Goal: Task Accomplishment & Management: Manage account settings

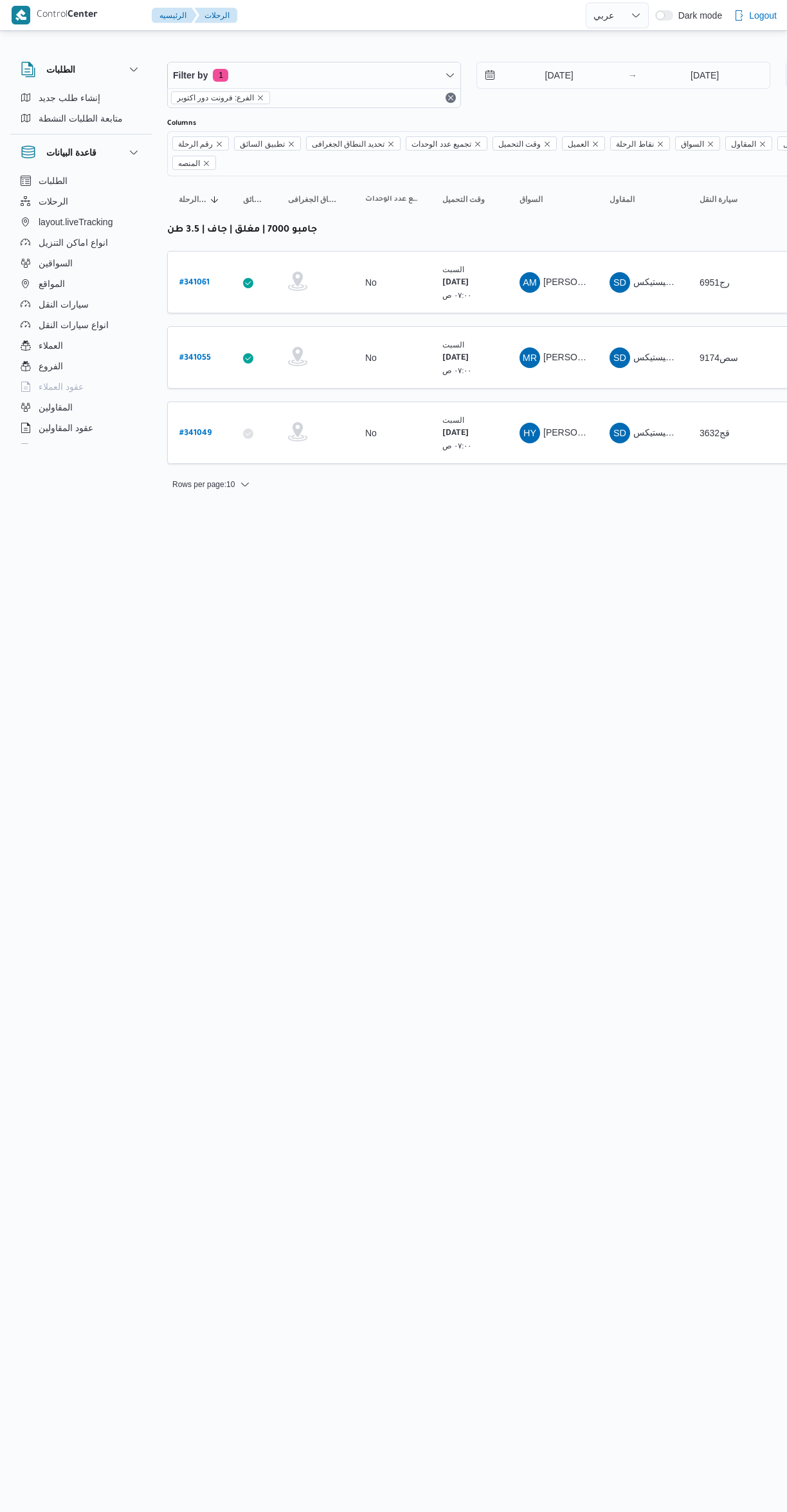
select select "ar"
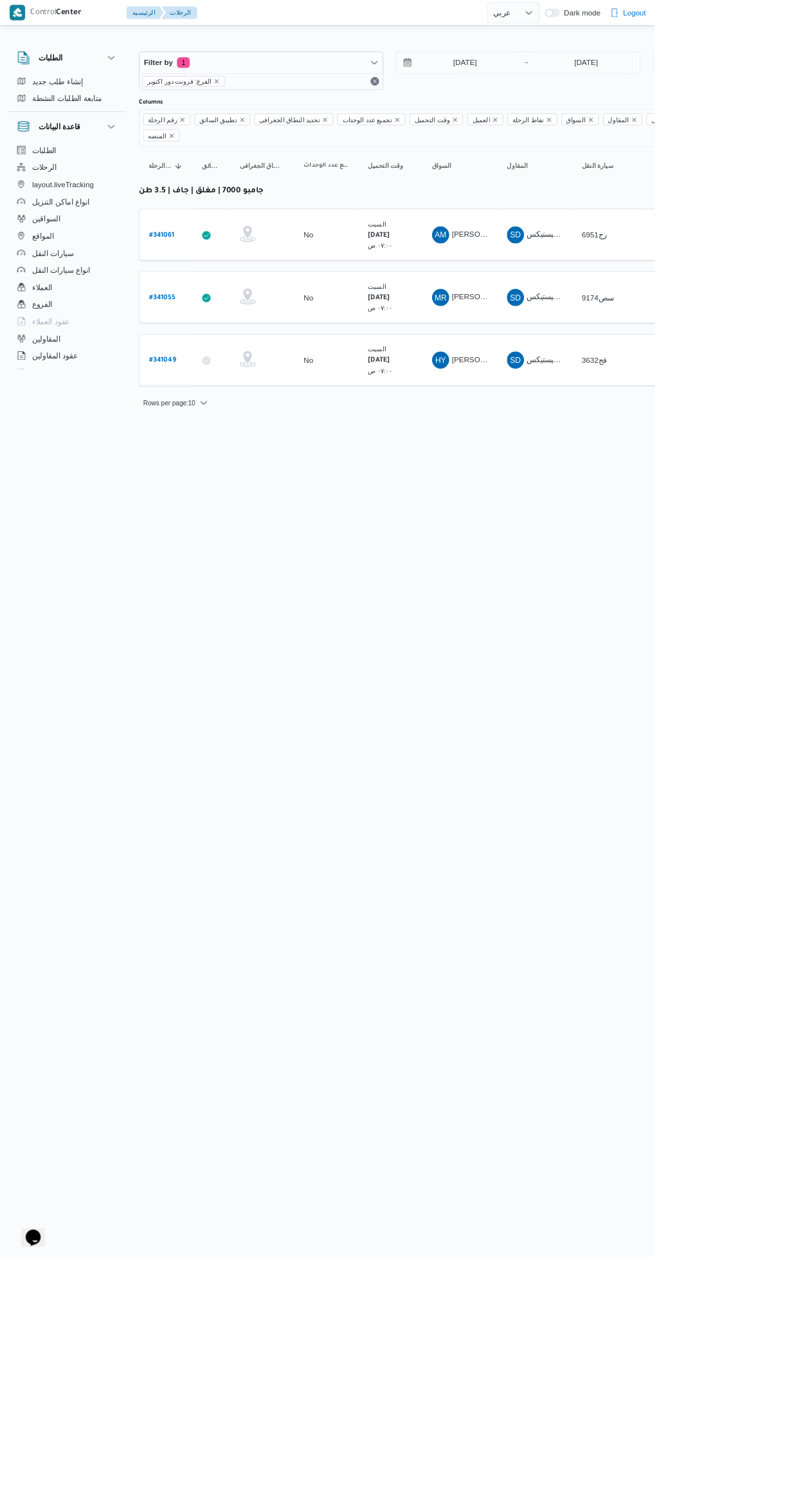
click at [201, 429] on b "# 341049" at bounding box center [195, 433] width 32 height 9
select select "ar"
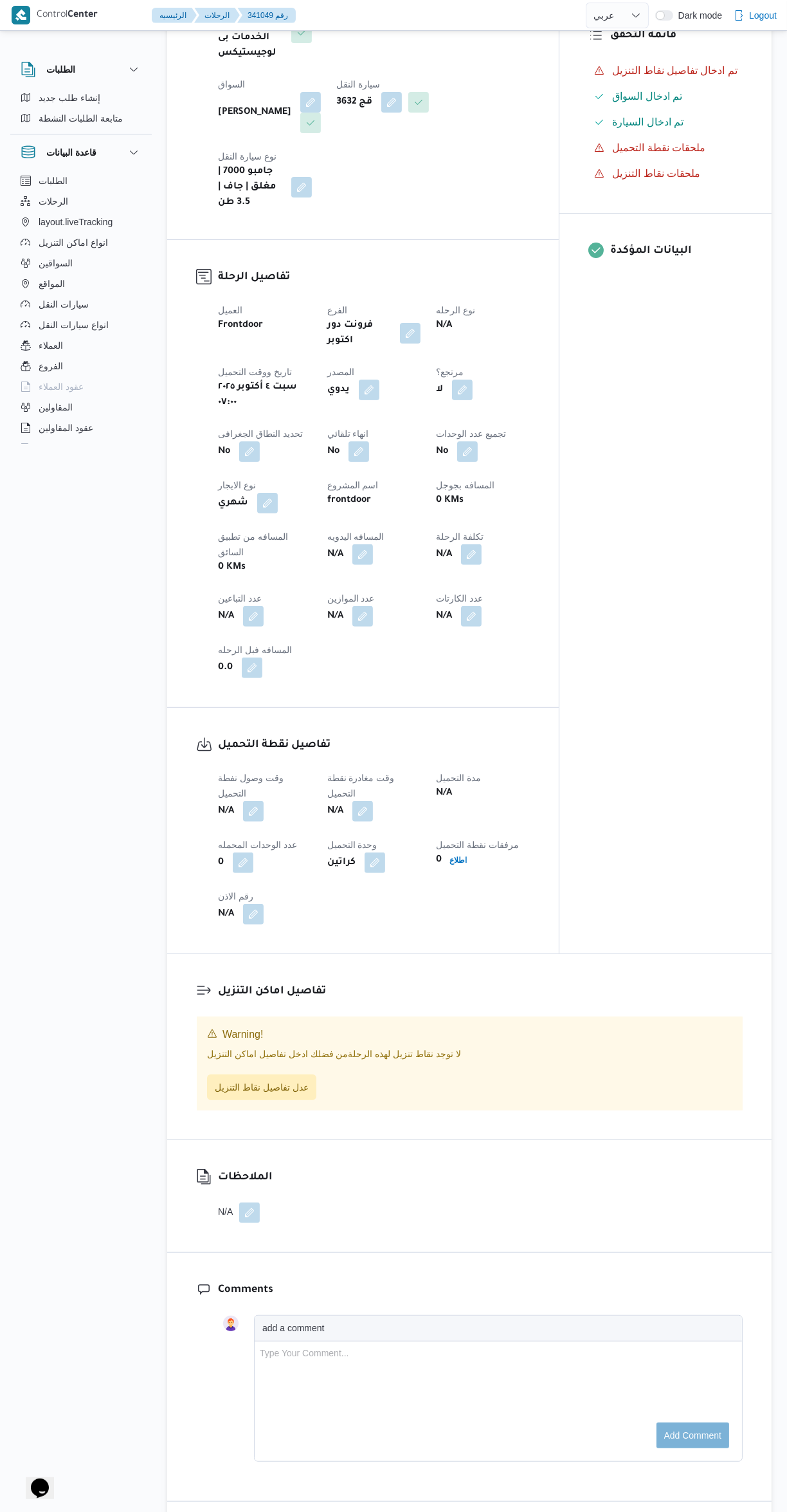
scroll to position [272, 0]
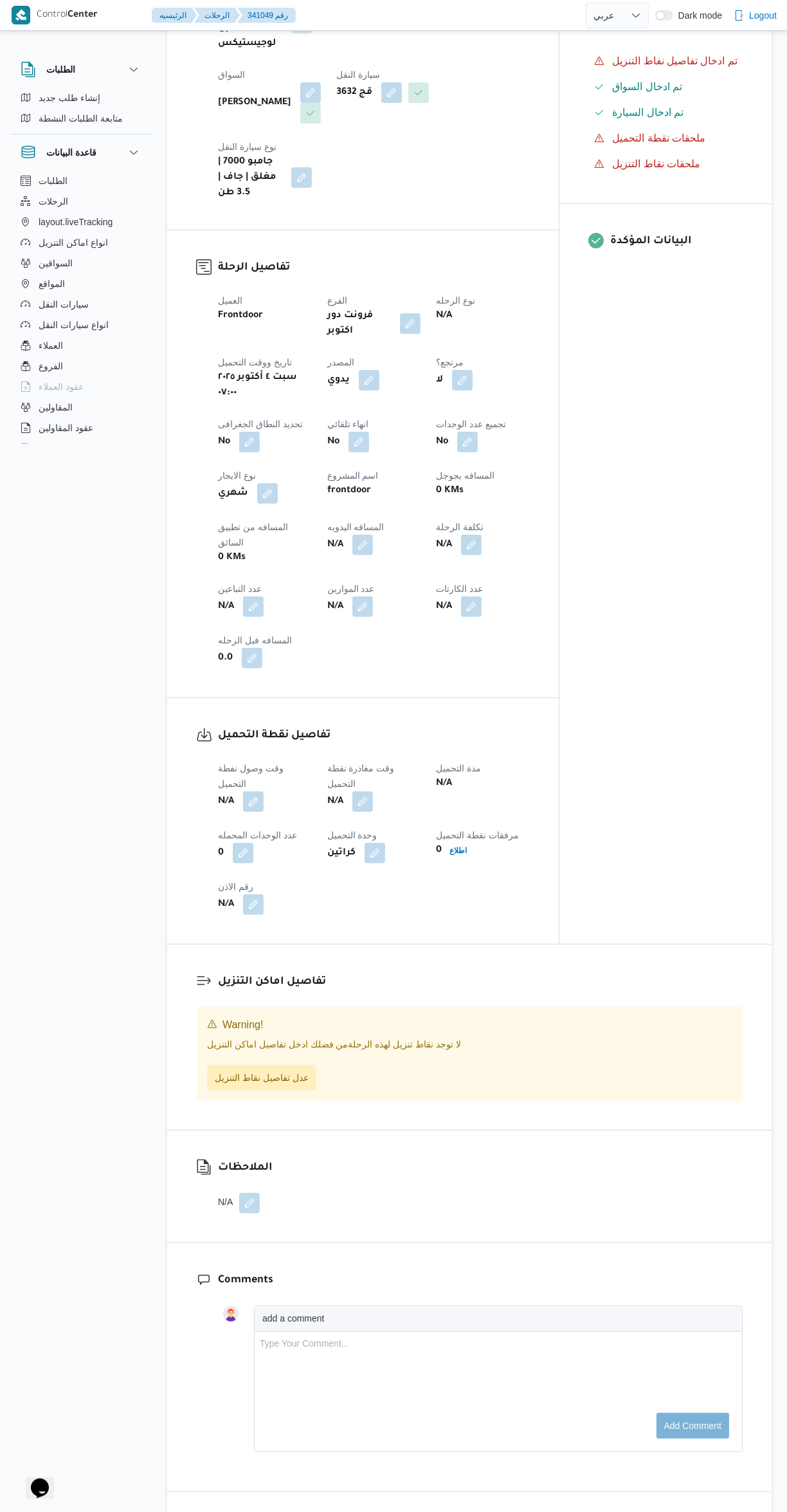
click at [261, 791] on button "button" at bounding box center [254, 802] width 21 height 21
click at [243, 755] on input "وقت وصول نفطة التحميل" at bounding box center [220, 755] width 146 height 25
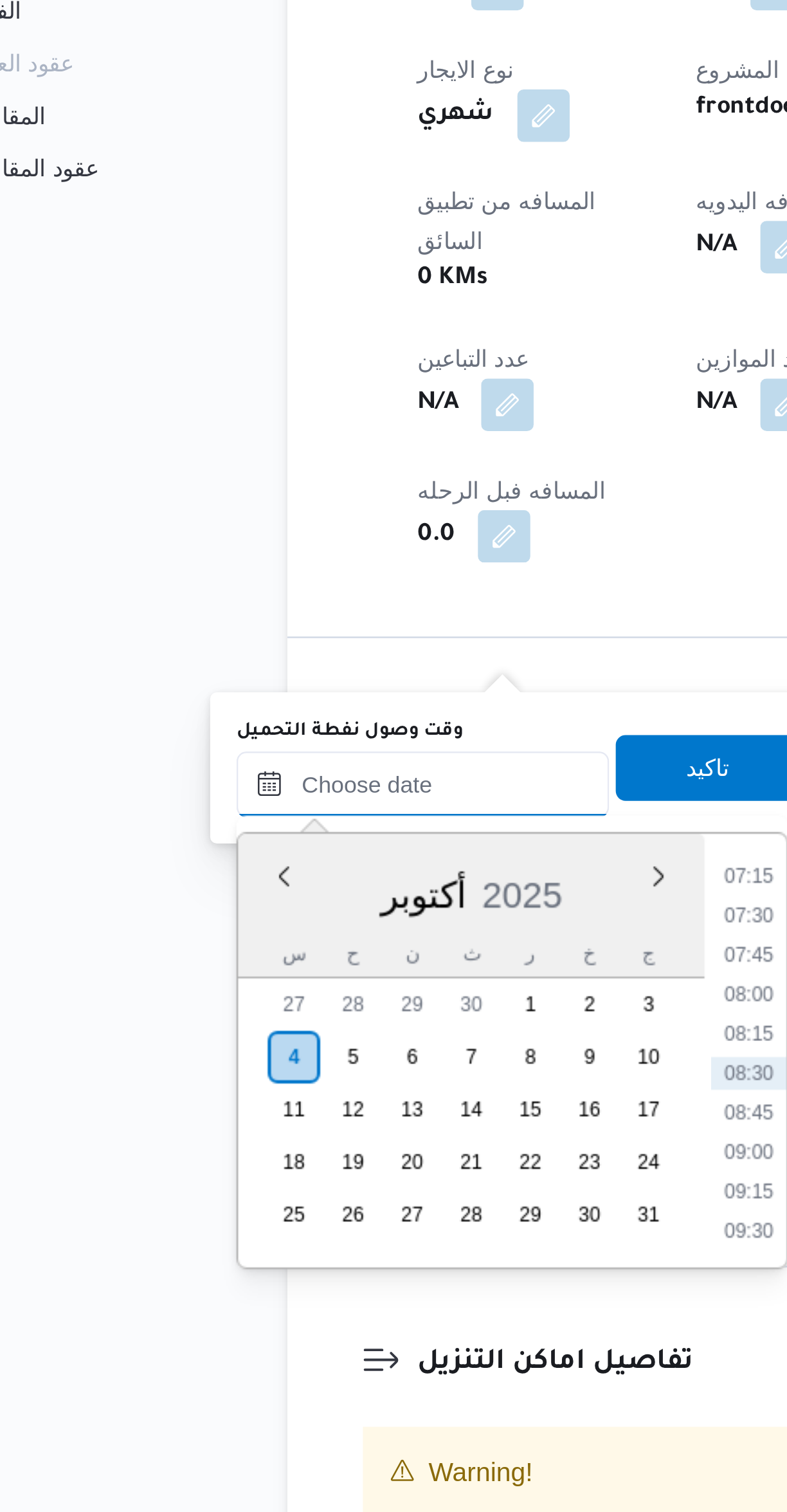
scroll to position [0, 0]
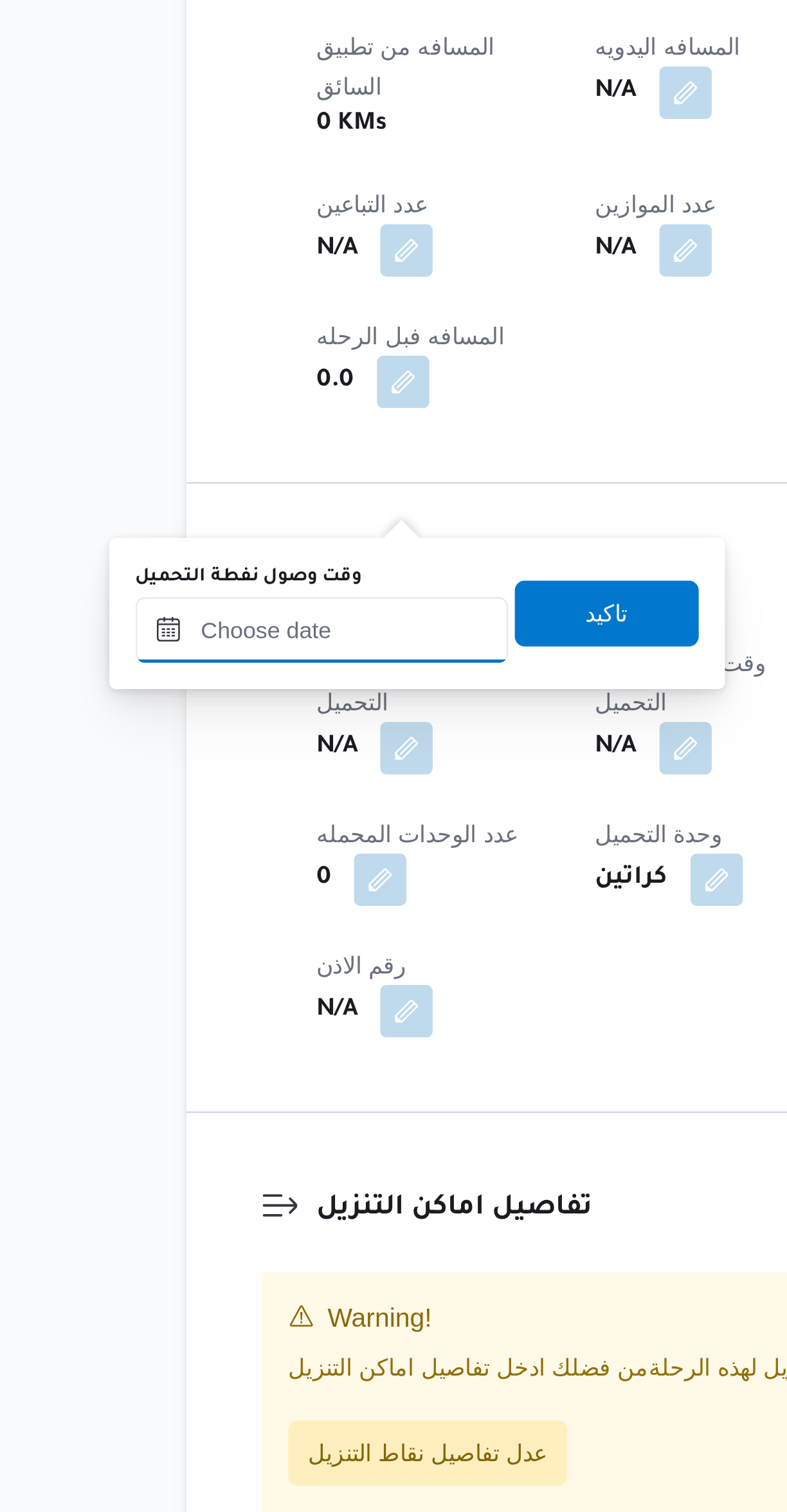
click at [235, 1028] on input "وقت وصول نفطة التحميل" at bounding box center [220, 1027] width 146 height 25
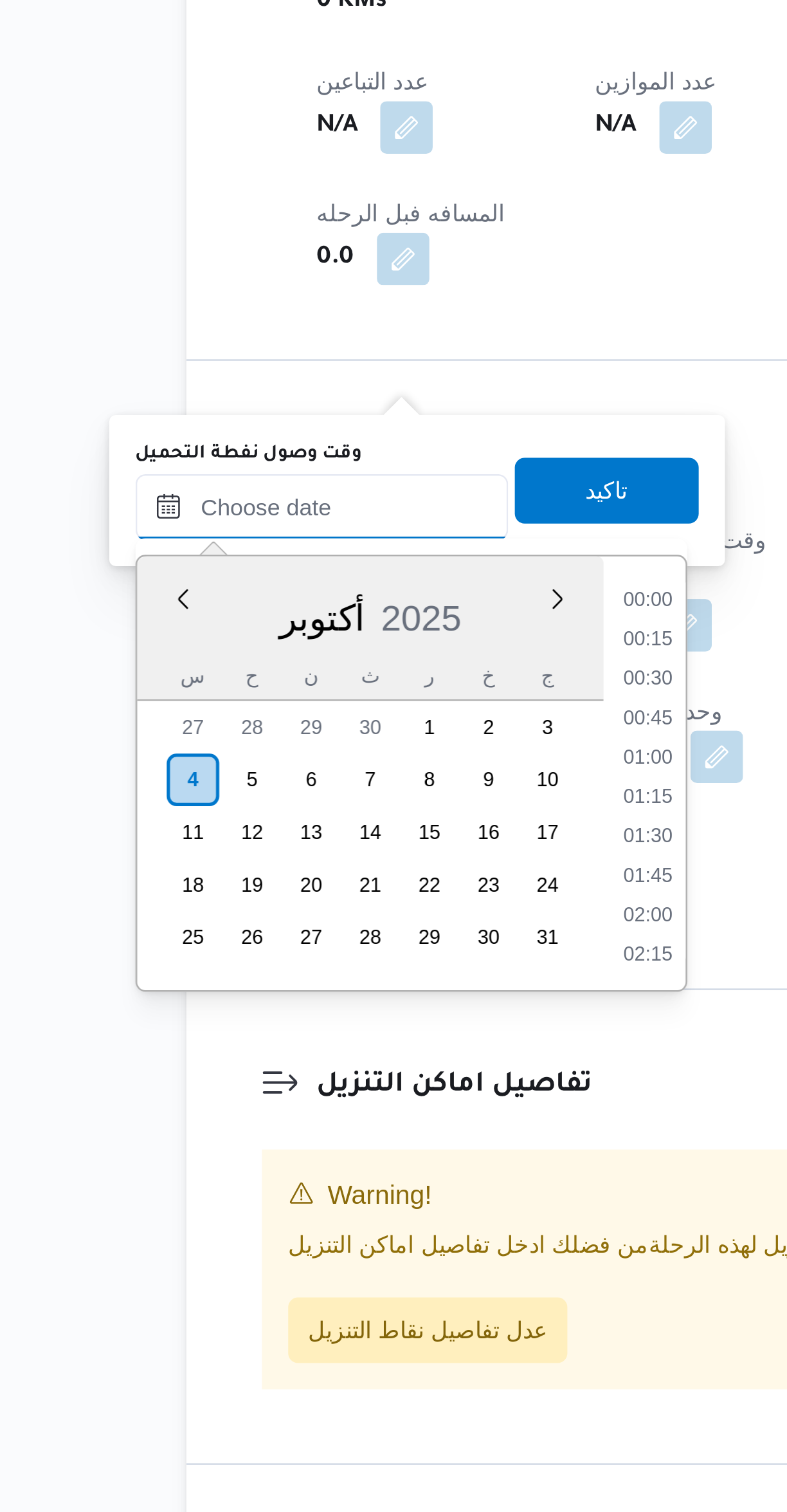
scroll to position [447, 0]
click at [348, 1065] on li "07:15" at bounding box center [348, 1063] width 30 height 13
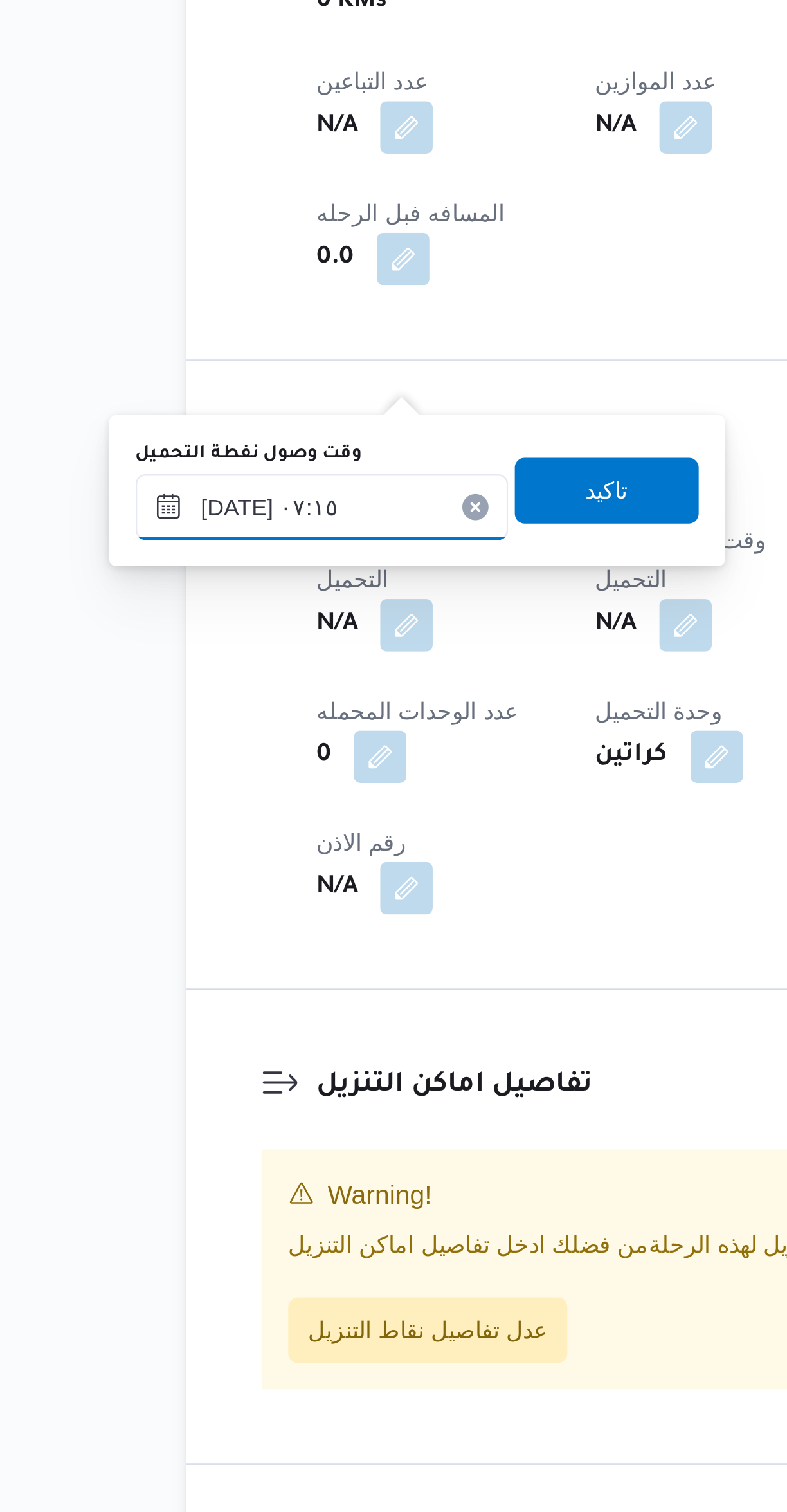
click at [245, 1023] on input "٠٤/١٠/٢٠٢٥ ٠٧:١٥" at bounding box center [220, 1027] width 146 height 25
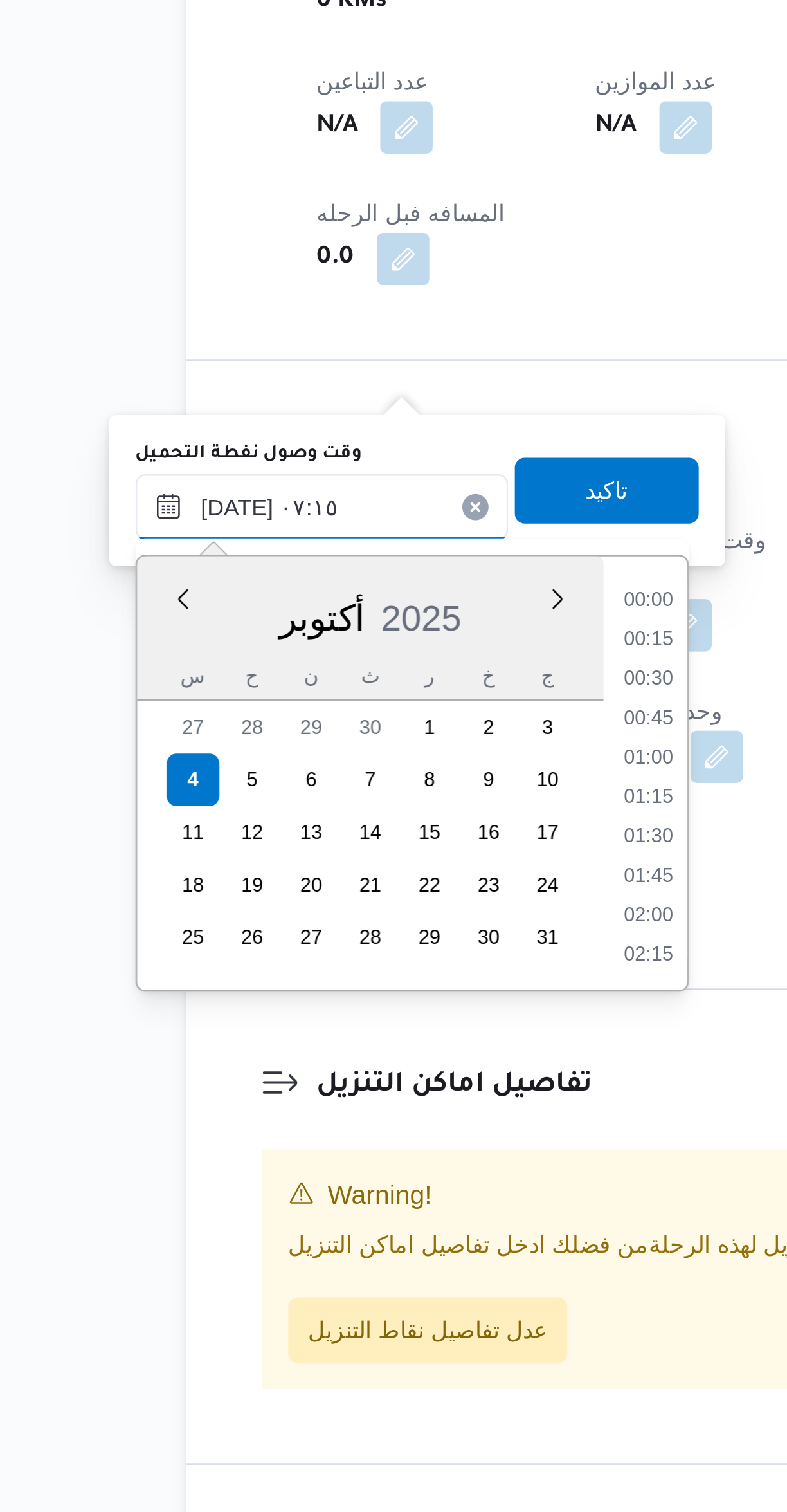
scroll to position [369, 0]
click at [348, 1063] on li "06:00" at bounding box center [348, 1064] width 30 height 13
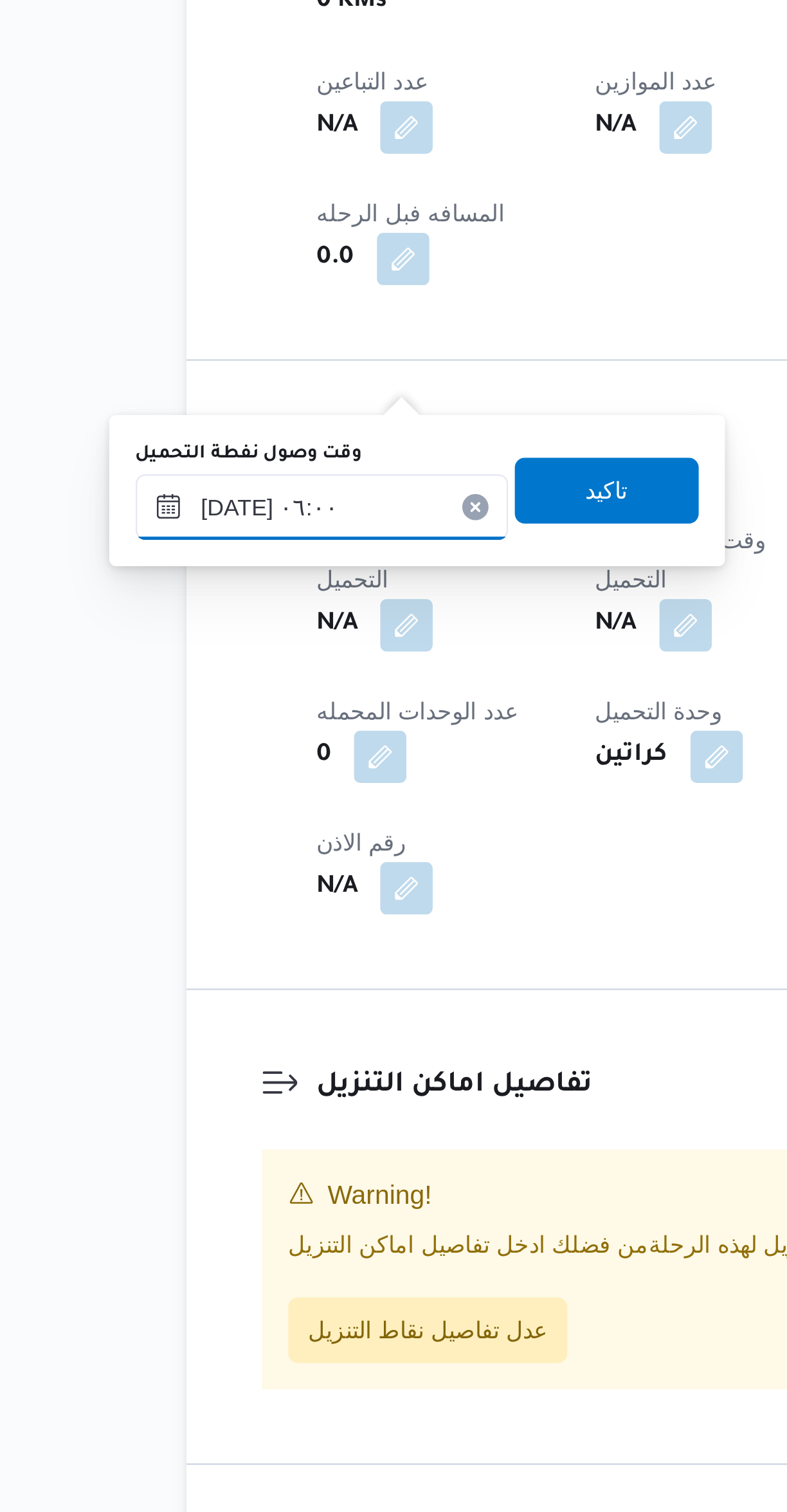
click at [235, 1031] on input "٠٤/١٠/٢٠٢٥ ٠٦:٠٠" at bounding box center [220, 1027] width 146 height 25
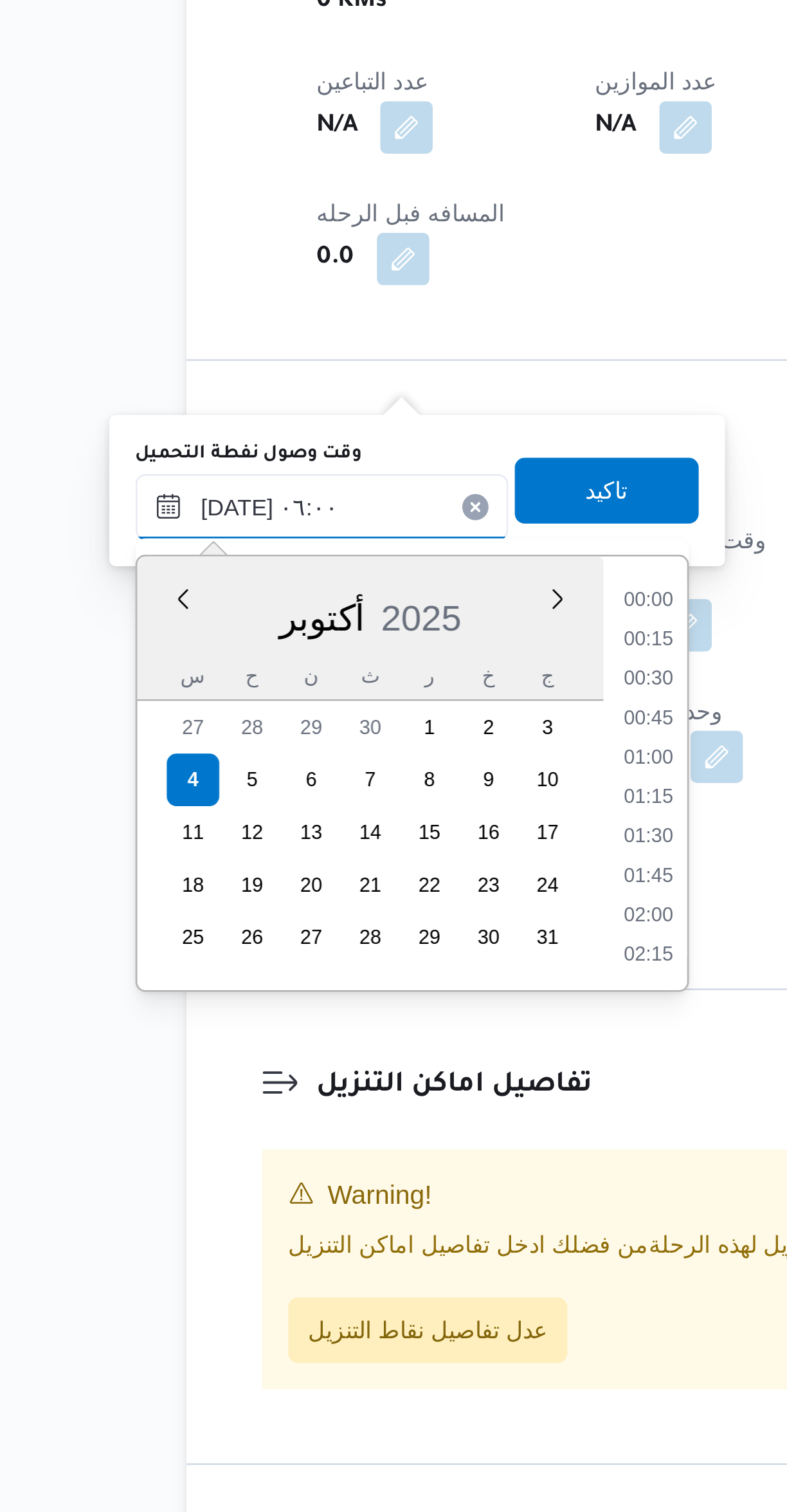
scroll to position [292, 0]
click at [353, 1090] on li "05:15" at bounding box center [348, 1094] width 30 height 13
type input "٠٤/١٠/٢٠٢٥ ٠٥:١٥"
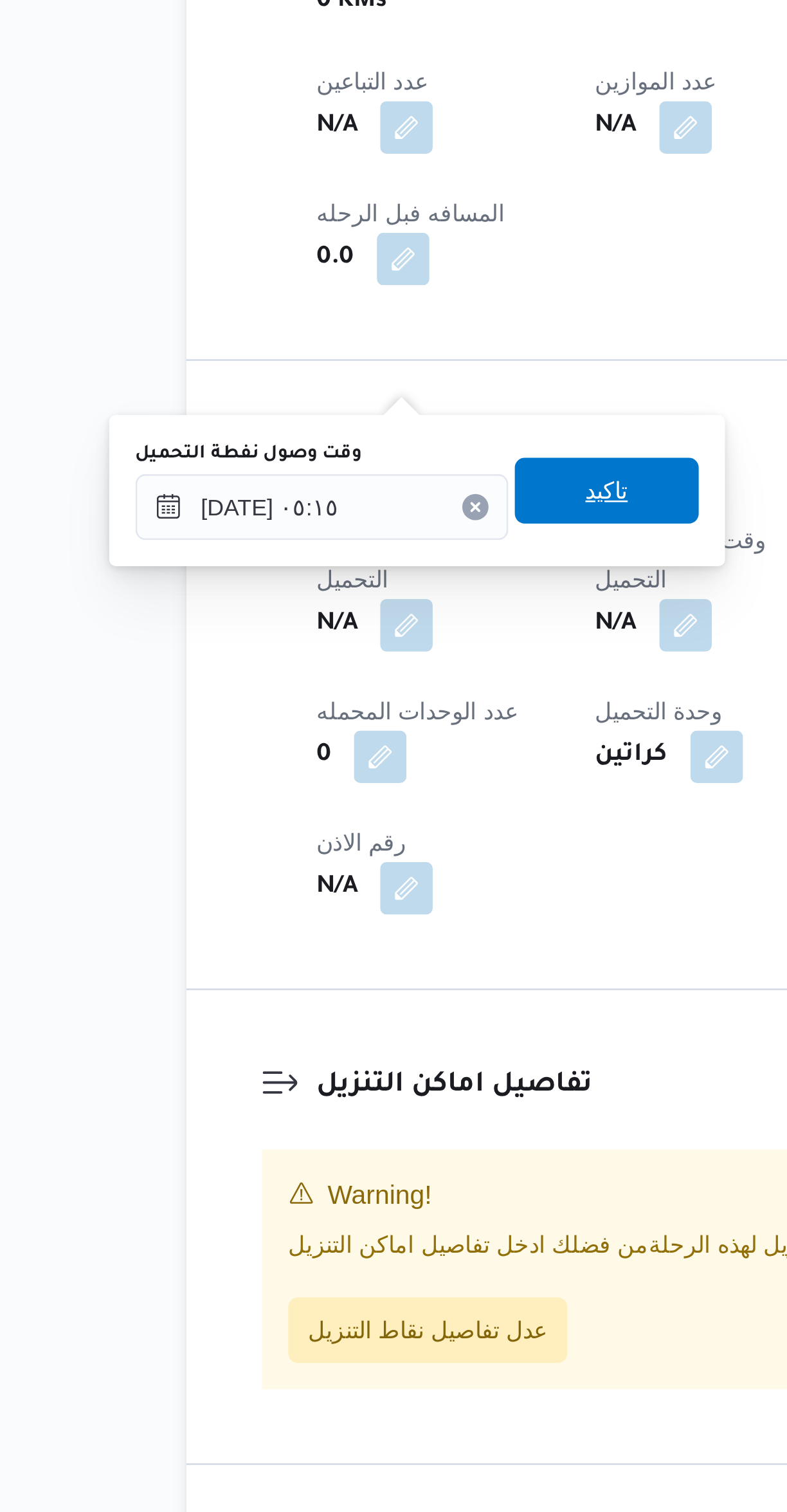
click at [346, 1023] on span "تاكيد" at bounding box center [332, 1020] width 72 height 25
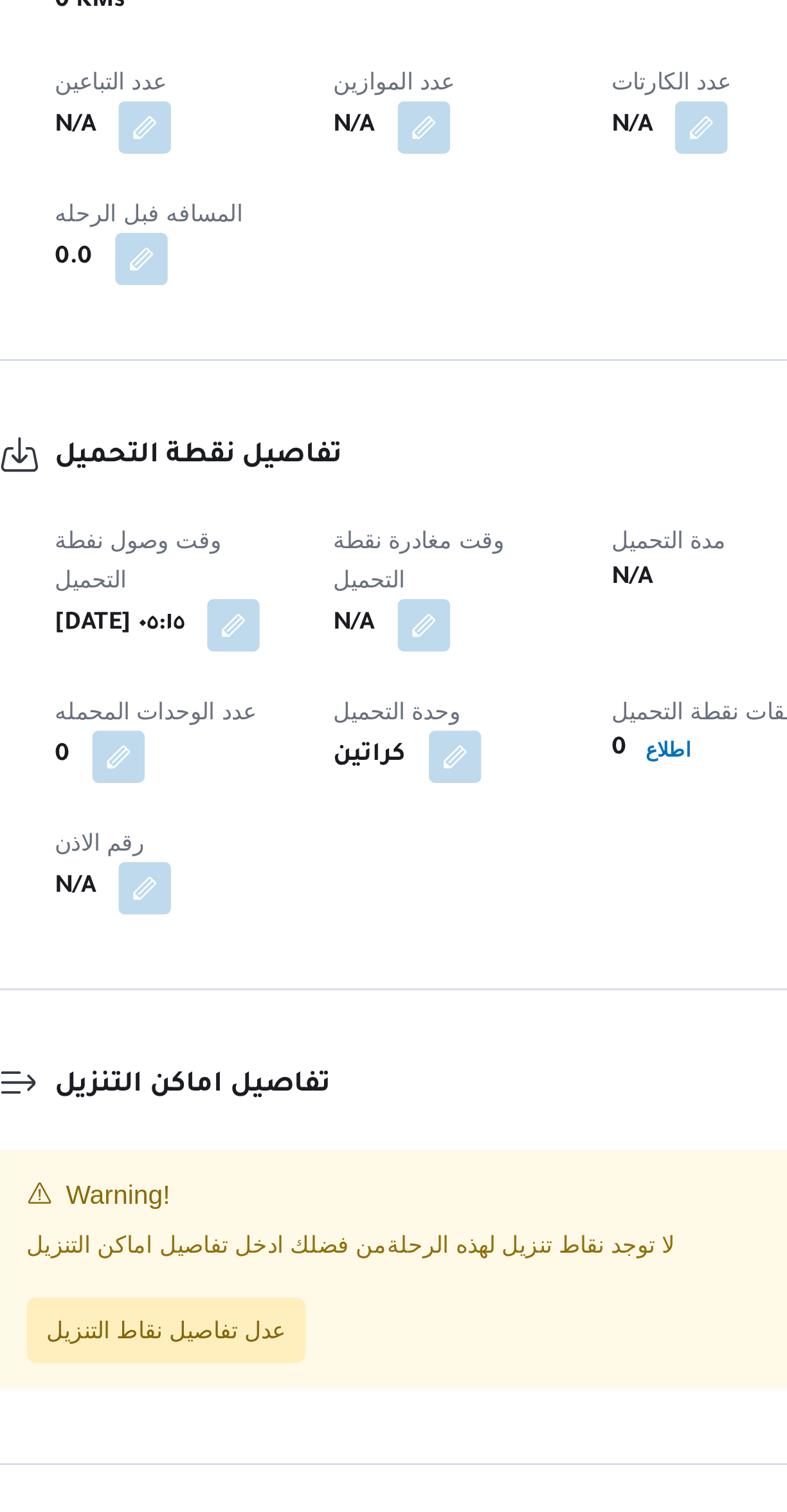
click at [373, 1064] on button "button" at bounding box center [363, 1074] width 21 height 21
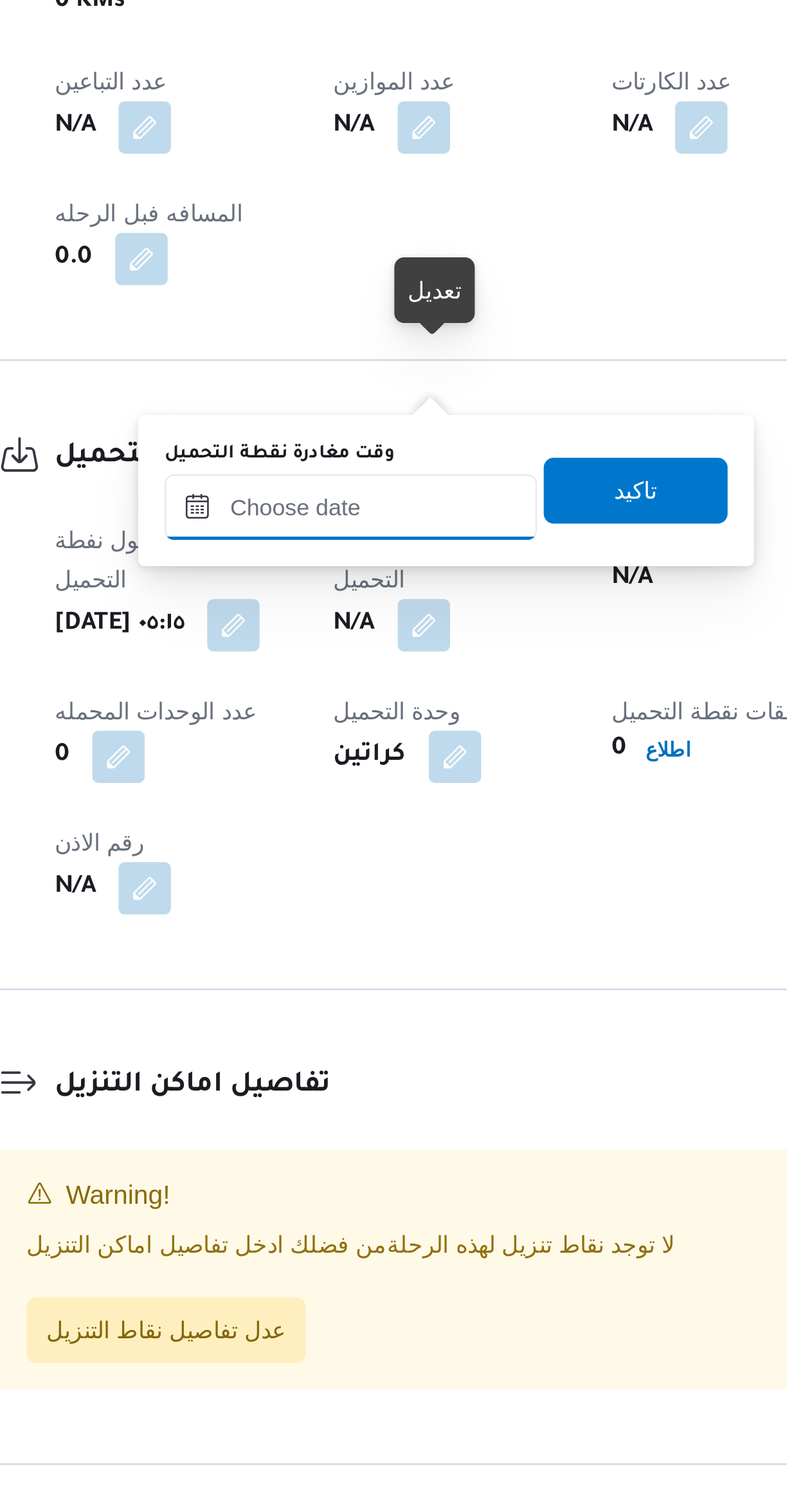
click at [349, 1028] on input "وقت مغادرة نقطة التحميل" at bounding box center [334, 1027] width 146 height 25
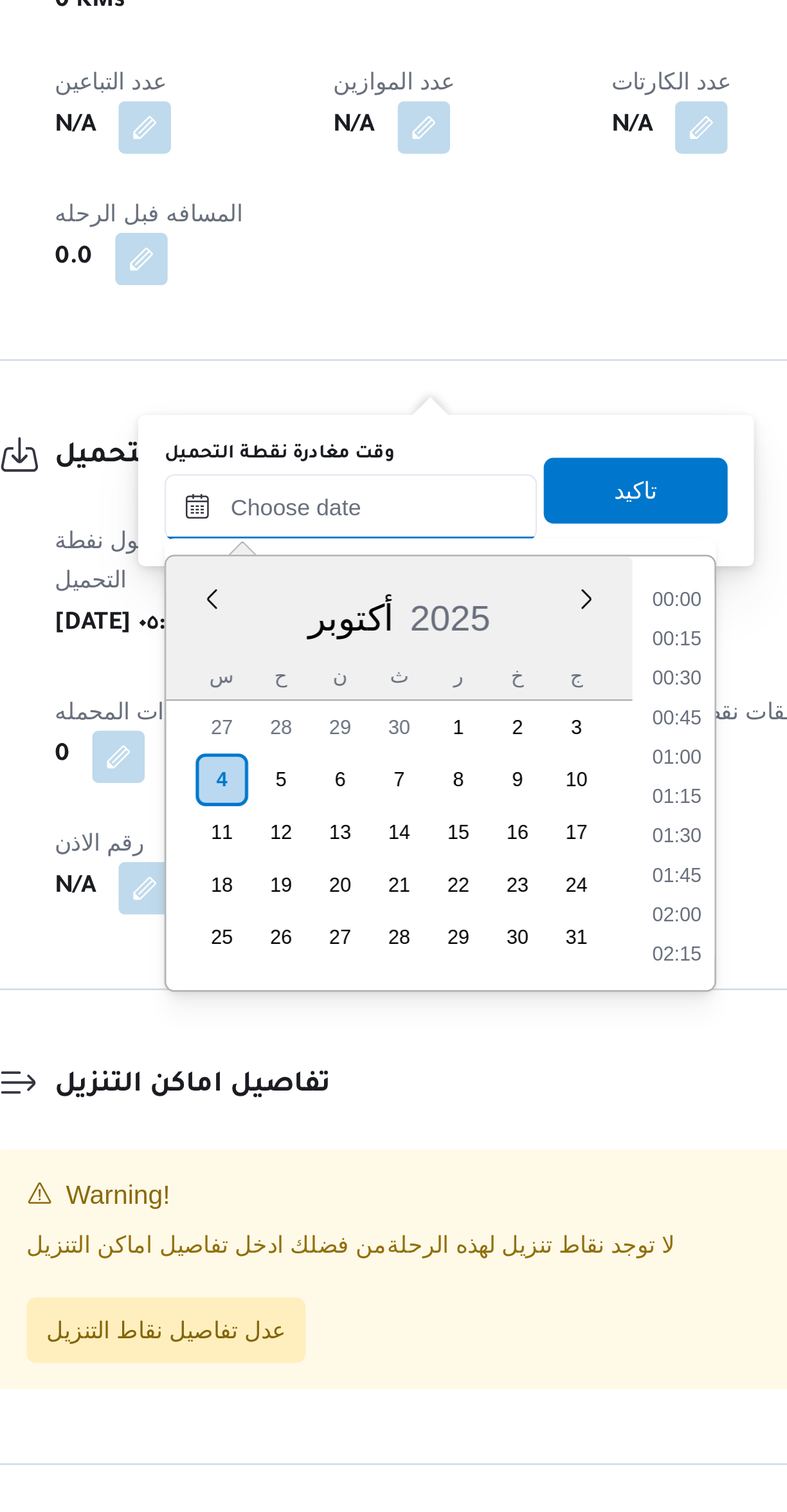
scroll to position [447, 0]
click at [470, 1076] on li "07:30" at bounding box center [462, 1079] width 30 height 13
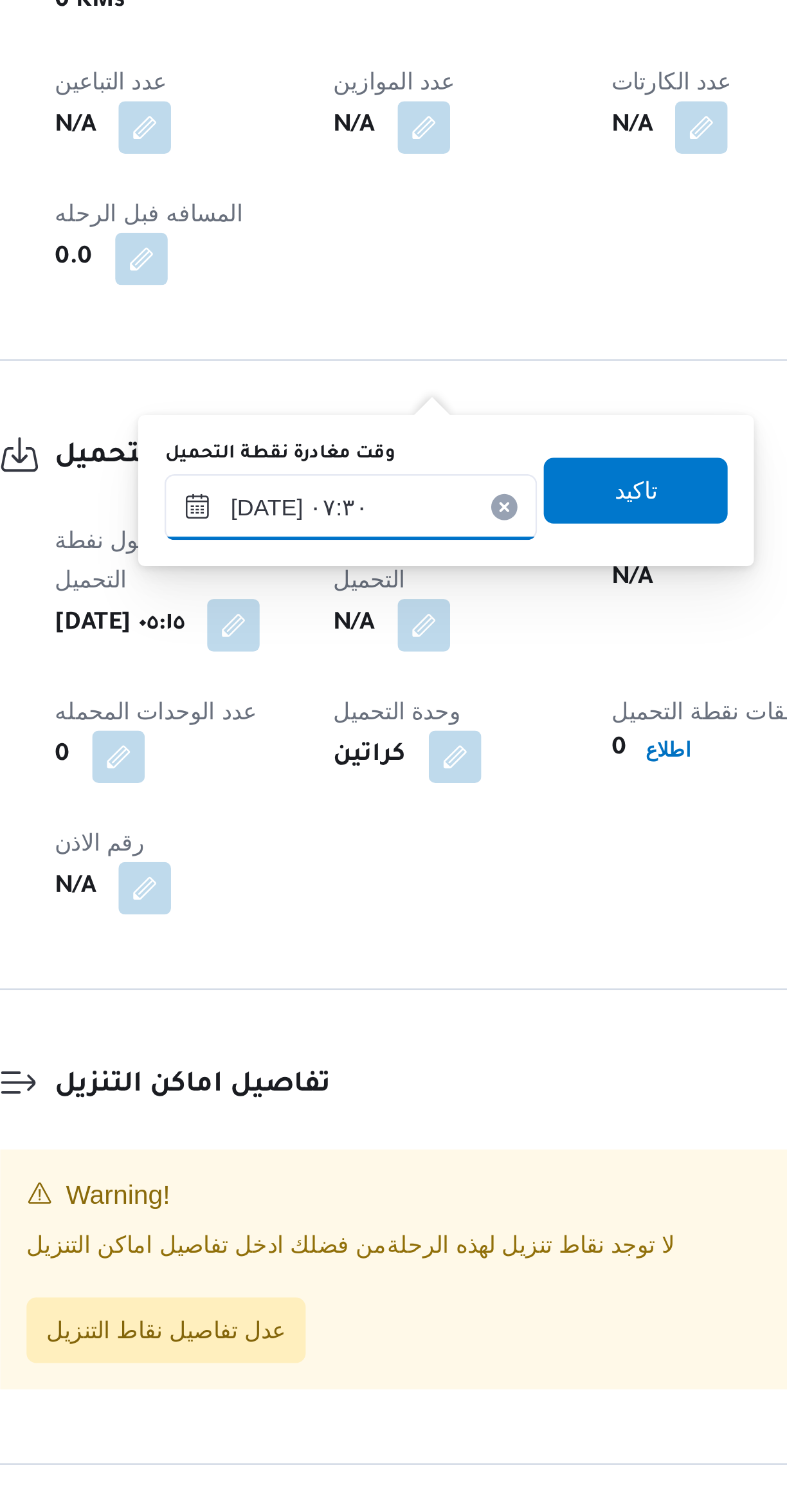
click at [346, 1026] on input "٠٤/١٠/٢٠٢٥ ٠٧:٣٠" at bounding box center [334, 1027] width 146 height 25
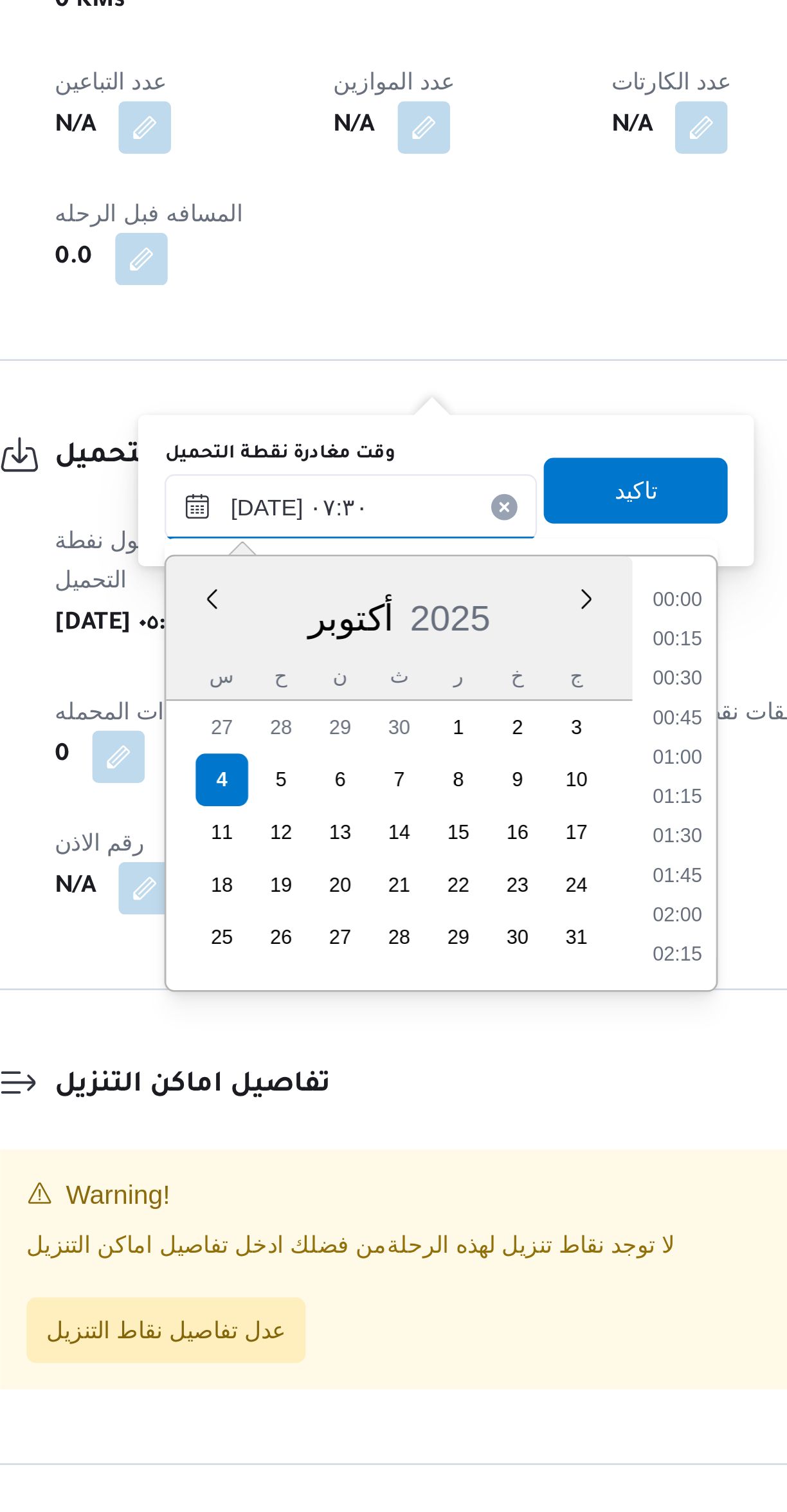
scroll to position [385, 0]
click at [465, 1073] on li "06:30" at bounding box center [462, 1079] width 30 height 13
type input "٠٤/١٠/٢٠٢٥ ٠٦:٣٠"
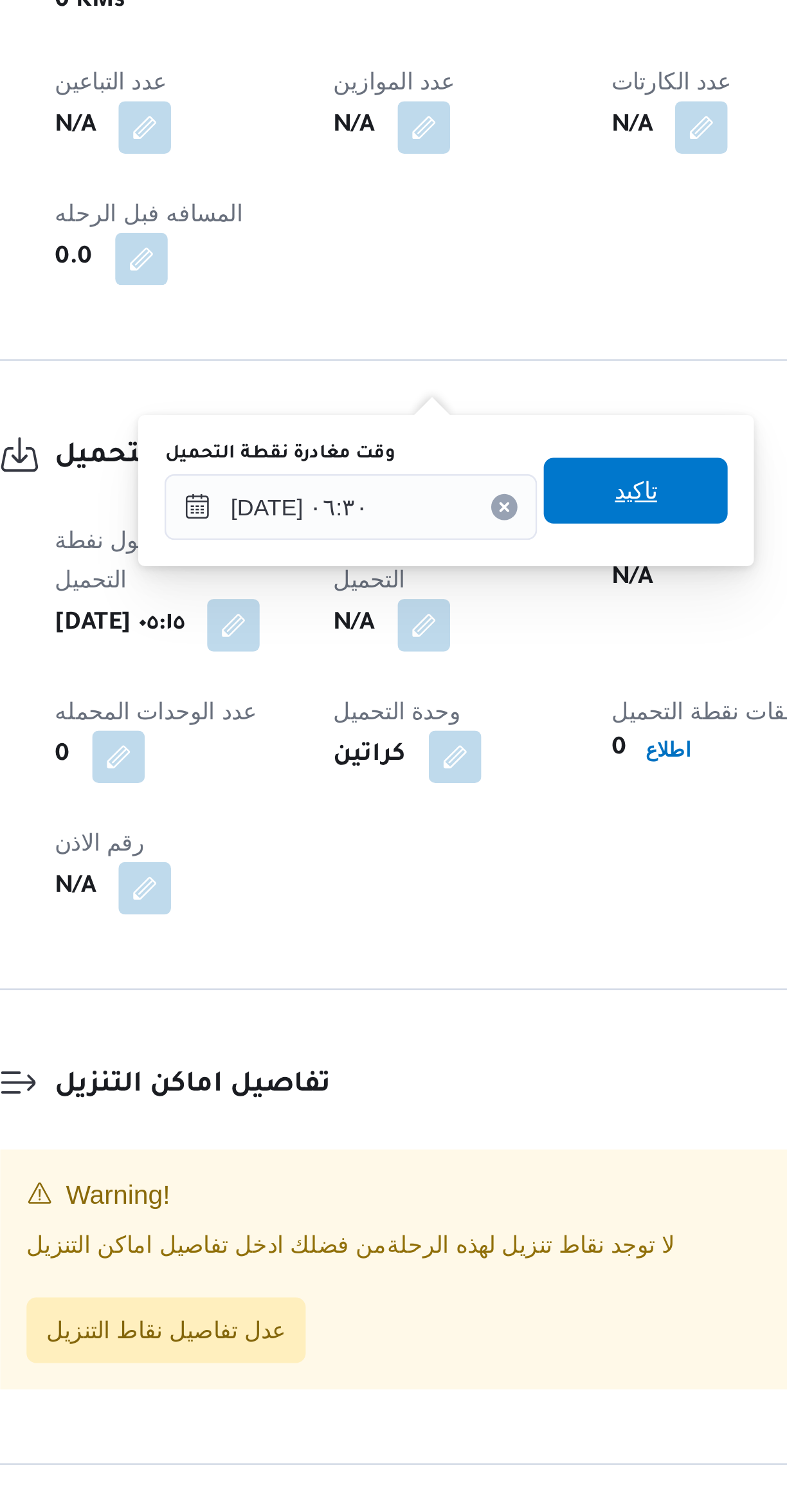
click at [460, 1023] on span "تاكيد" at bounding box center [446, 1020] width 72 height 25
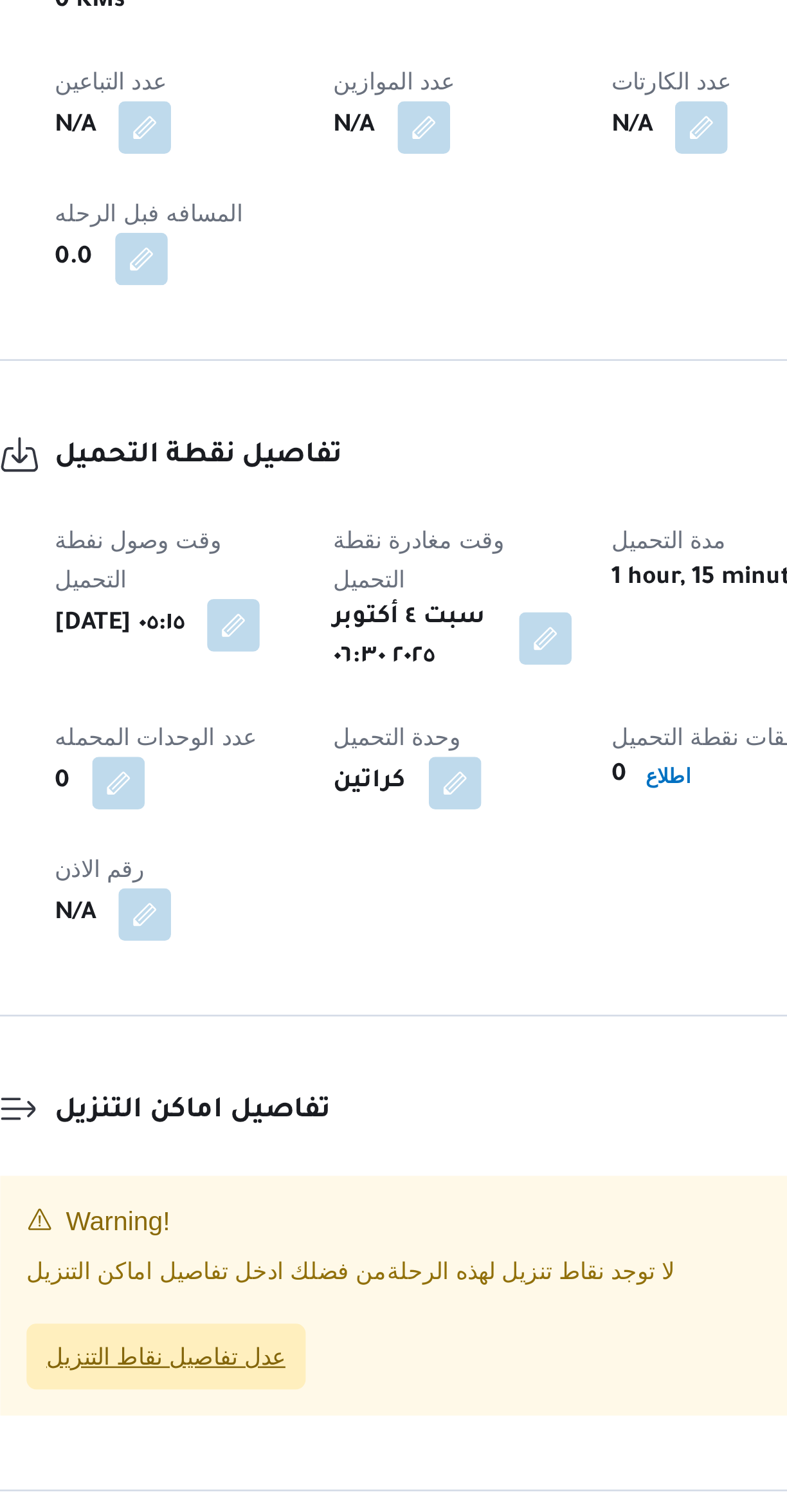
click at [280, 1352] on span "عدل تفاصيل نقاط التنزيل" at bounding box center [261, 1360] width 94 height 16
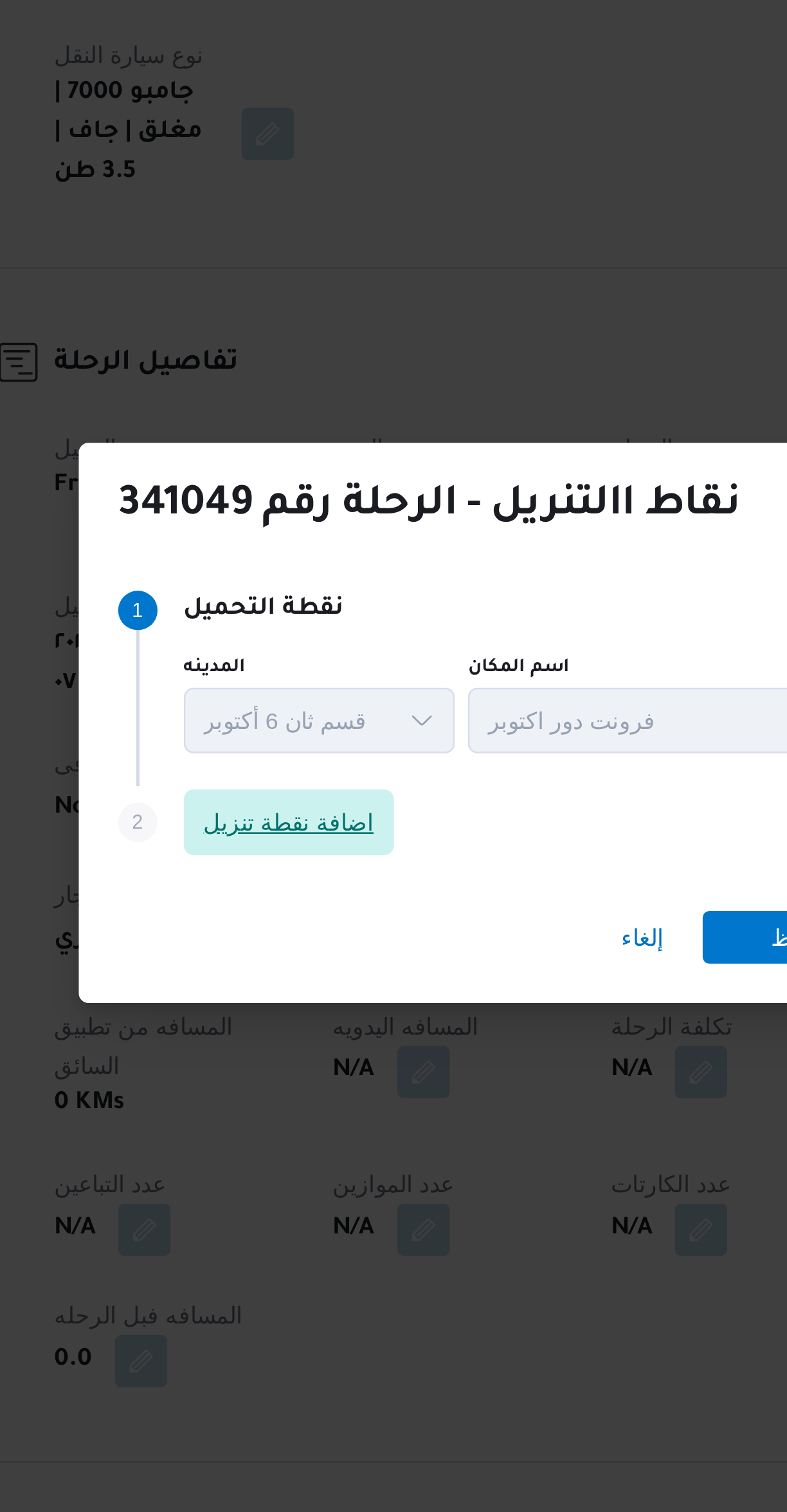
click at [321, 707] on span "اضافة نقطة تنزيل" at bounding box center [310, 719] width 82 height 25
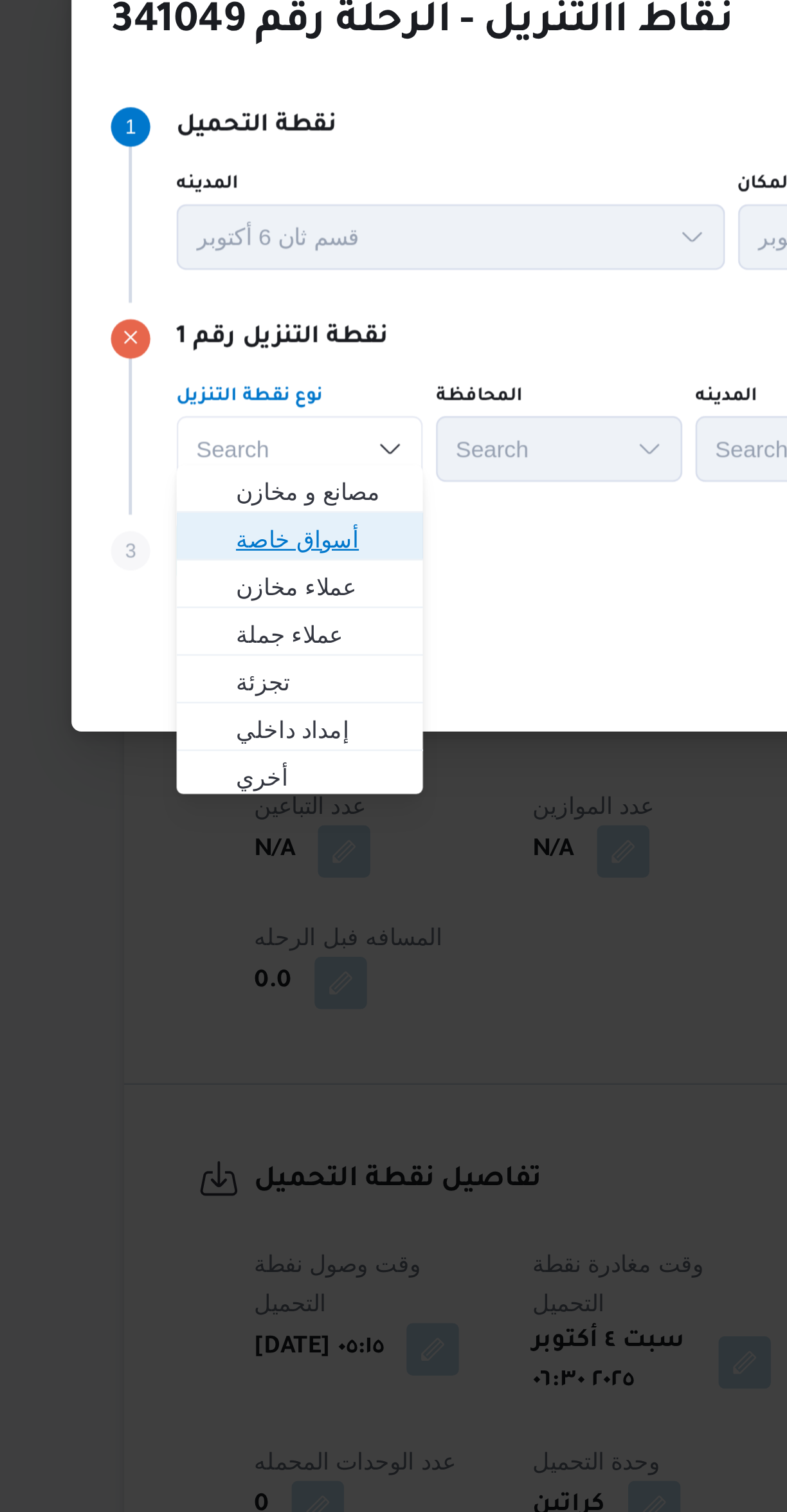
click at [259, 753] on span "أسواق خاصة" at bounding box center [243, 756] width 66 height 16
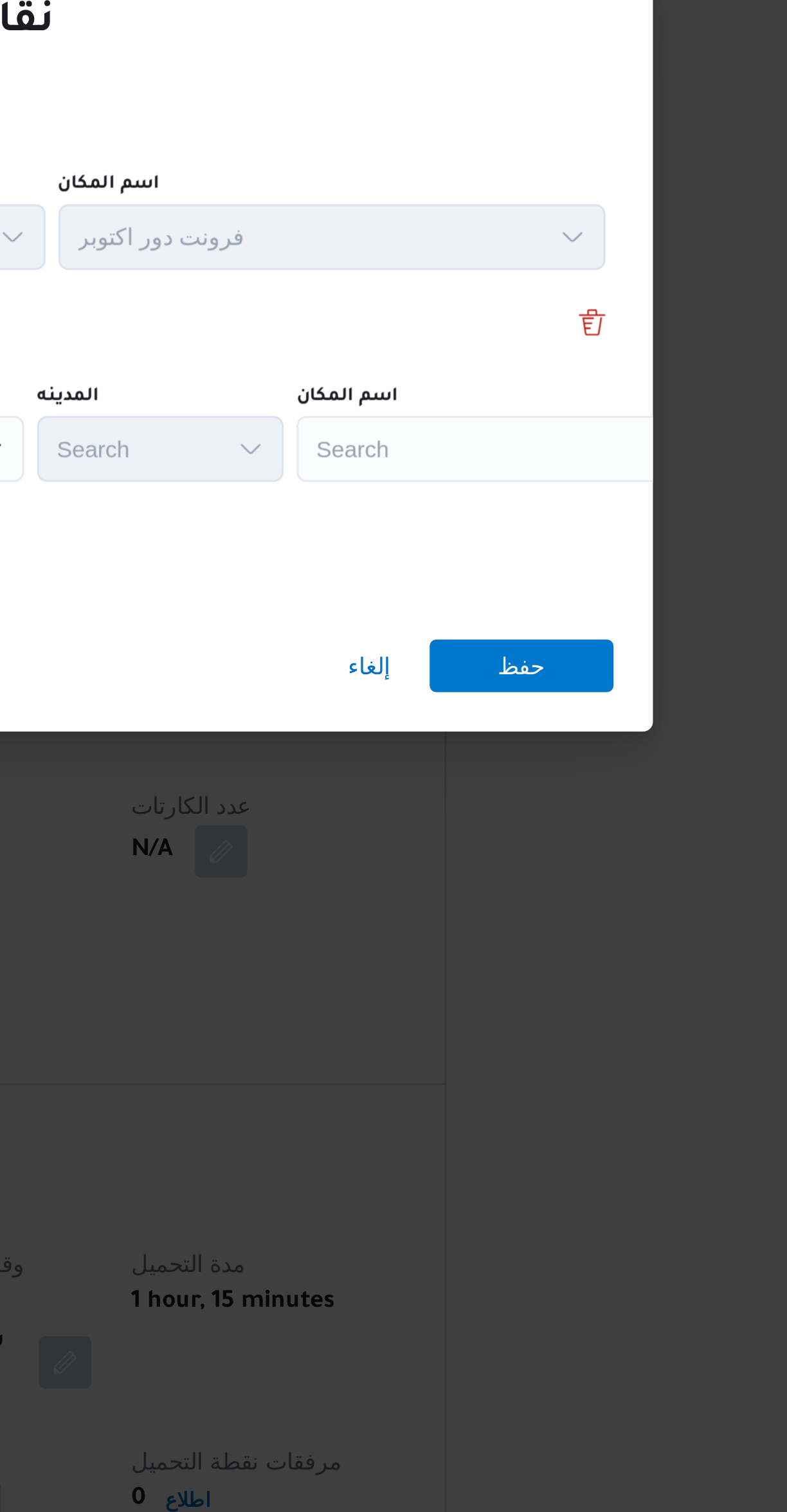
click at [570, 719] on div "Search" at bounding box center [581, 721] width 161 height 25
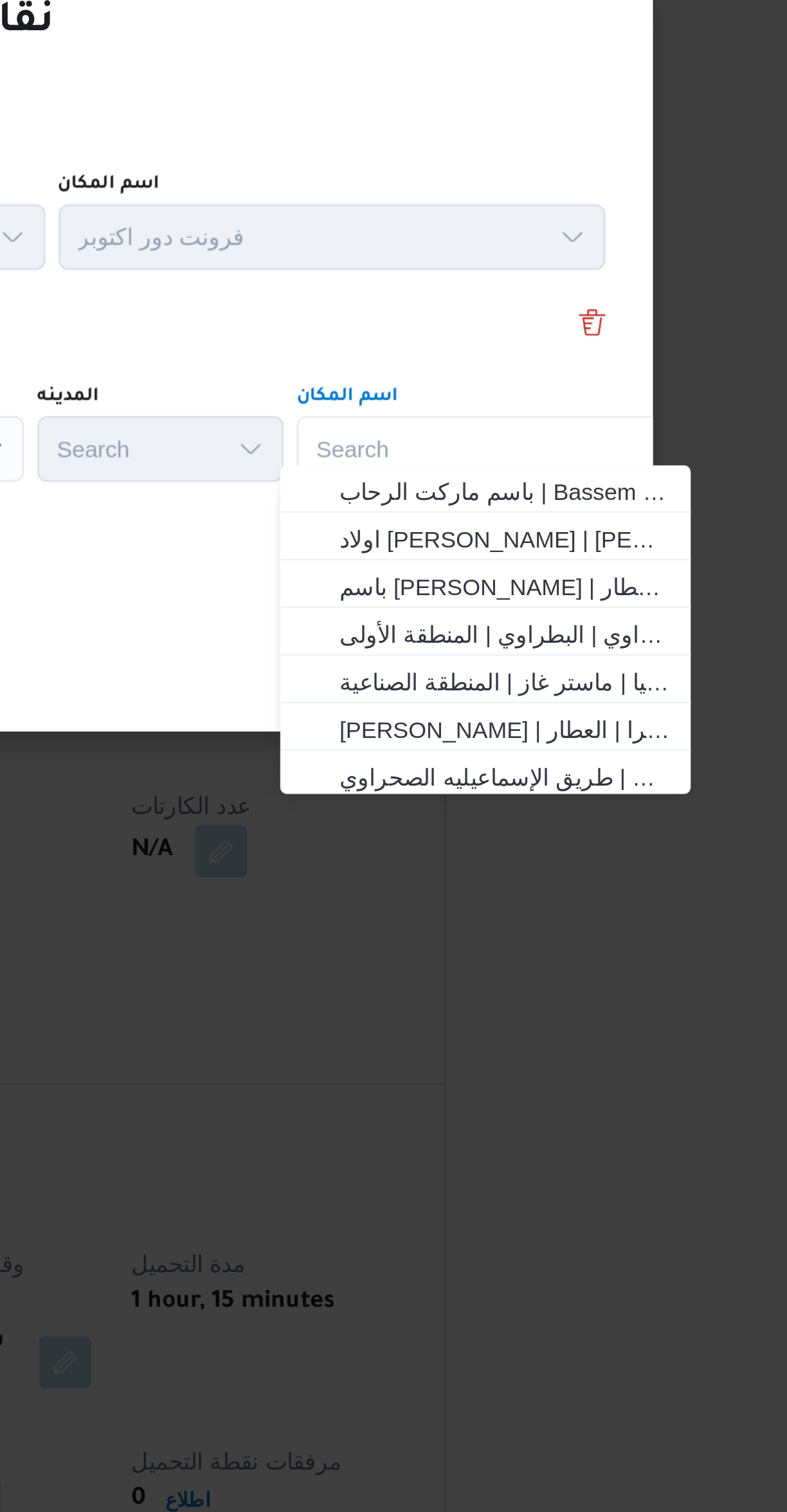
type input "ف"
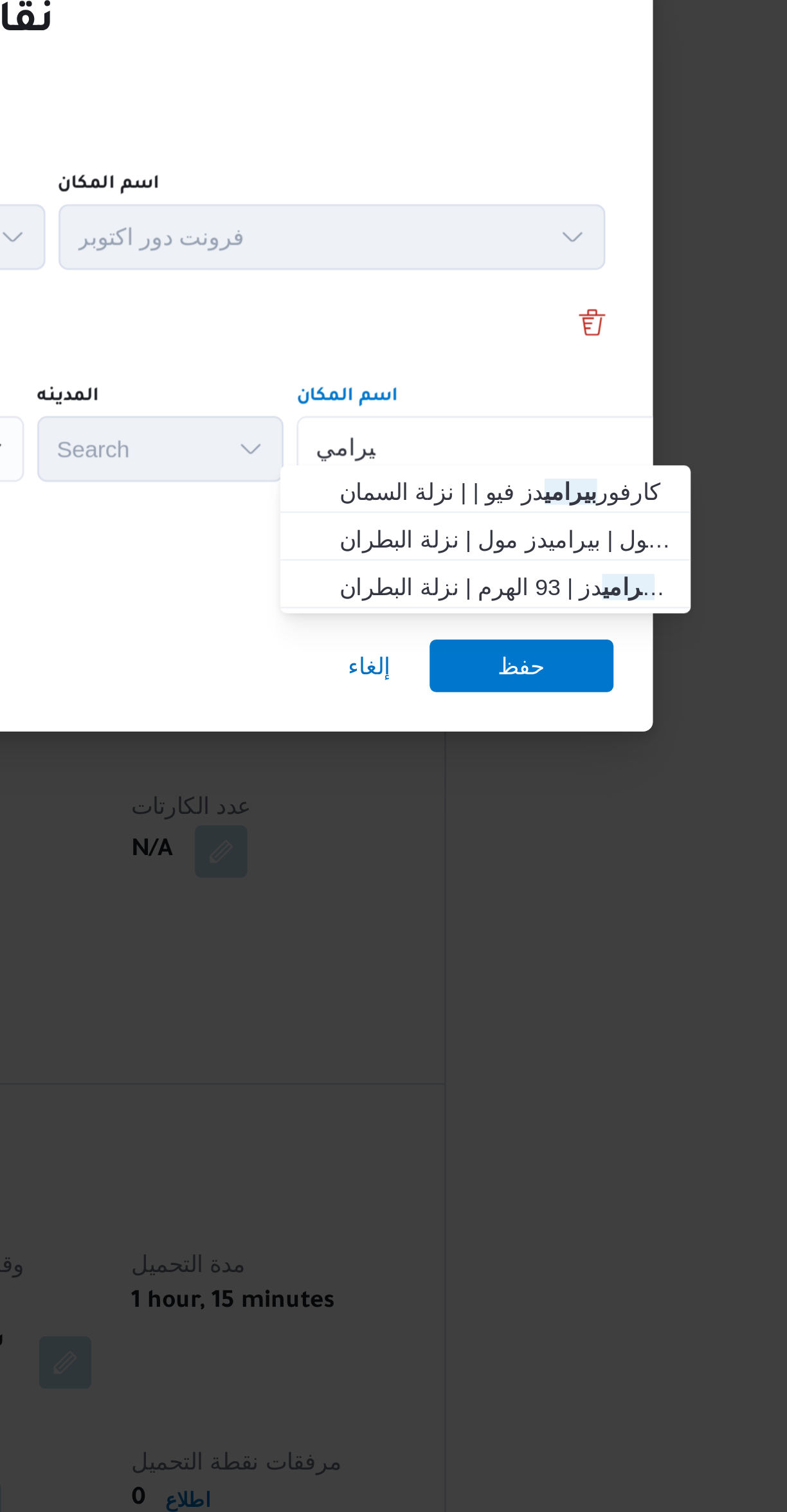
scroll to position [0, 0]
type input "بيرامي"
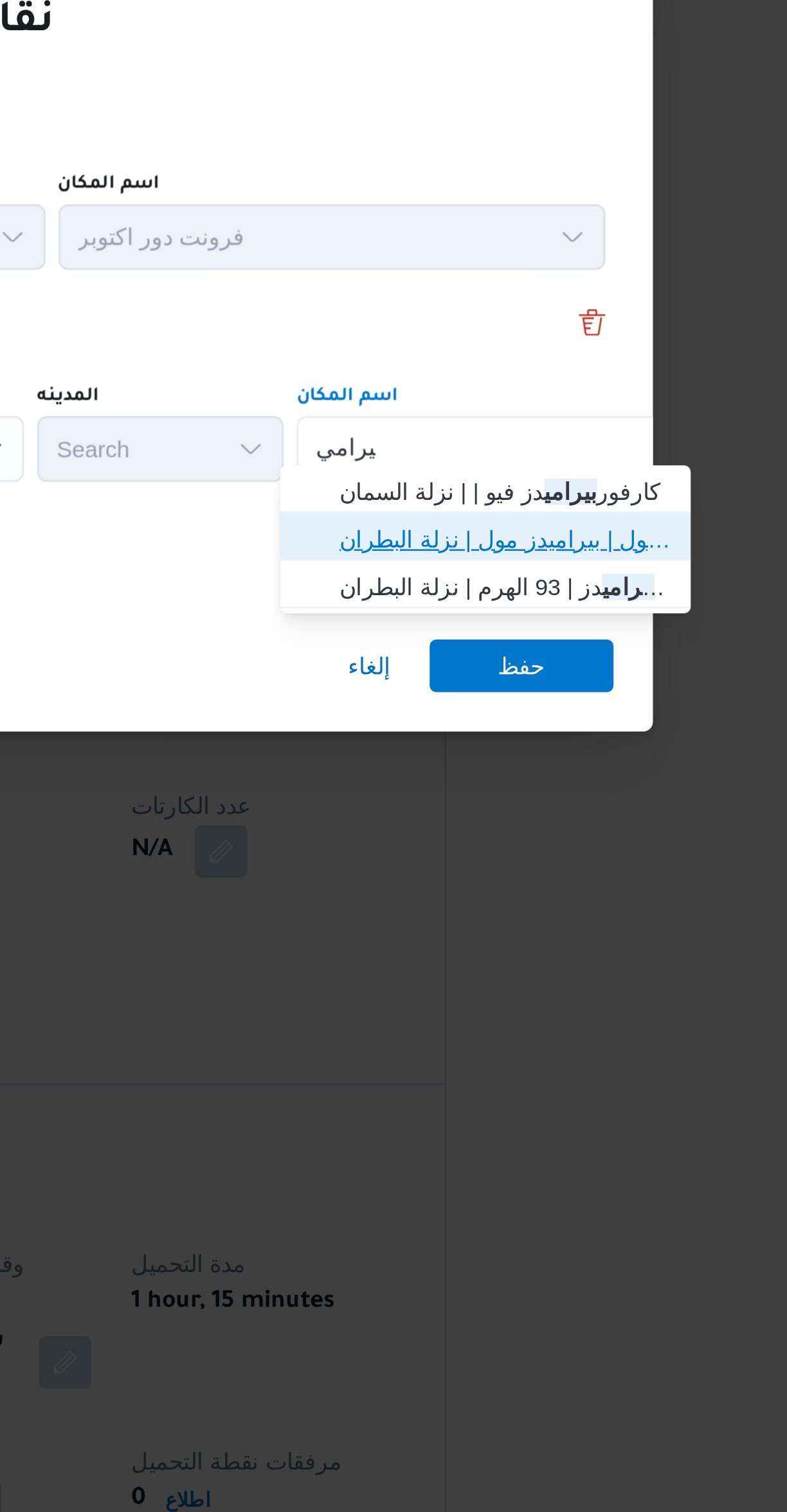
click at [623, 758] on span "كارفور بيرامي دز مول | بيراميدز مول | نزلة البطران" at bounding box center [582, 756] width 130 height 16
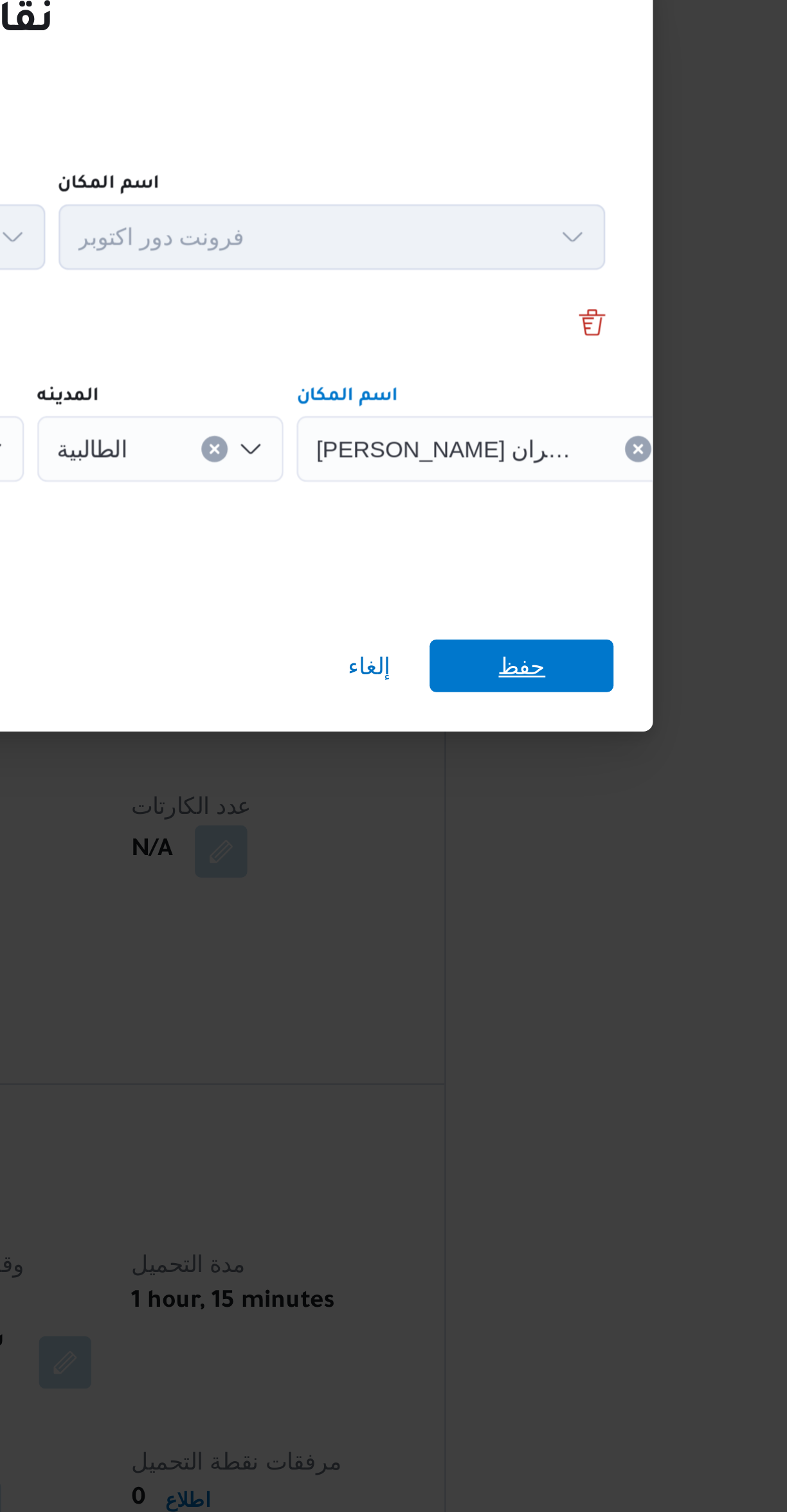
click at [607, 798] on span "حفظ" at bounding box center [589, 806] width 72 height 21
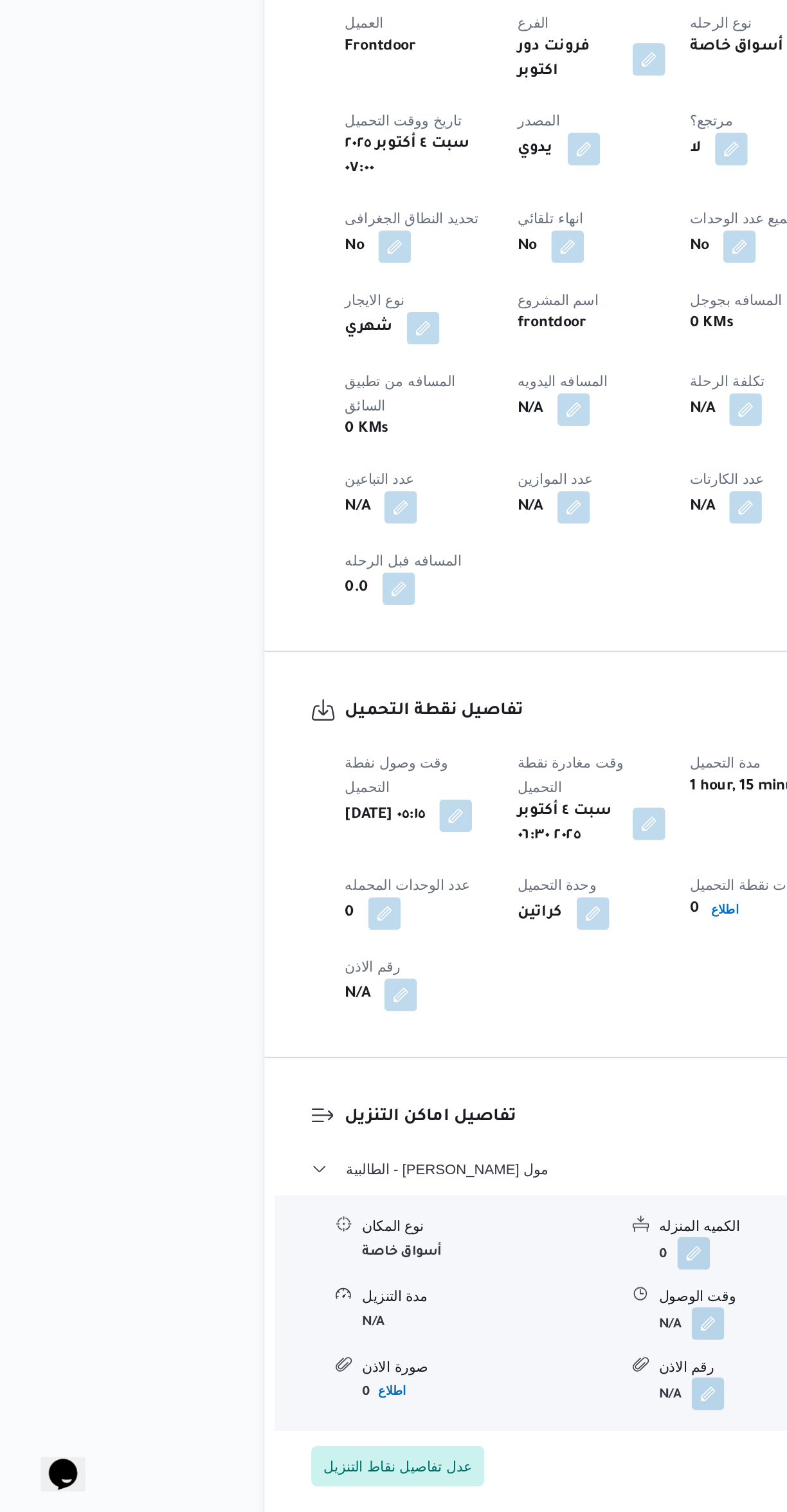
scroll to position [73, 0]
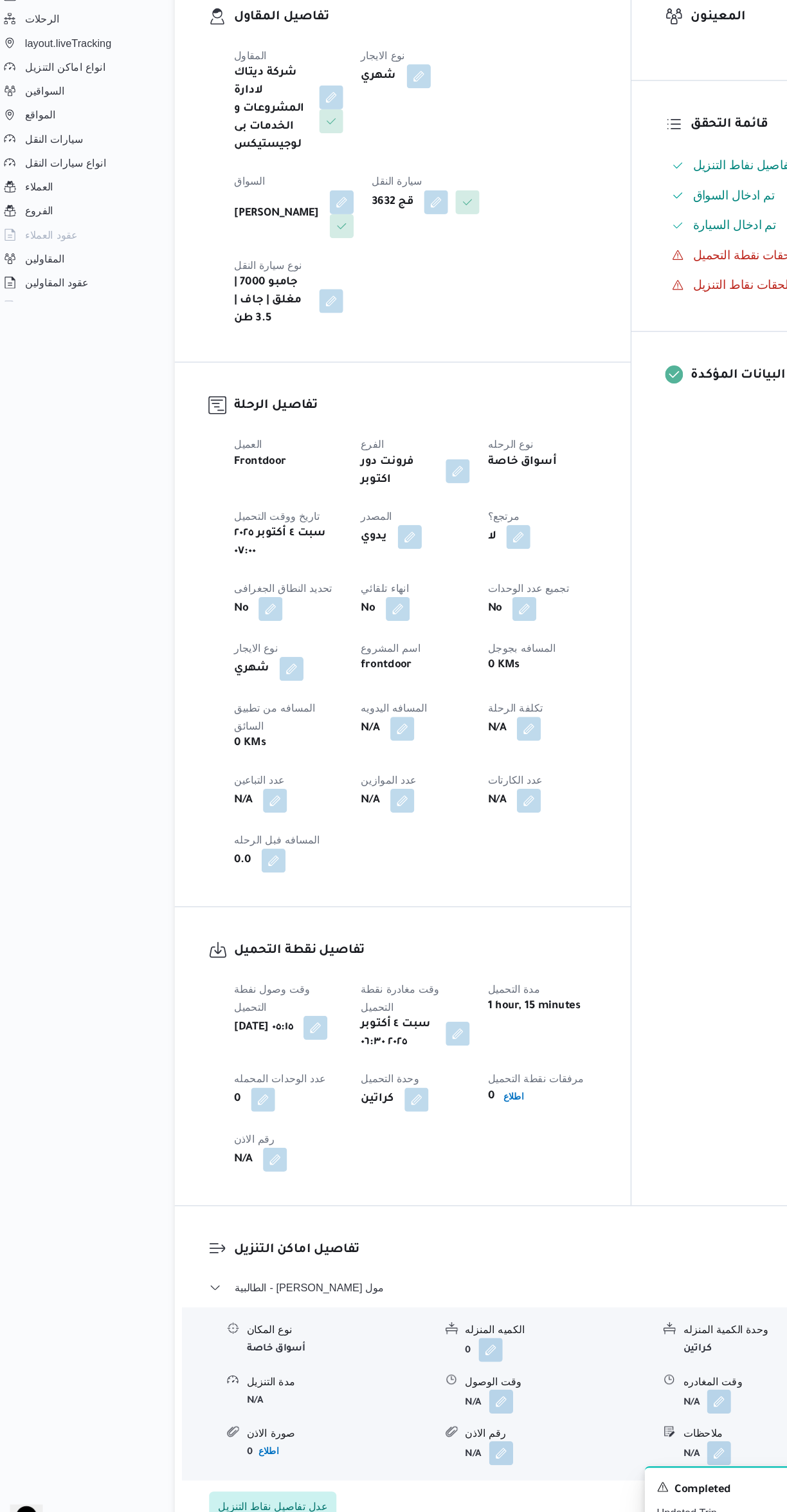
select select "ar"
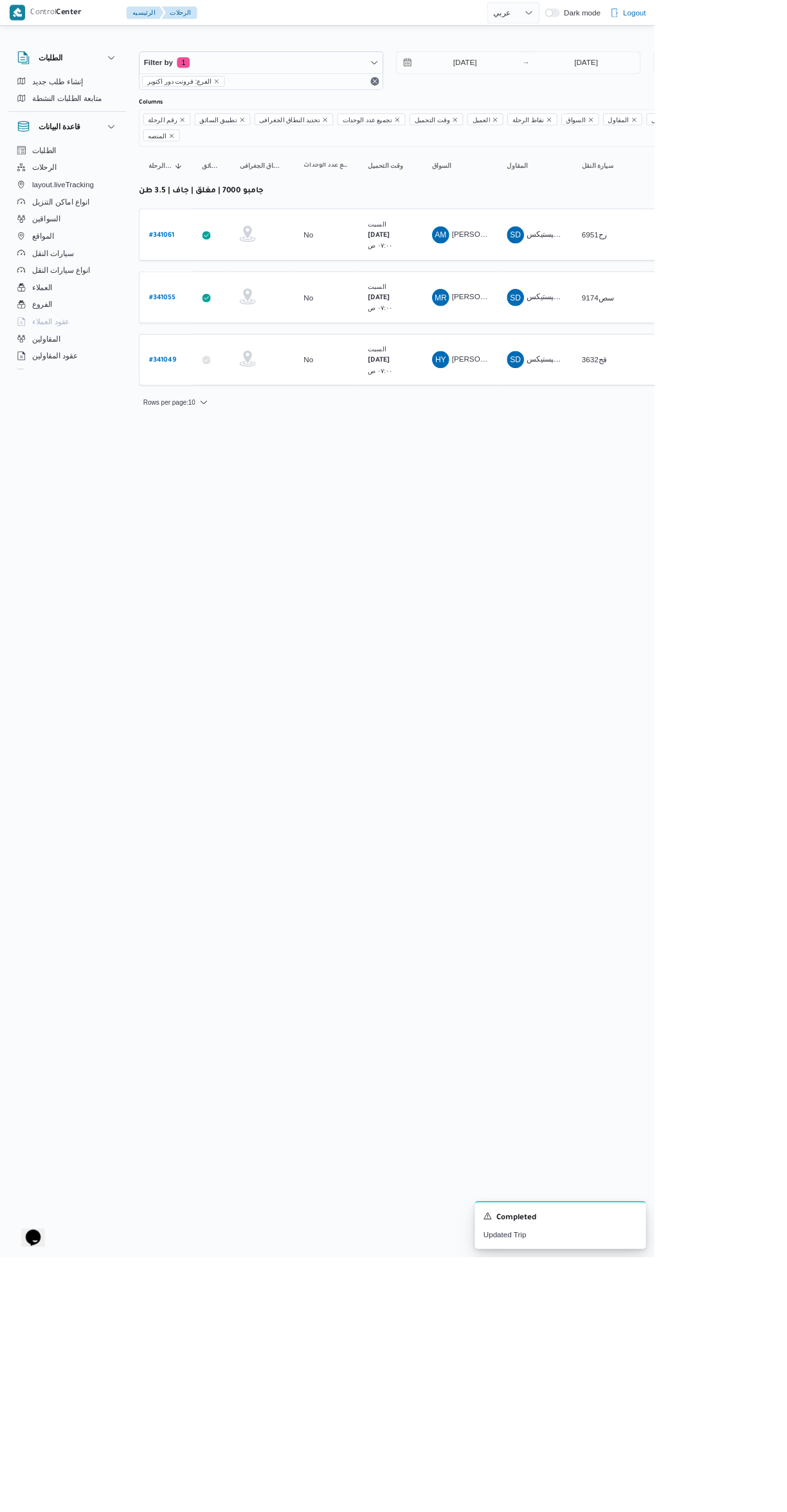
click at [201, 354] on b "# 341055" at bounding box center [195, 358] width 32 height 9
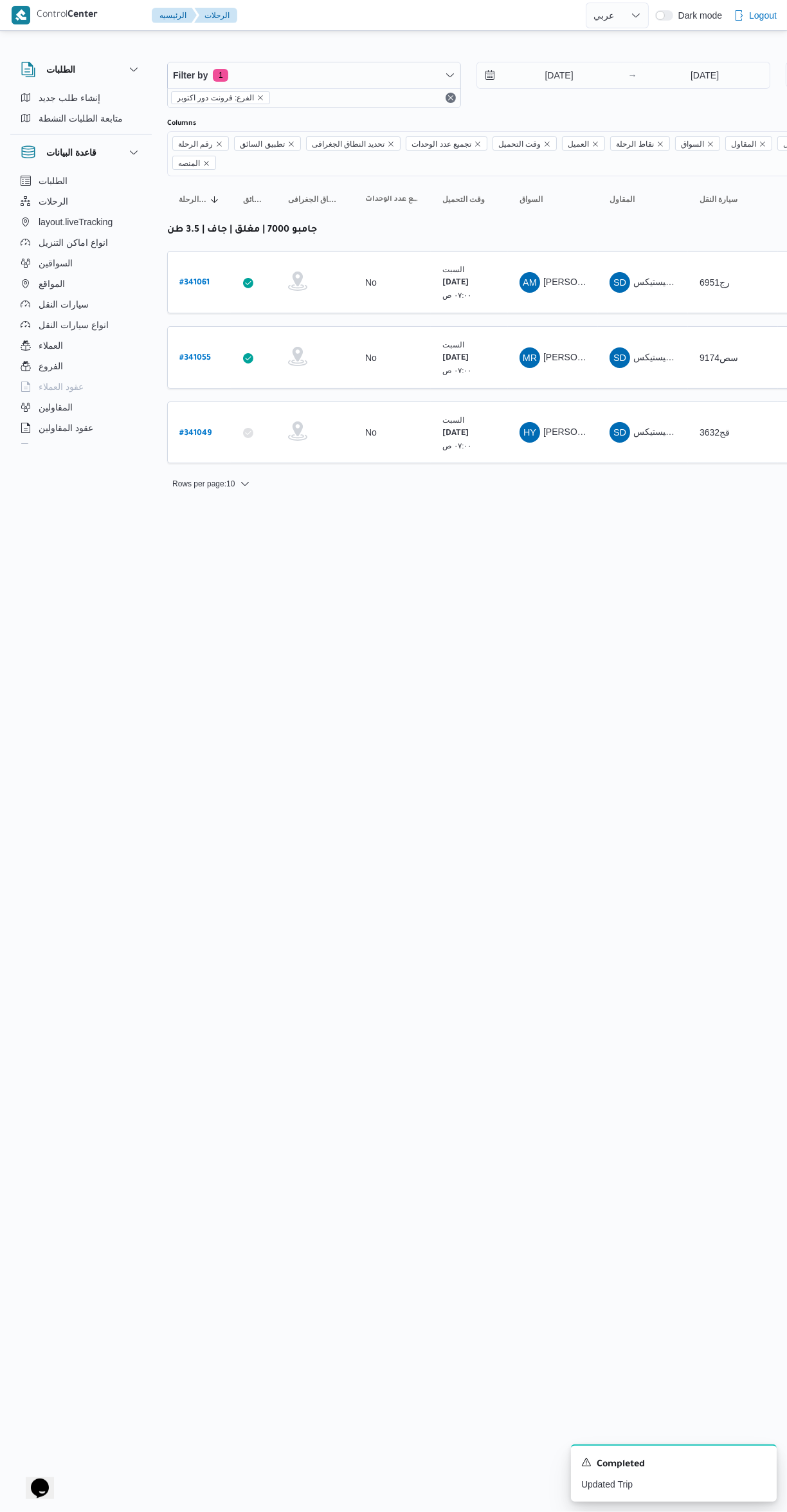
select select "ar"
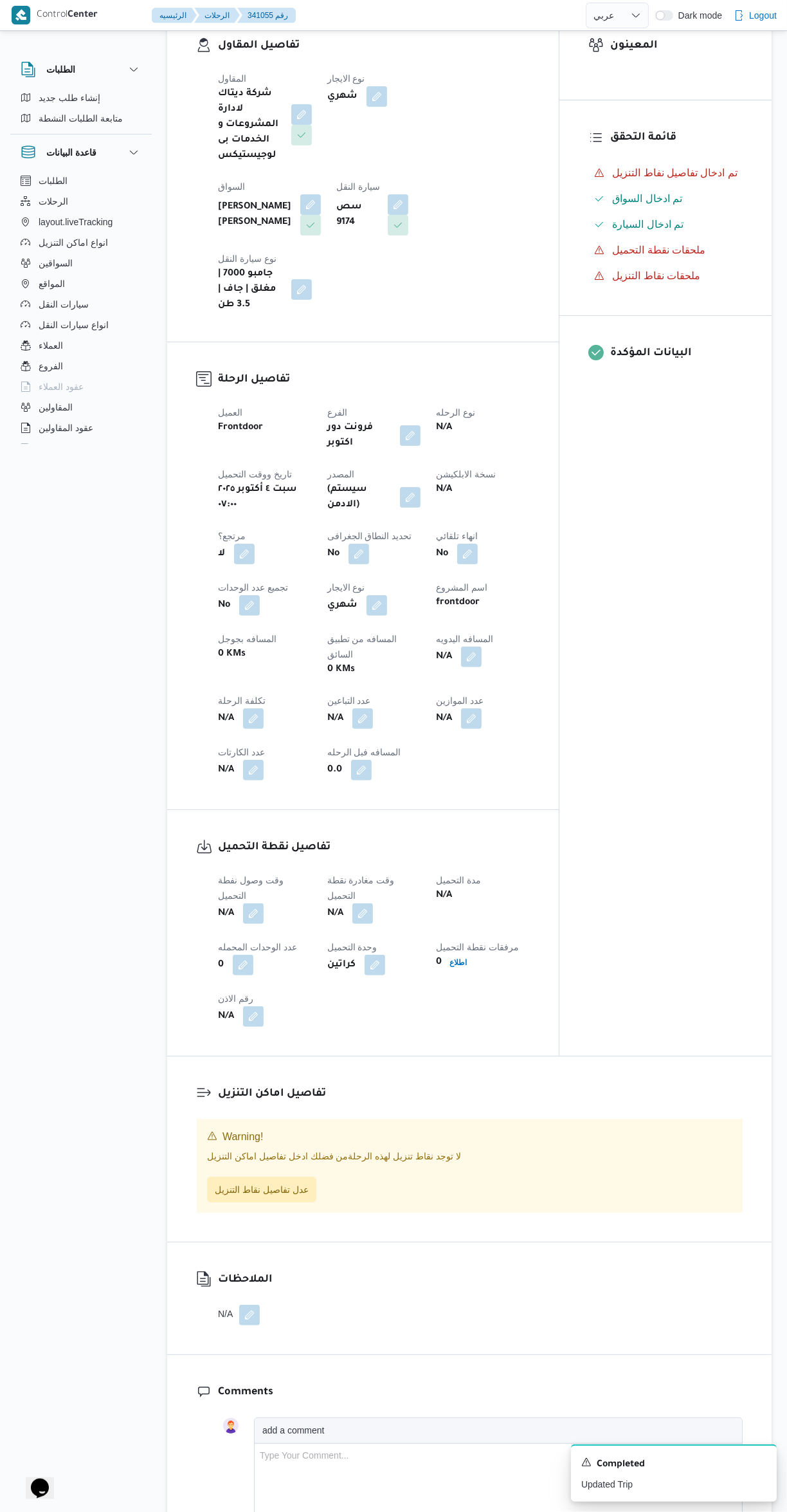
scroll to position [161, 0]
click at [253, 902] on button "button" at bounding box center [254, 912] width 21 height 21
click at [232, 864] on input "وقت وصول نفطة التحميل" at bounding box center [220, 865] width 146 height 25
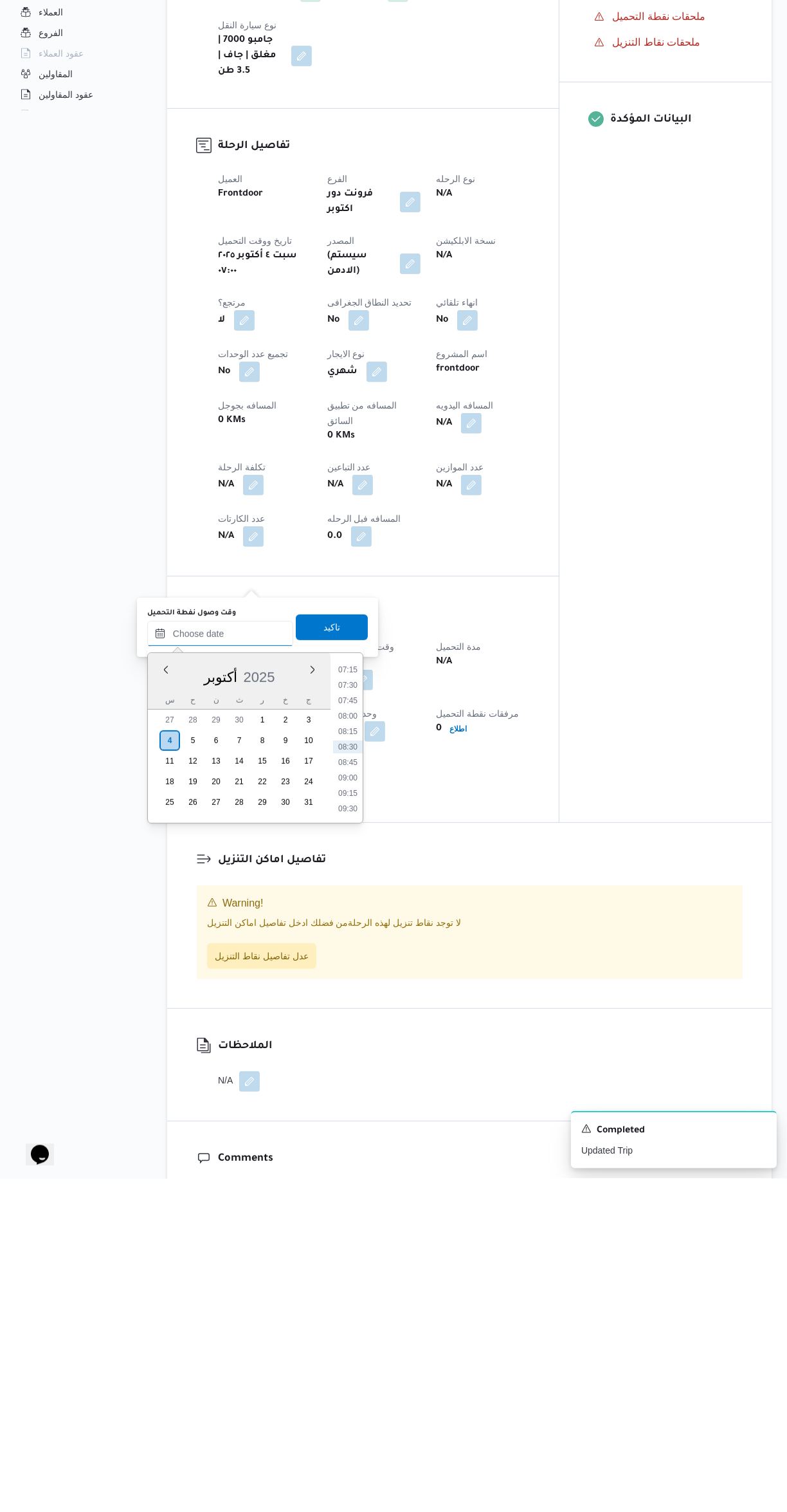
scroll to position [0, 0]
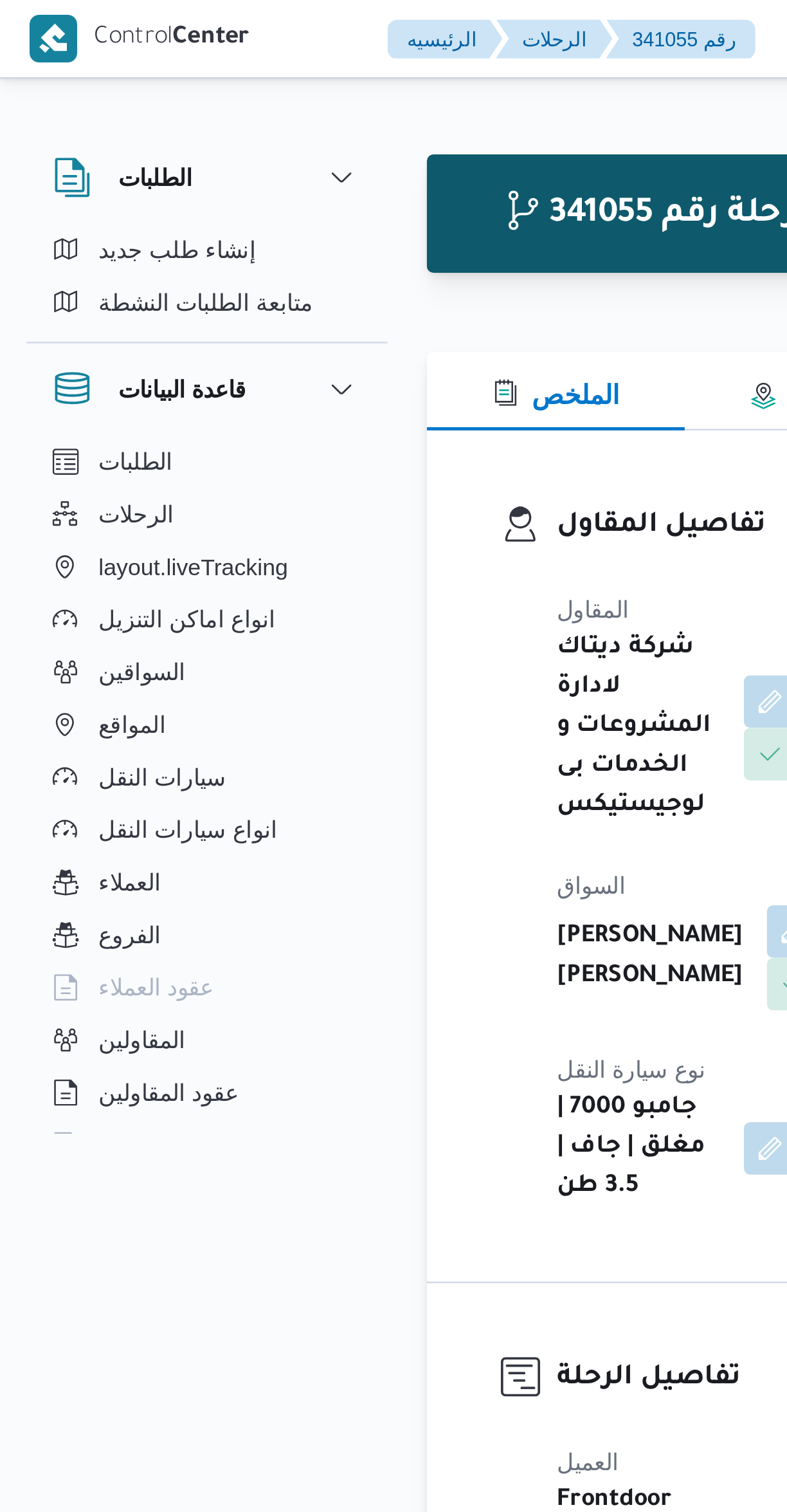
click at [229, 215] on dl "تفاصيل المقاول المقاول شركة ديتاك لادارة المشروعات و الخدمات بى لوجيستيكس نوع ا…" at bounding box center [374, 335] width 312 height 275
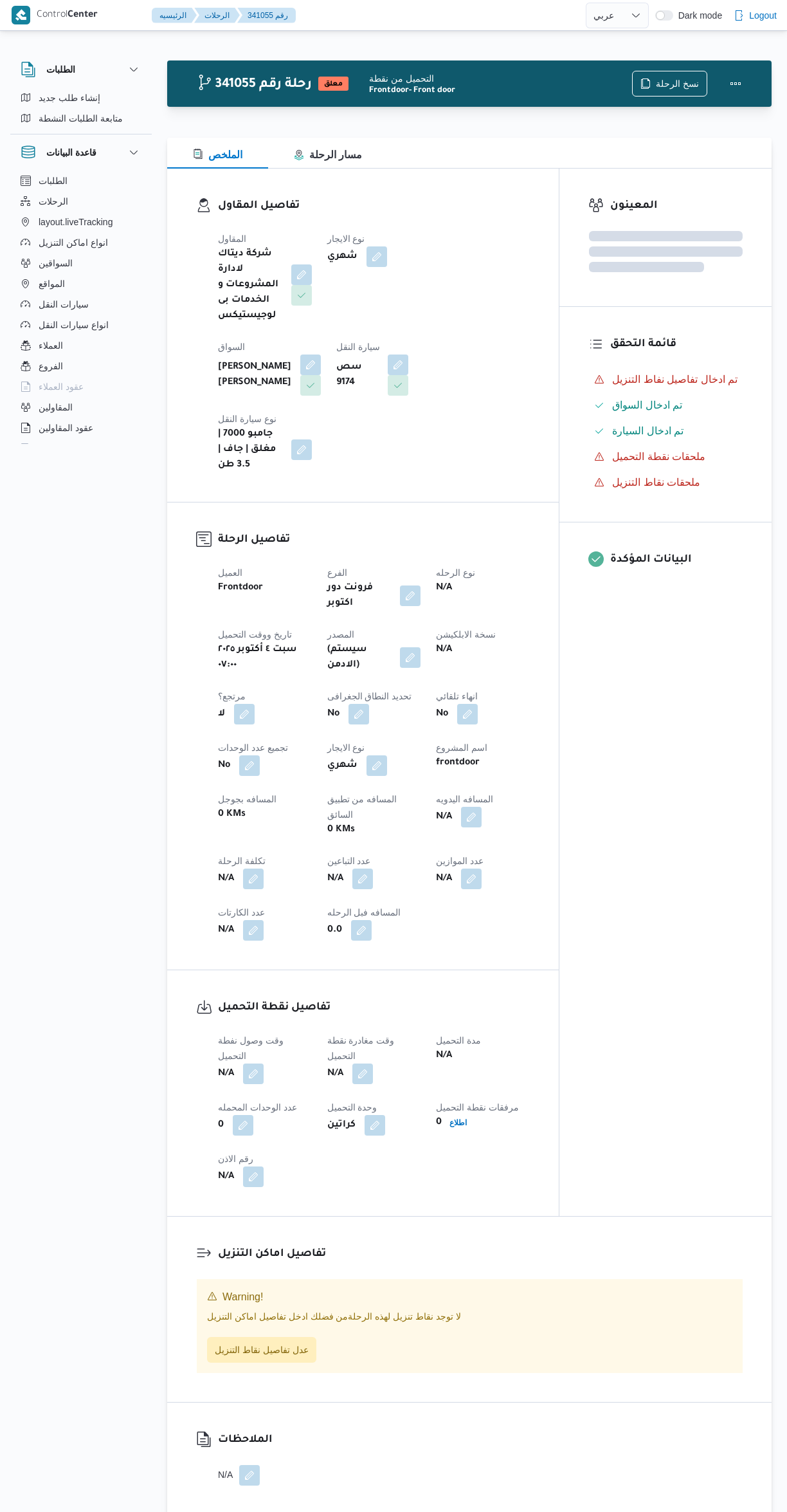
select select "ar"
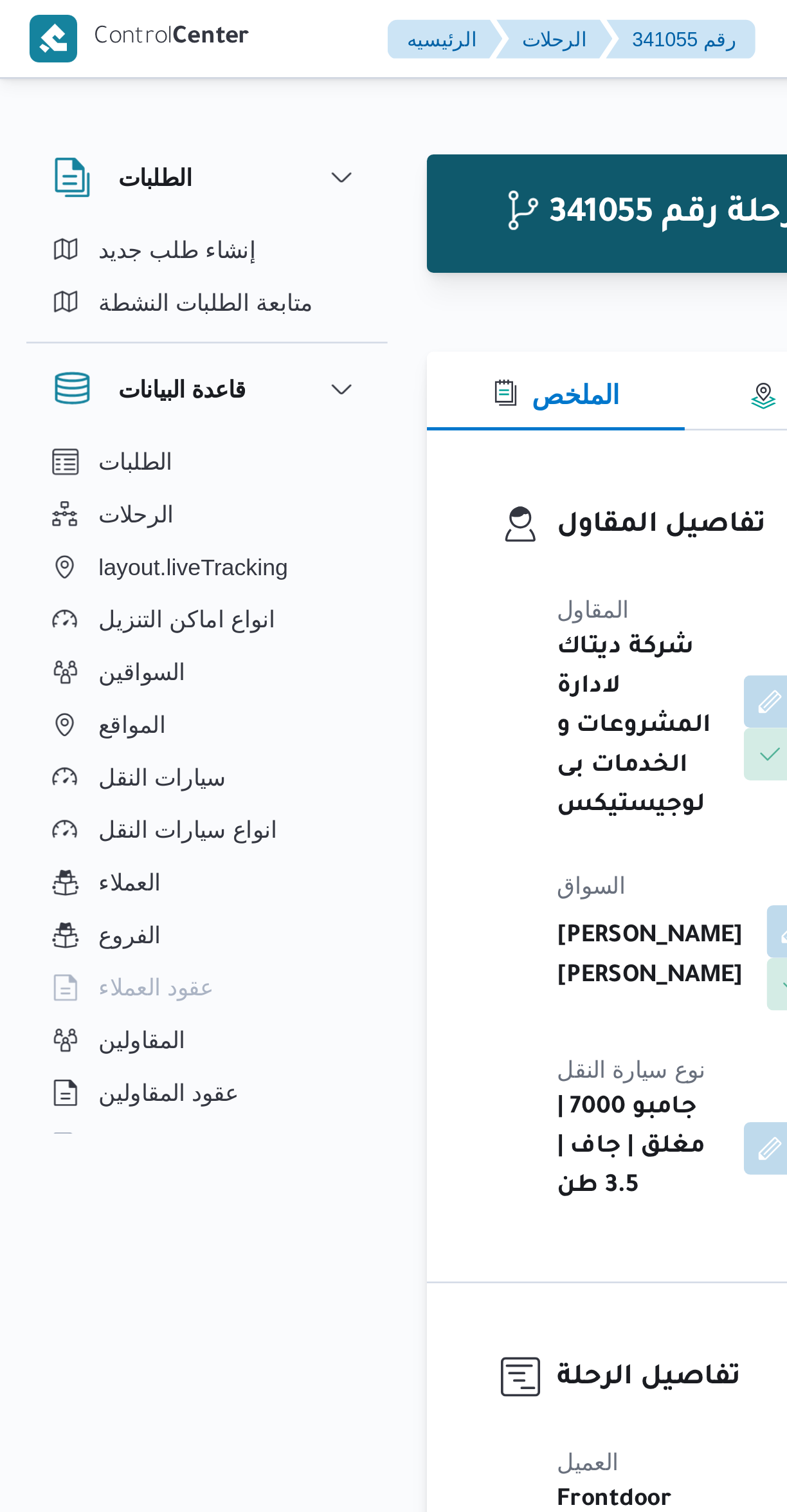
scroll to position [529, 0]
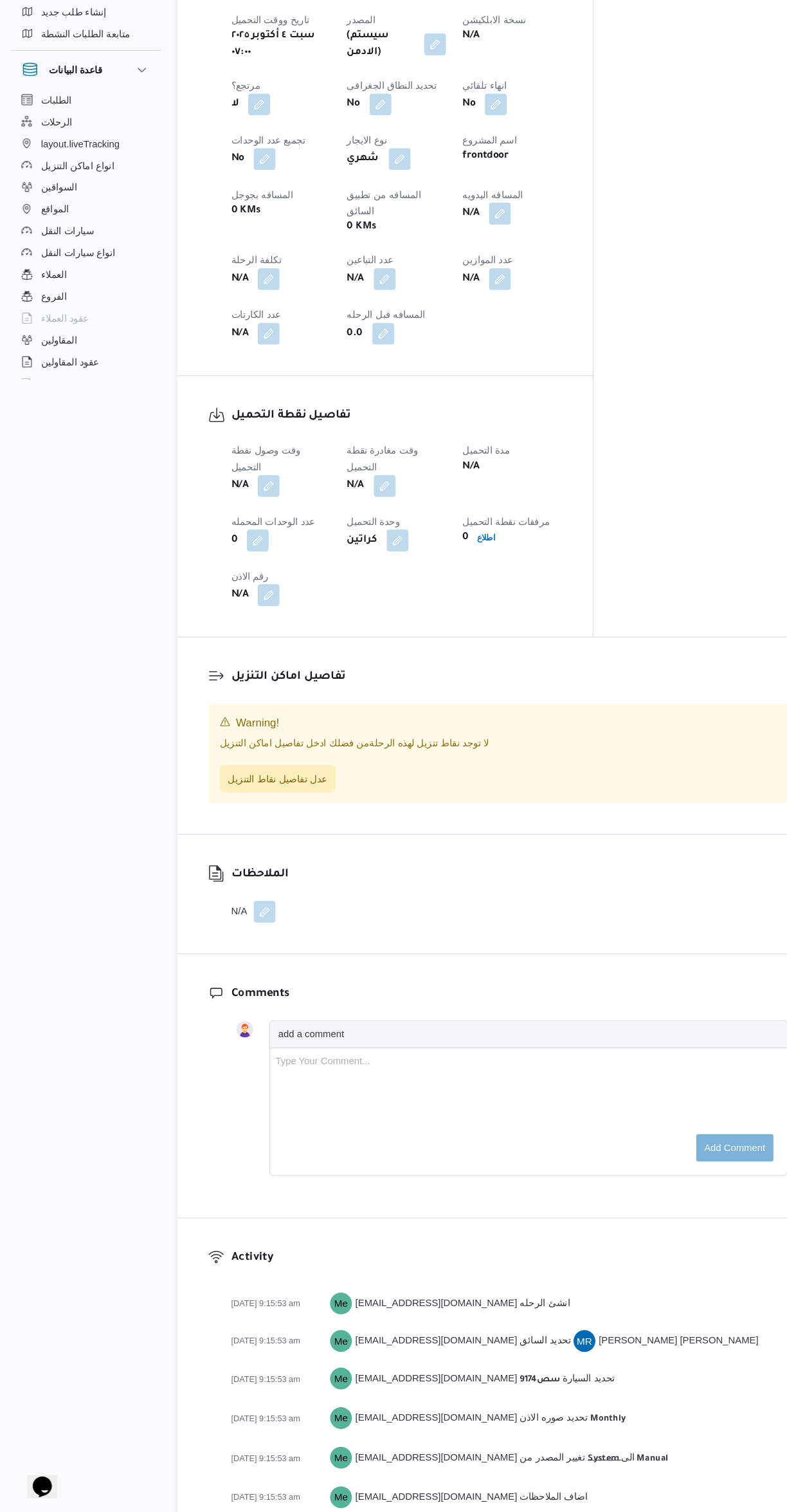
click at [254, 535] on button "button" at bounding box center [254, 545] width 21 height 21
click at [219, 498] on input "وقت وصول نفطة التحميل" at bounding box center [220, 498] width 146 height 25
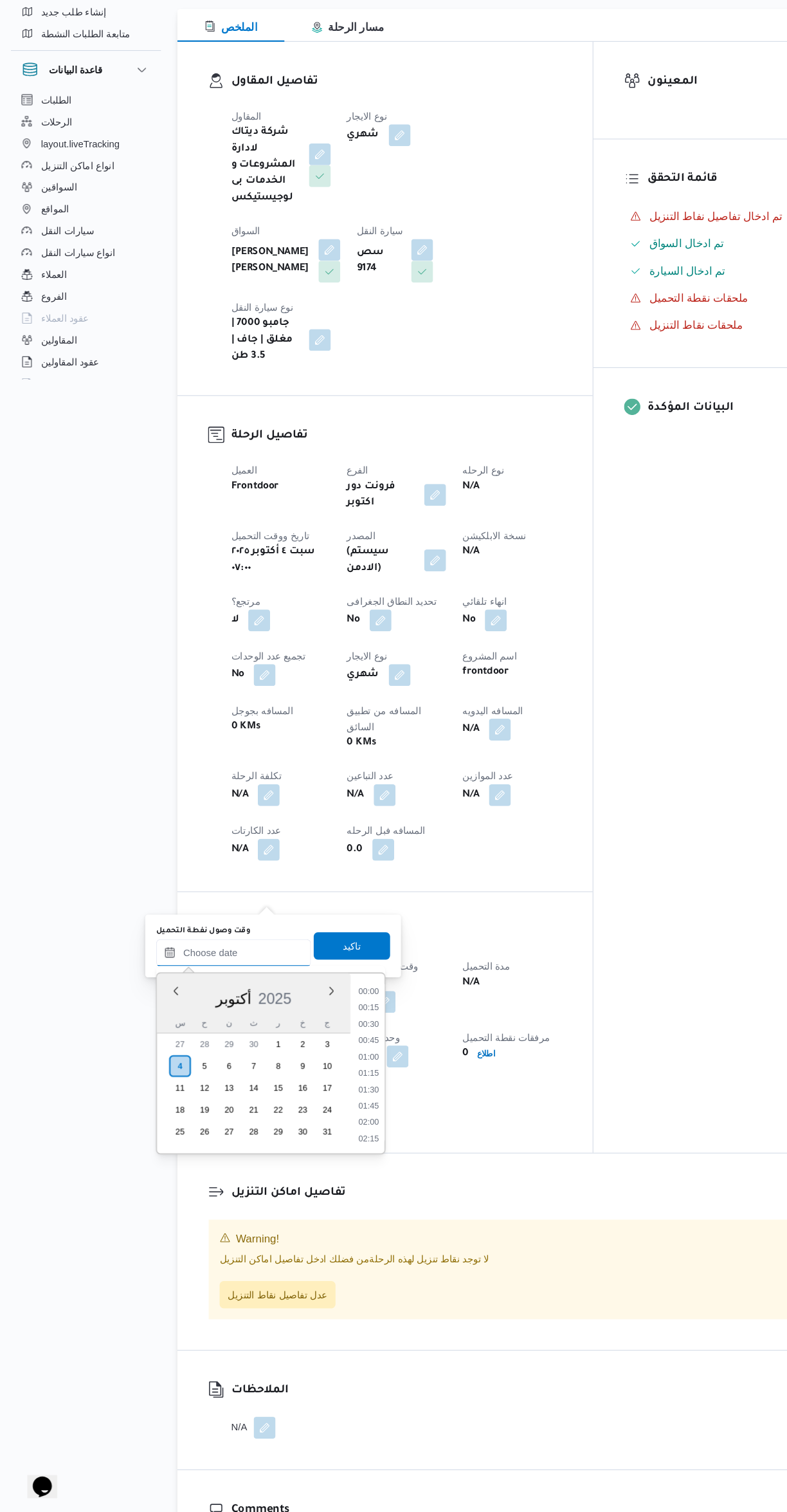
scroll to position [447, 0]
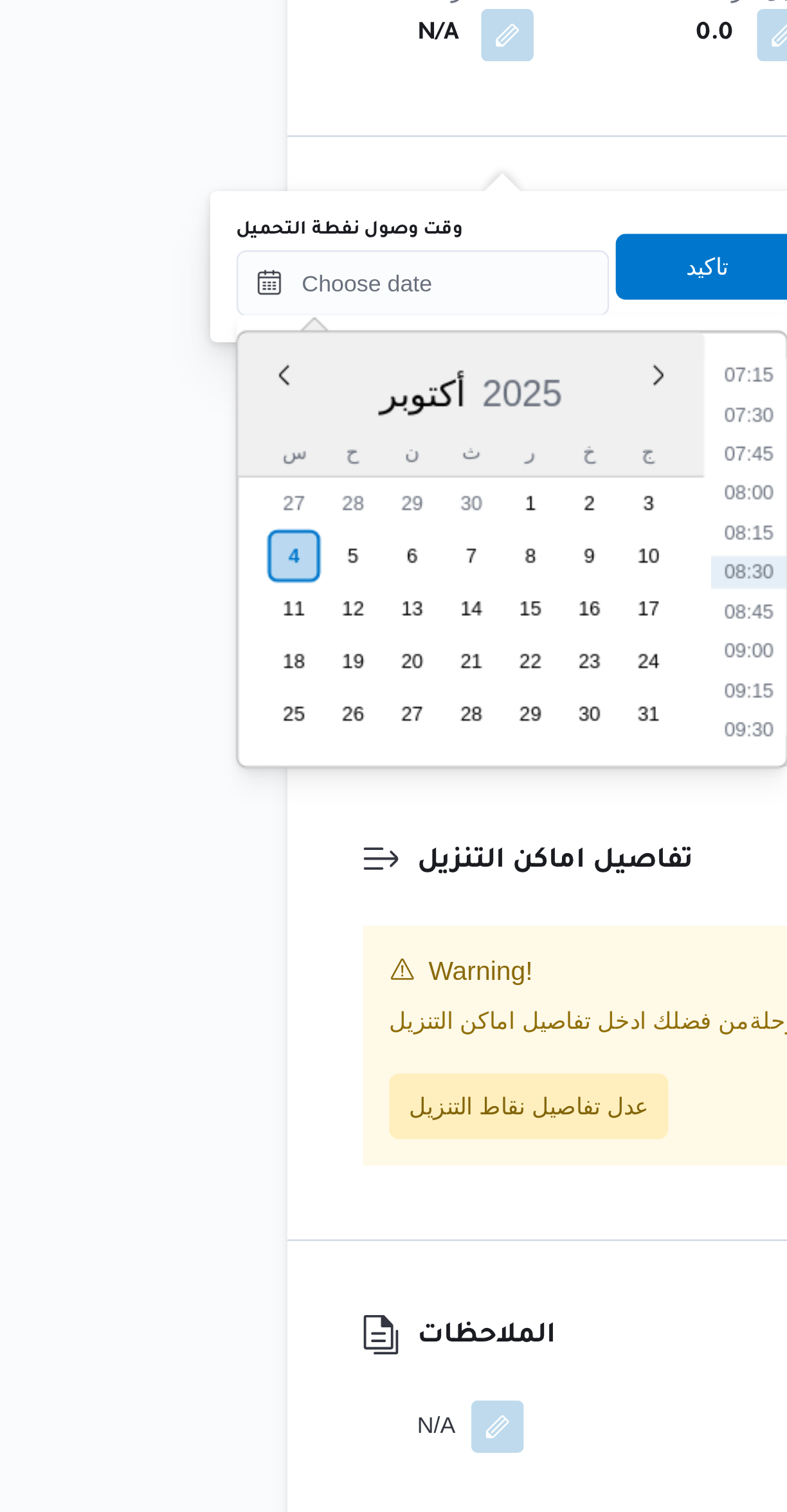
click at [348, 1023] on li "07:15" at bounding box center [348, 1021] width 30 height 13
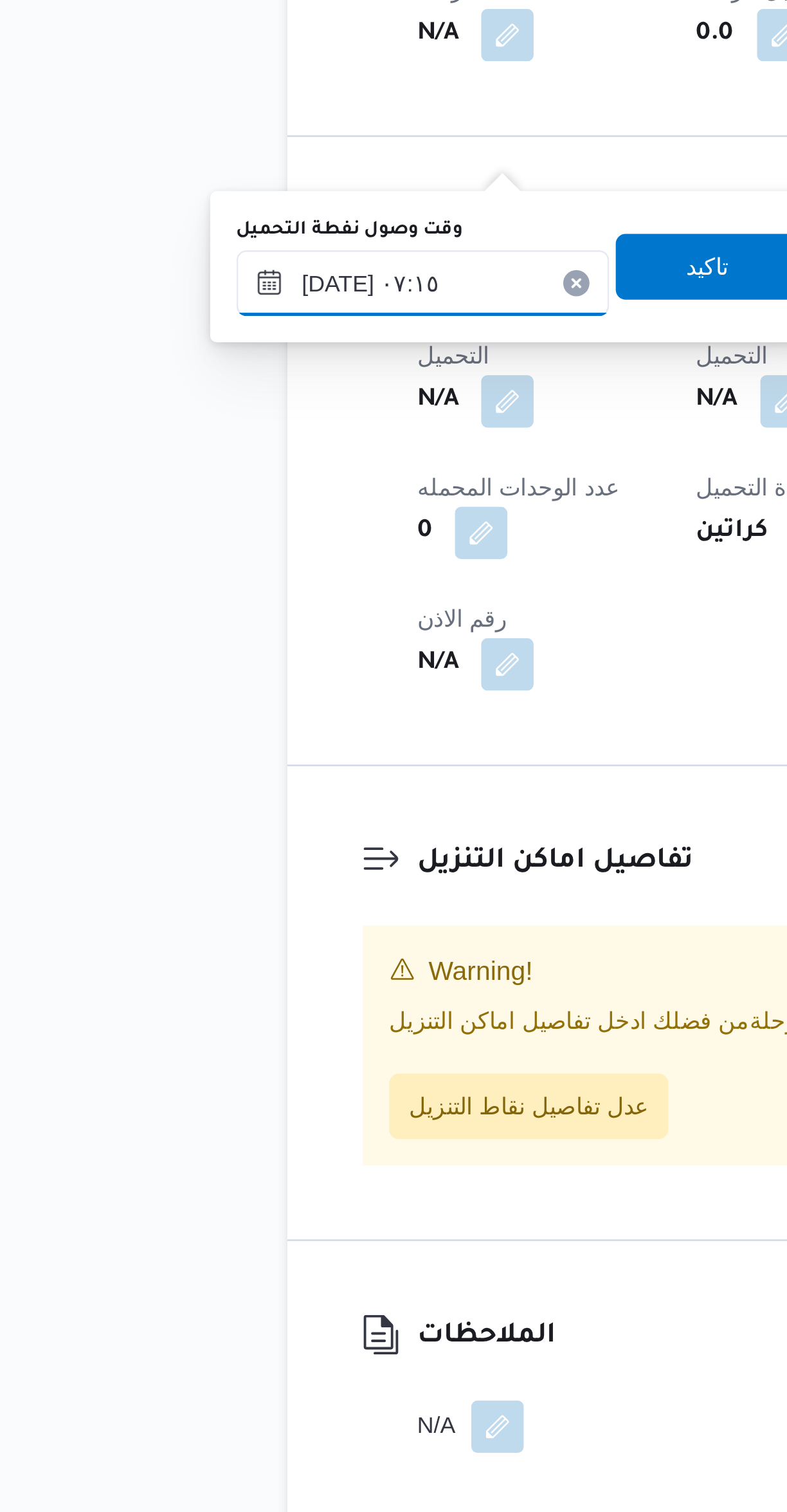
click at [229, 988] on input "٠٤/١٠/٢٠٢٥ ٠٧:١٥" at bounding box center [220, 984] width 146 height 25
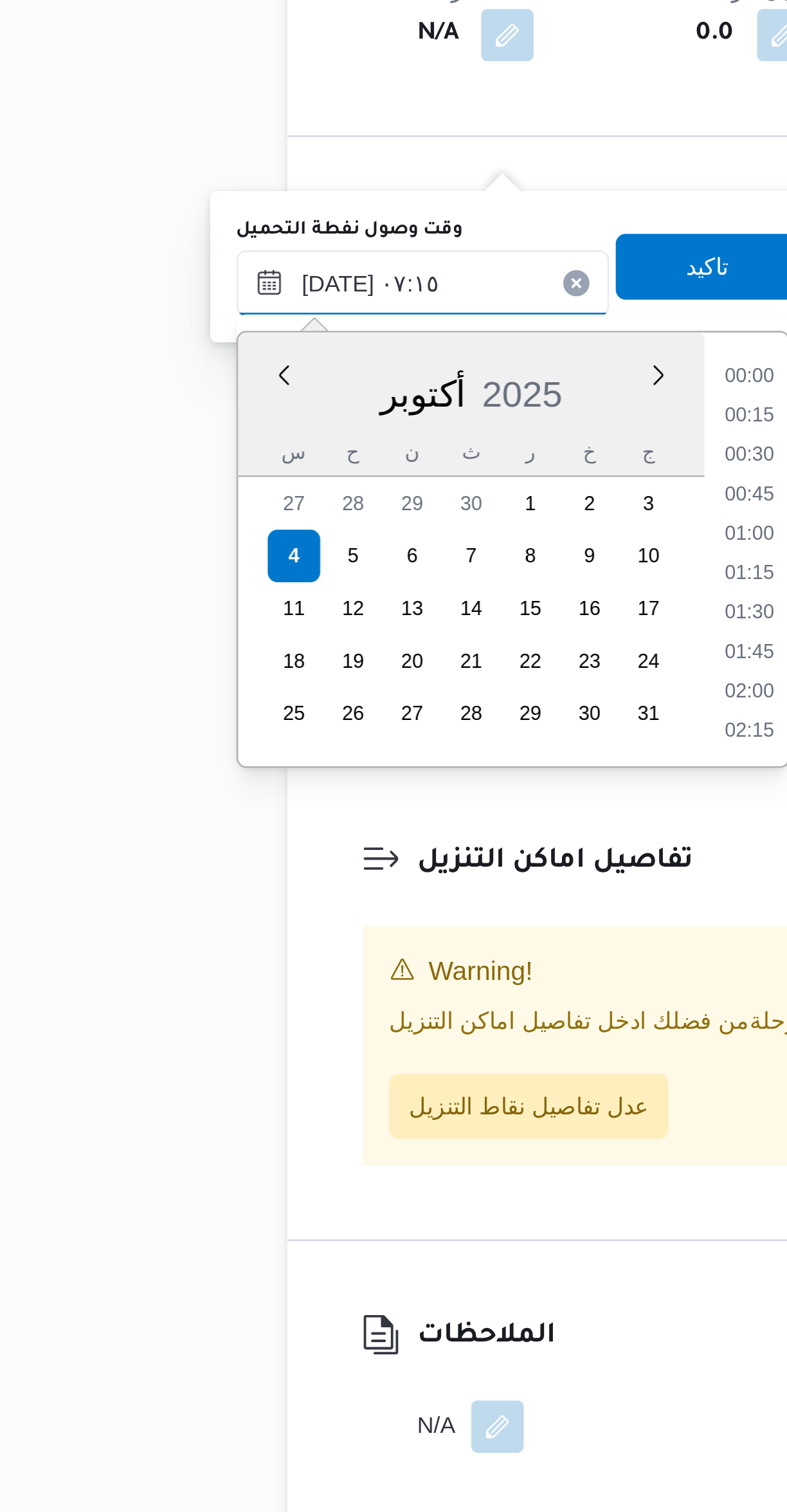
scroll to position [369, 0]
click at [348, 1023] on li "06:00" at bounding box center [348, 1021] width 30 height 13
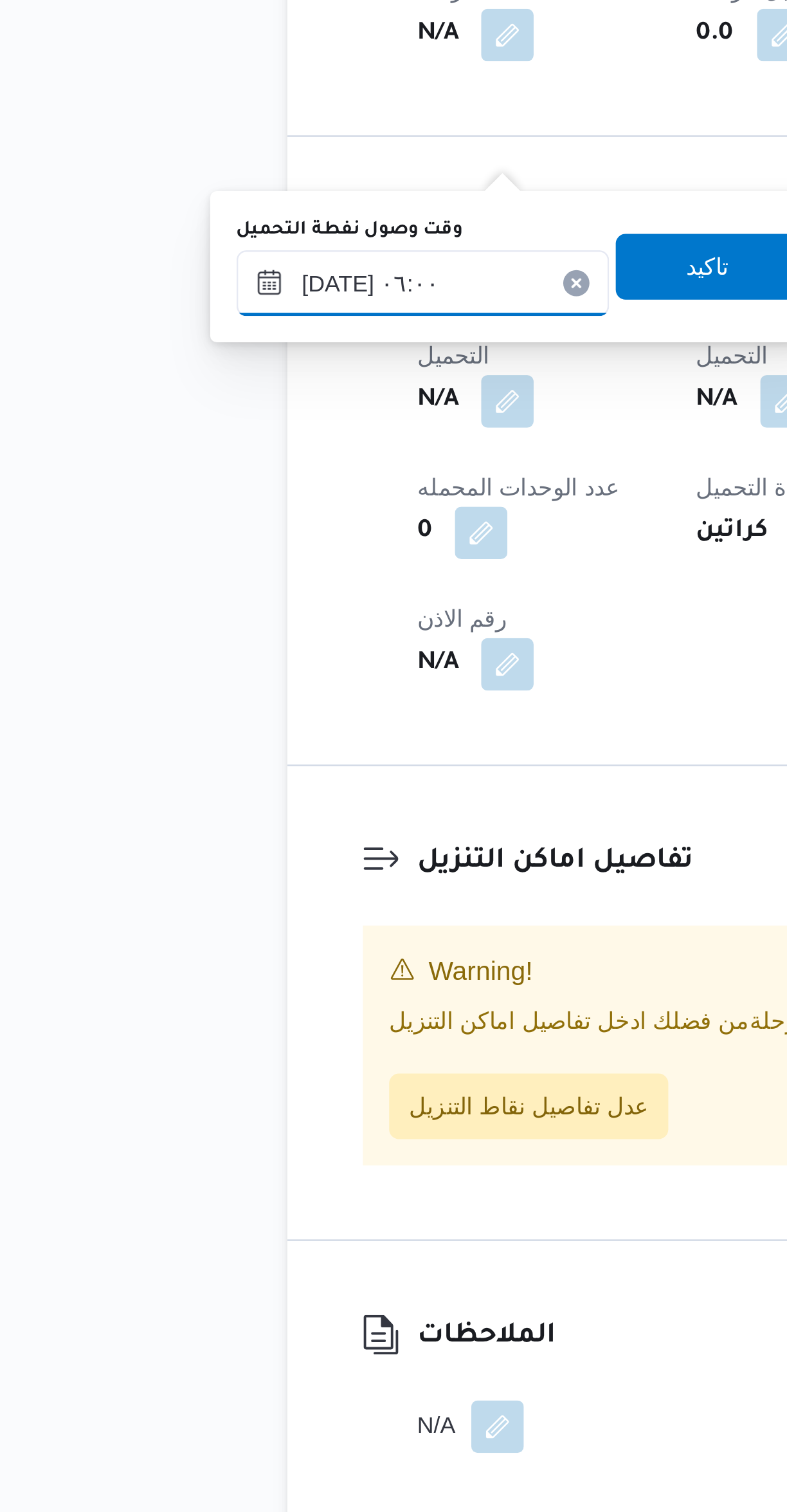
click at [221, 989] on input "٠٤/١٠/٢٠٢٥ ٠٦:٠٠" at bounding box center [220, 984] width 146 height 25
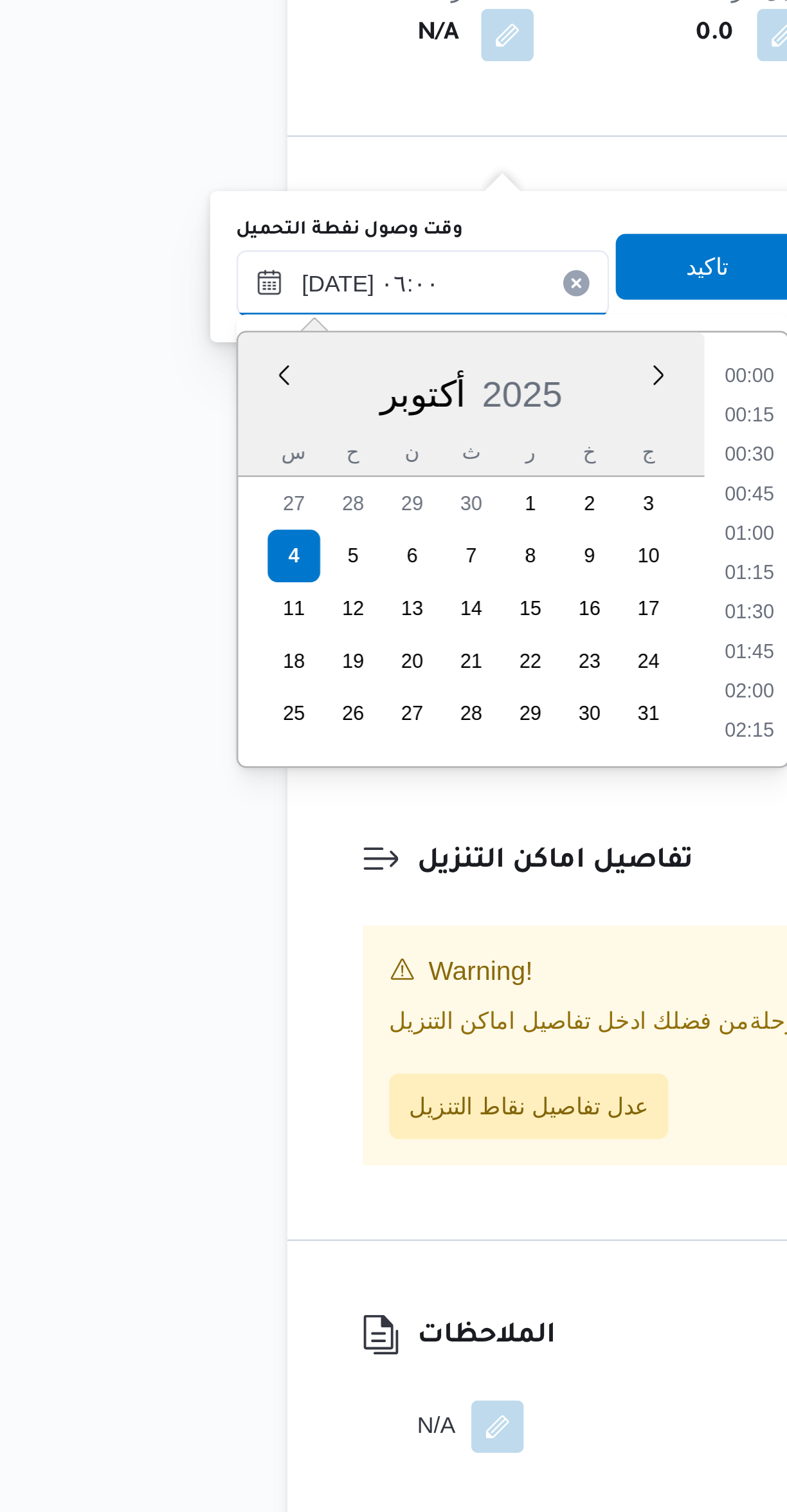
scroll to position [292, 0]
click at [343, 1065] on li "05:30" at bounding box center [348, 1067] width 30 height 13
type input "٠٤/١٠/٢٠٢٥ ٠٥:٣٠"
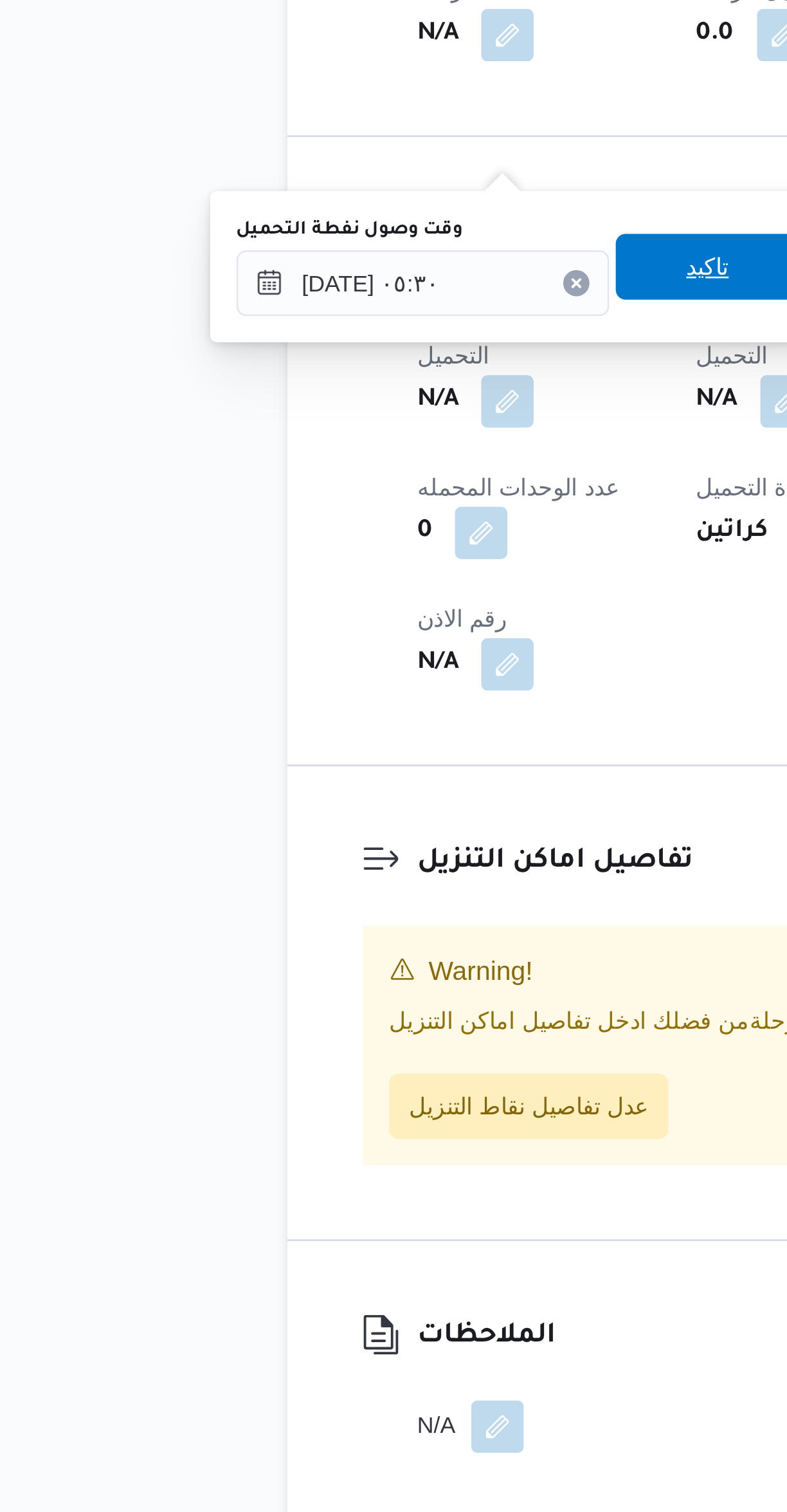
click at [333, 988] on span "تاكيد" at bounding box center [332, 978] width 72 height 25
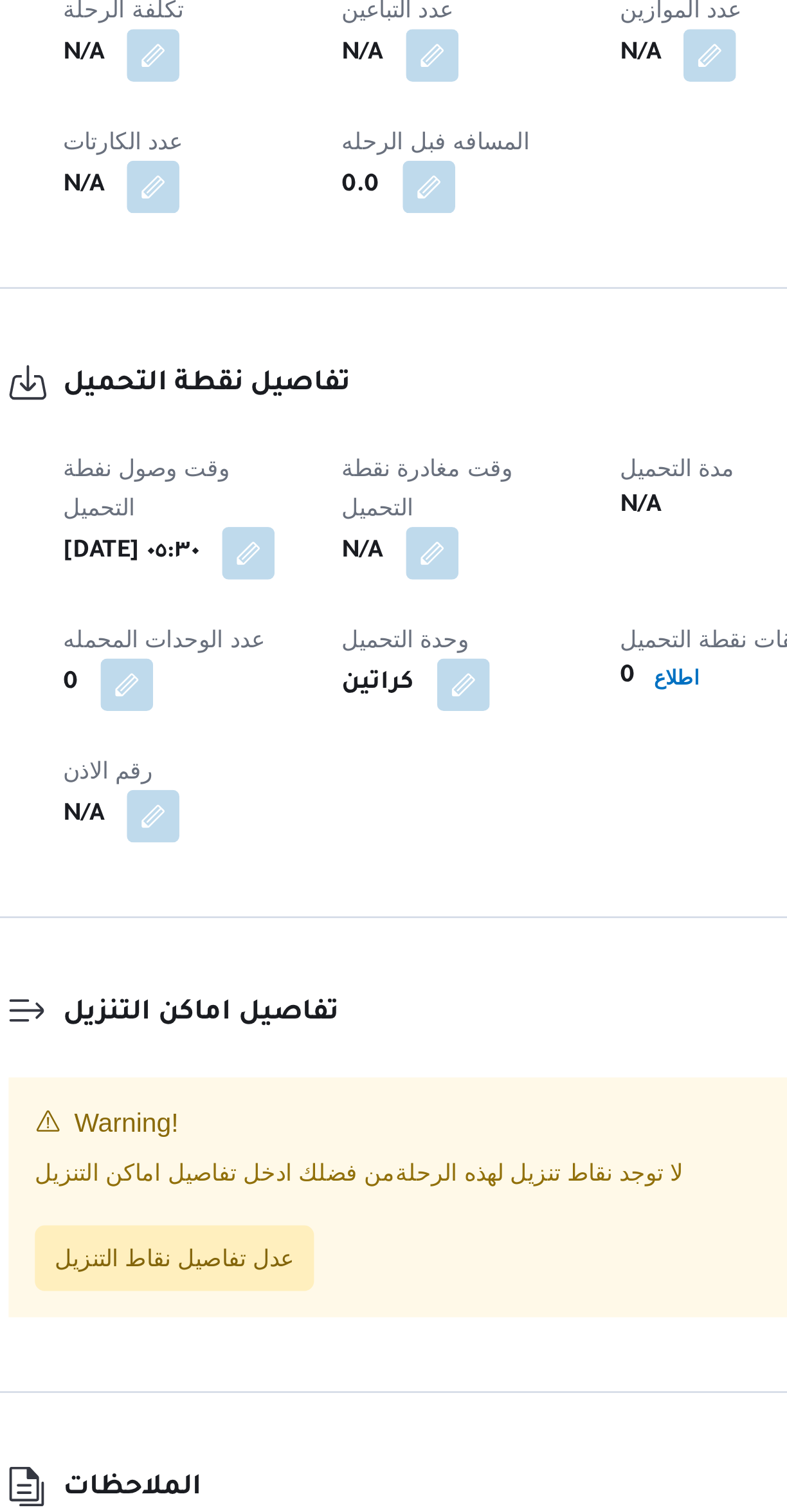
click at [372, 1021] on button "button" at bounding box center [363, 1031] width 21 height 21
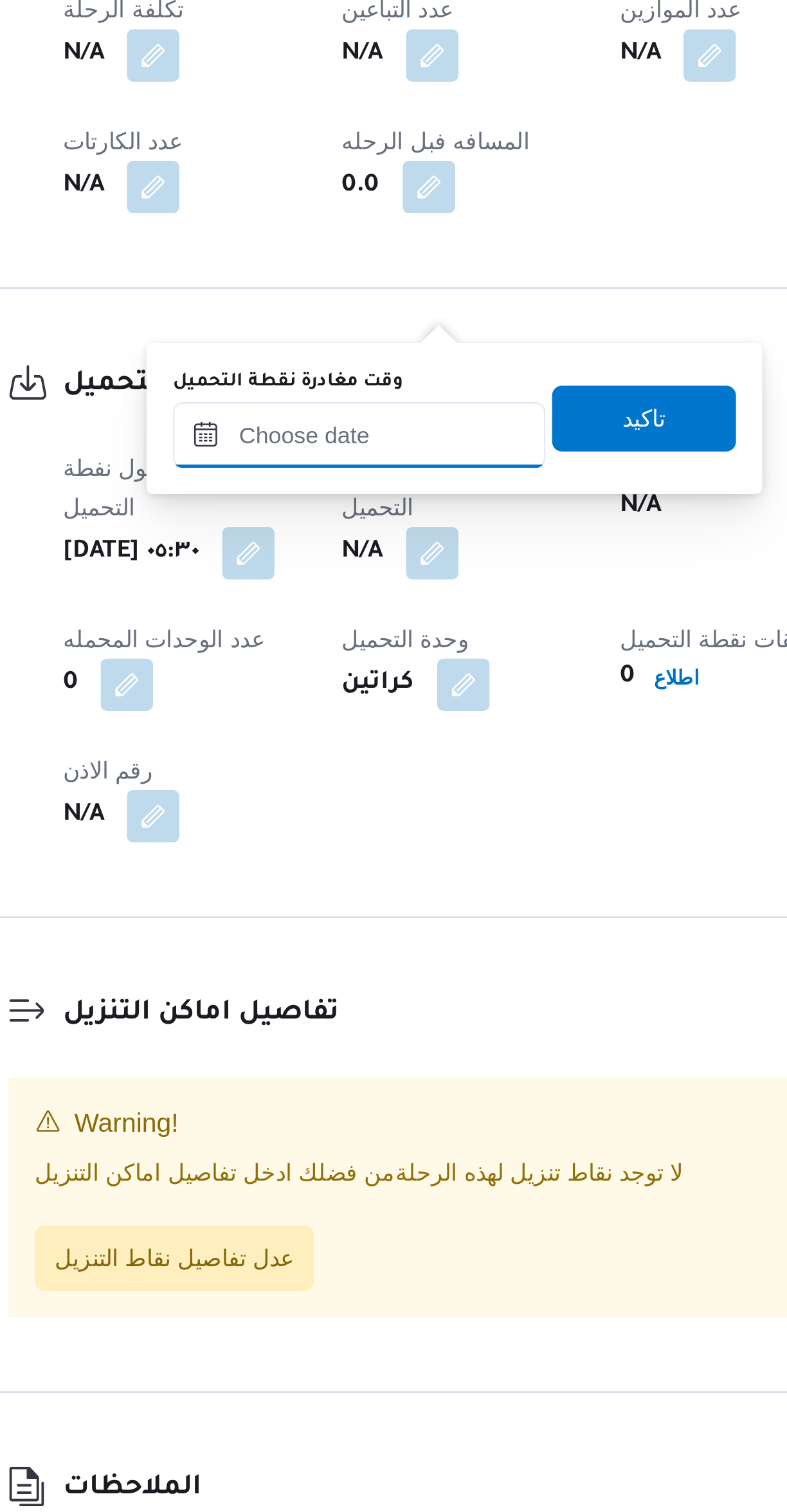
click at [355, 987] on input "وقت مغادرة نقطة التحميل" at bounding box center [334, 984] width 146 height 25
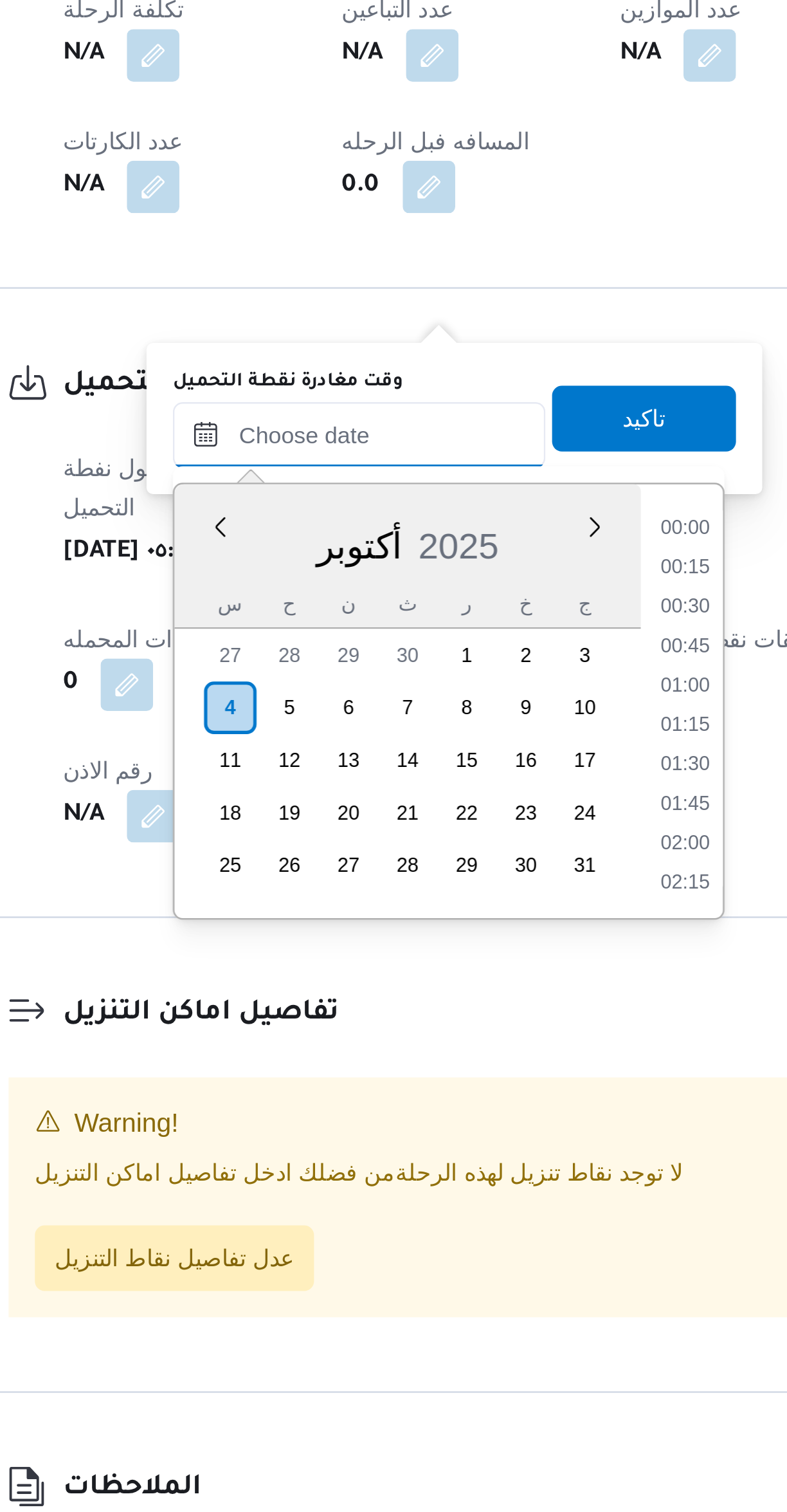
scroll to position [447, 0]
click at [469, 1064] on li "07:15" at bounding box center [462, 1063] width 30 height 13
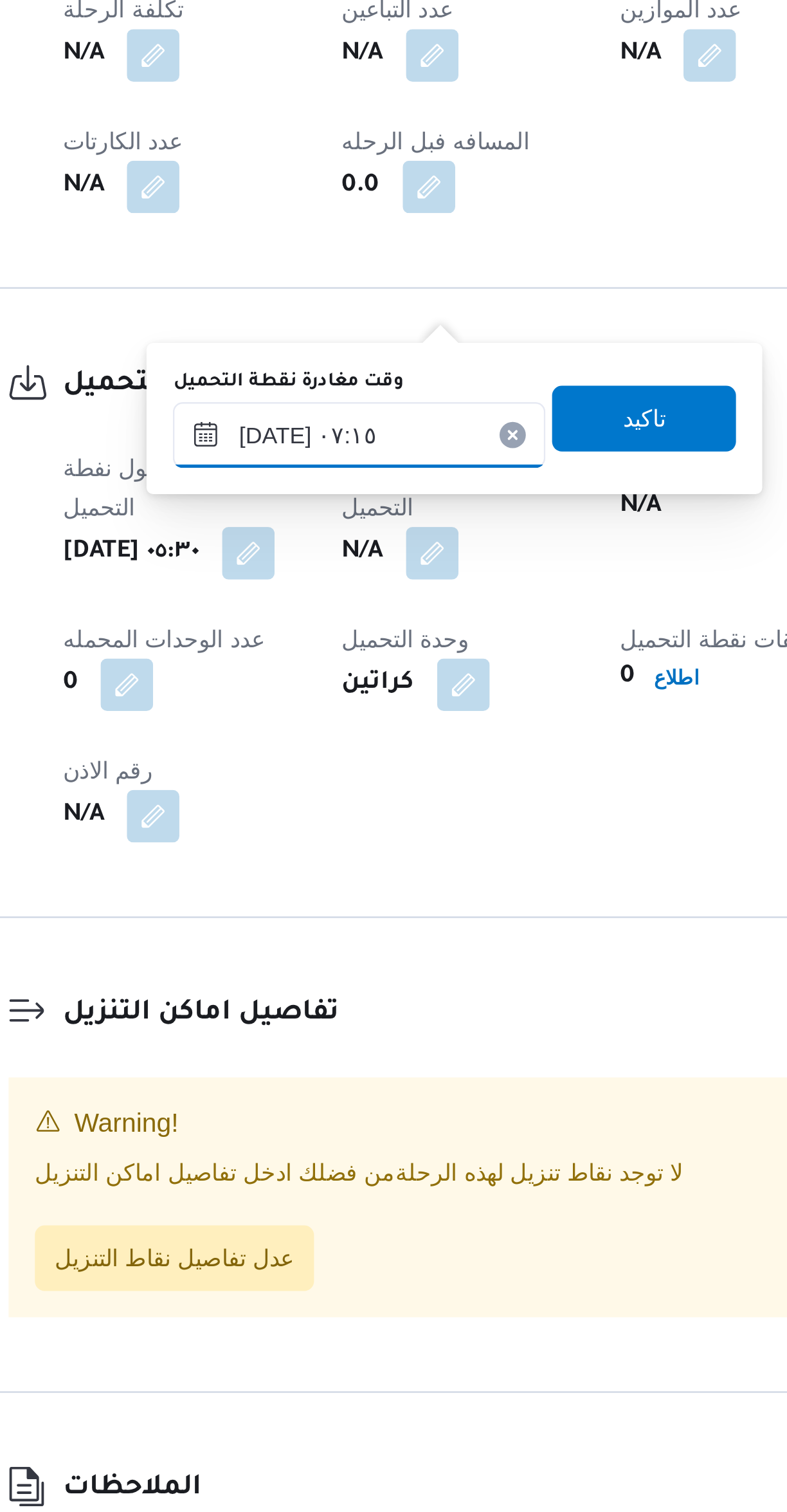
click at [355, 1023] on input "٠٤/١٠/٢٠٢٥ ٠٧:١٥" at bounding box center [334, 1027] width 146 height 25
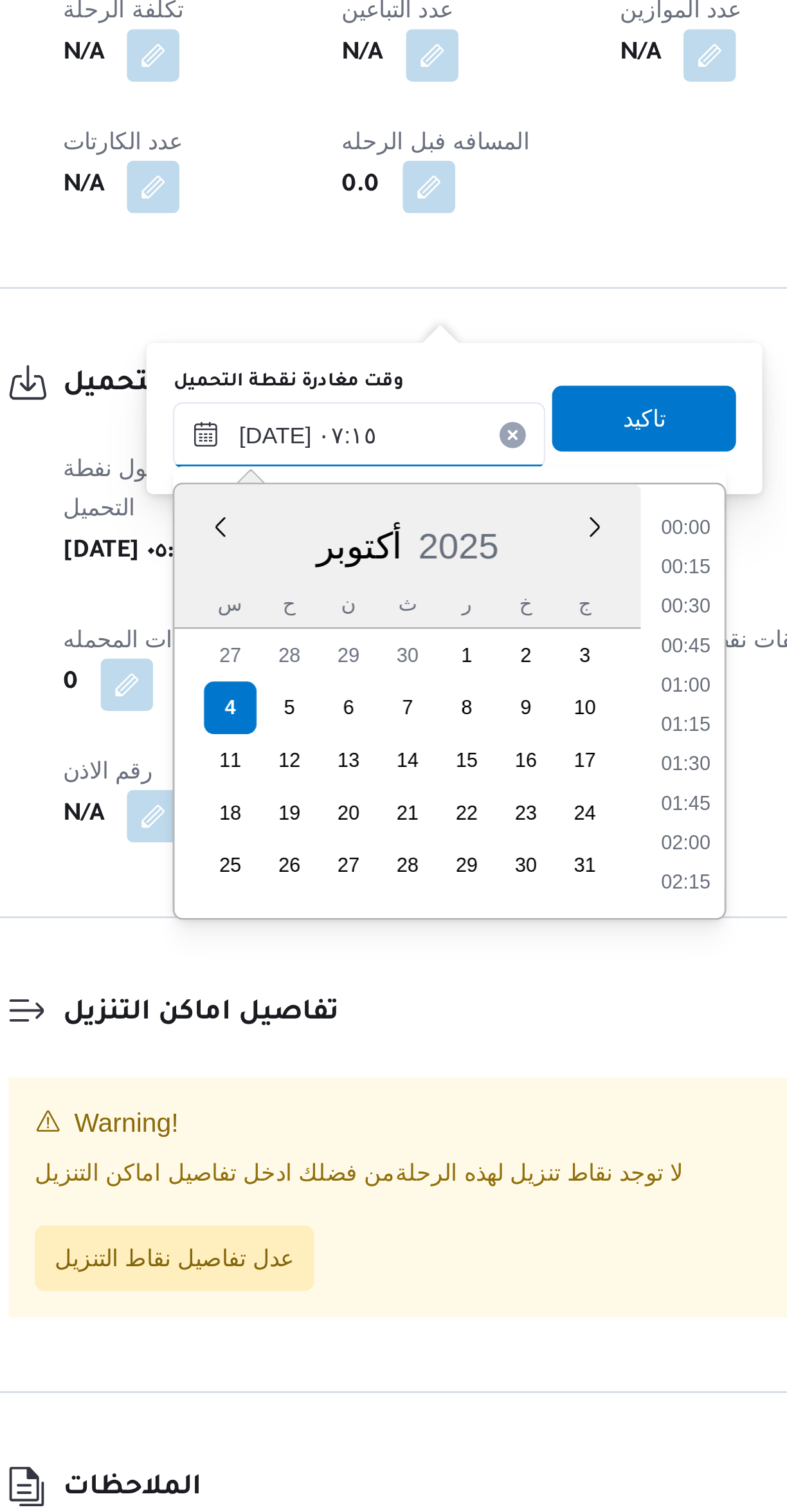
scroll to position [369, 0]
click at [457, 1094] on li "06:30" at bounding box center [462, 1094] width 30 height 13
type input "٠٤/١٠/٢٠٢٥ ٠٦:٣٠"
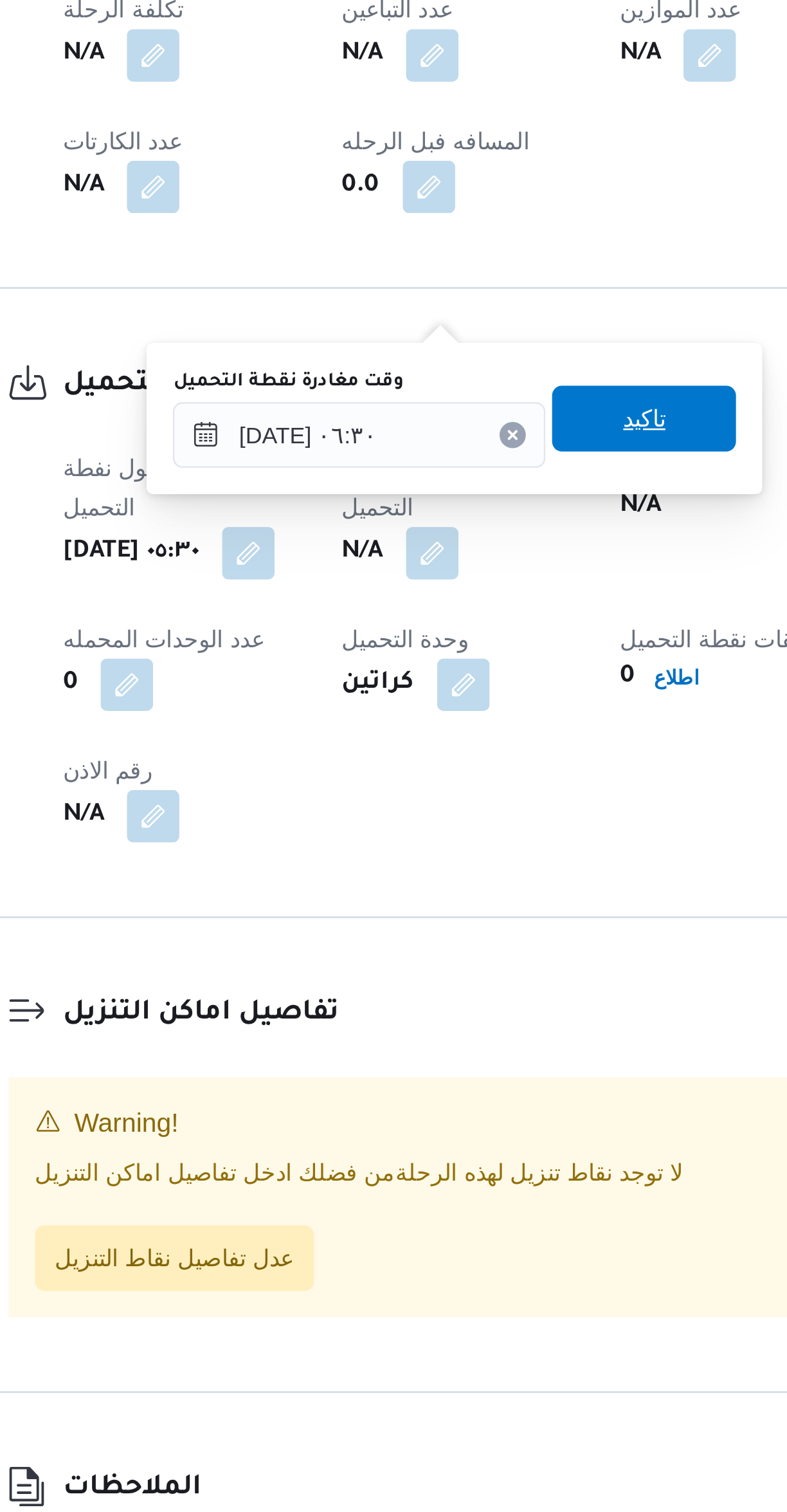
click at [451, 1016] on span "تاكيد" at bounding box center [446, 1020] width 72 height 25
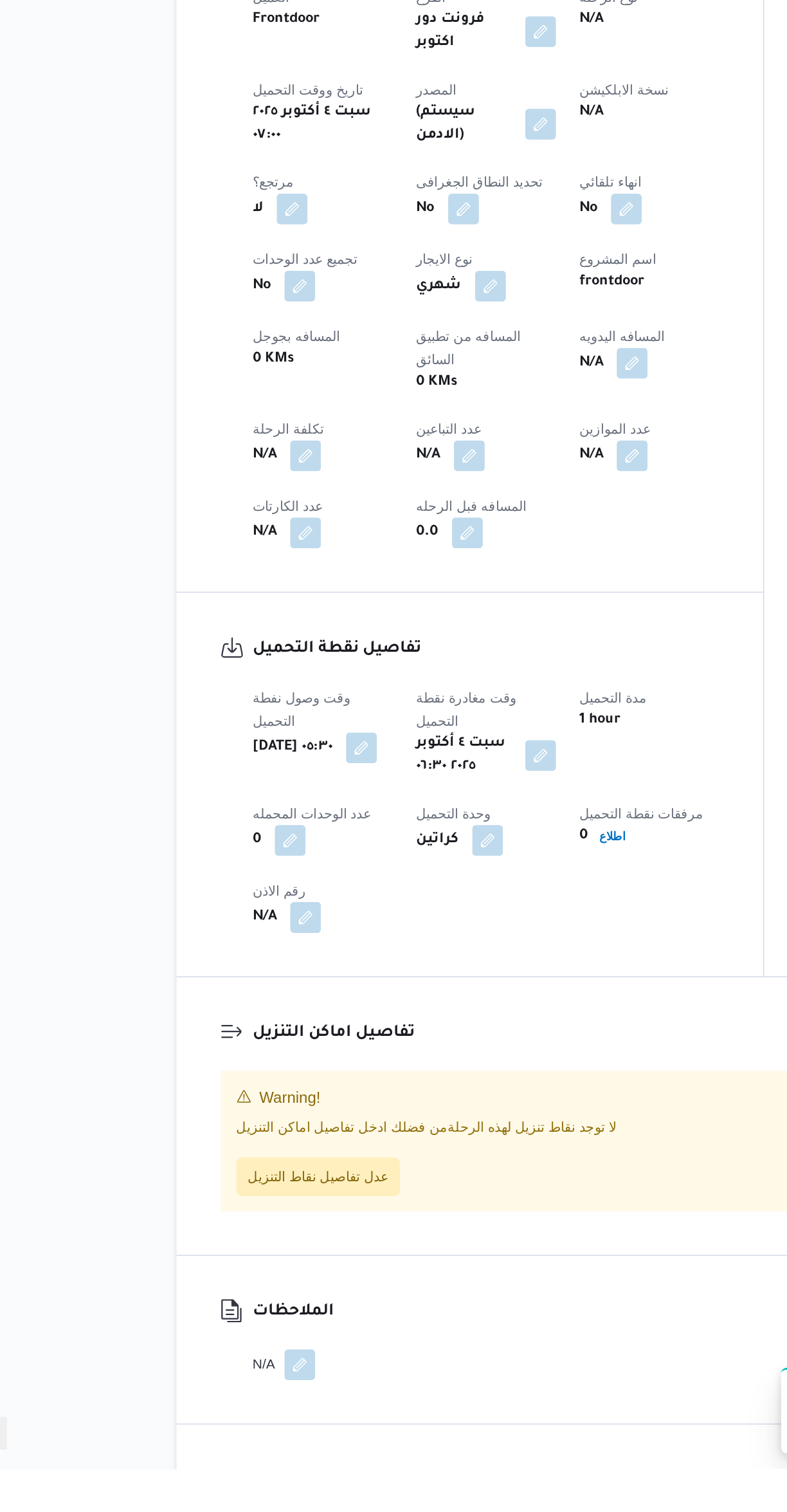
scroll to position [172, 0]
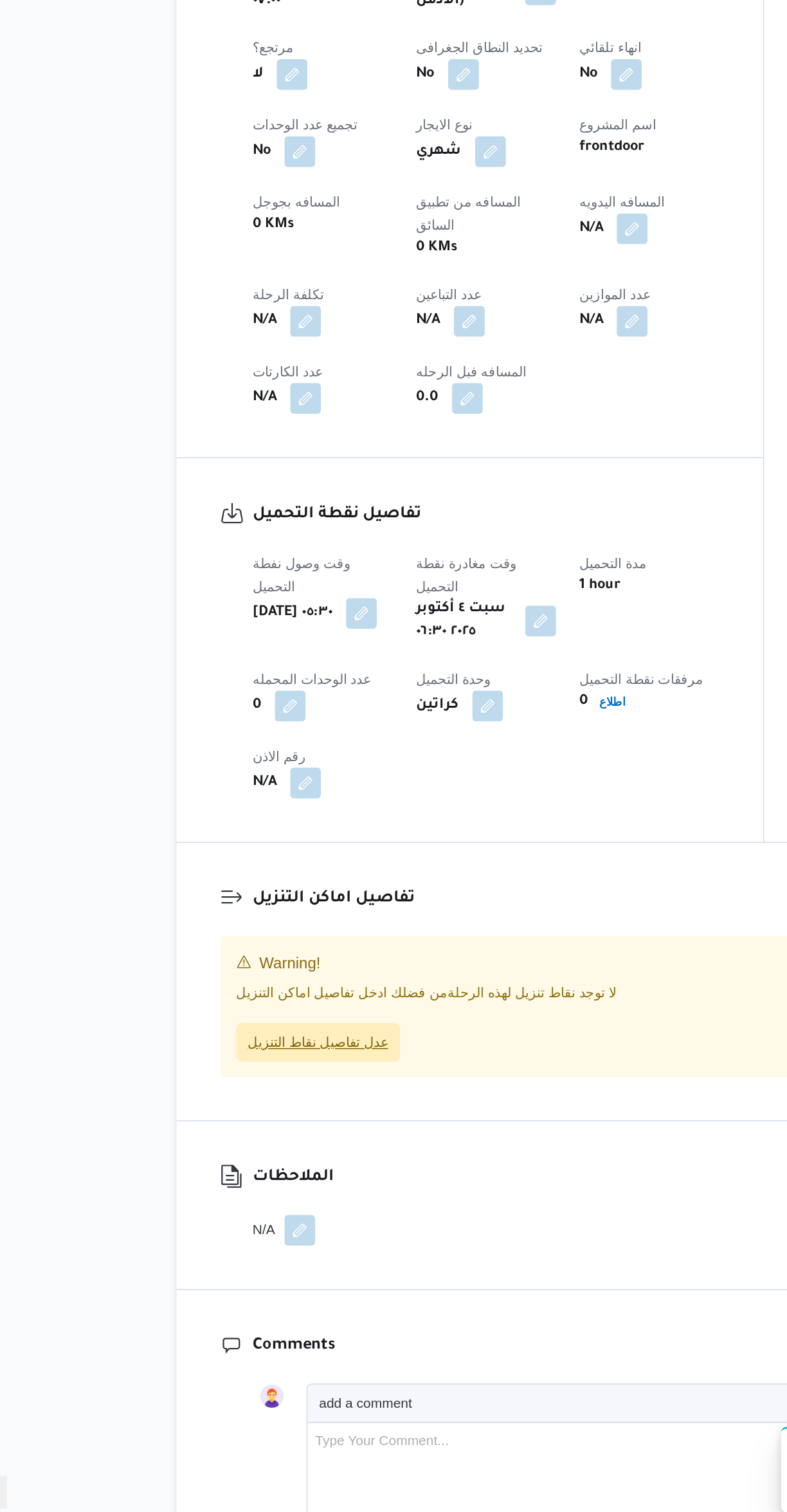
click at [253, 1175] on span "عدل تفاصيل نقاط التنزيل" at bounding box center [262, 1187] width 109 height 25
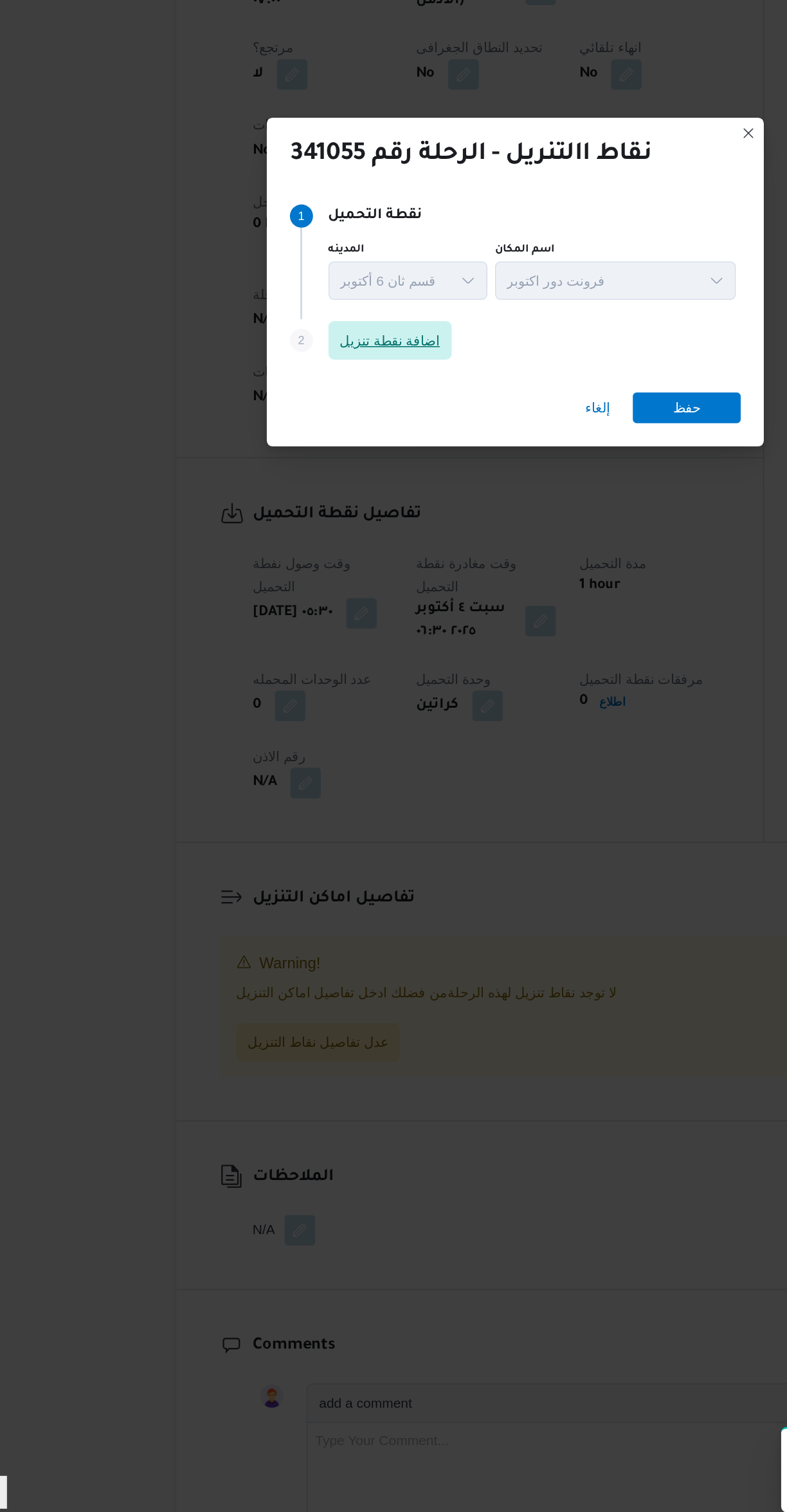
click at [323, 717] on span "اضافة نقطة تنزيل" at bounding box center [310, 720] width 67 height 16
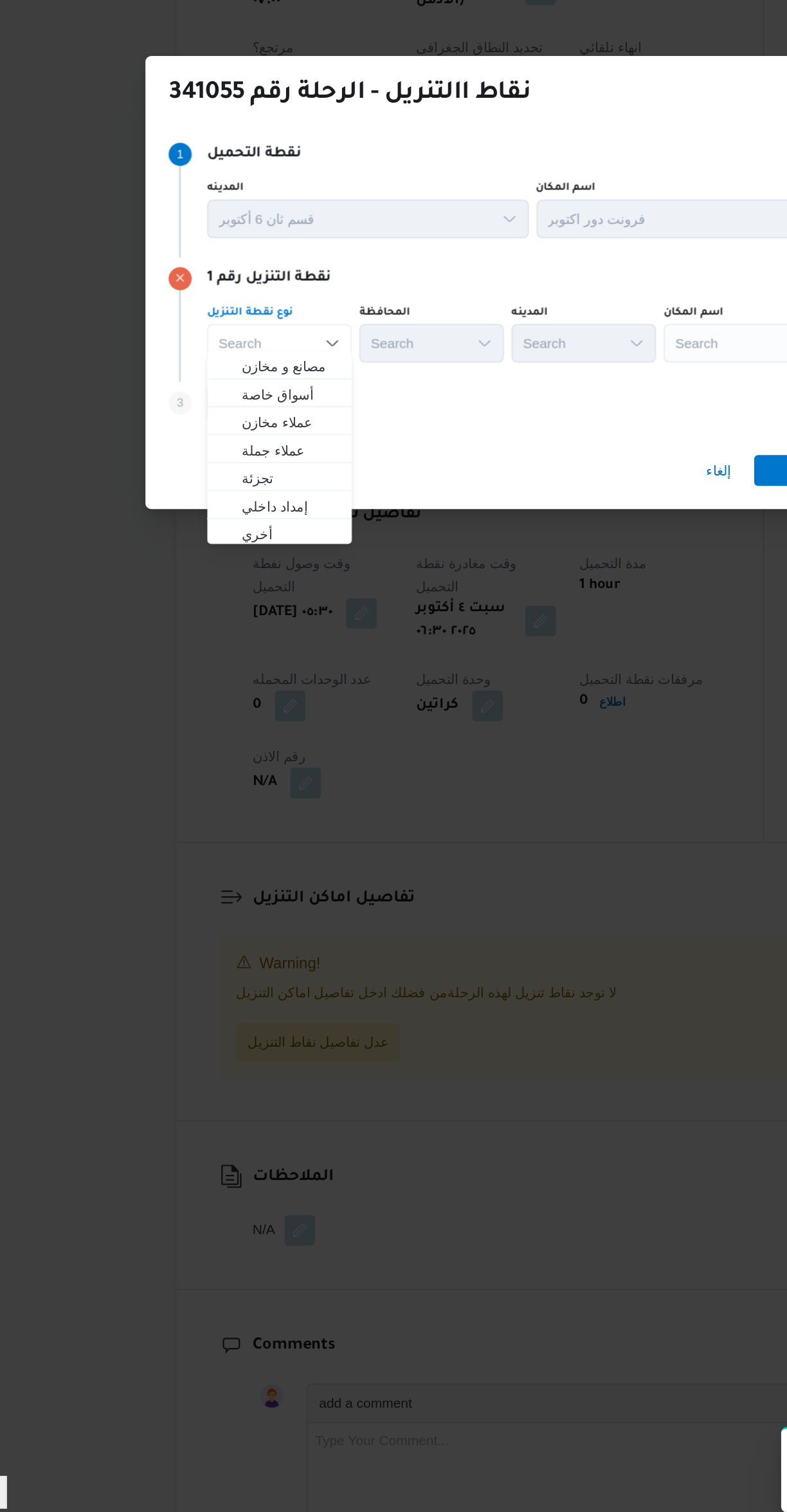
scroll to position [0, 0]
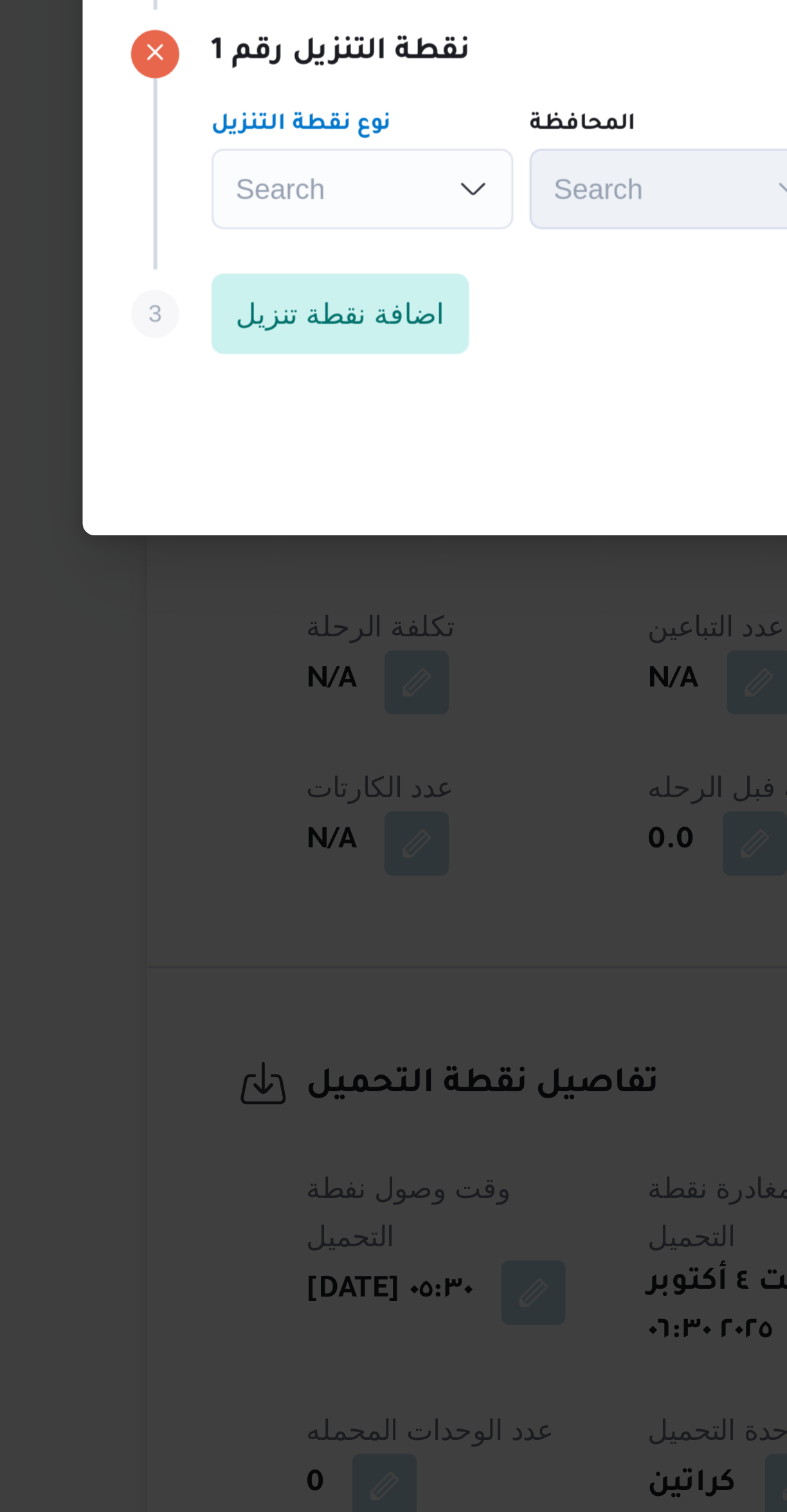
click at [268, 721] on div "Search Combo box. Selected. Combo box input. Search. Type some text or, to disp…" at bounding box center [236, 721] width 96 height 25
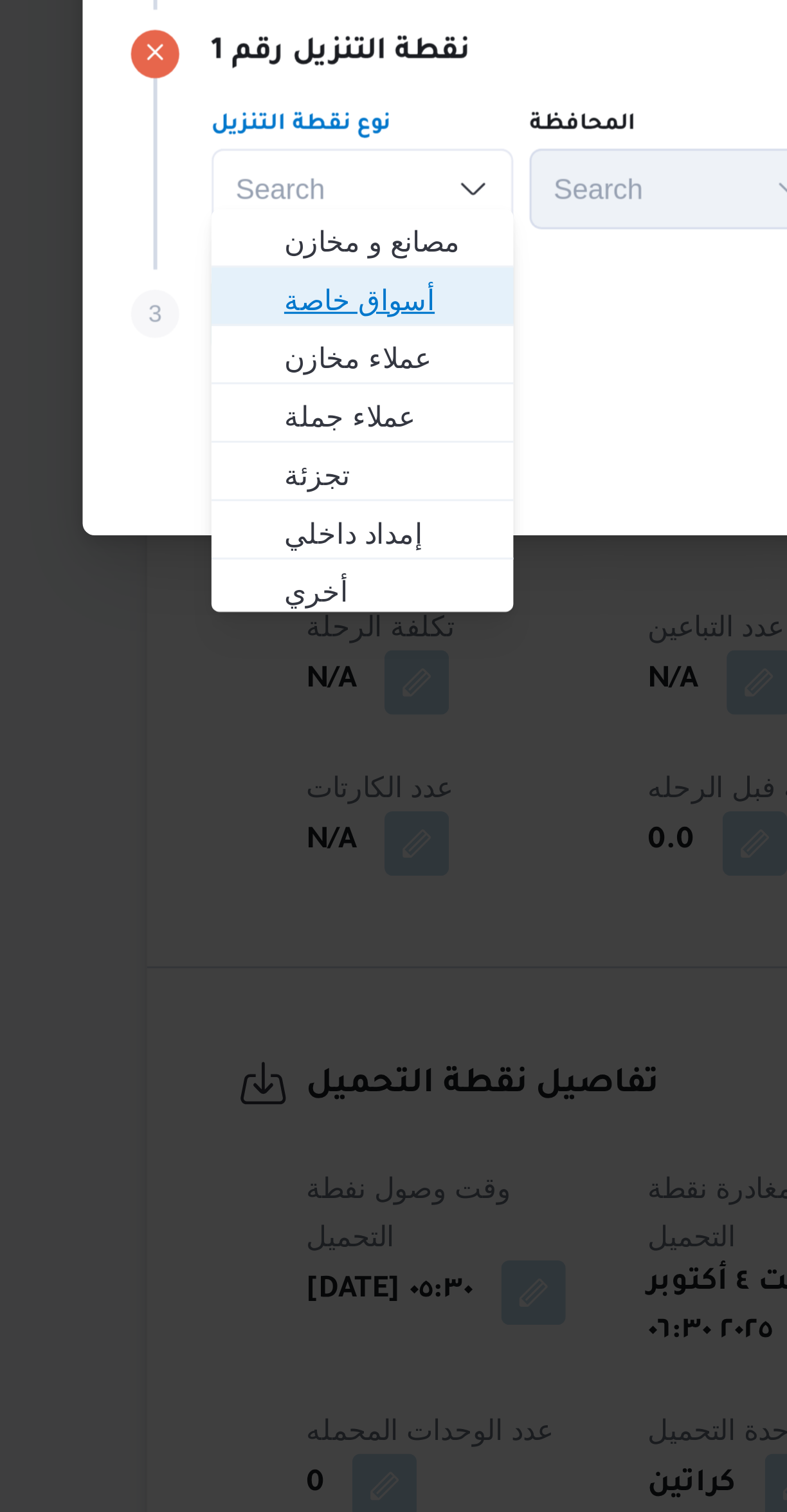
click at [269, 760] on span "أسواق خاصة" at bounding box center [243, 756] width 66 height 16
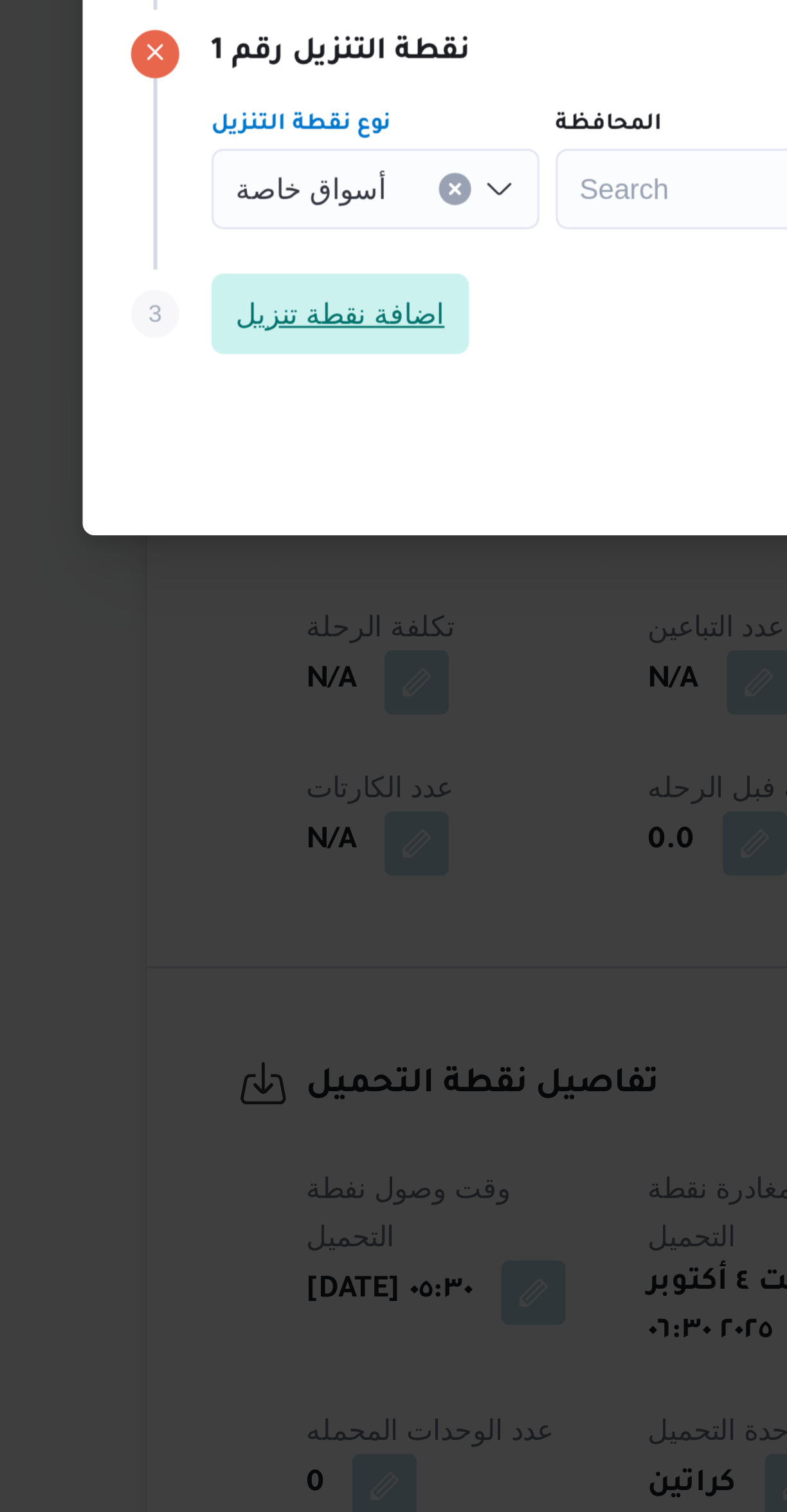
click at [251, 765] on span "اضافة نقطة تنزيل" at bounding box center [229, 761] width 82 height 25
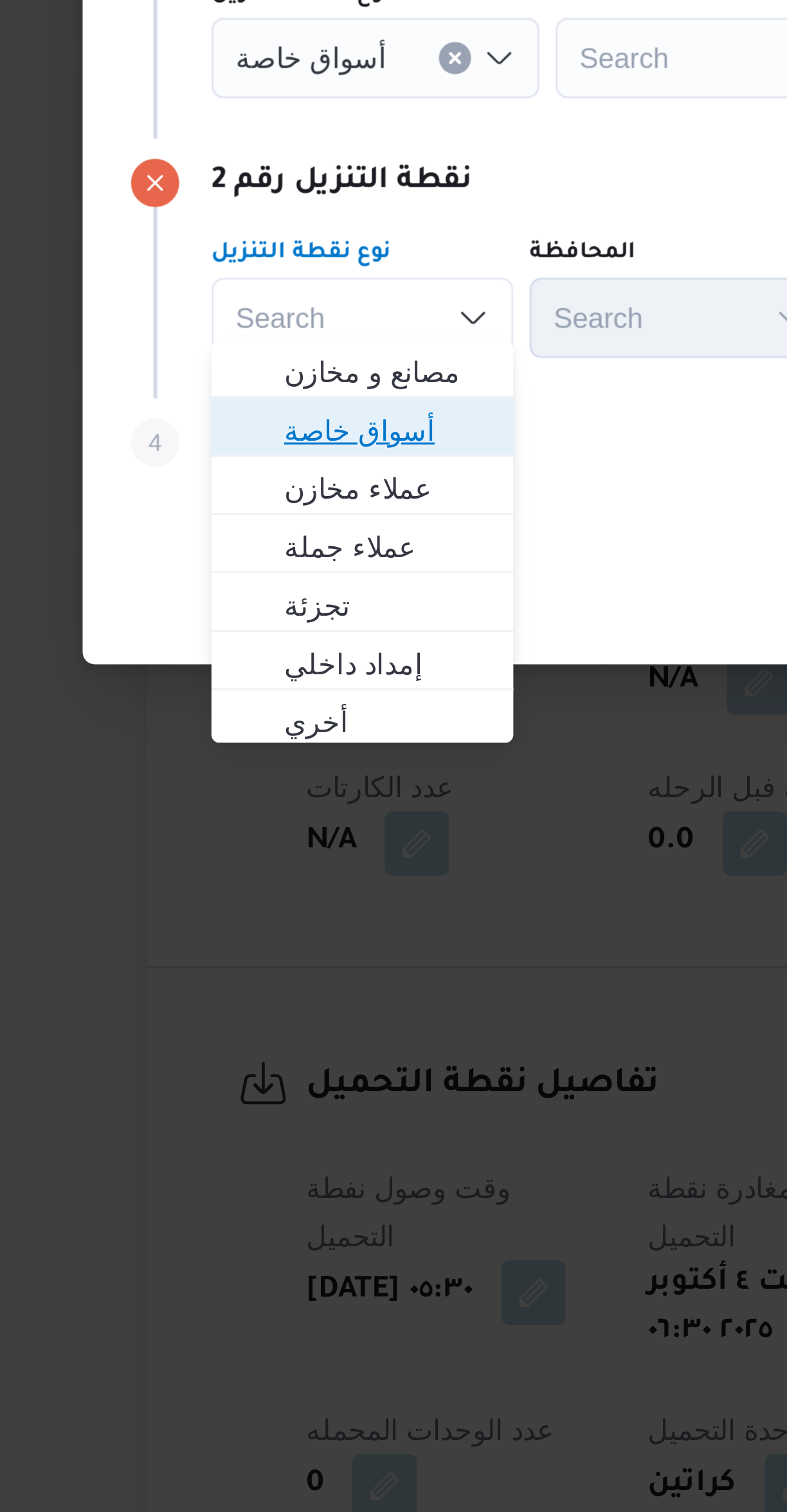
click at [262, 797] on span "أسواق خاصة" at bounding box center [243, 798] width 66 height 16
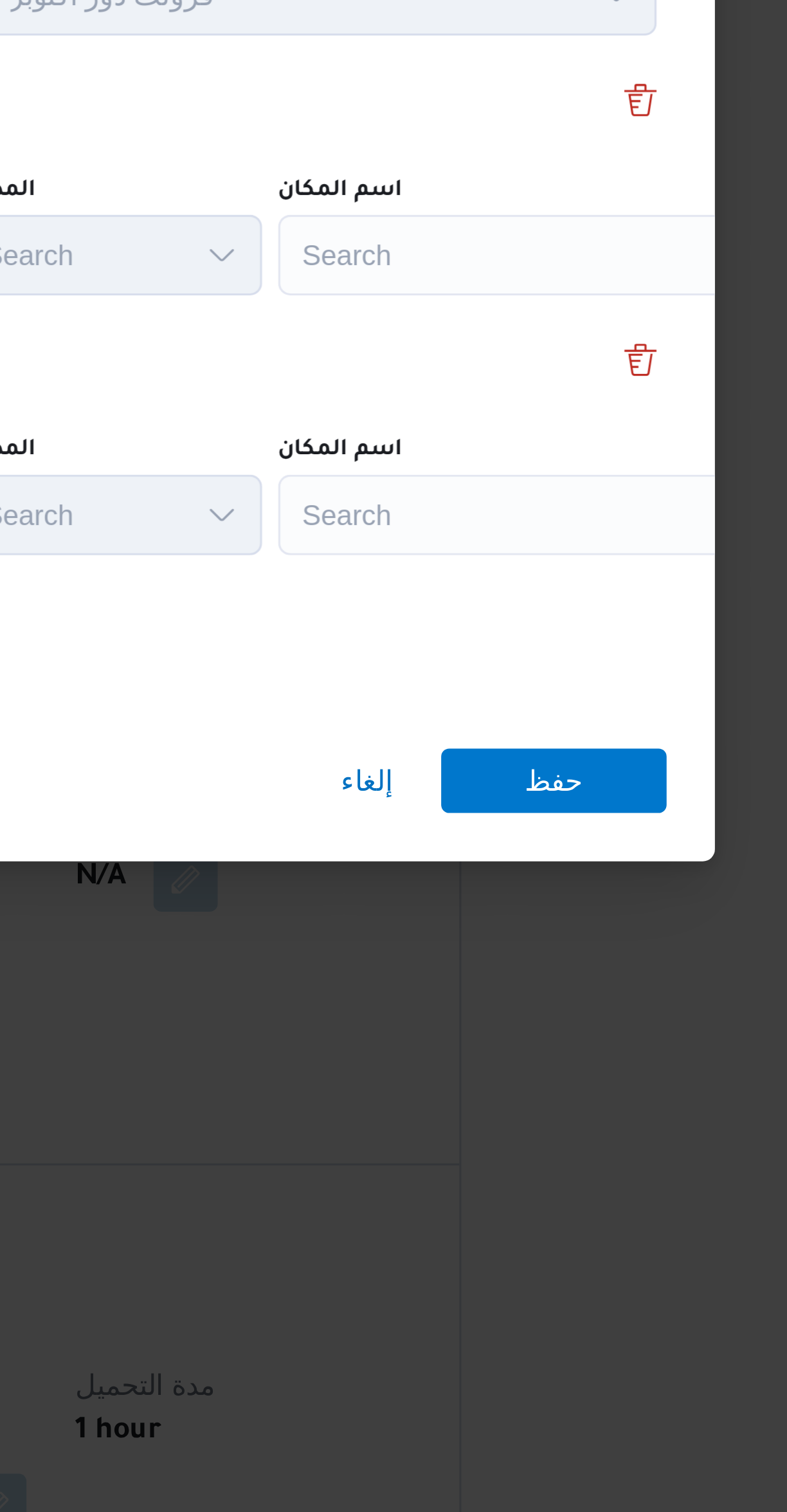
click at [576, 672] on div "Search" at bounding box center [581, 679] width 161 height 25
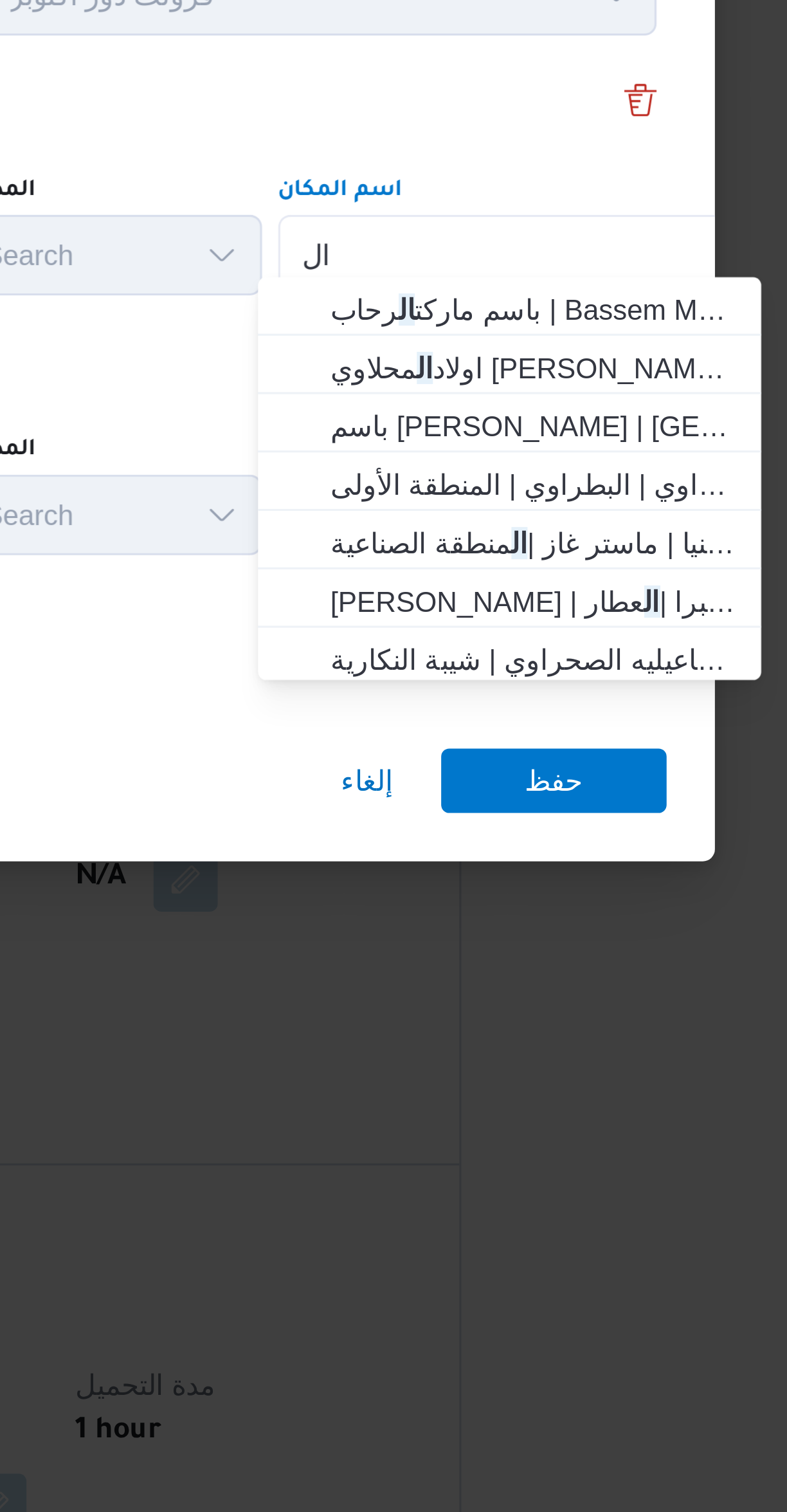
type input "ا"
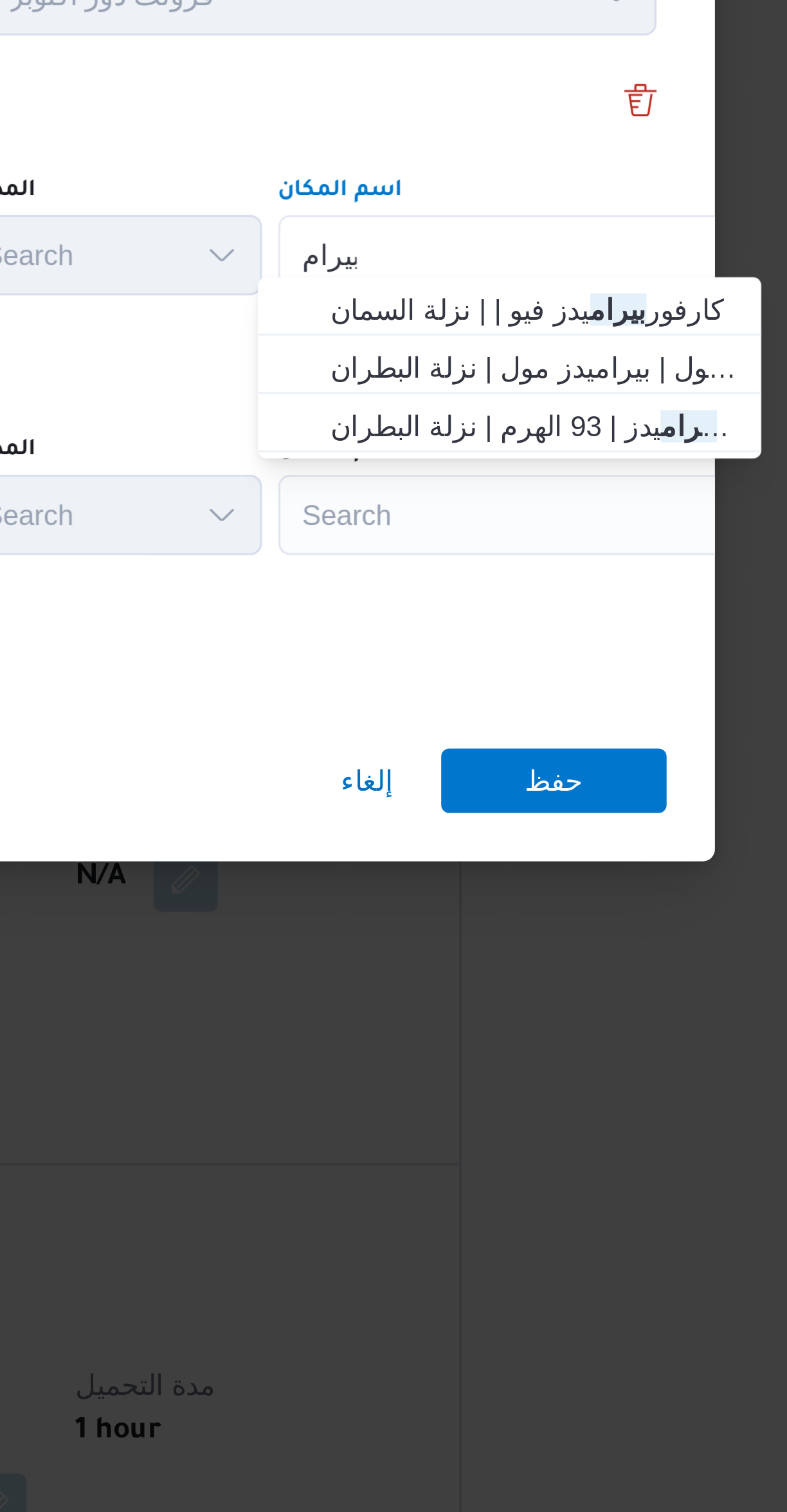
type input "بيرام"
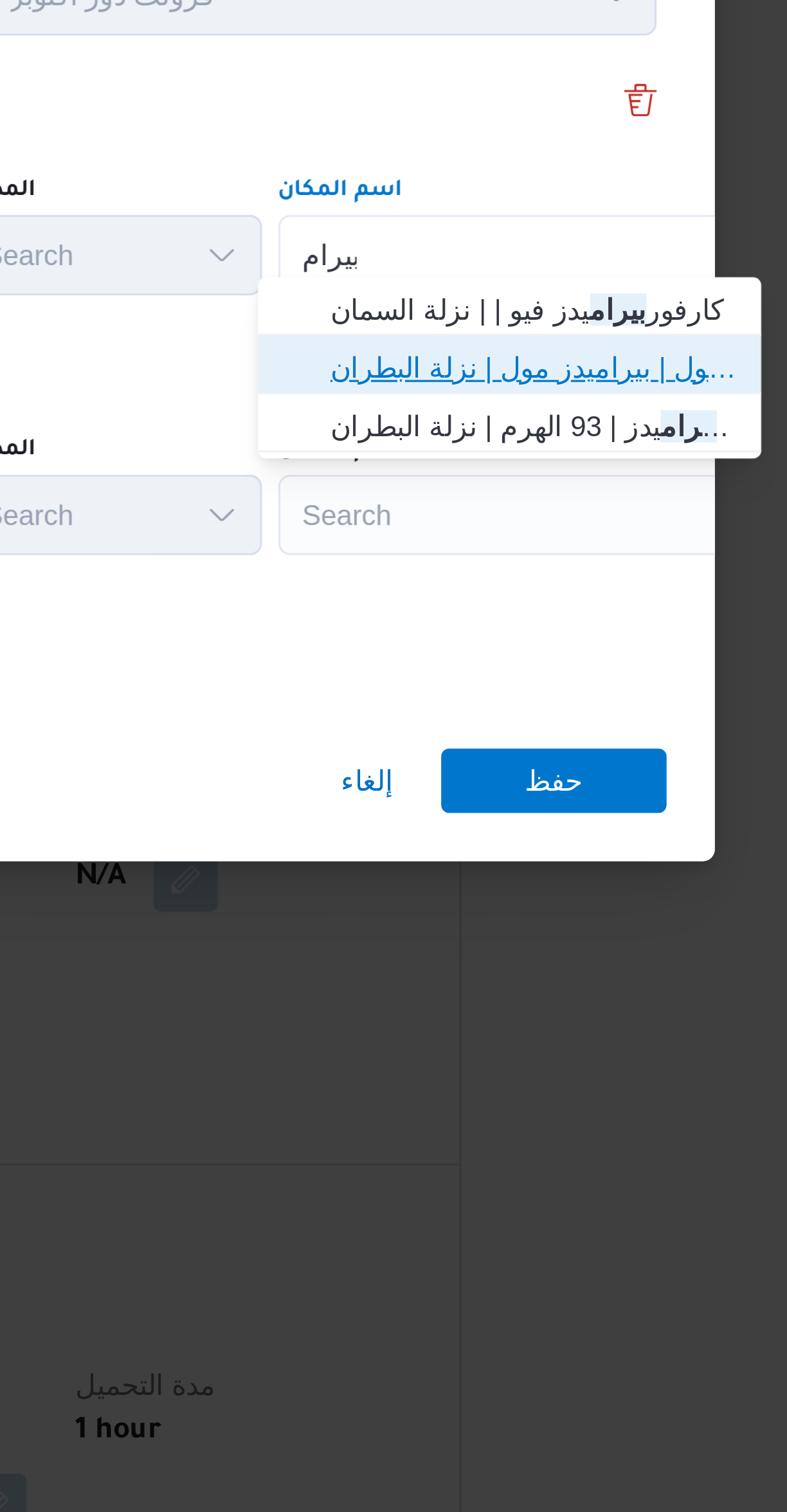
click at [607, 707] on span "كارفور بيرام يدز مول | بيراميدز مول | نزلة البطران" at bounding box center [575, 715] width 151 height 21
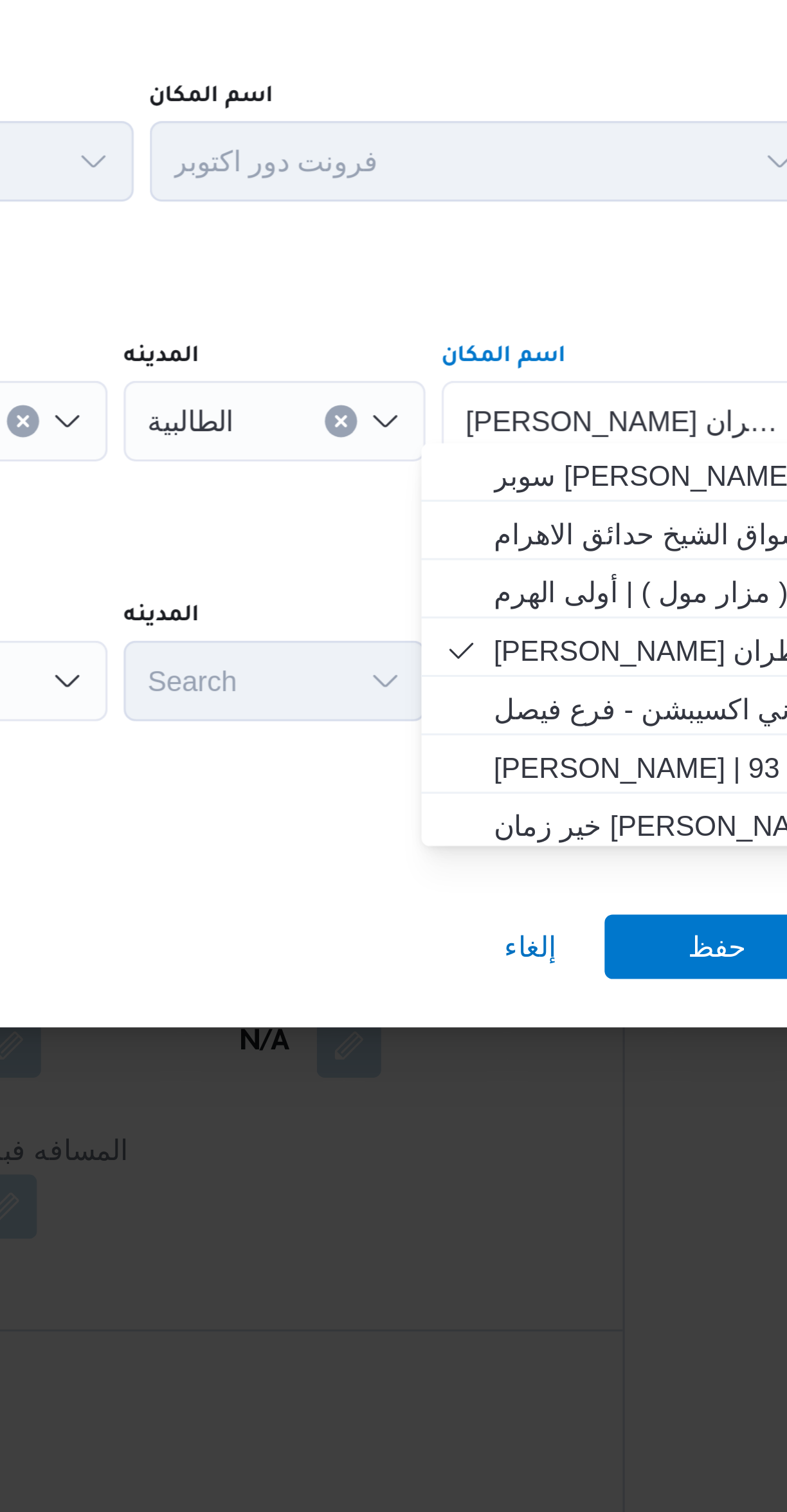
click at [425, 714] on div "نقطة التنزيل رقم 2" at bounding box center [393, 720] width 463 height 16
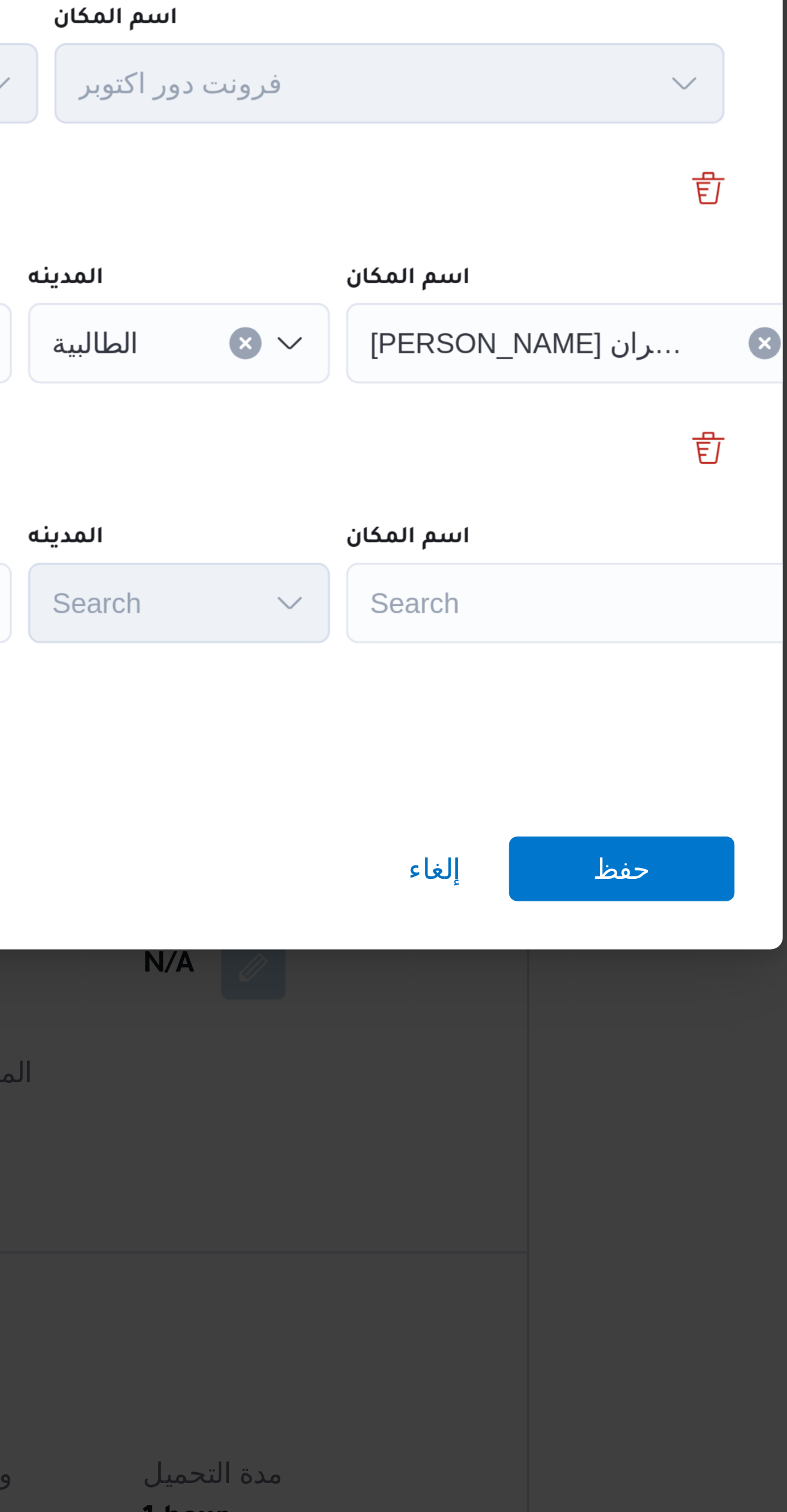
click at [516, 693] on div "كارفور بيراميدز مول | بيراميدز مول | نزلة البطران" at bounding box center [581, 679] width 161 height 25
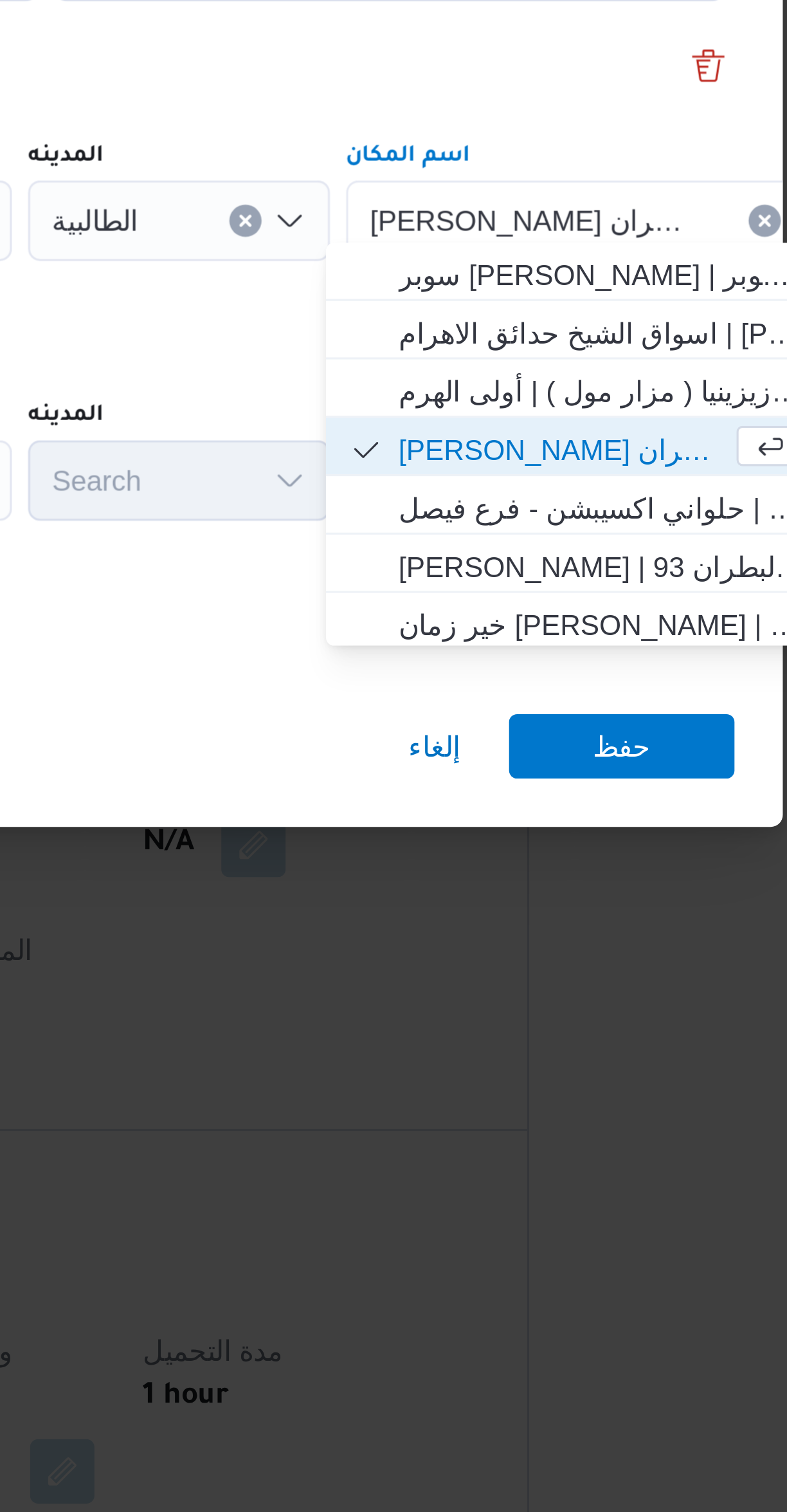
click at [455, 723] on div "نقطة التنزيل رقم 2 نوع نقطة التنزيل أسواق خاصة المحافظة Search المدينه Search ا…" at bounding box center [393, 746] width 463 height 83
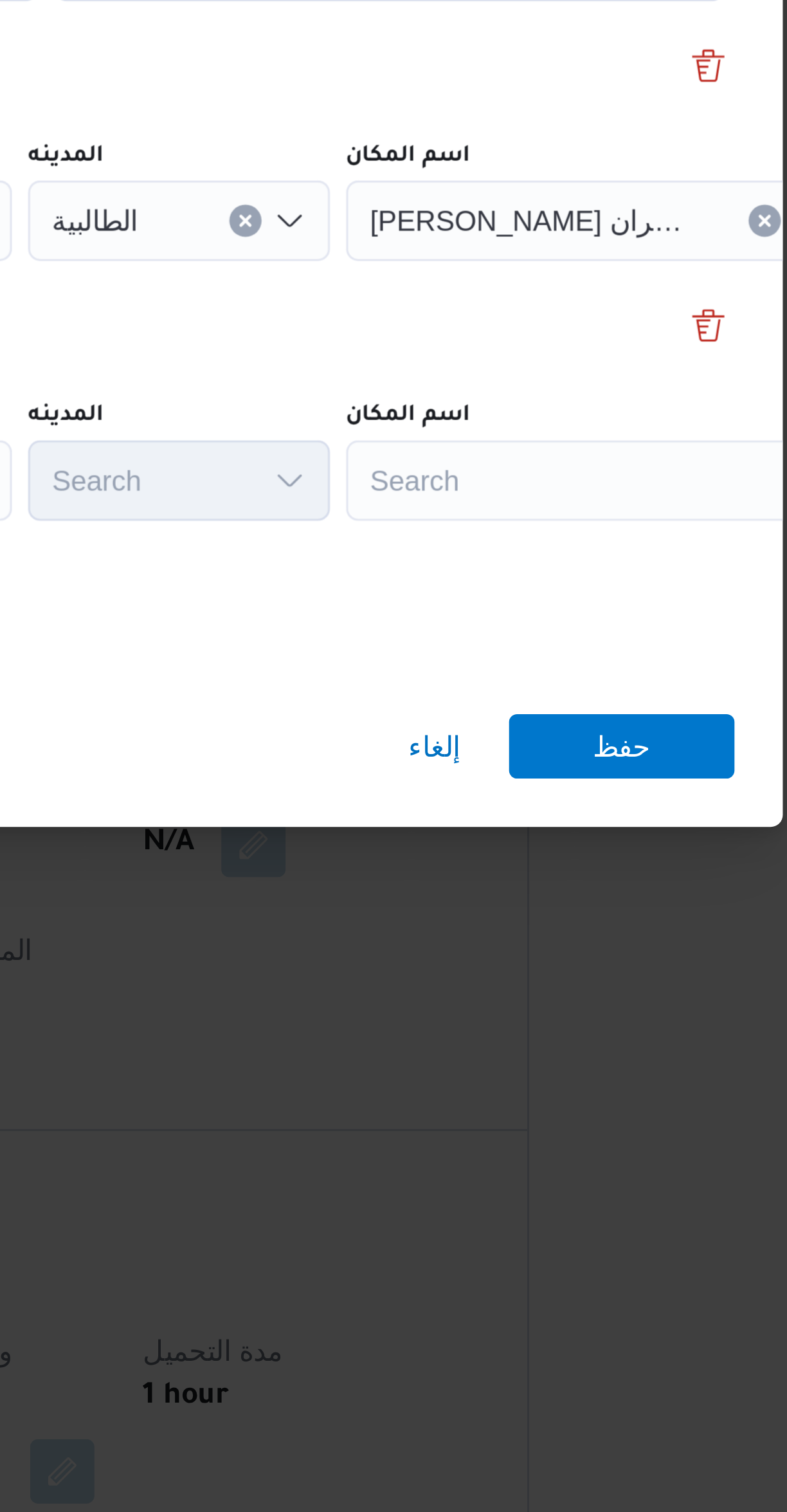
click at [522, 761] on div "Search" at bounding box center [581, 762] width 161 height 25
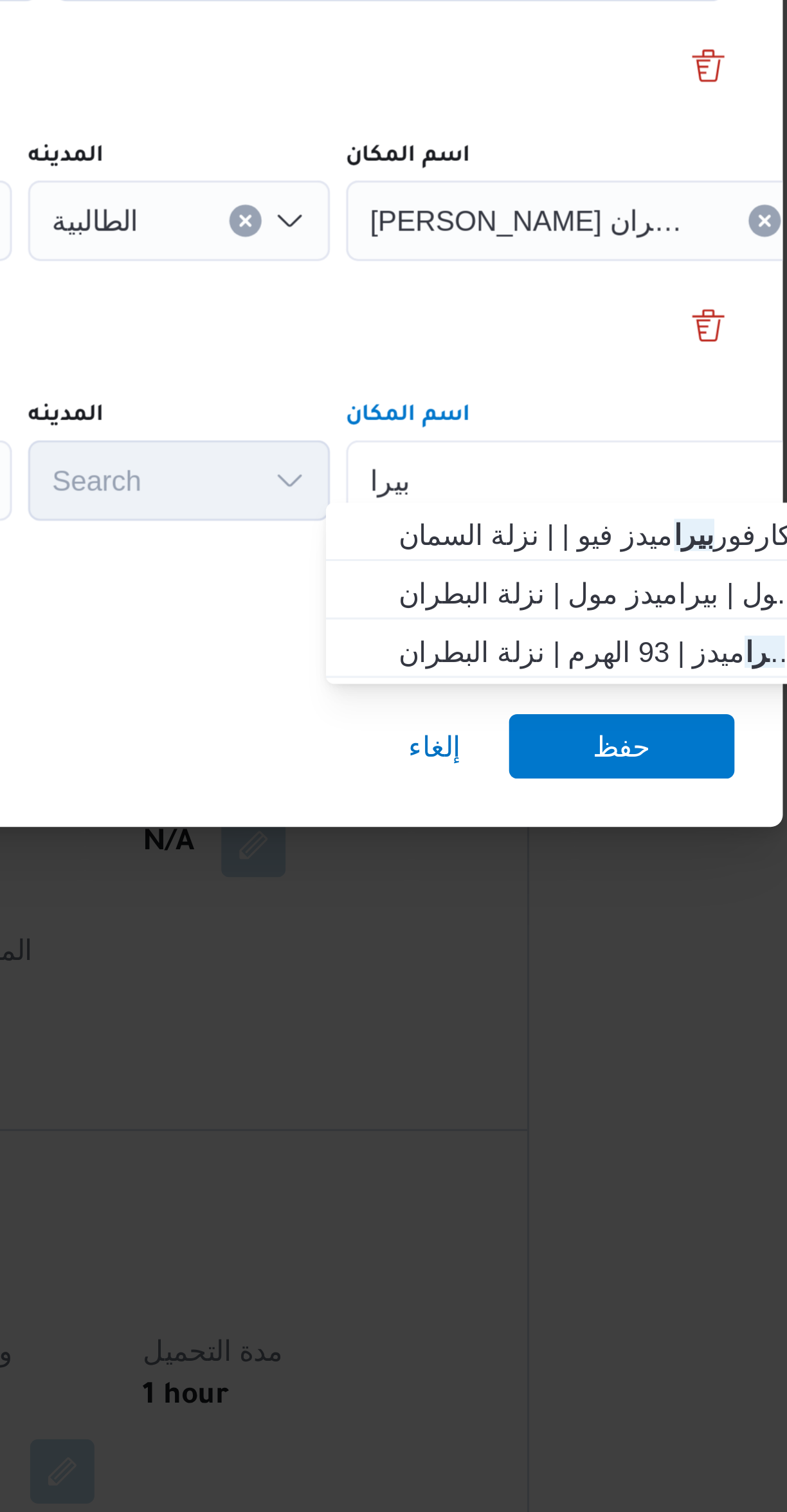
type input "بيرا"
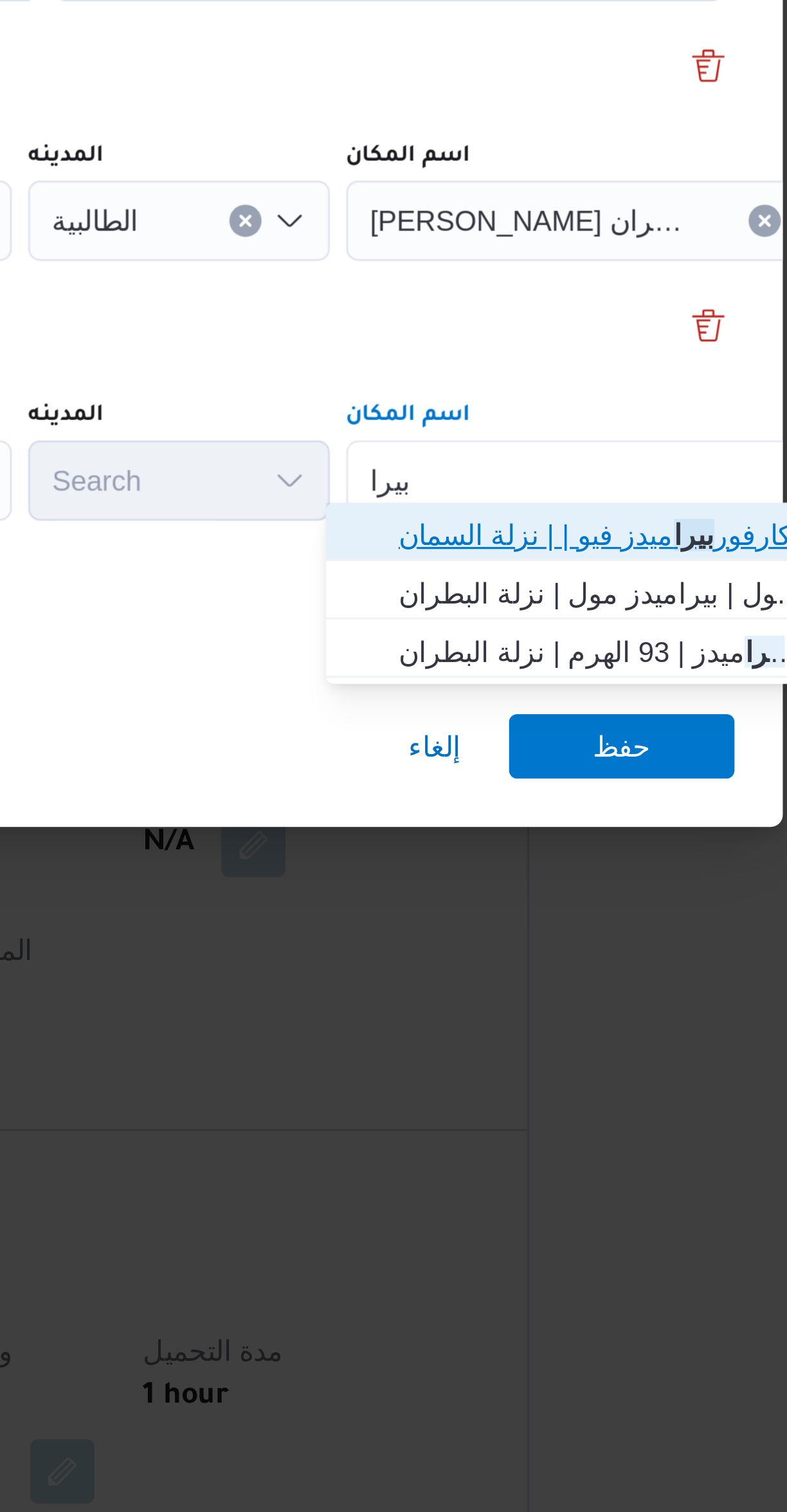
click at [516, 779] on span "كارفور بيرا ميدز فيو | | نزلة السمان" at bounding box center [575, 780] width 151 height 21
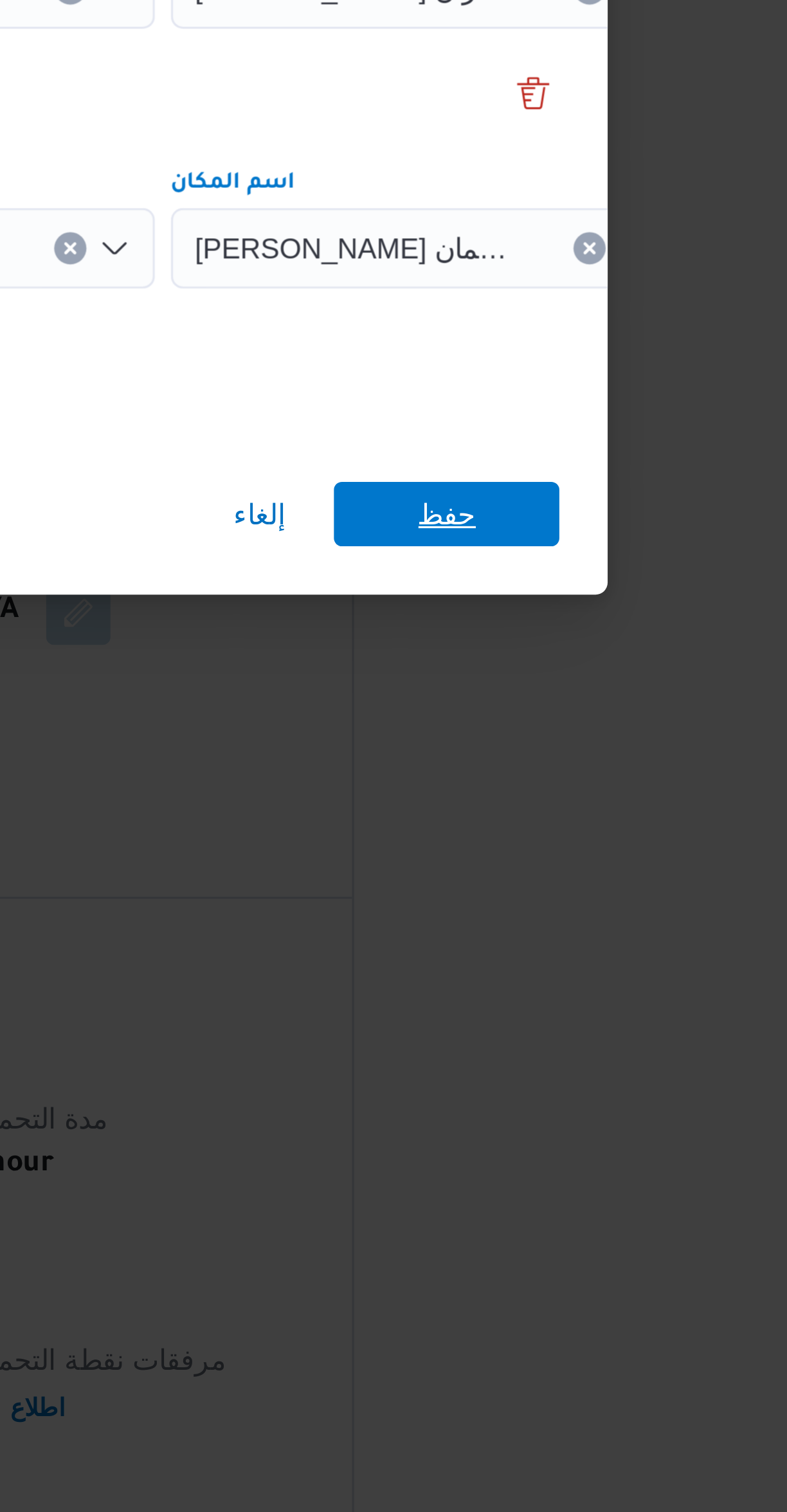
click at [566, 850] on span "حفظ" at bounding box center [589, 847] width 72 height 21
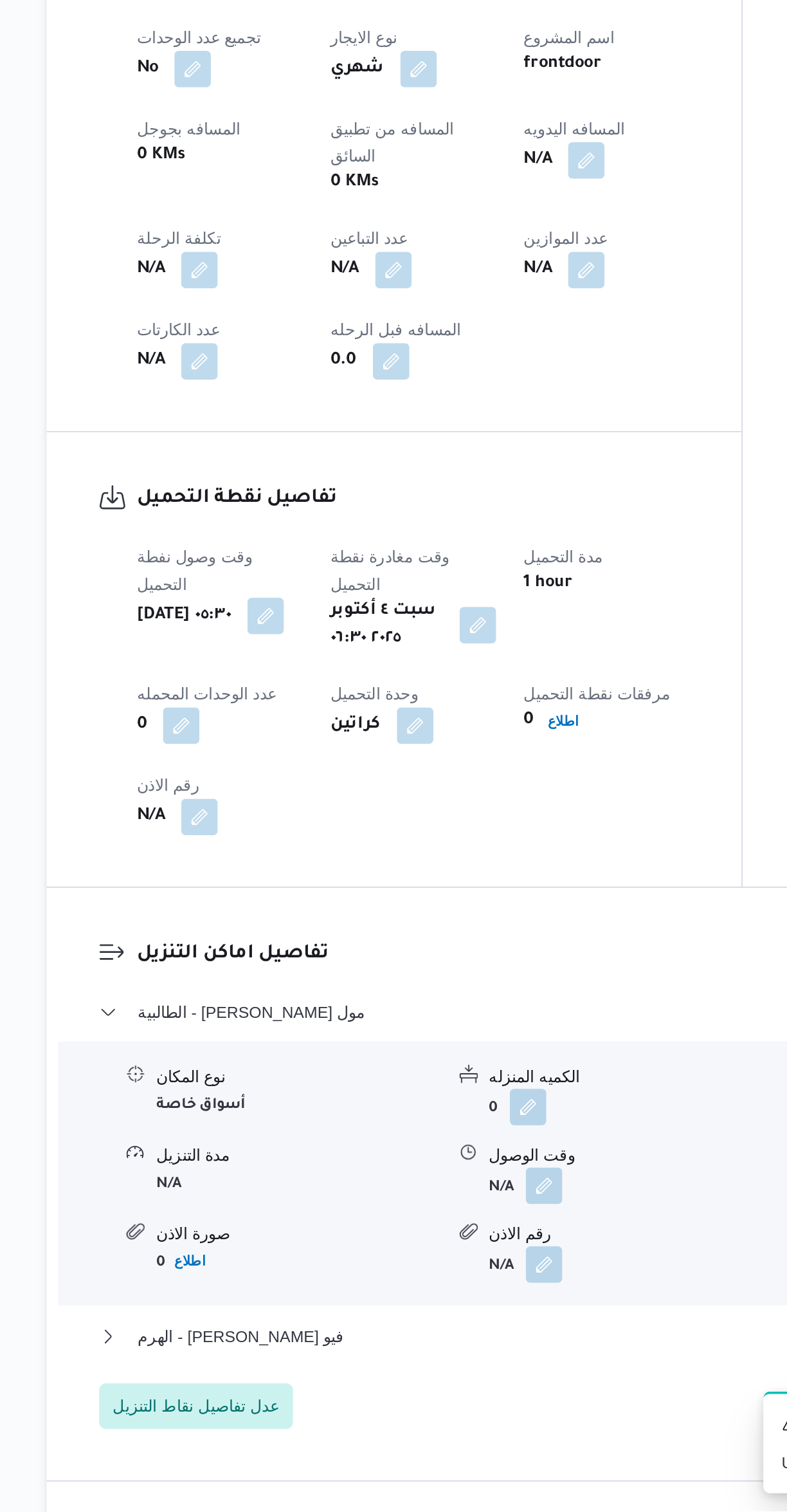
scroll to position [137, 0]
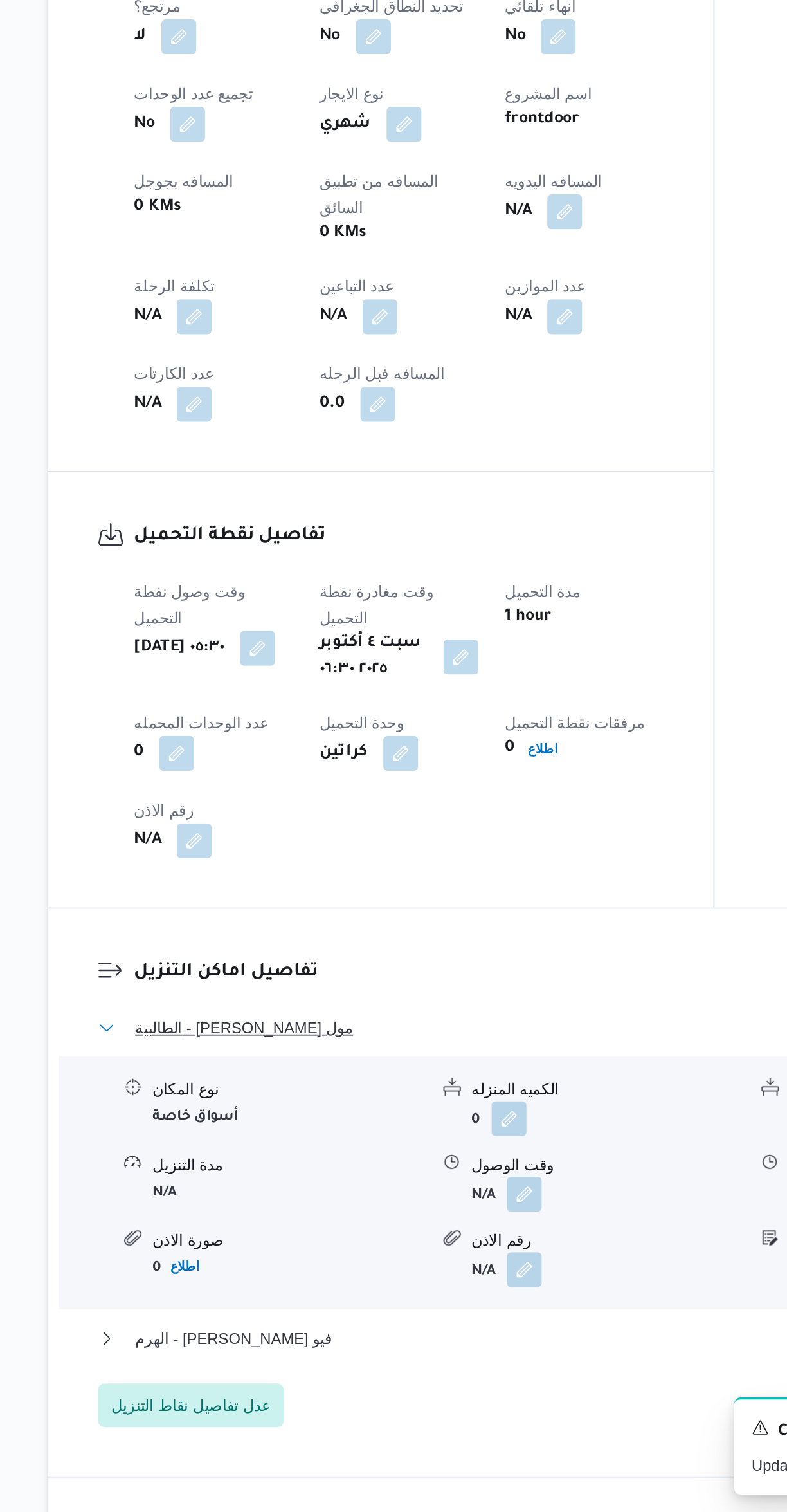
click at [409, 1219] on button "الطالبية - كارفور بيراميدز مول" at bounding box center [470, 1227] width 546 height 16
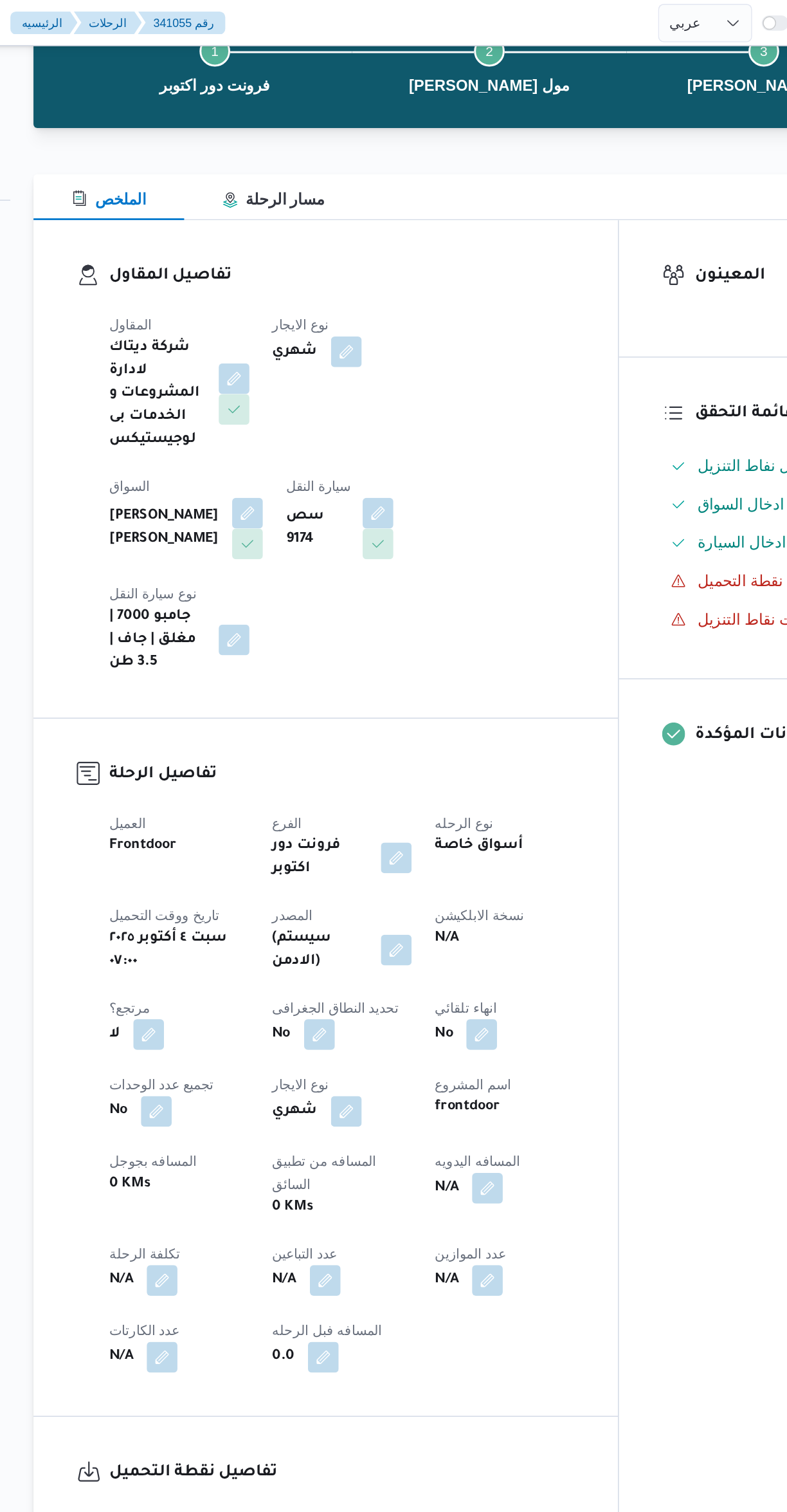
scroll to position [0, 0]
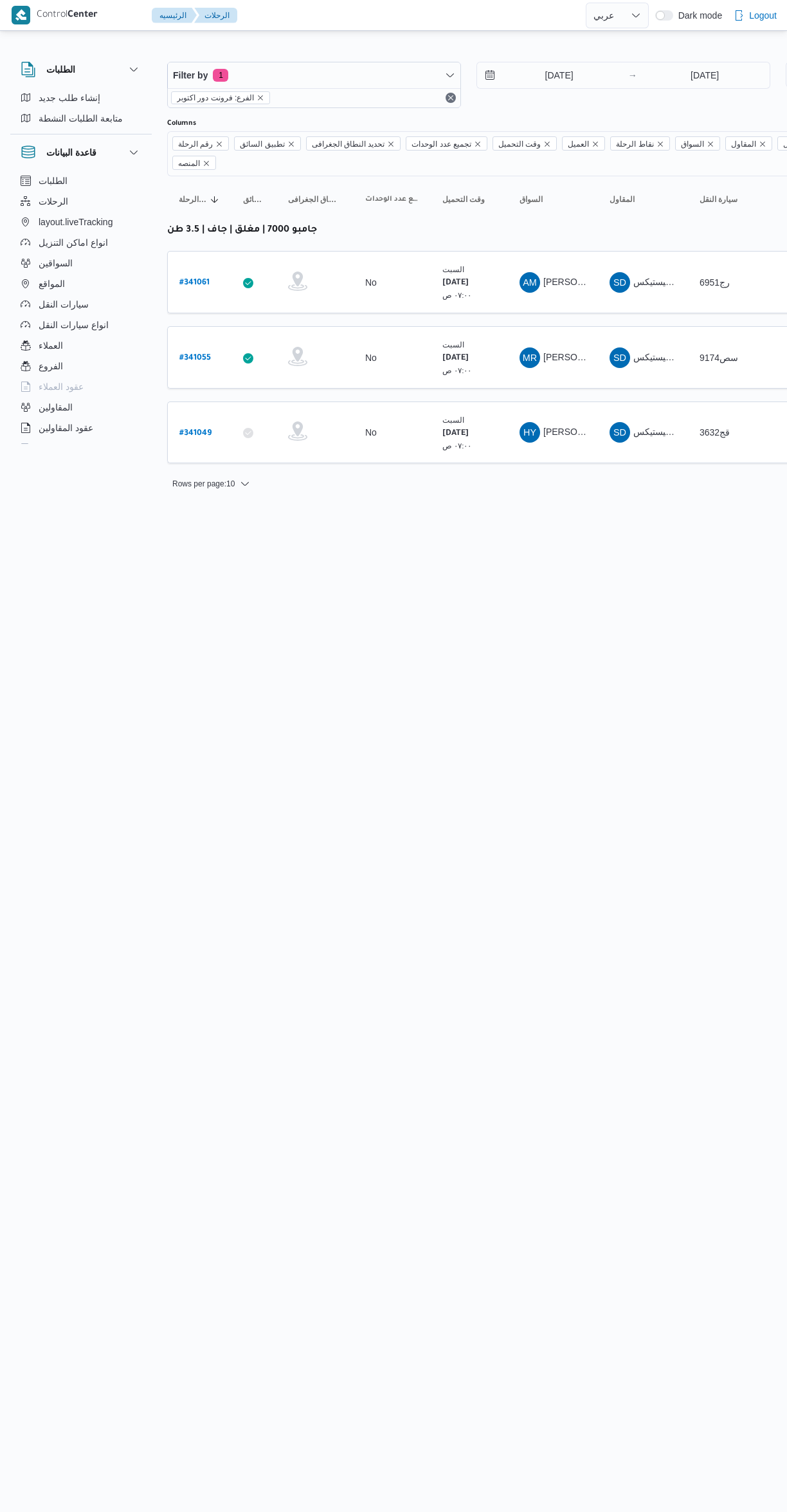
select select "ar"
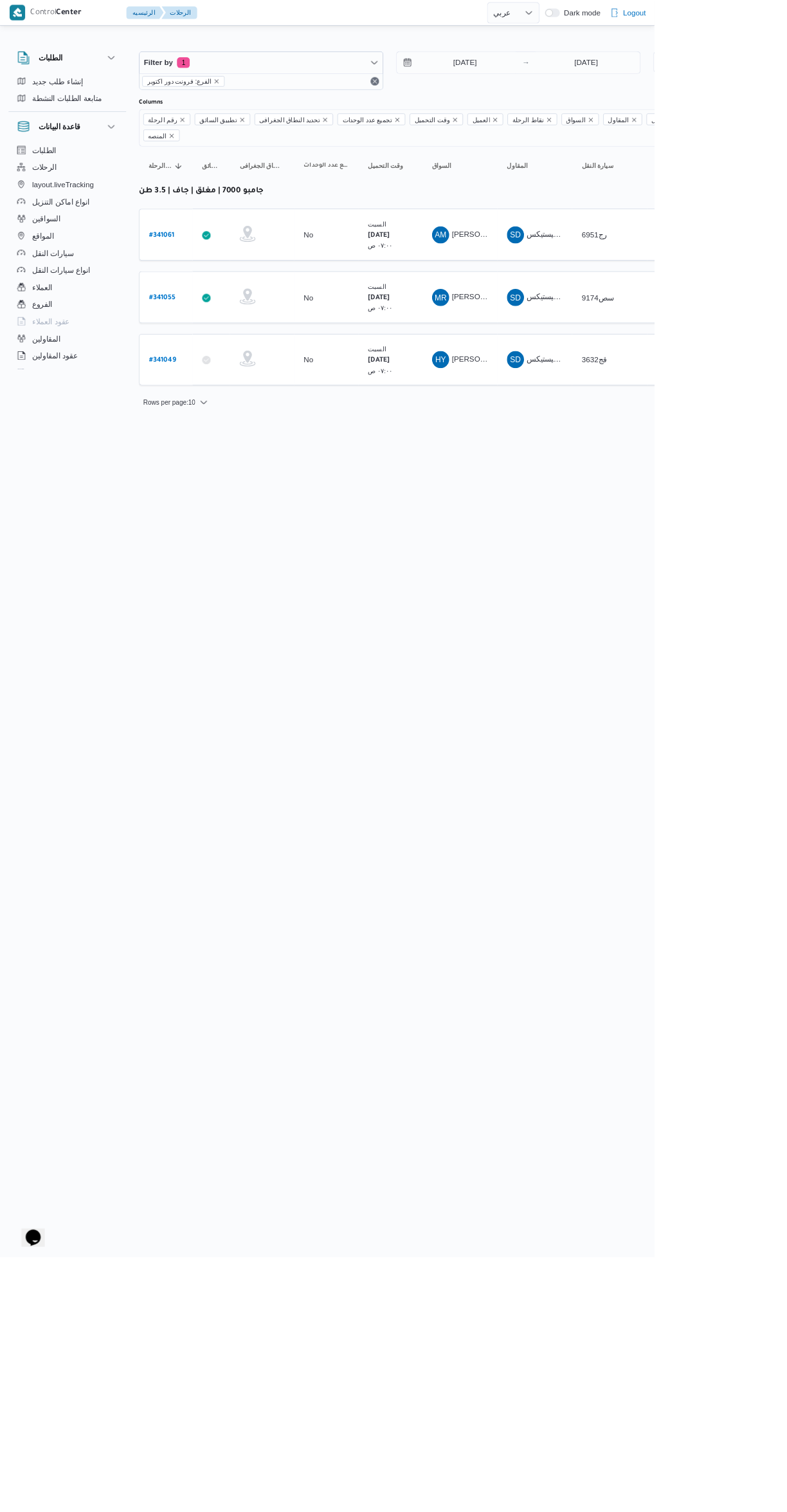
click at [200, 273] on link "# 341061" at bounding box center [194, 282] width 31 height 18
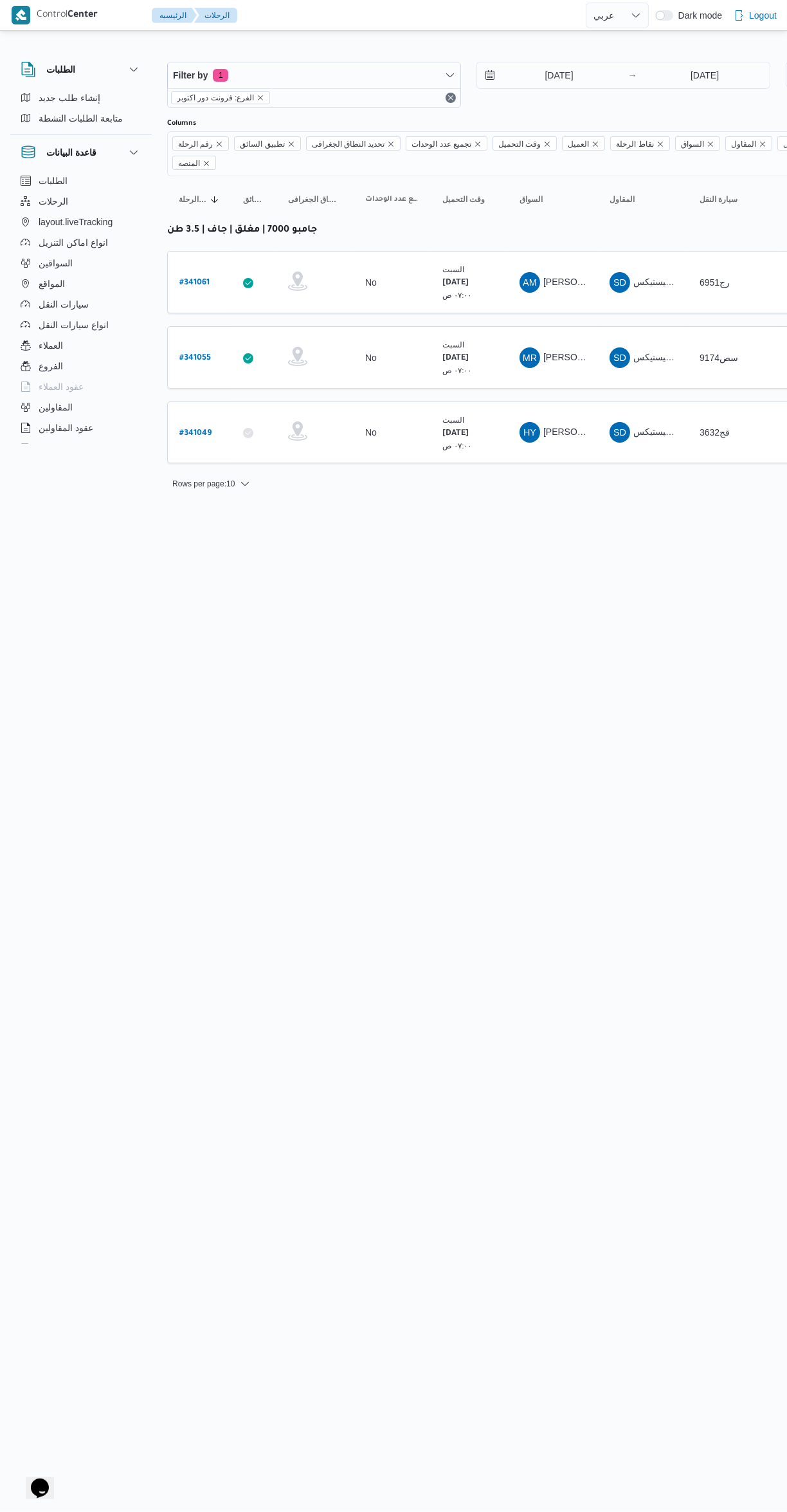
select select "ar"
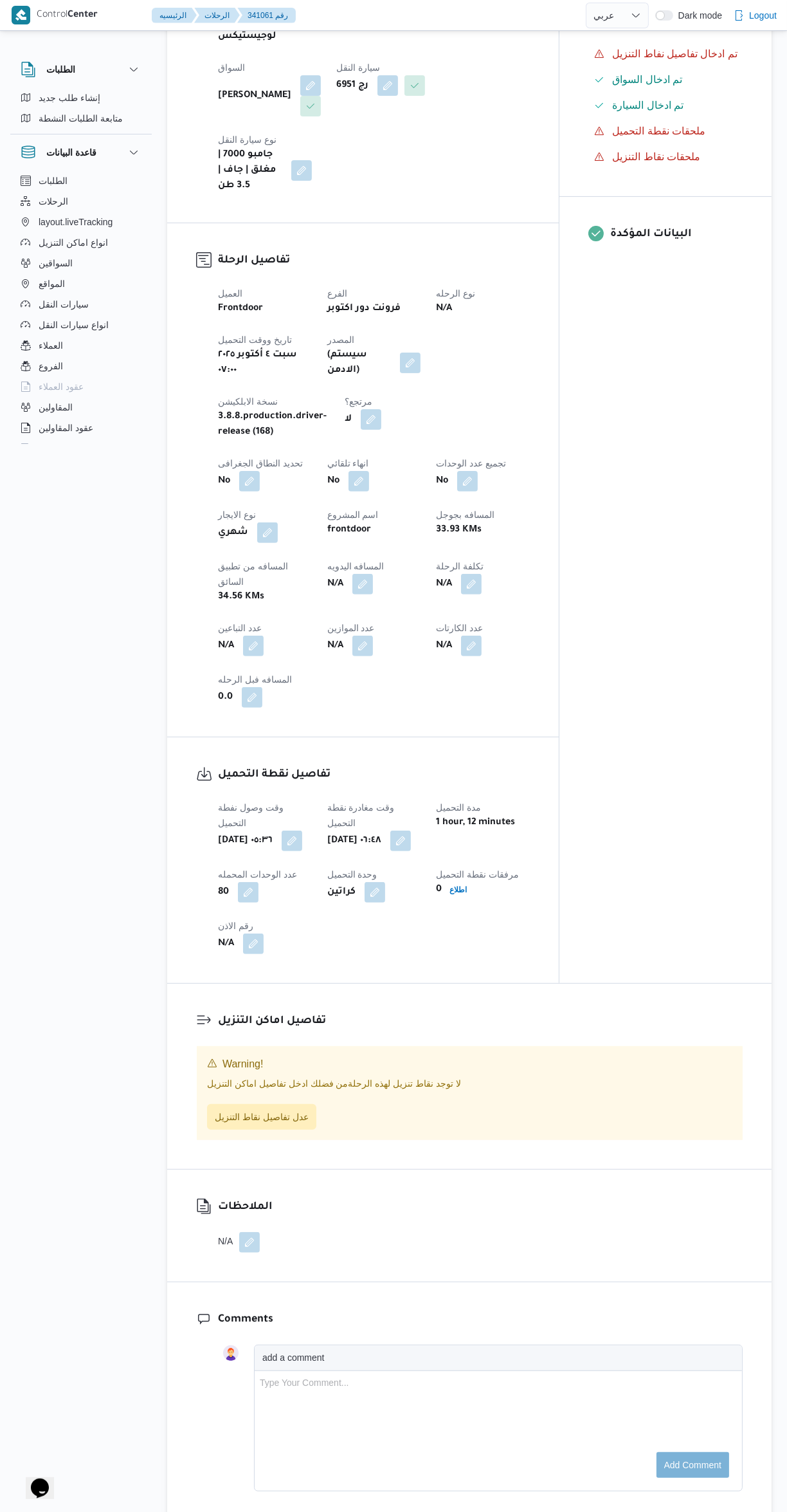
scroll to position [361, 0]
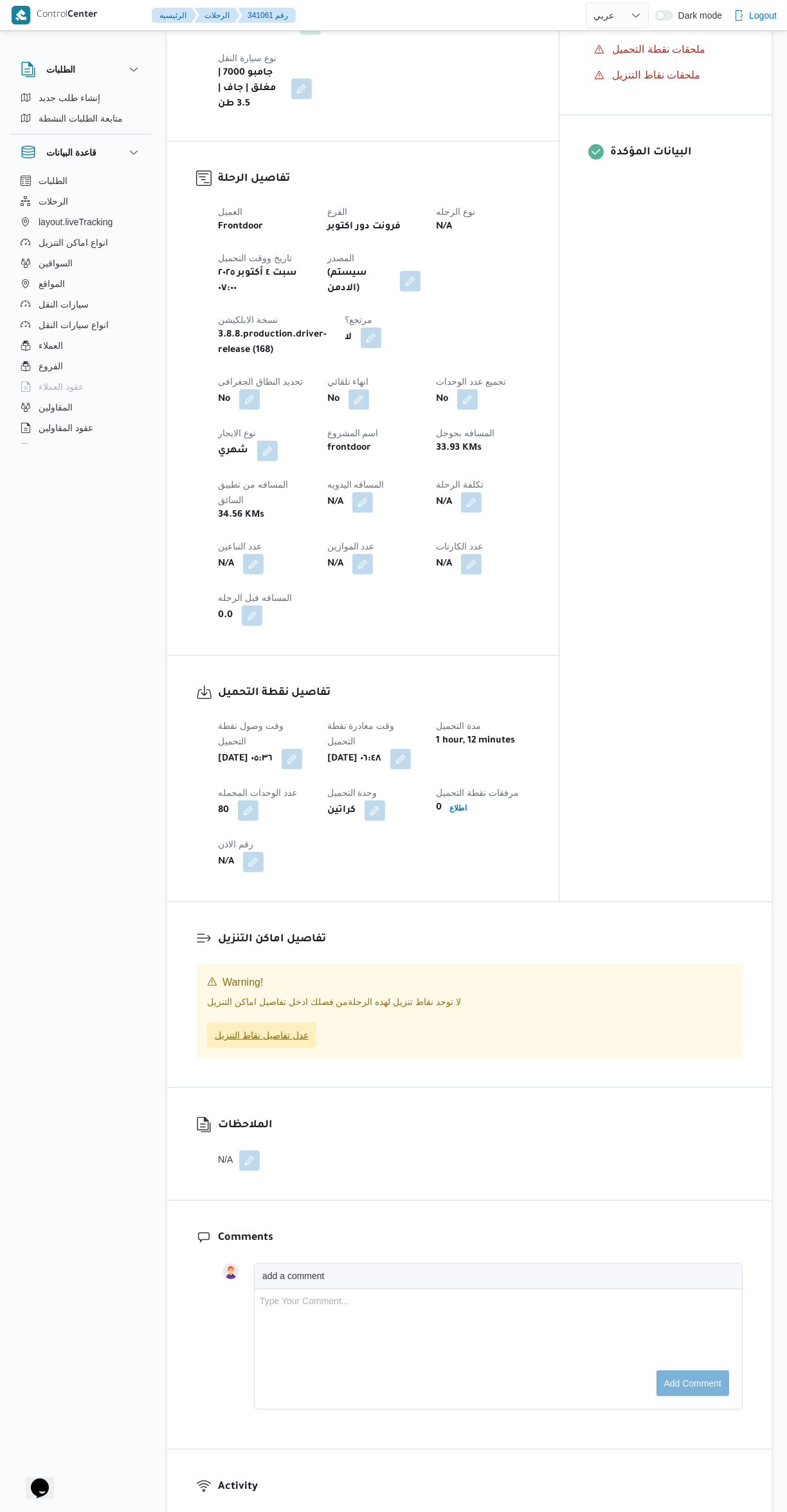
click at [285, 1027] on span "عدل تفاصيل نقاط التنزيل" at bounding box center [261, 1035] width 94 height 16
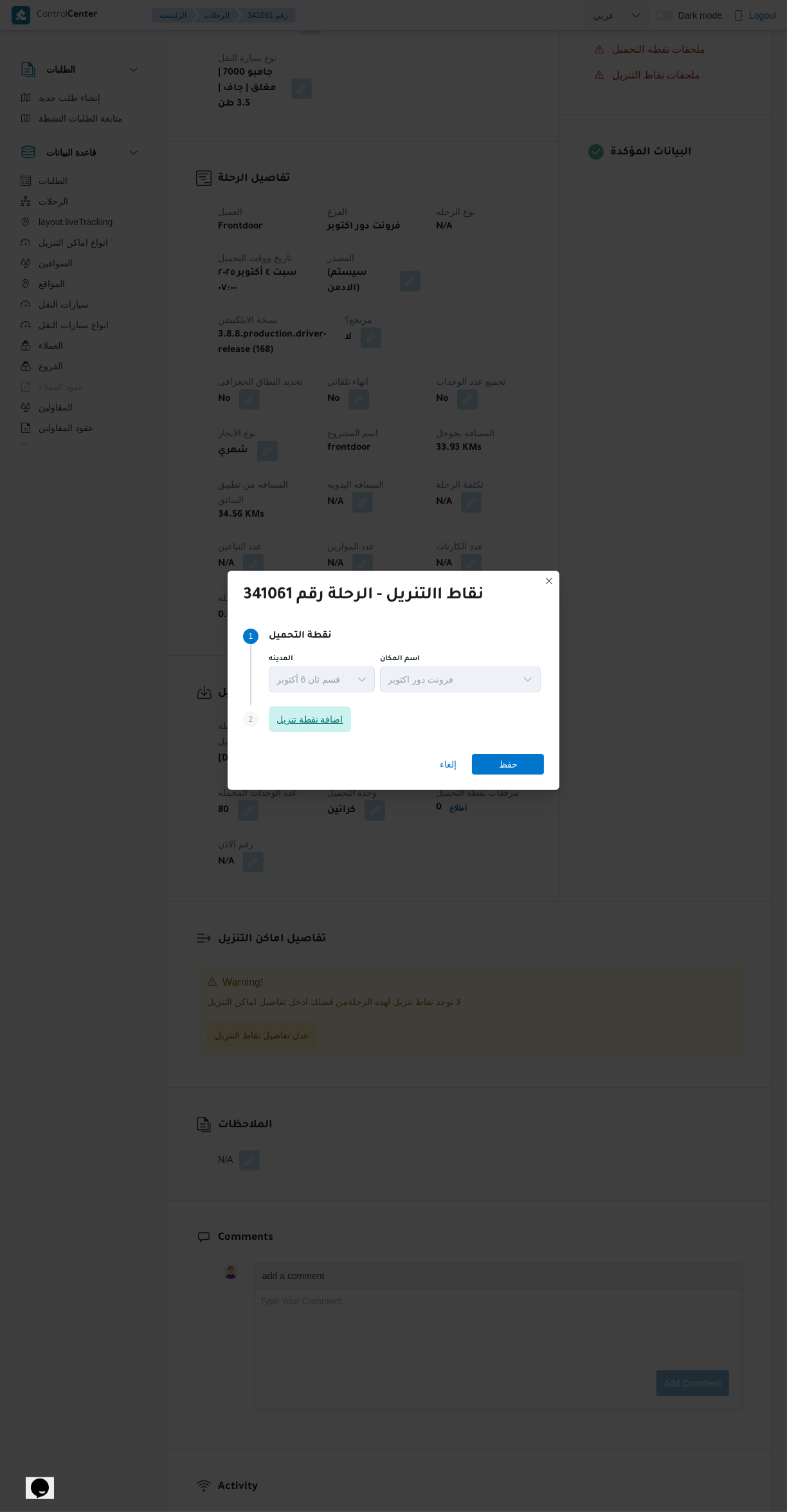
click at [280, 712] on span "اضافة نقطة تنزيل" at bounding box center [310, 720] width 67 height 16
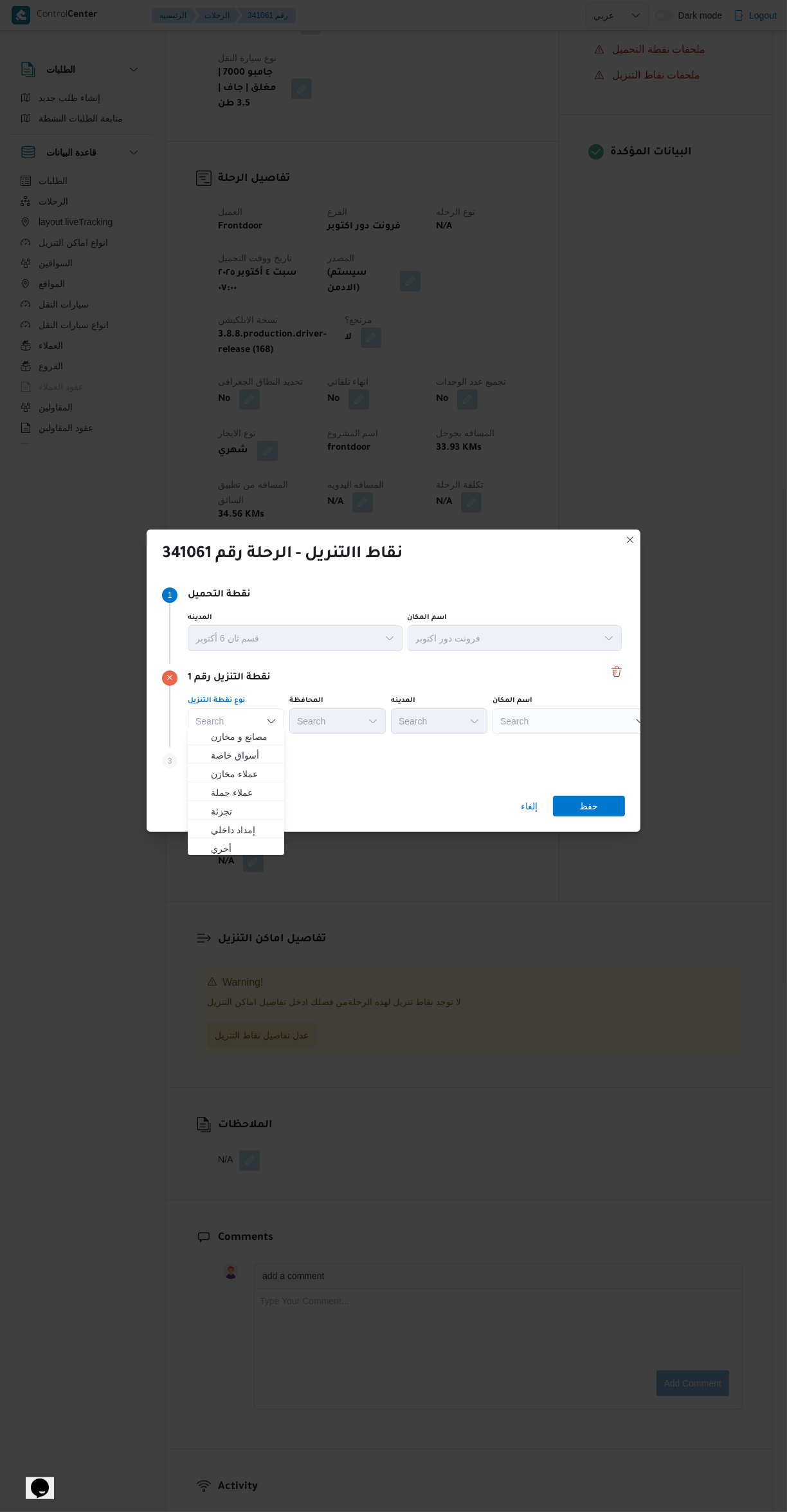
scroll to position [0, 0]
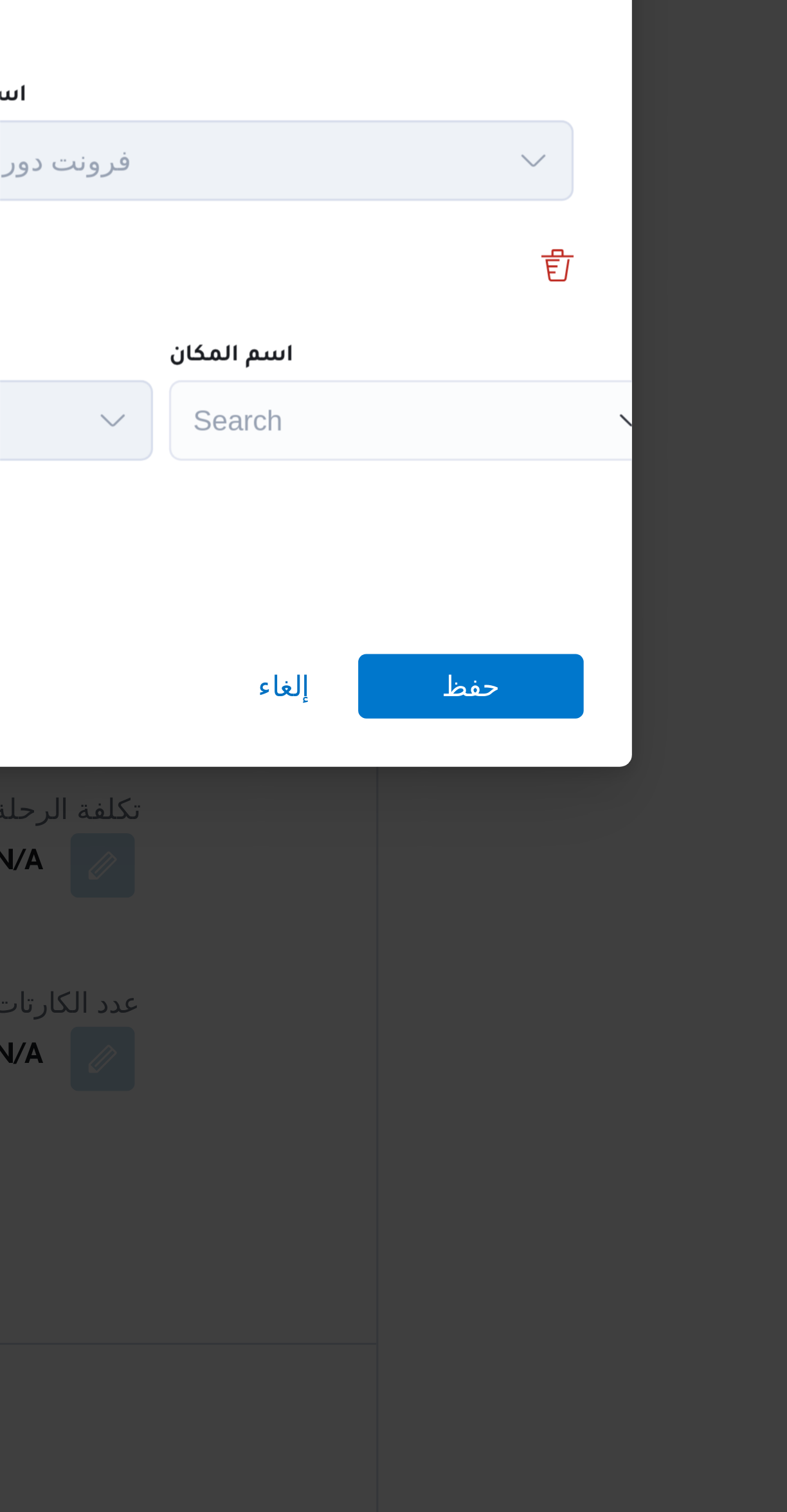
click at [545, 712] on div "Search" at bounding box center [573, 721] width 161 height 25
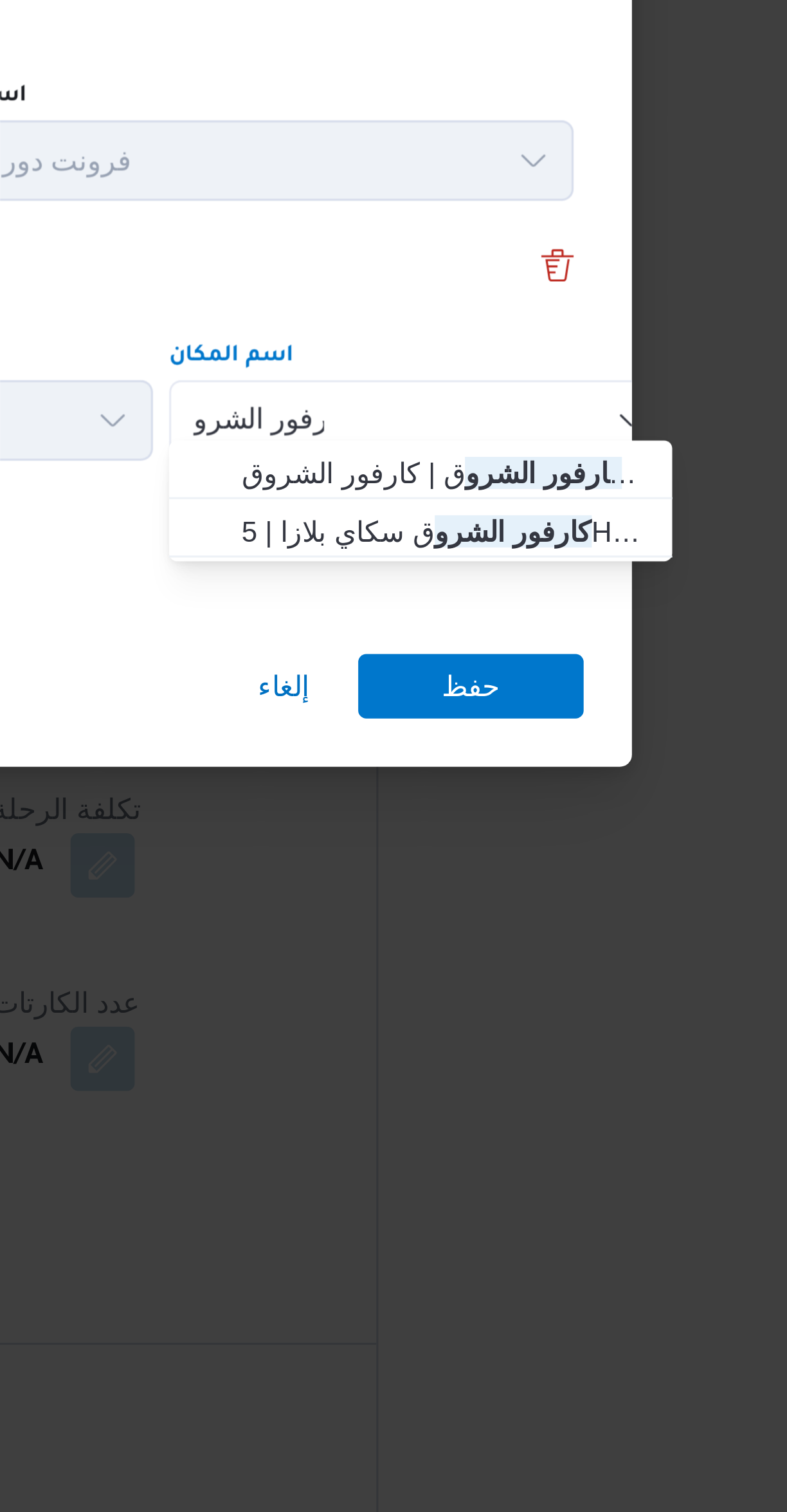
type input "كارفور الشرو"
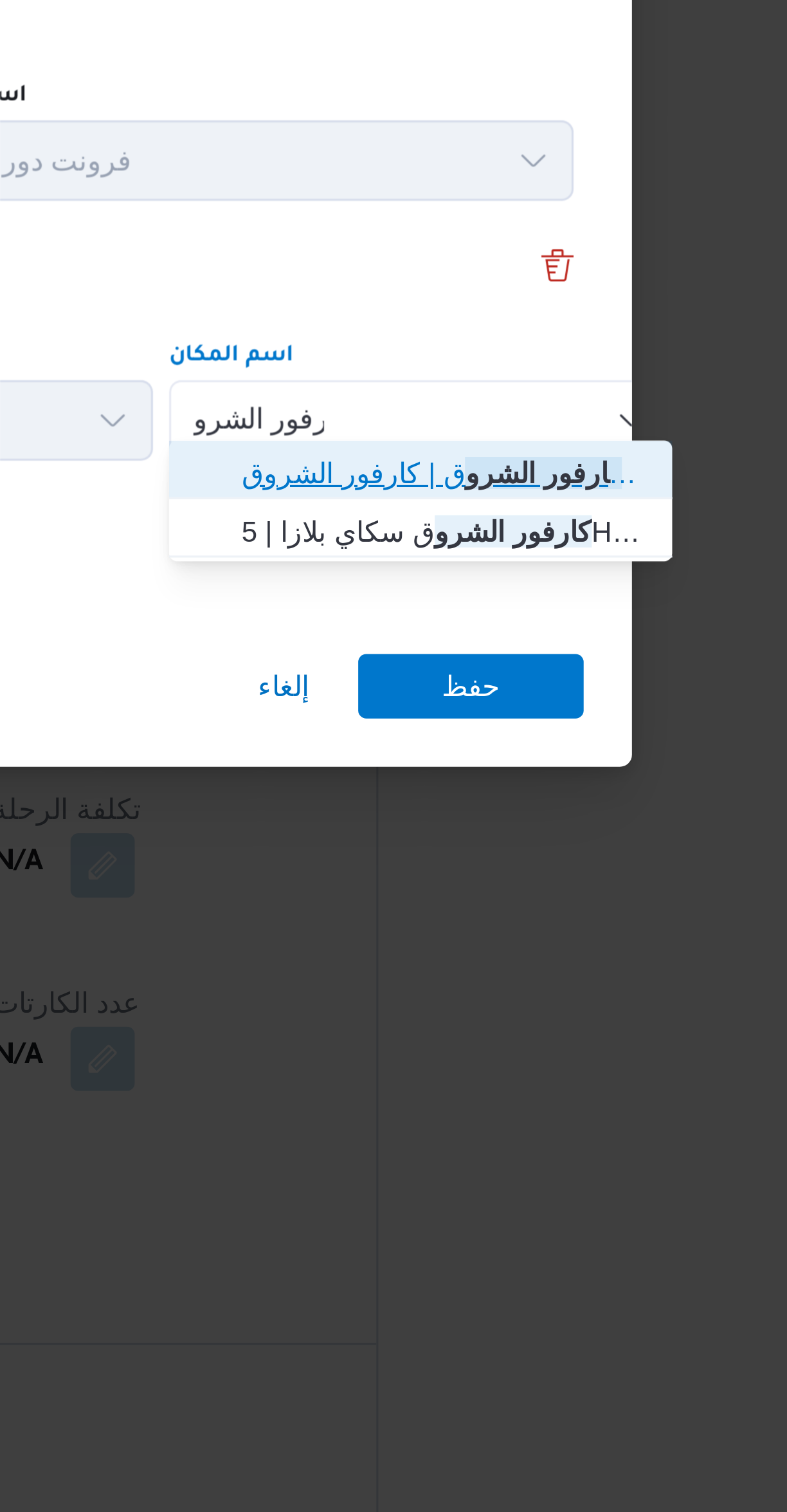
click at [525, 739] on span "كارفور الشرو ق | كارفور الشروق | null" at bounding box center [580, 738] width 130 height 16
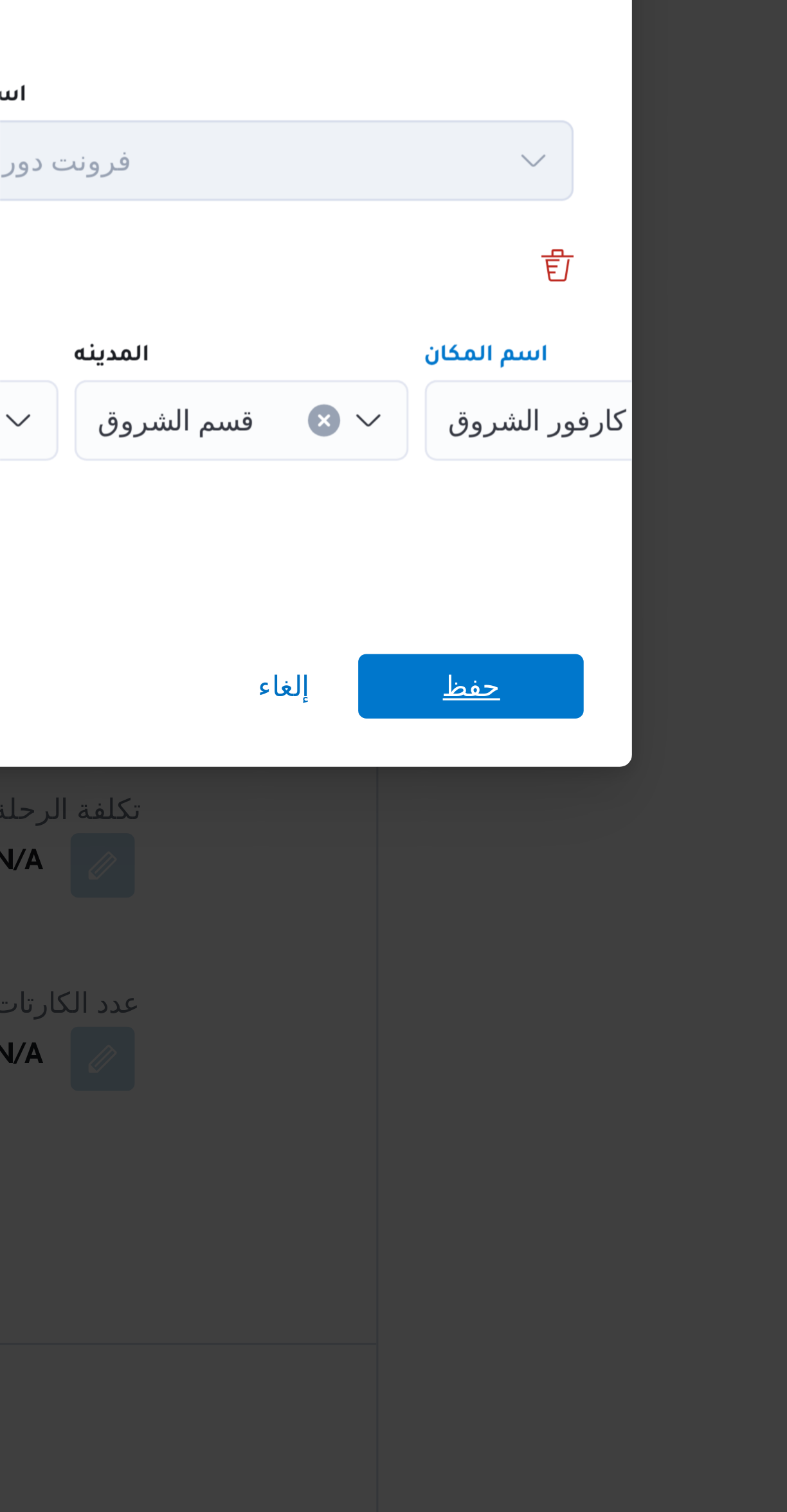
click at [571, 801] on span "حفظ" at bounding box center [589, 806] width 72 height 21
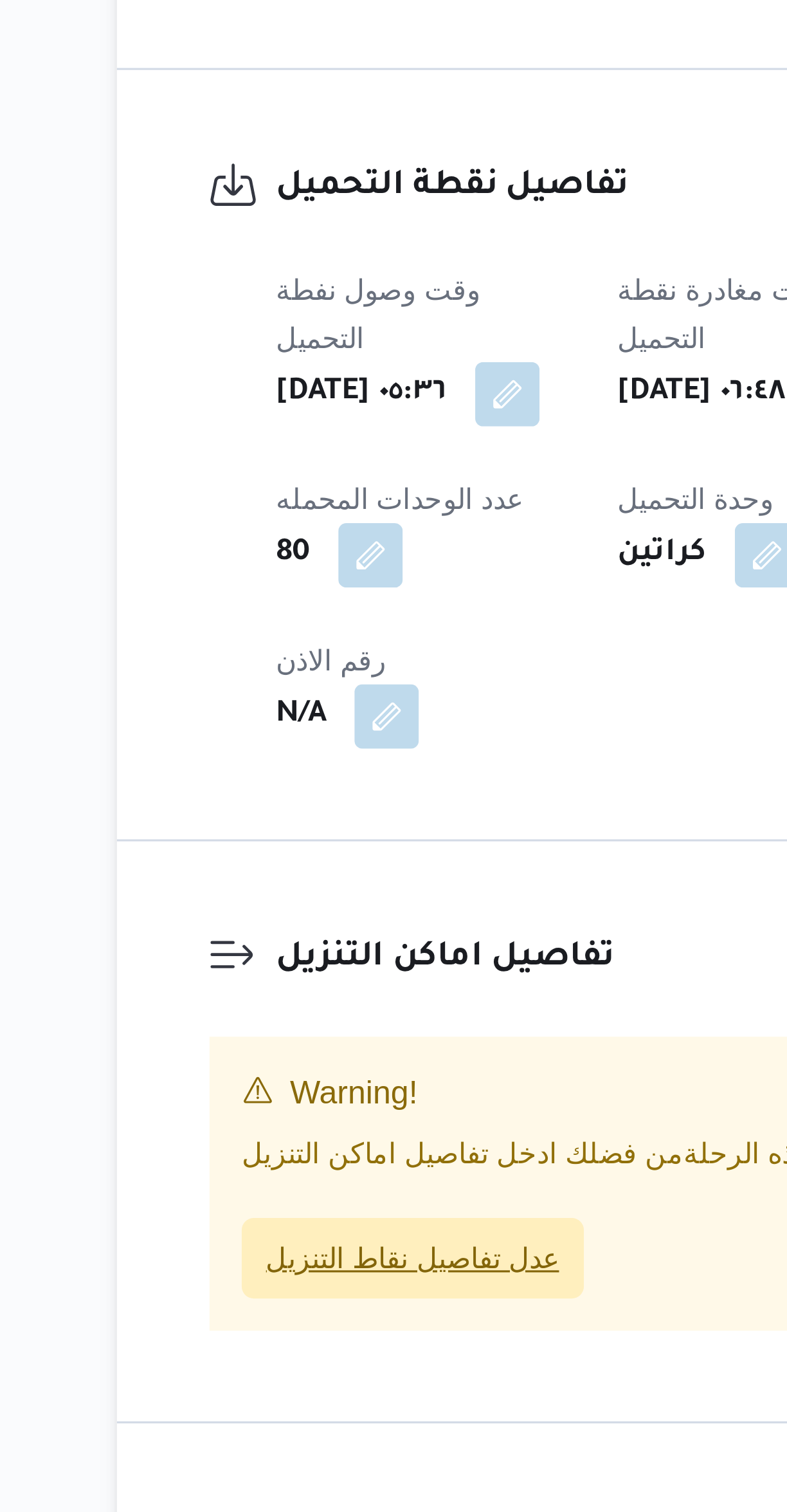
scroll to position [9, 0]
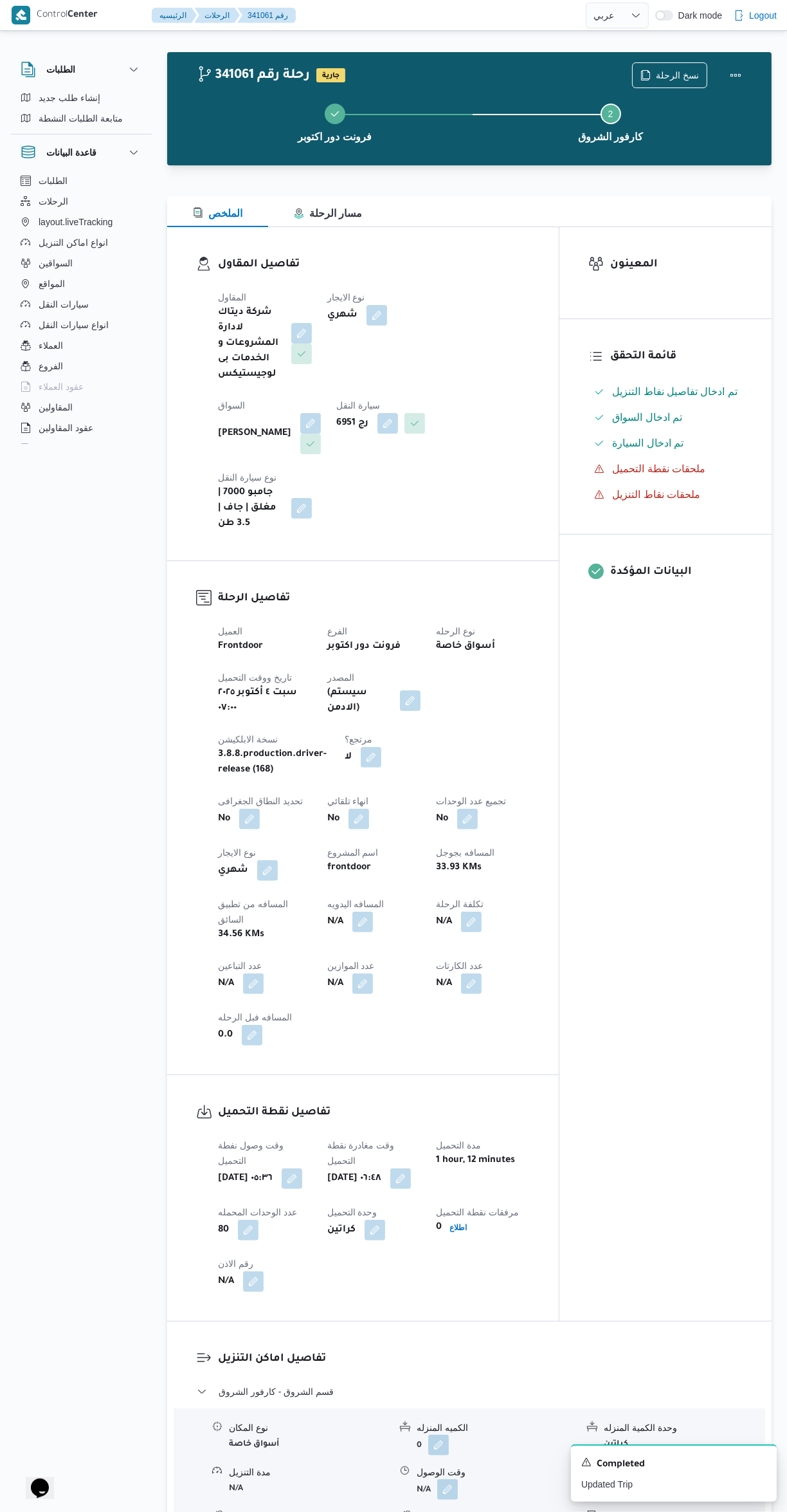
select select "ar"
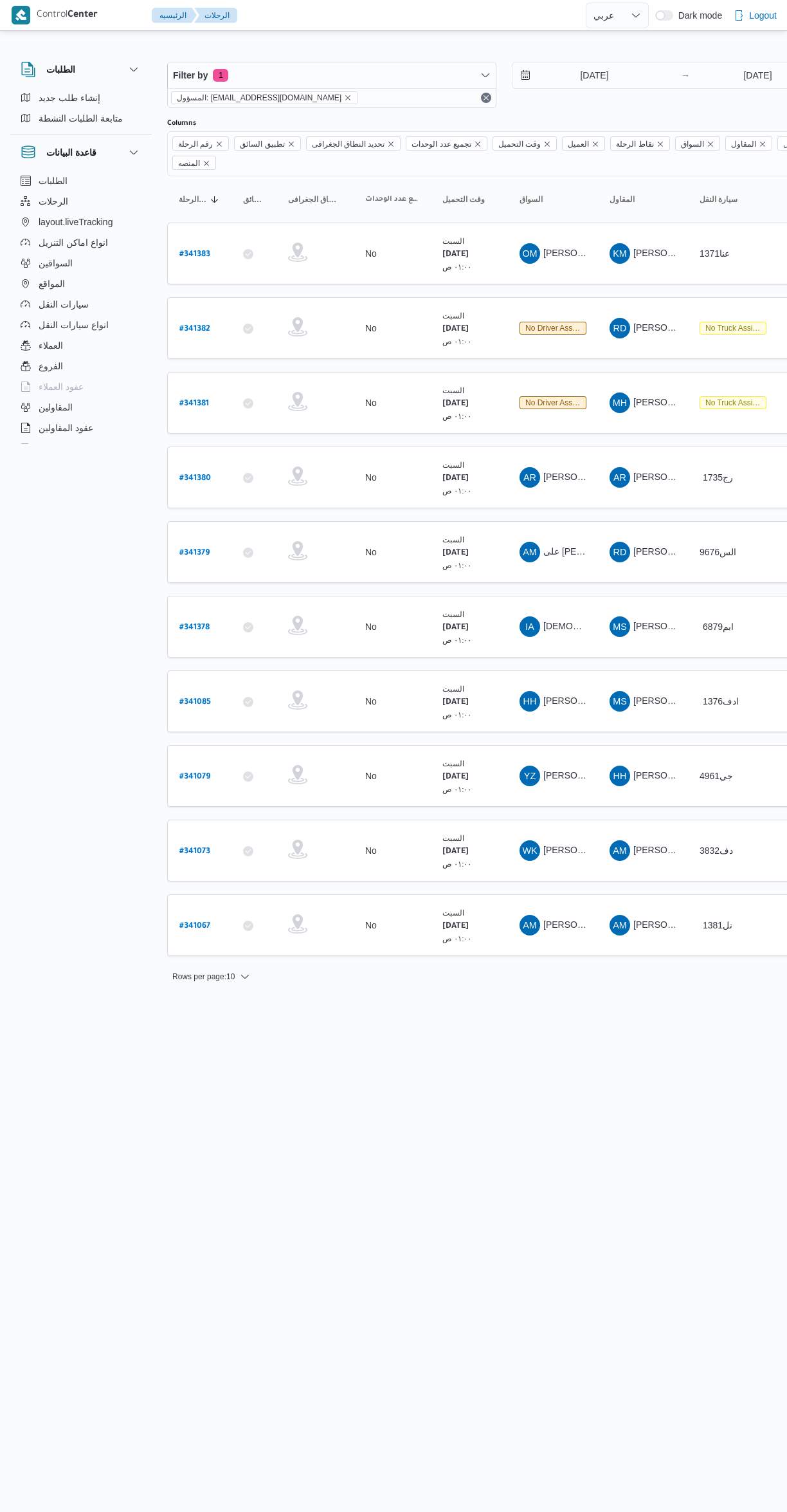
select select "ar"
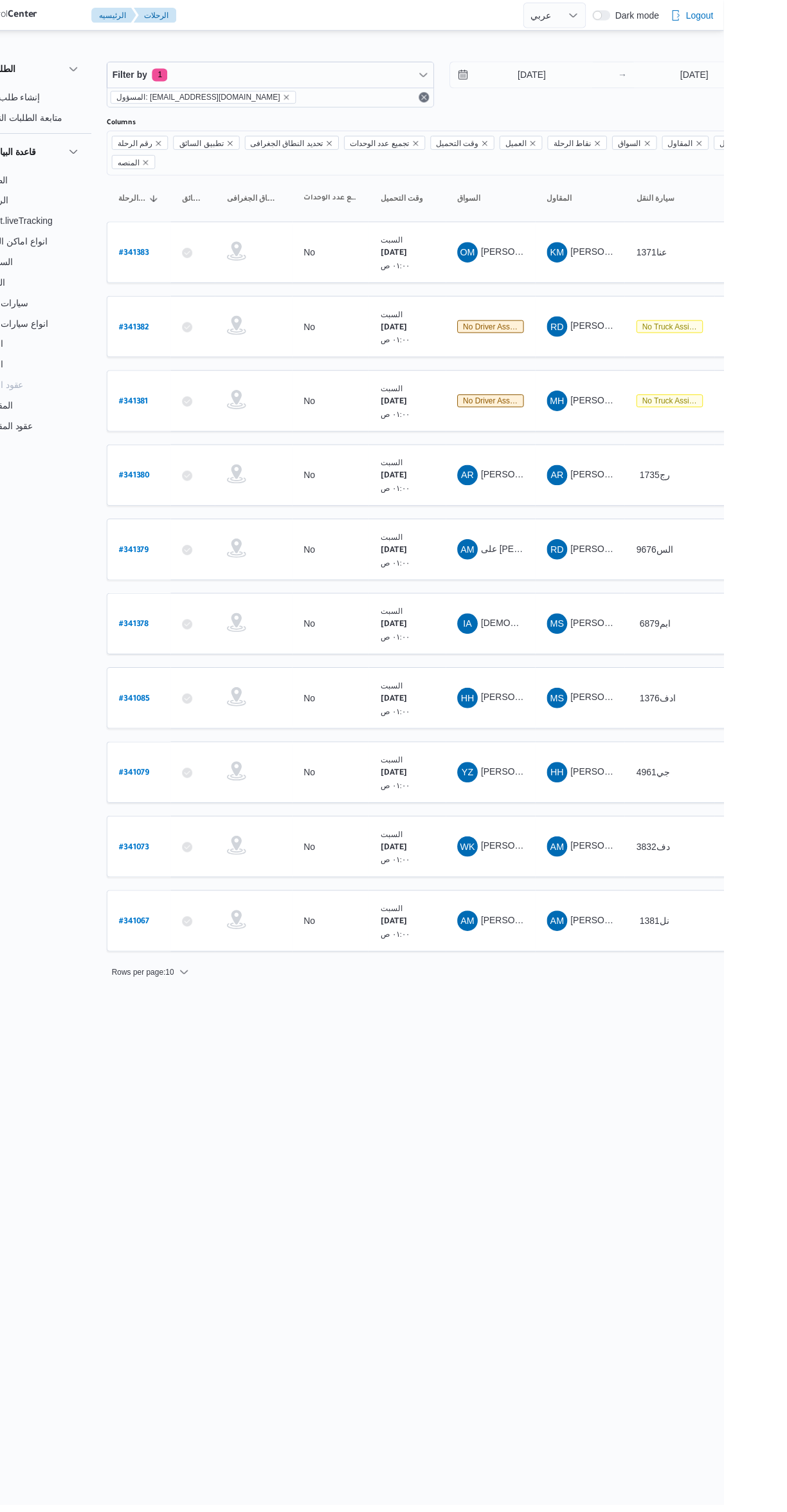
click at [200, 325] on b "# 341382" at bounding box center [194, 329] width 31 height 9
select select "ar"
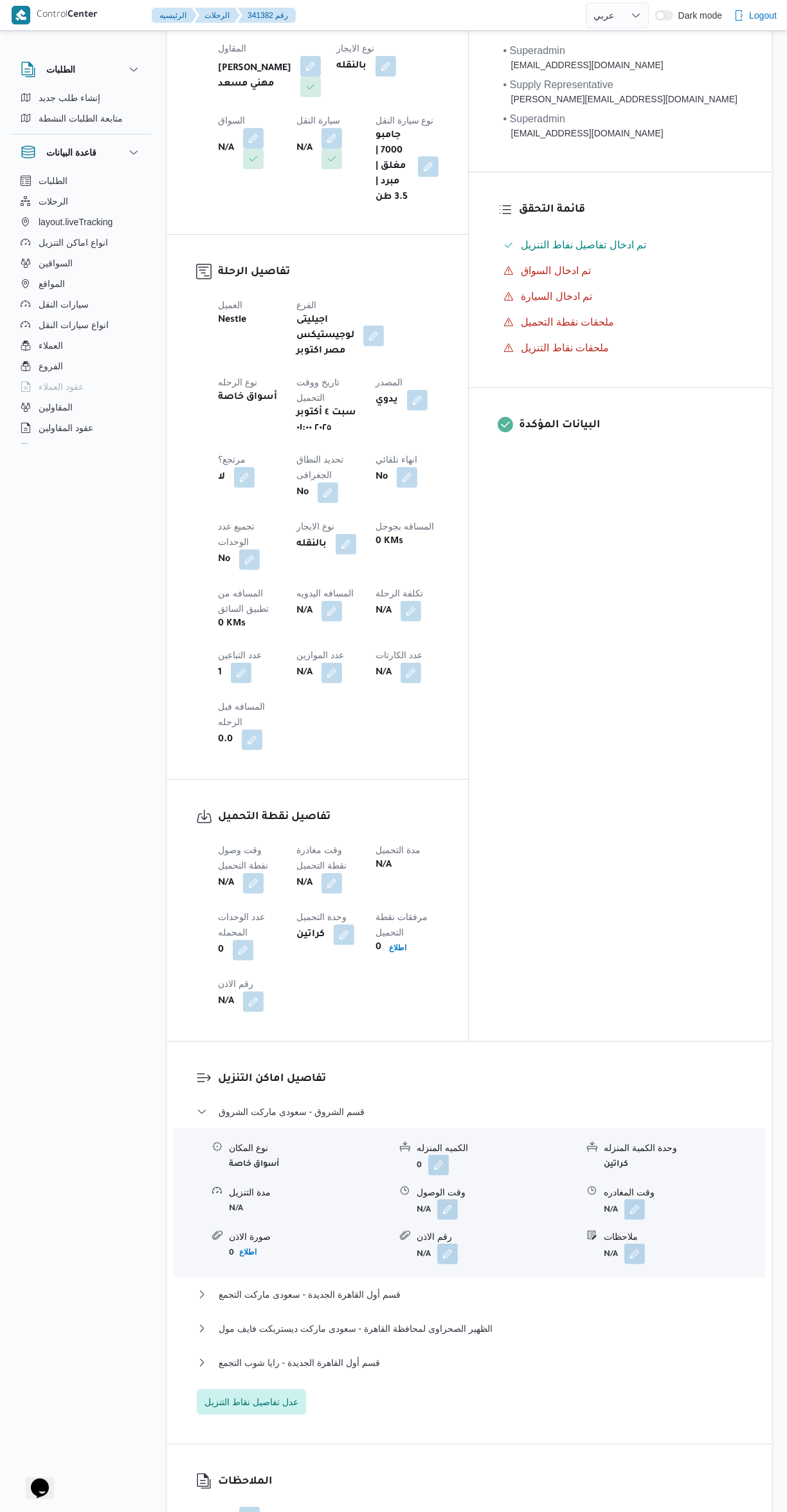
scroll to position [525, 0]
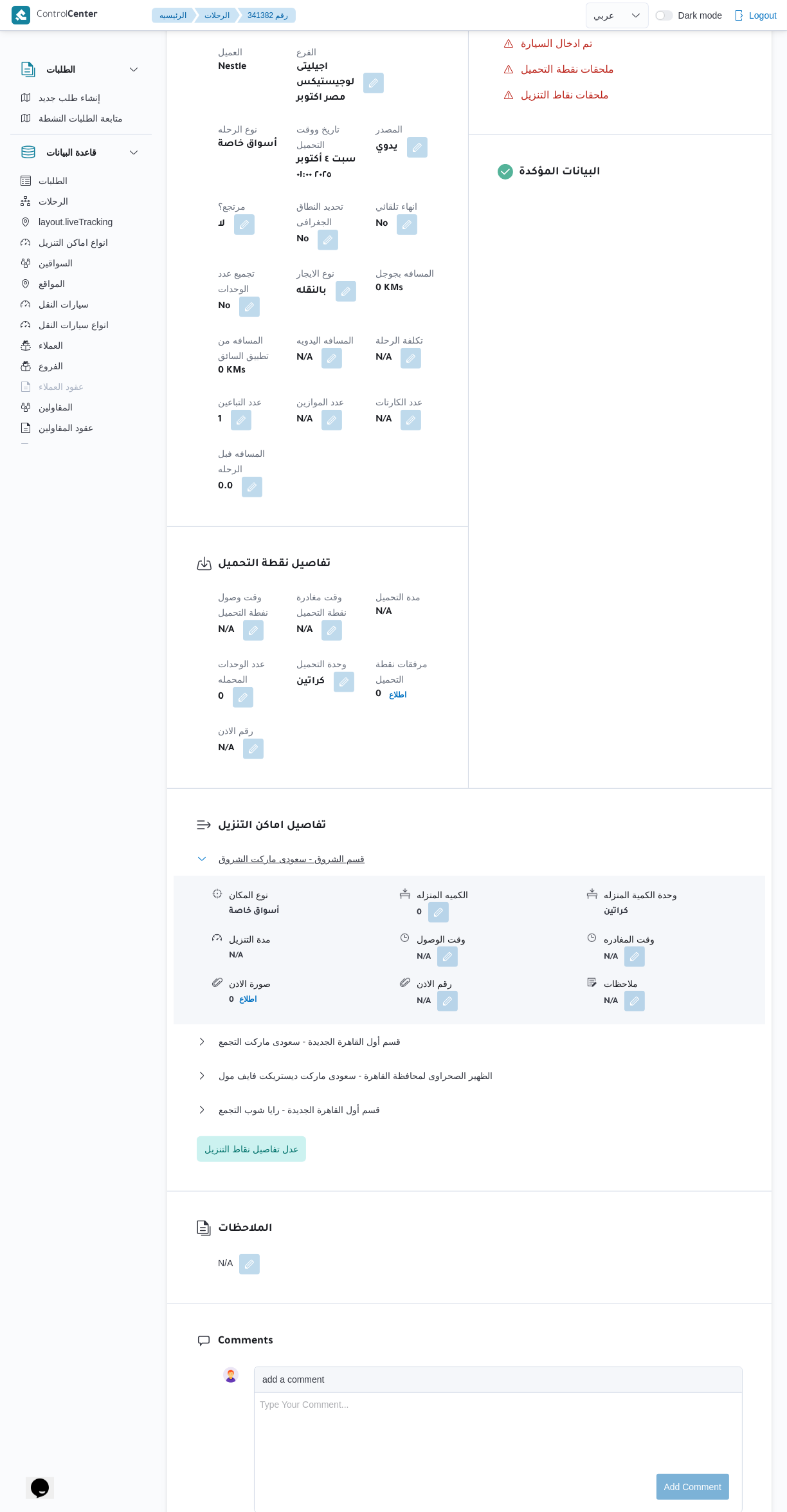
click at [404, 851] on button "قسم الشروق - سعودى ماركت الشروق" at bounding box center [470, 859] width 546 height 16
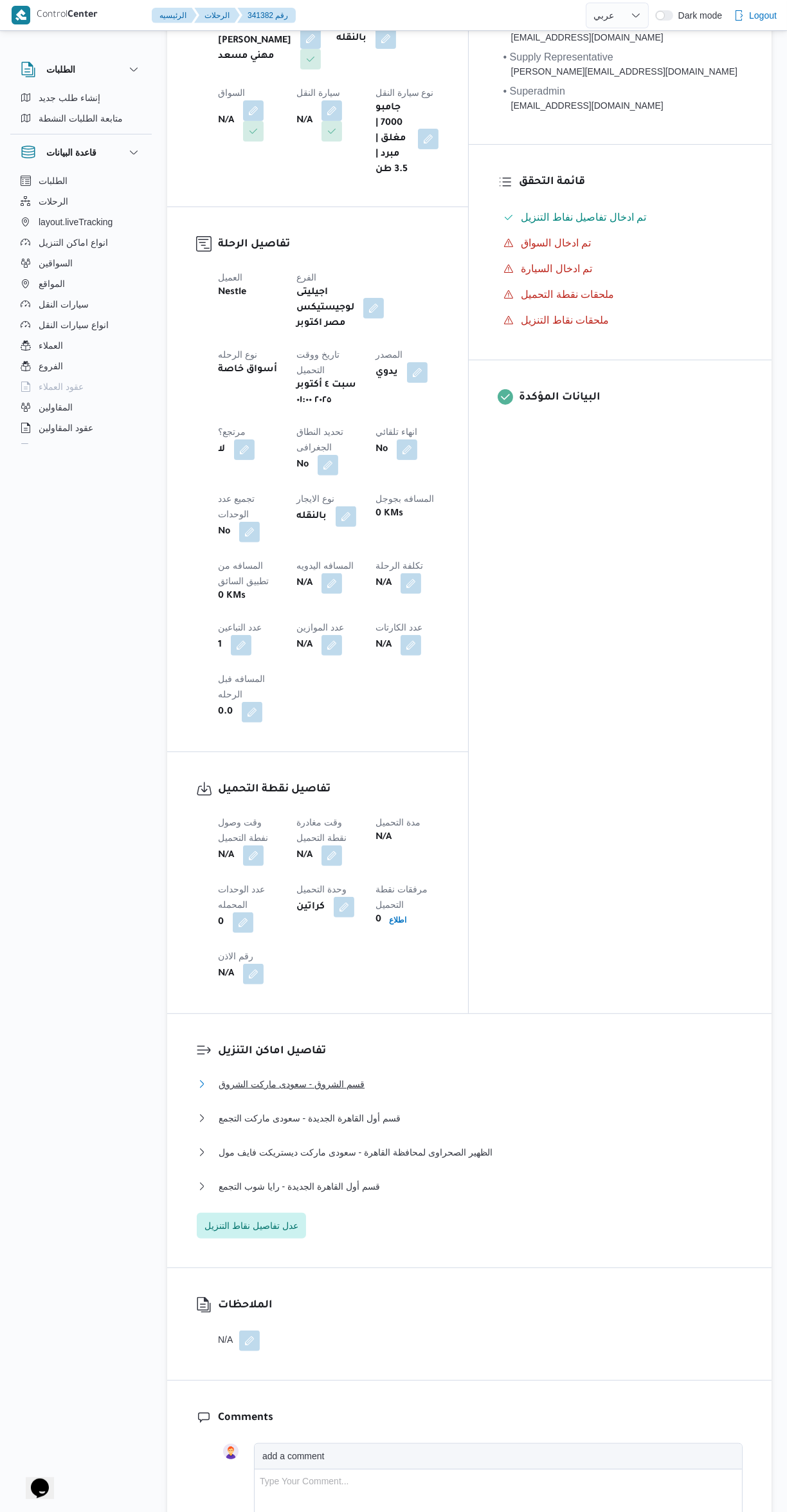
scroll to position [307, 0]
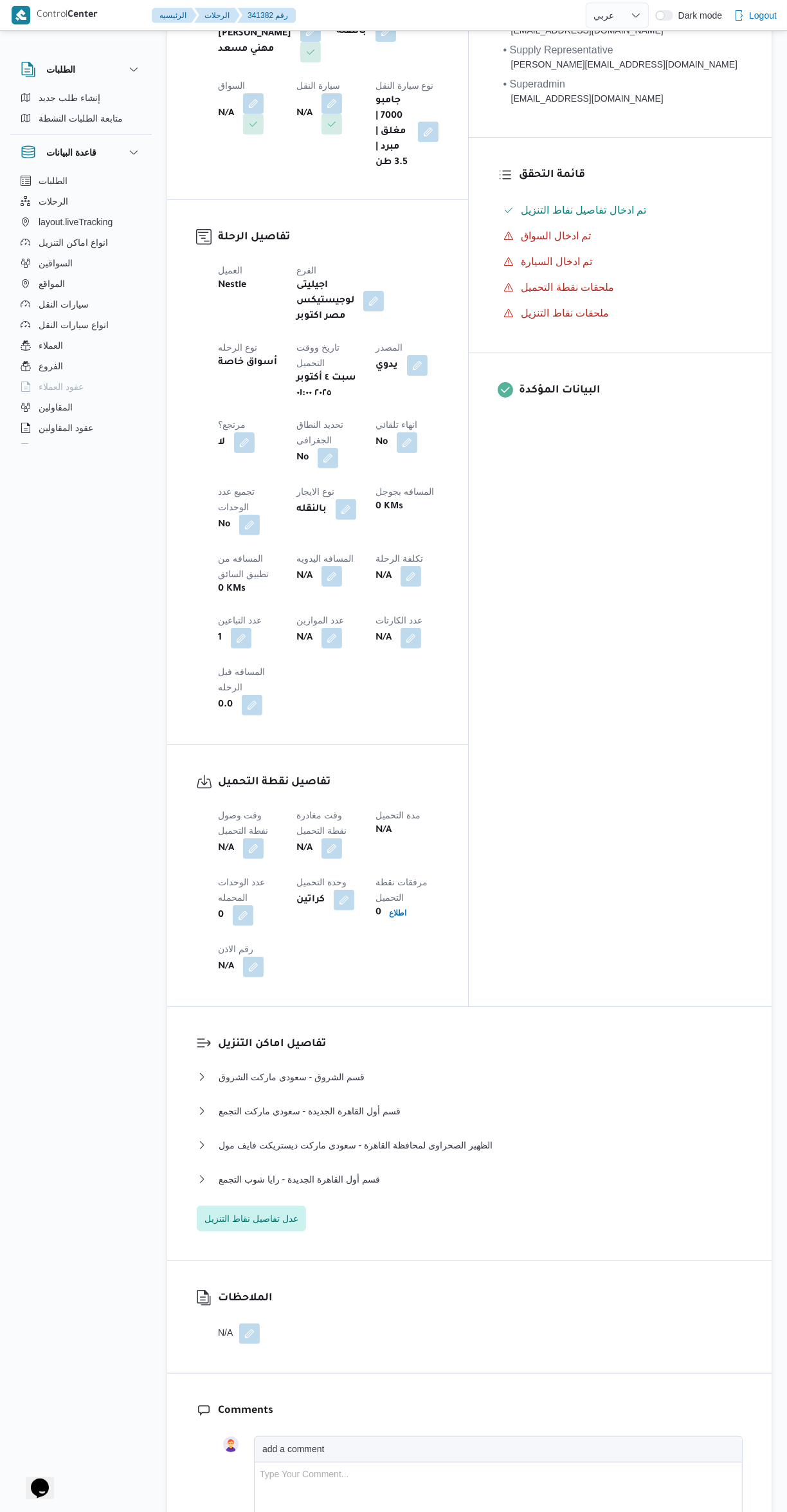
click at [254, 838] on button "button" at bounding box center [254, 848] width 21 height 21
click at [235, 730] on input "وقت وصول نفطة التحميل" at bounding box center [220, 729] width 146 height 25
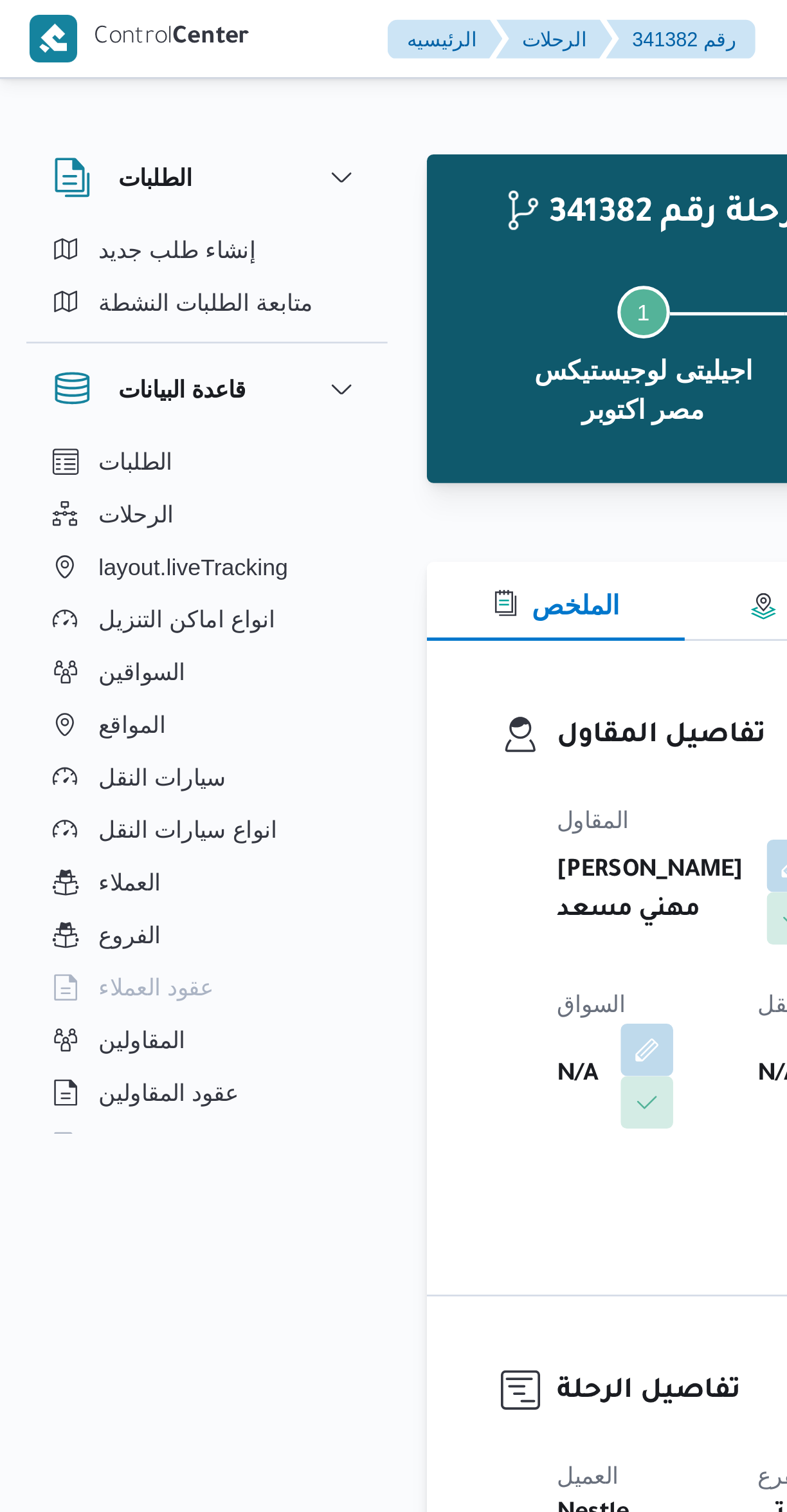
scroll to position [447, 0]
click at [228, 202] on div at bounding box center [469, 197] width 605 height 16
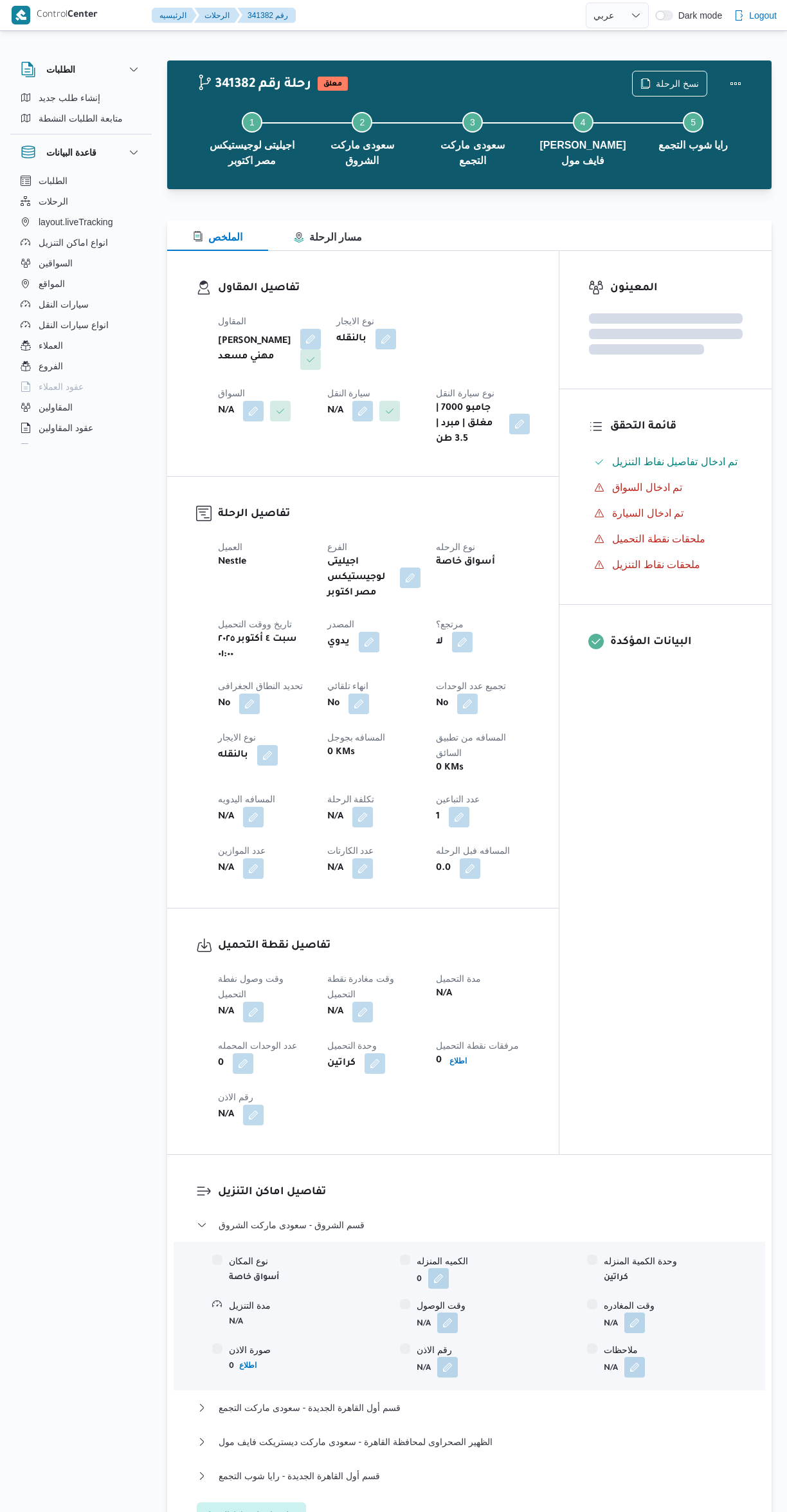
select select "ar"
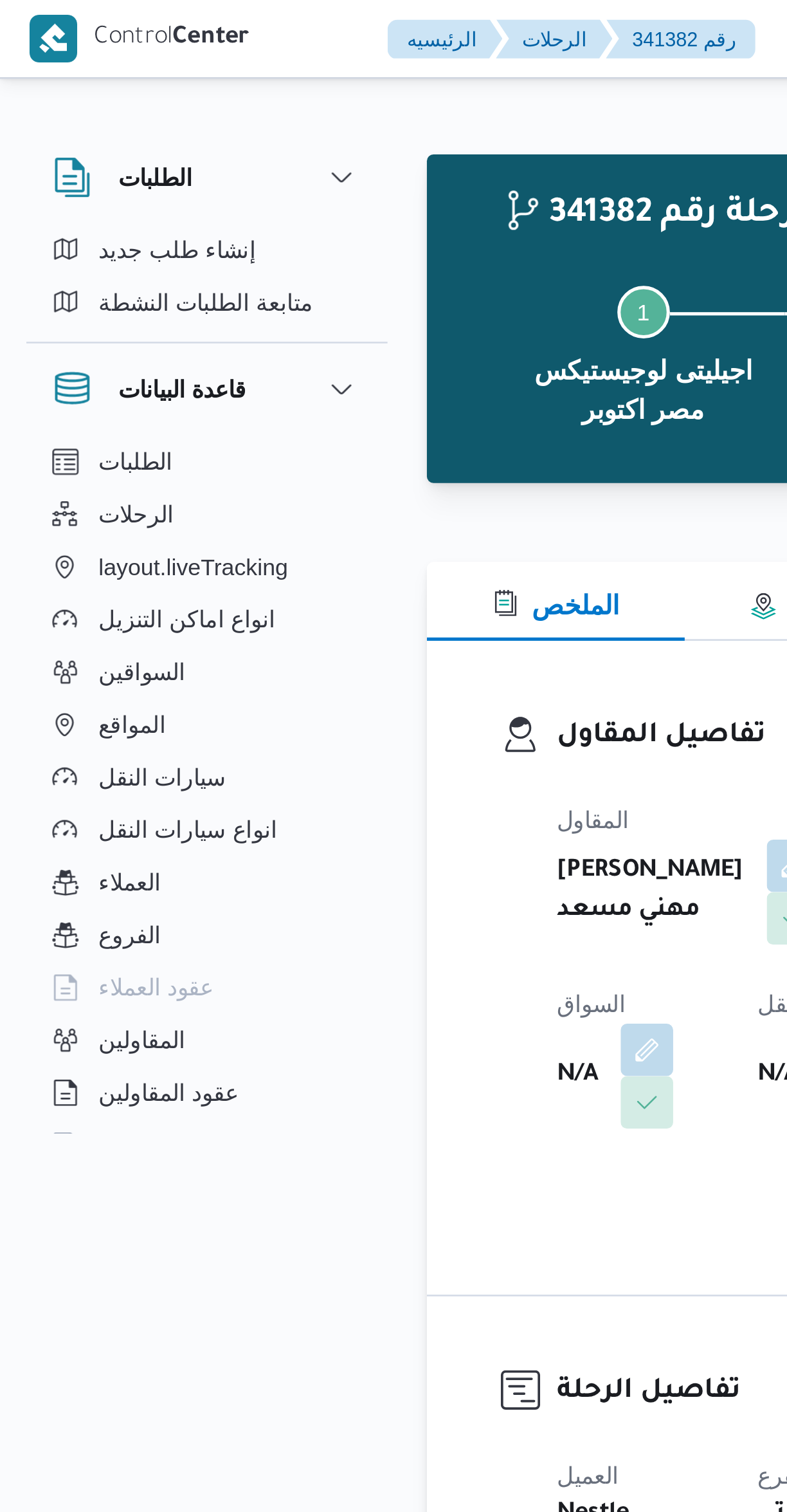
scroll to position [450, 0]
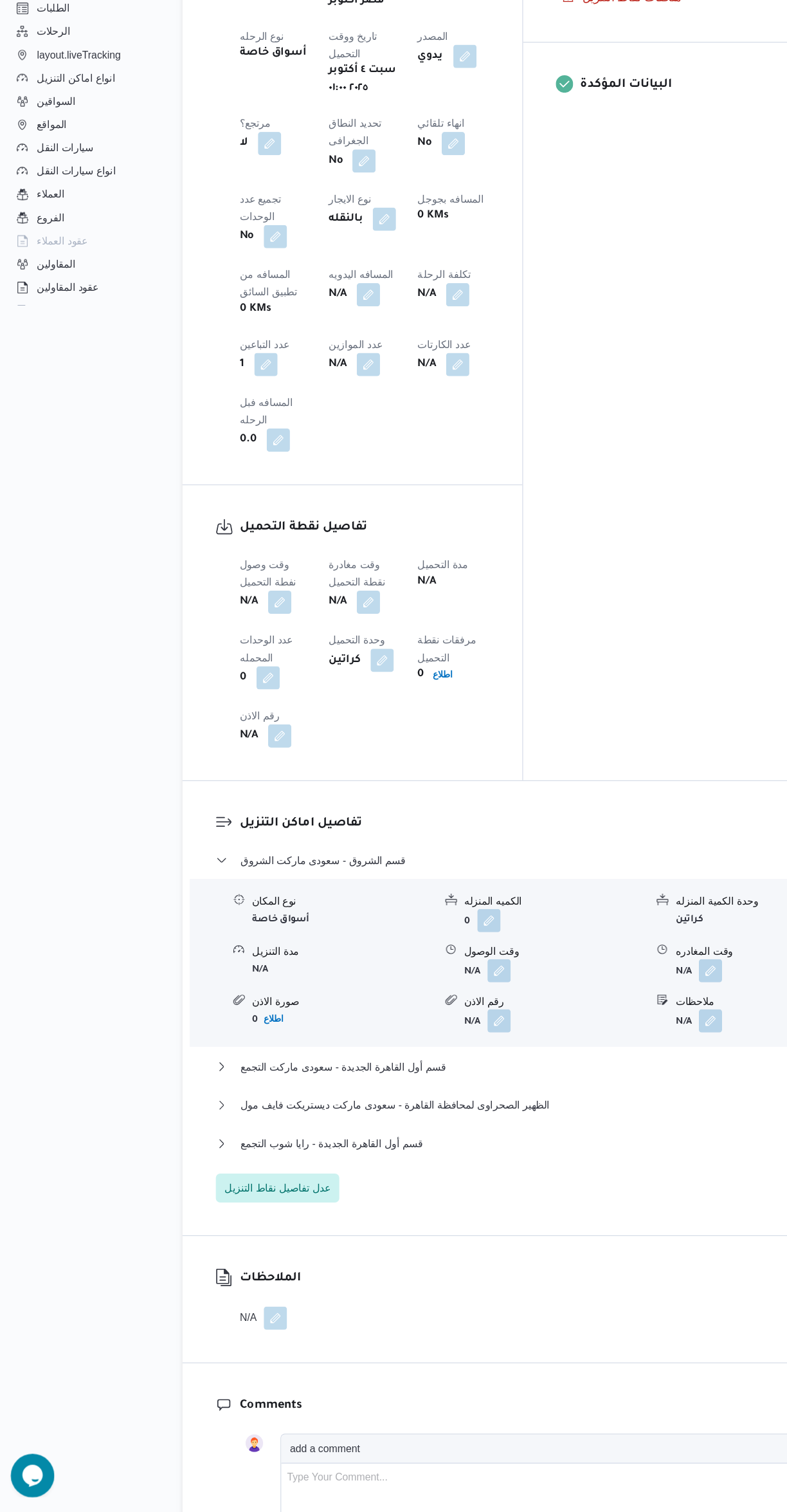
click at [256, 696] on button "button" at bounding box center [254, 707] width 21 height 21
click at [228, 587] on input "وقت وصول نفطة التحميل" at bounding box center [220, 587] width 146 height 25
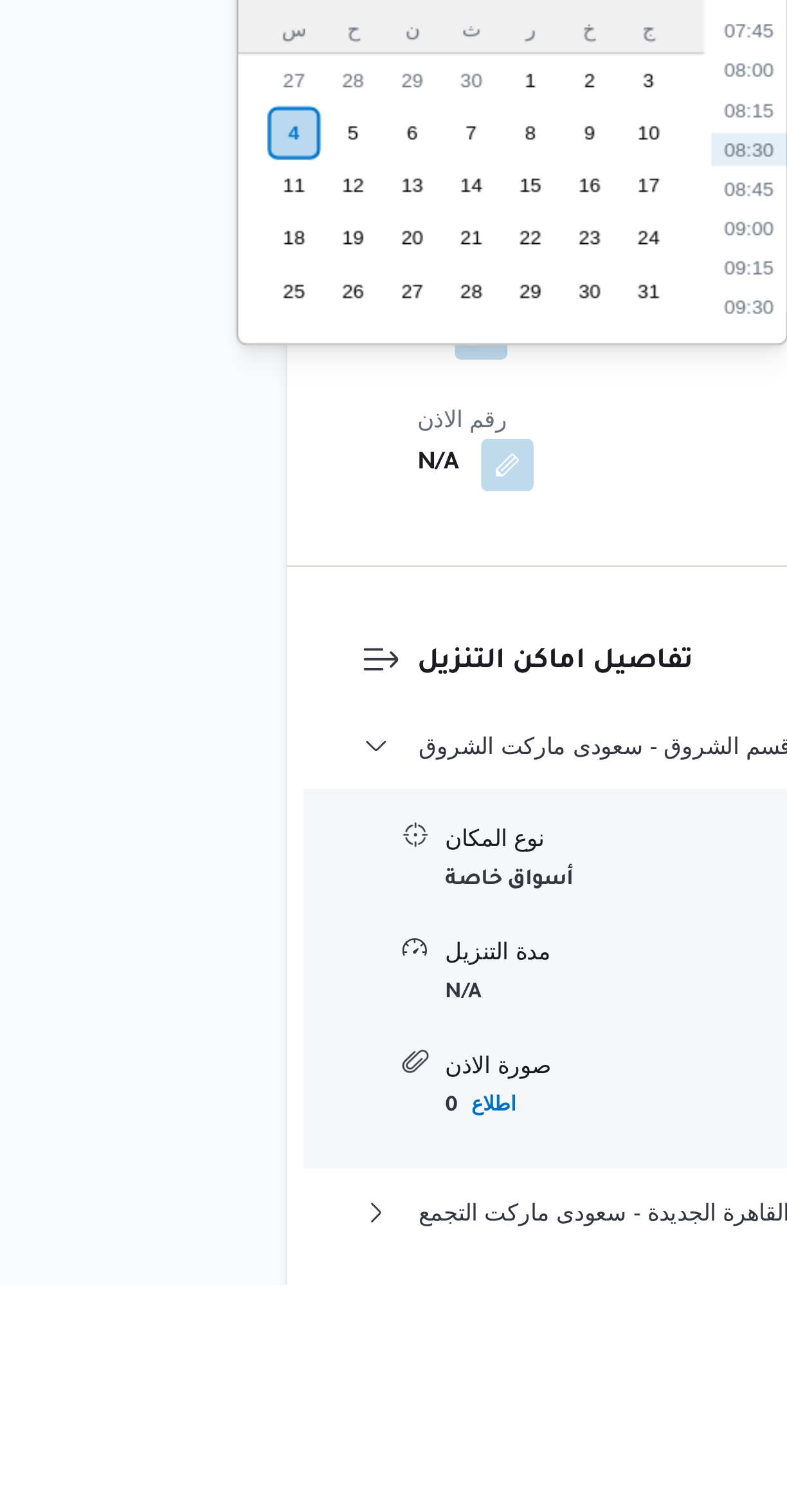
scroll to position [84, 0]
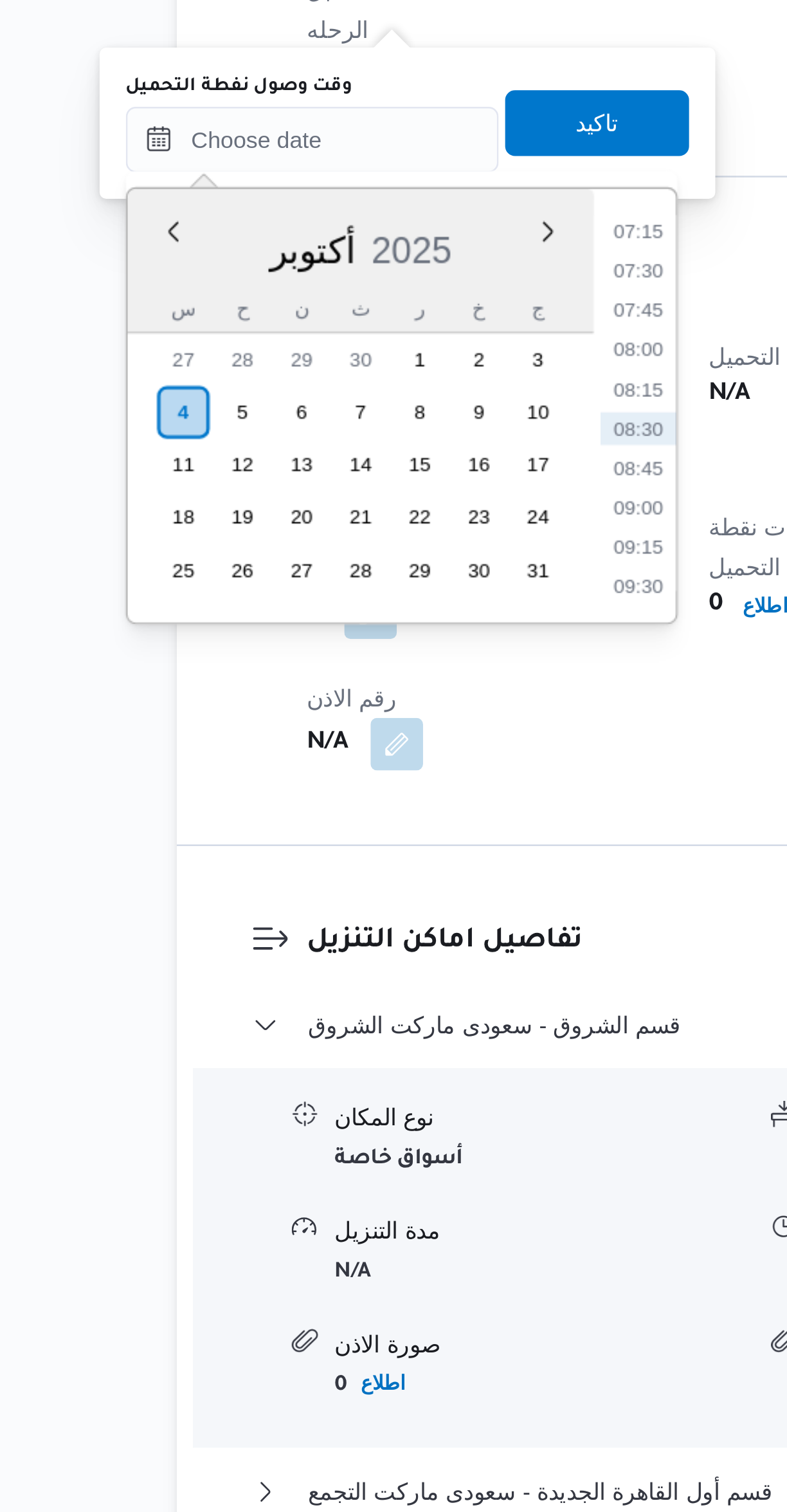
click at [348, 988] on li "07:15" at bounding box center [348, 989] width 30 height 13
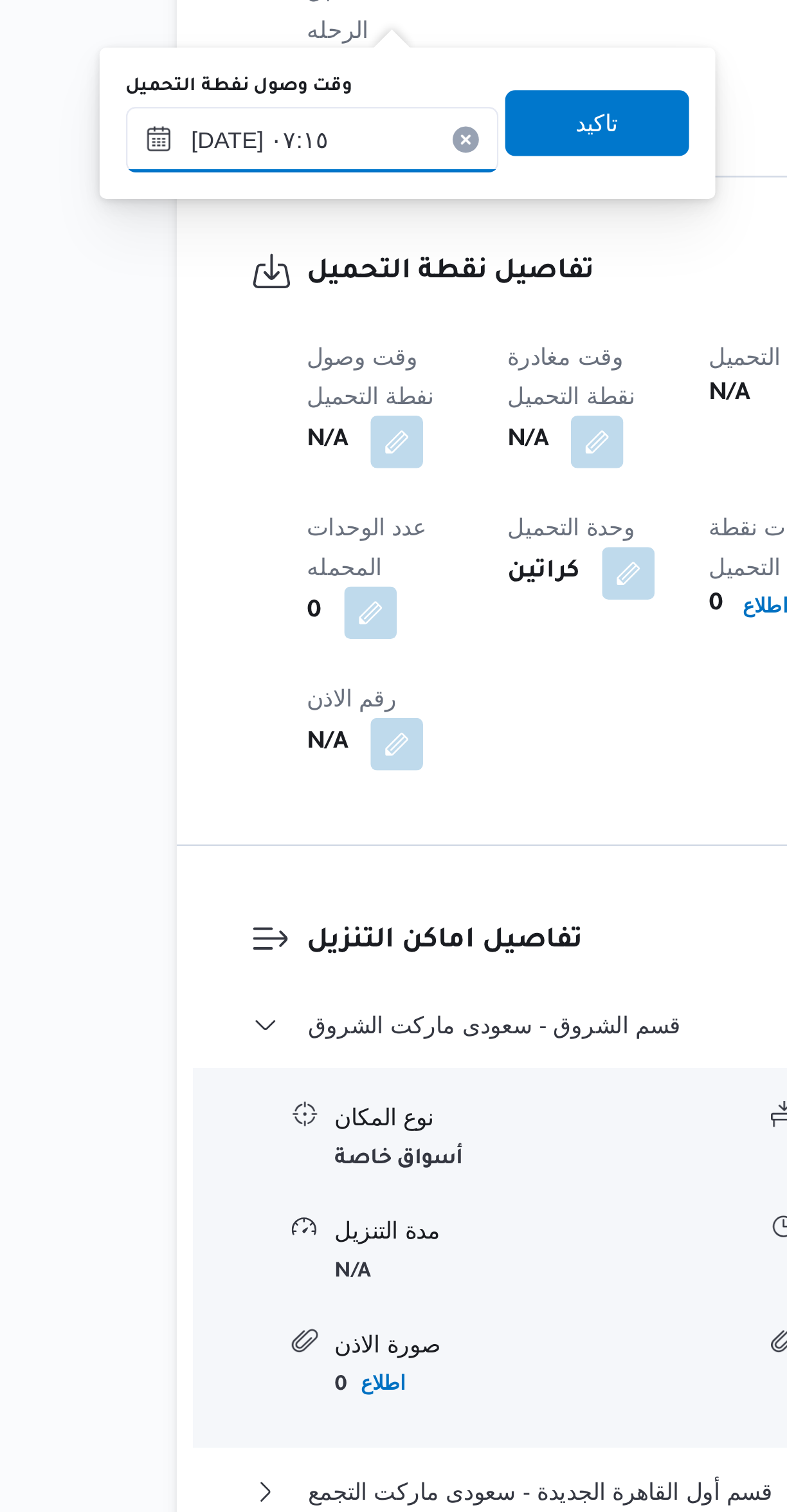
click at [224, 953] on input "[DATE] ٠٧:١٥" at bounding box center [220, 953] width 146 height 25
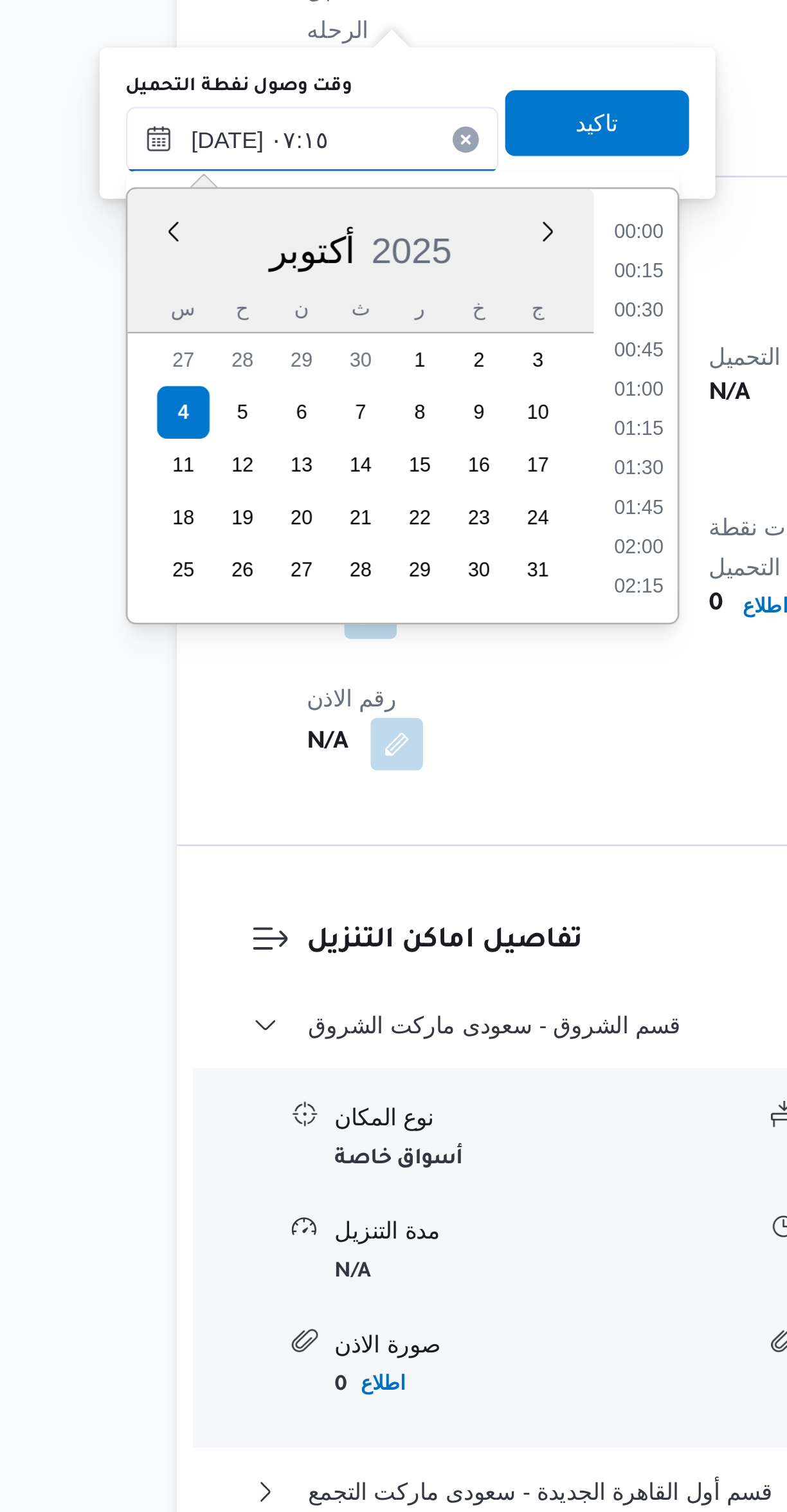
scroll to position [369, 0]
click at [350, 993] on li "06:00" at bounding box center [348, 990] width 30 height 13
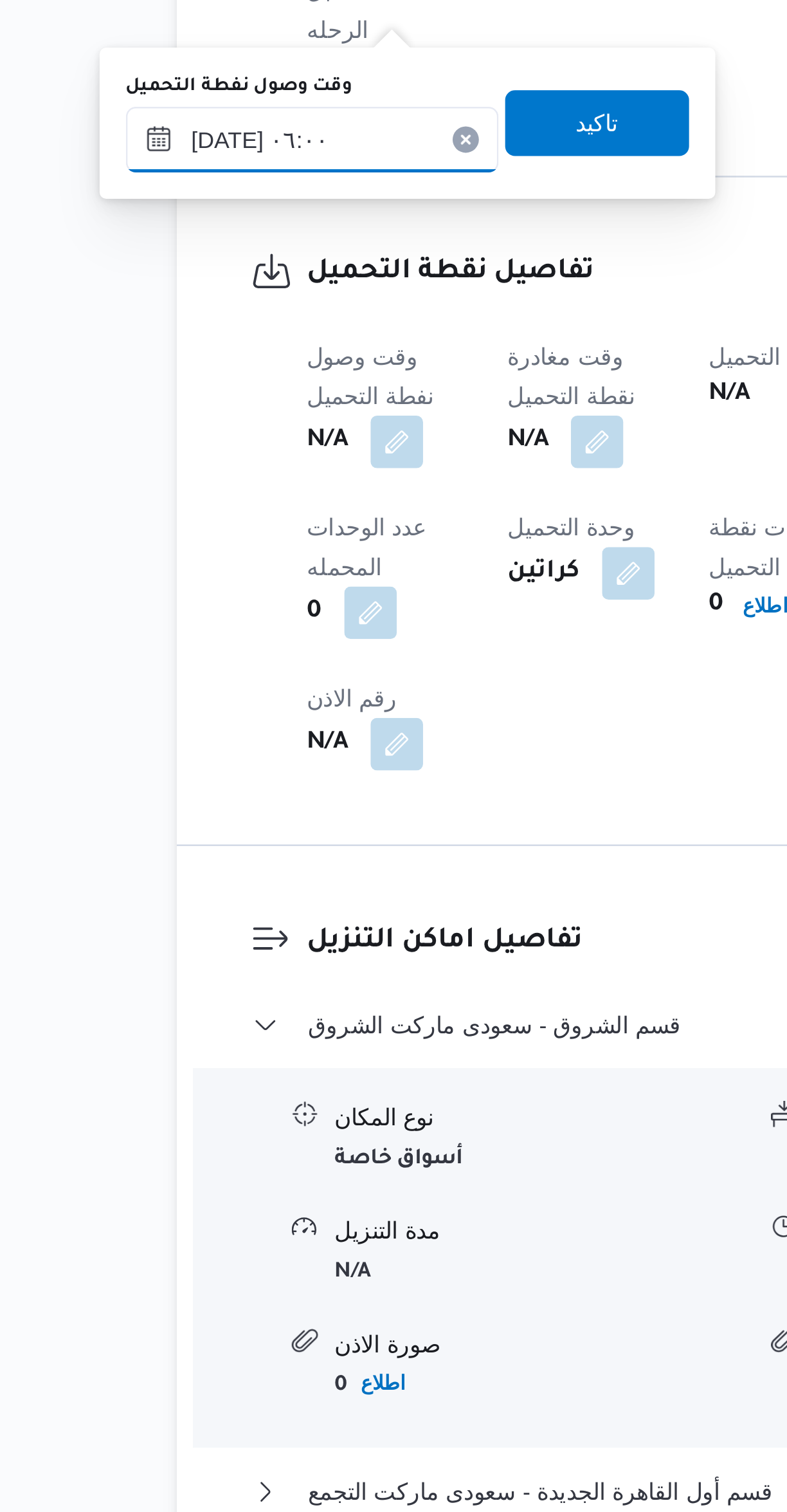
click at [244, 947] on input "[DATE] ٠٦:٠٠" at bounding box center [220, 953] width 146 height 25
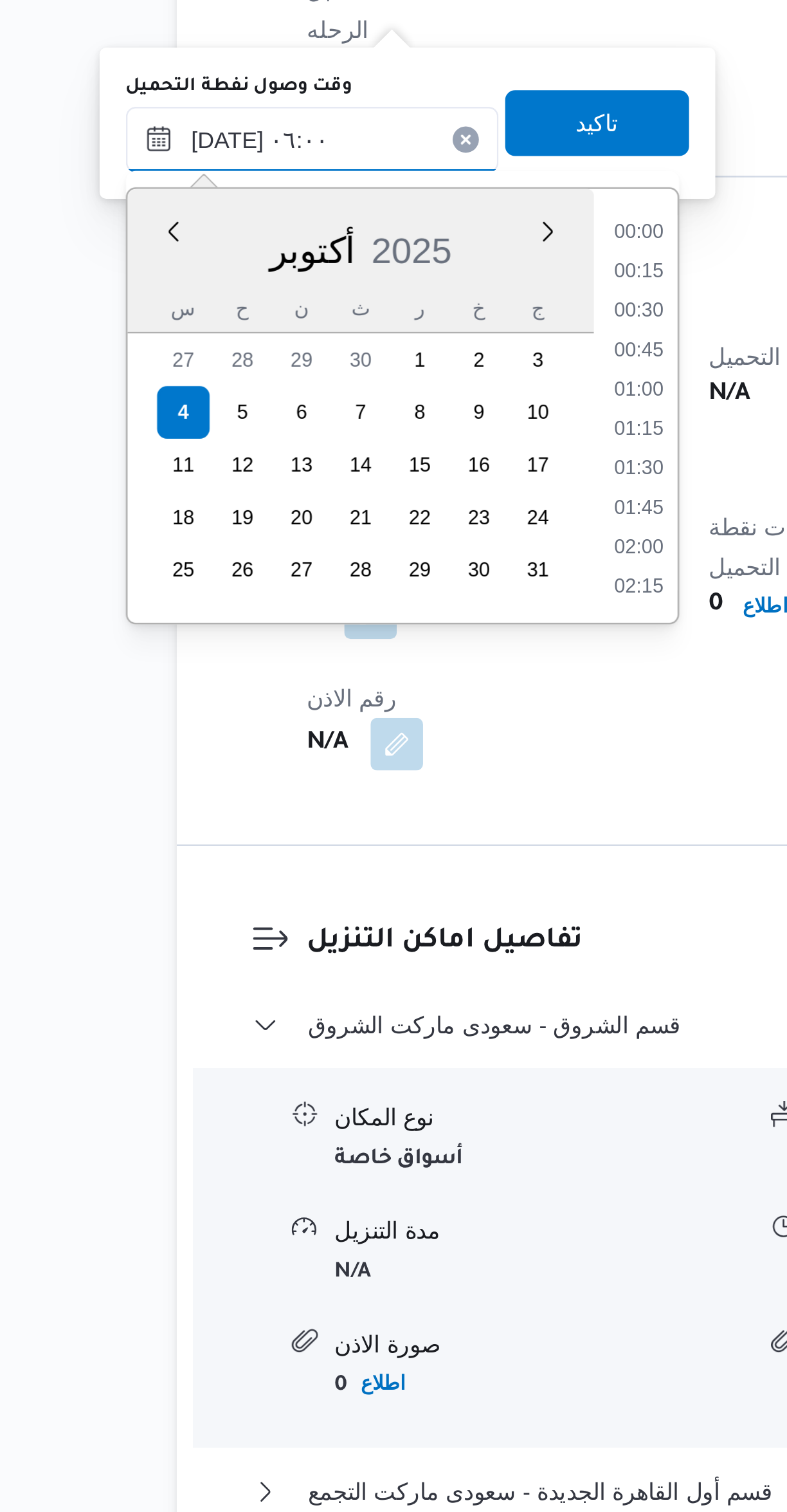
scroll to position [292, 0]
click at [348, 991] on li "04:45" at bounding box center [348, 990] width 30 height 13
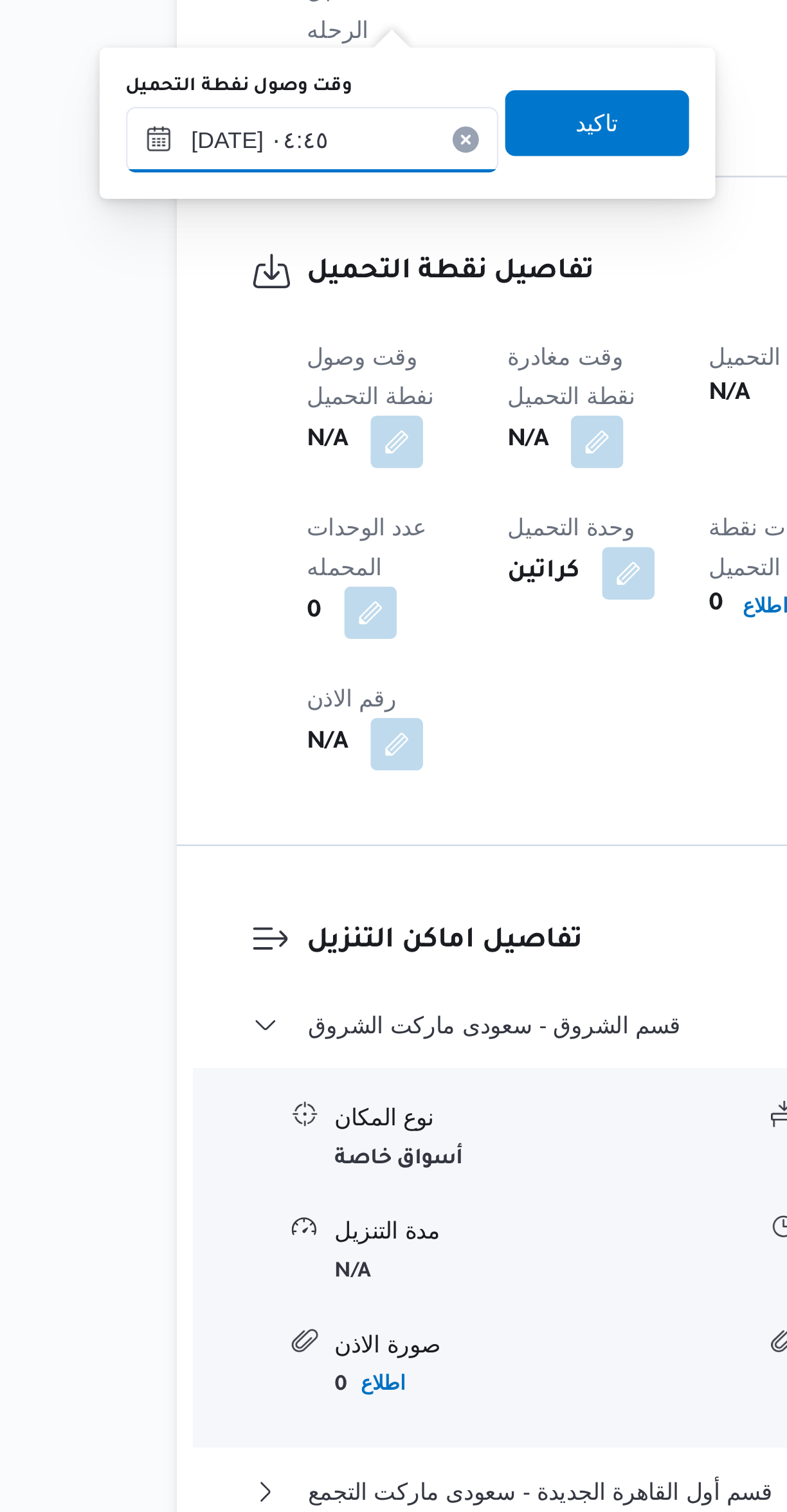
click at [241, 946] on input "٠٤/١٠/٢٠٢٥ ٠٤:٤٥" at bounding box center [220, 953] width 146 height 25
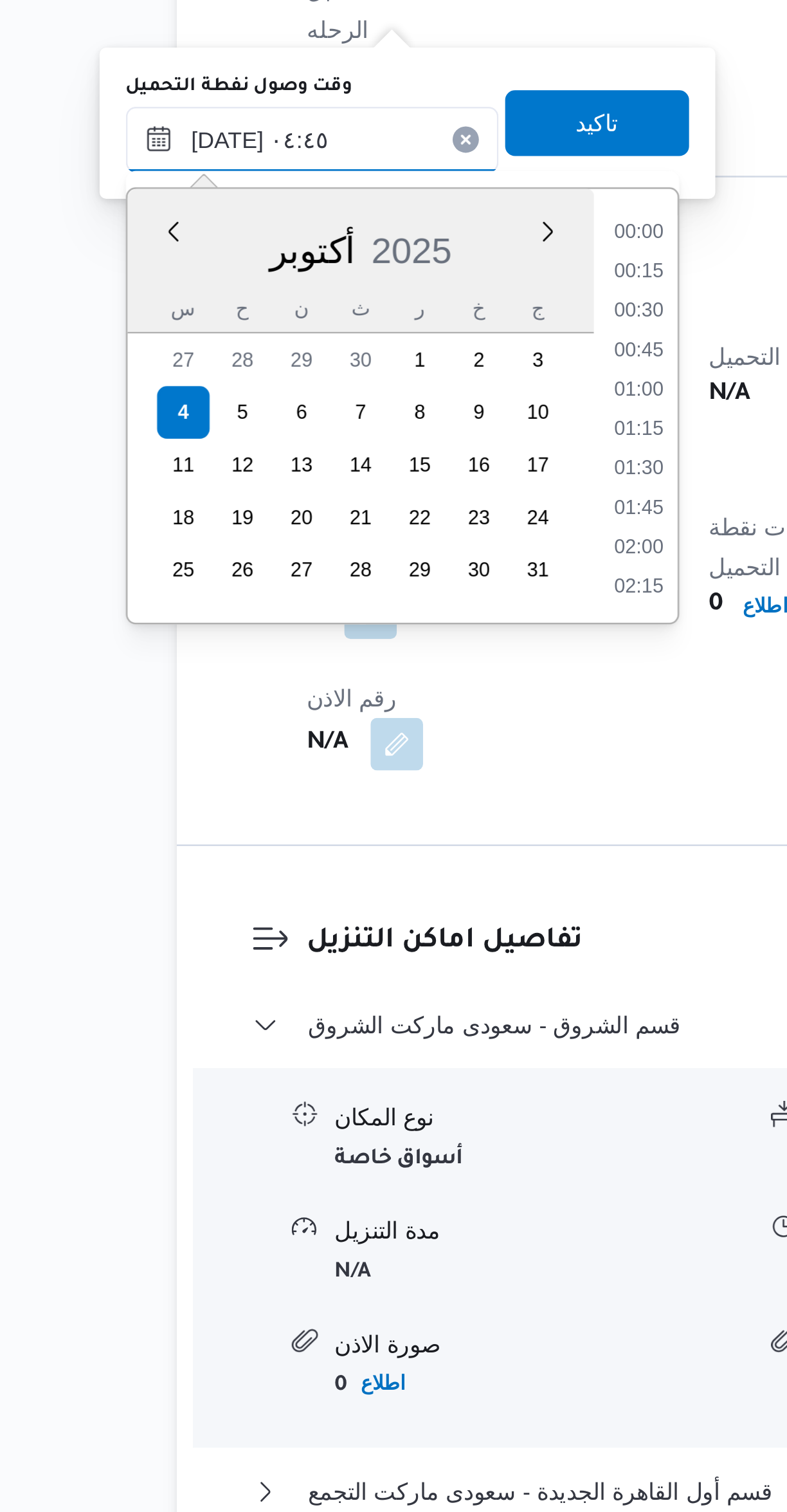
scroll to position [215, 0]
click at [351, 1016] on li "04:00" at bounding box center [348, 1021] width 30 height 13
type input "٠٤/١٠/٢٠٢٥ ٠٤:٠٠"
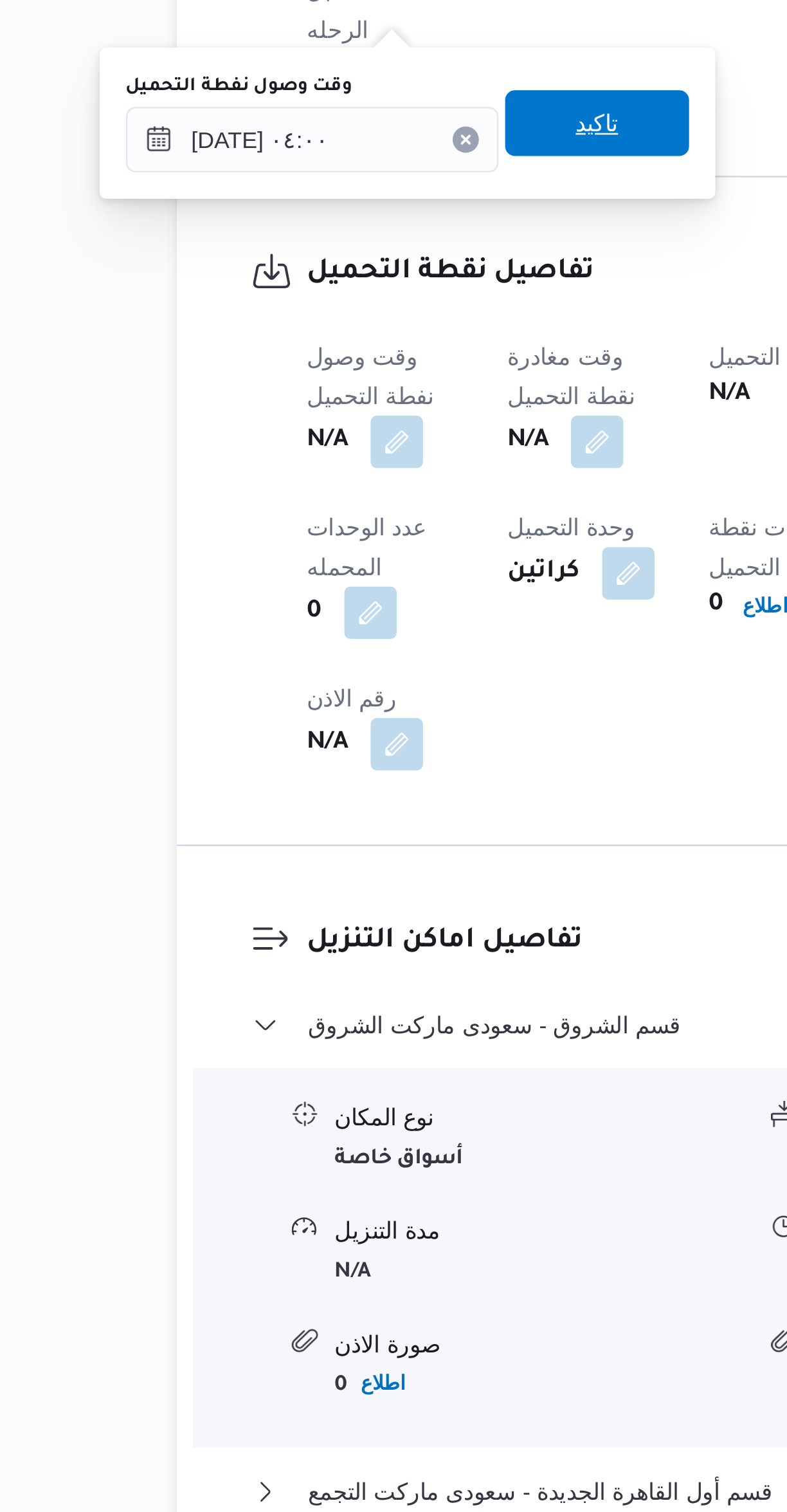
click at [338, 941] on span "تاكيد" at bounding box center [332, 947] width 72 height 25
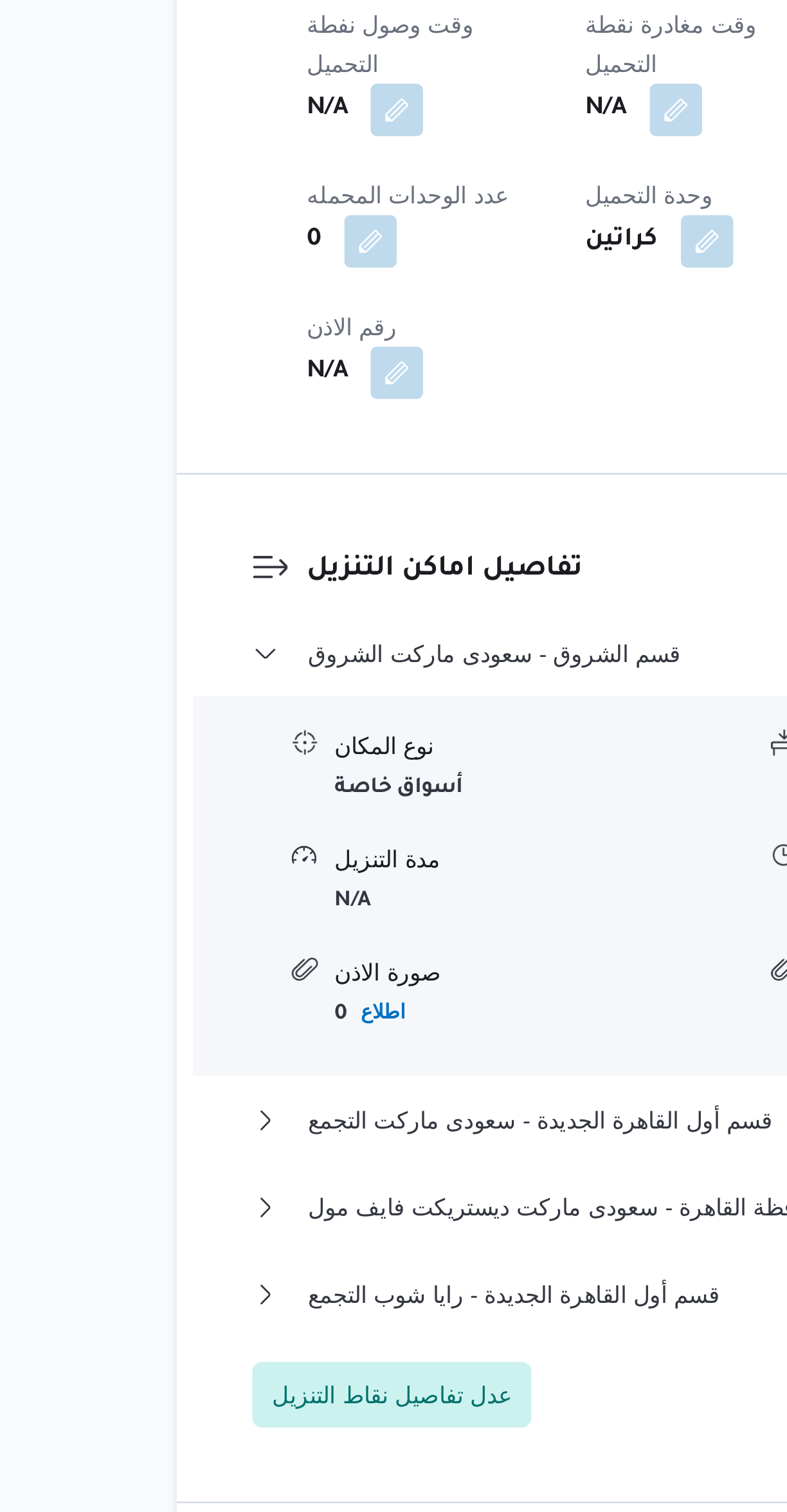
scroll to position [84, 0]
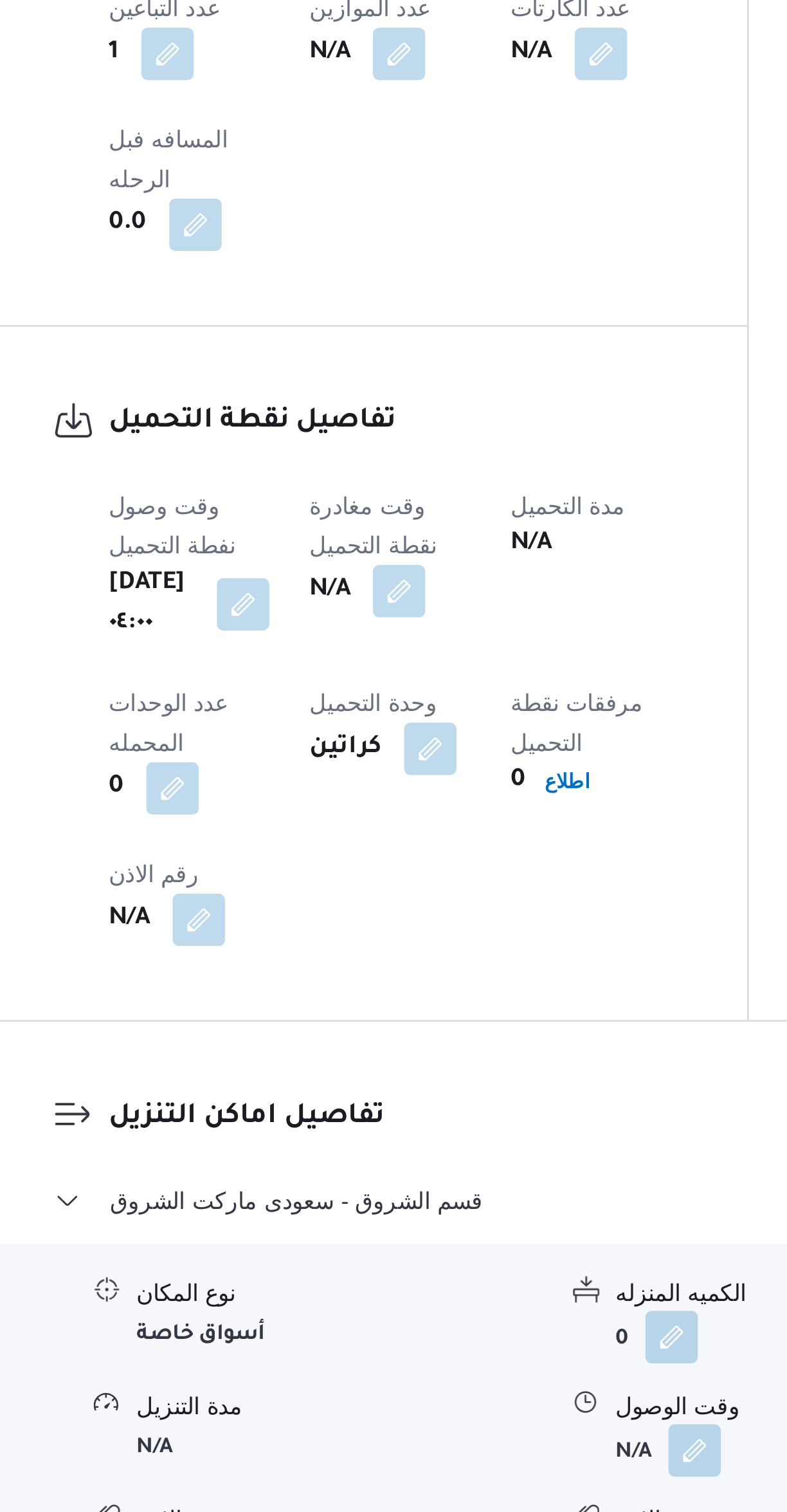
click at [342, 1061] on button "button" at bounding box center [332, 1072] width 21 height 21
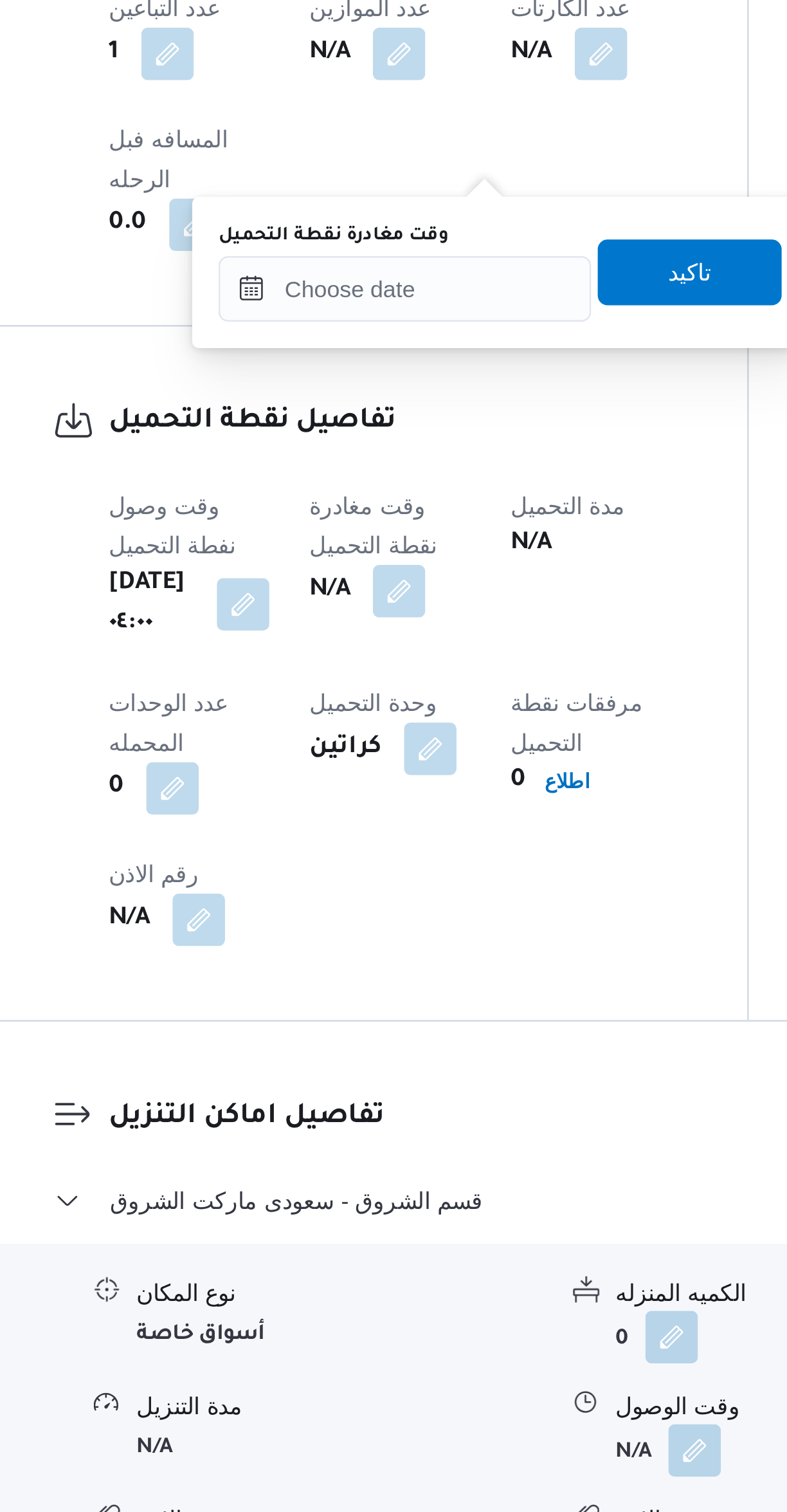
click at [348, 935] on label "وقت مغادرة نقطة التحميل" at bounding box center [306, 932] width 90 height 11
click at [348, 940] on input "وقت مغادرة نقطة التحميل" at bounding box center [334, 953] width 146 height 25
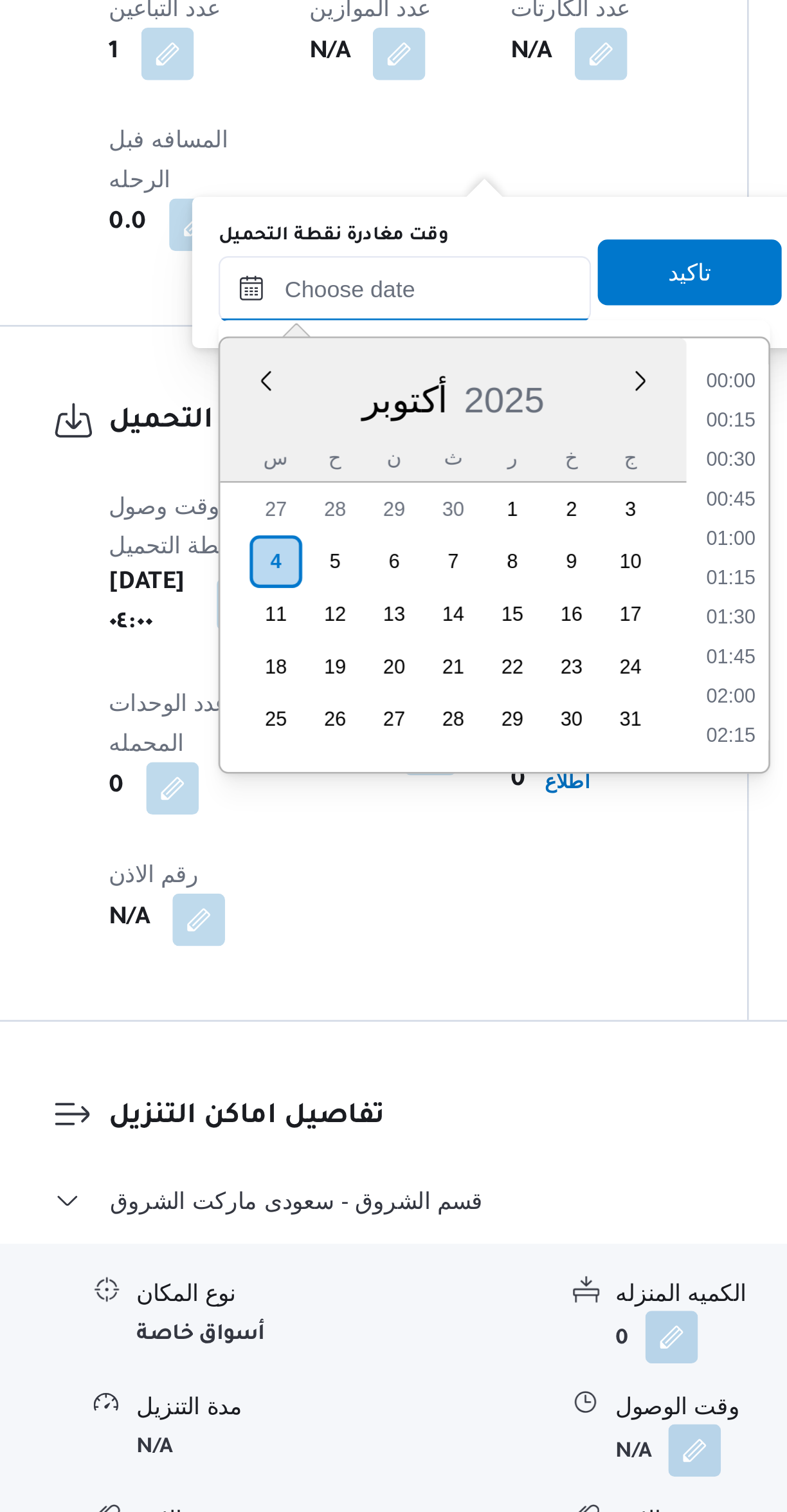
scroll to position [447, 0]
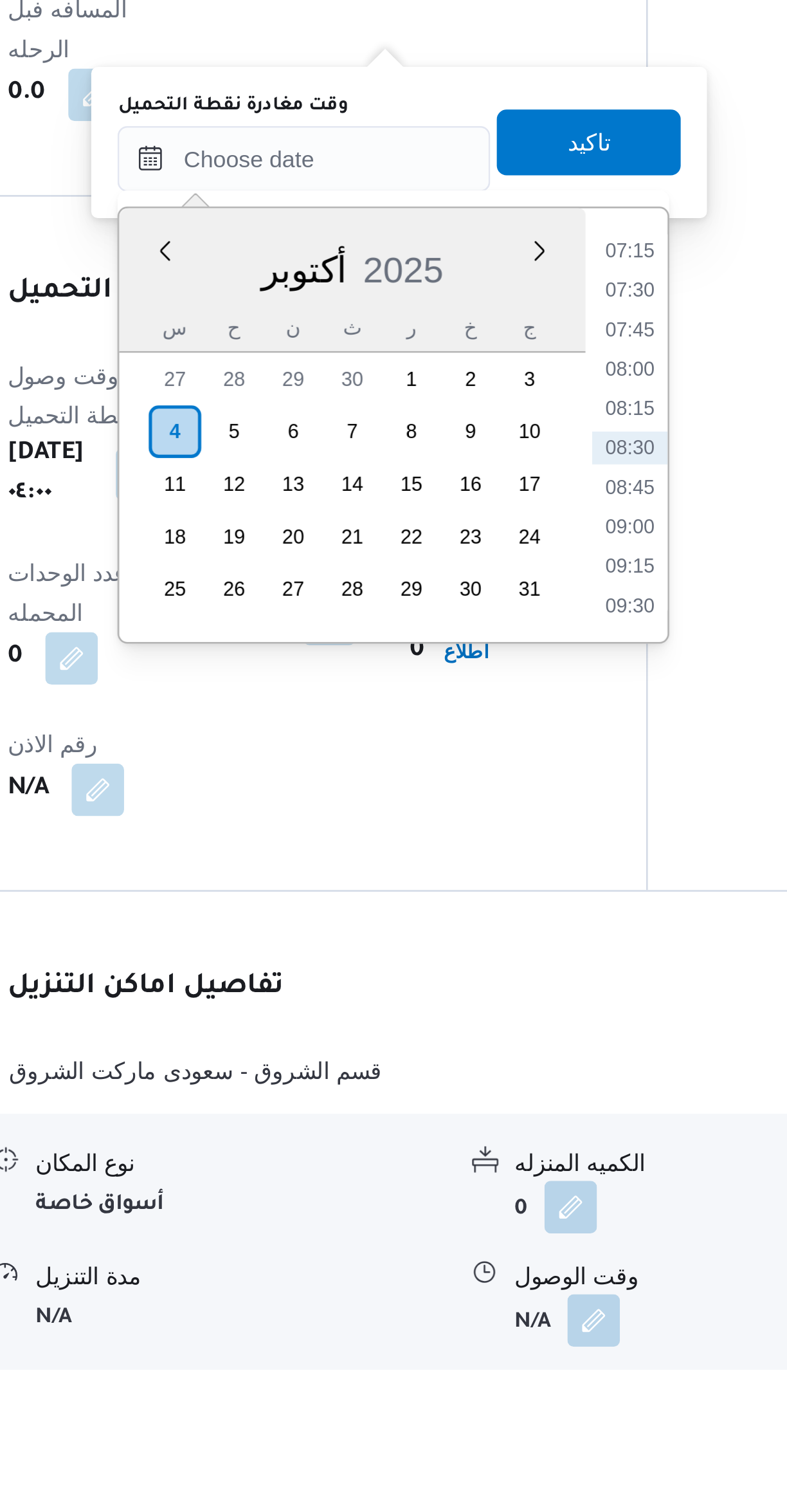
click at [467, 1105] on li "07:45" at bounding box center [462, 1104] width 30 height 13
type input "[DATE] ٠٧:٤٥"
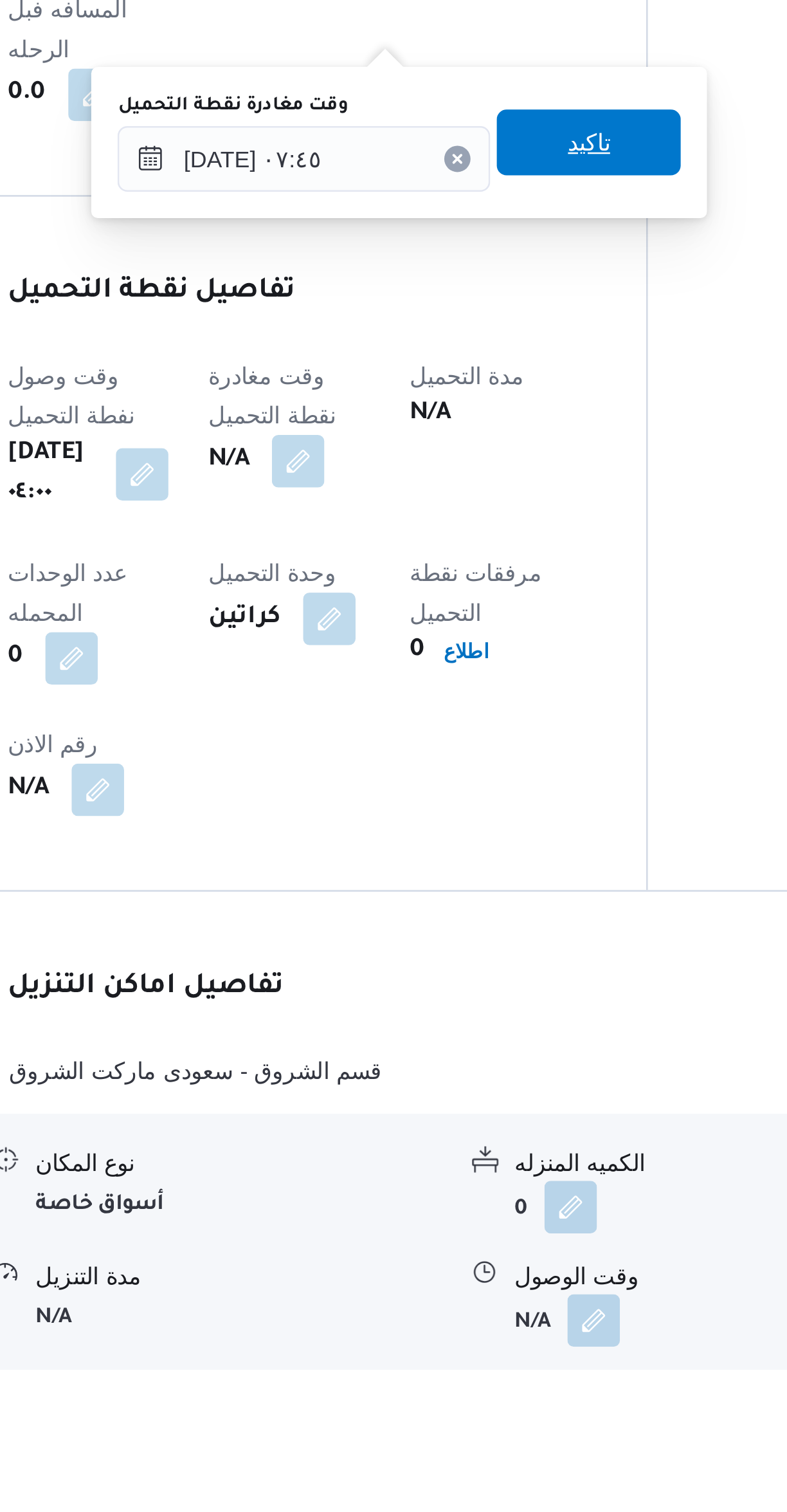
click at [455, 1035] on span "تاكيد" at bounding box center [446, 1030] width 72 height 25
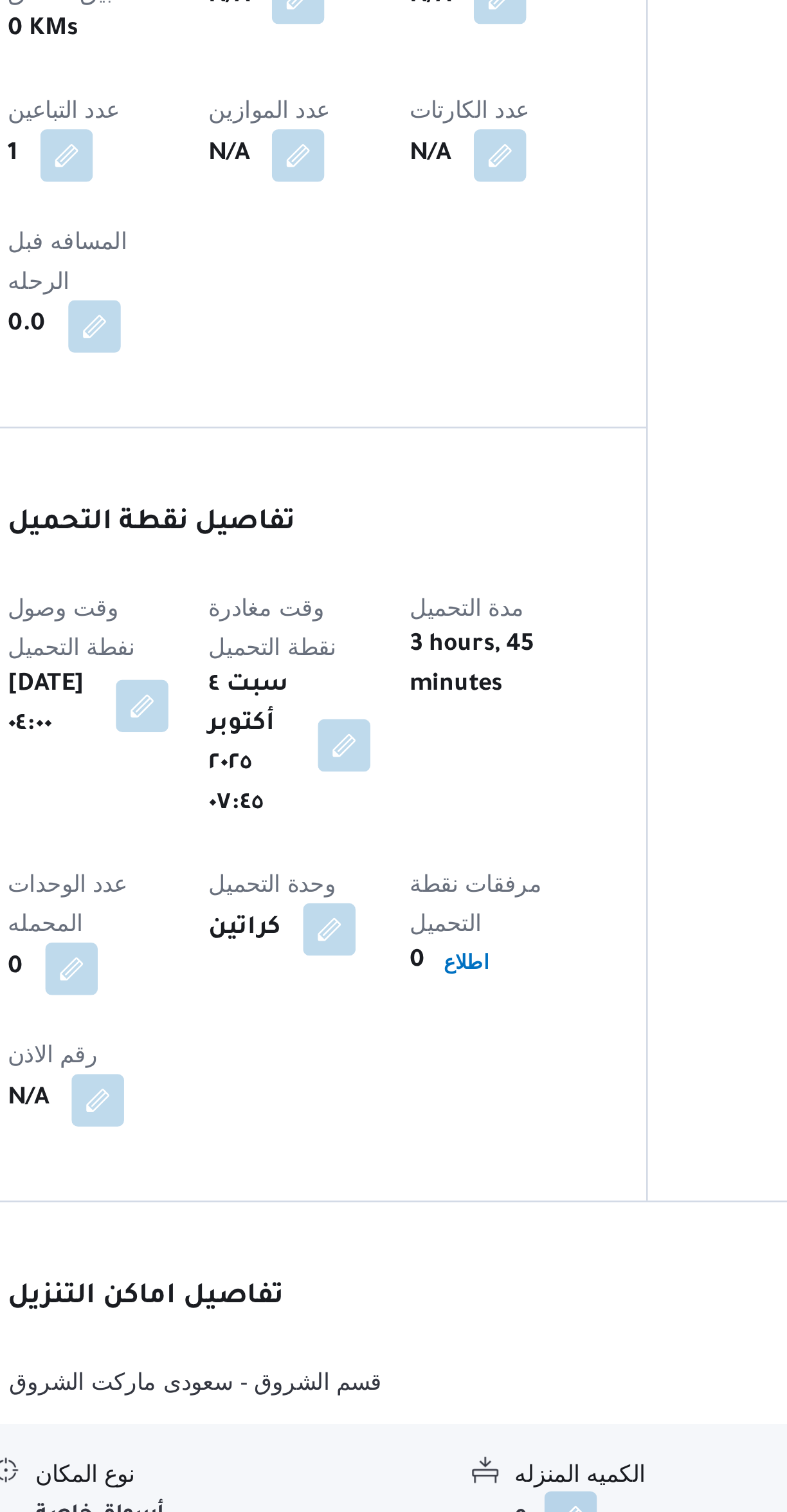
scroll to position [22, 0]
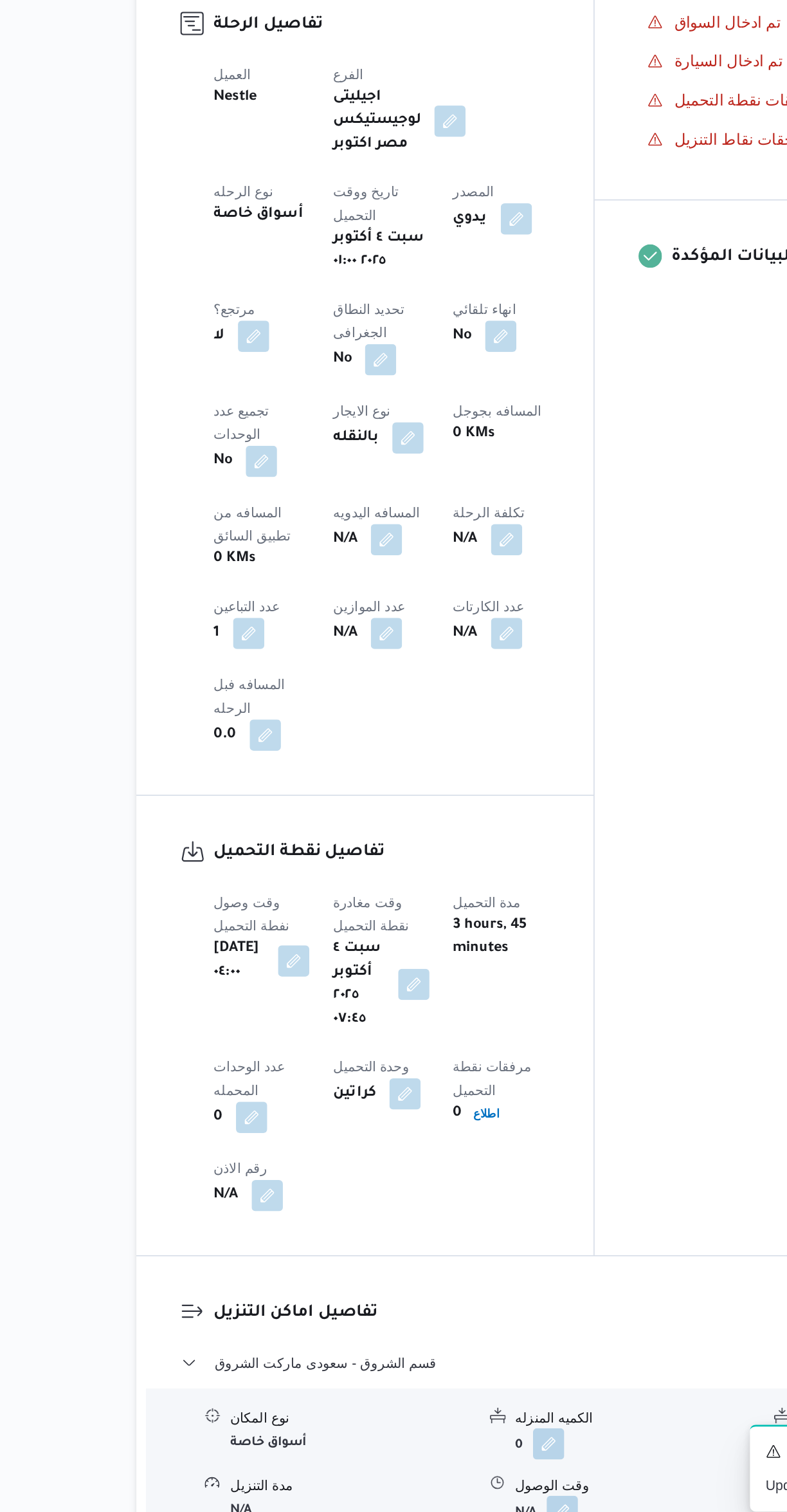
click at [433, 1422] on div "نوع المكان أسواق خاصة الكميه المنزله 0 وحدة الكمية المنزله كراتين مدة التنزيل N…" at bounding box center [470, 1494] width 602 height 146
click at [345, 1396] on button "قسم الشروق - سعودى ماركت الشروق" at bounding box center [470, 1403] width 546 height 16
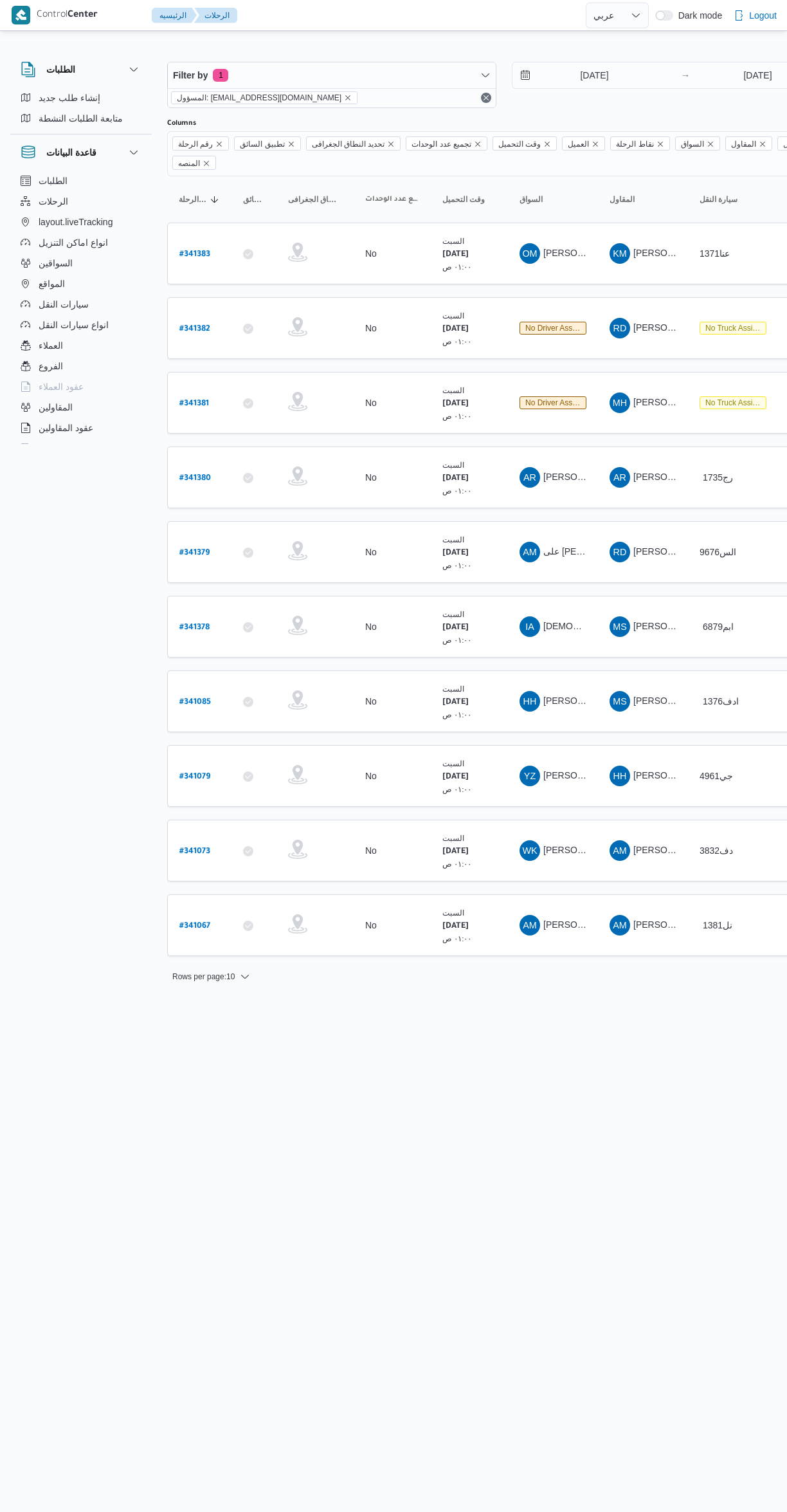
select select "ar"
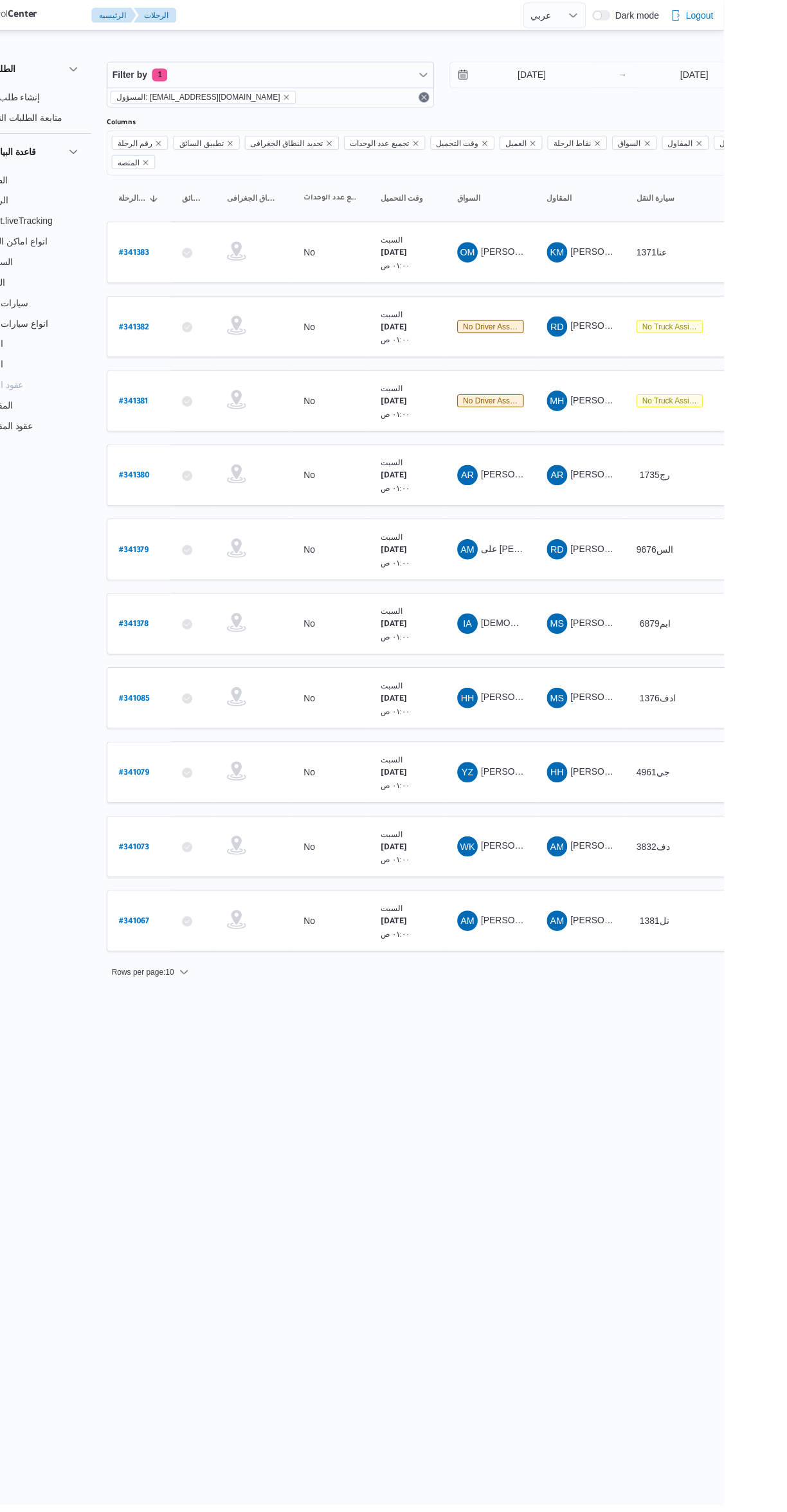
click at [194, 847] on b "# 341073" at bounding box center [194, 852] width 31 height 9
select select "ar"
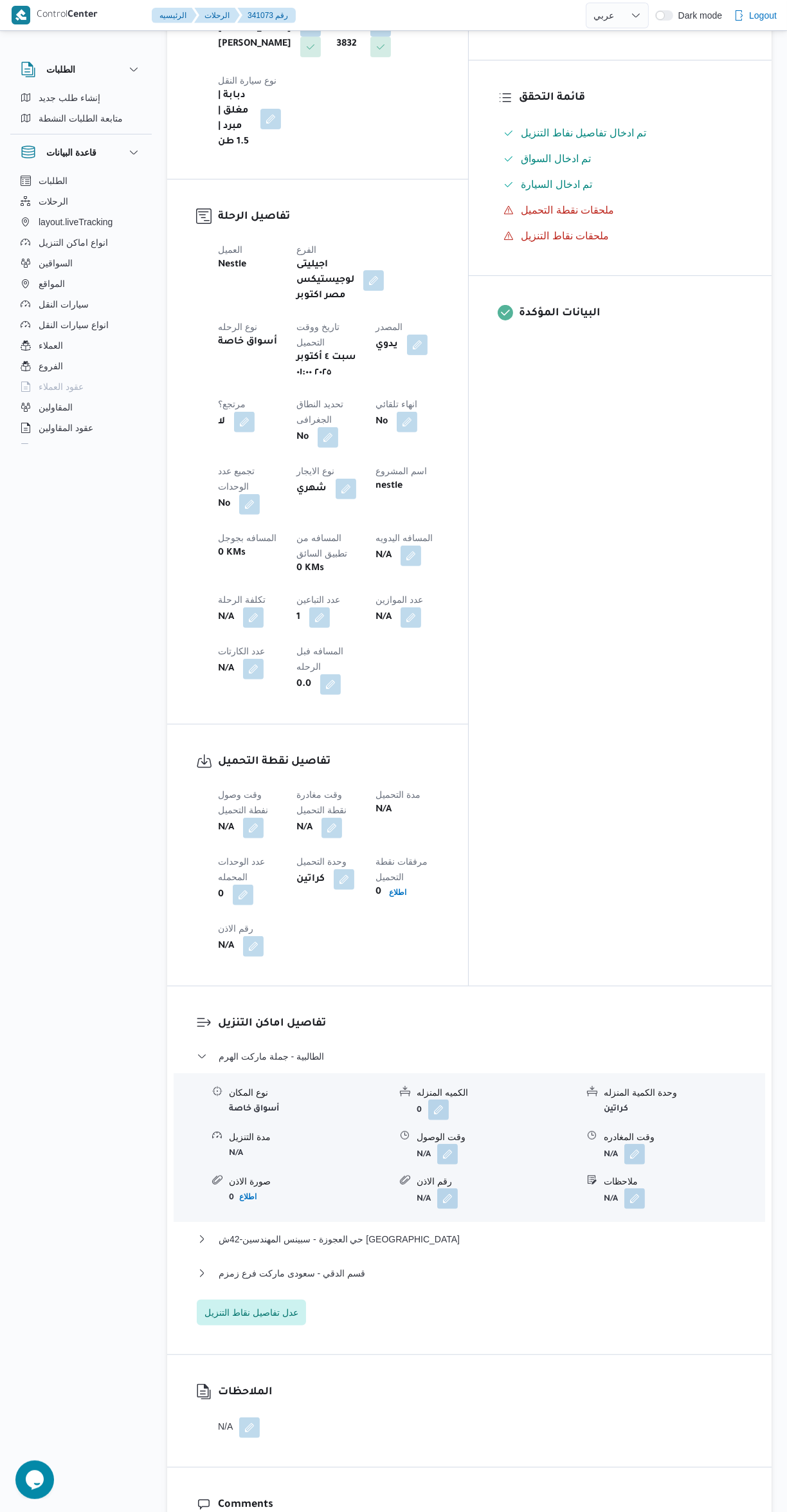
scroll to position [394, 0]
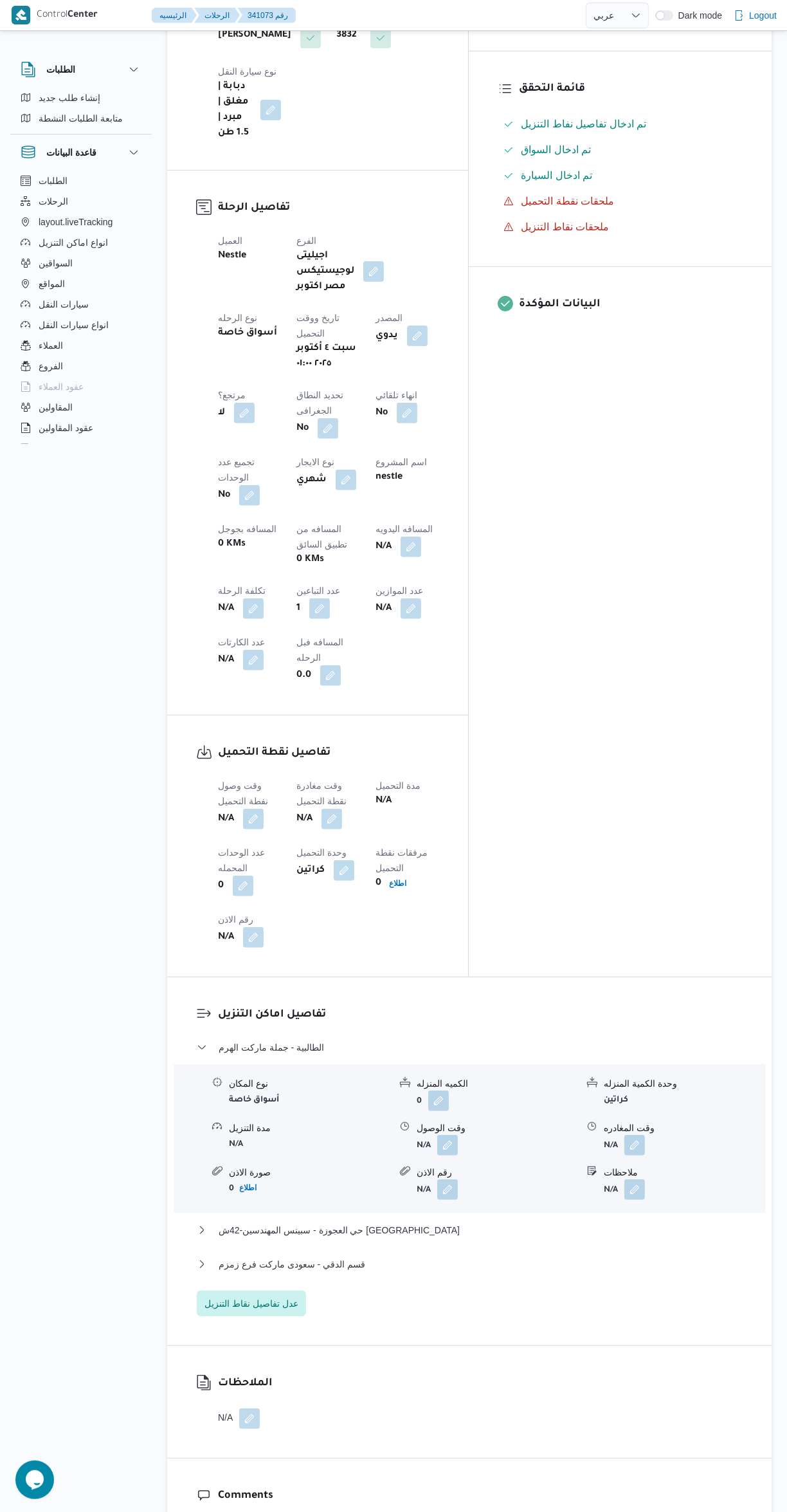
click at [262, 809] on button "button" at bounding box center [254, 819] width 21 height 21
click at [253, 685] on input "وقت وصول نفطة التحميل" at bounding box center [220, 685] width 146 height 25
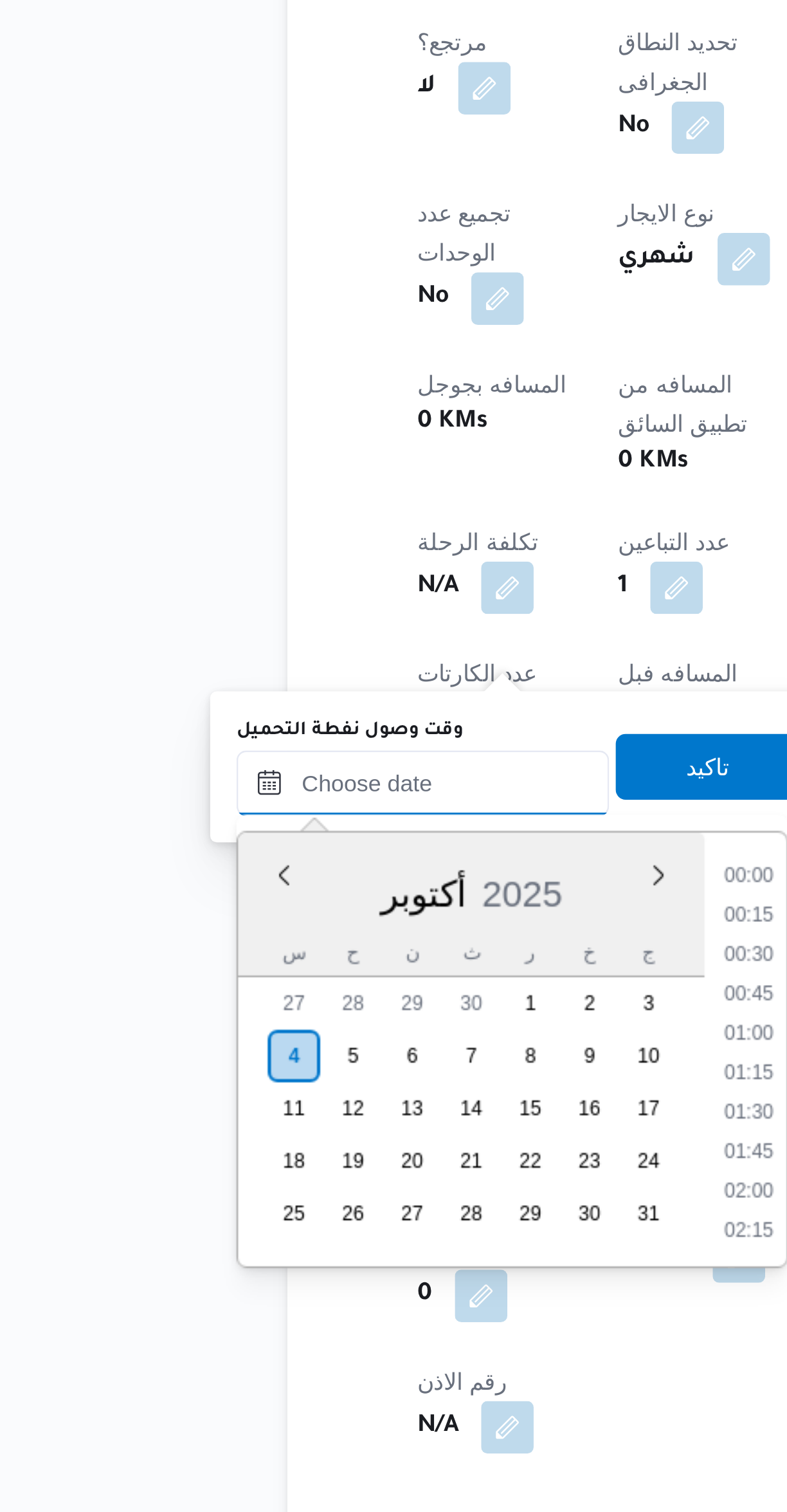
scroll to position [447, 0]
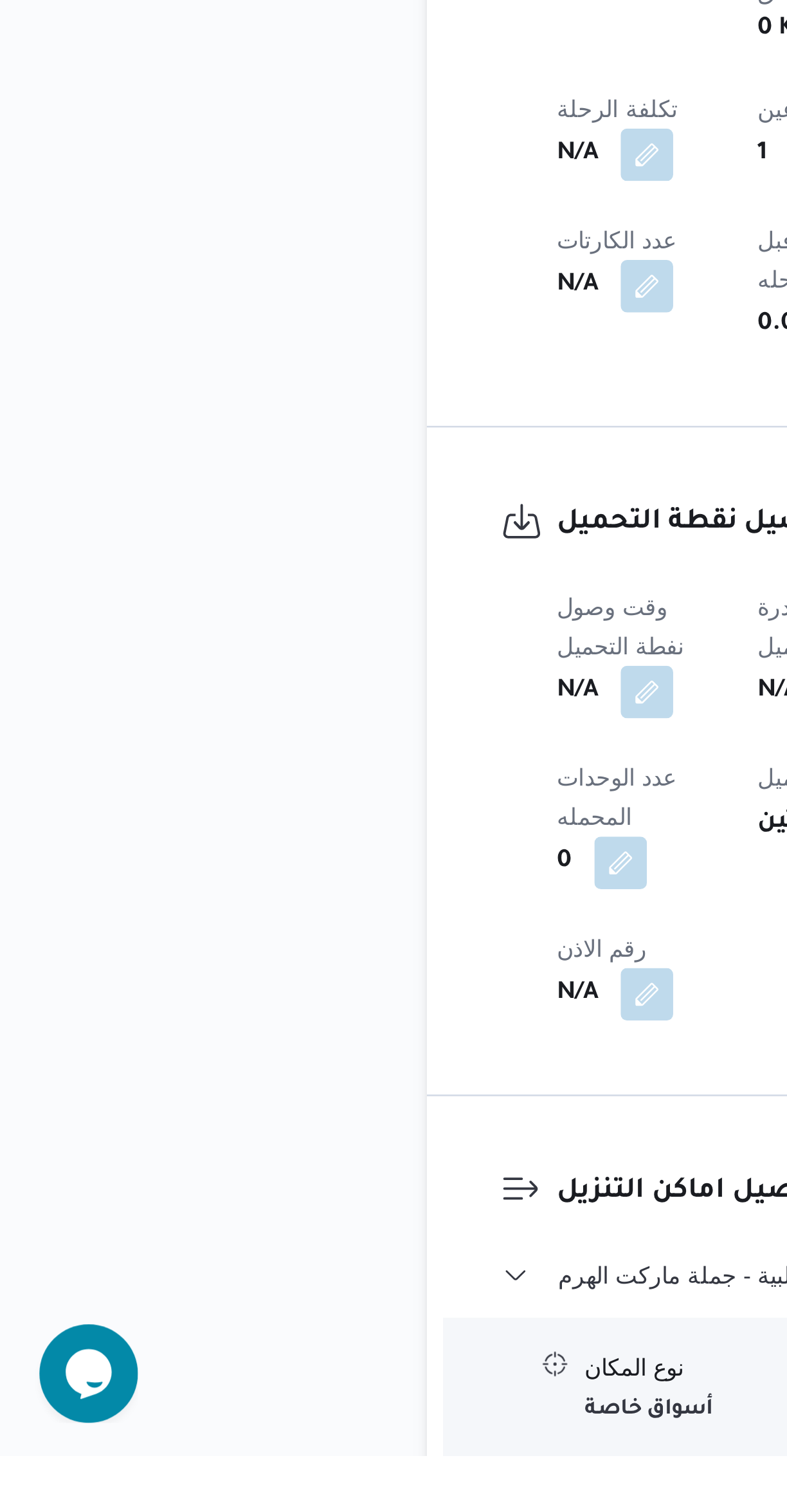
click at [235, 222] on button "الملخص" at bounding box center [217, 235] width 101 height 31
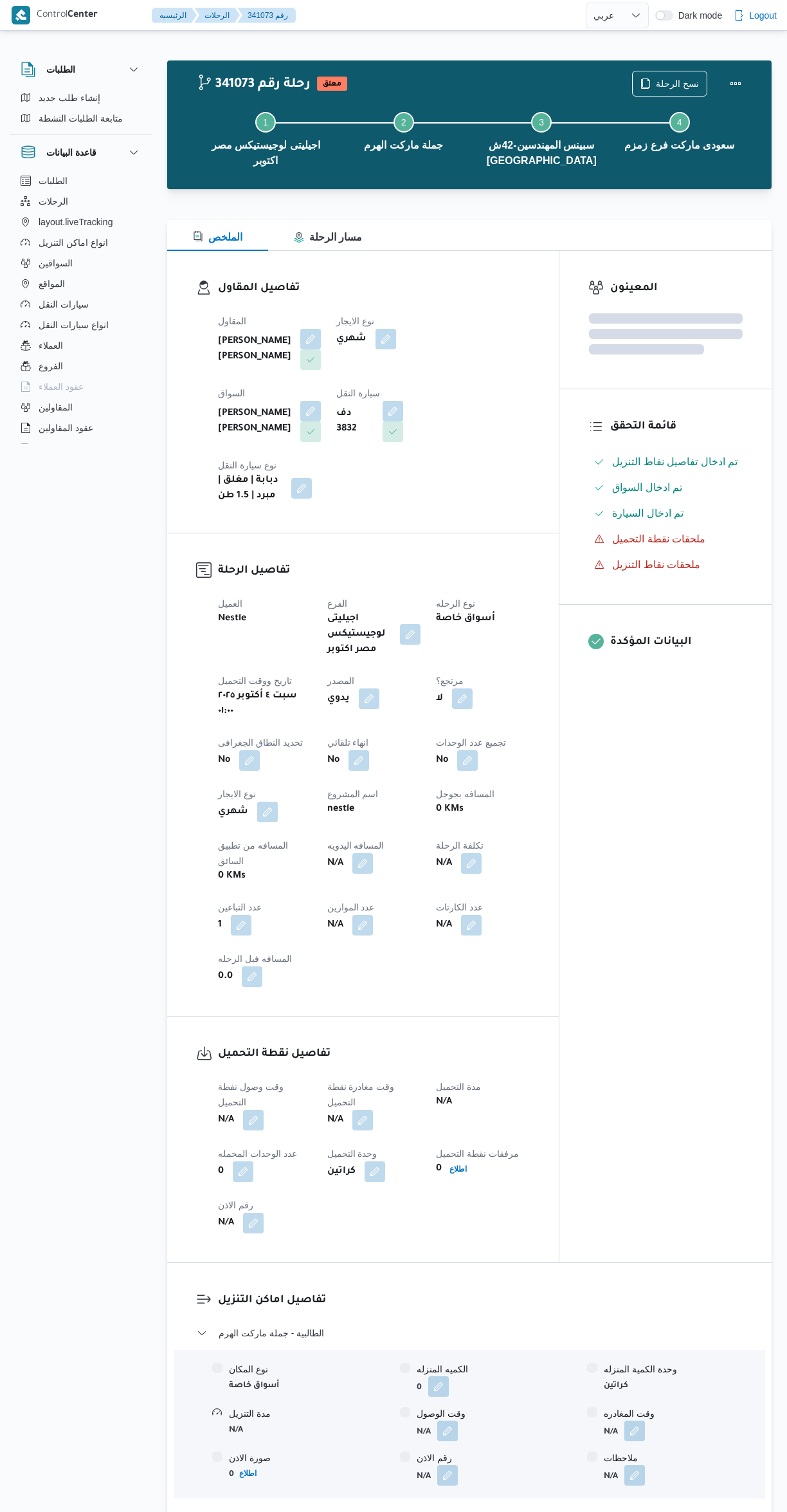
select select "ar"
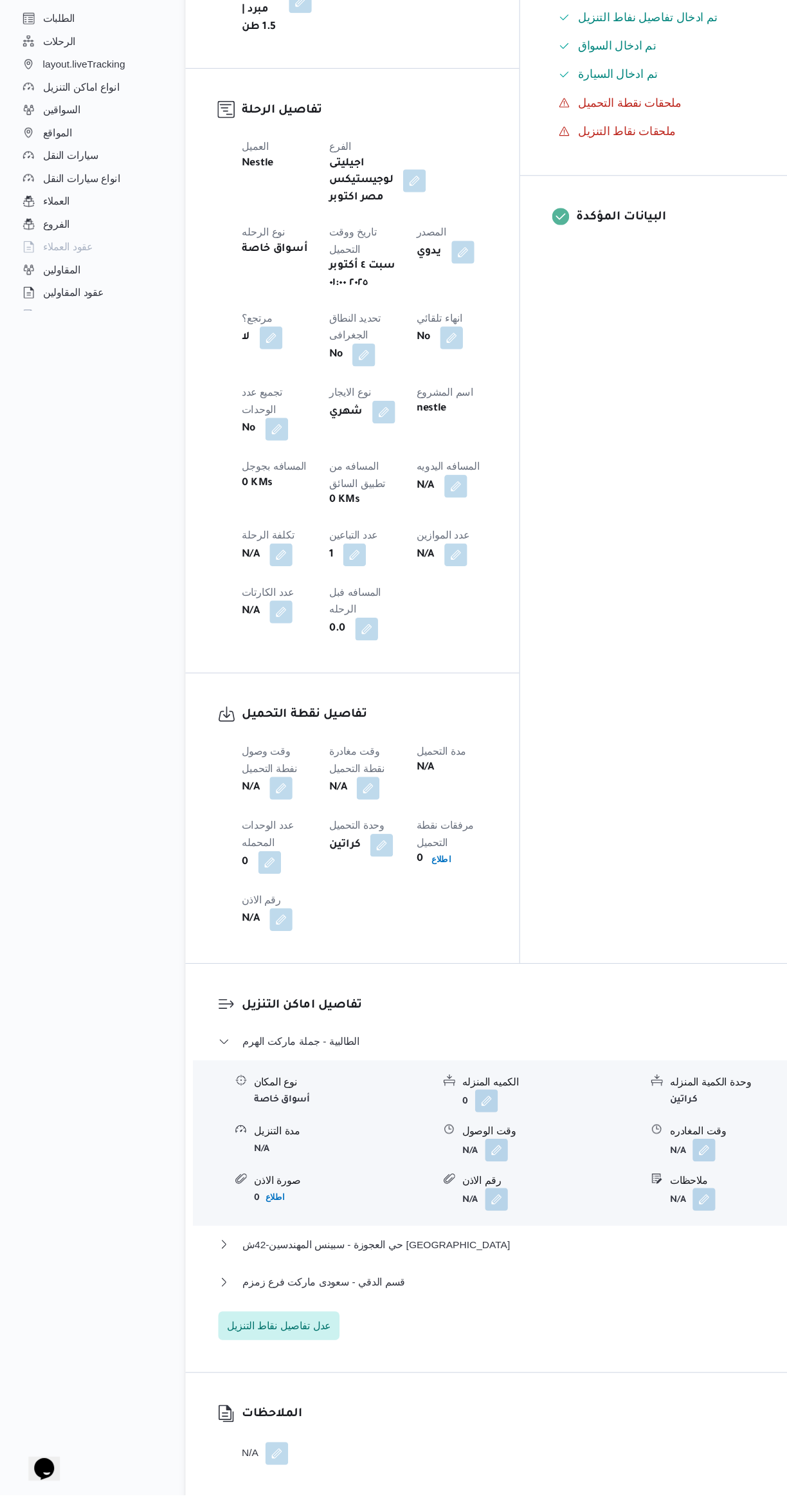
scroll to position [348, 0]
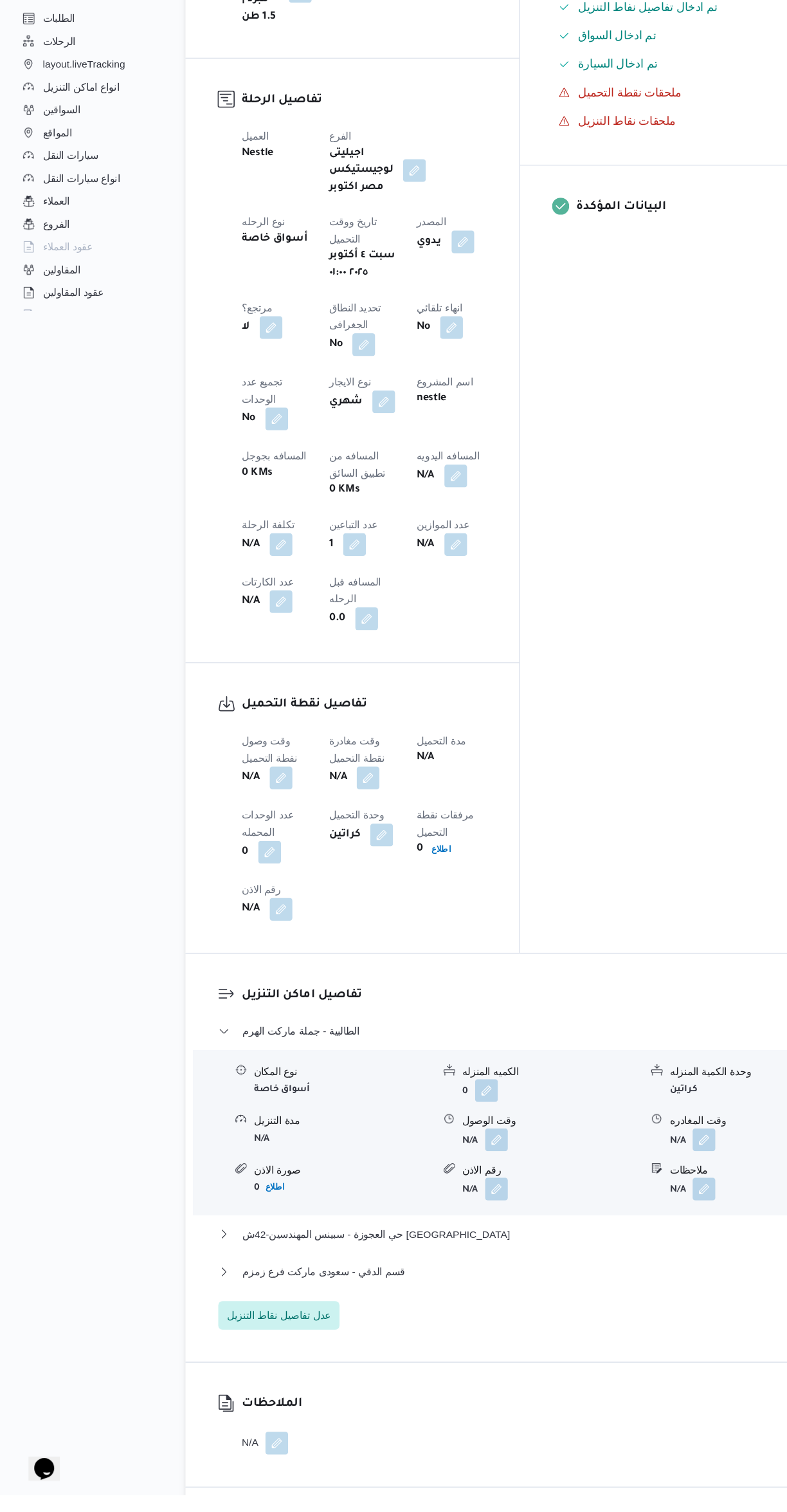
click at [264, 854] on button "button" at bounding box center [254, 865] width 21 height 21
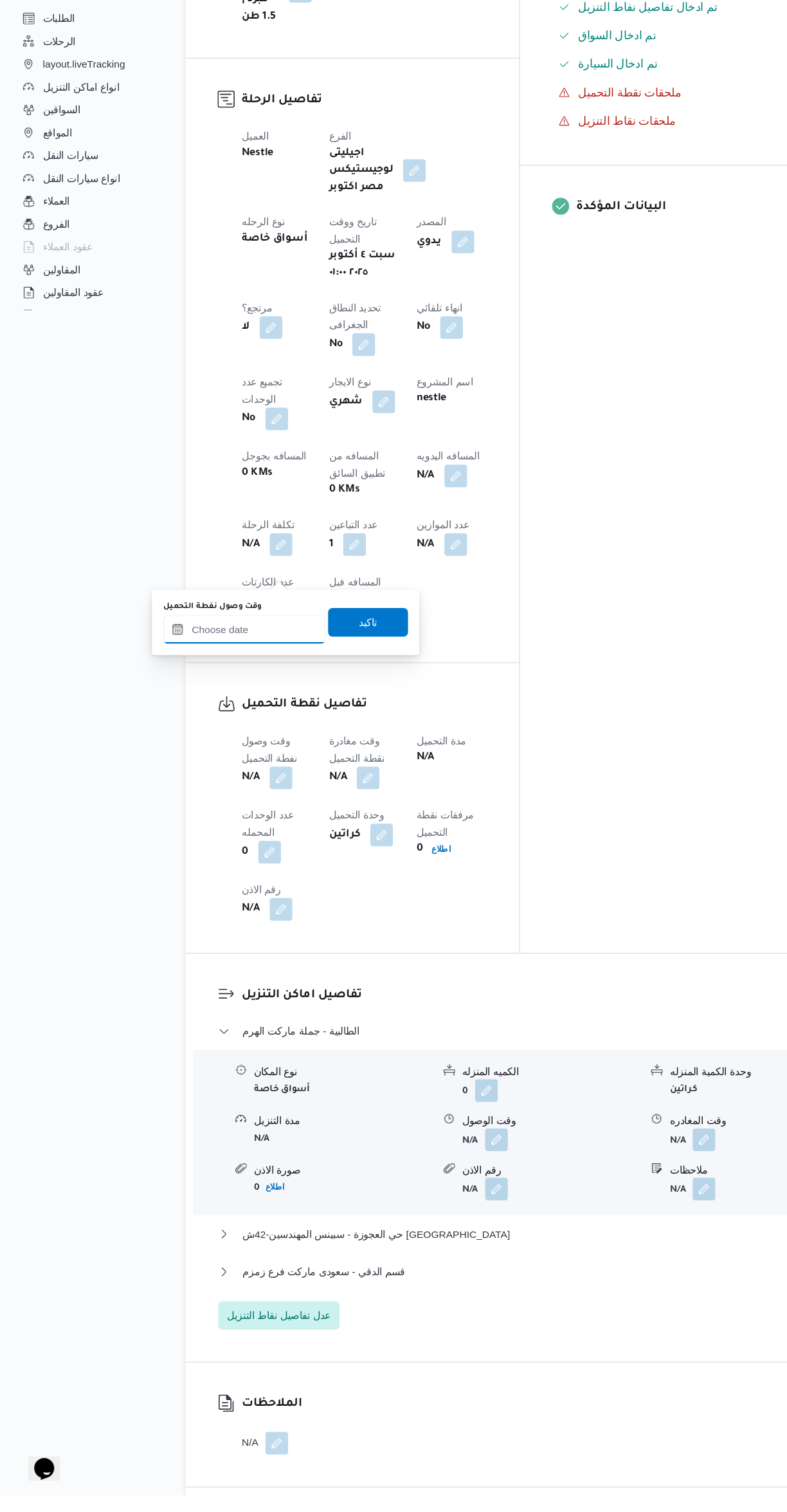
click at [240, 729] on input "وقت وصول نفطة التحميل" at bounding box center [220, 731] width 146 height 25
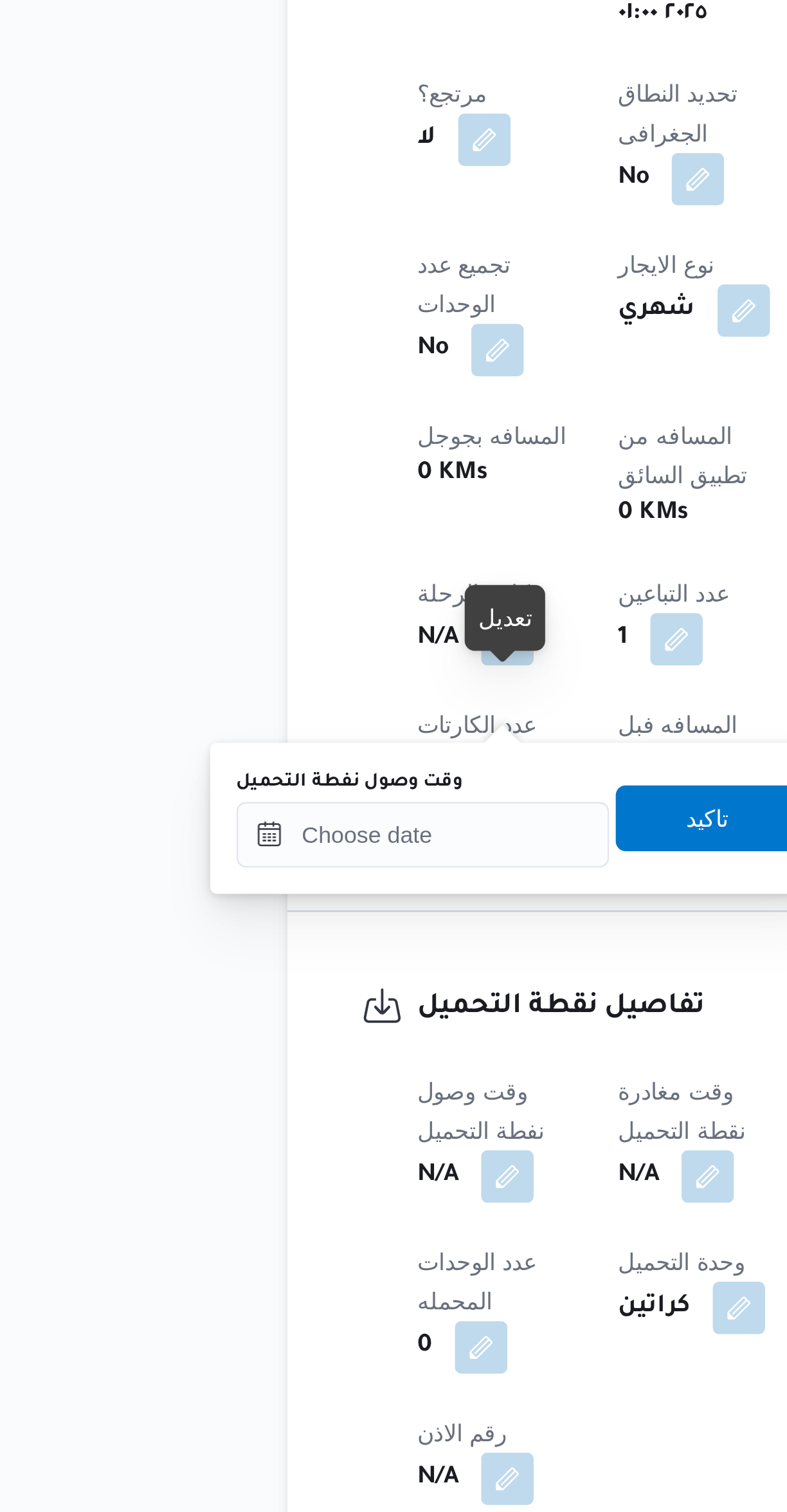
scroll to position [0, 0]
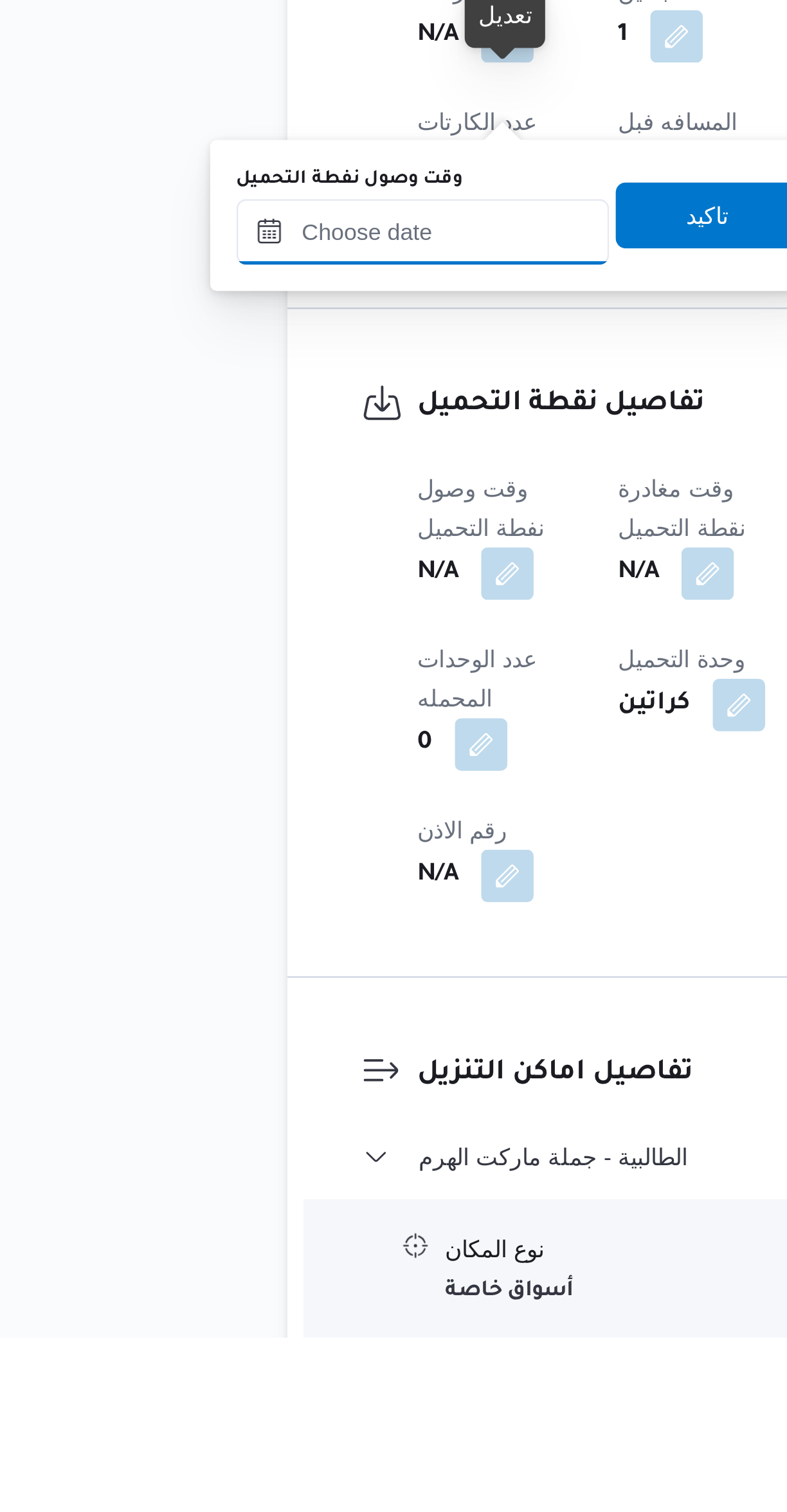
click at [242, 1075] on input "وقت وصول نفطة التحميل" at bounding box center [220, 1078] width 146 height 25
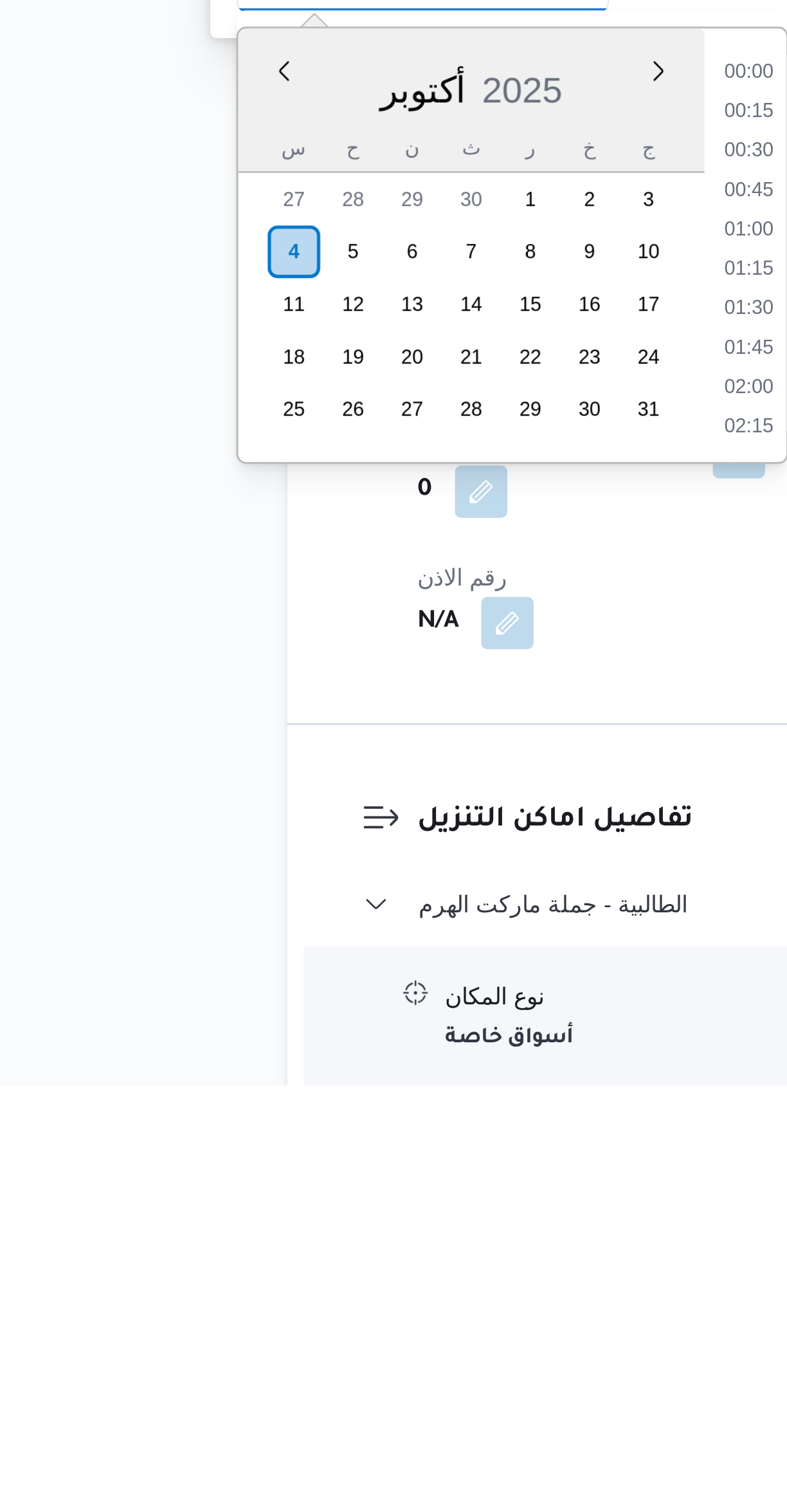
scroll to position [447, 0]
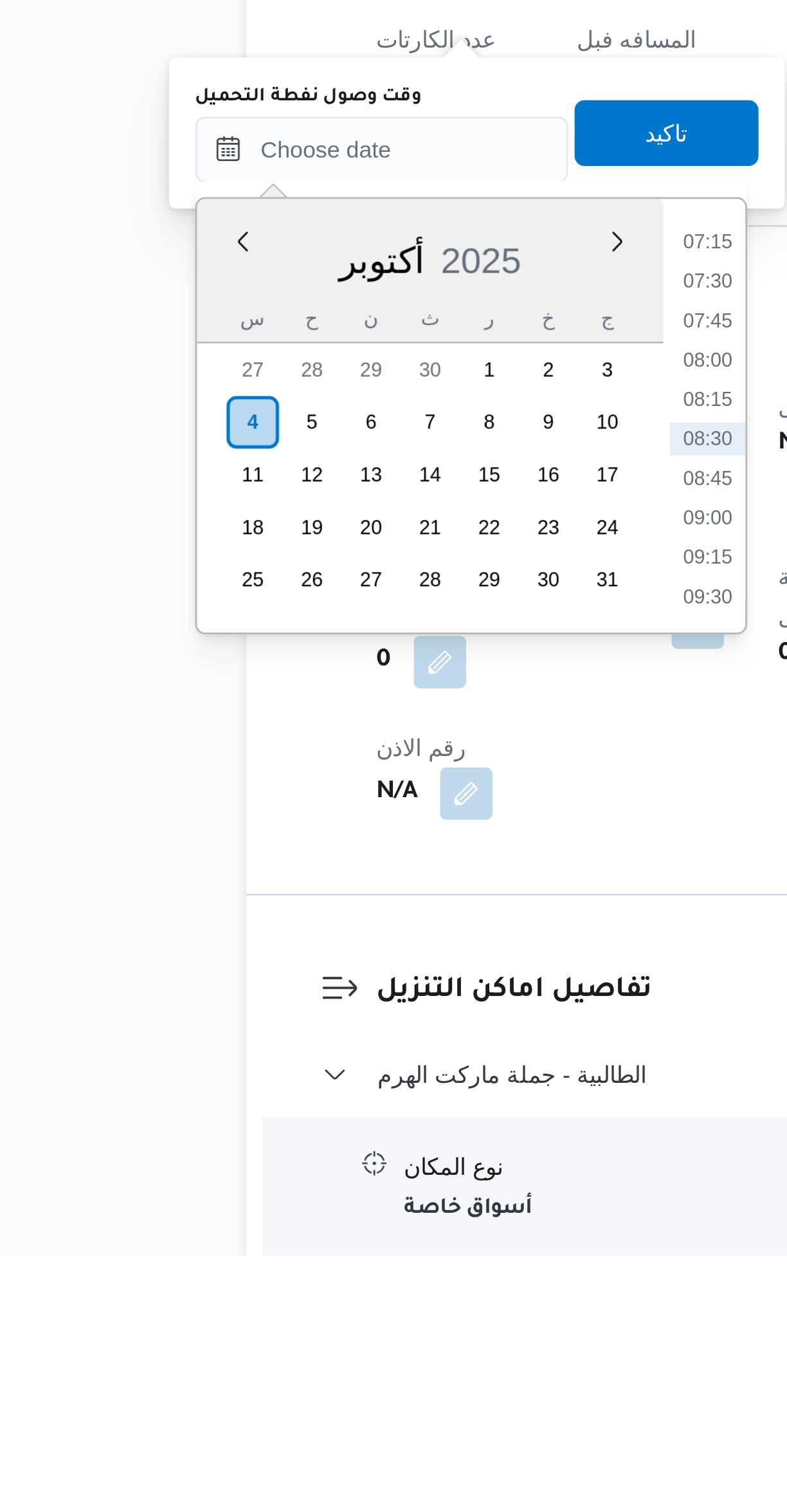
click at [352, 1112] on li "07:15" at bounding box center [348, 1115] width 30 height 13
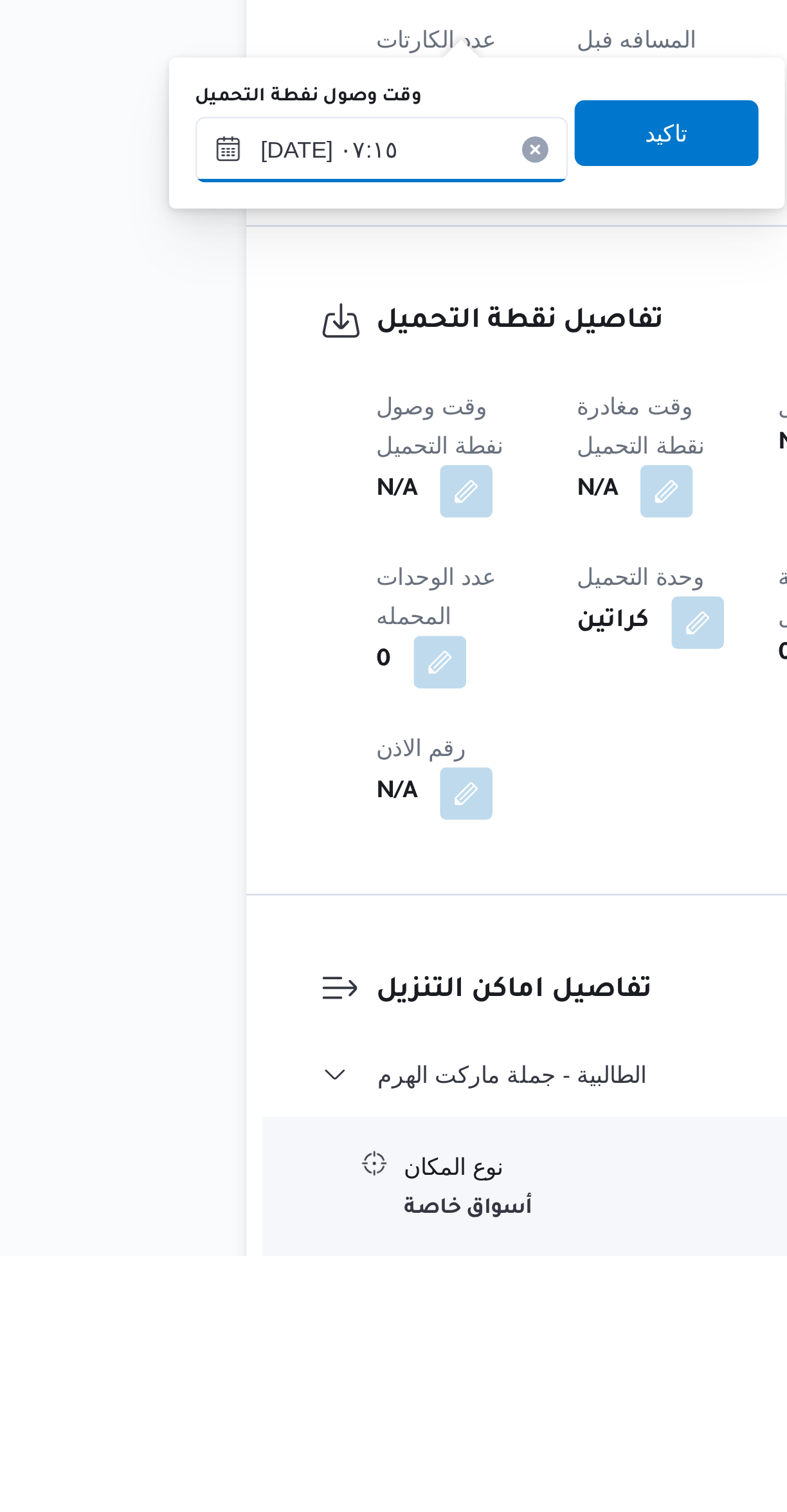
click at [243, 1081] on input "٠٤/١٠/٢٠٢٥ ٠٧:١٥" at bounding box center [220, 1078] width 146 height 25
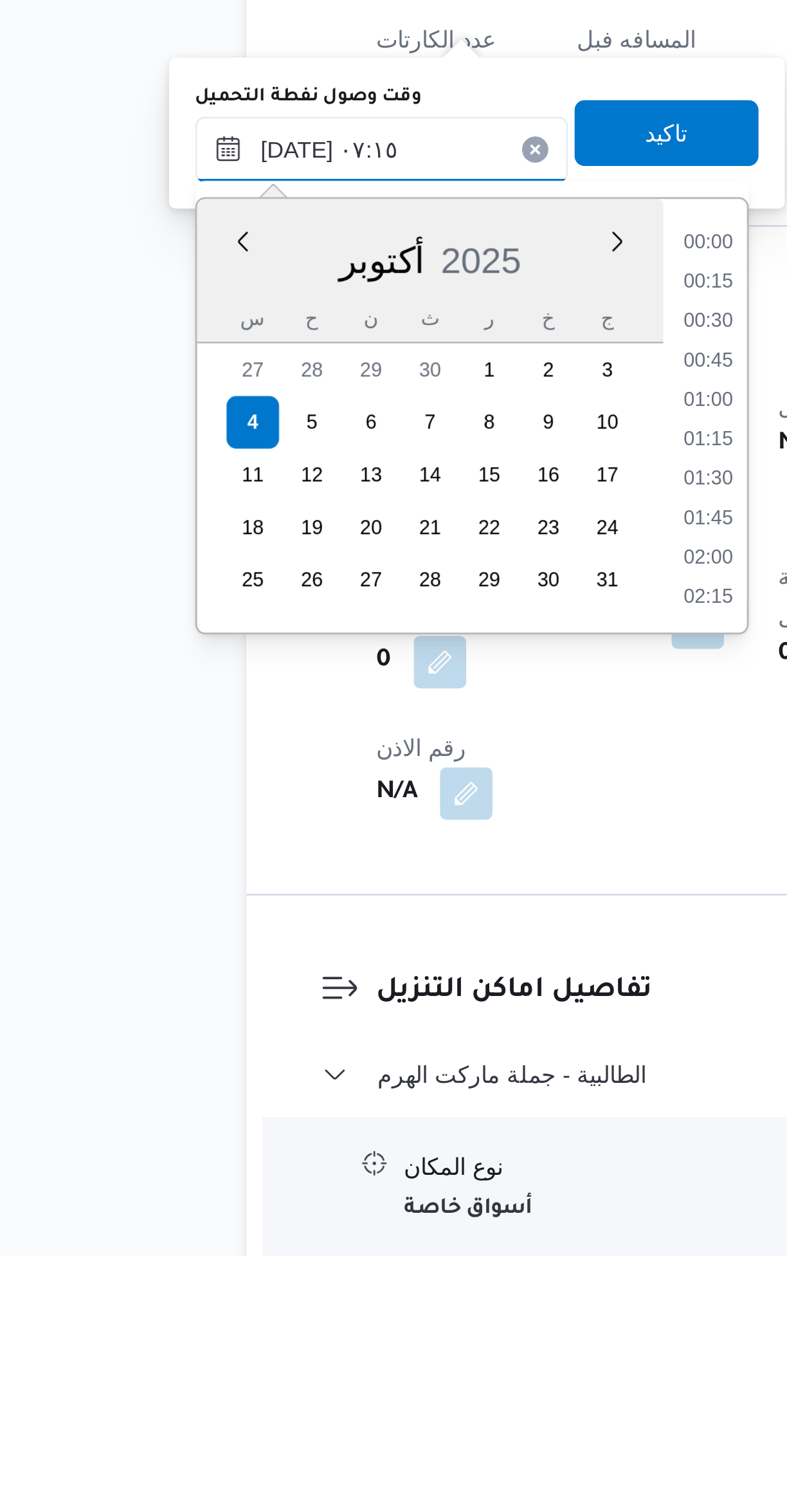
scroll to position [369, 0]
click at [348, 1117] on li "06:00" at bounding box center [348, 1115] width 30 height 13
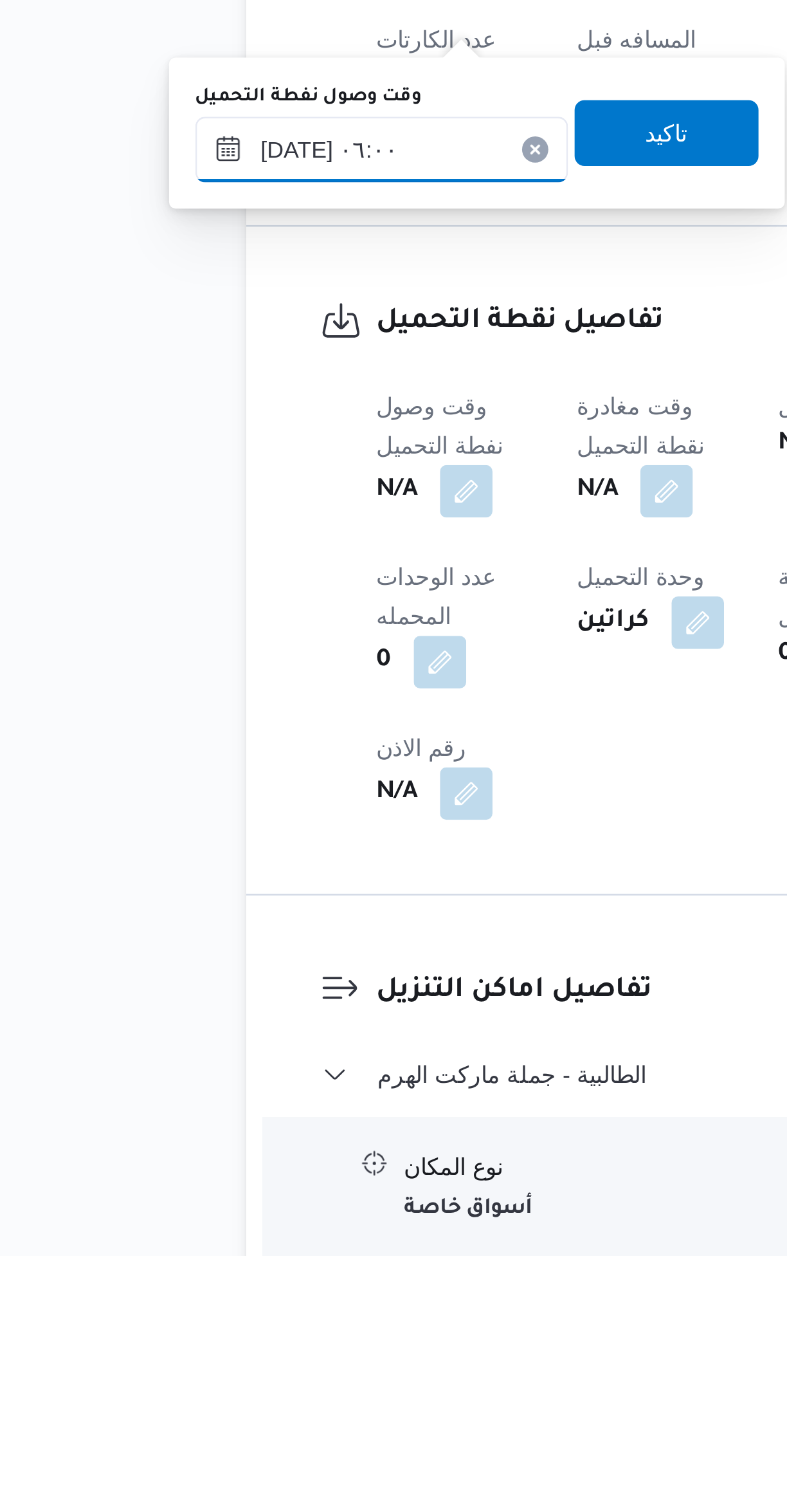
click at [237, 1078] on input "٠٤/١٠/٢٠٢٥ ٠٦:٠٠" at bounding box center [220, 1078] width 146 height 25
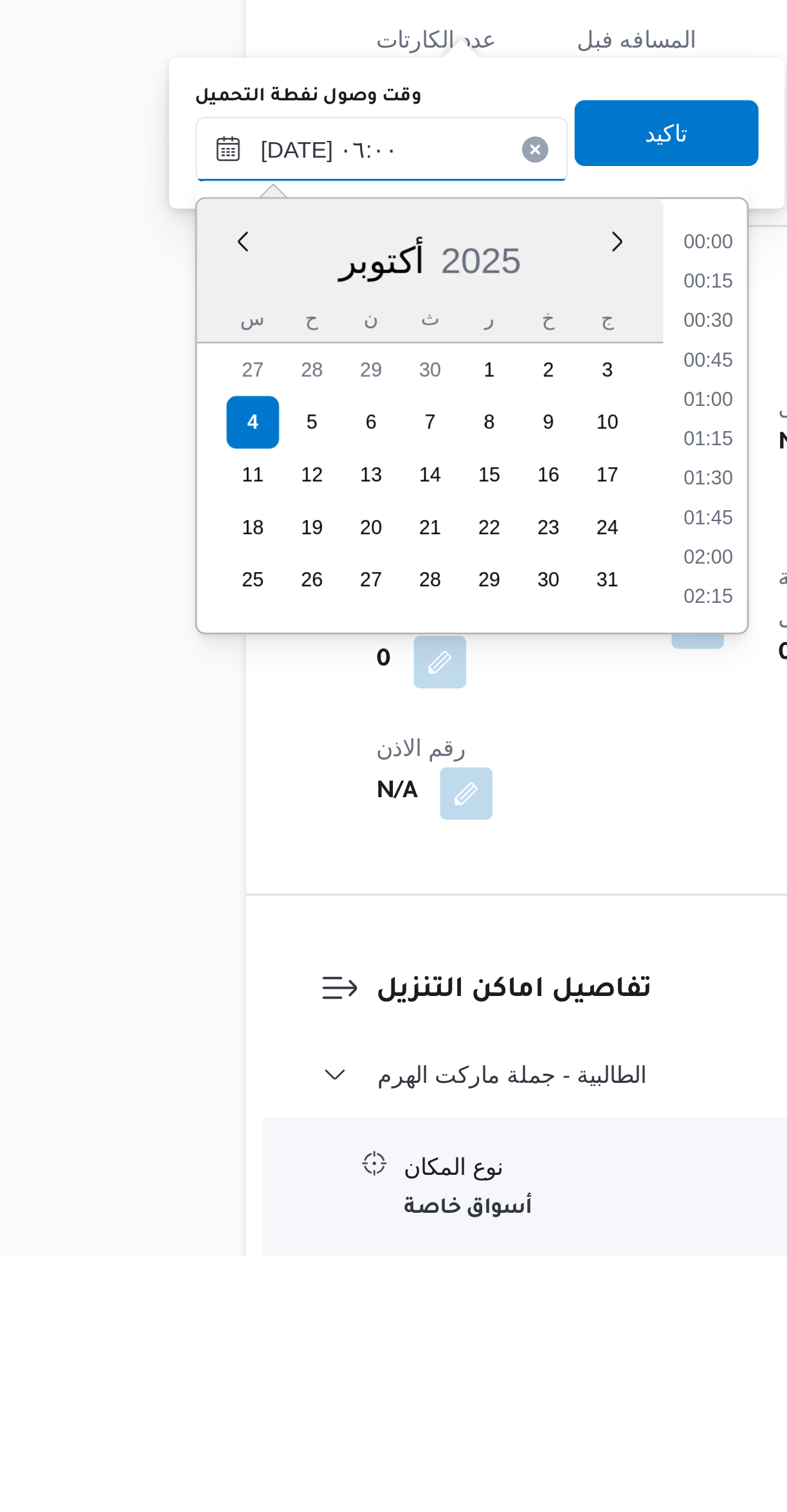
scroll to position [292, 0]
click at [352, 1120] on li "04:45" at bounding box center [348, 1115] width 30 height 13
type input "٠٤/١٠/٢٠٢٥ ٠٤:٤٥"
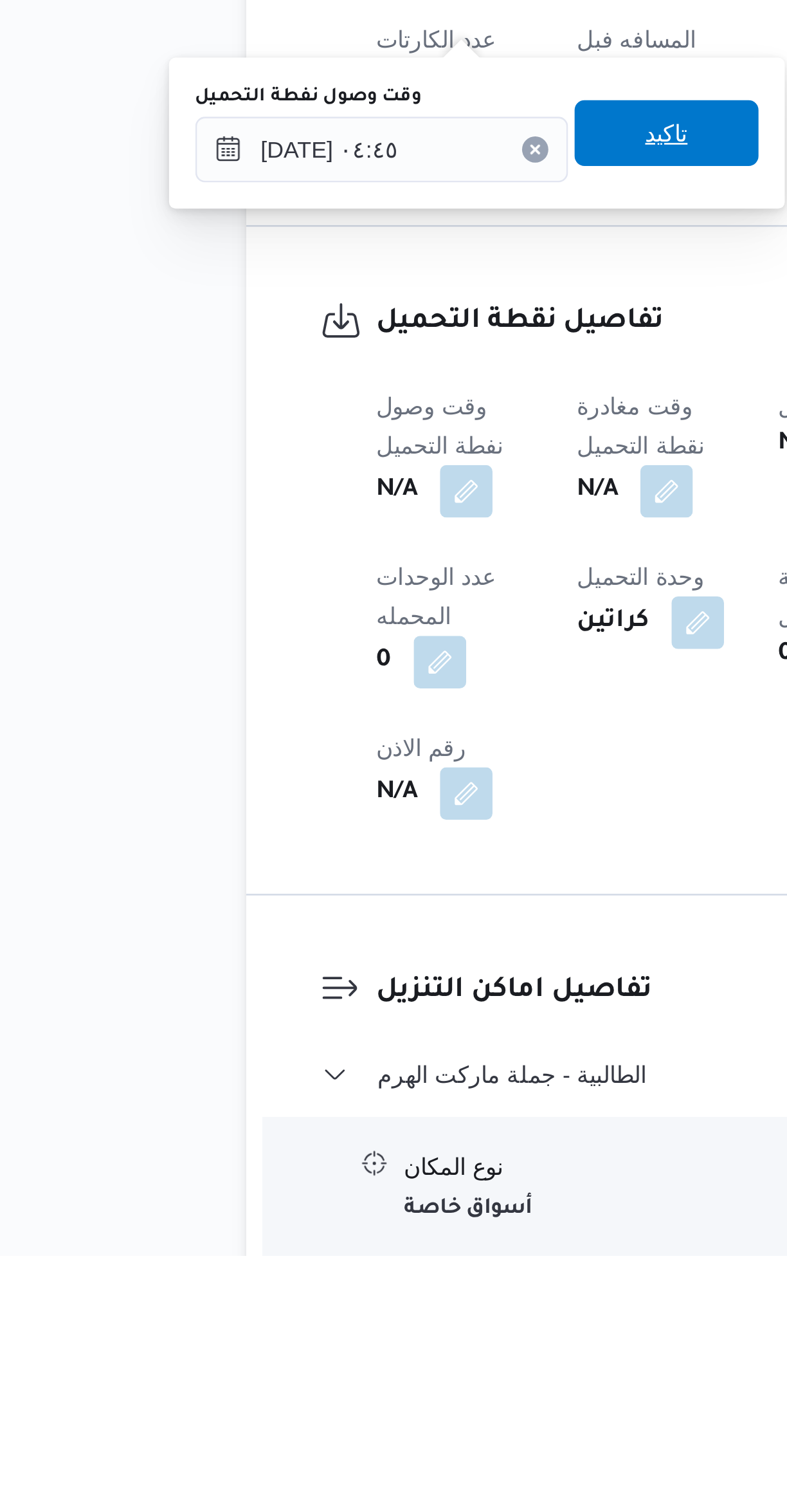
click at [329, 1071] on span "تاكيد" at bounding box center [332, 1072] width 72 height 25
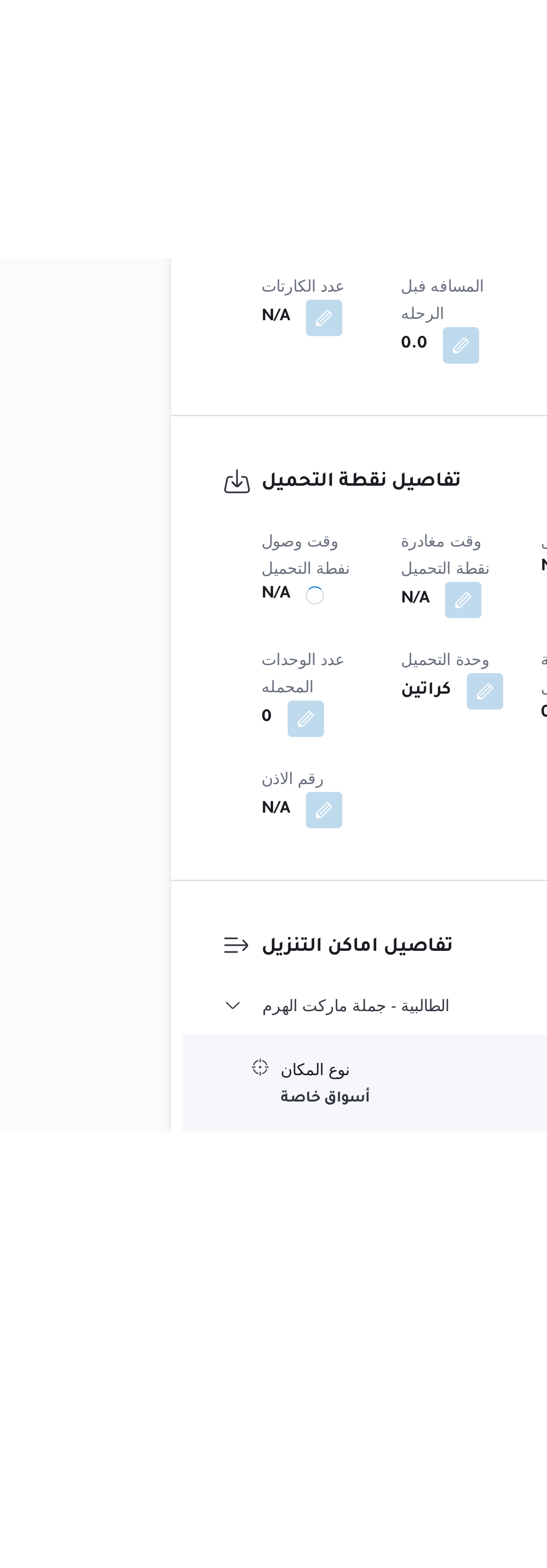
scroll to position [0, 0]
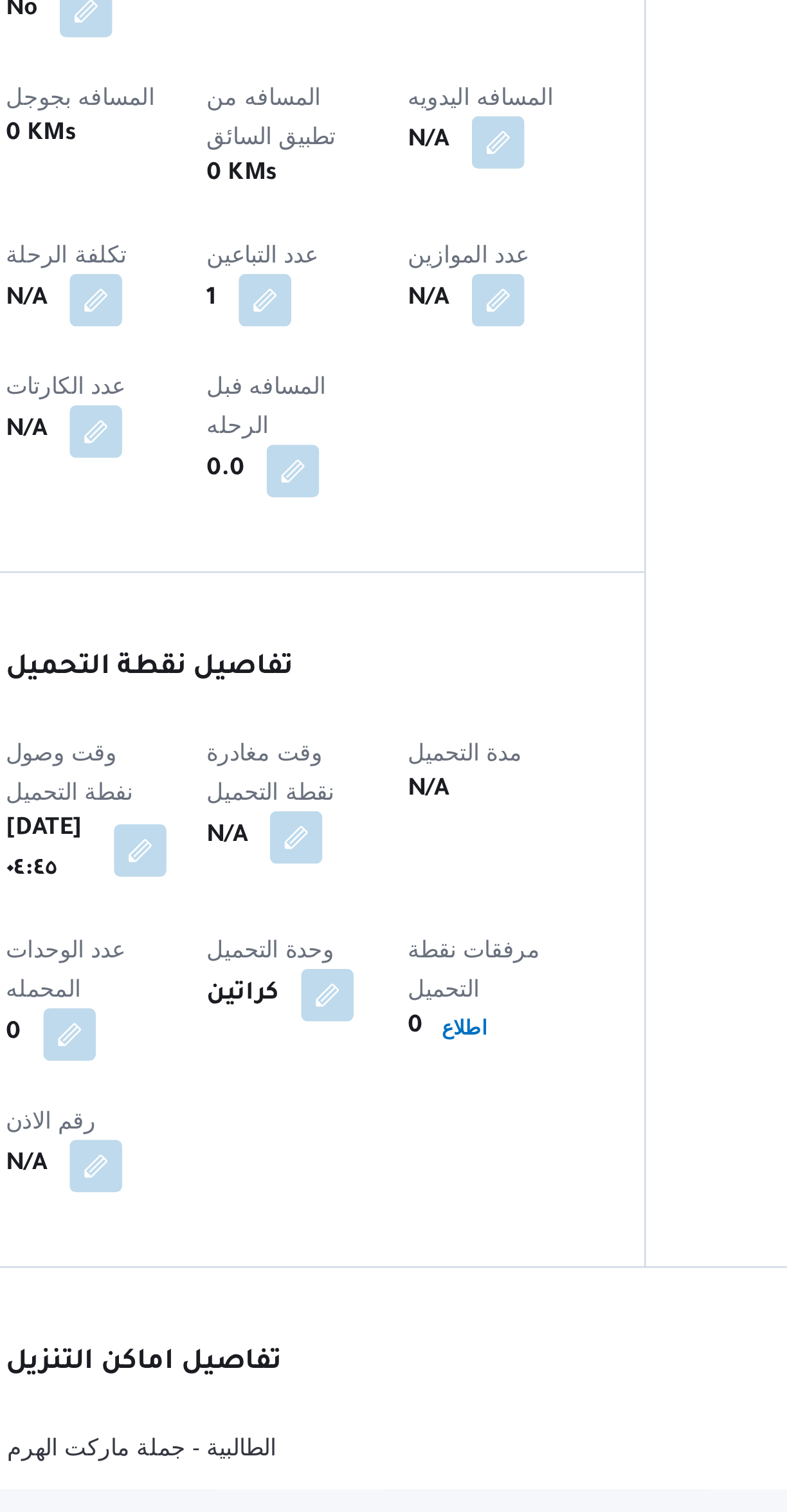
click at [342, 1202] on button "button" at bounding box center [332, 1213] width 21 height 21
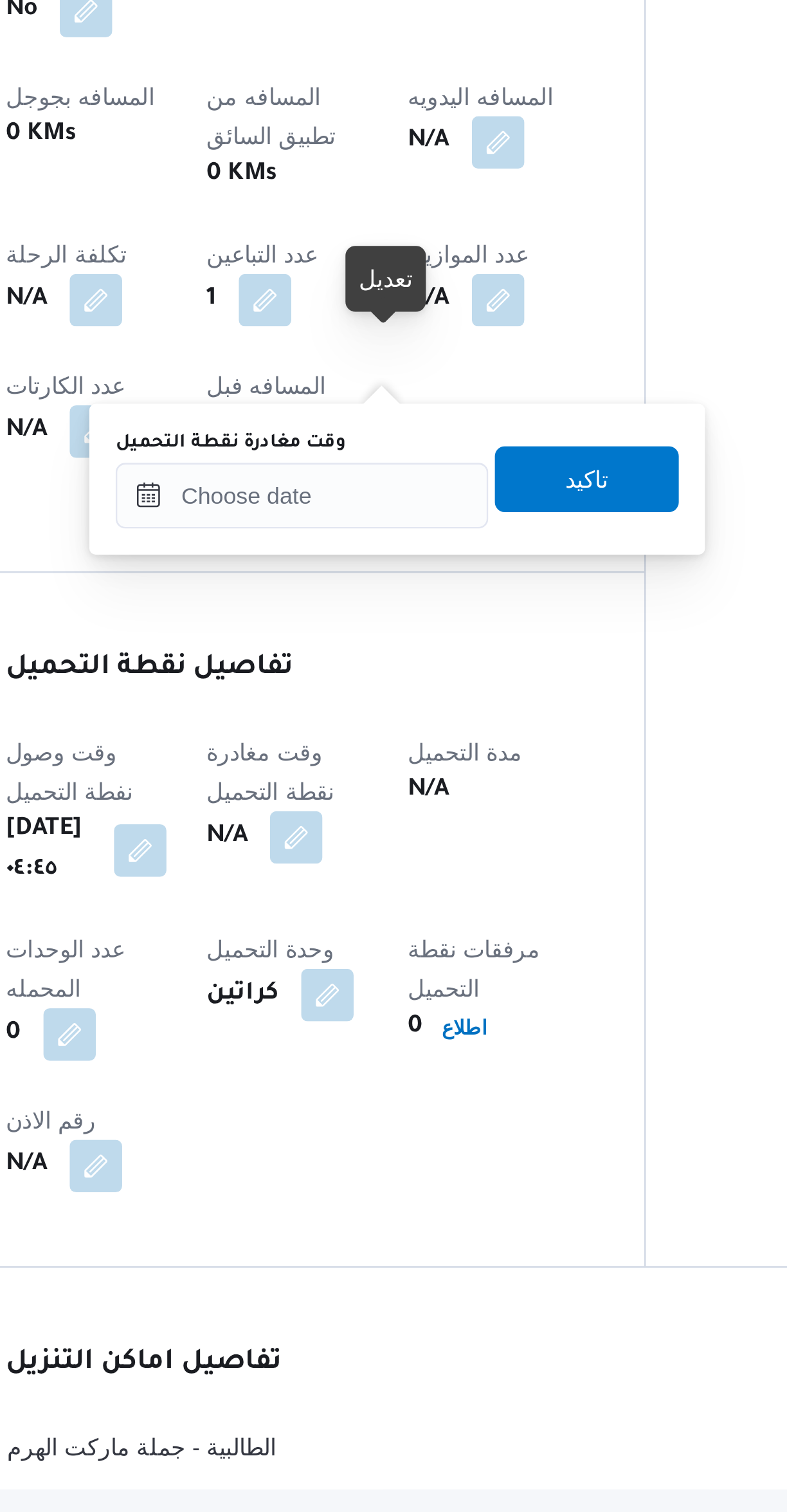
click at [348, 1059] on label "وقت مغادرة نقطة التحميل" at bounding box center [306, 1058] width 90 height 11
click at [348, 1065] on input "وقت مغادرة نقطة التحميل" at bounding box center [334, 1078] width 146 height 25
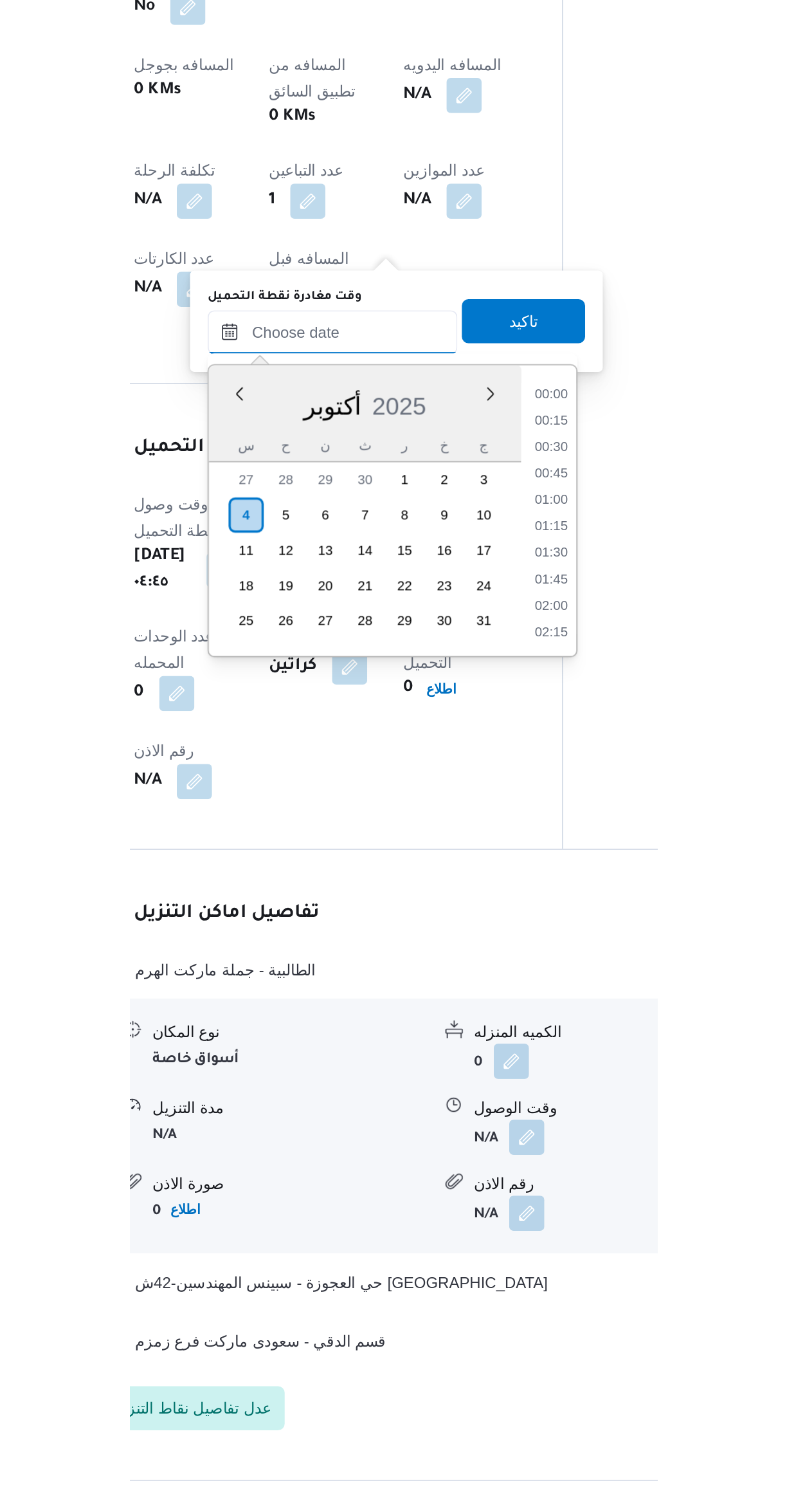
scroll to position [447, 0]
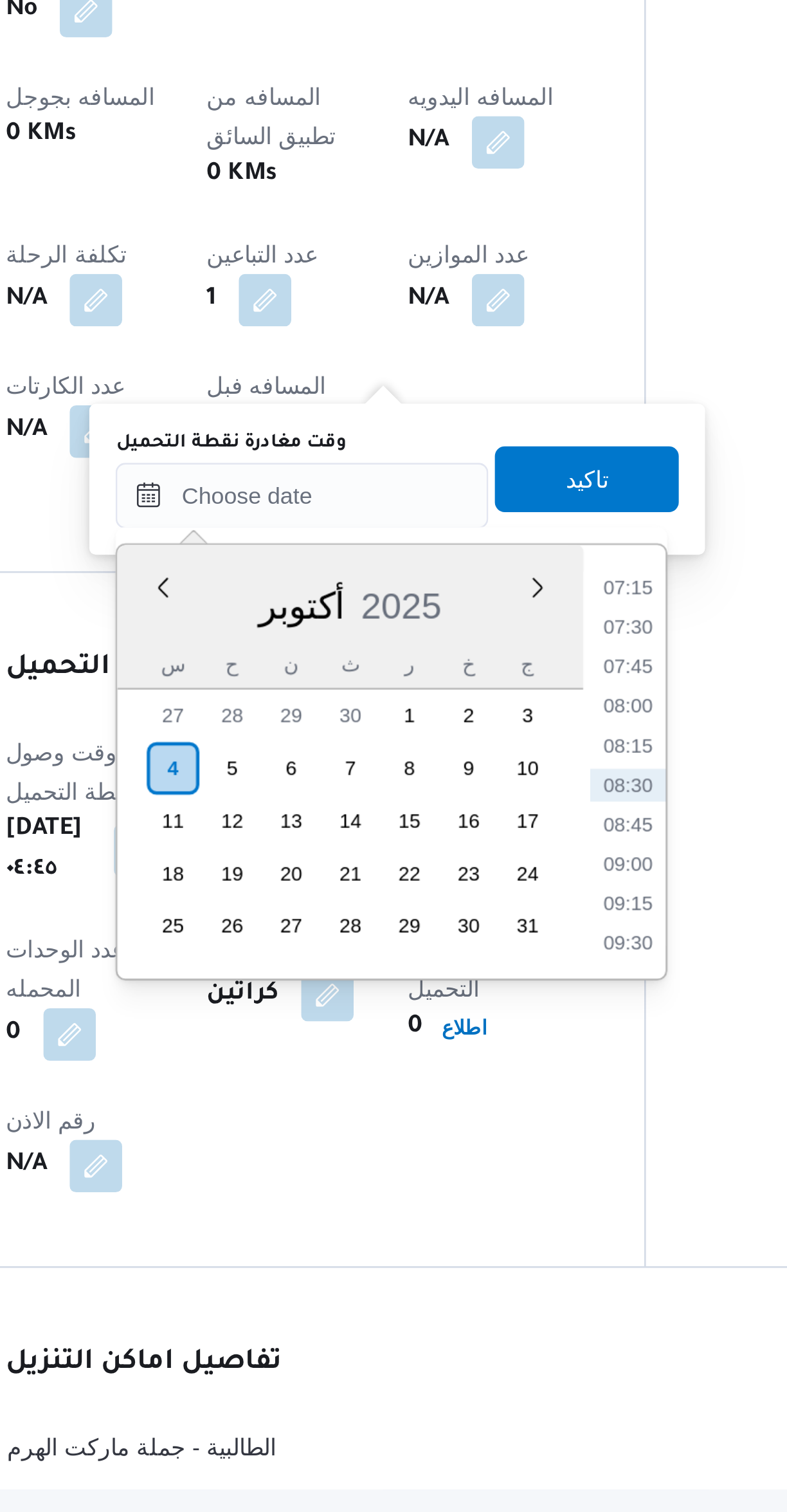
click at [462, 1141] on li "07:45" at bounding box center [462, 1145] width 30 height 13
type input "[DATE] ٠٧:٤٥"
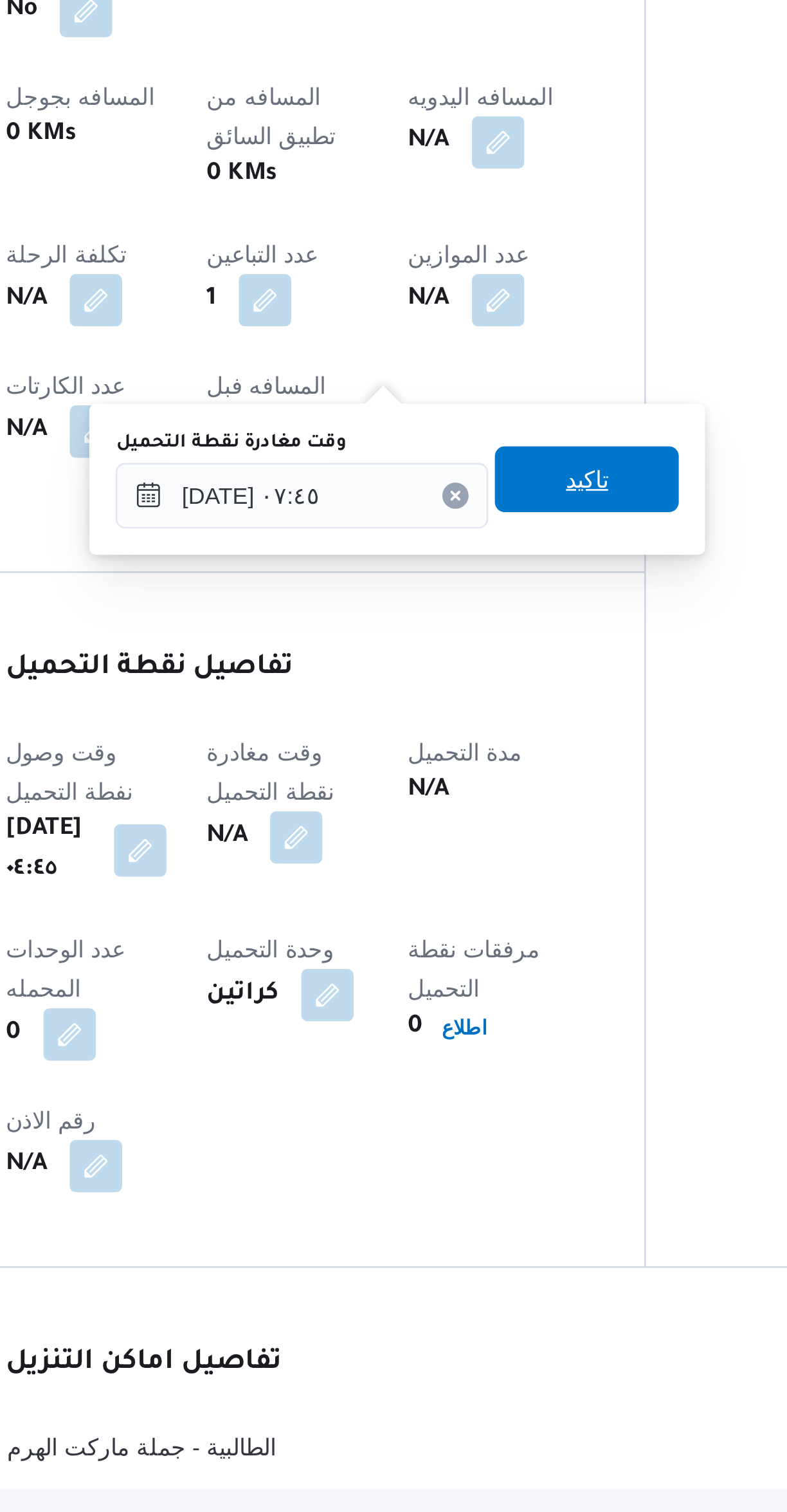
click at [453, 1071] on span "تاكيد" at bounding box center [446, 1072] width 72 height 25
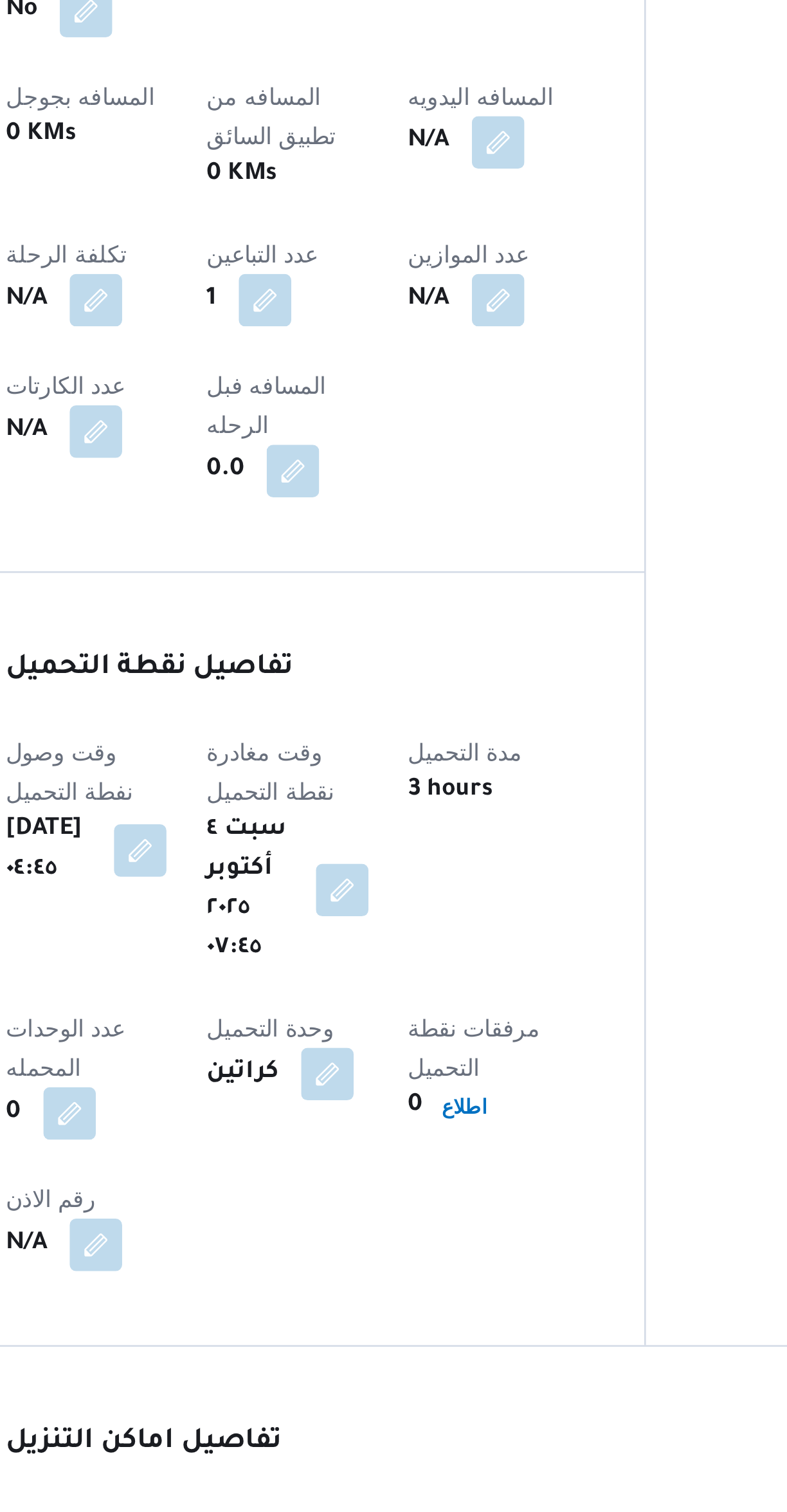
scroll to position [16, 0]
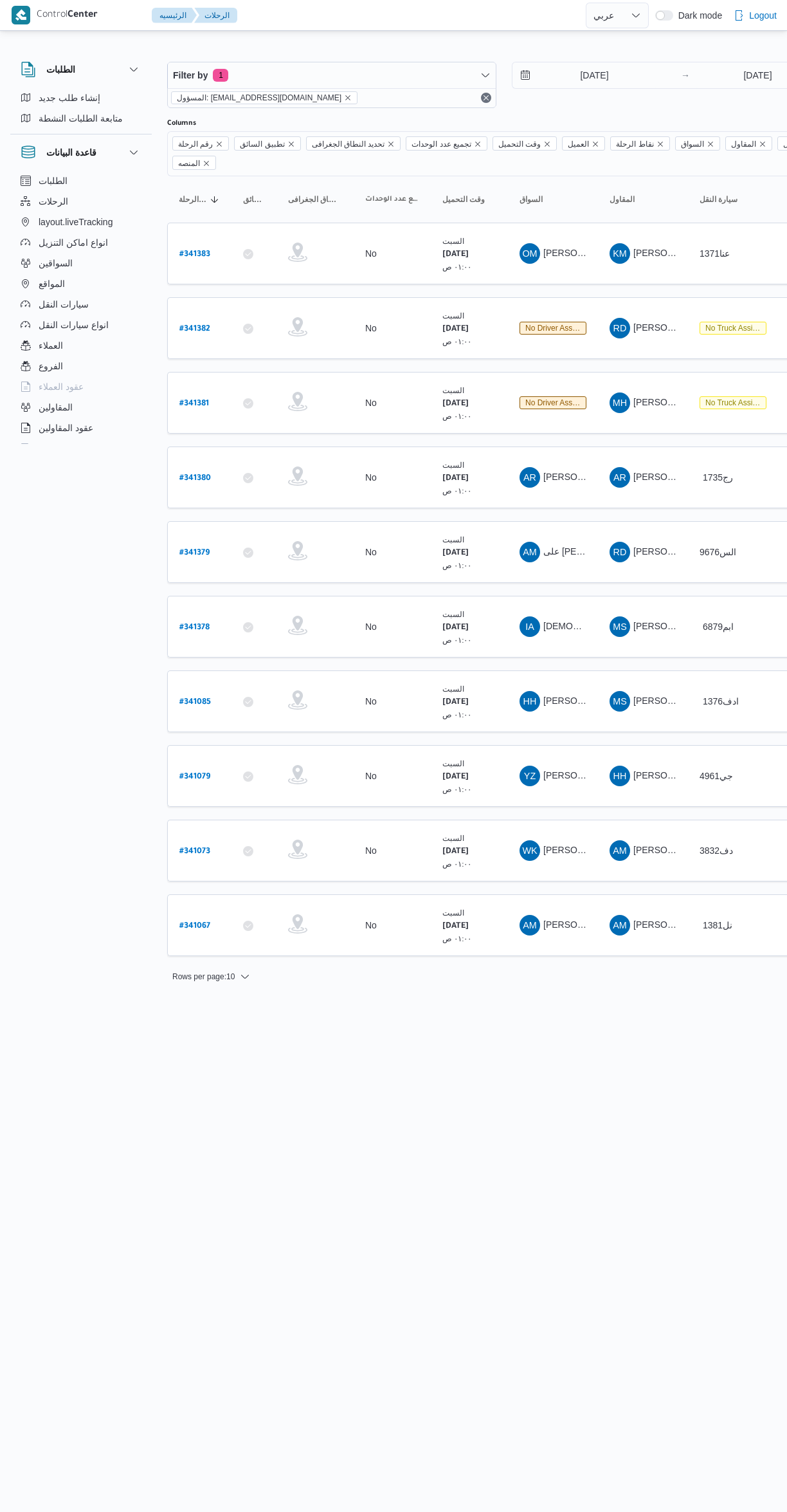
select select "ar"
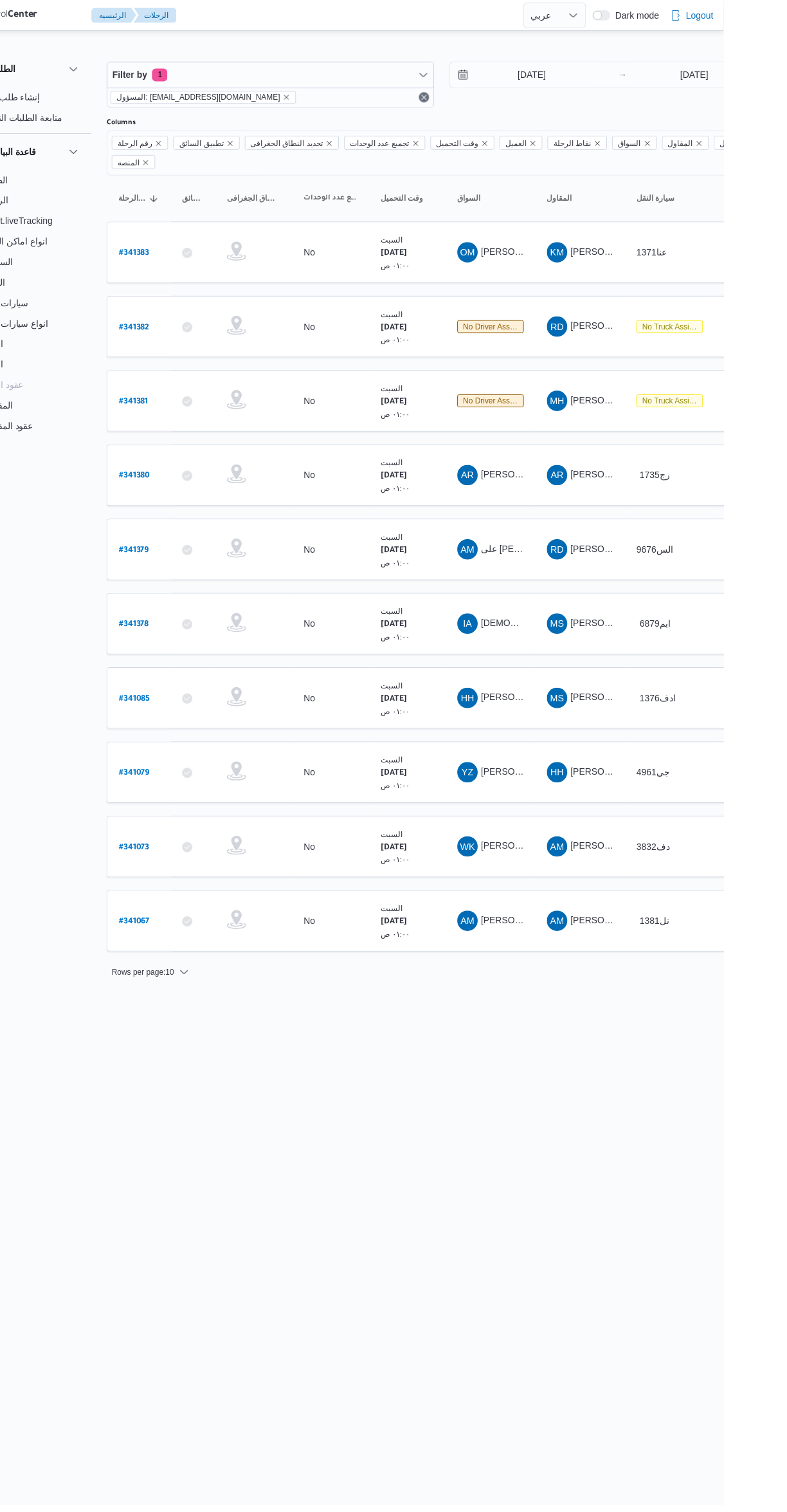
click at [197, 698] on b "# 341085" at bounding box center [195, 702] width 32 height 9
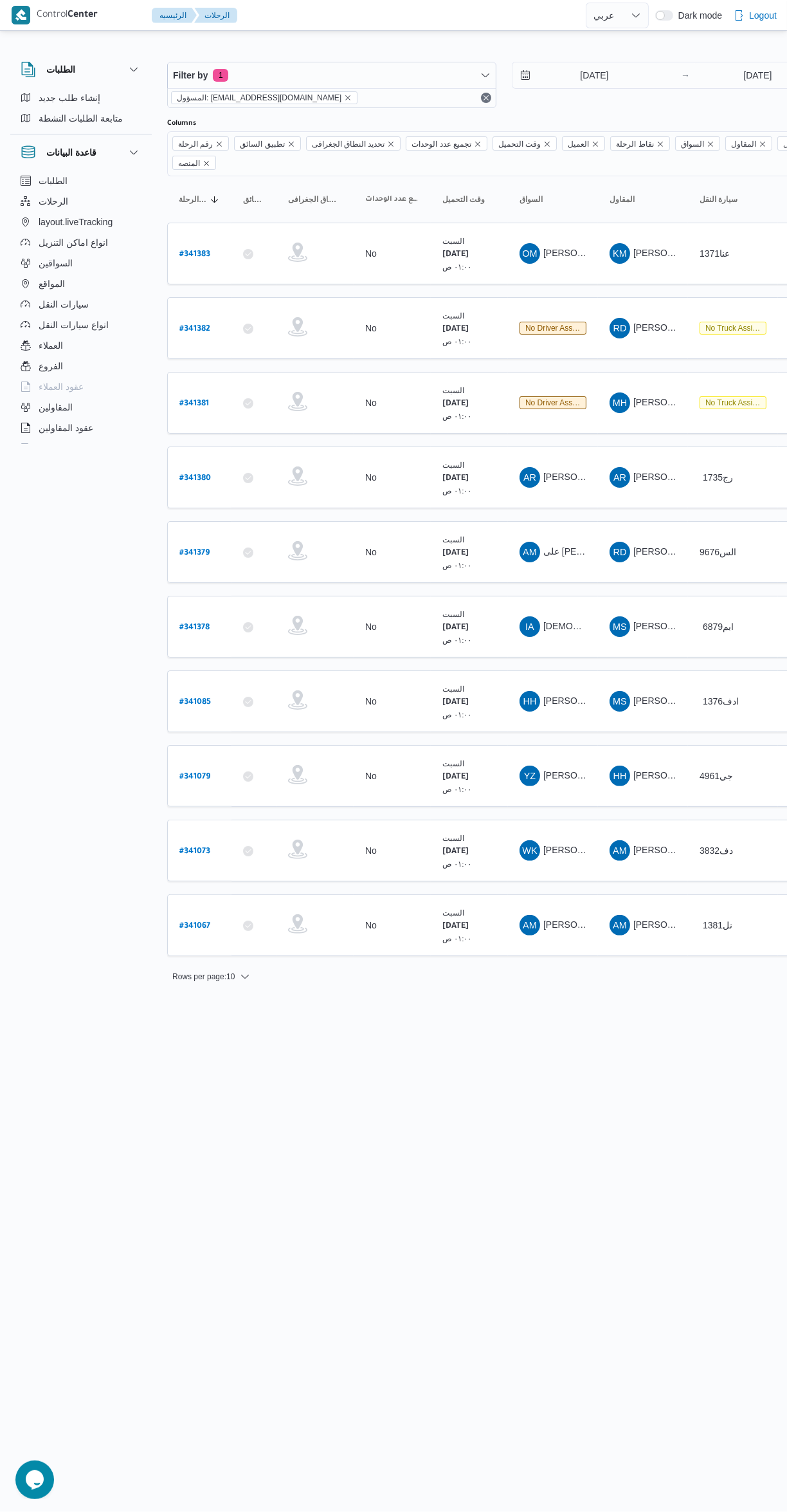
select select "ar"
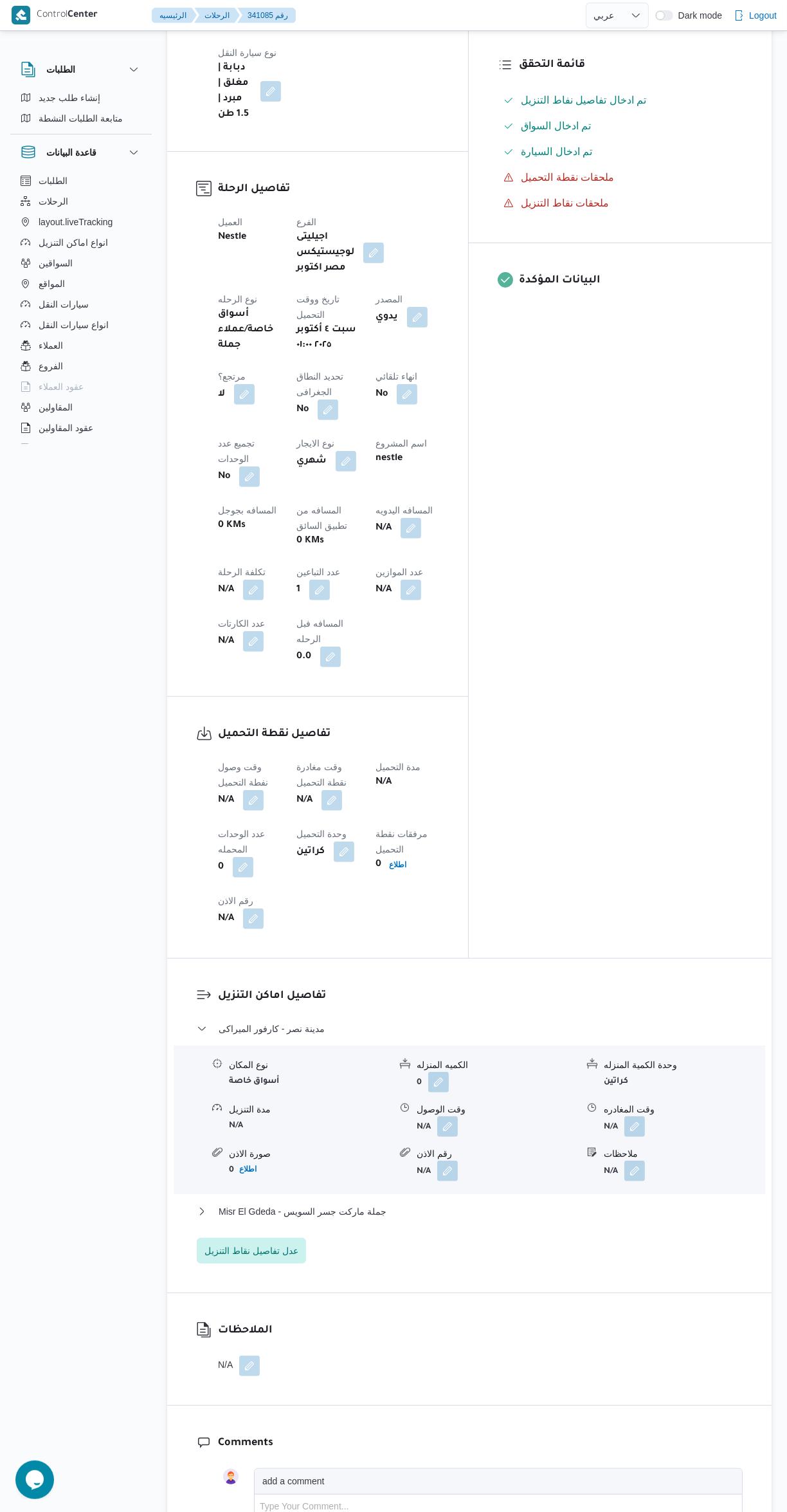
scroll to position [423, 0]
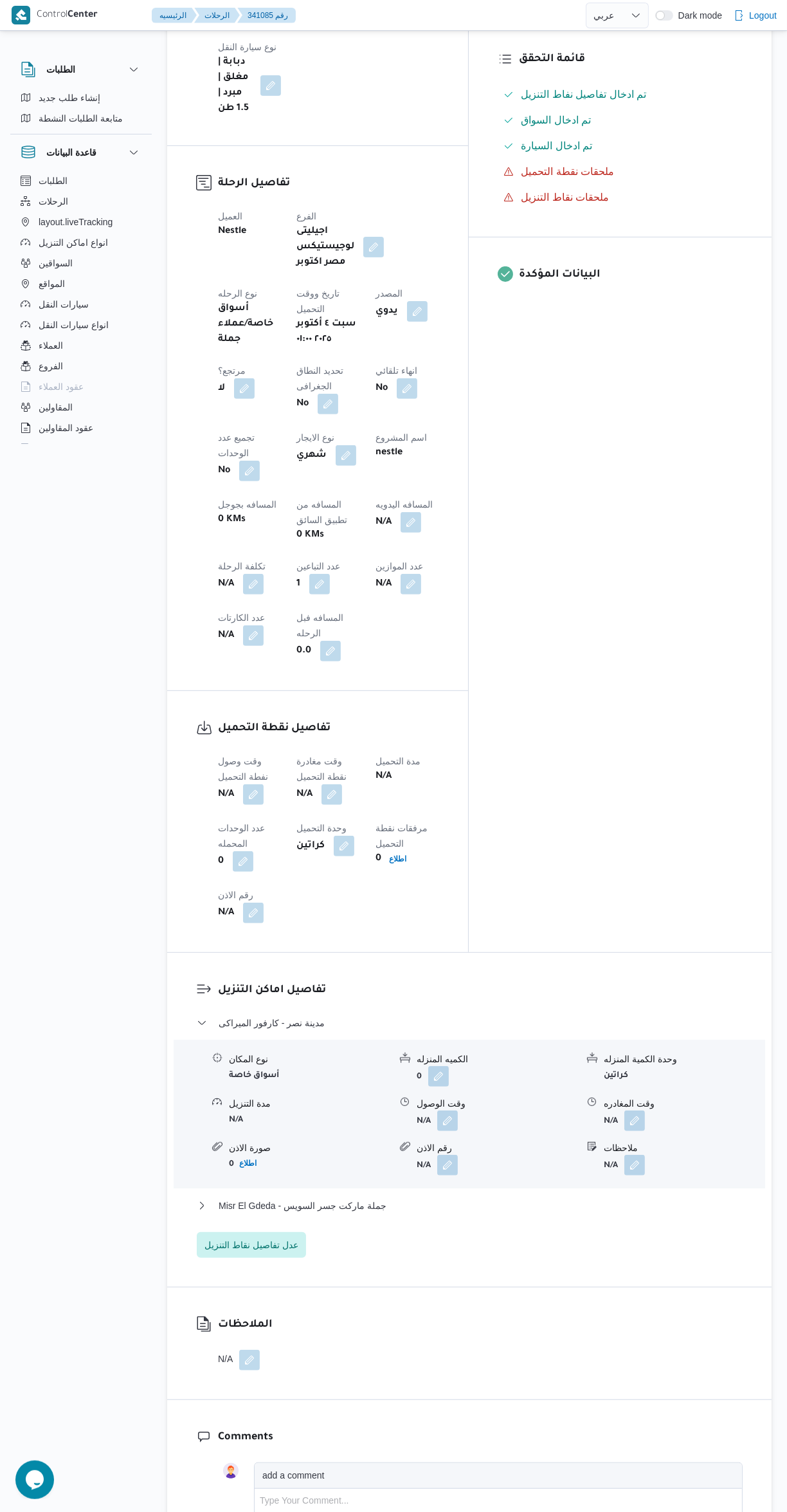
click at [260, 784] on button "button" at bounding box center [254, 795] width 21 height 21
click at [242, 643] on input "وقت وصول نفطة التحميل" at bounding box center [220, 639] width 146 height 25
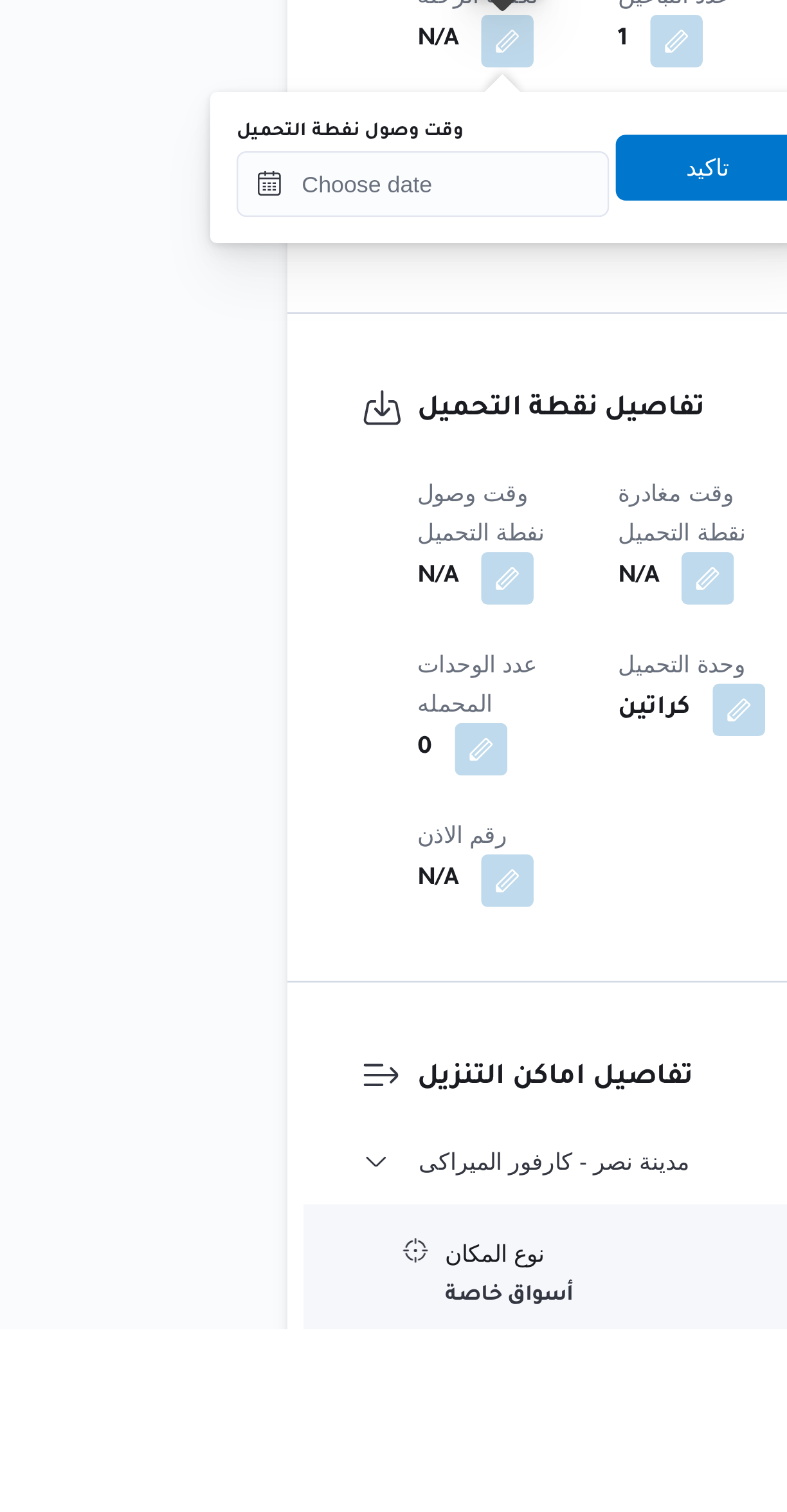
scroll to position [0, 0]
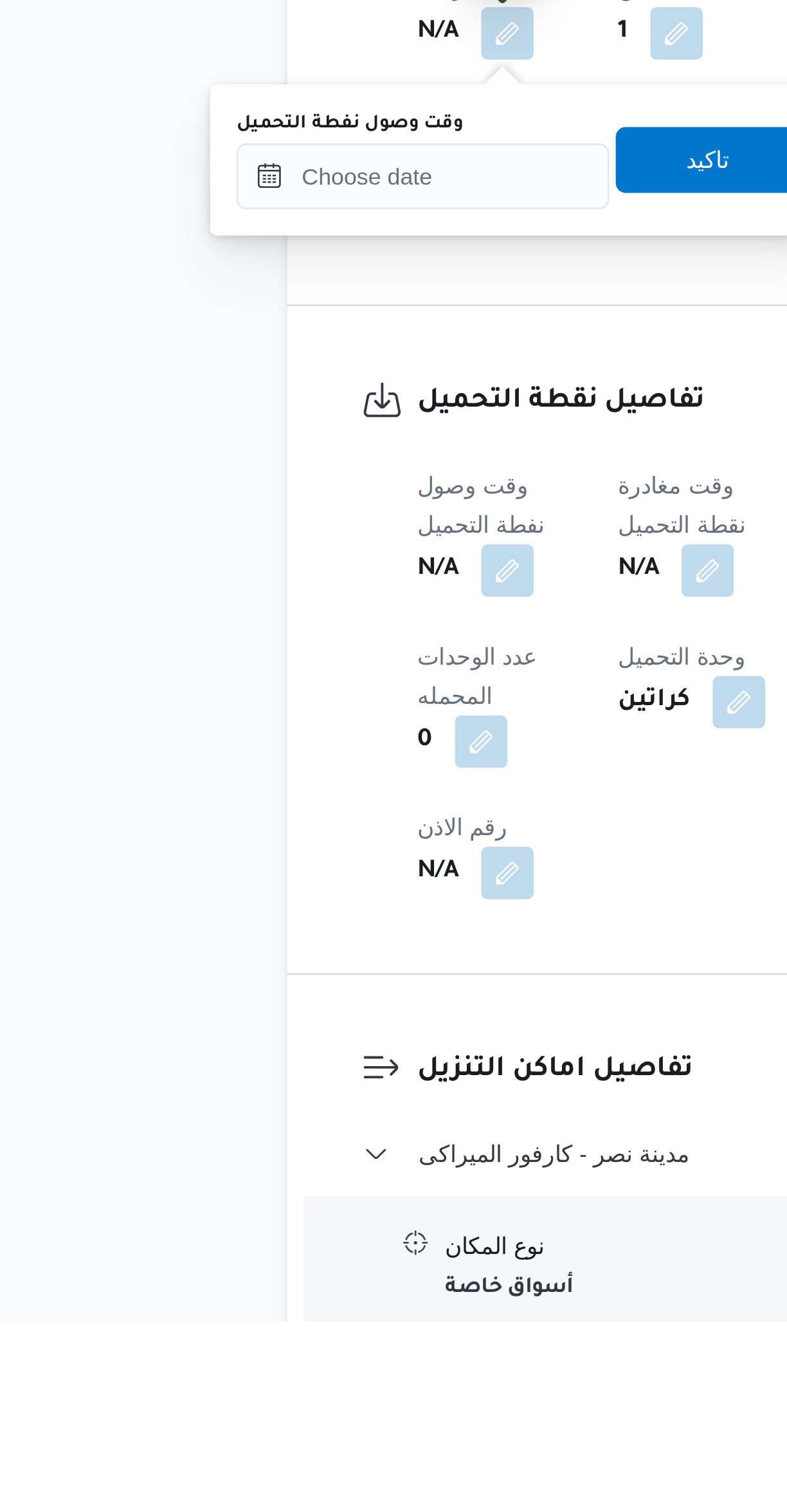
click at [232, 1042] on label "وقت وصول نفطة التحميل" at bounding box center [191, 1043] width 88 height 11
click at [232, 1051] on input "وقت وصول نفطة التحميل" at bounding box center [220, 1063] width 146 height 25
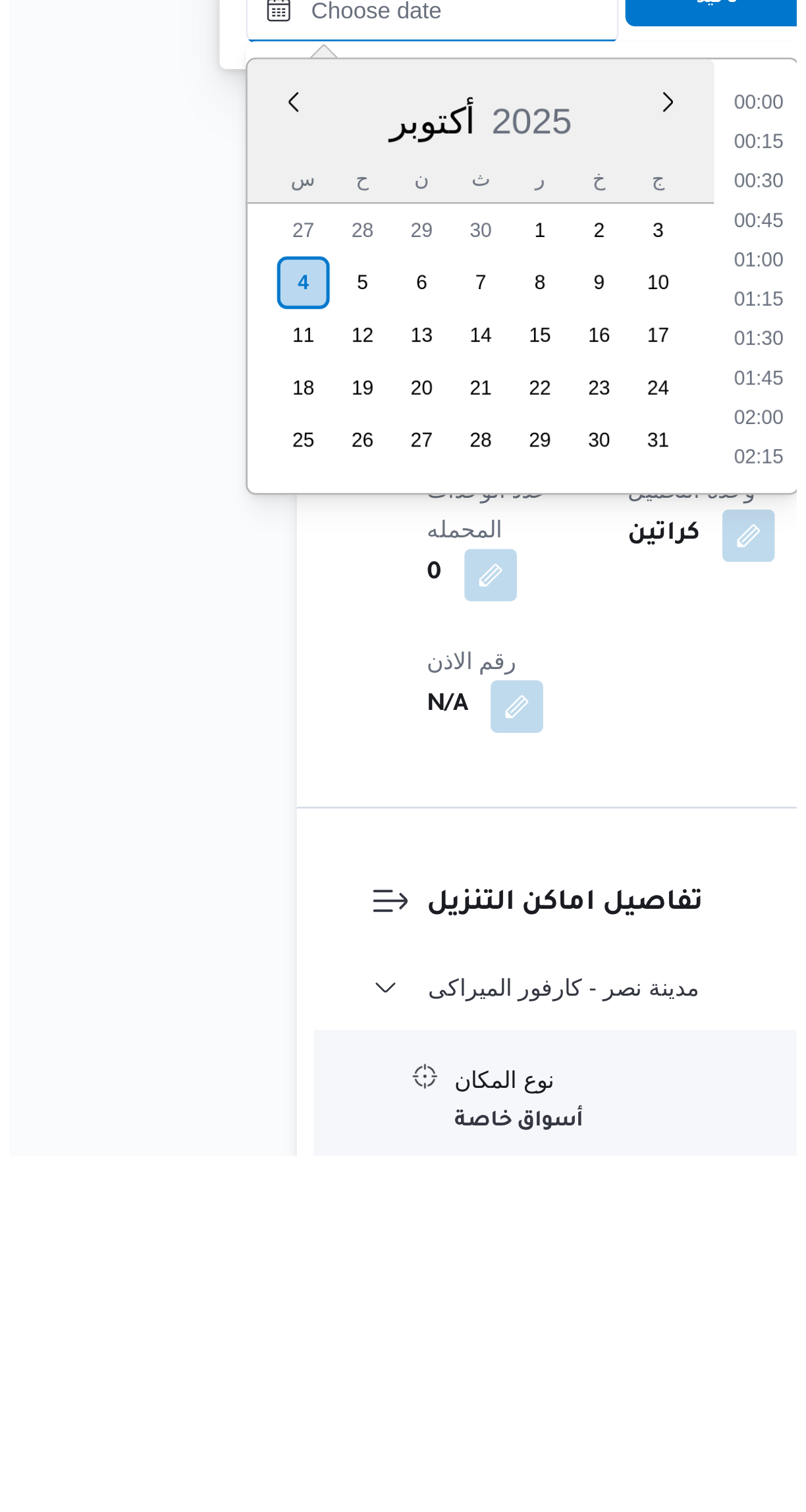
scroll to position [473, 0]
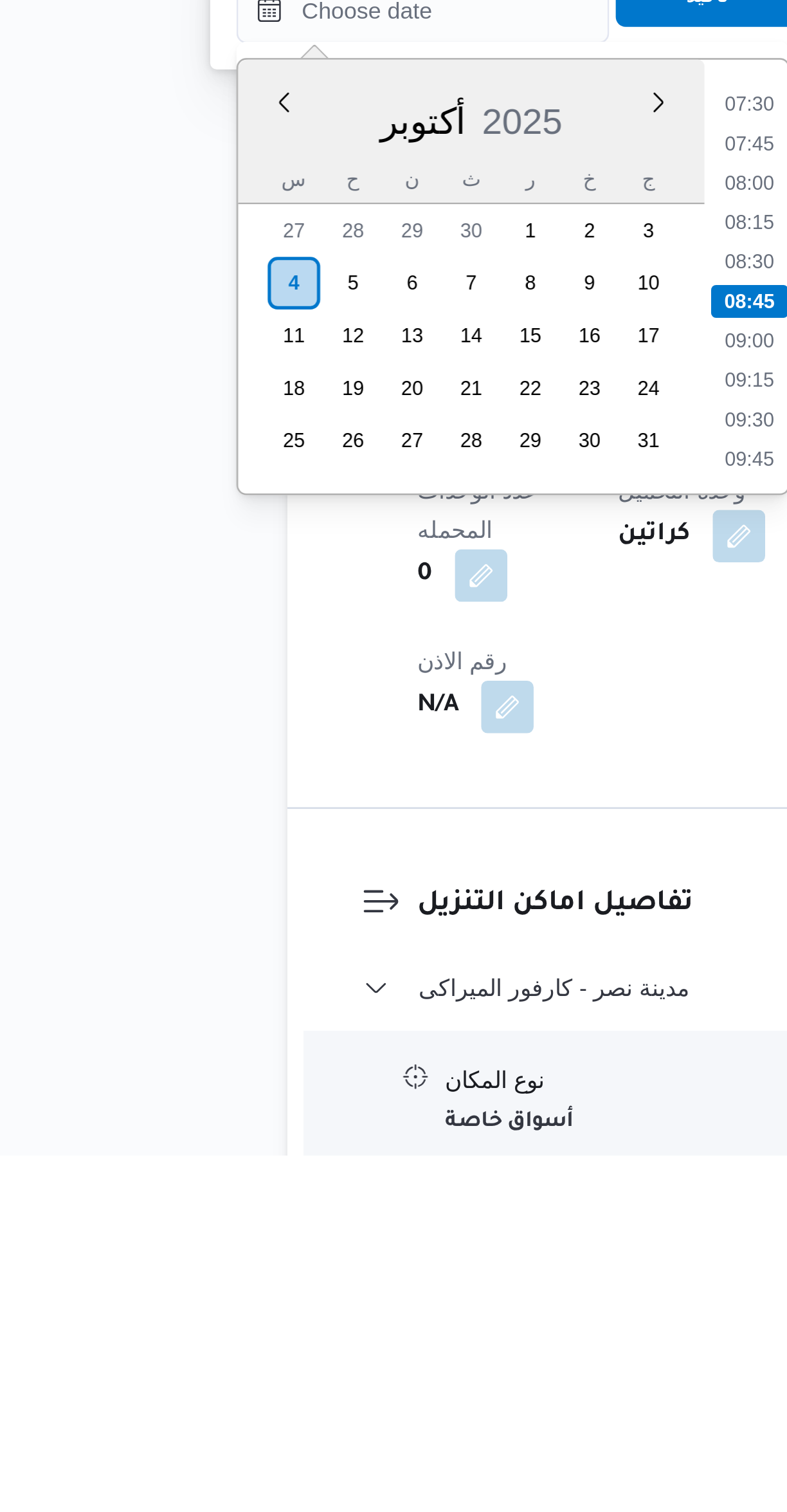
click at [344, 1101] on li "07:30" at bounding box center [348, 1100] width 30 height 13
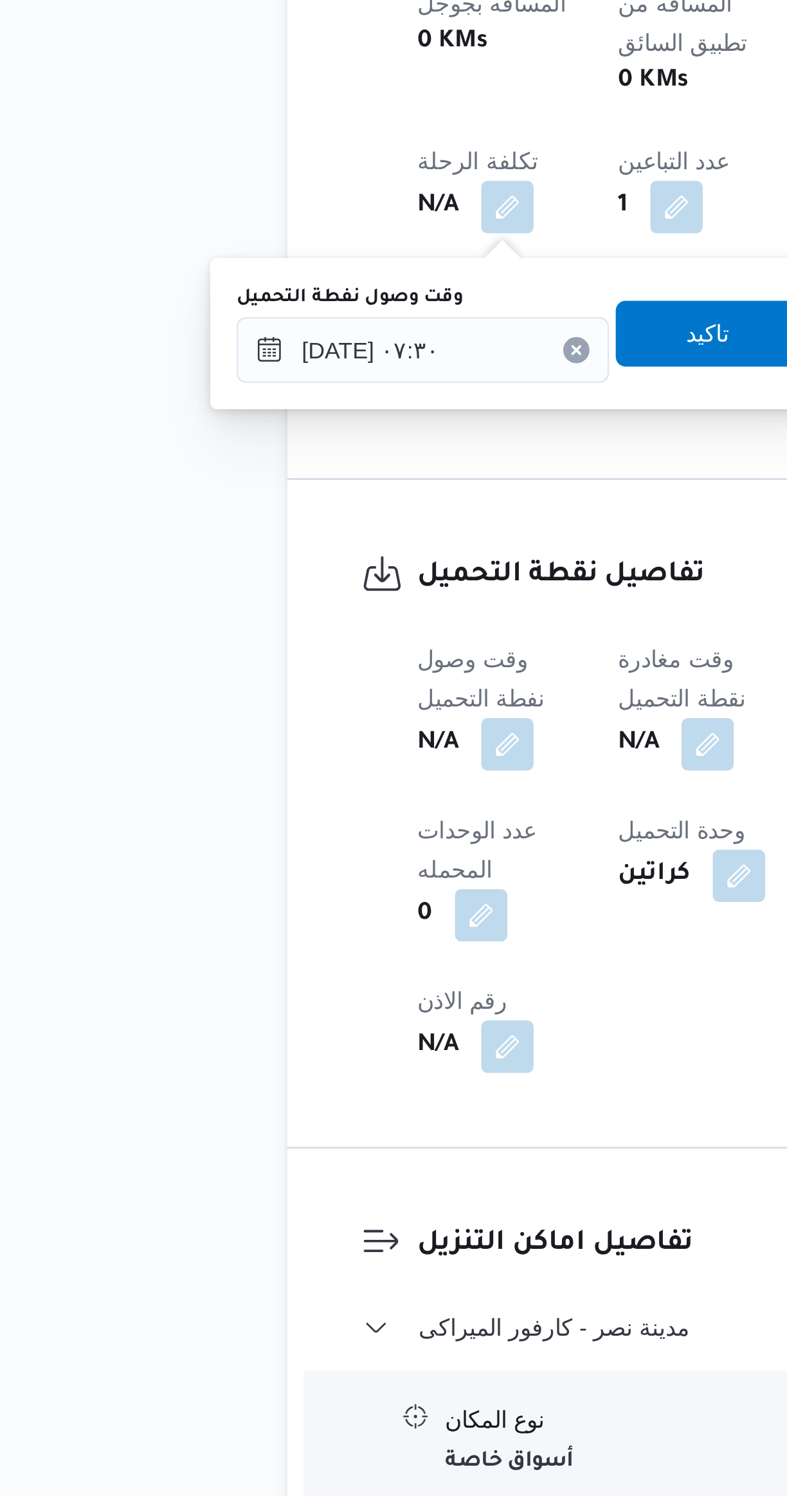
click at [249, 1115] on div "تفاصيل نقطة التحميل وقت وصول نفطة التحميل N/A وقت مغادرة نقطة التحميل N/A مدة ا…" at bounding box center [318, 1245] width 301 height 261
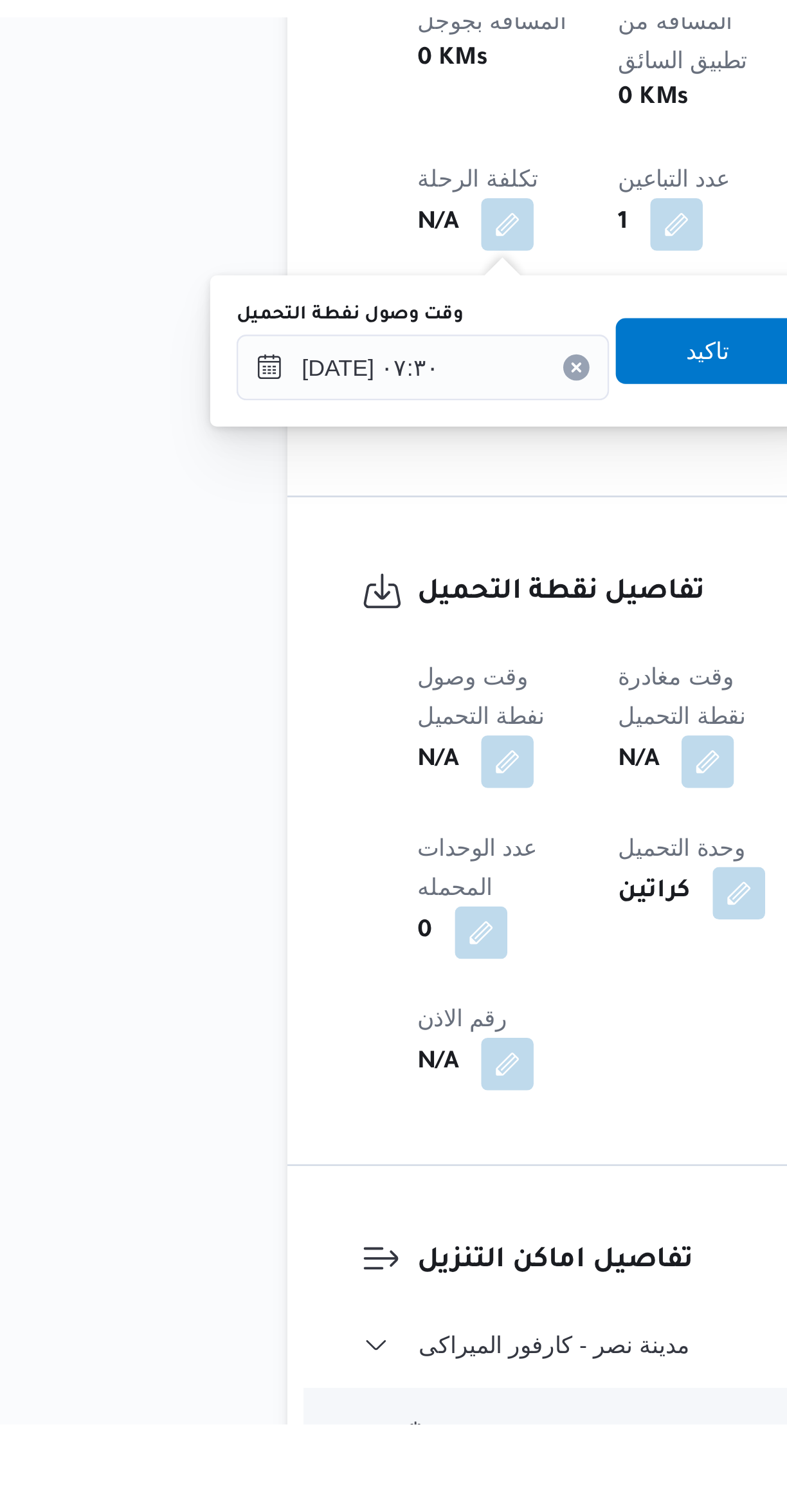
scroll to position [0, 0]
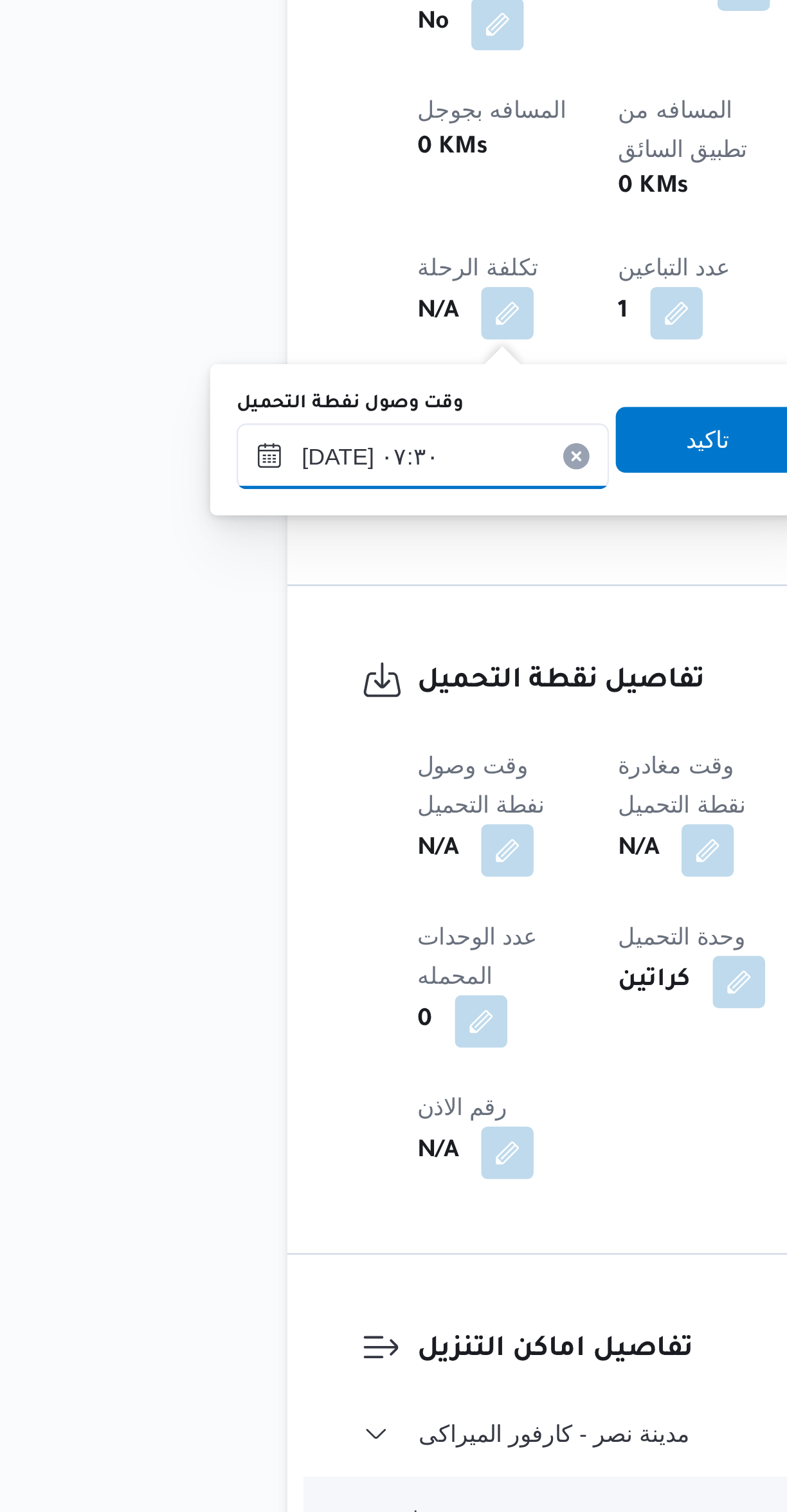
click at [238, 1056] on input "[DATE] ٠٧:٣٠" at bounding box center [220, 1063] width 146 height 25
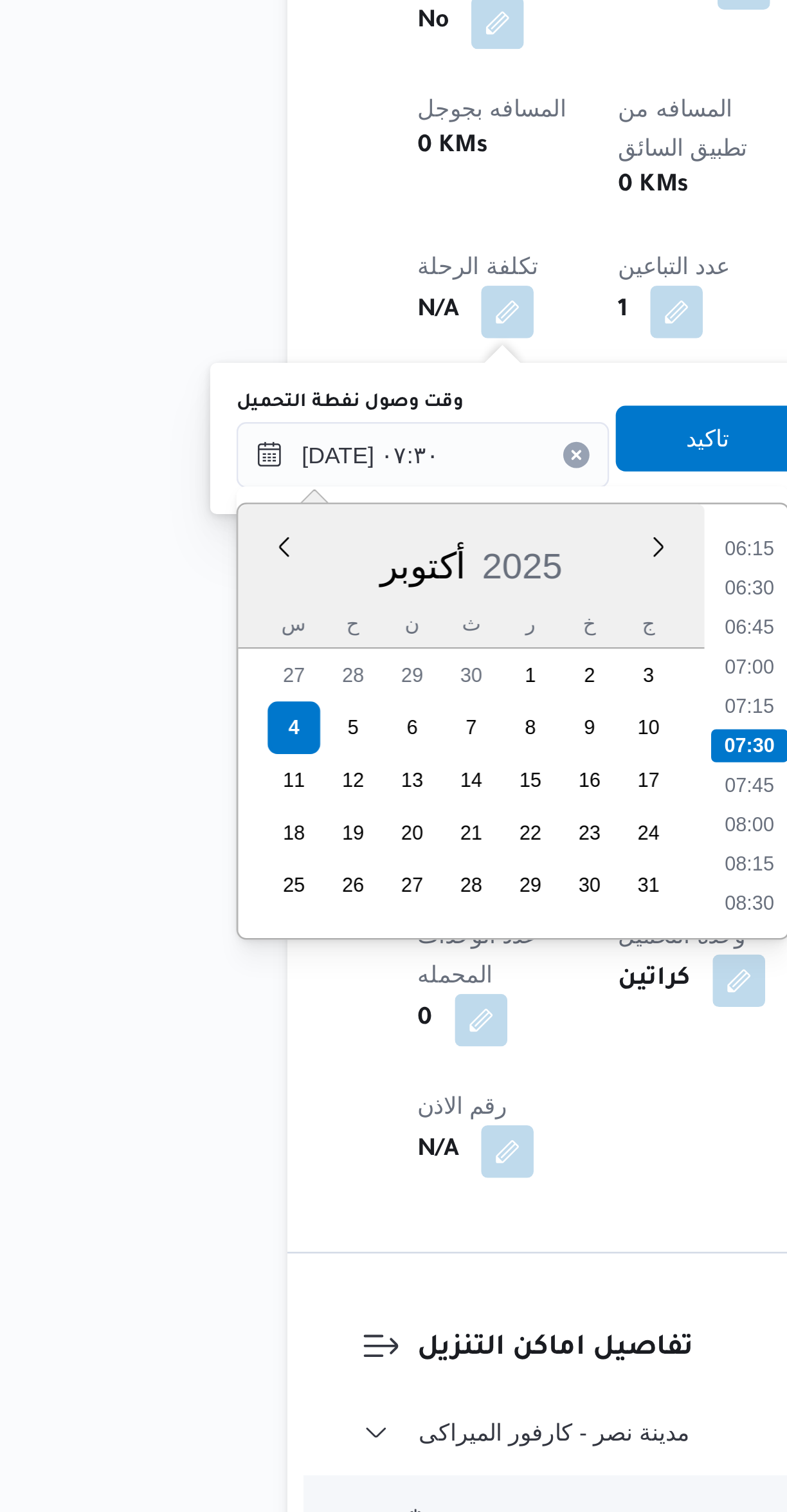
click at [343, 1102] on li "06:15" at bounding box center [348, 1100] width 30 height 13
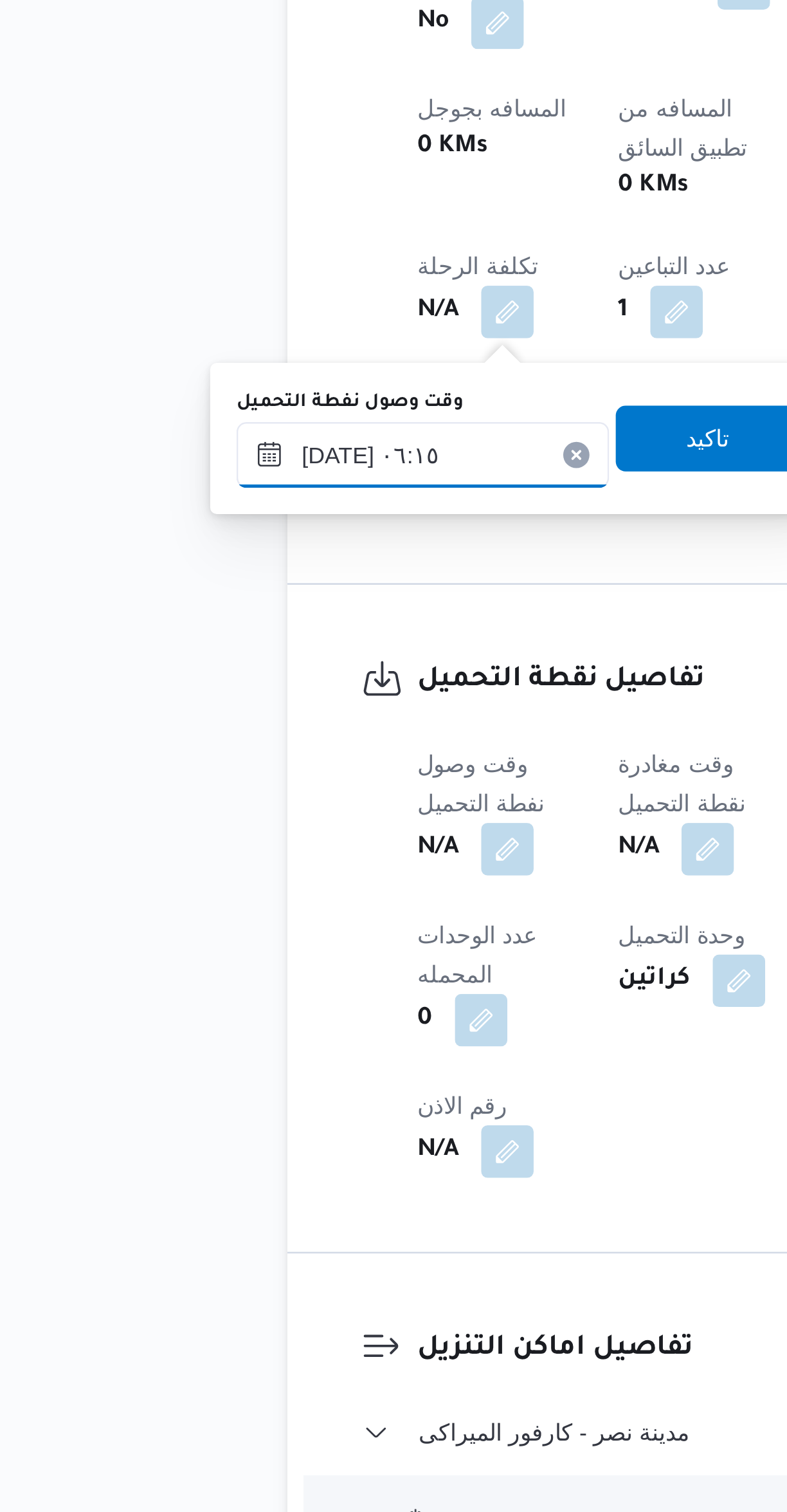
click at [220, 1070] on input "[DATE] ٠٦:١٥" at bounding box center [220, 1063] width 146 height 25
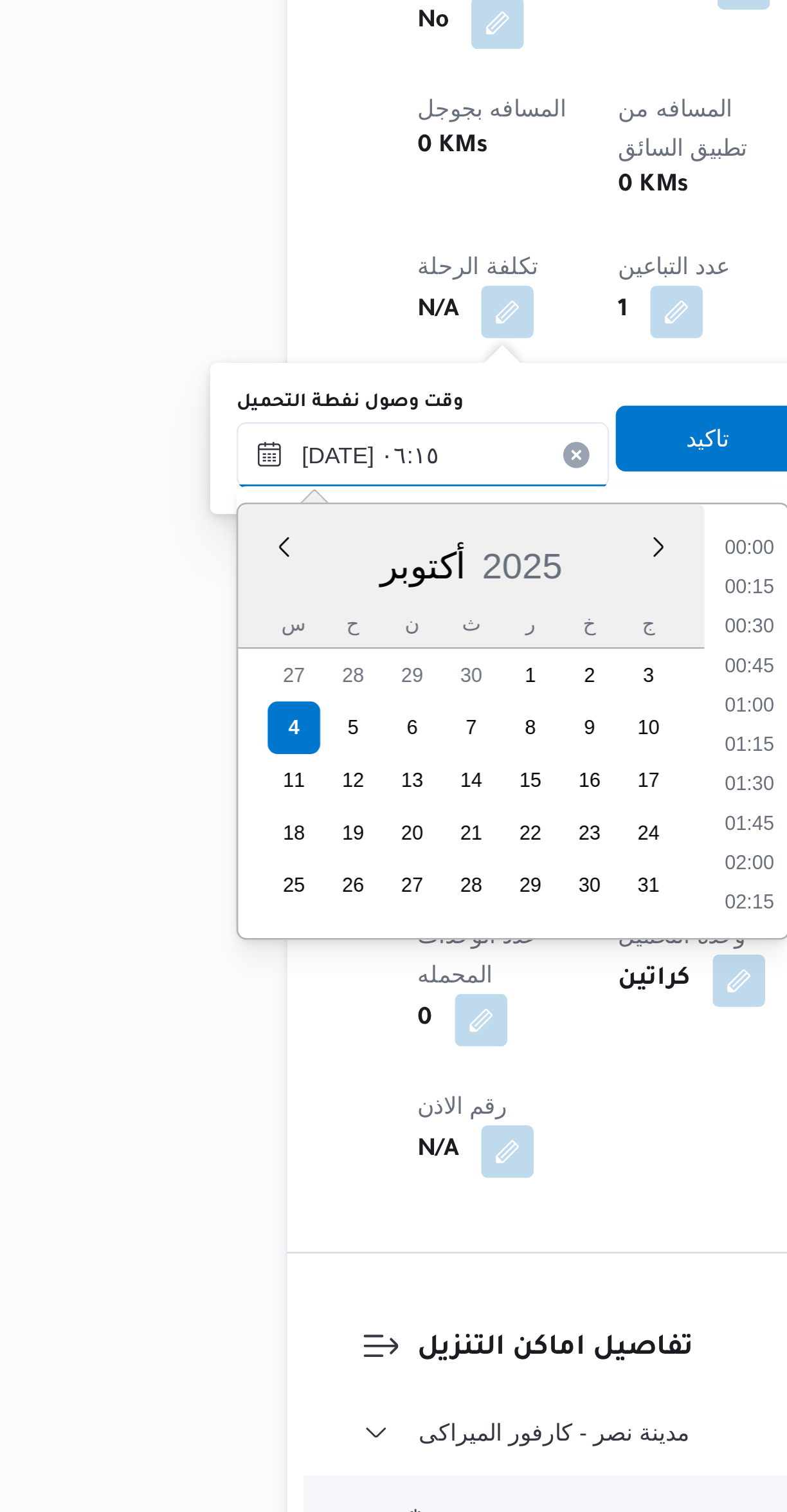
scroll to position [308, 0]
click at [346, 1115] on li "05:15" at bounding box center [348, 1115] width 30 height 13
type input "٠٤/١٠/٢٠٢٥ ٠٥:١٥"
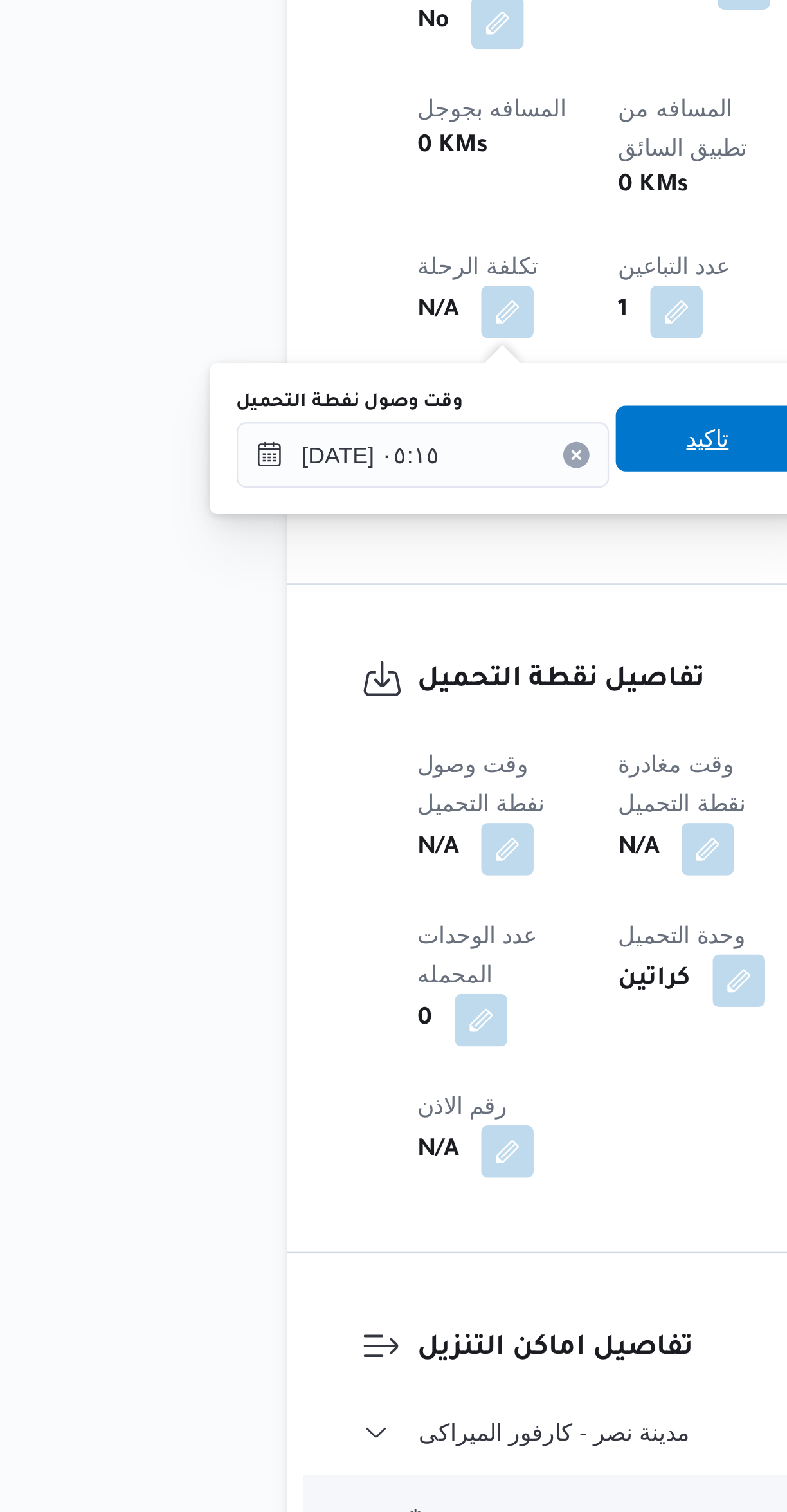
click at [323, 1044] on span "تاكيد" at bounding box center [332, 1056] width 72 height 25
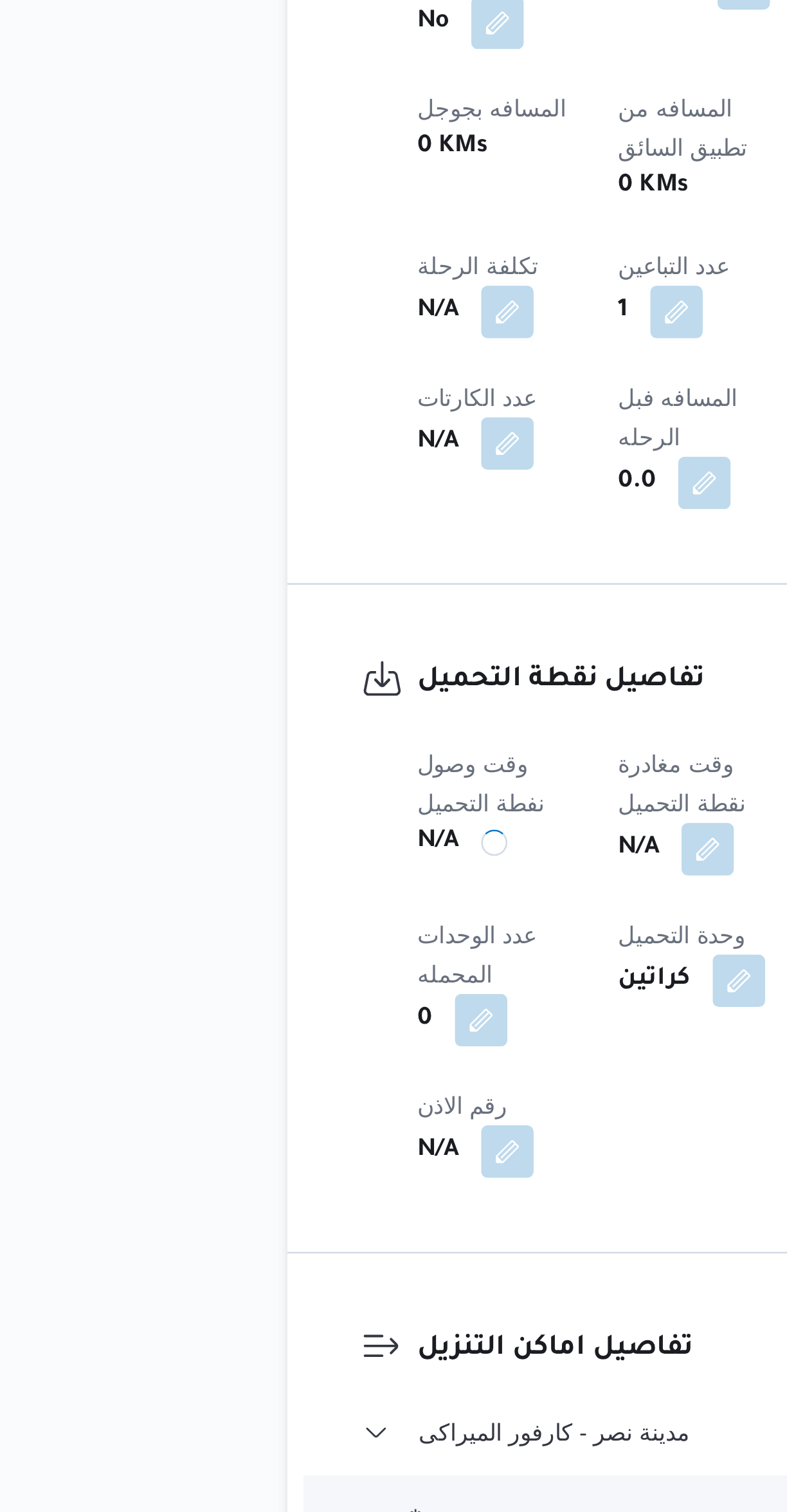
scroll to position [0, 0]
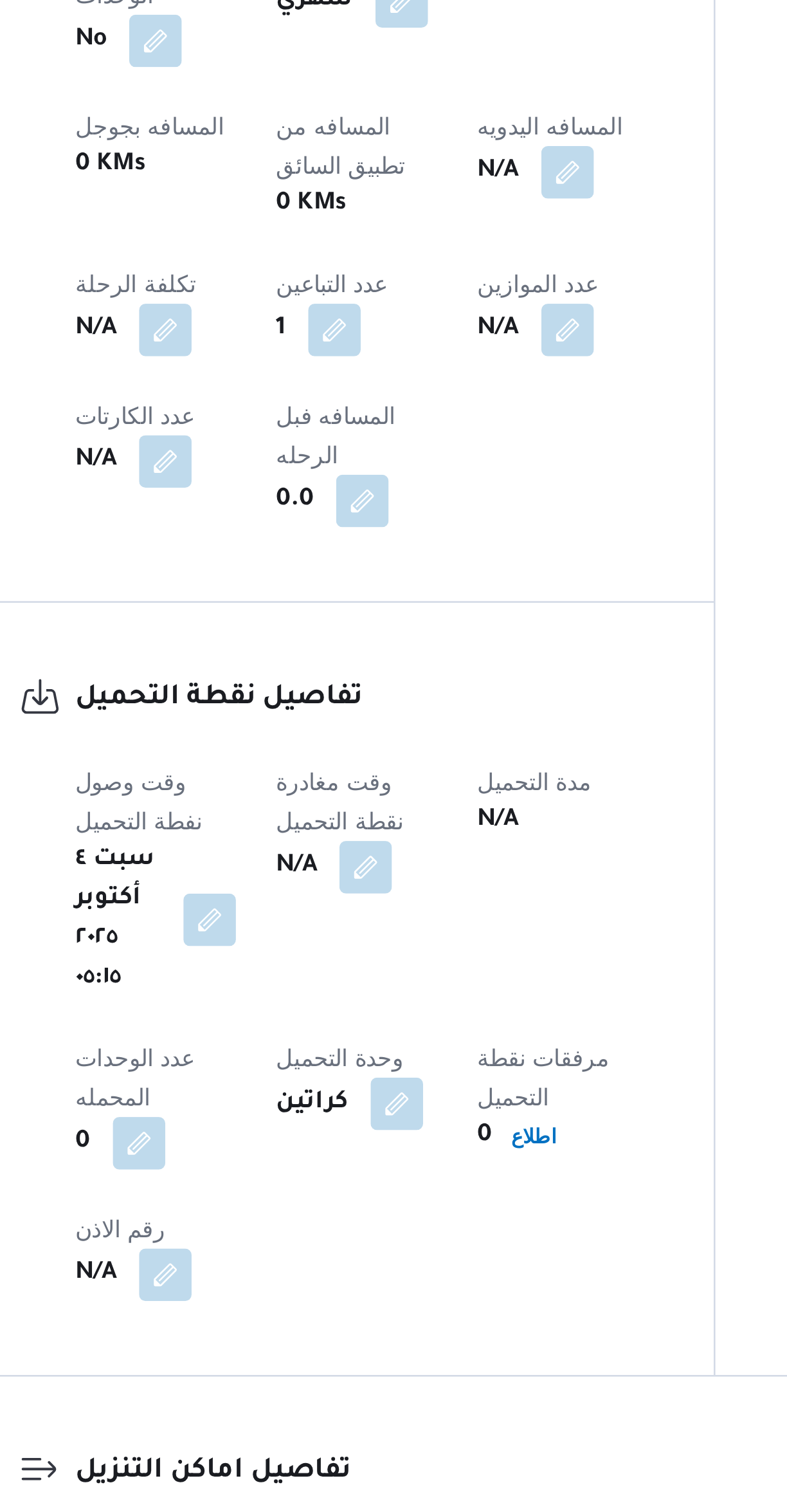
click at [342, 1207] on button "button" at bounding box center [332, 1218] width 21 height 21
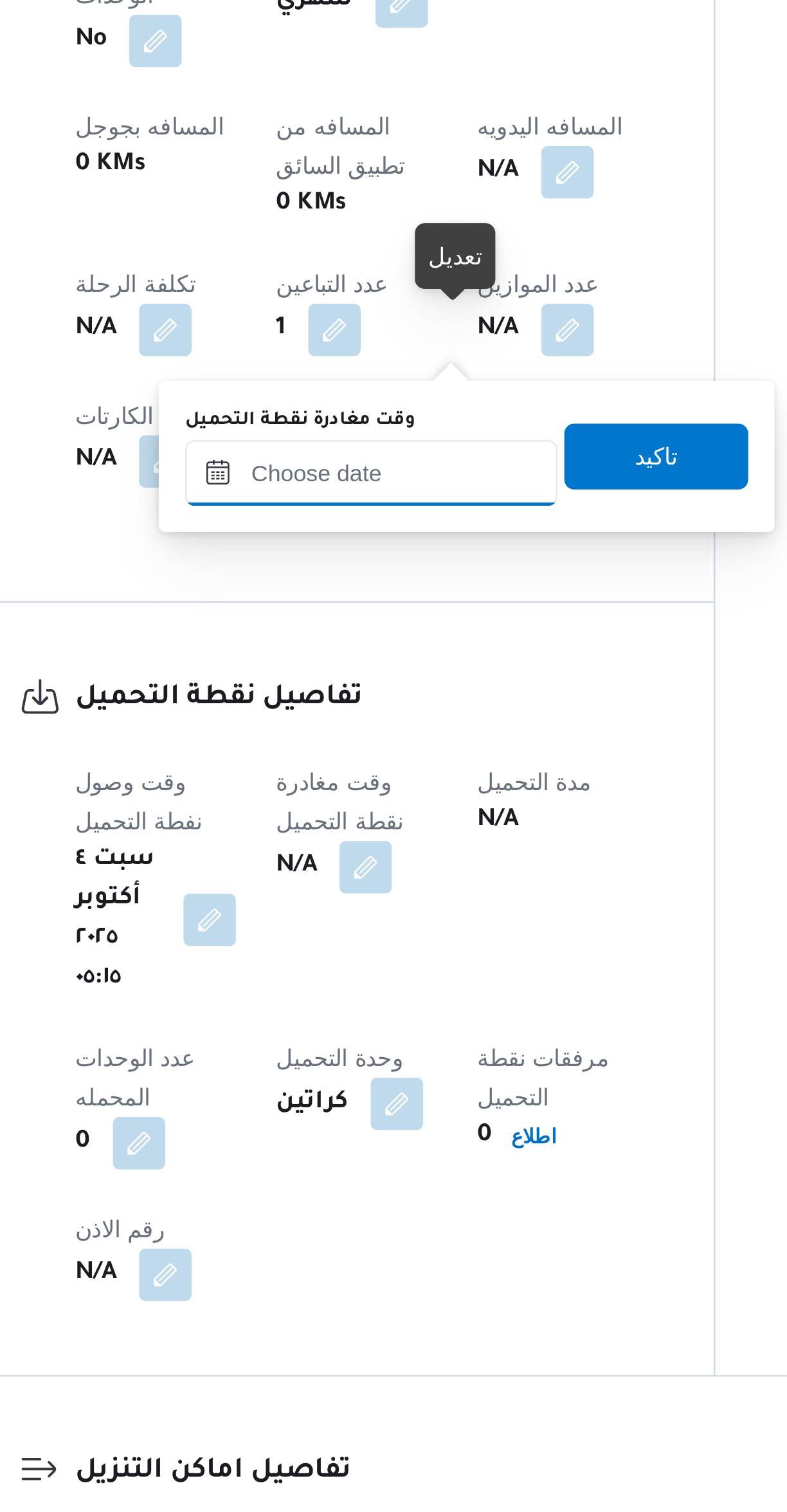
click at [336, 1058] on input "وقت مغادرة نقطة التحميل" at bounding box center [334, 1063] width 146 height 25
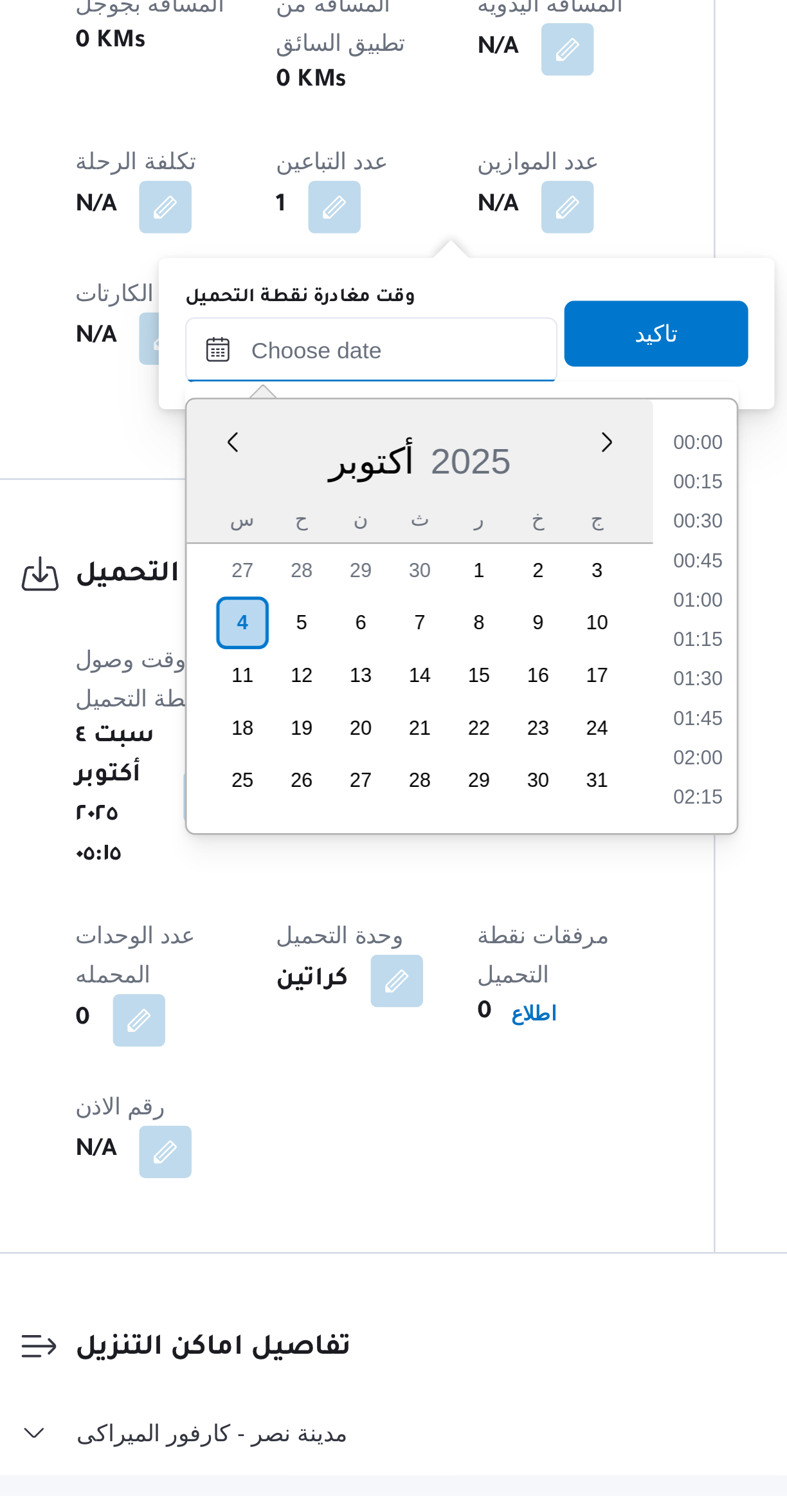
scroll to position [462, 0]
click at [467, 1156] on li "08:30" at bounding box center [462, 1162] width 30 height 13
type input "٠٤/١٠/٢٠٢٥ ٠٨:٣٠"
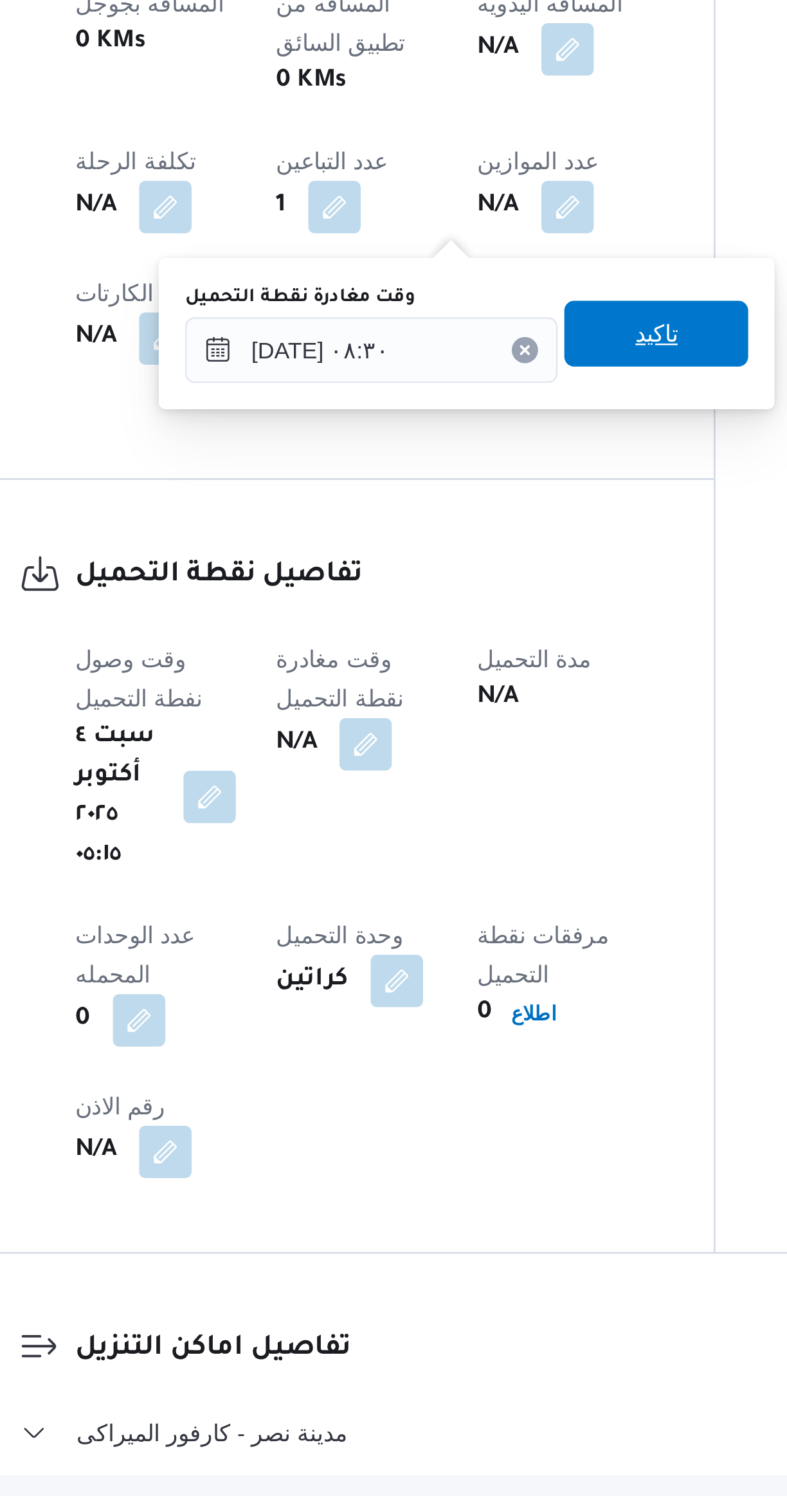
click at [443, 1047] on span "تاكيد" at bounding box center [446, 1056] width 72 height 25
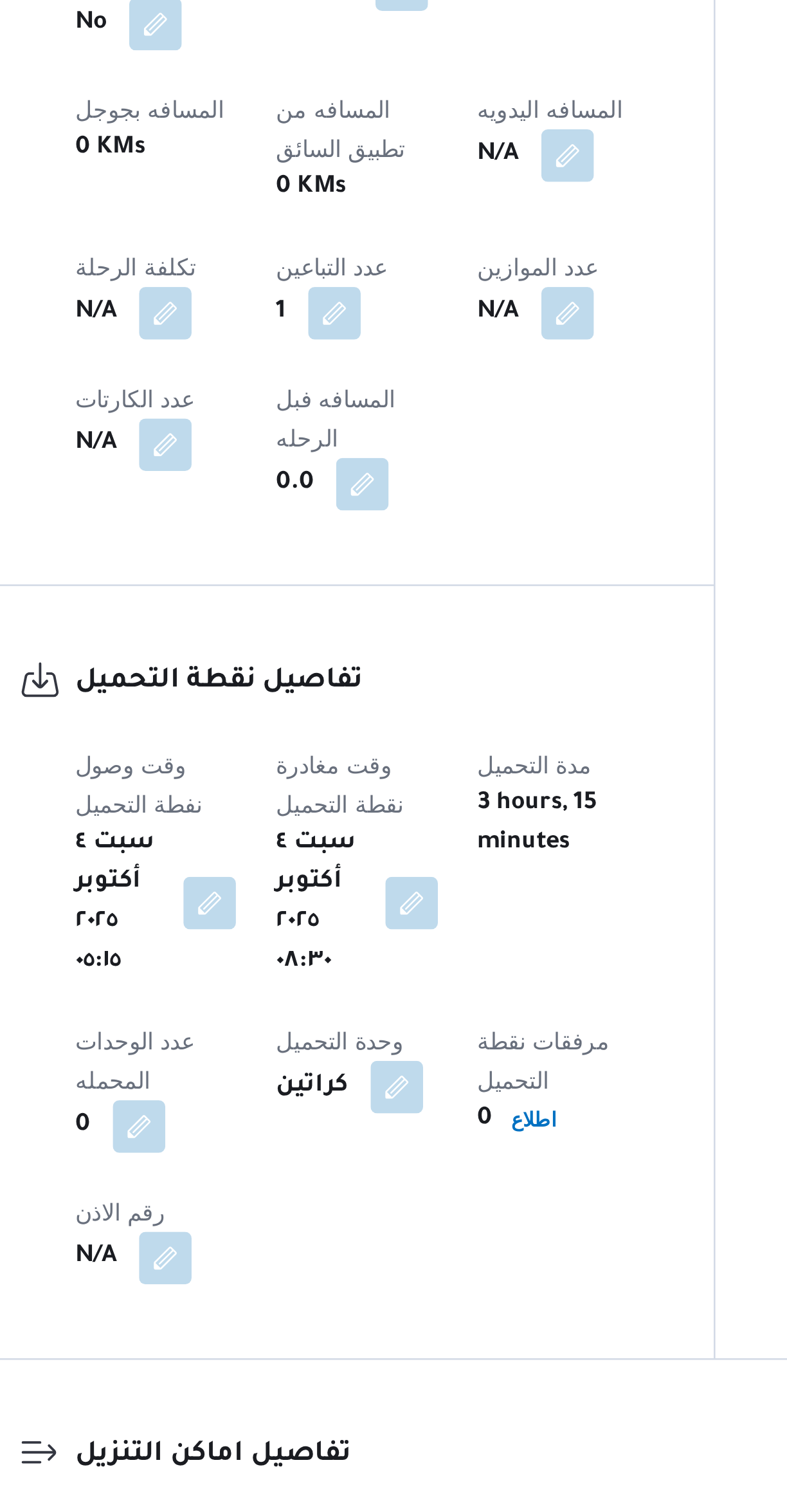
scroll to position [34, 0]
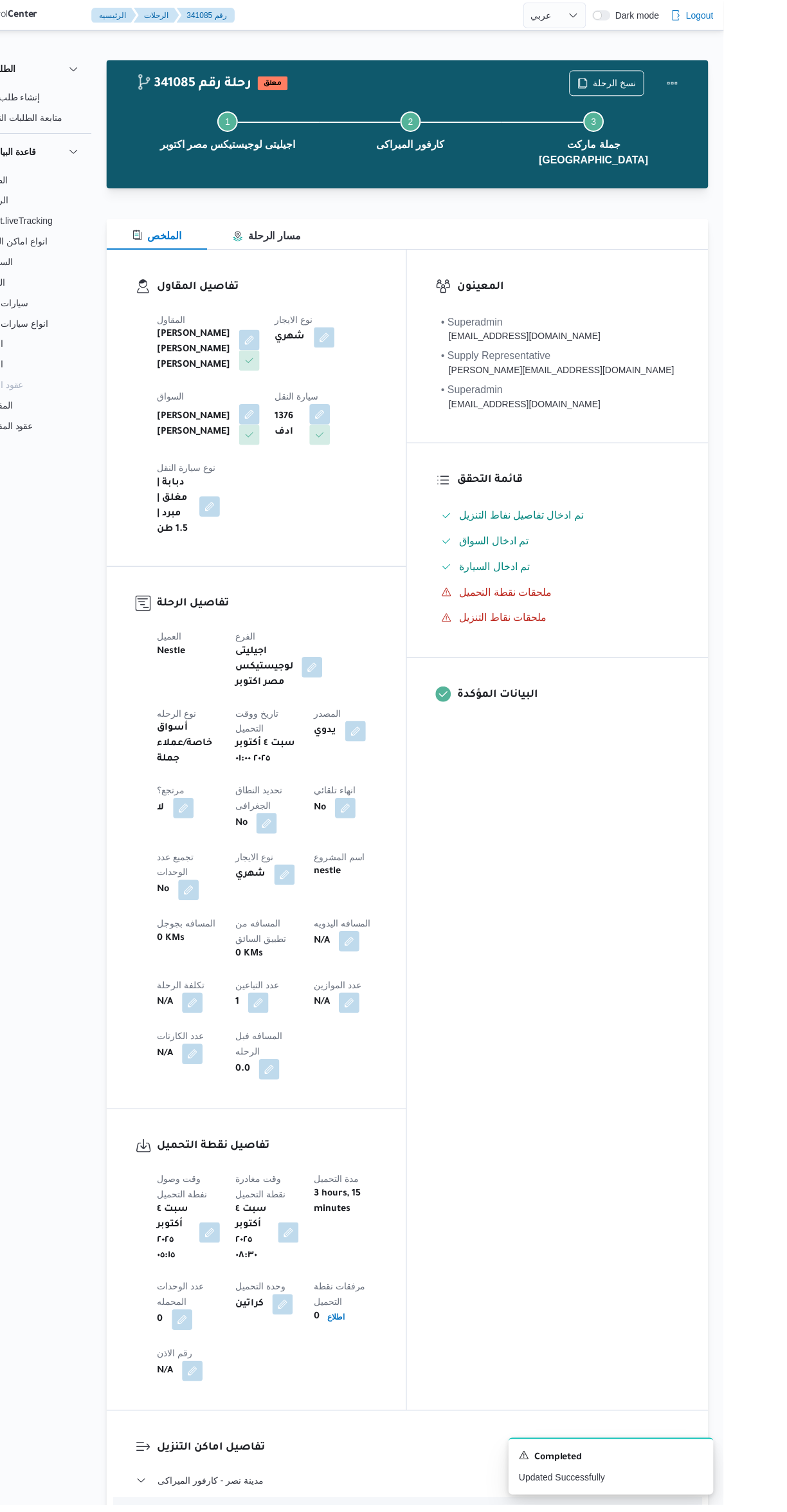
select select "ar"
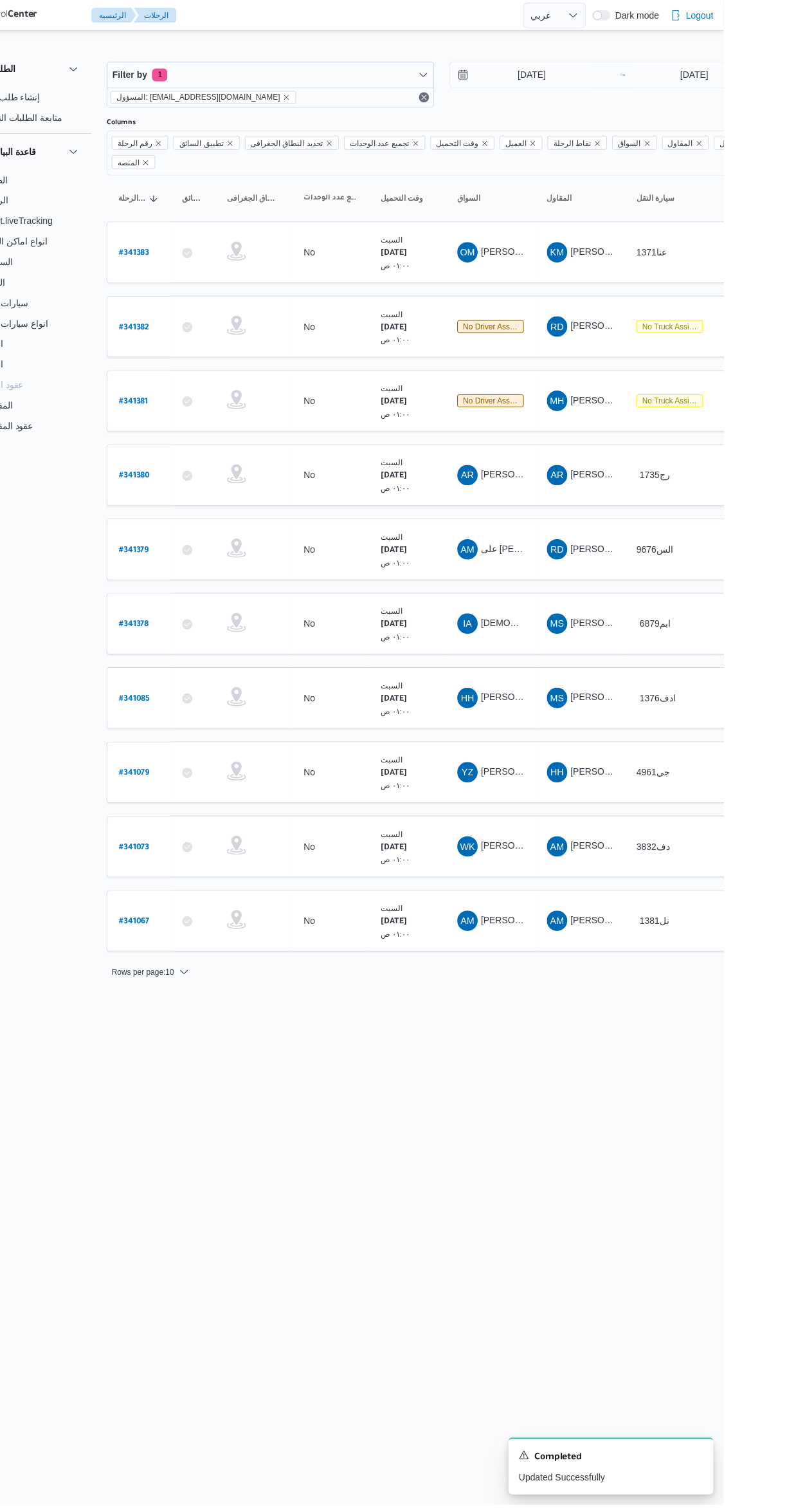
click at [198, 917] on link "# 341067" at bounding box center [194, 925] width 31 height 18
select select "ar"
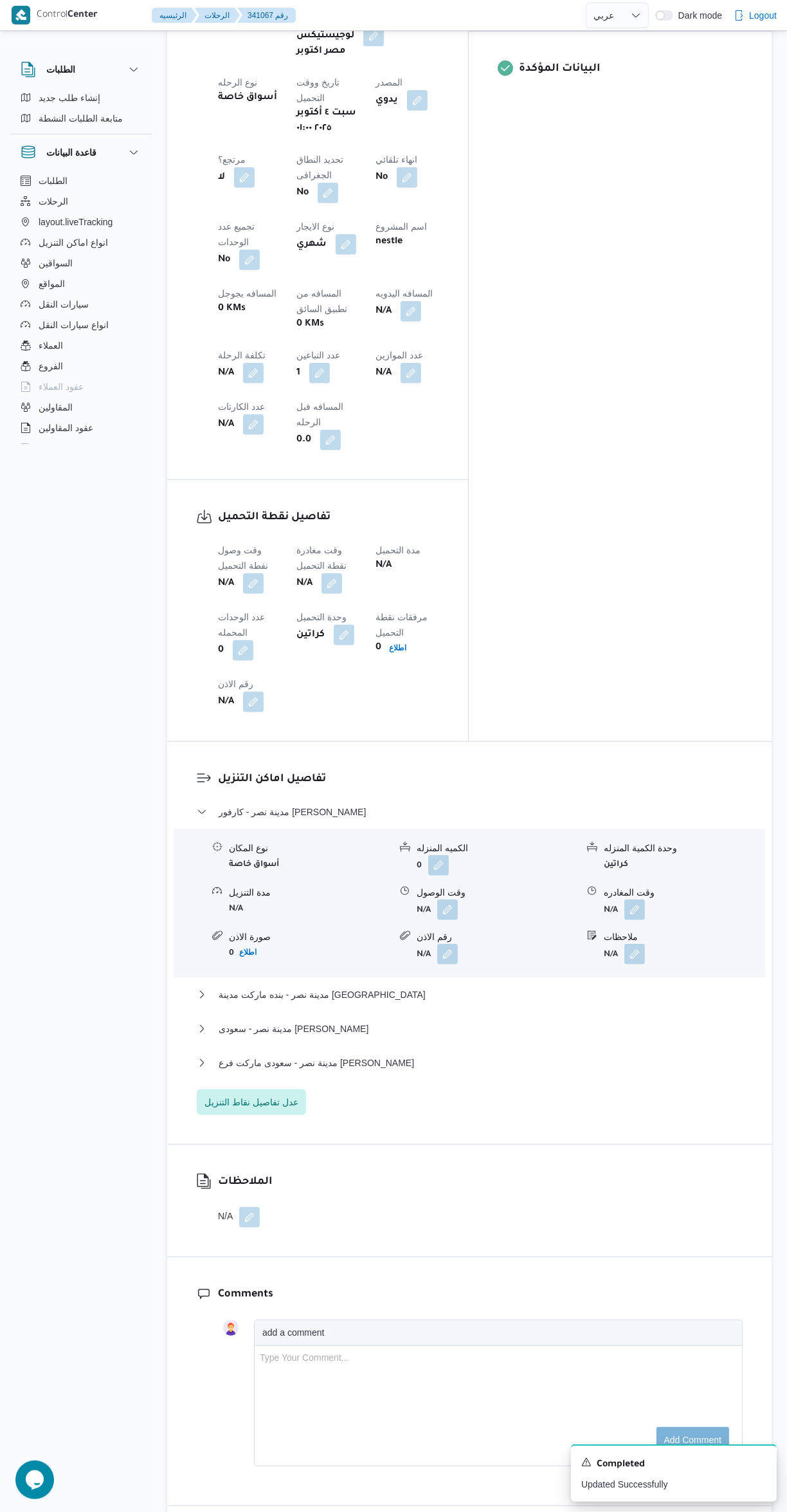
scroll to position [639, 0]
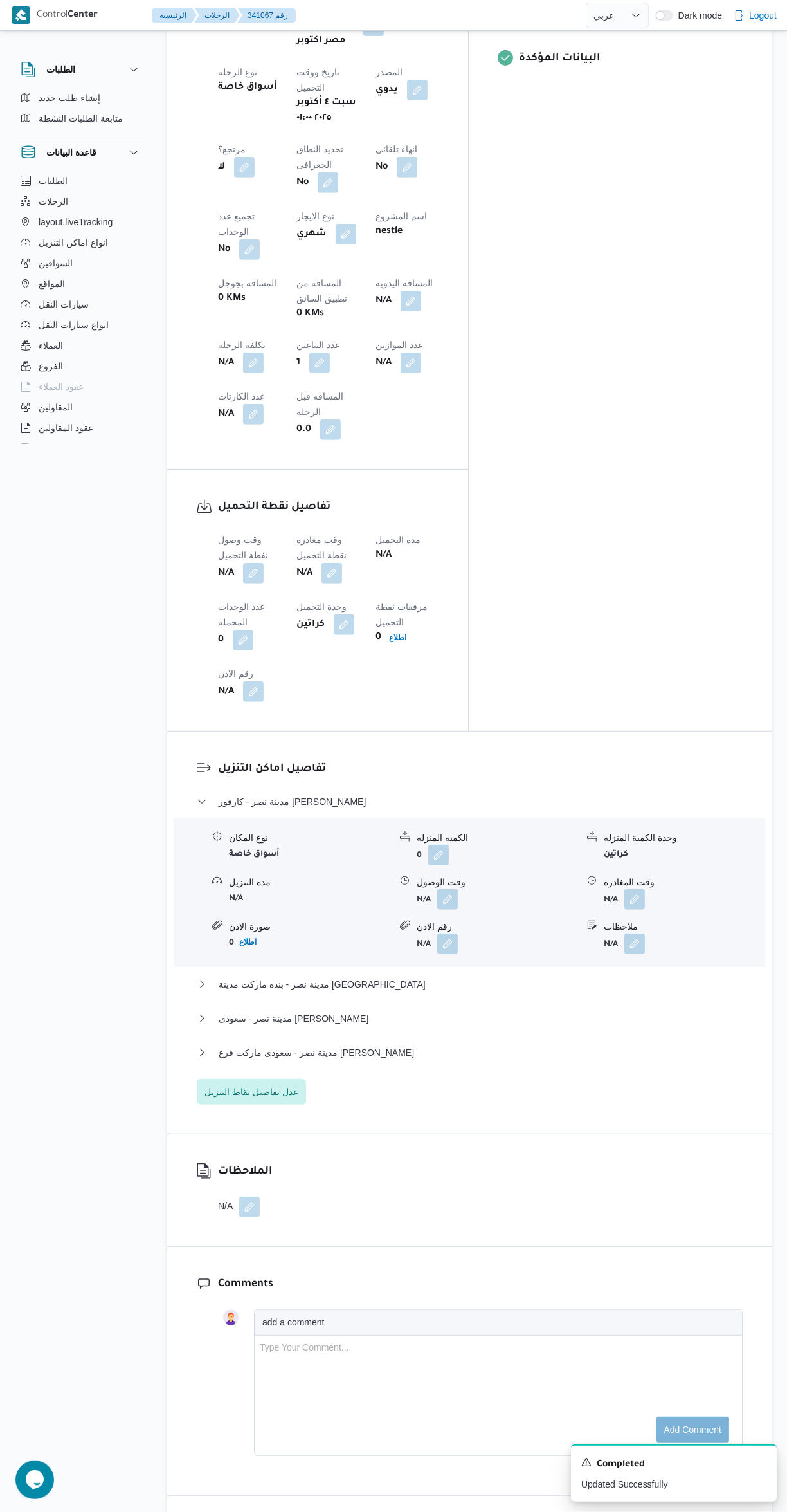
click at [264, 563] on button "button" at bounding box center [254, 573] width 21 height 21
click at [253, 433] on input "وقت وصول نفطة التحميل" at bounding box center [220, 439] width 146 height 25
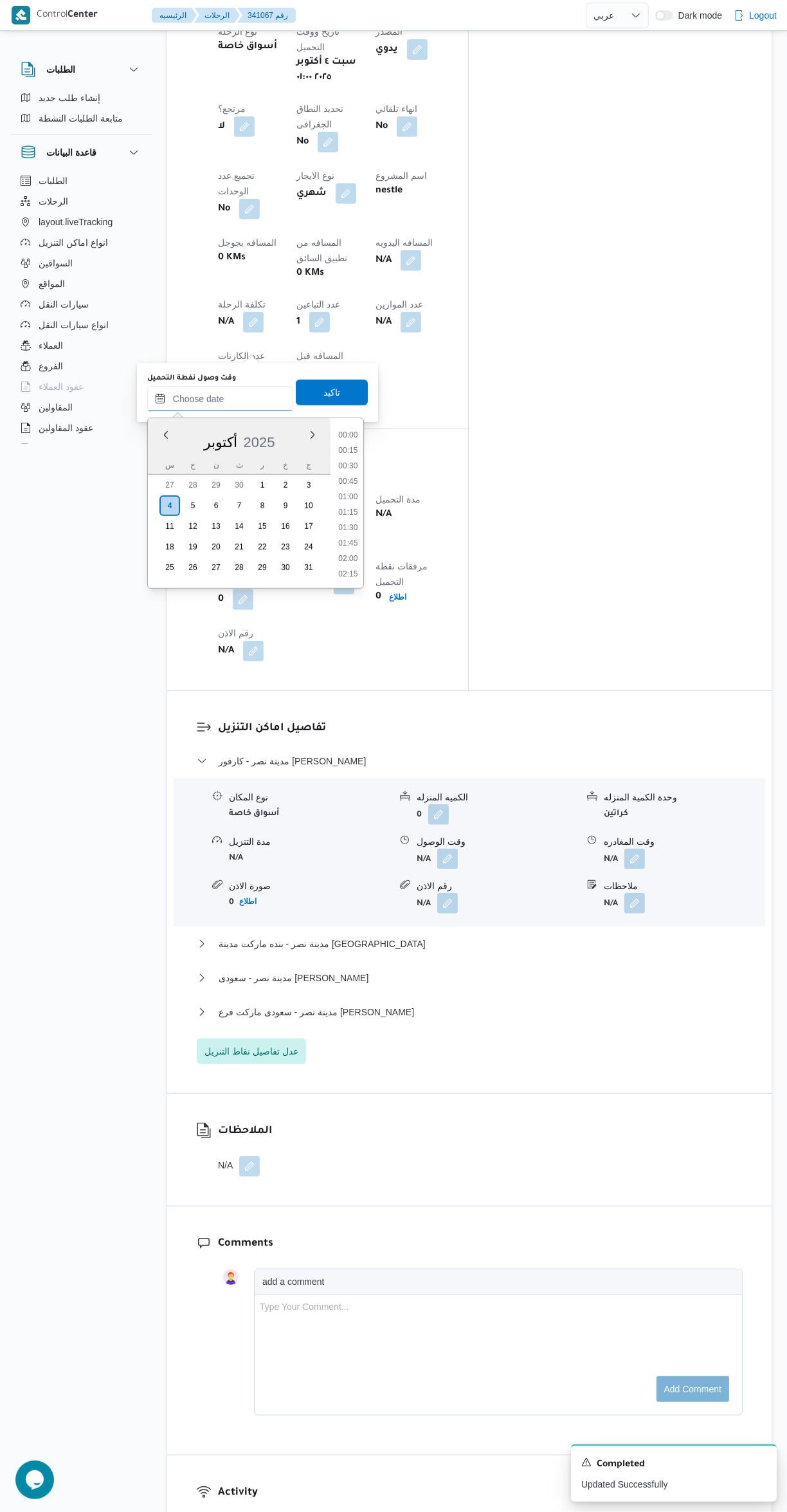
scroll to position [462, 0]
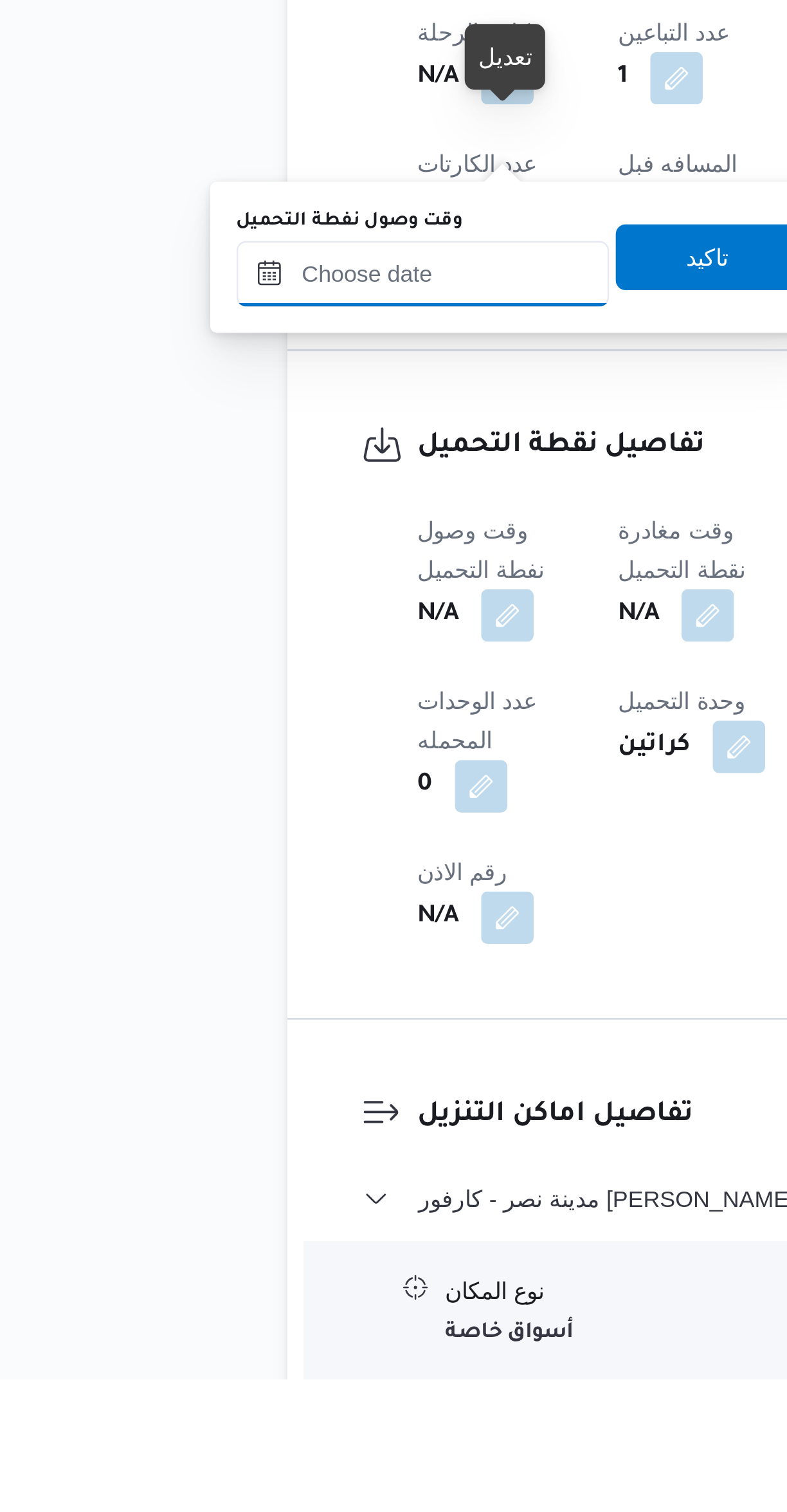
click at [229, 1080] on input "وقت وصول نفطة التحميل" at bounding box center [220, 1078] width 146 height 25
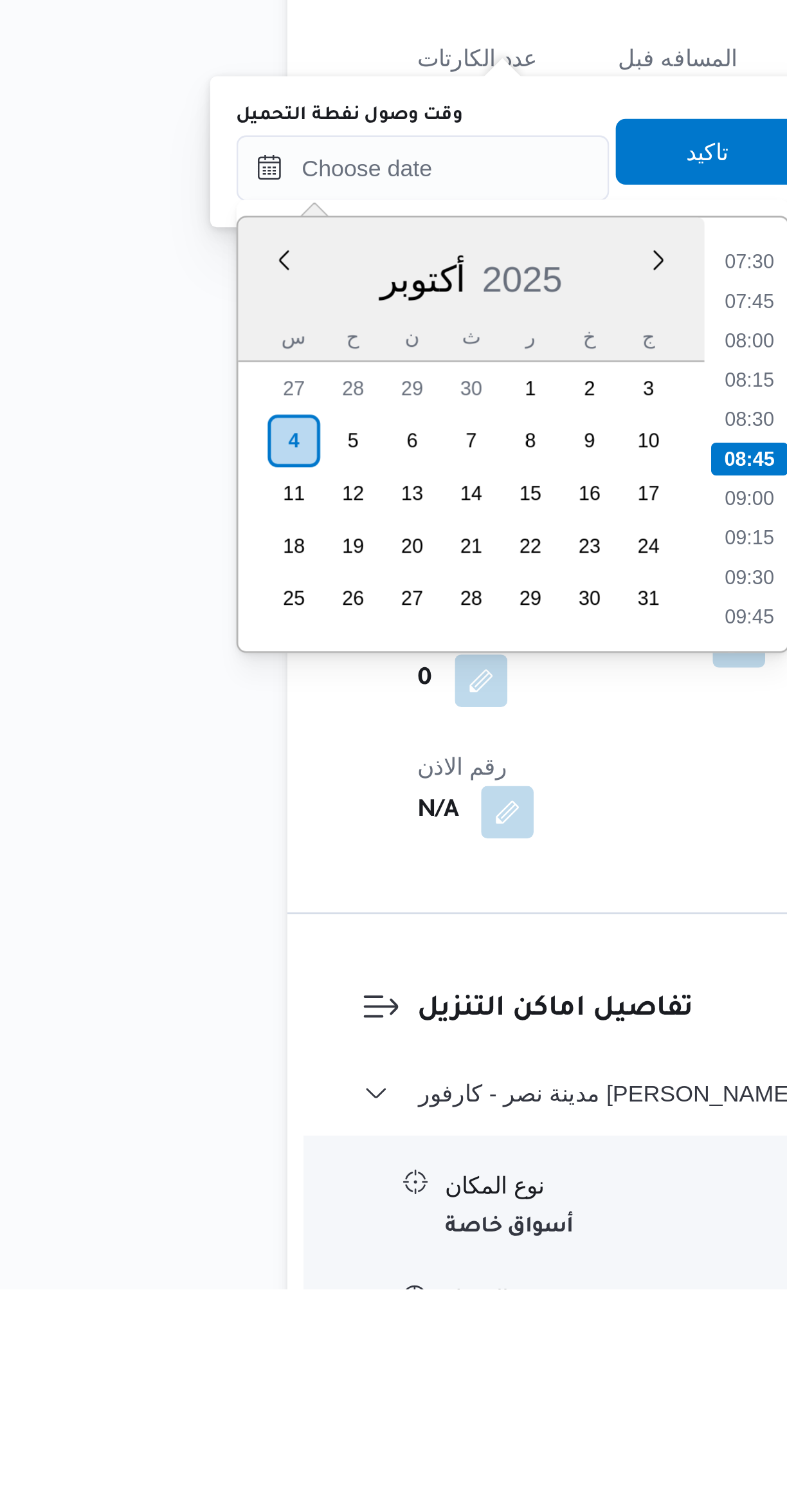
click at [348, 1108] on li "07:30" at bounding box center [348, 1109] width 30 height 13
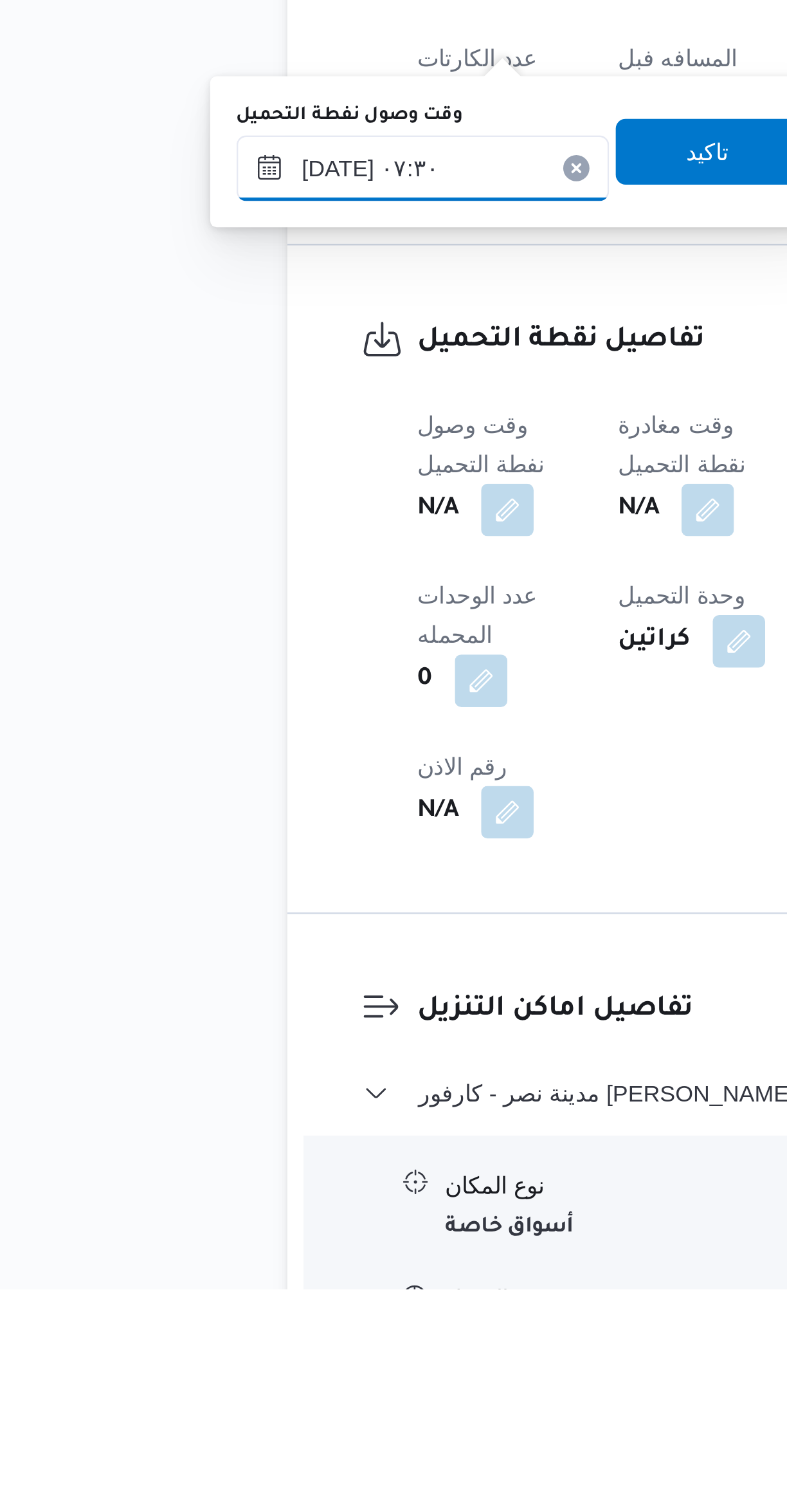
click at [243, 1065] on input "[DATE] ٠٧:٣٠" at bounding box center [220, 1072] width 146 height 25
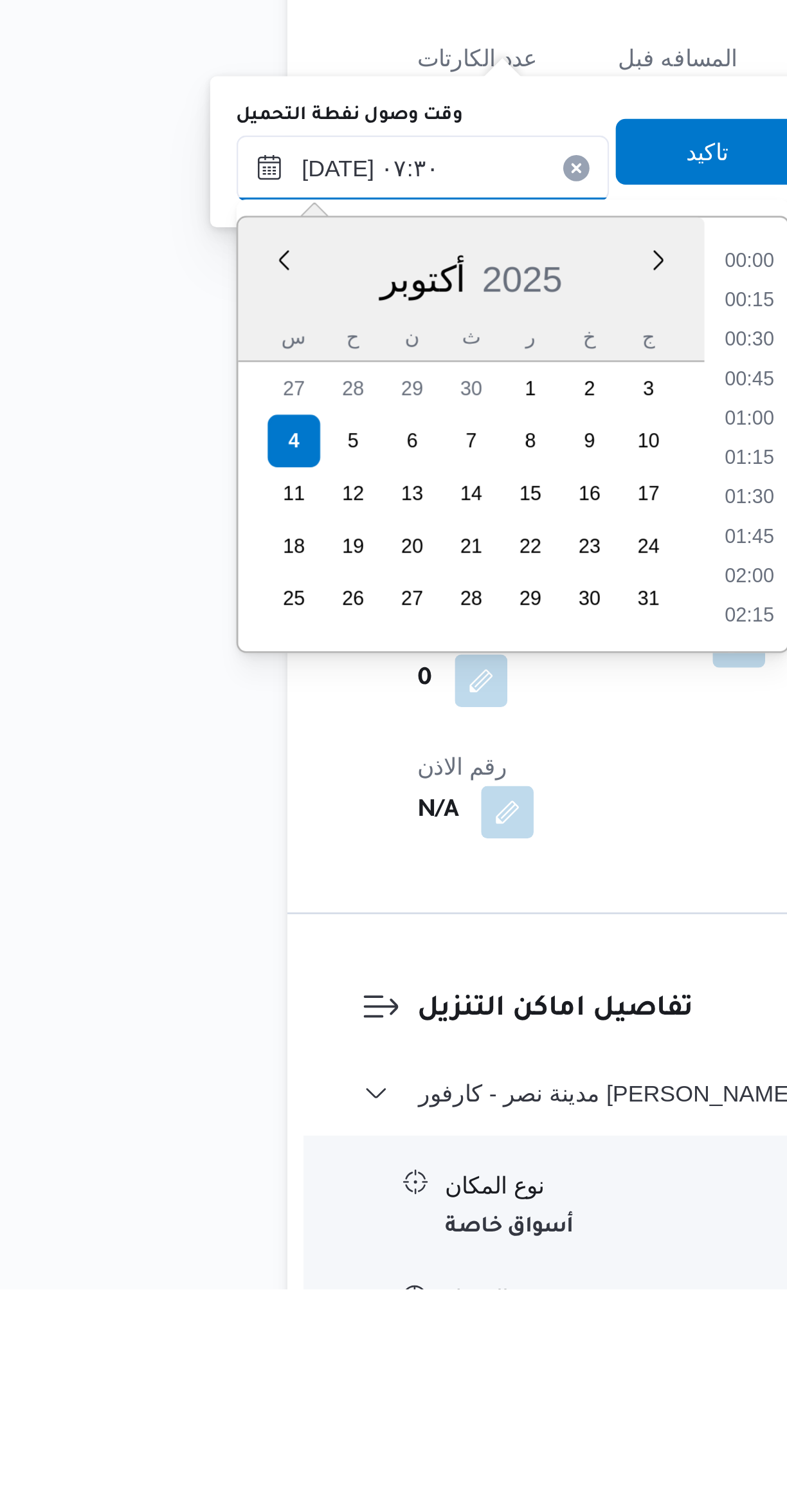
scroll to position [385, 0]
click at [346, 1107] on li "06:15" at bounding box center [348, 1109] width 30 height 13
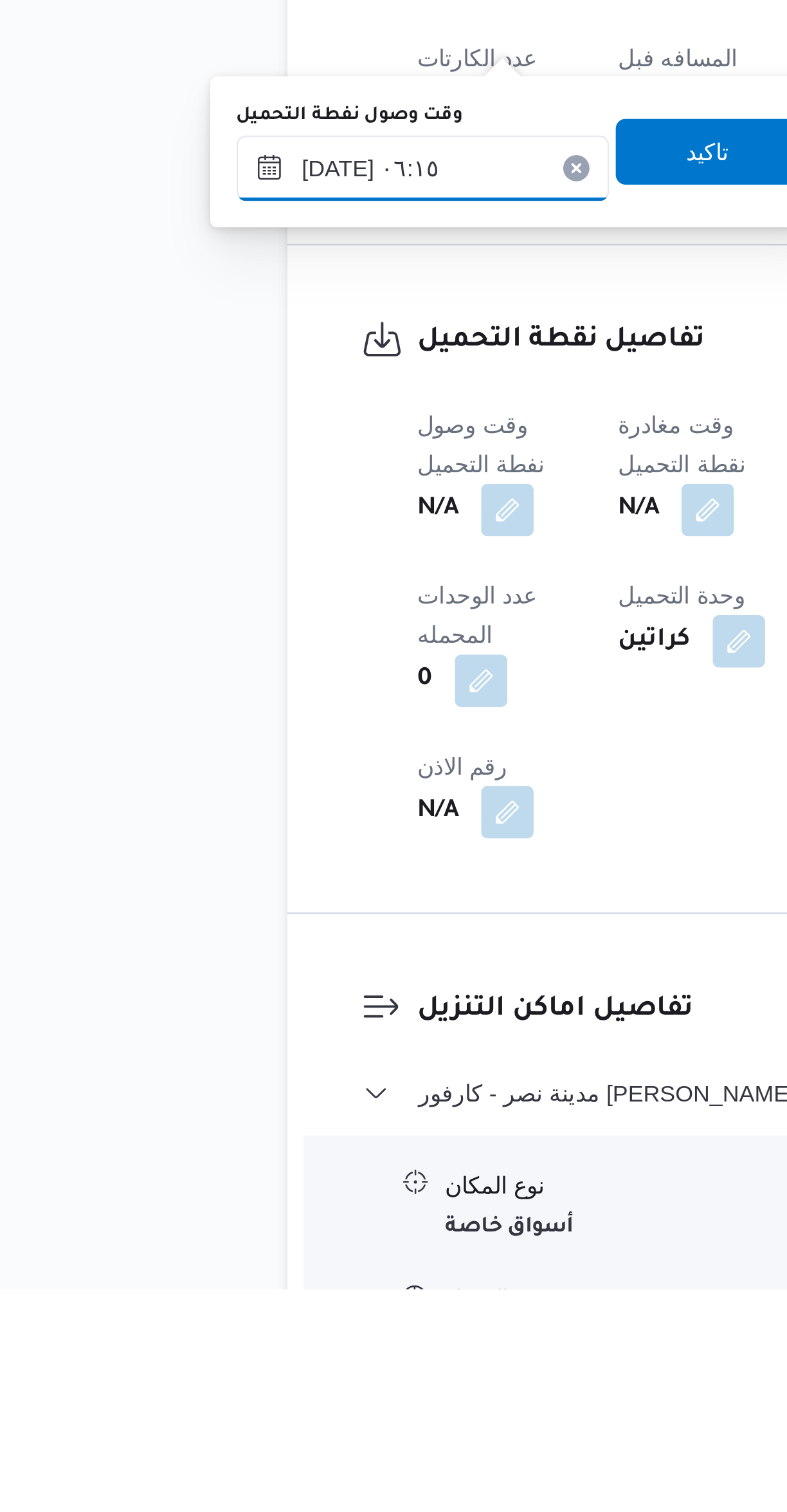
click at [233, 1071] on input "[DATE] ٠٦:١٥" at bounding box center [220, 1072] width 146 height 25
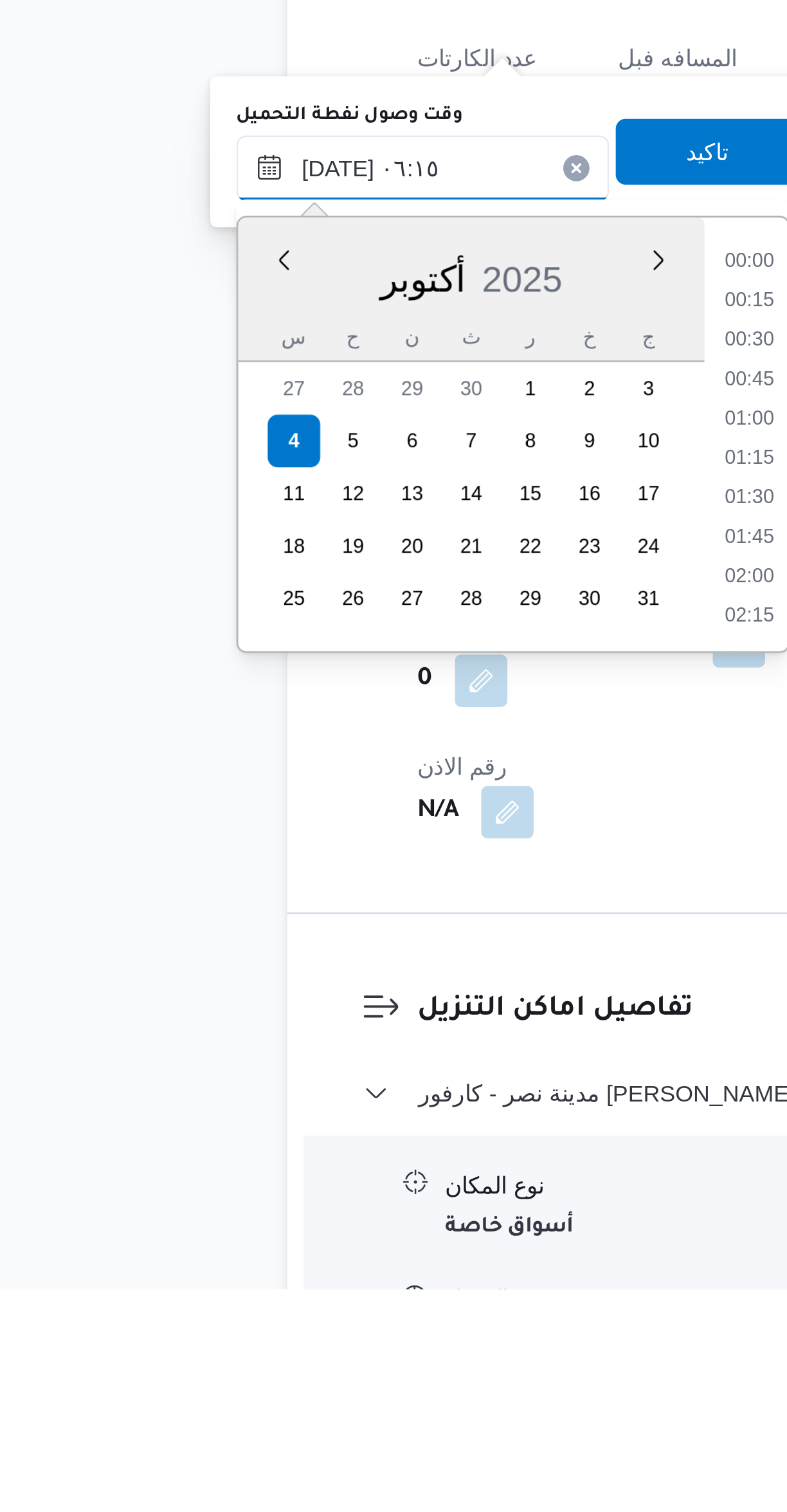
scroll to position [308, 0]
click at [347, 1167] on li "06:00" at bounding box center [348, 1171] width 30 height 13
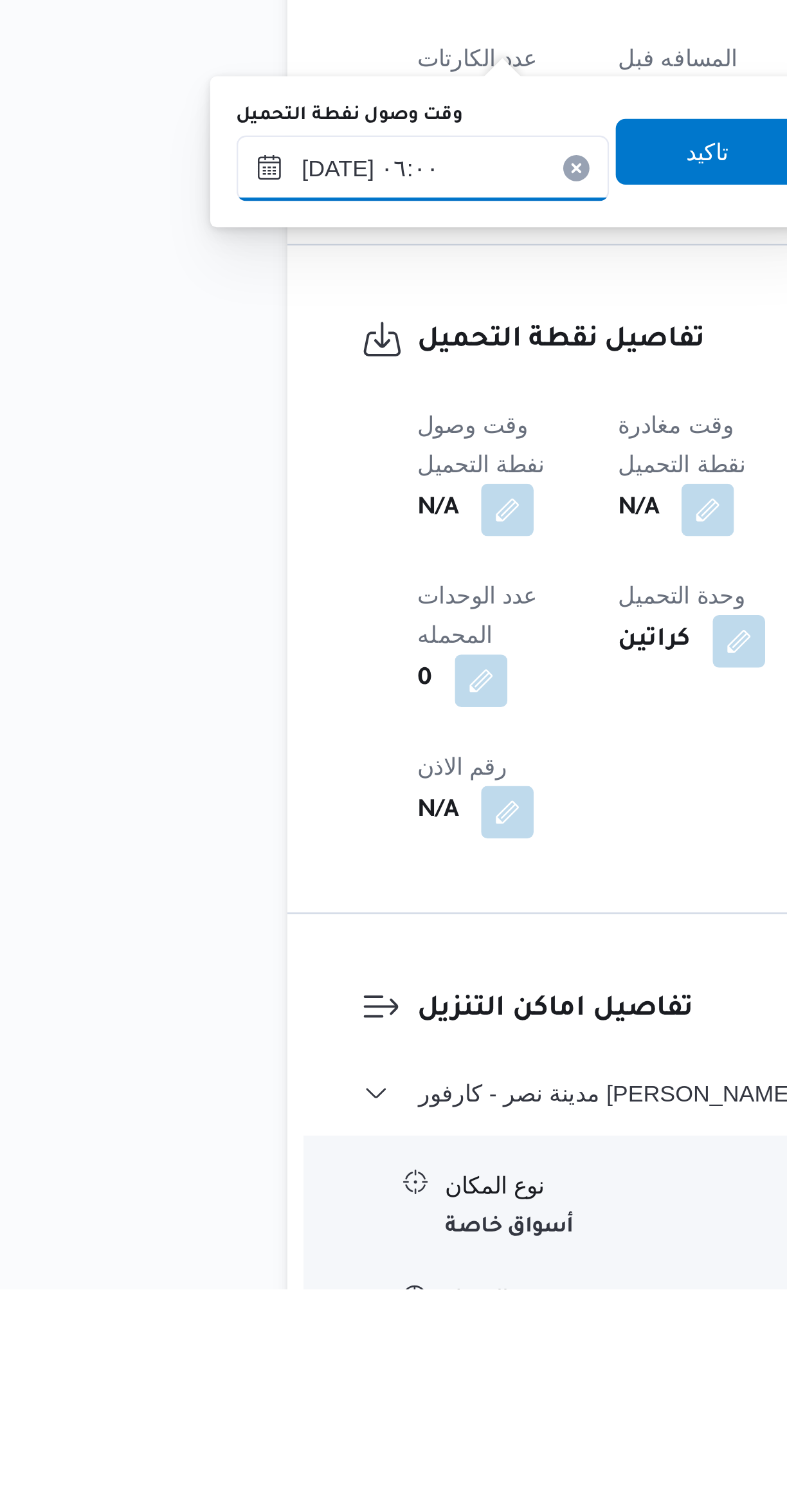
click at [239, 1075] on input "٠٤/١٠/٢٠٢٥ ٠٦:٠٠" at bounding box center [220, 1072] width 146 height 25
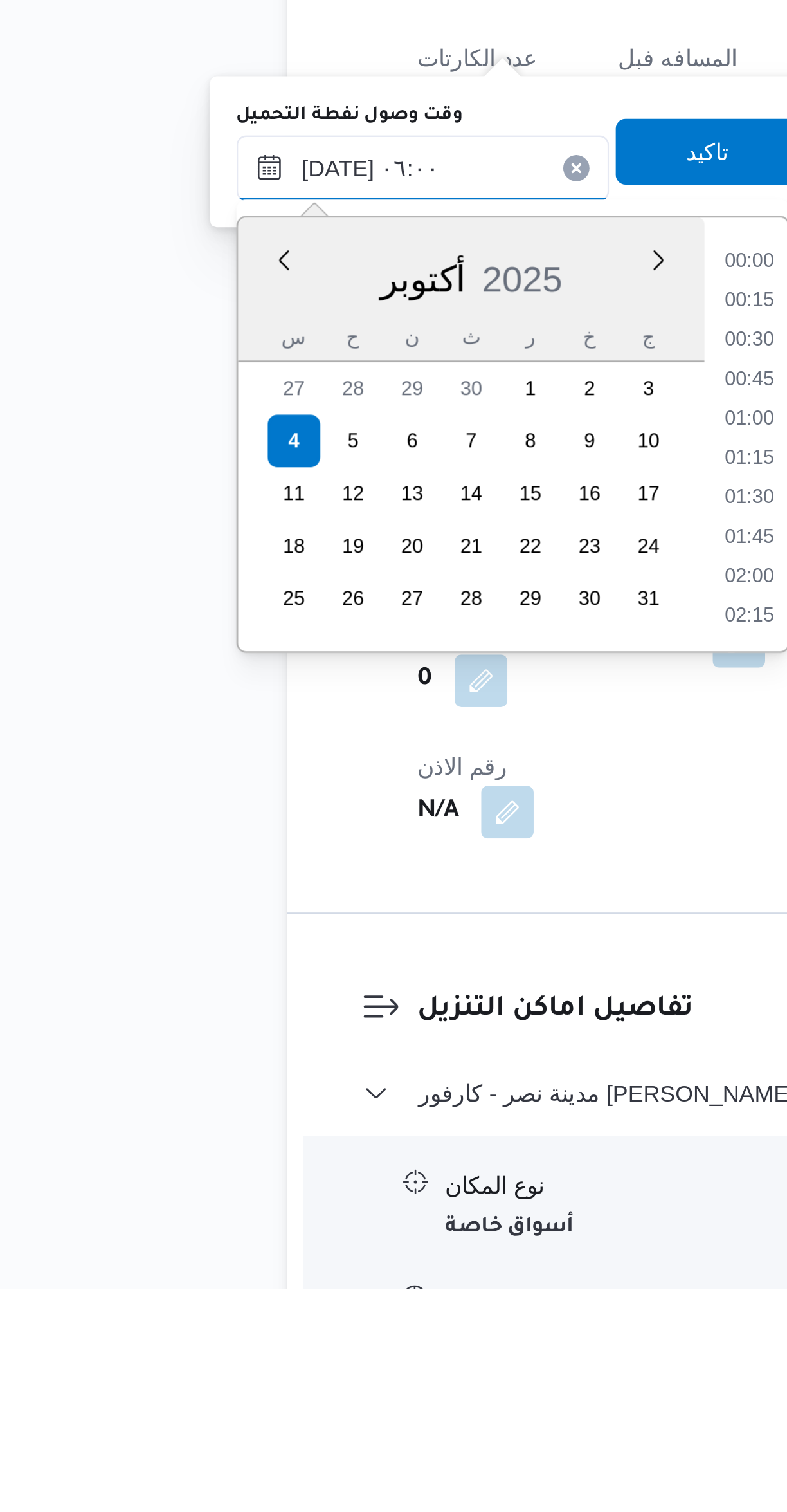
scroll to position [292, 0]
click at [345, 1166] on li "05:45" at bounding box center [348, 1171] width 30 height 13
type input "٠٤/١٠/٢٠٢٥ ٠٥:٤٥"
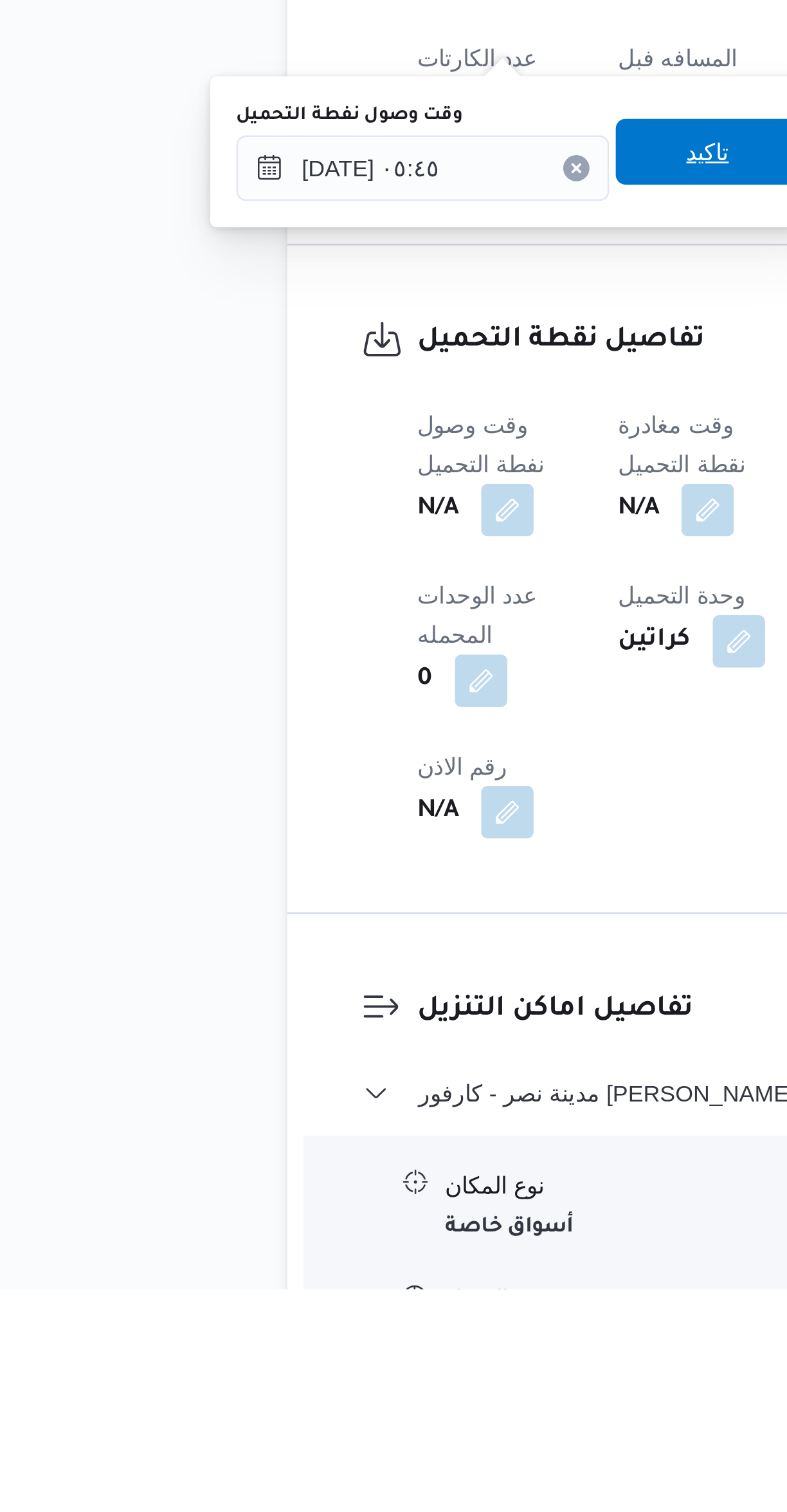
click at [325, 1061] on span "تاكيد" at bounding box center [332, 1066] width 17 height 16
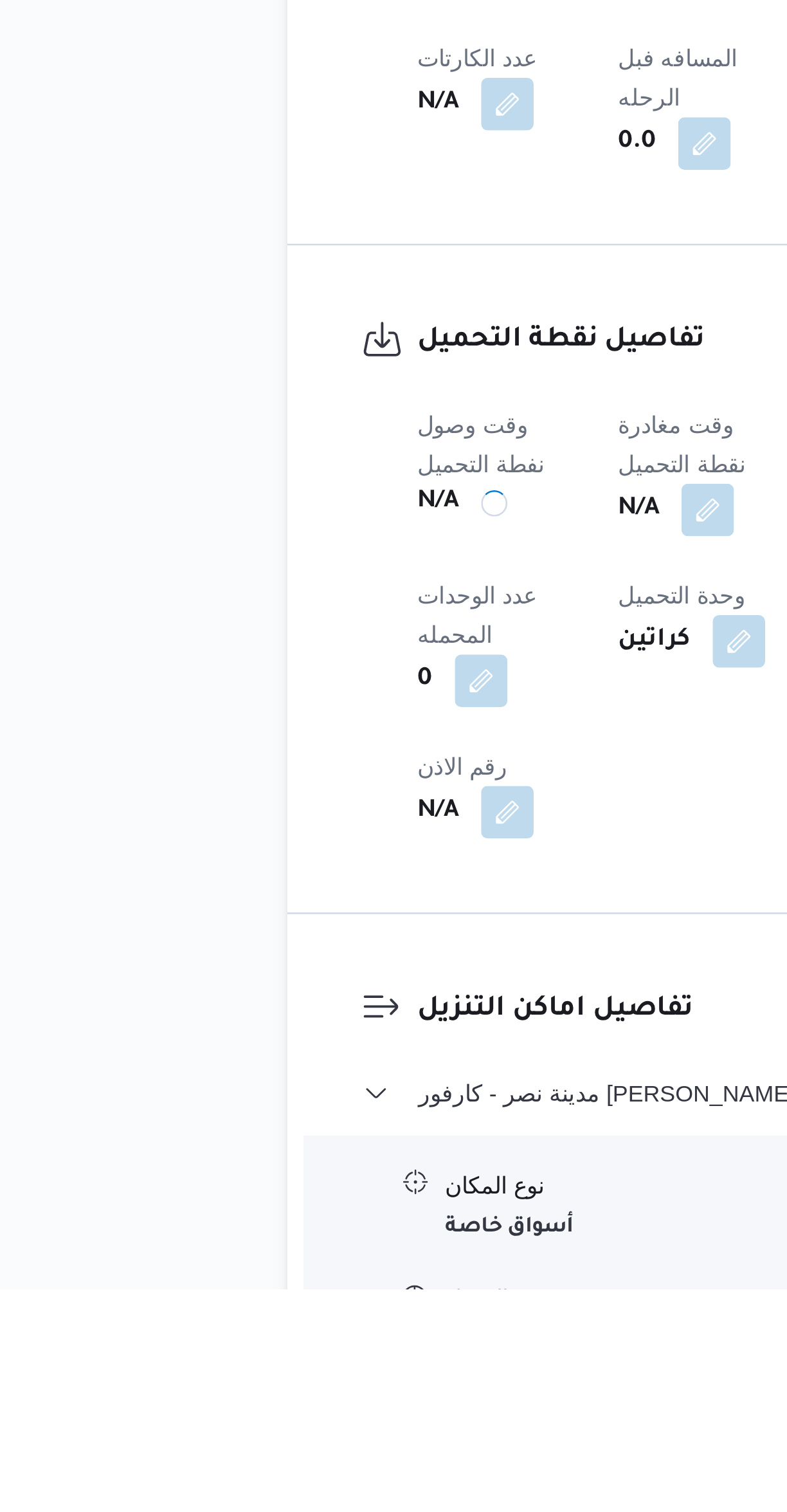
scroll to position [6, 0]
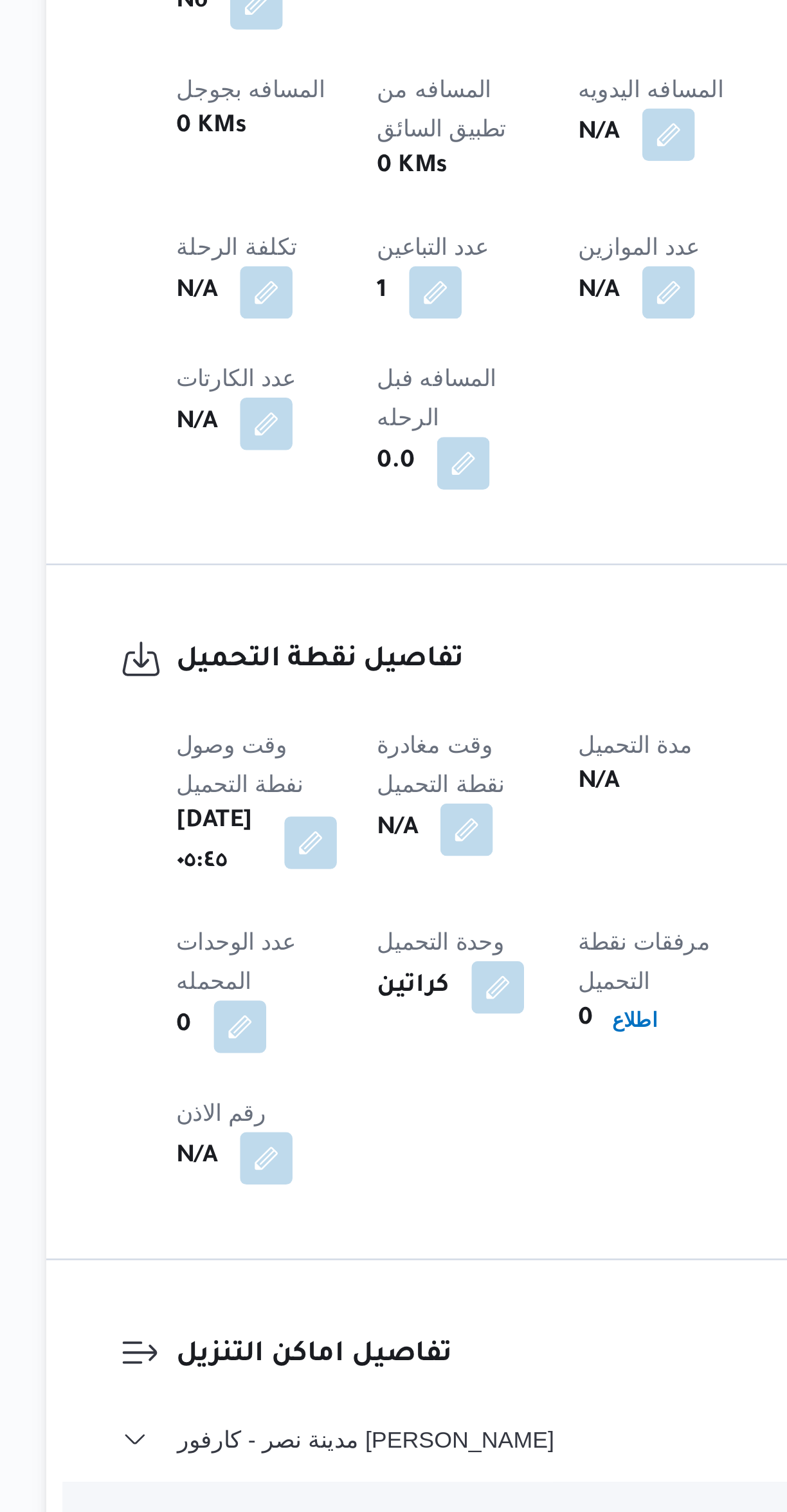
click at [342, 1197] on button "button" at bounding box center [332, 1207] width 21 height 21
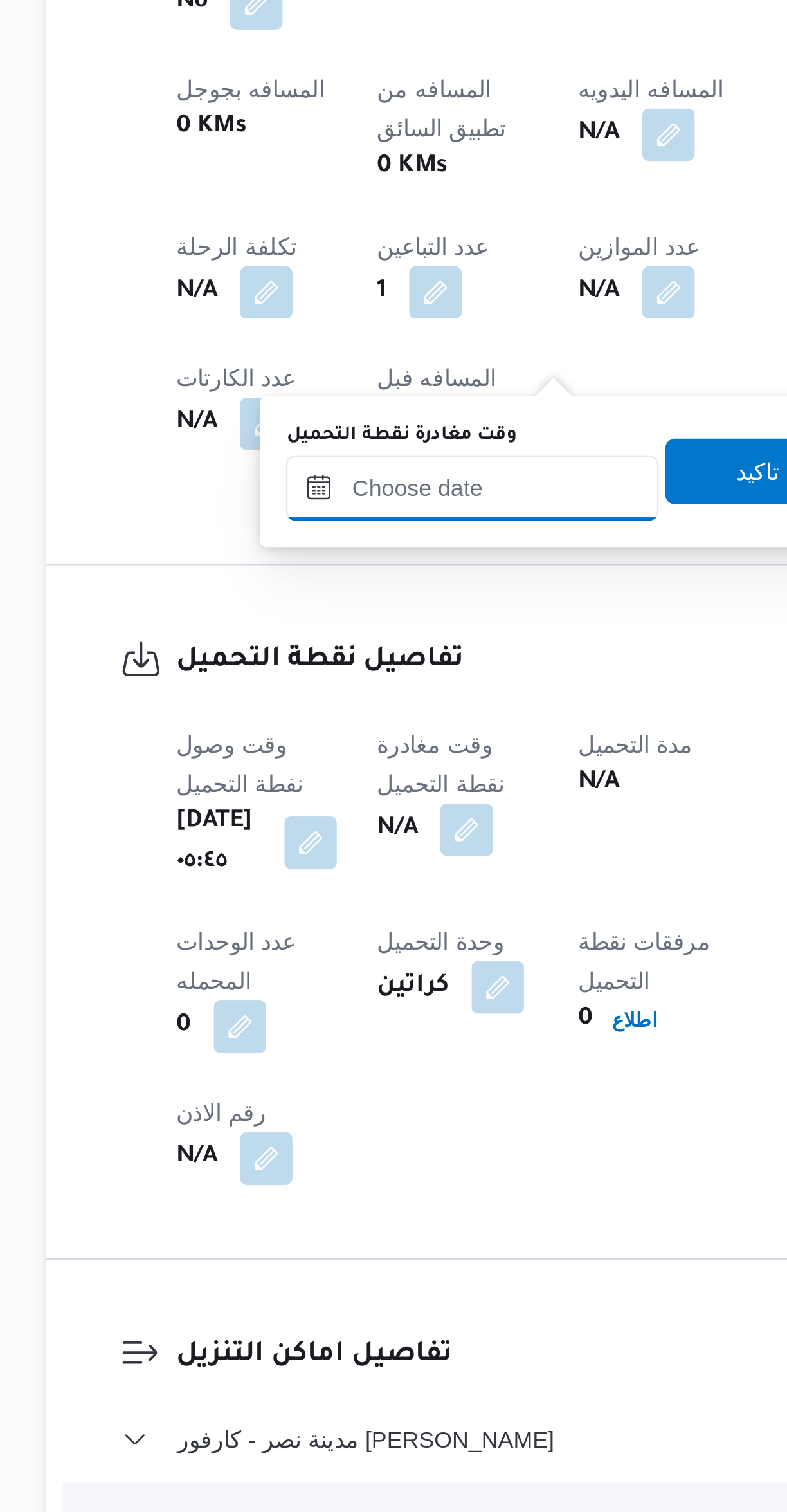
click at [344, 1070] on input "وقت مغادرة نقطة التحميل" at bounding box center [334, 1072] width 146 height 25
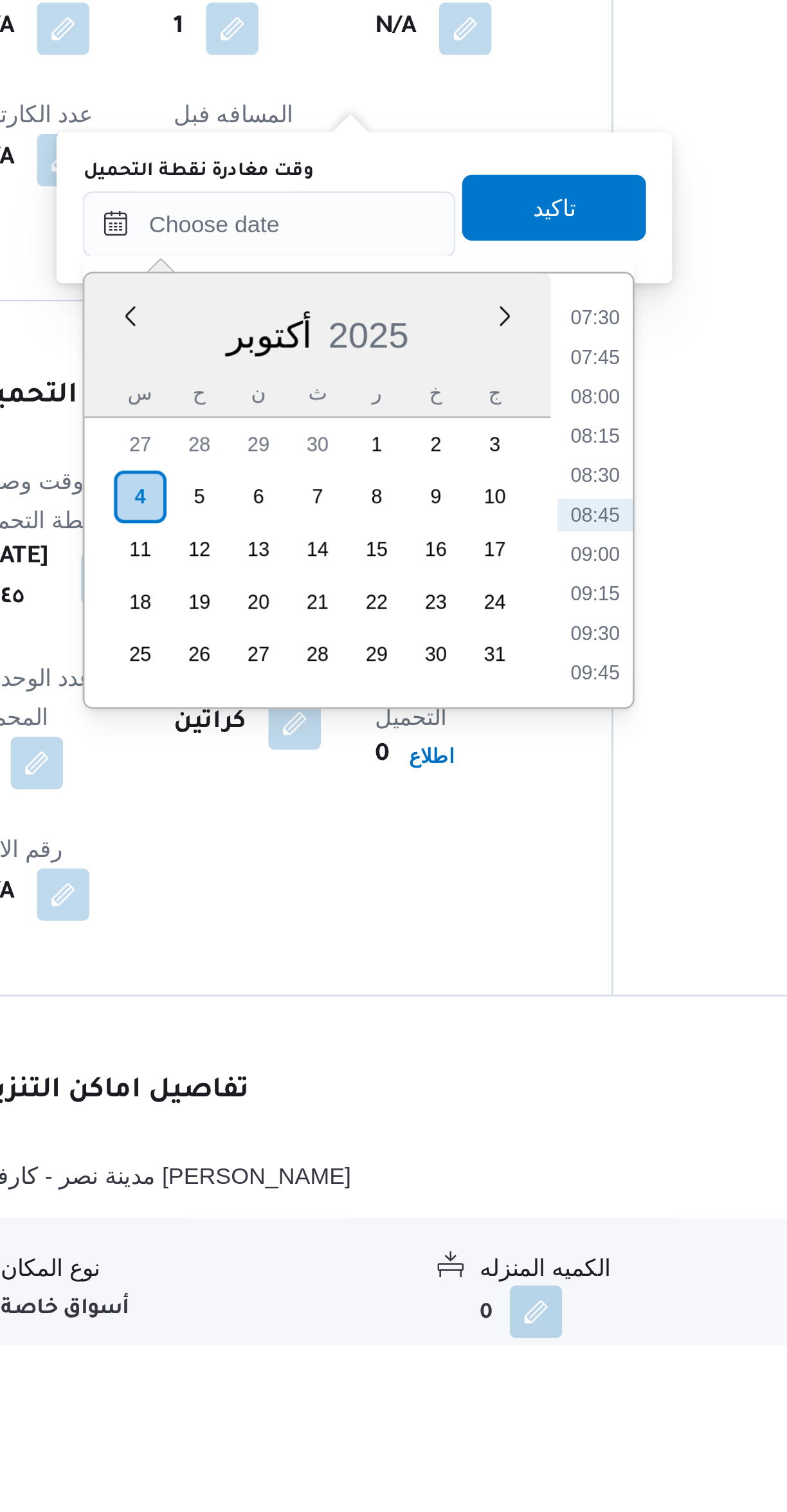
click at [464, 1166] on li "08:30" at bounding box center [462, 1171] width 30 height 13
type input "٠٤/١٠/٢٠٢٥ ٠٨:٣٠"
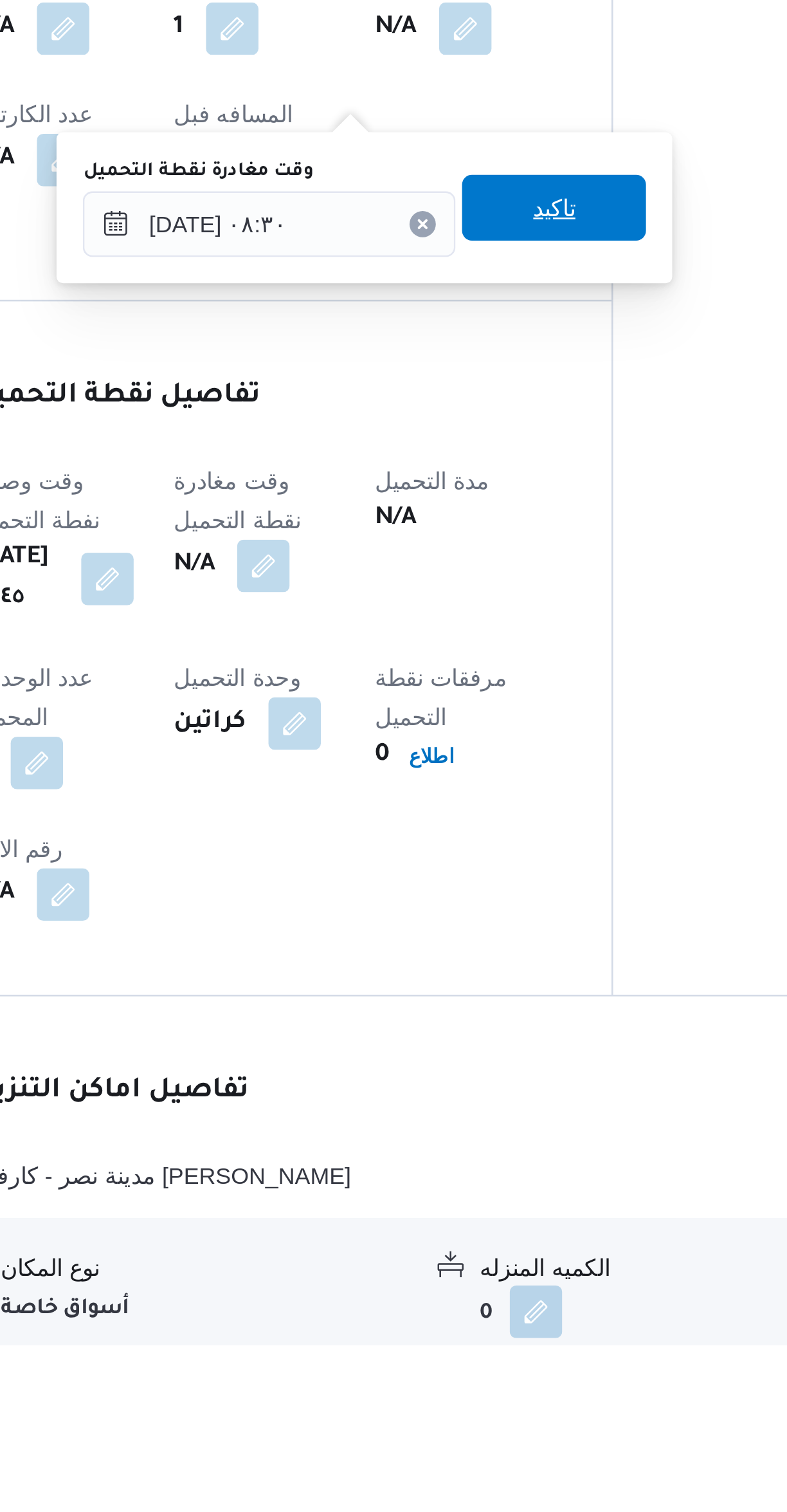
click at [467, 1067] on span "تاكيد" at bounding box center [446, 1066] width 72 height 25
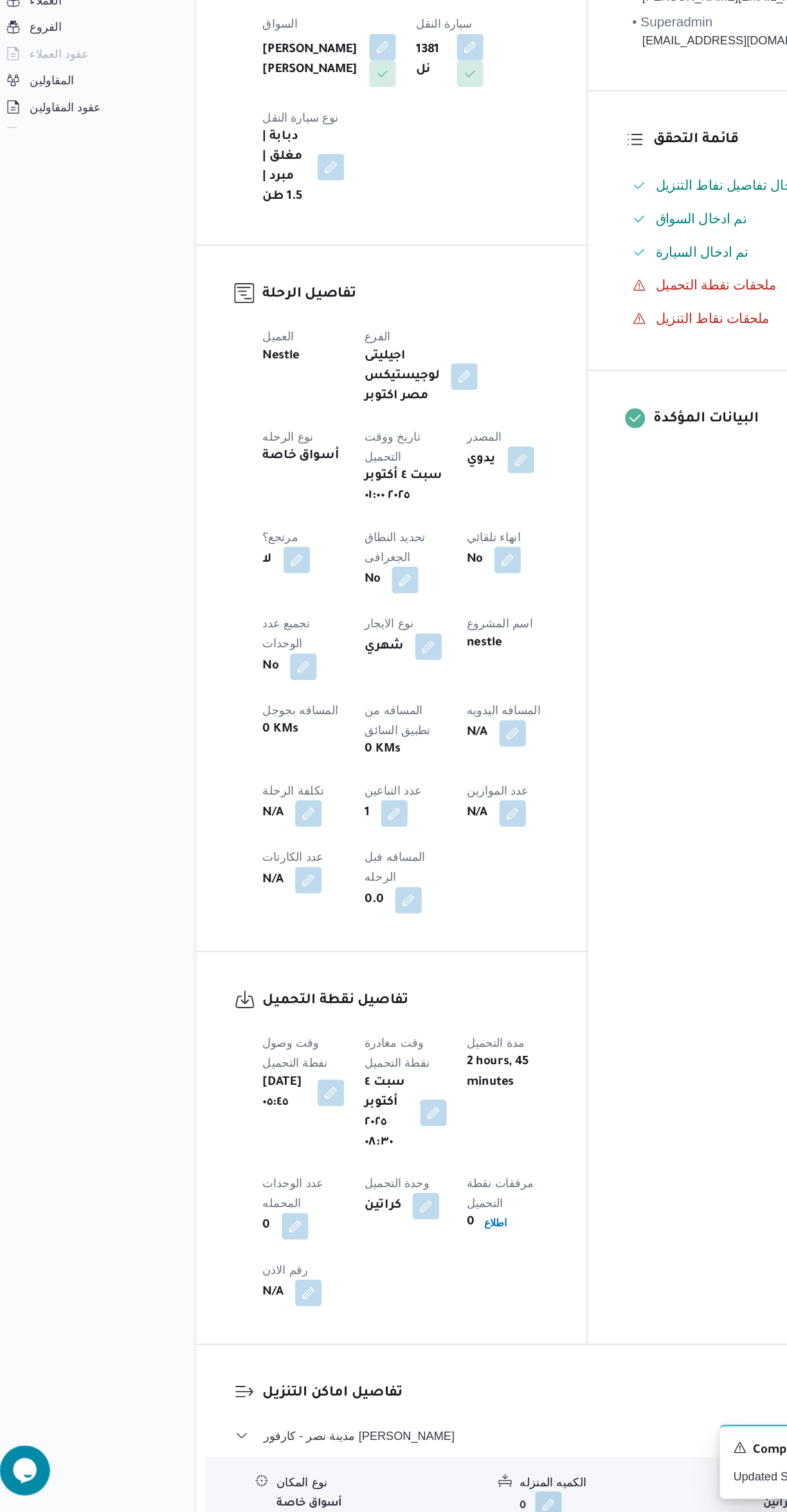
scroll to position [31, 0]
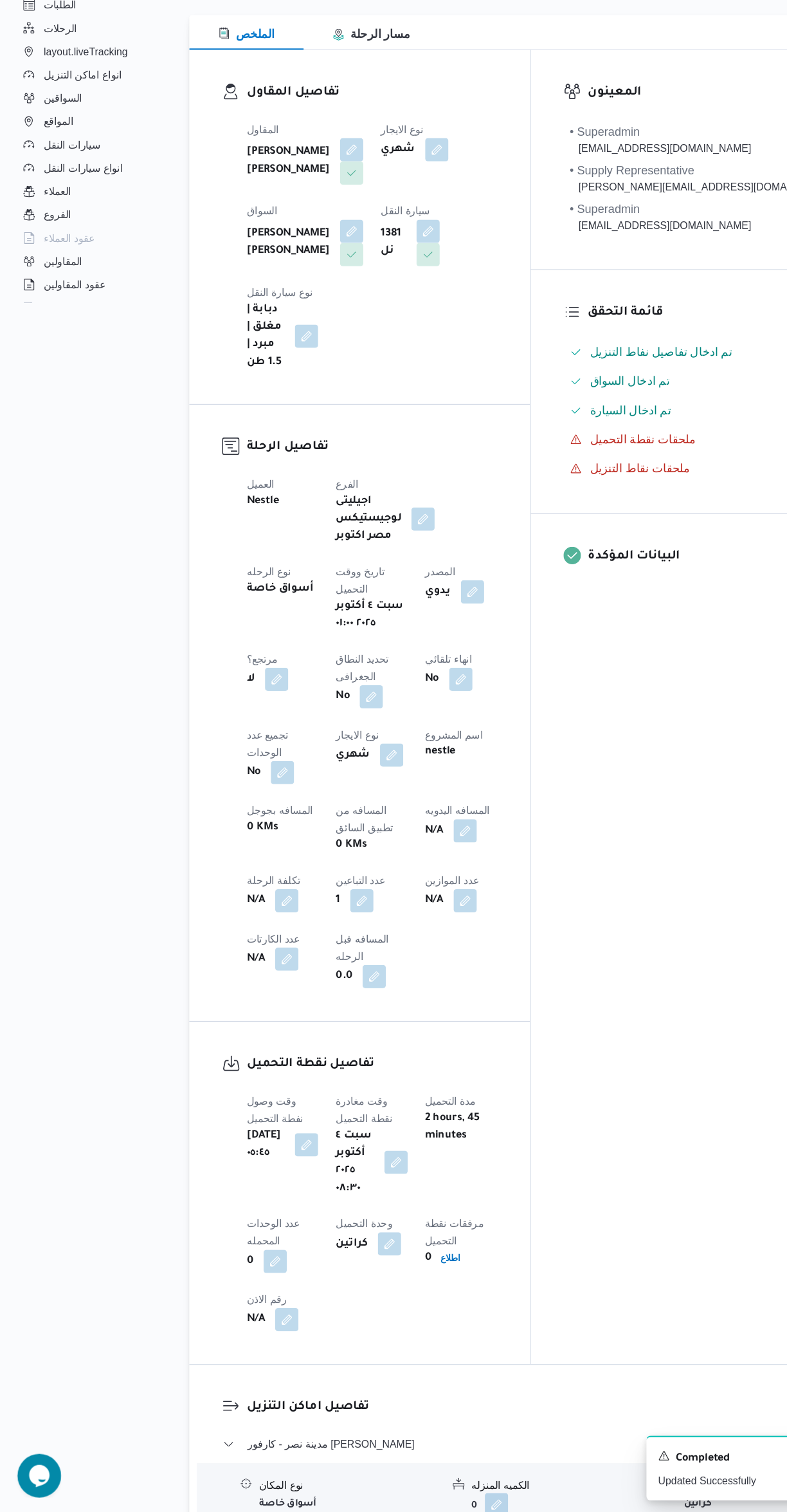
select select "ar"
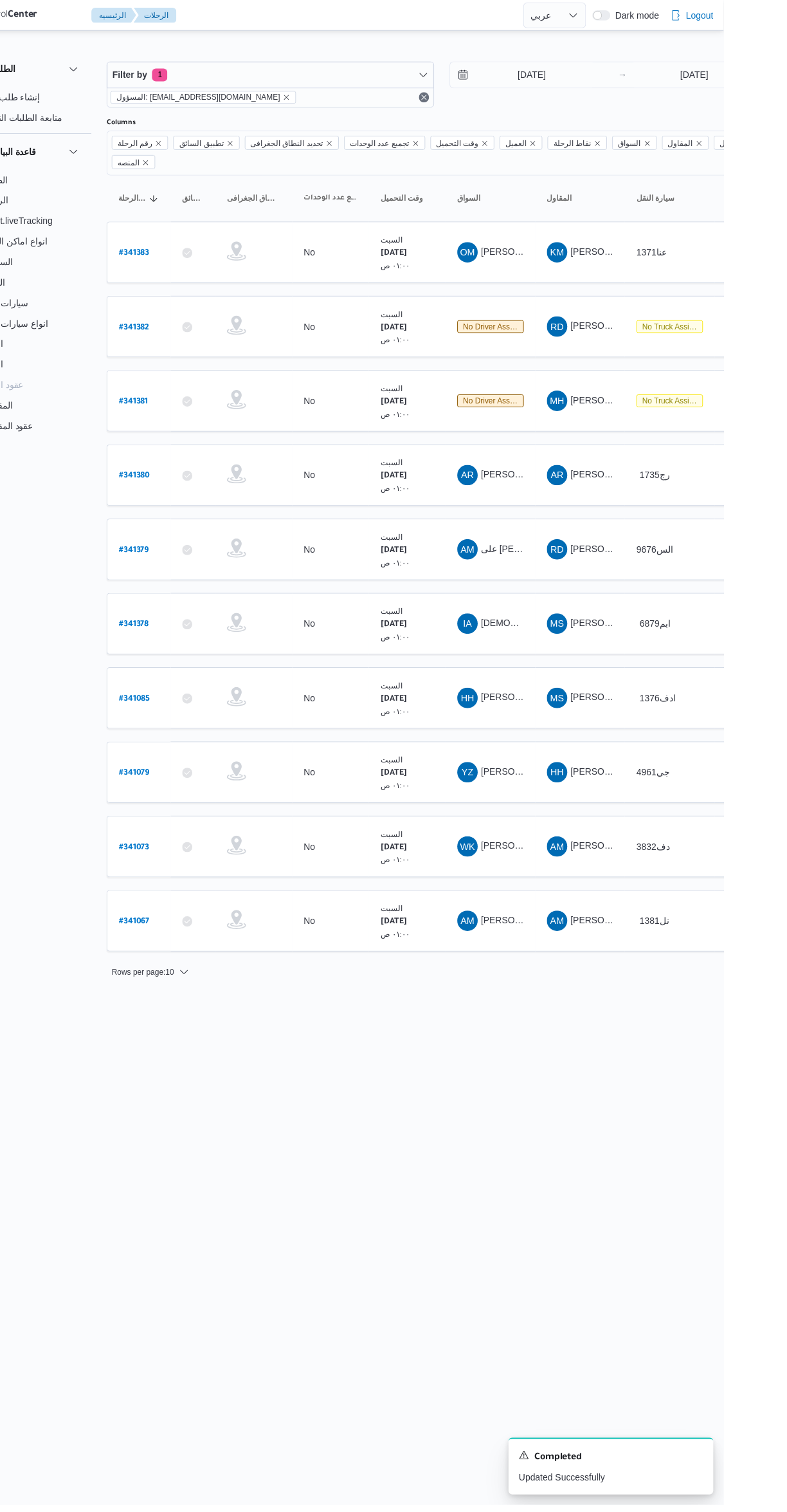
click at [197, 772] on b "# 341079" at bounding box center [194, 777] width 31 height 9
select select "ar"
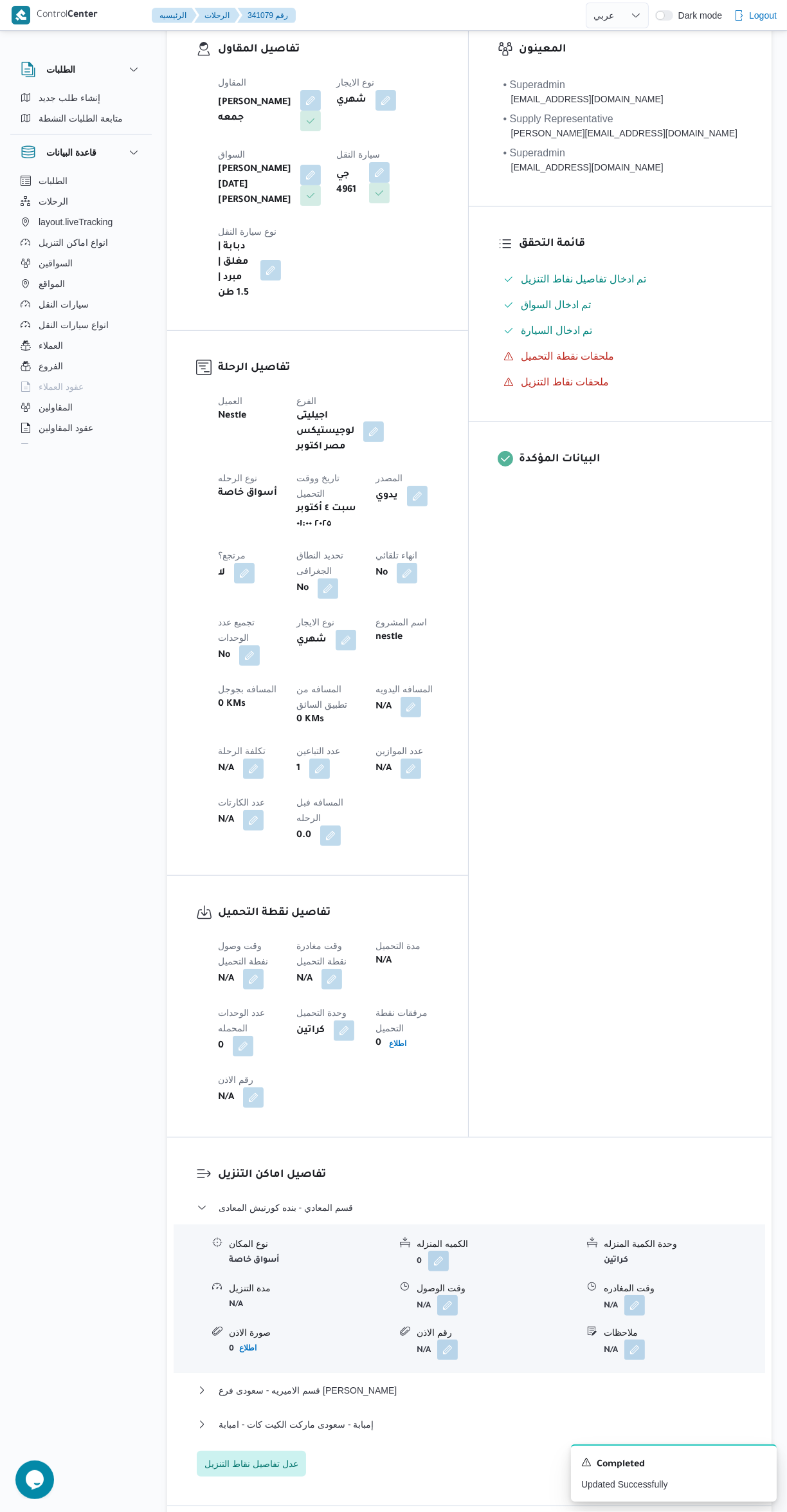
scroll to position [601, 0]
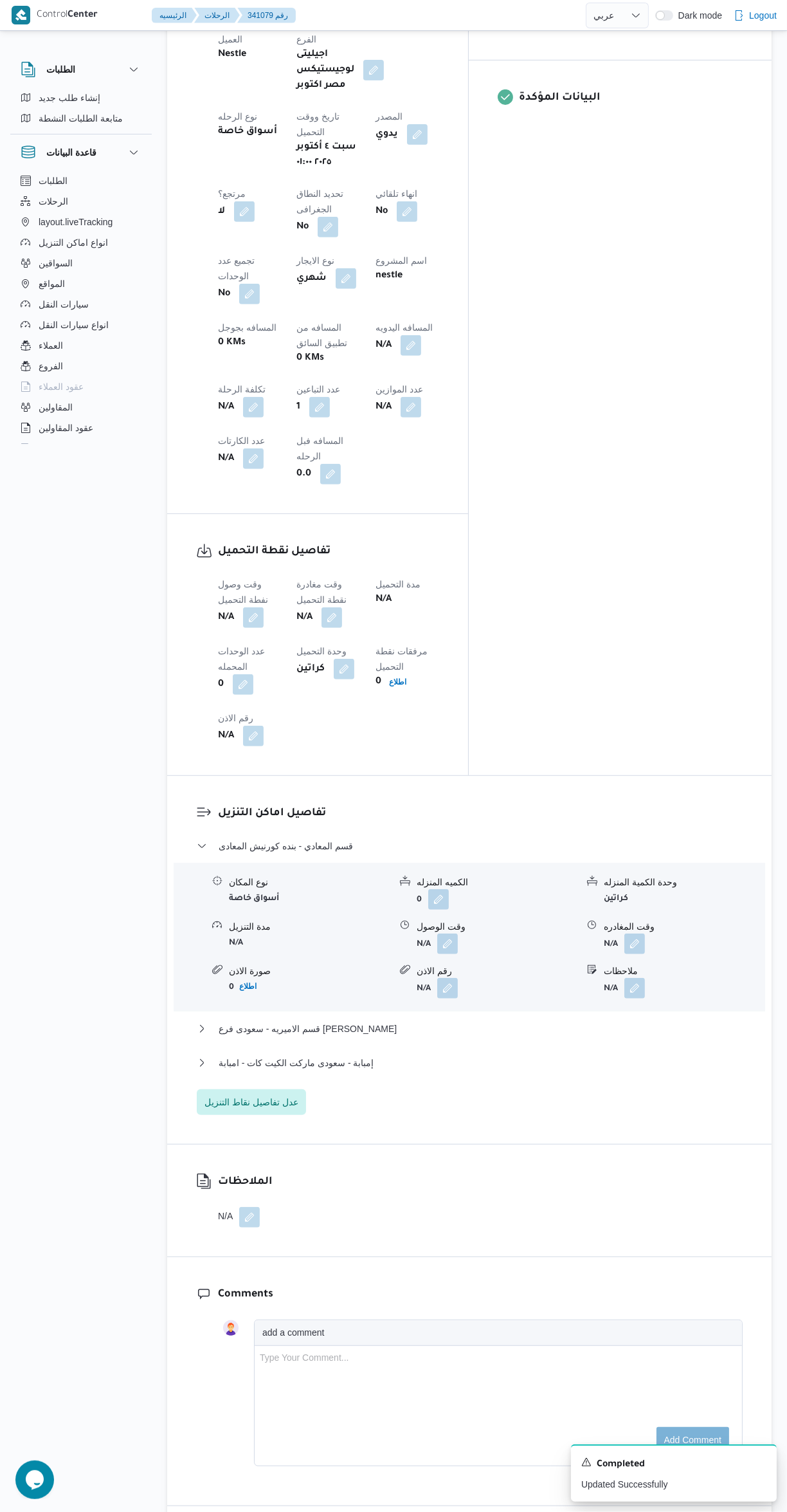
click at [254, 608] on button "button" at bounding box center [254, 618] width 21 height 21
click at [246, 469] on input "وقت وصول نفطة التحميل" at bounding box center [220, 473] width 146 height 25
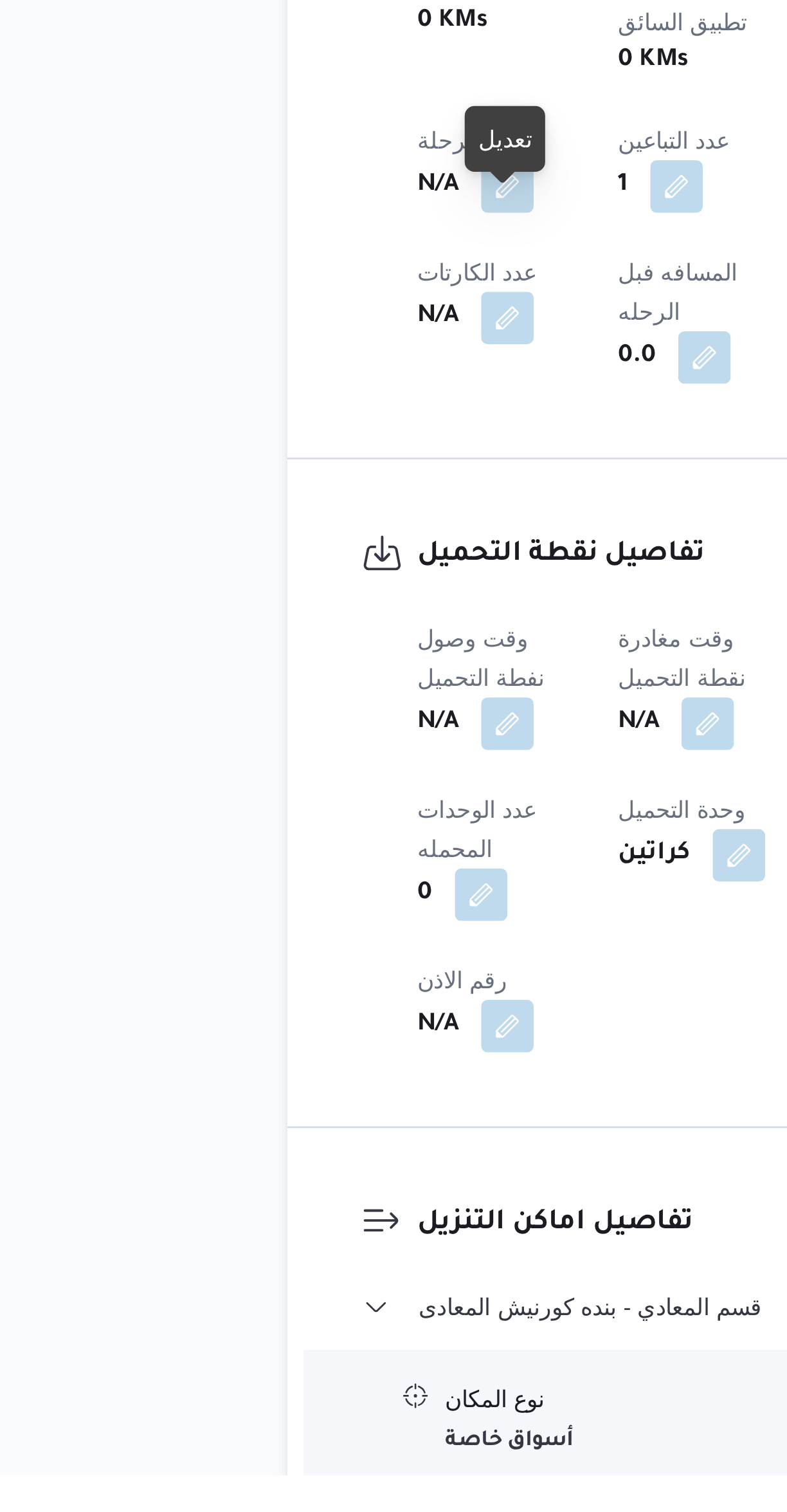
scroll to position [0, 0]
click at [251, 1207] on button "button" at bounding box center [254, 1218] width 21 height 21
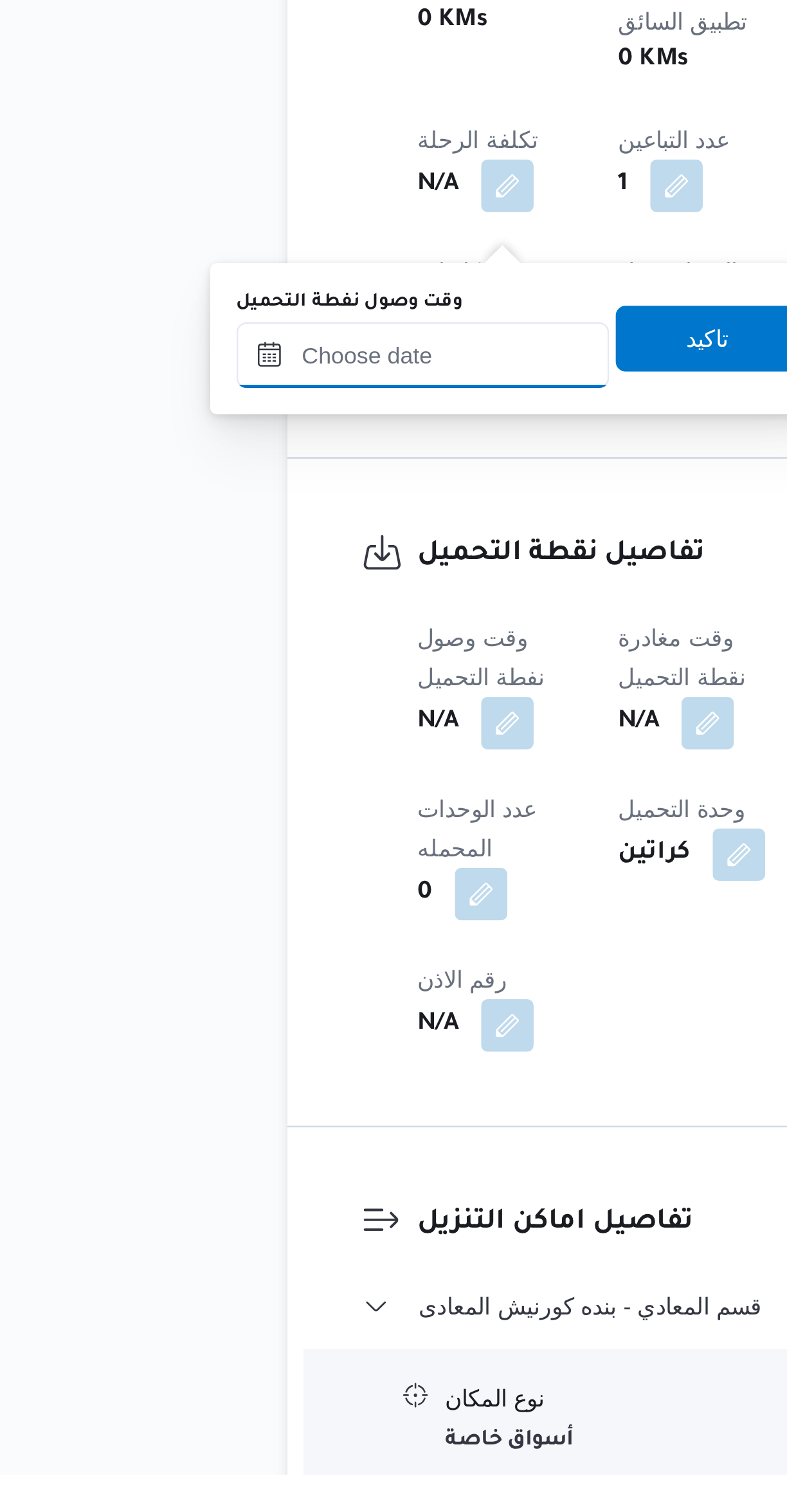
click at [234, 1074] on input "وقت وصول نفطة التحميل" at bounding box center [220, 1073] width 146 height 25
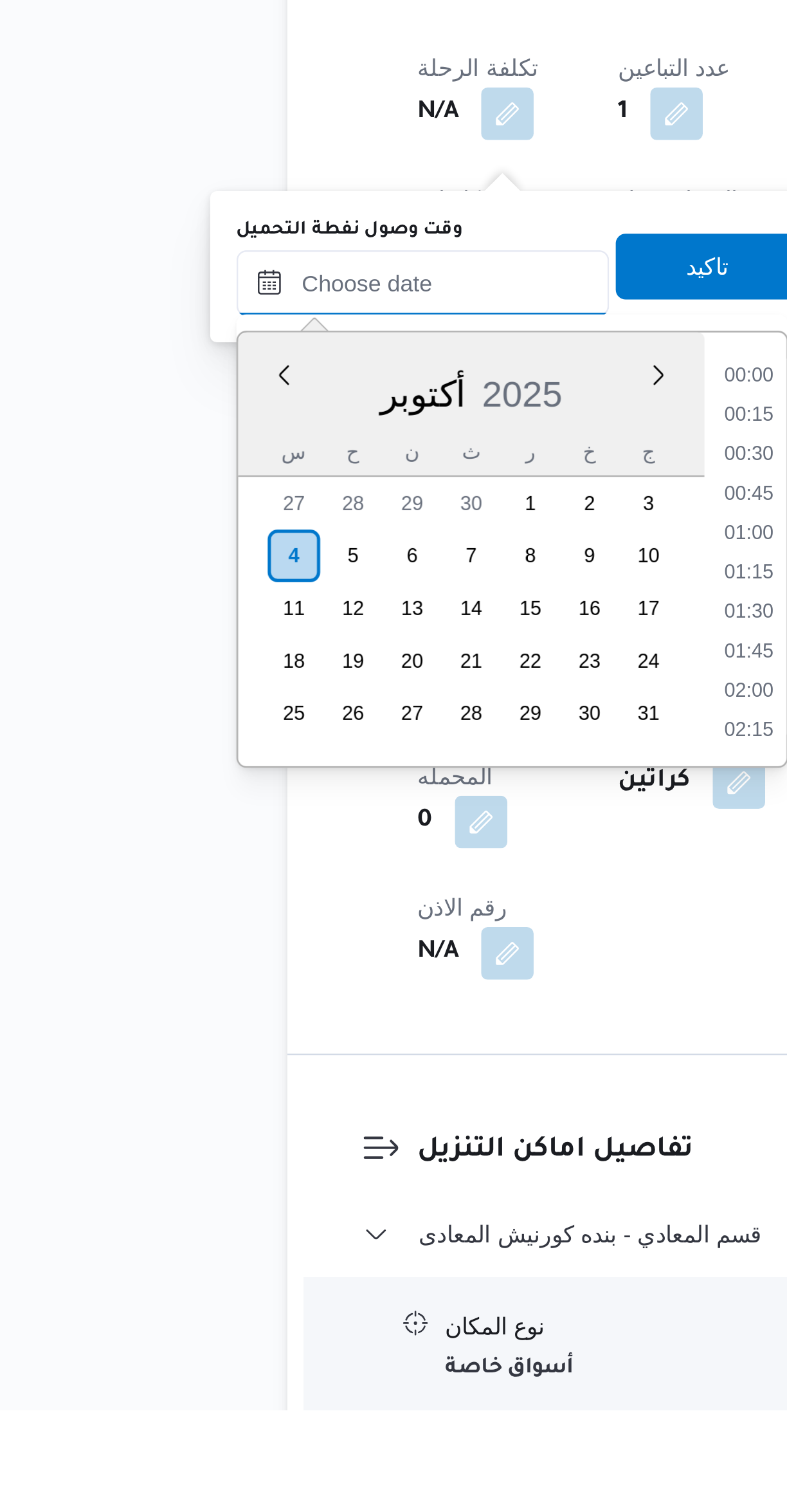
scroll to position [63, 0]
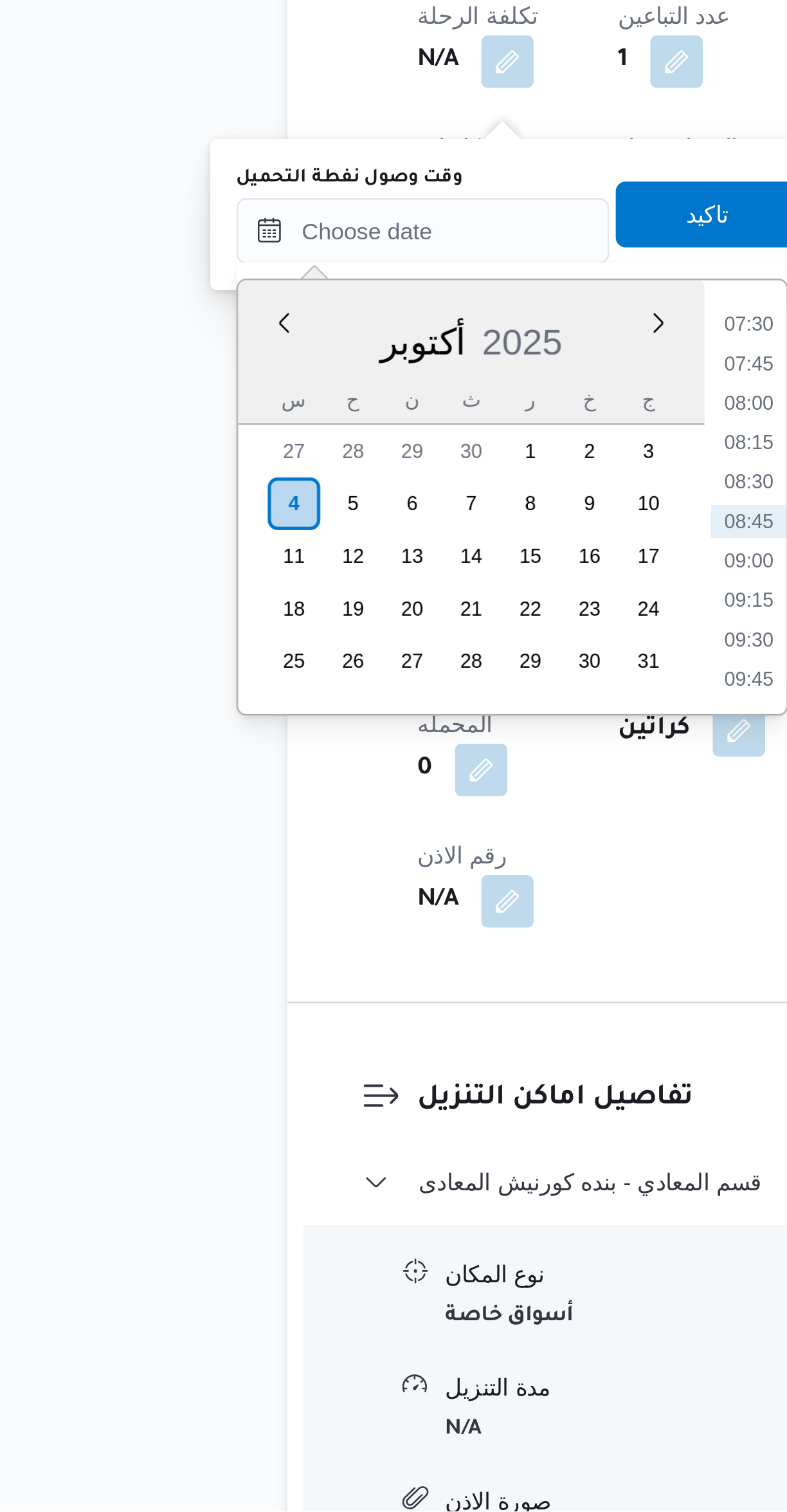
click at [347, 1045] on li "07:30" at bounding box center [348, 1047] width 30 height 13
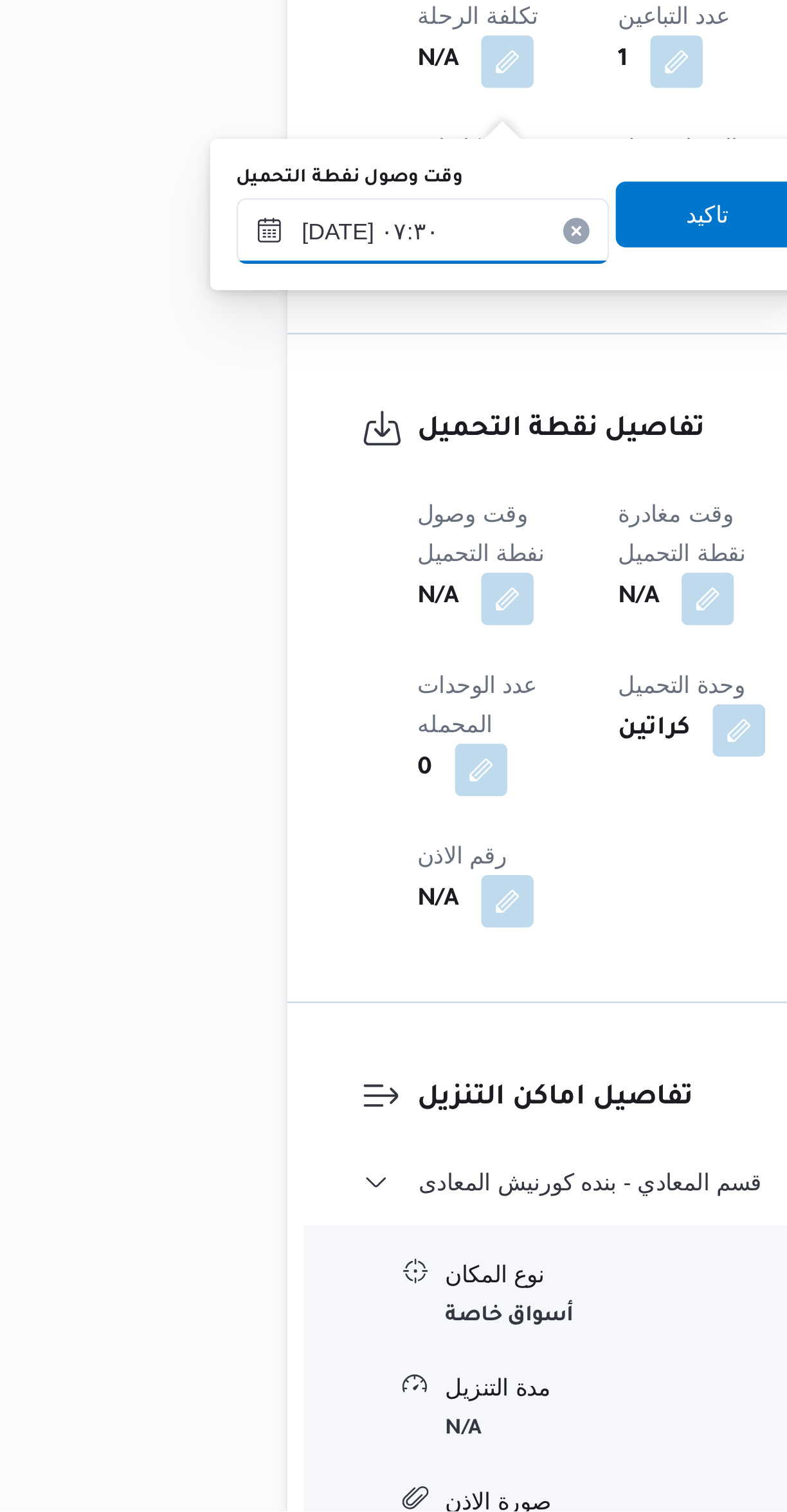
click at [236, 1008] on input "[DATE] ٠٧:٣٠" at bounding box center [220, 1010] width 146 height 25
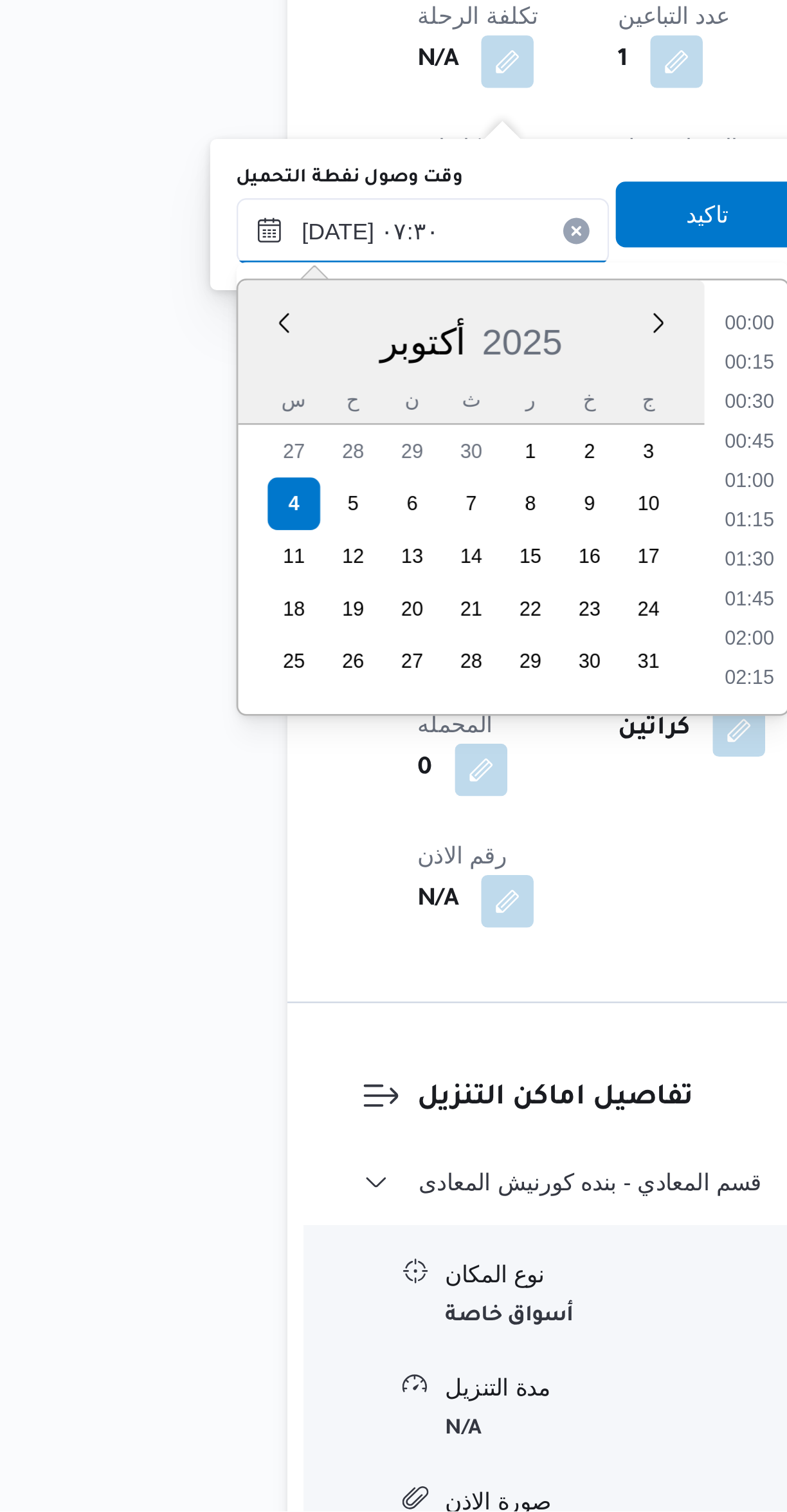
scroll to position [385, 0]
click at [343, 1050] on li "06:15" at bounding box center [348, 1047] width 30 height 13
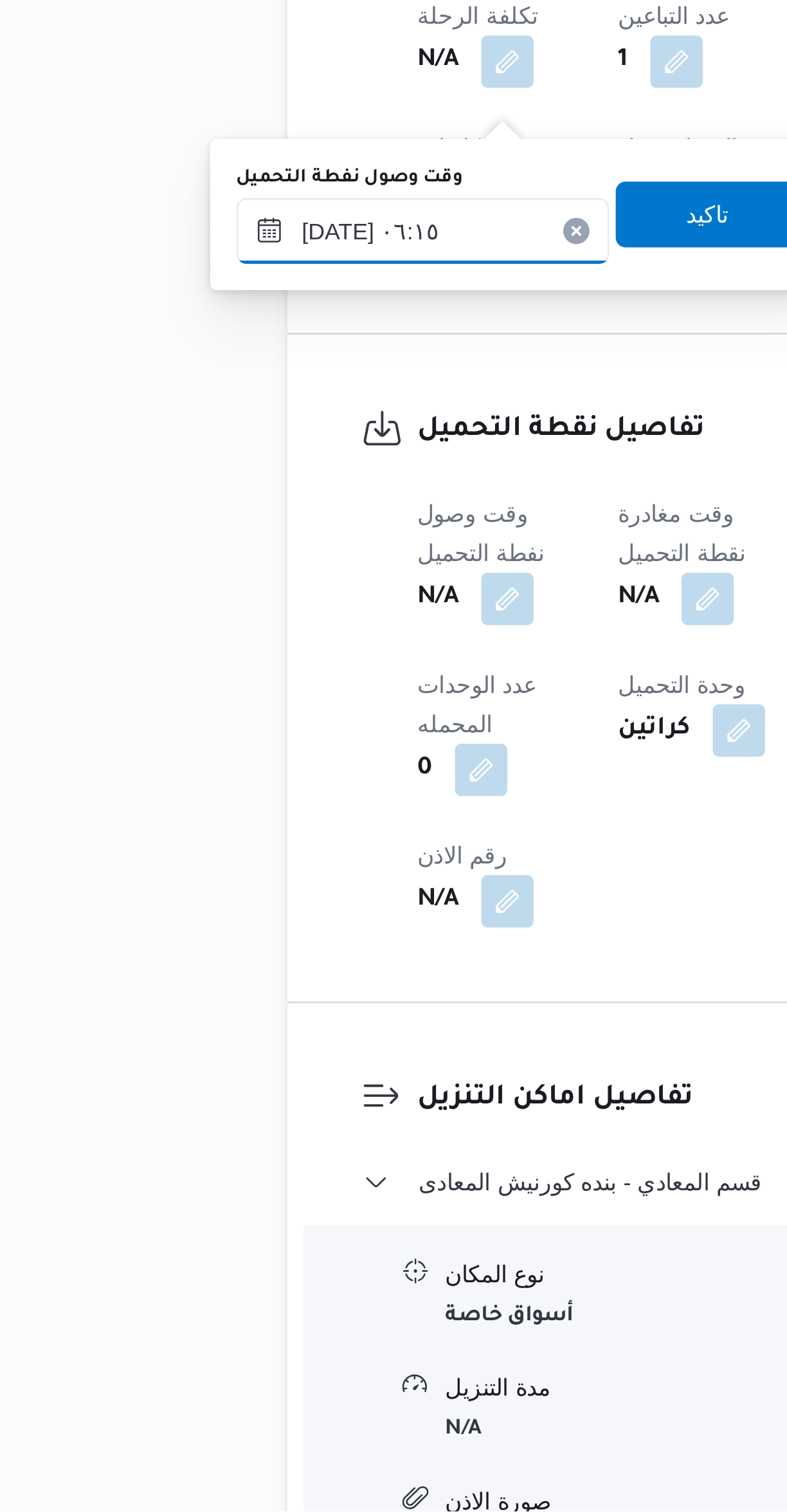
click at [232, 1006] on input "[DATE] ٠٦:١٥" at bounding box center [220, 1010] width 146 height 25
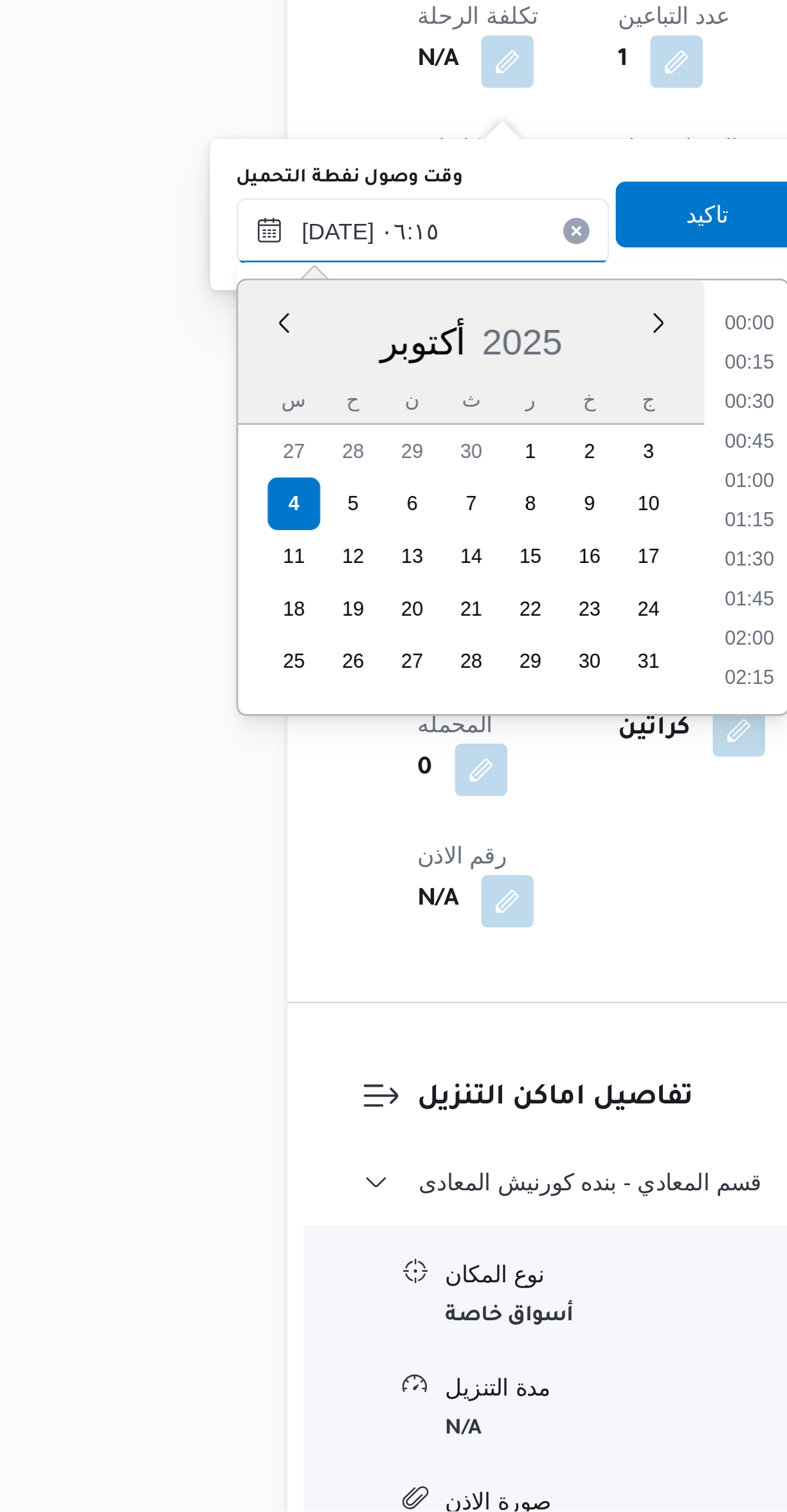
scroll to position [308, 0]
click at [345, 1075] on li "05:30" at bounding box center [348, 1078] width 30 height 13
type input "٠٤/١٠/٢٠٢٥ ٠٥:٣٠"
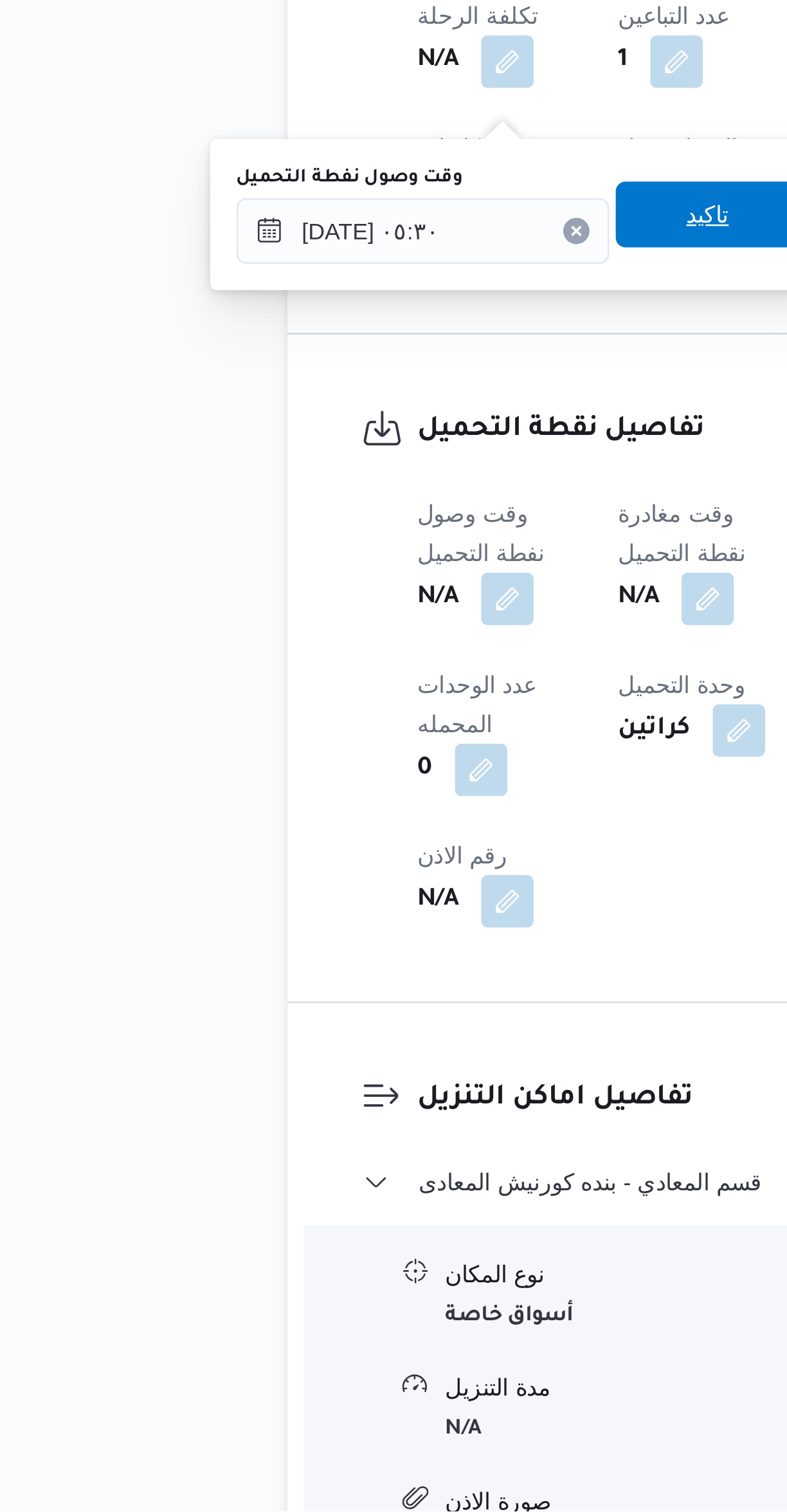
click at [334, 998] on span "تاكيد" at bounding box center [332, 1003] width 72 height 25
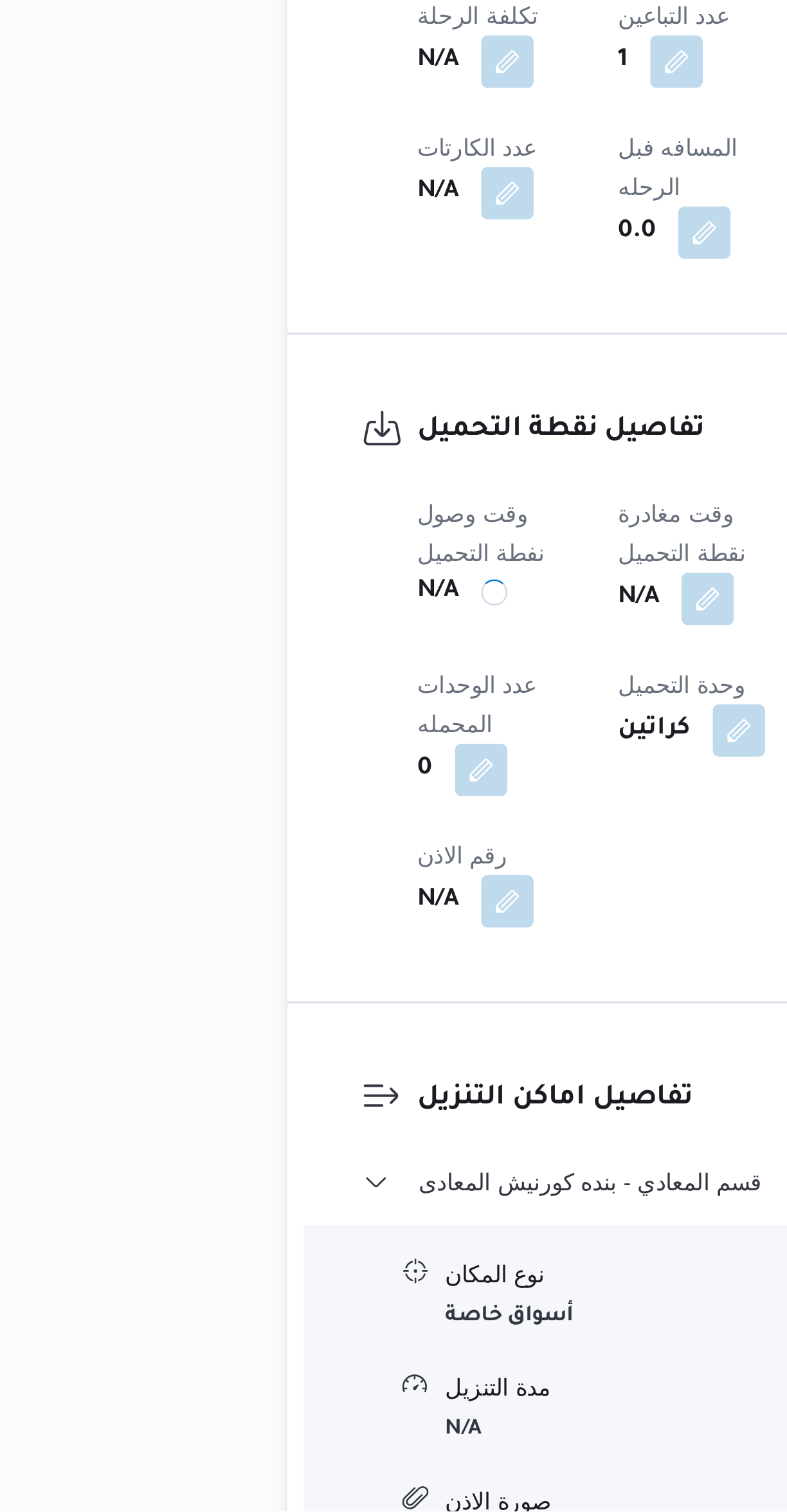
scroll to position [63, 0]
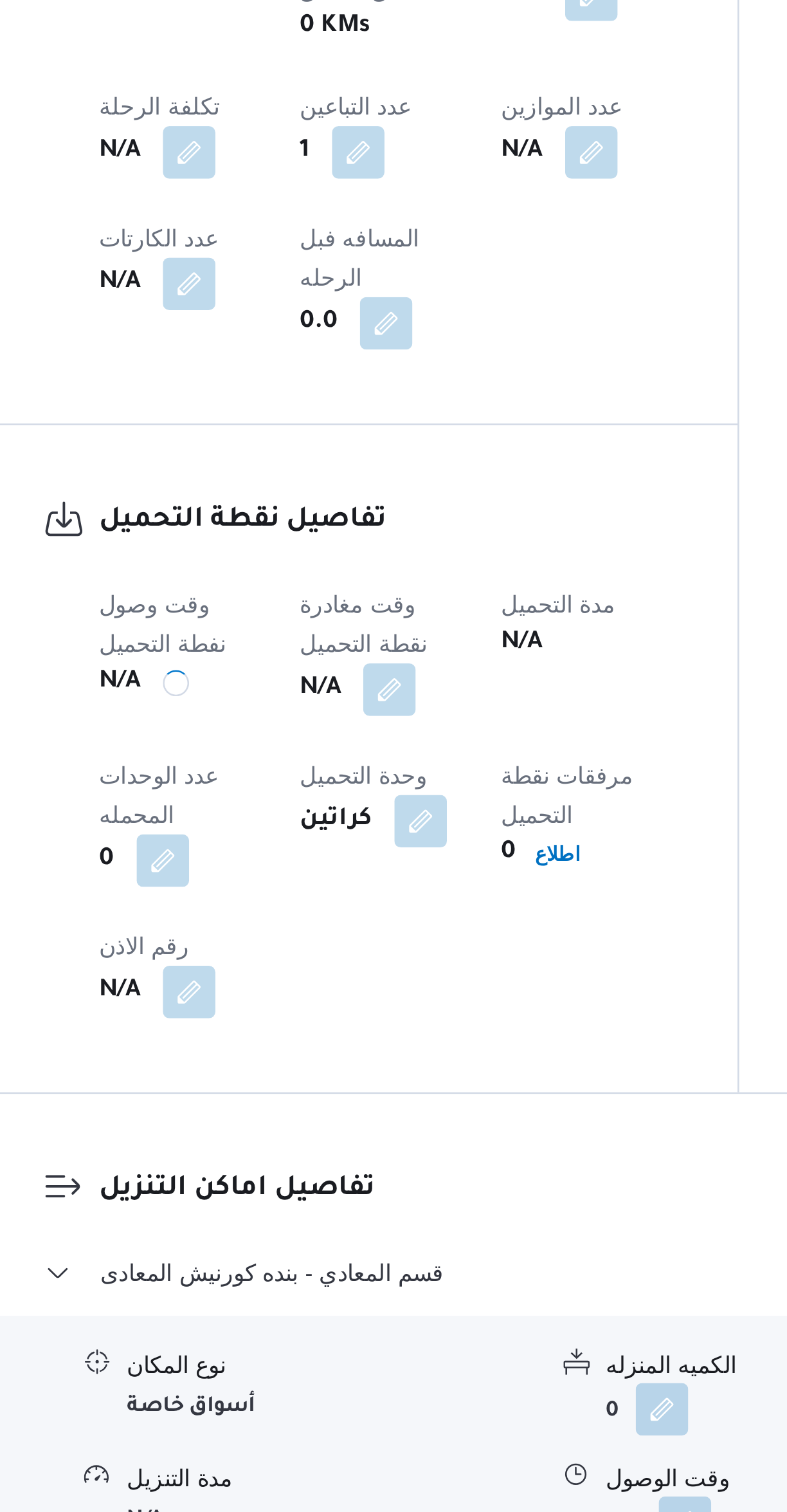
click at [342, 1144] on button "button" at bounding box center [332, 1155] width 21 height 21
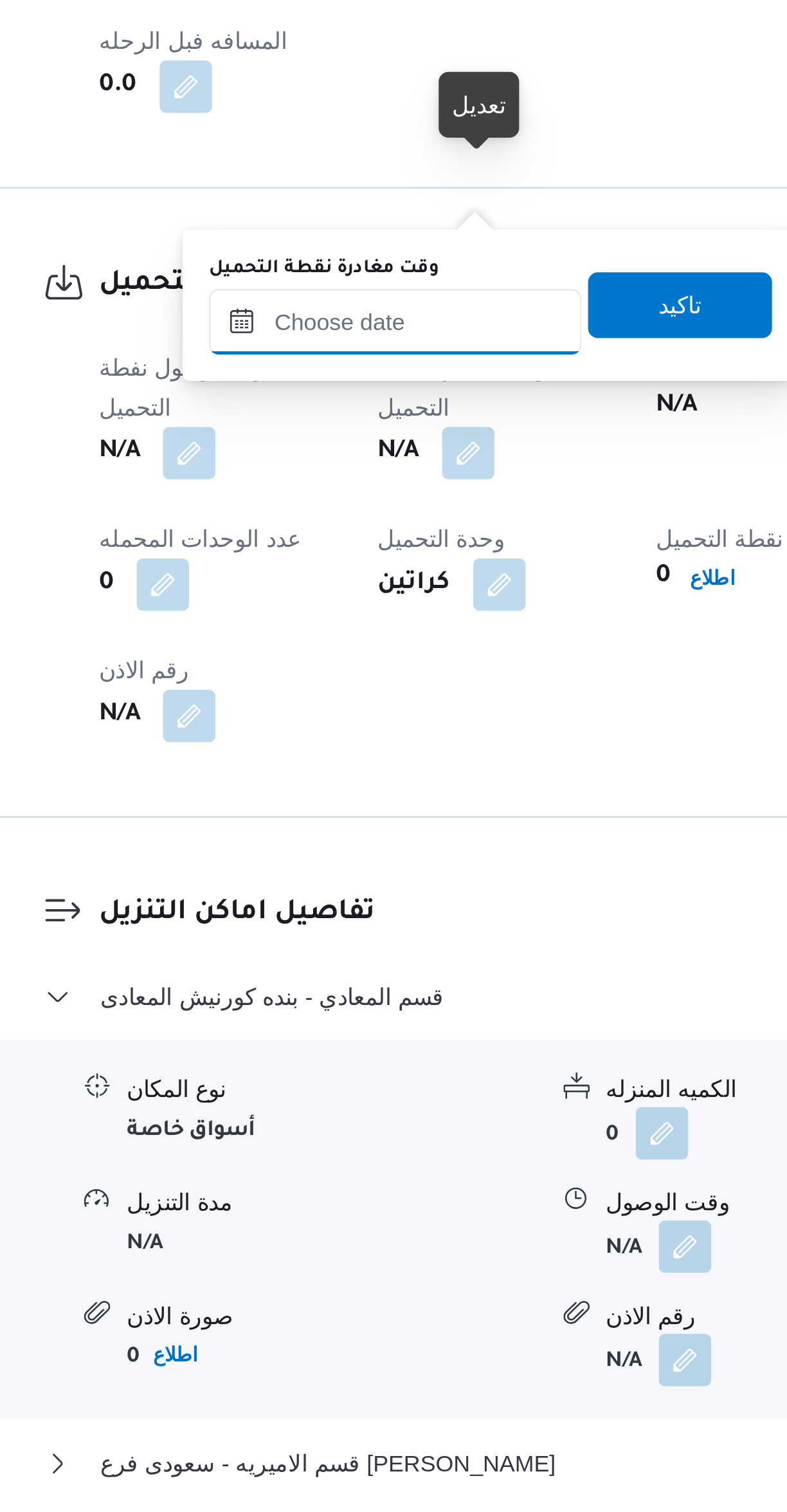
click at [349, 1008] on input "وقت مغادرة نقطة التحميل" at bounding box center [334, 1010] width 146 height 25
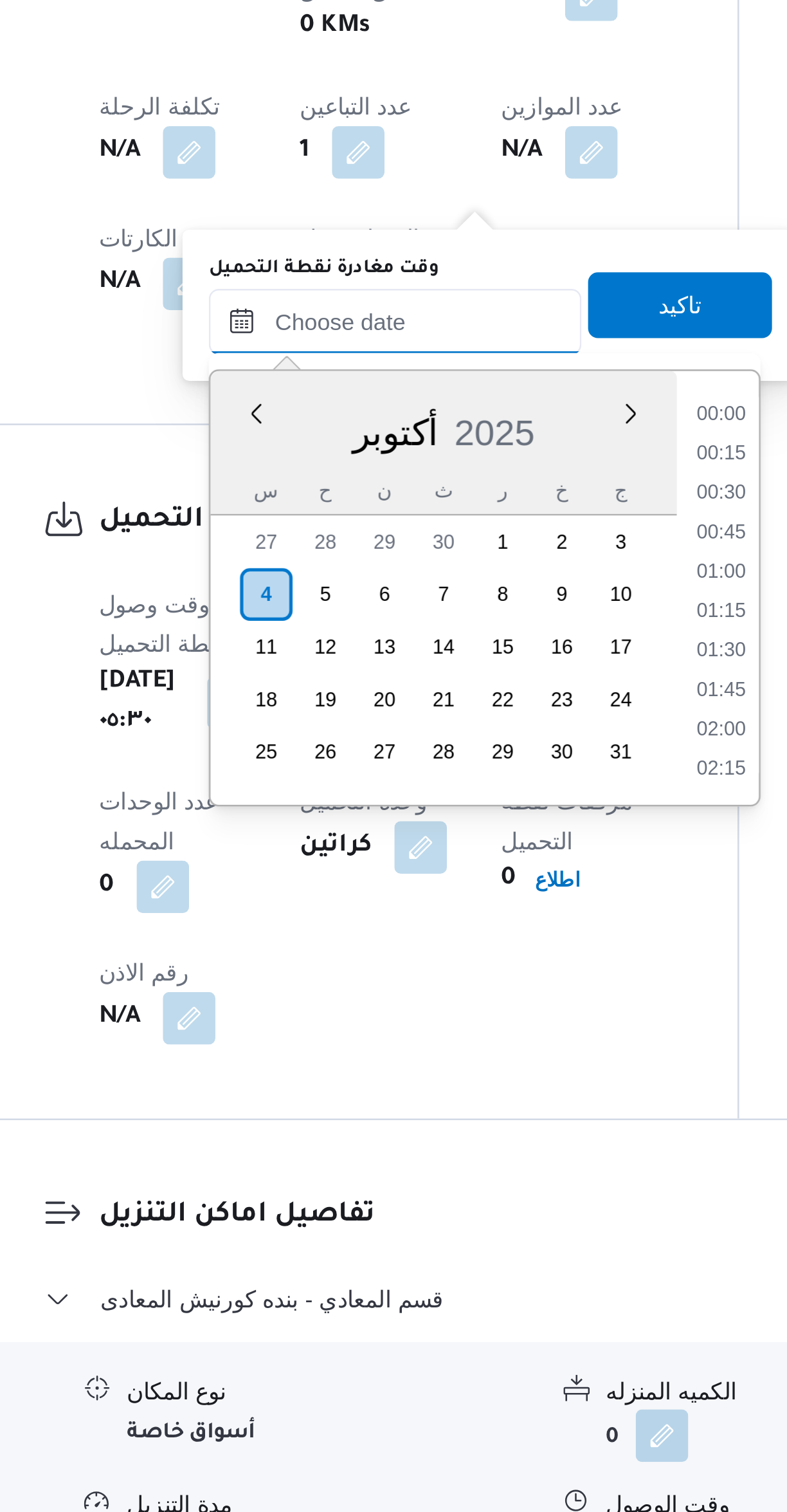
scroll to position [462, 0]
click at [463, 1108] on li "08:30" at bounding box center [462, 1113] width 30 height 13
type input "٠٤/١٠/٢٠٢٥ ٠٨:٣٠"
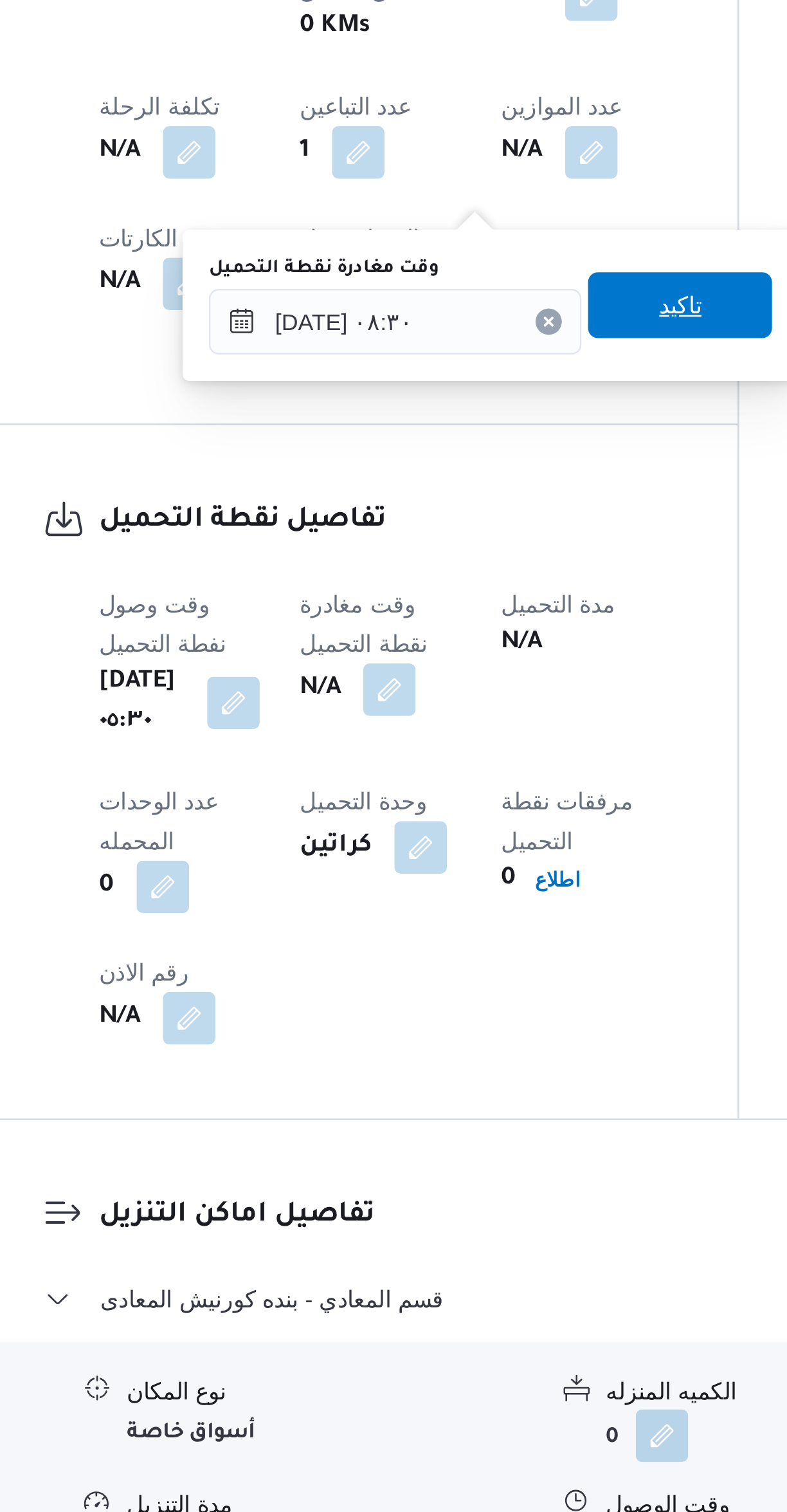
click at [454, 1005] on span "تاكيد" at bounding box center [446, 1008] width 72 height 25
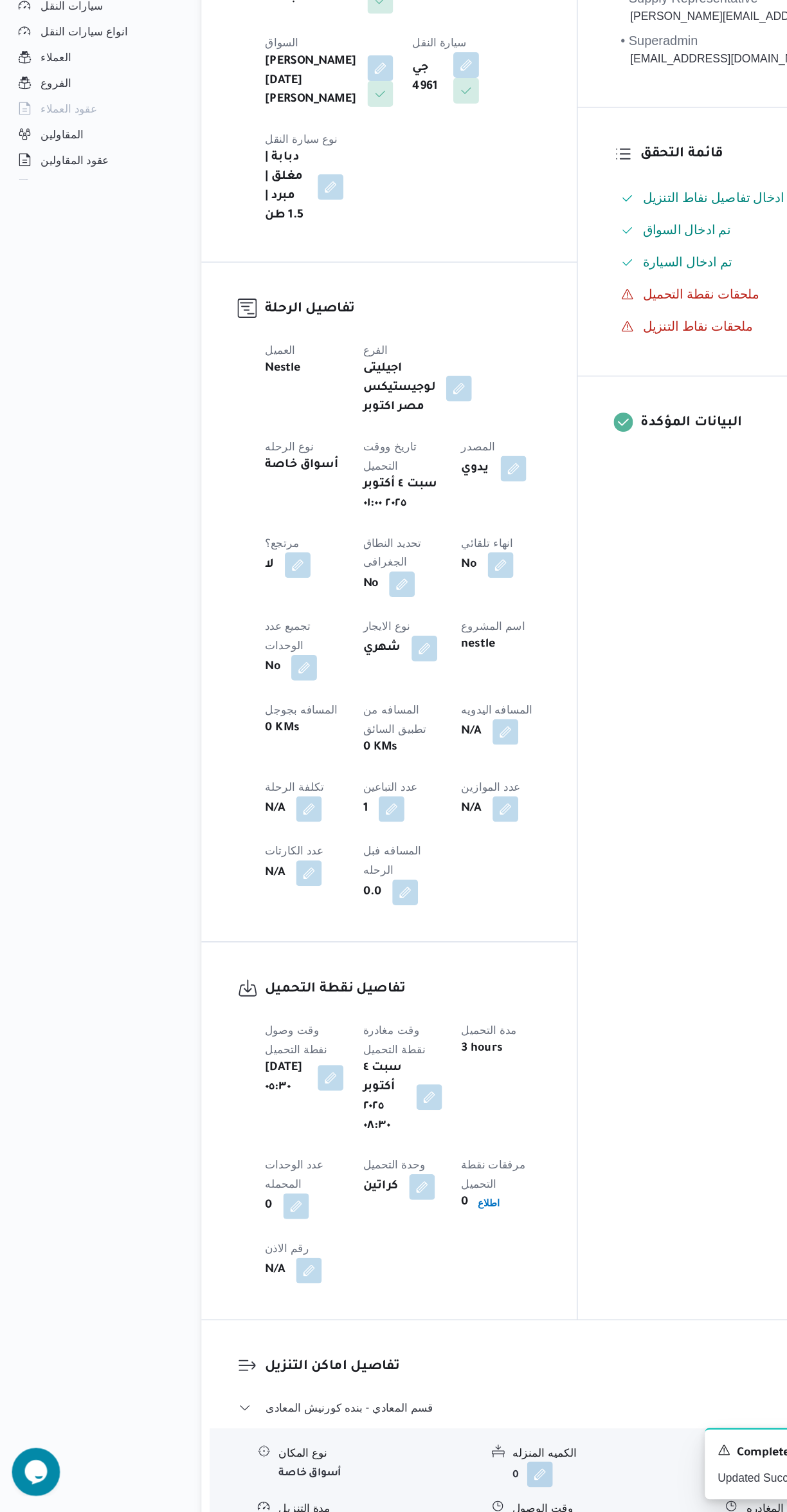
scroll to position [60, 0]
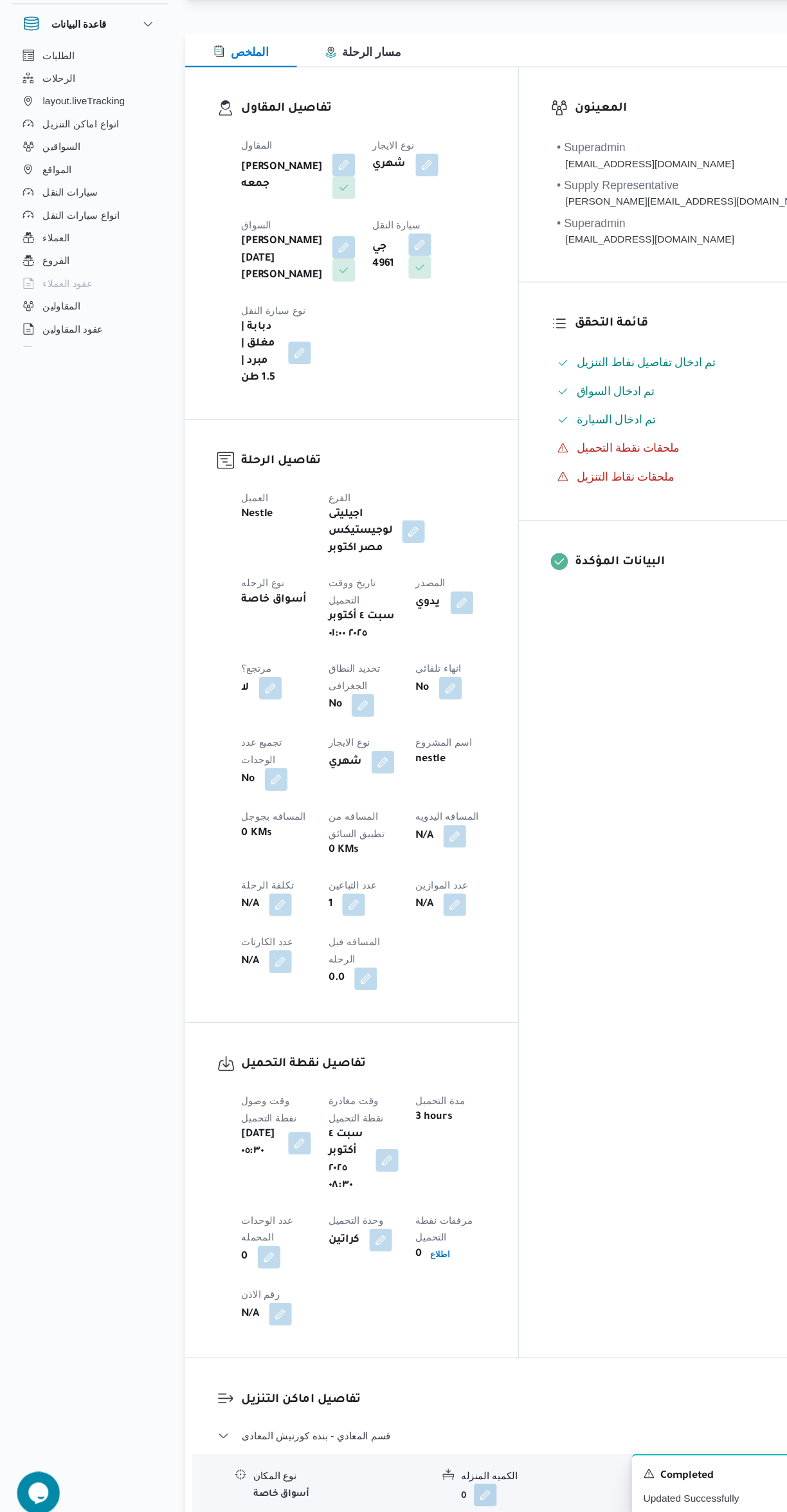
select select "ar"
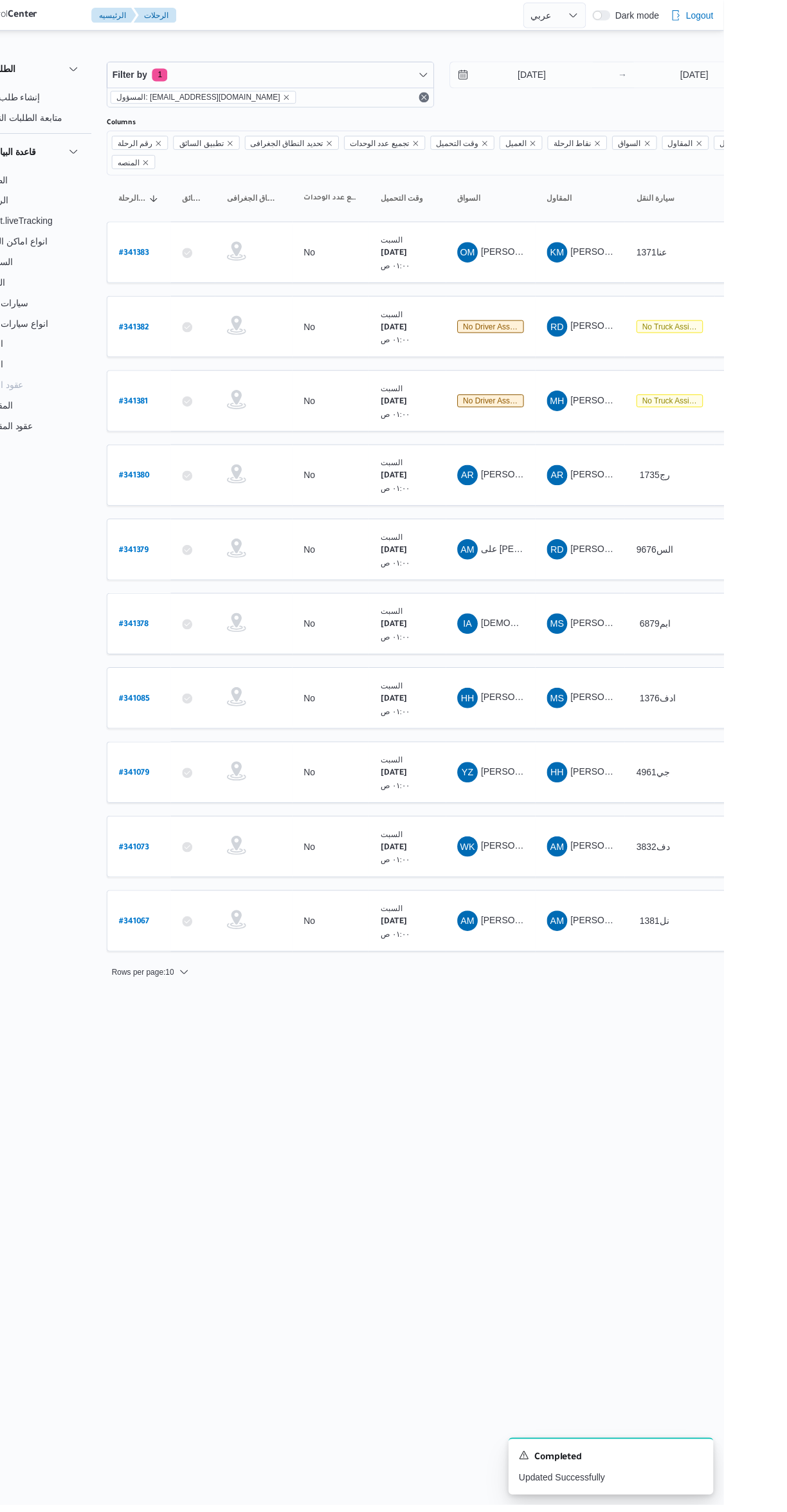
click at [578, 621] on span "[DEMOGRAPHIC_DATA] [PERSON_NAME]" at bounding box center [632, 626] width 178 height 11
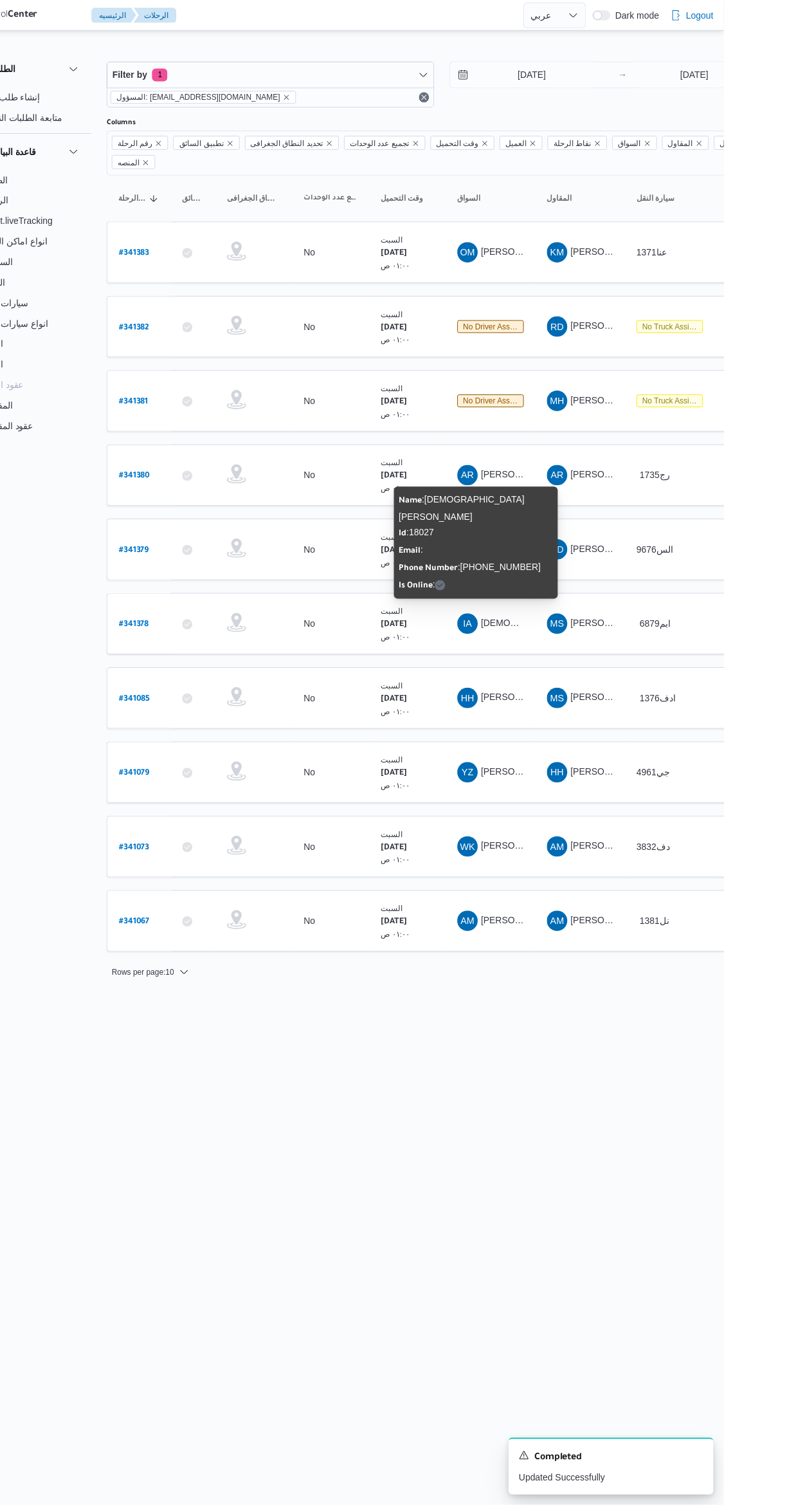
click at [576, 1109] on html "Control Center الرئيسيه الرحلات English عربي Dark mode Logout الطلبات إنشاء طلب…" at bounding box center [393, 756] width 787 height 1512
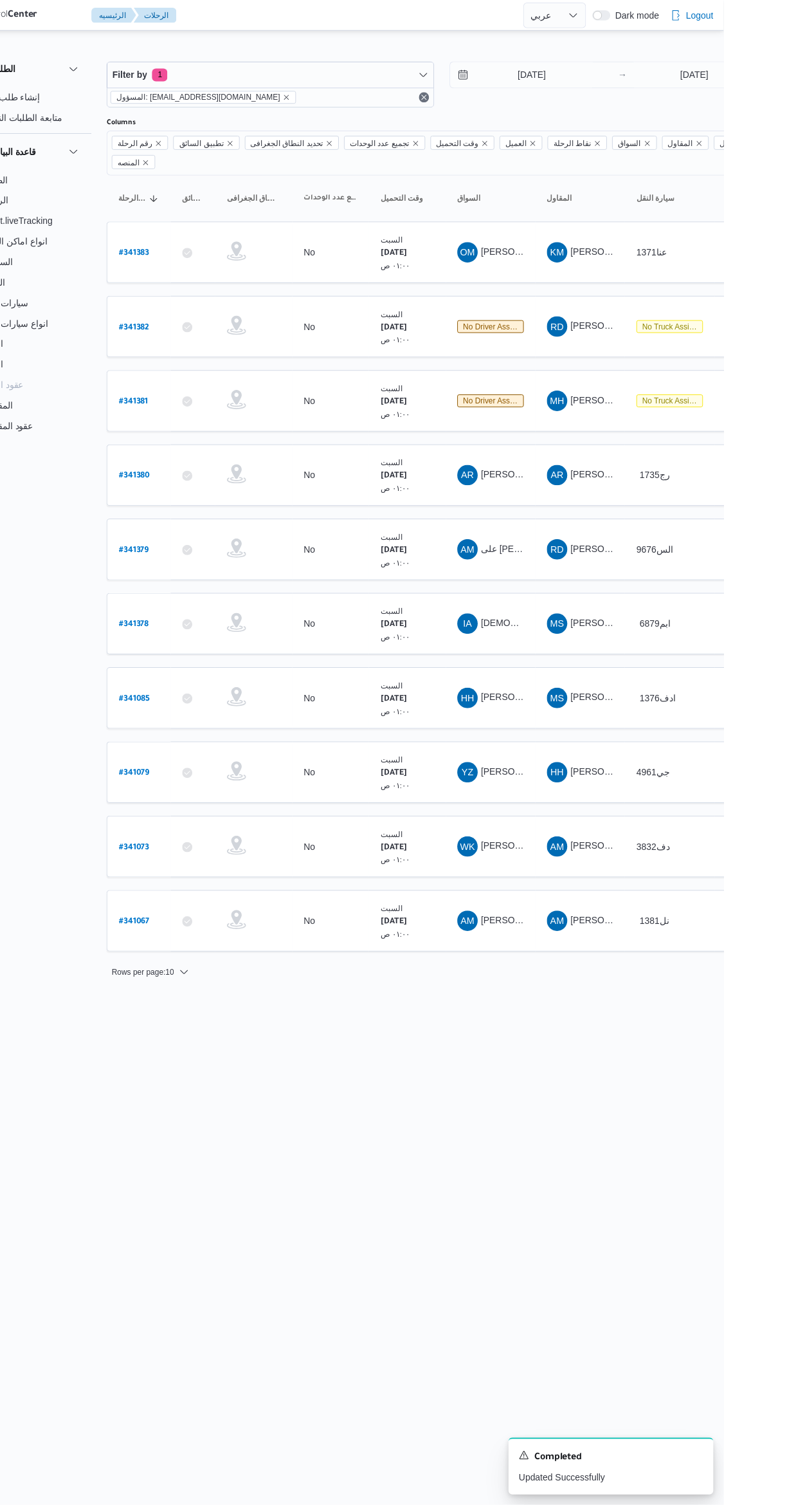
click at [207, 623] on b "# 341378" at bounding box center [194, 628] width 31 height 9
select select "ar"
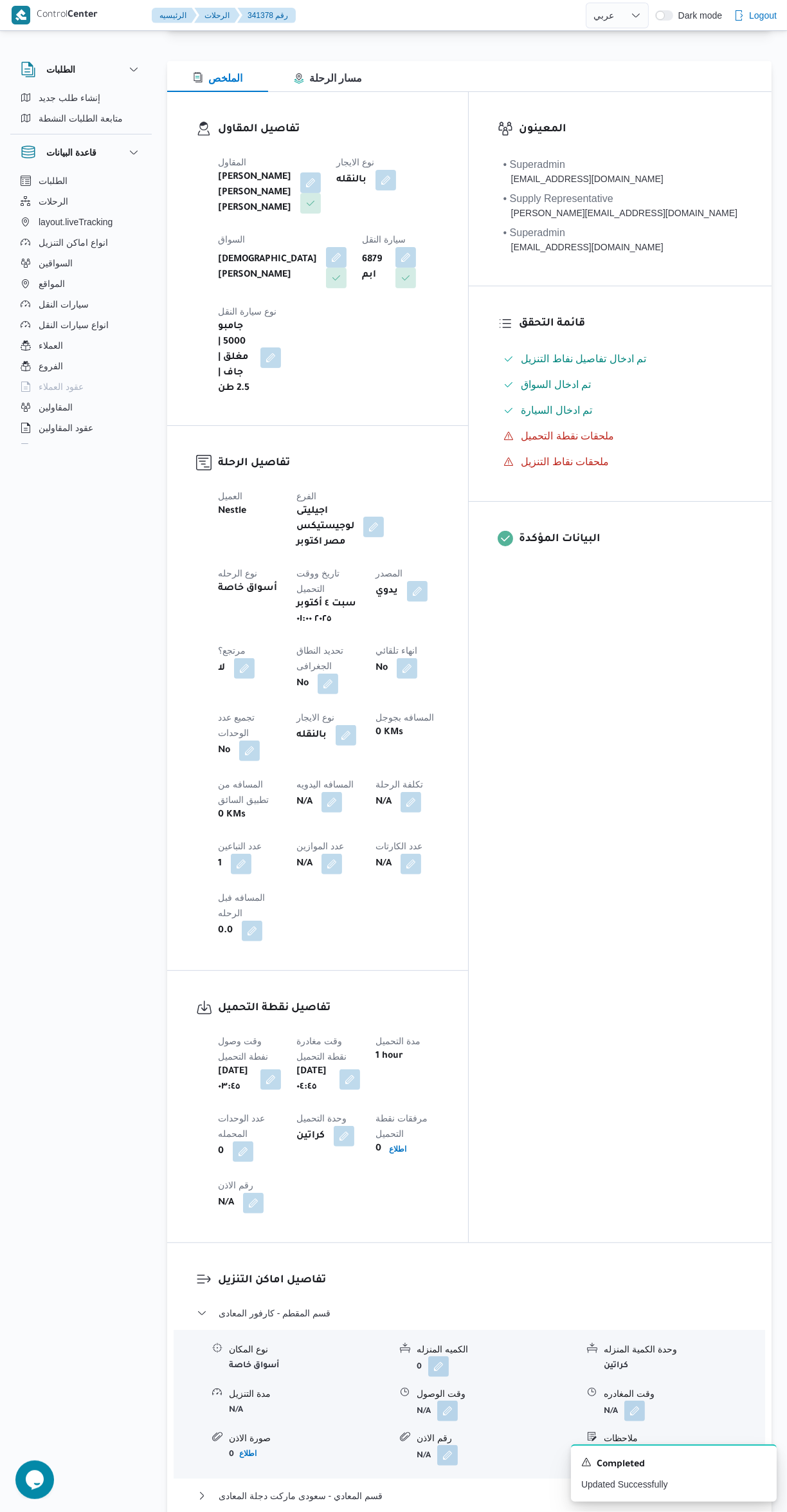
scroll to position [173, 0]
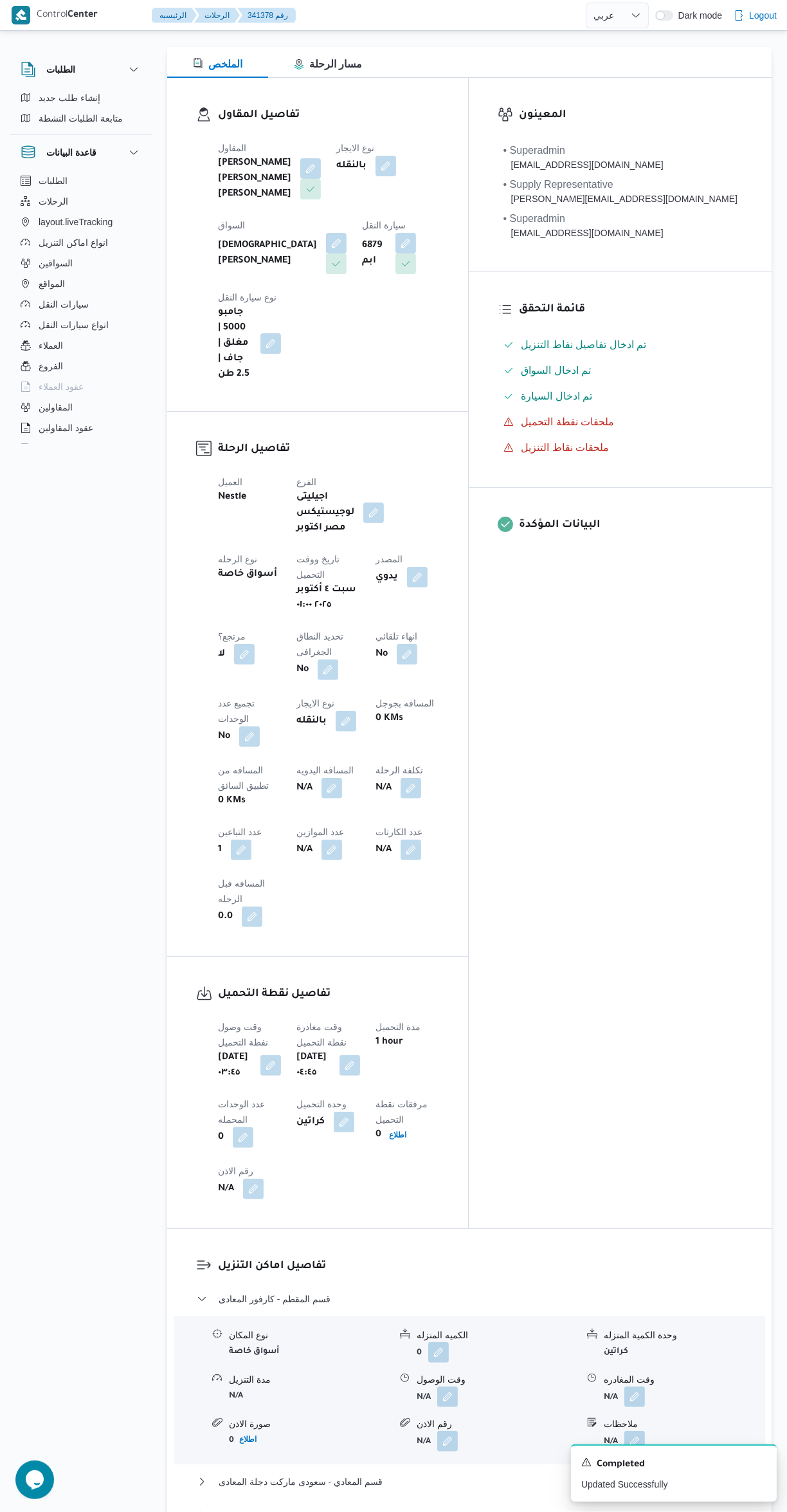
select select "ar"
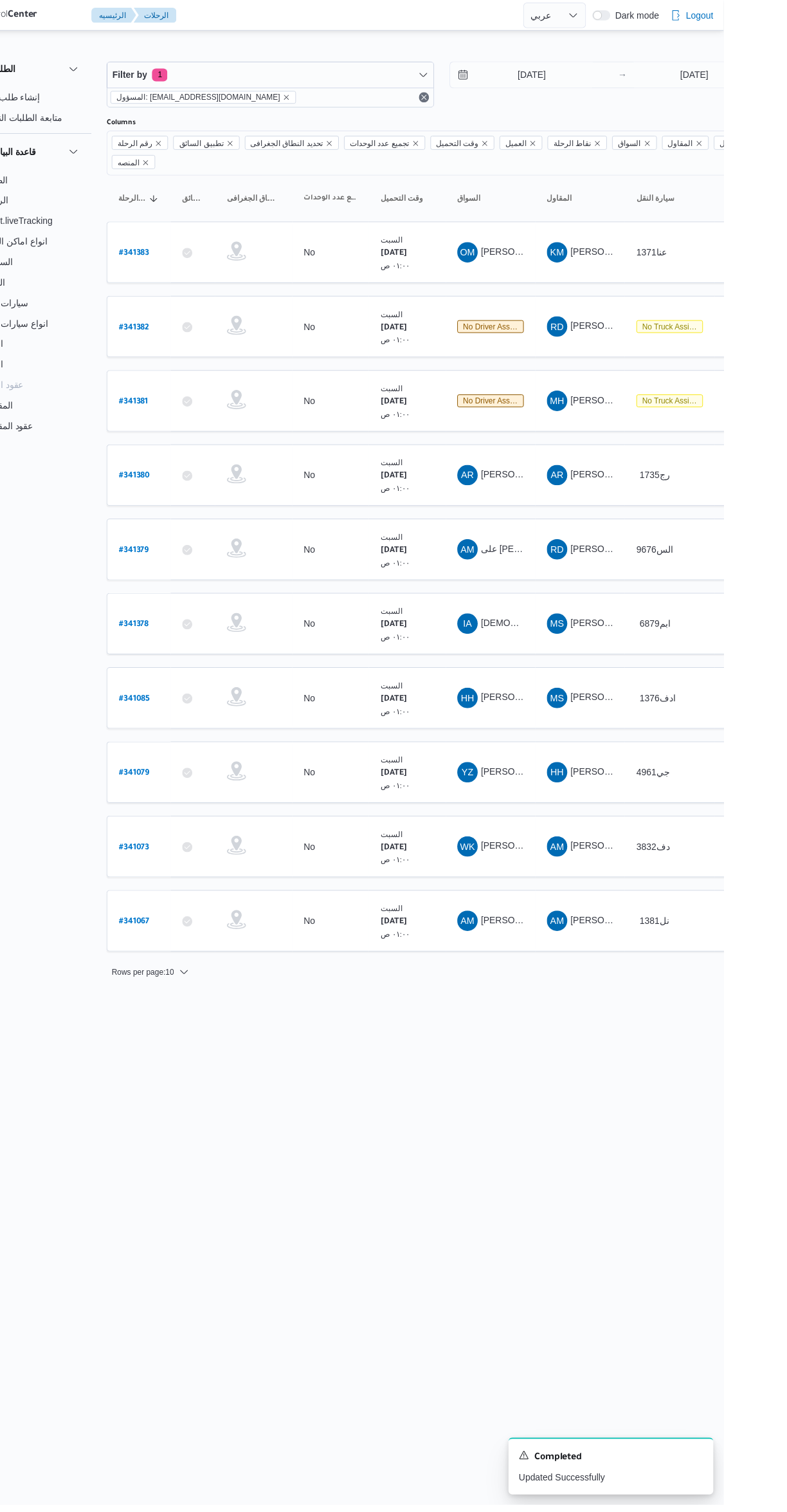
click at [207, 549] on b "# 341379" at bounding box center [194, 553] width 31 height 9
select select "ar"
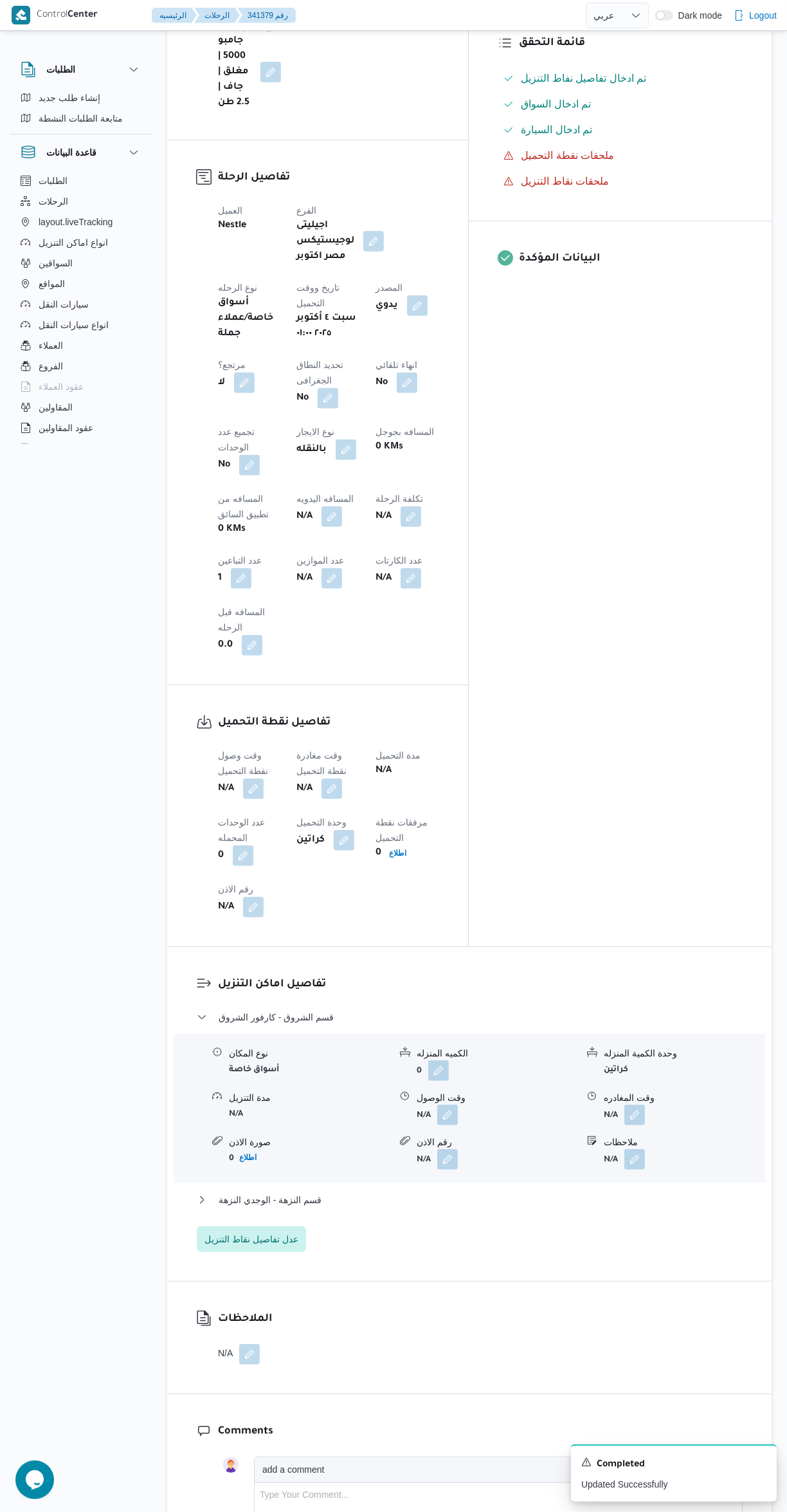
scroll to position [515, 0]
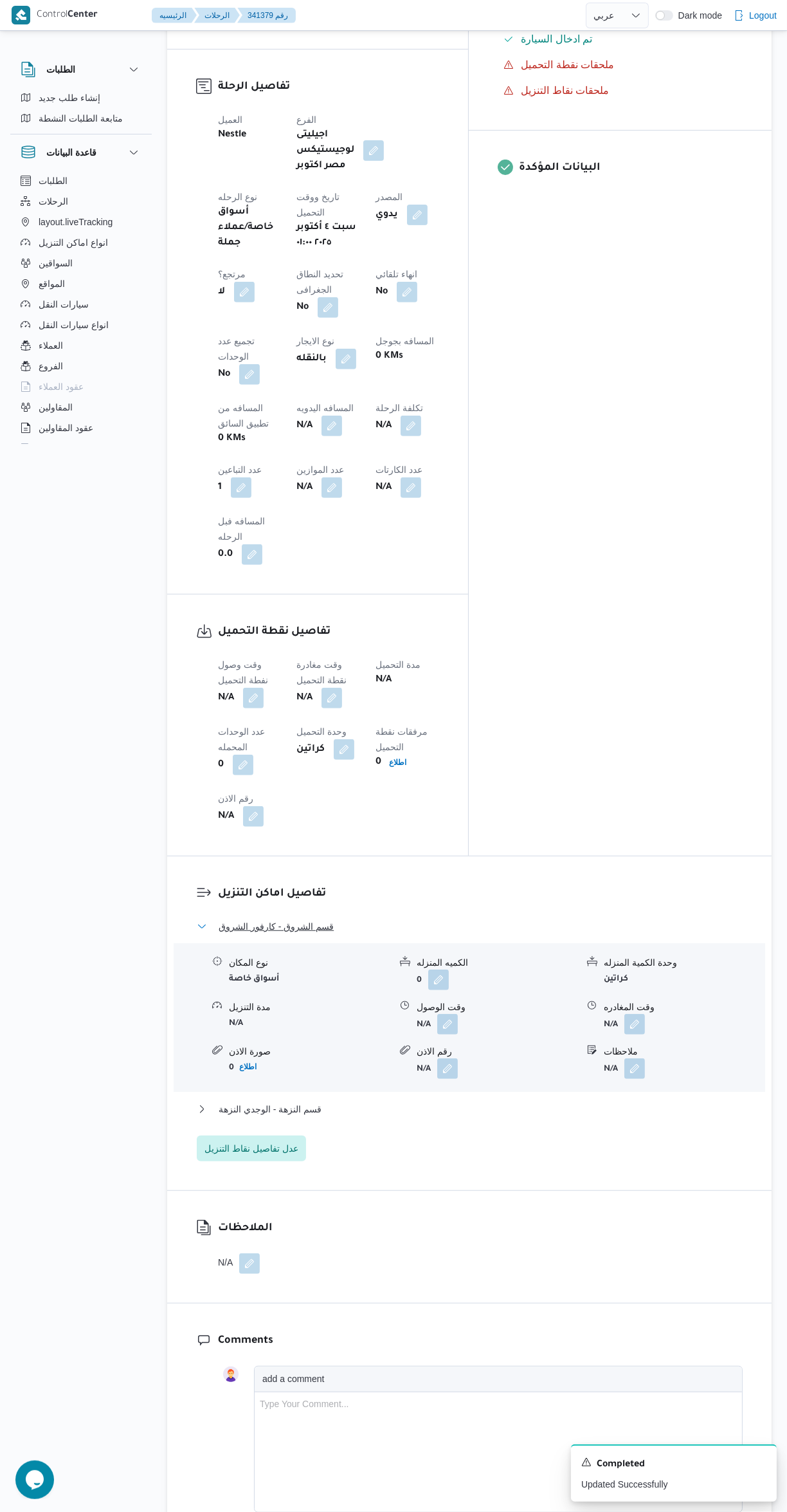
click at [502, 918] on button "قسم الشروق - كارفور الشروق" at bounding box center [470, 926] width 546 height 16
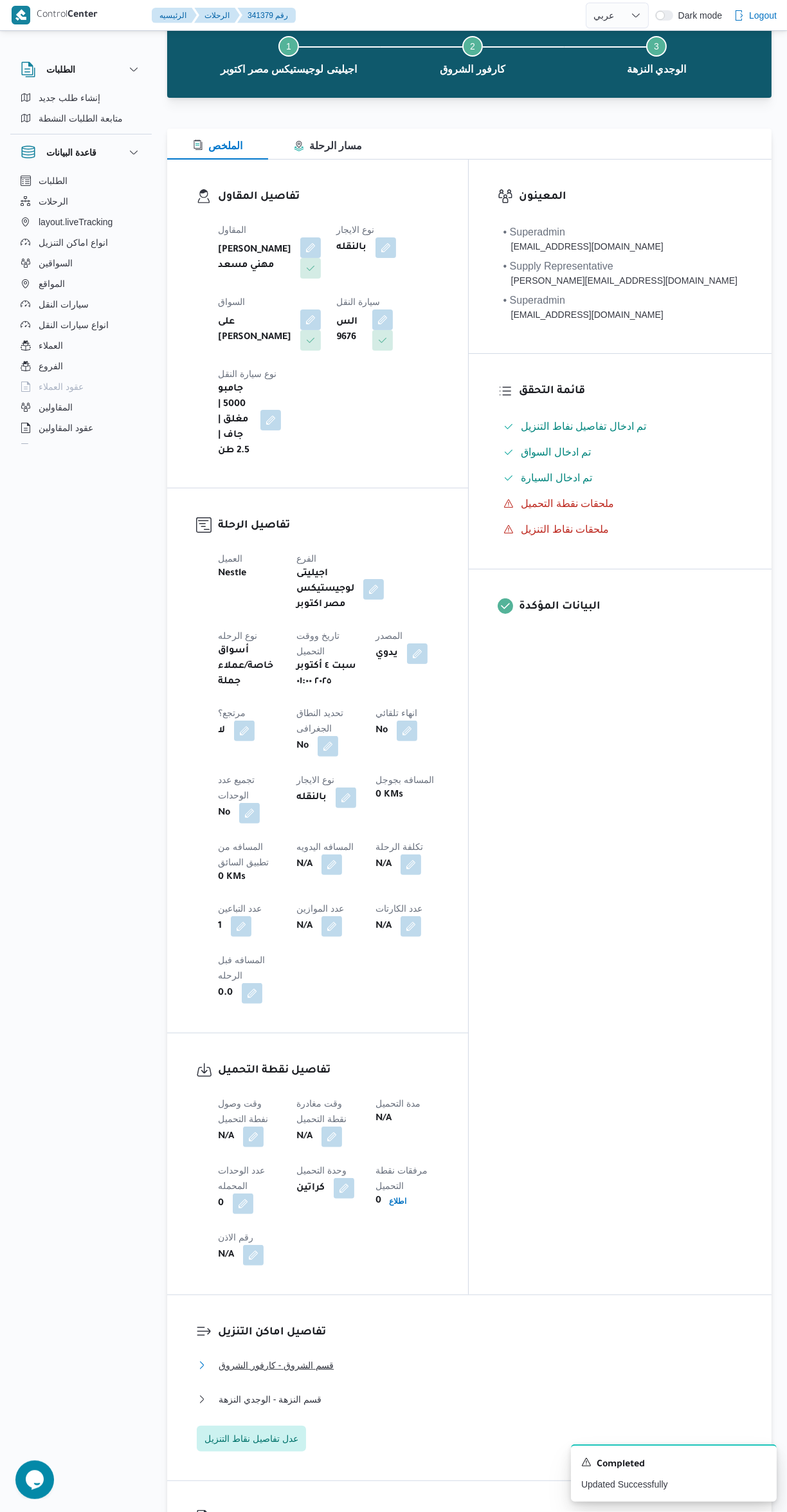
scroll to position [0, 0]
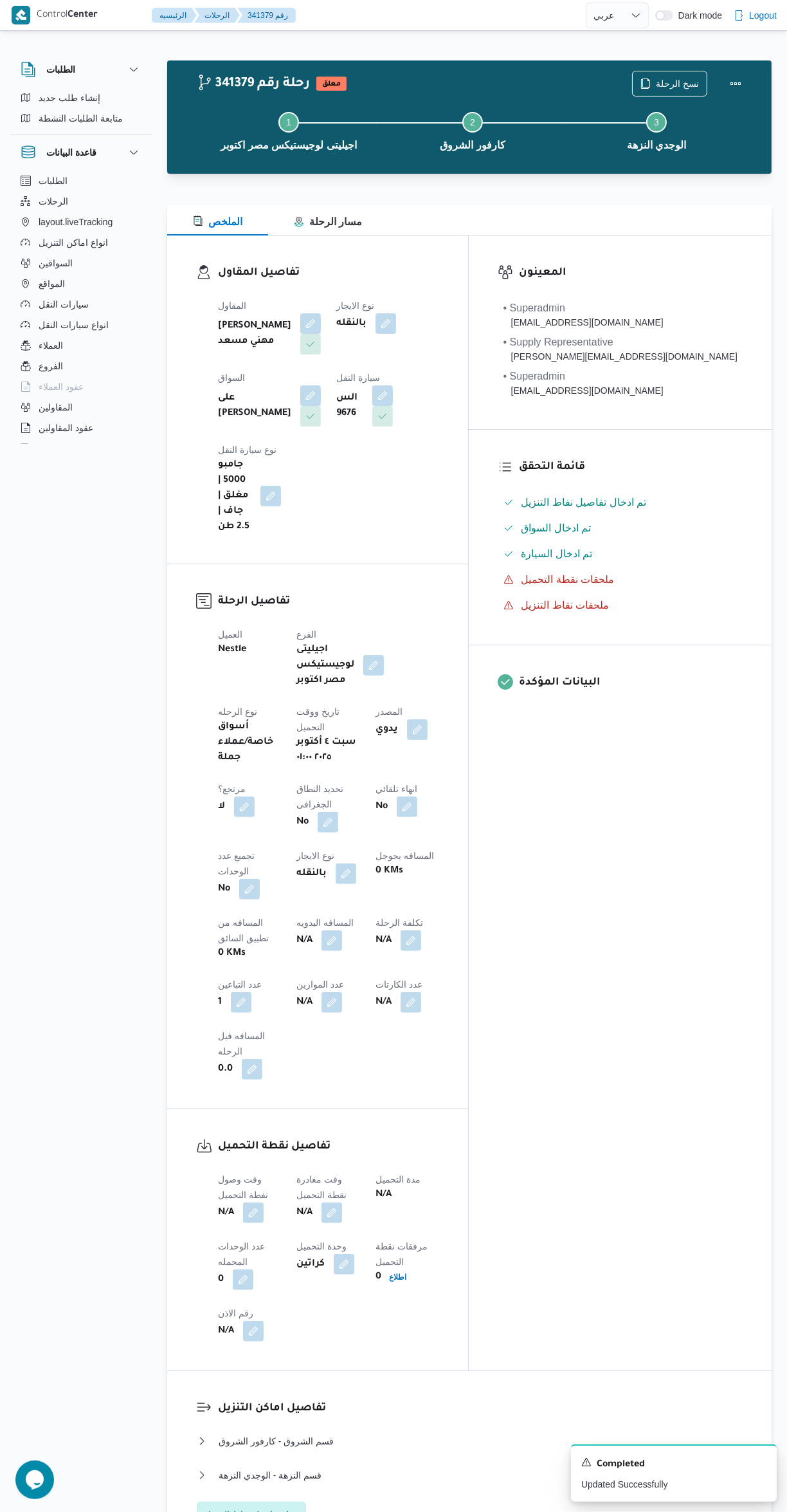
select select "ar"
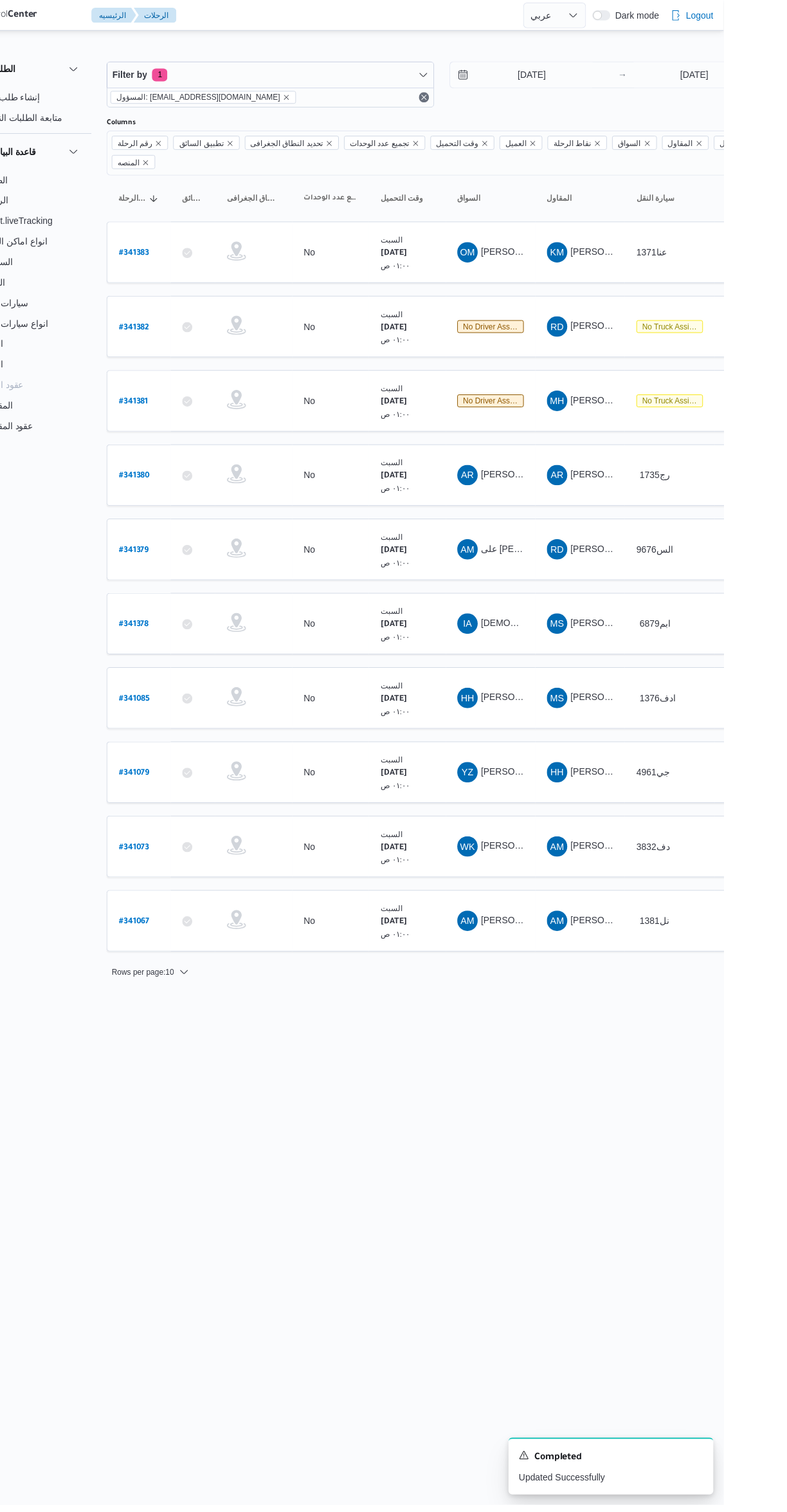
click at [205, 475] on b "# 341380" at bounding box center [195, 479] width 32 height 9
select select "ar"
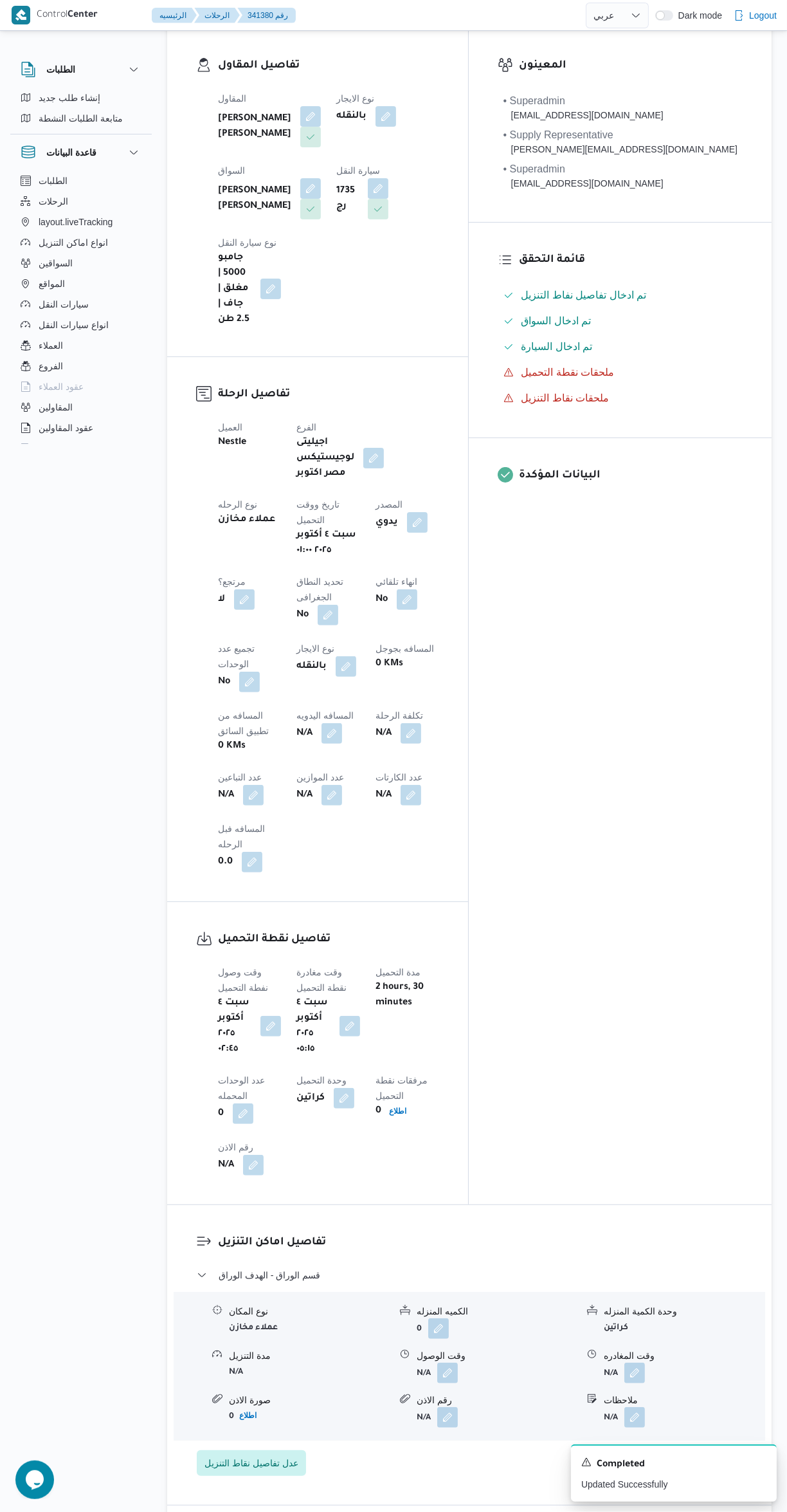
scroll to position [282, 0]
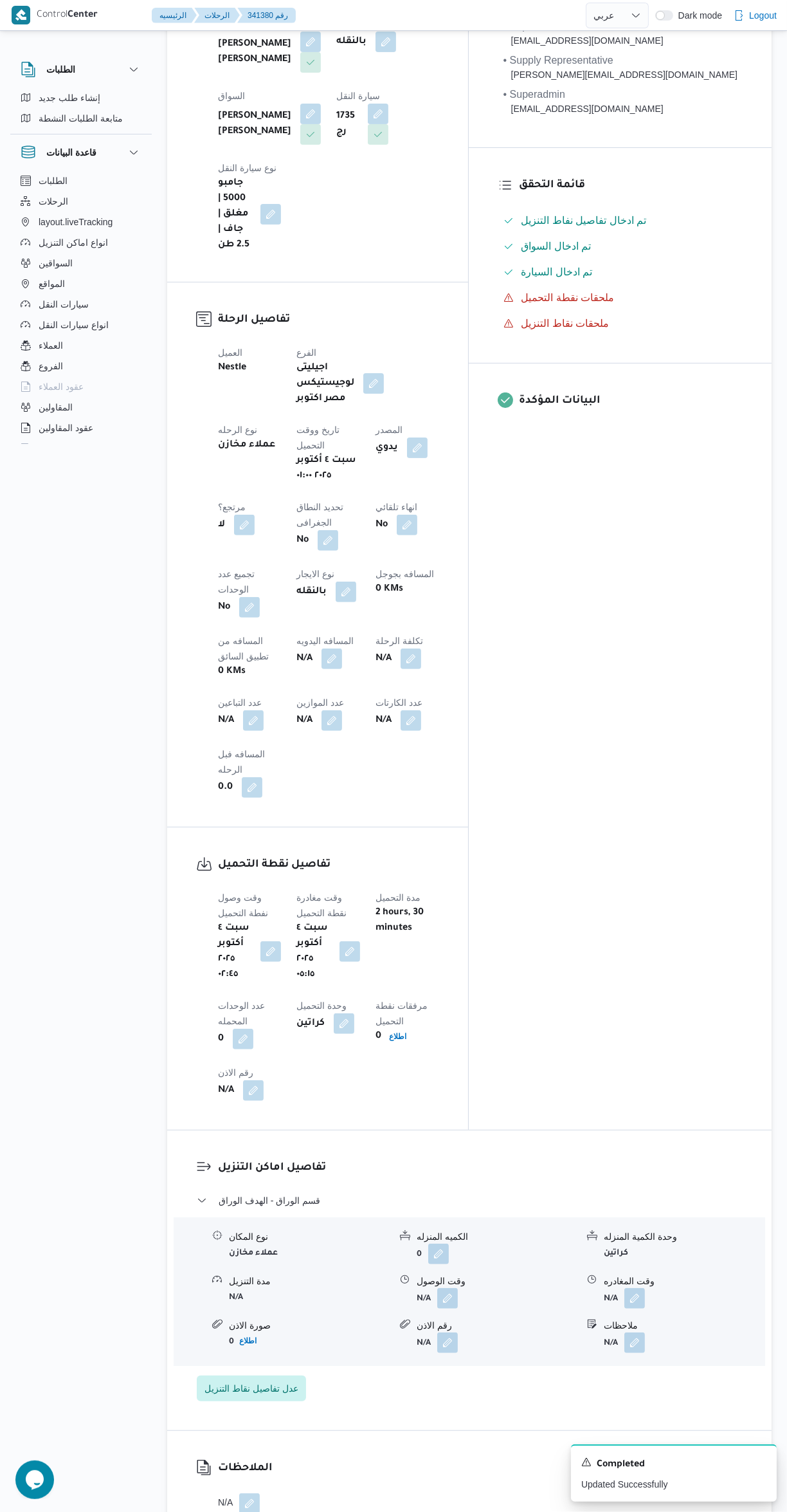
select select "ar"
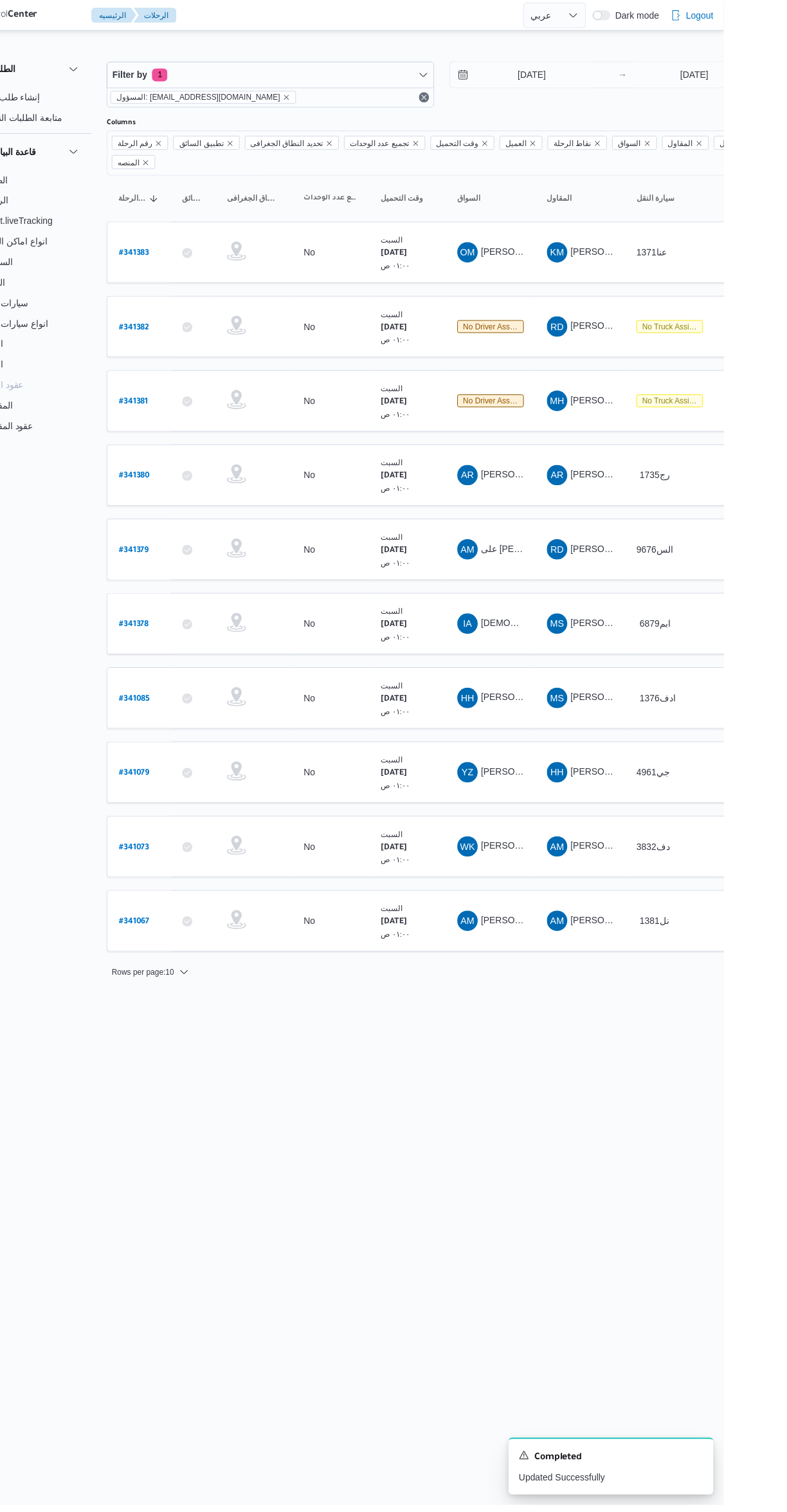
click at [199, 399] on b "# 341381" at bounding box center [194, 404] width 30 height 9
select select "ar"
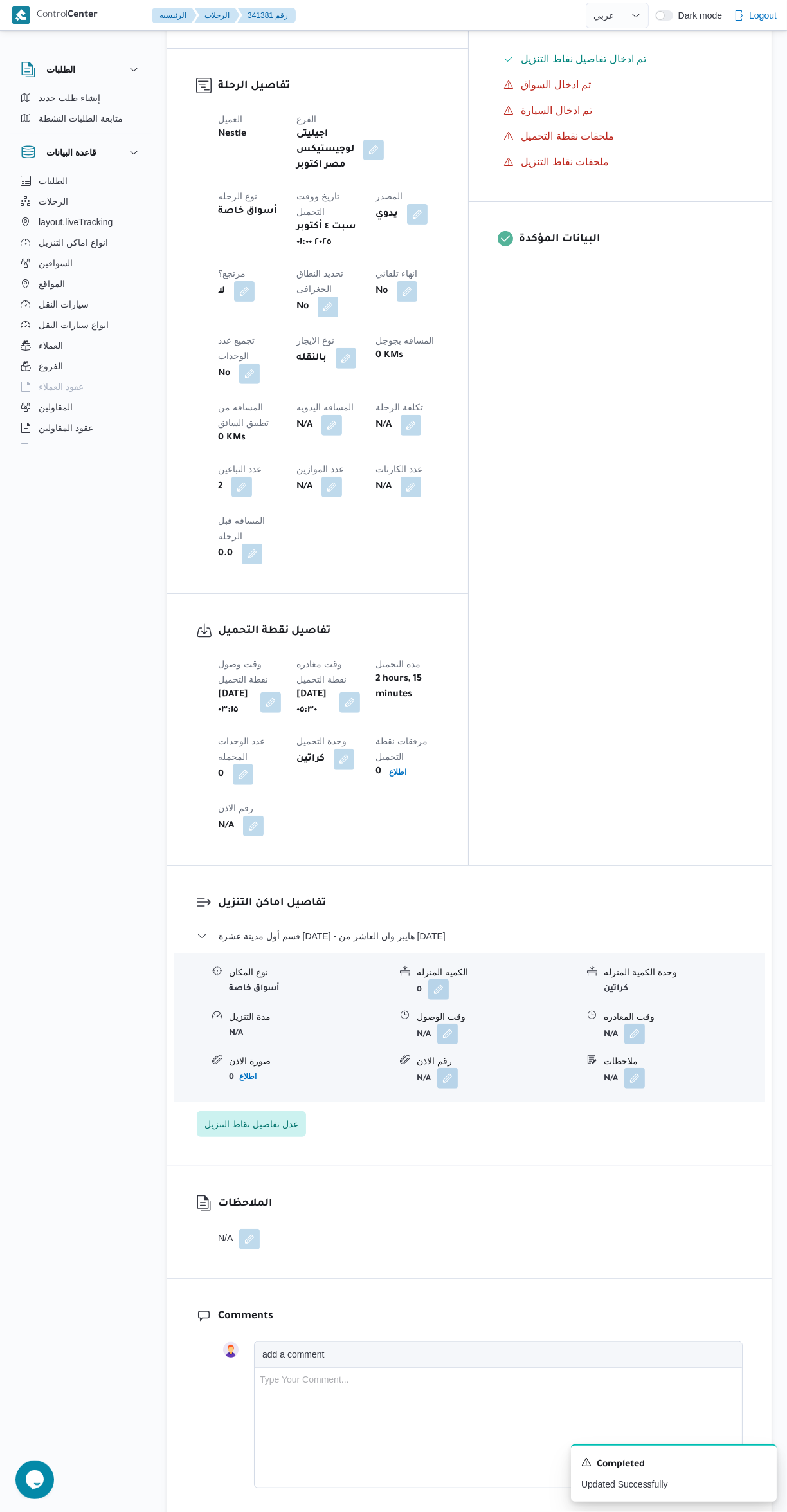
scroll to position [444, 0]
click at [590, 927] on button "قسم أول مدينة عشرة [DATE] - هايبر وان العاشر من [DATE]" at bounding box center [470, 935] width 546 height 16
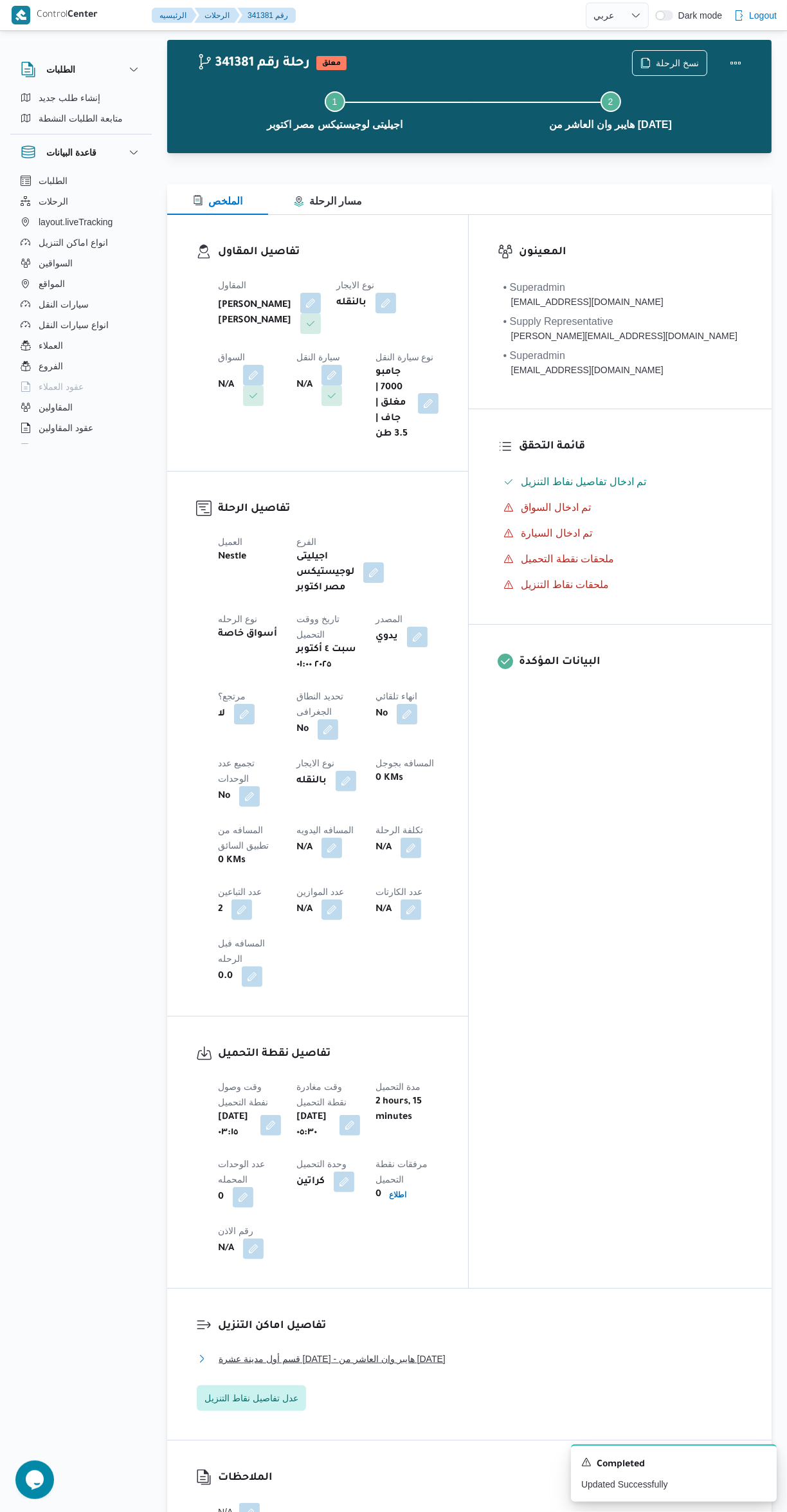
scroll to position [0, 0]
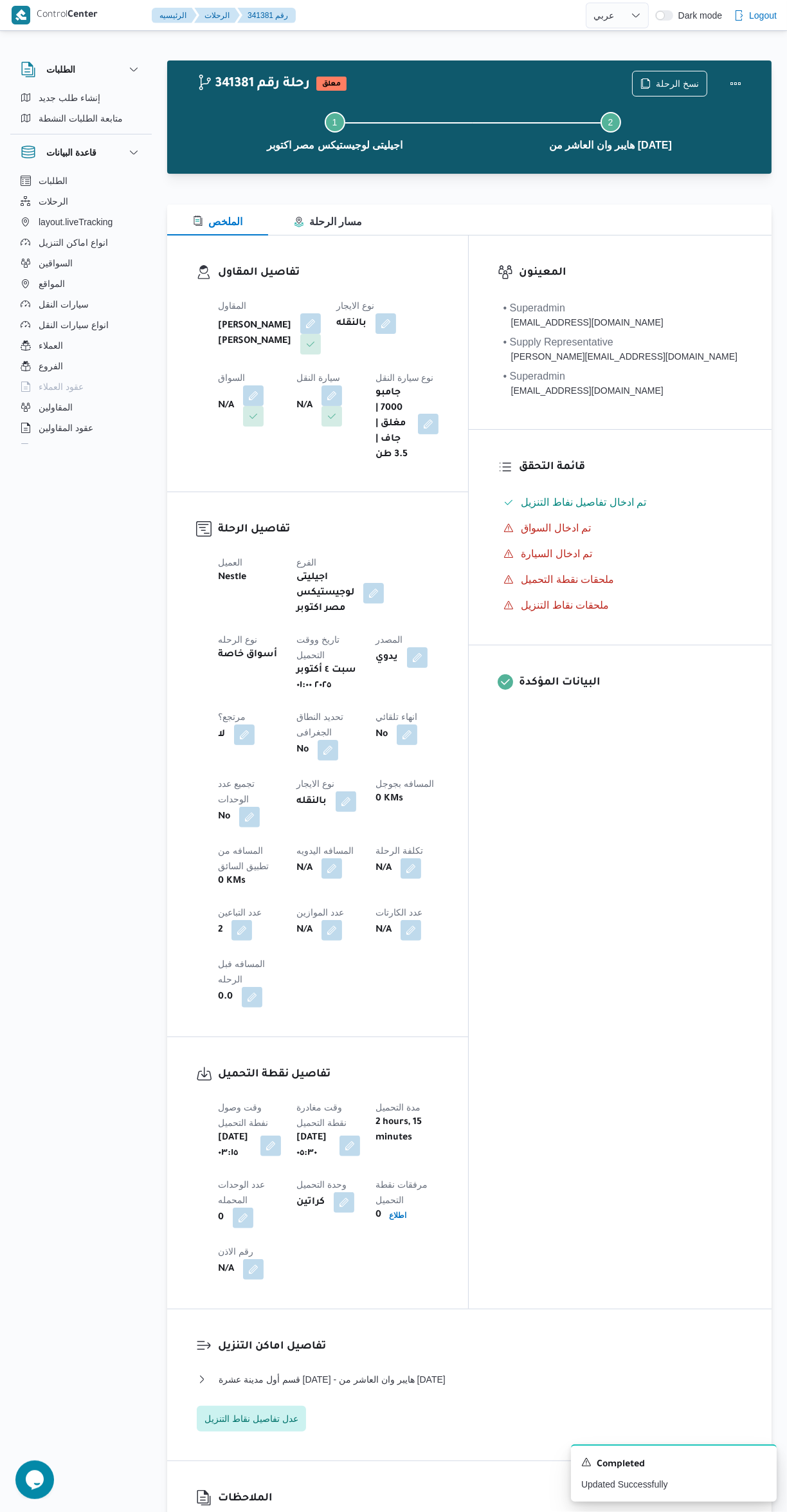
select select "ar"
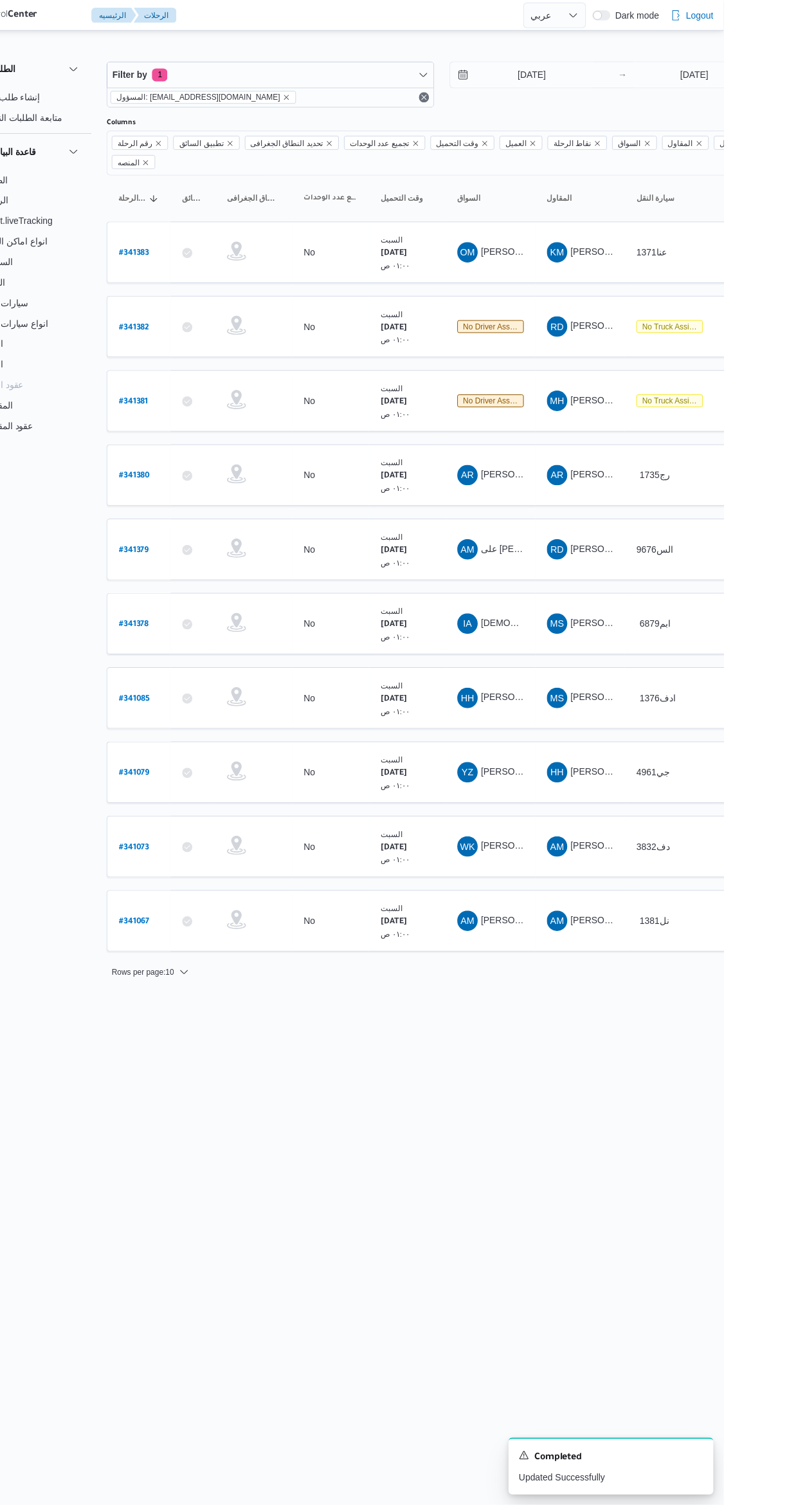
click at [202, 325] on b "# 341382" at bounding box center [194, 329] width 31 height 9
select select "ar"
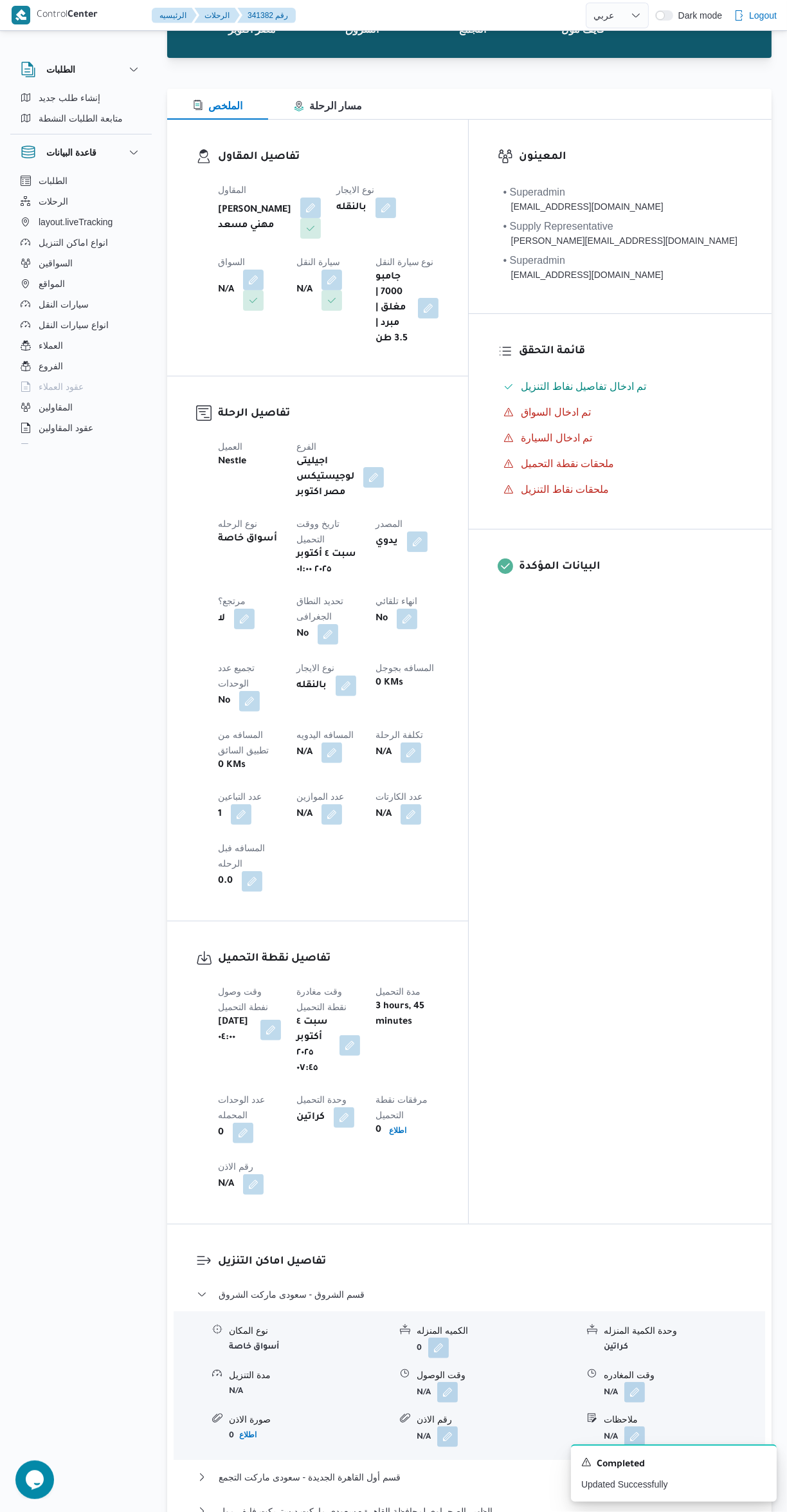
scroll to position [196, 0]
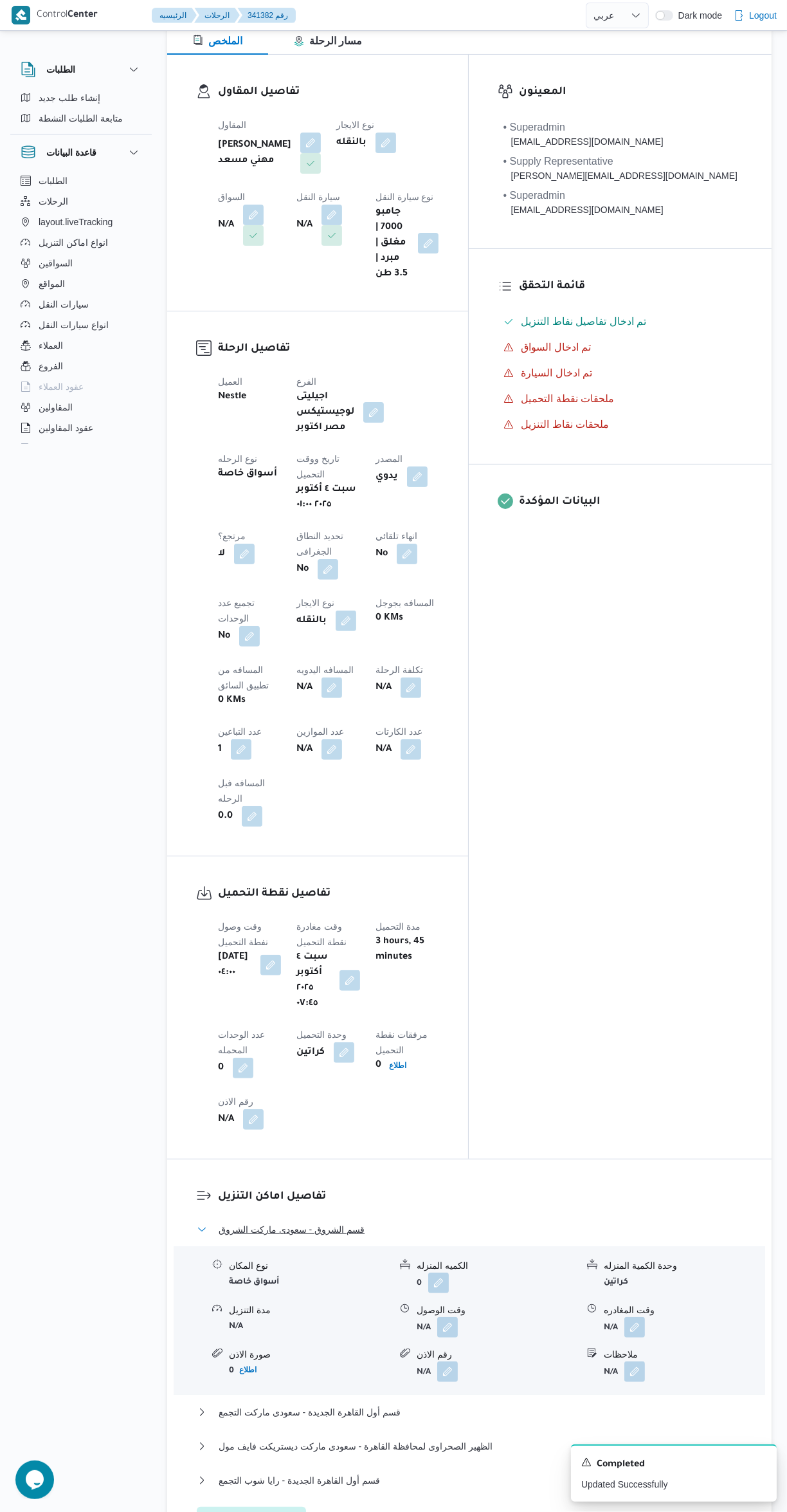
click at [510, 1221] on button "قسم الشروق - سعودى ماركت الشروق" at bounding box center [470, 1229] width 546 height 16
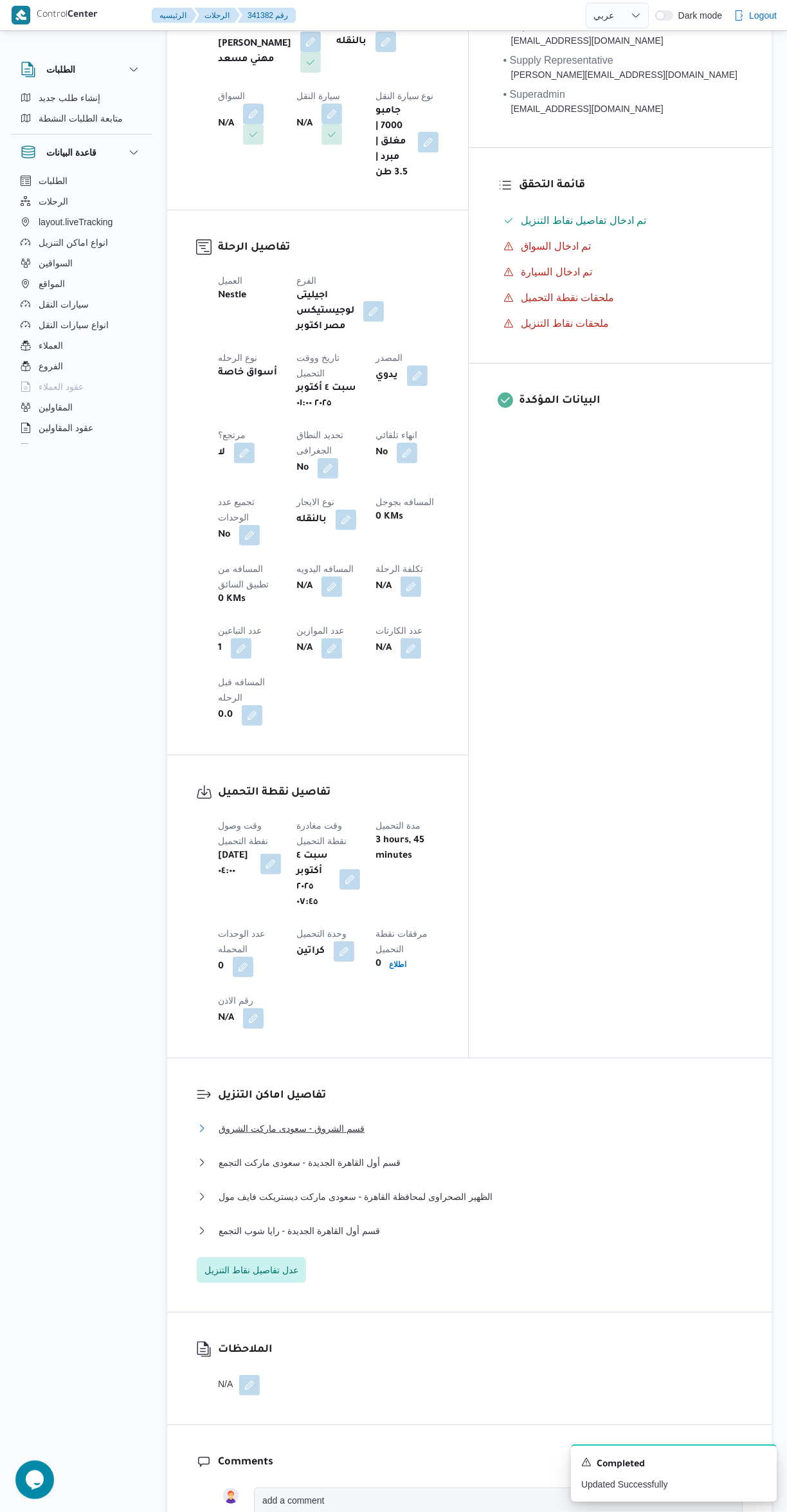
scroll to position [0, 0]
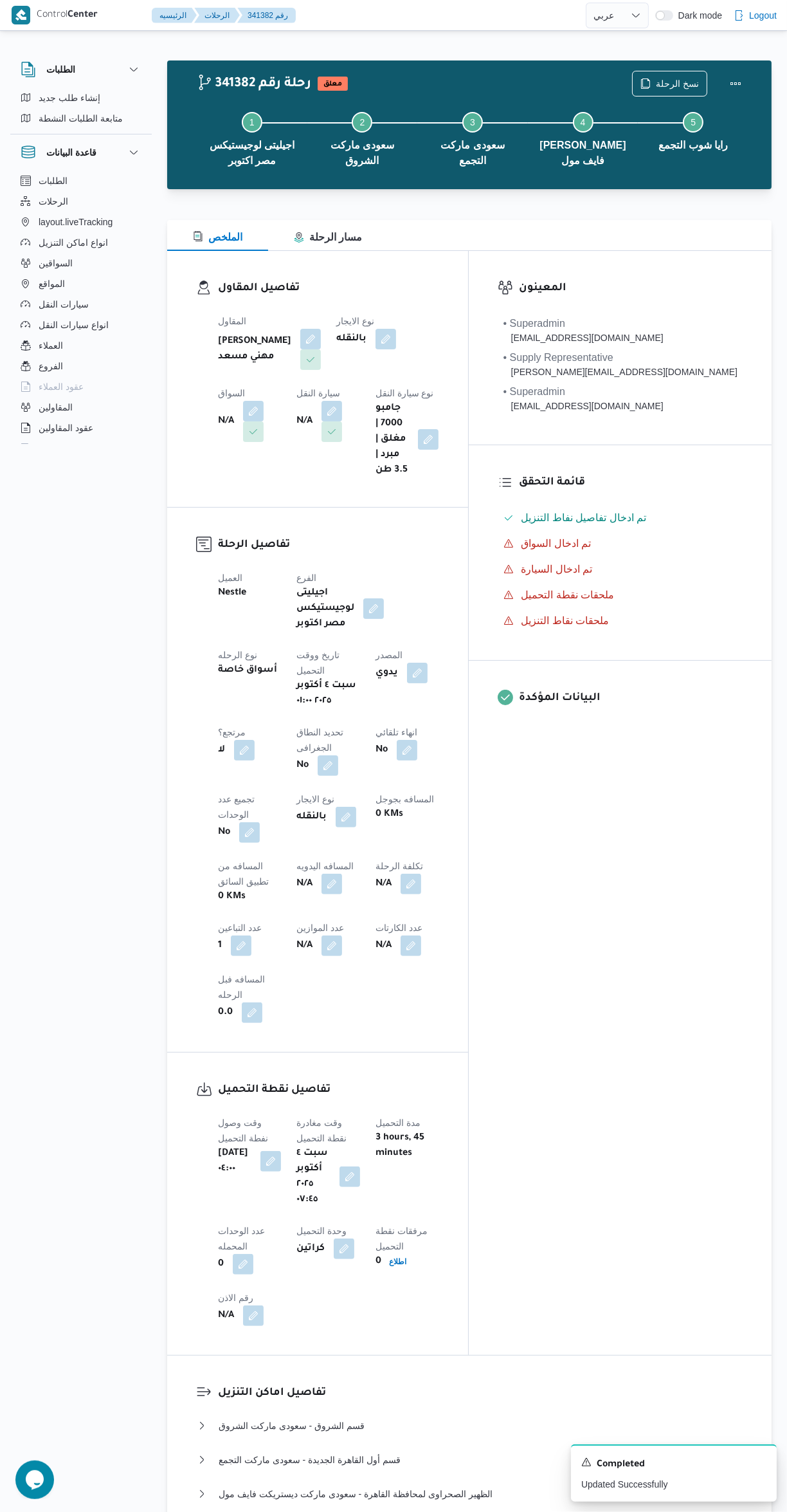
select select "ar"
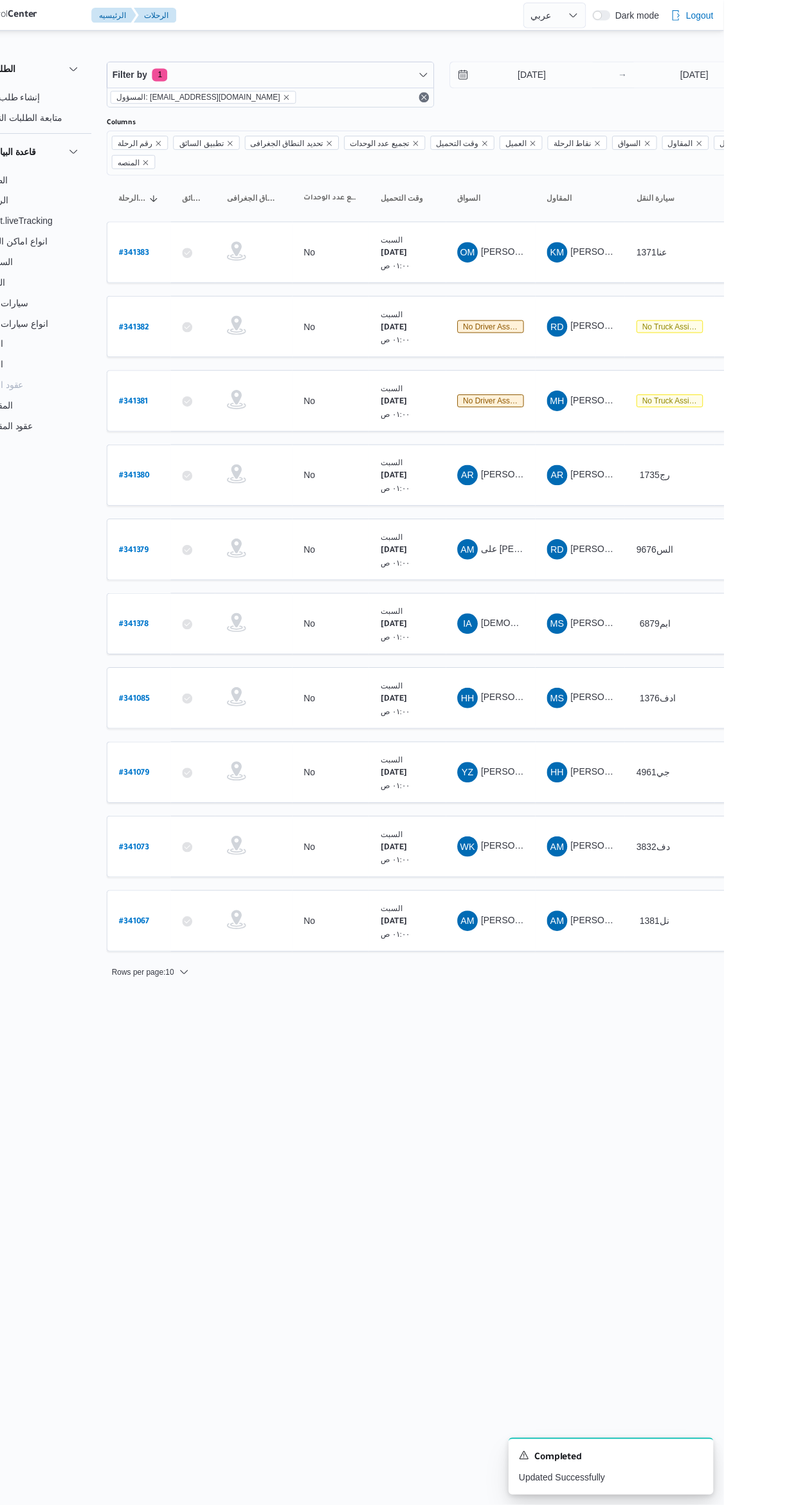
click at [209, 250] on b "# 341383" at bounding box center [194, 255] width 31 height 9
select select "ar"
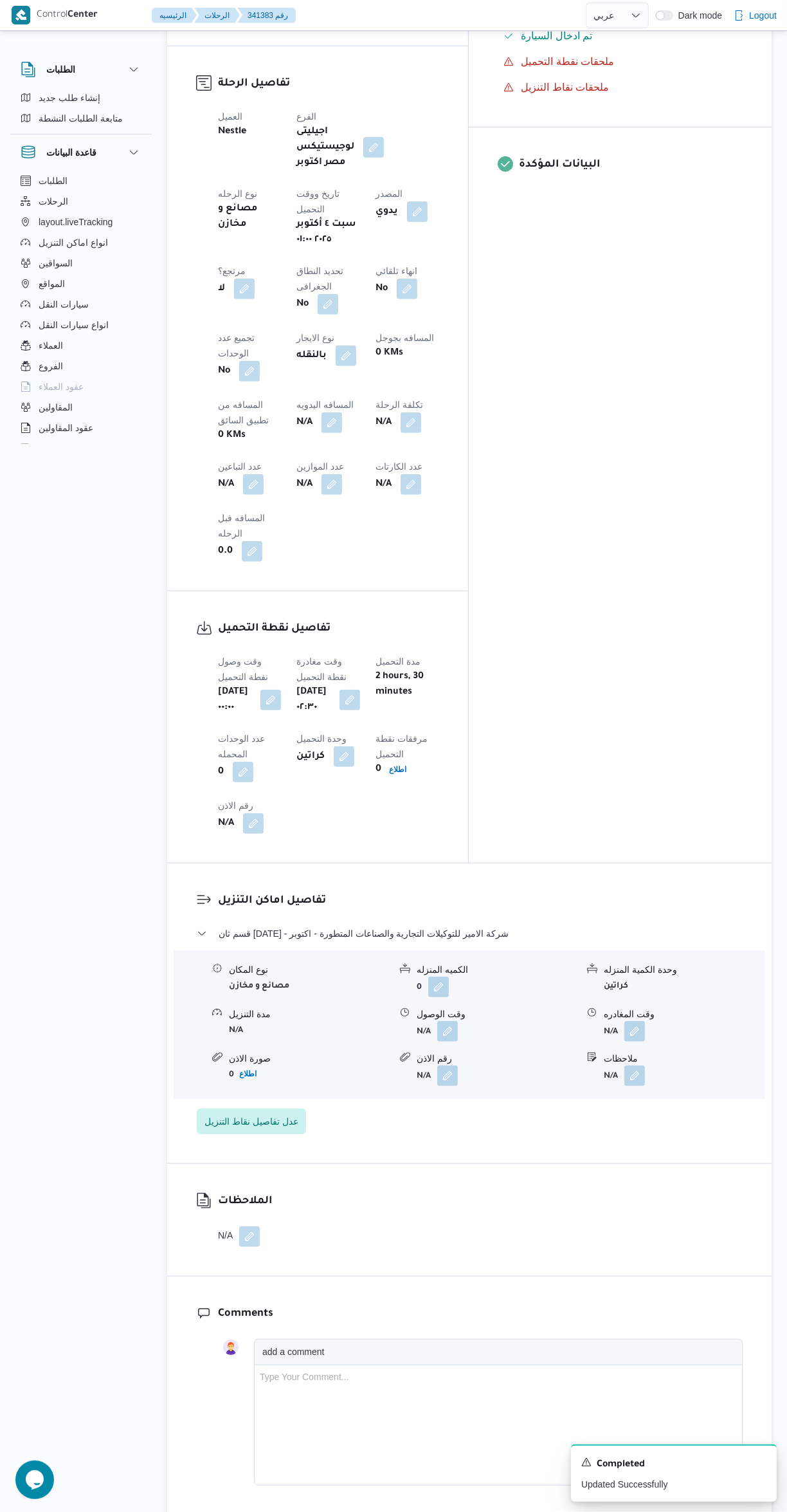
scroll to position [579, 0]
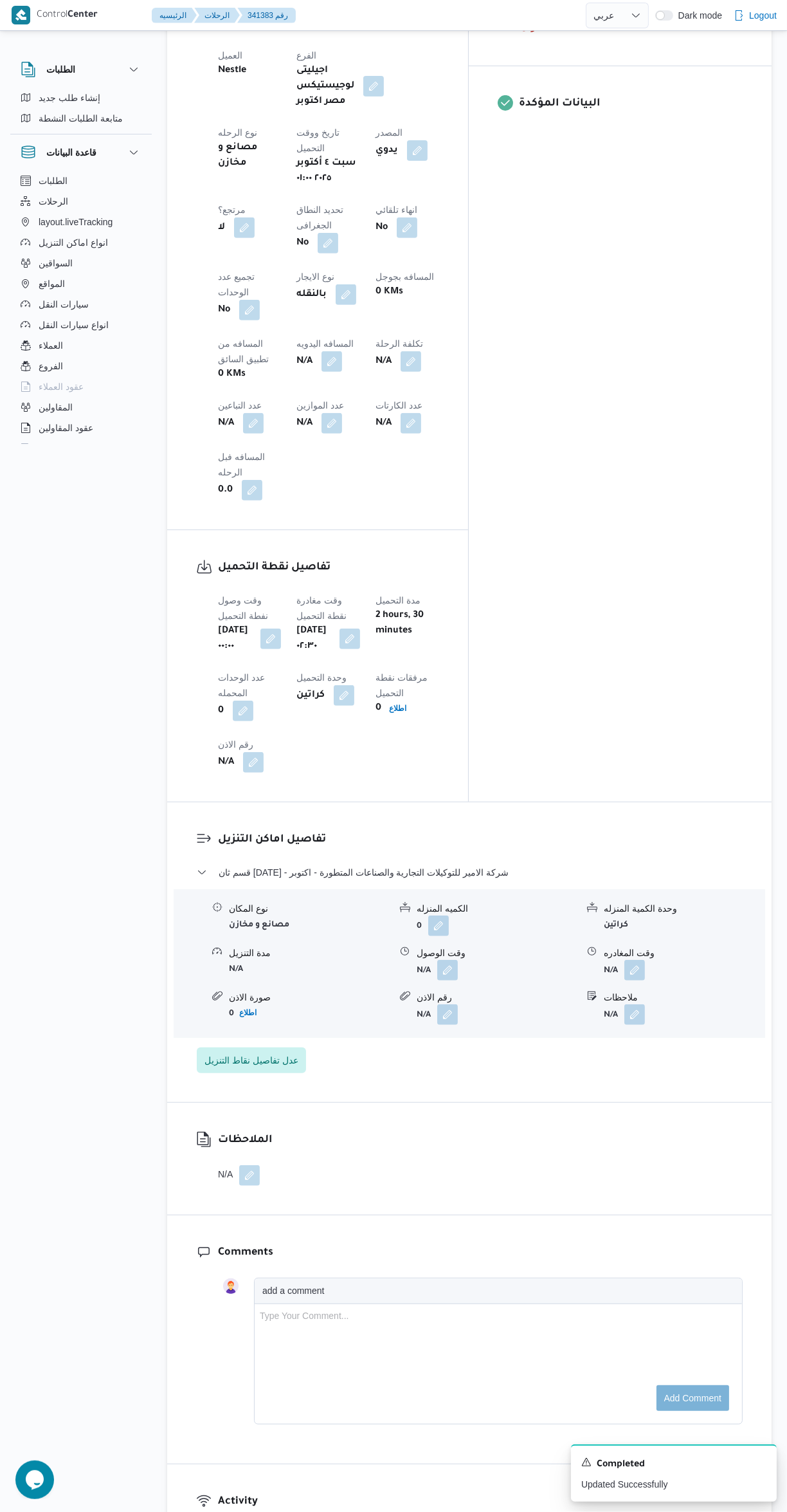
select select "ar"
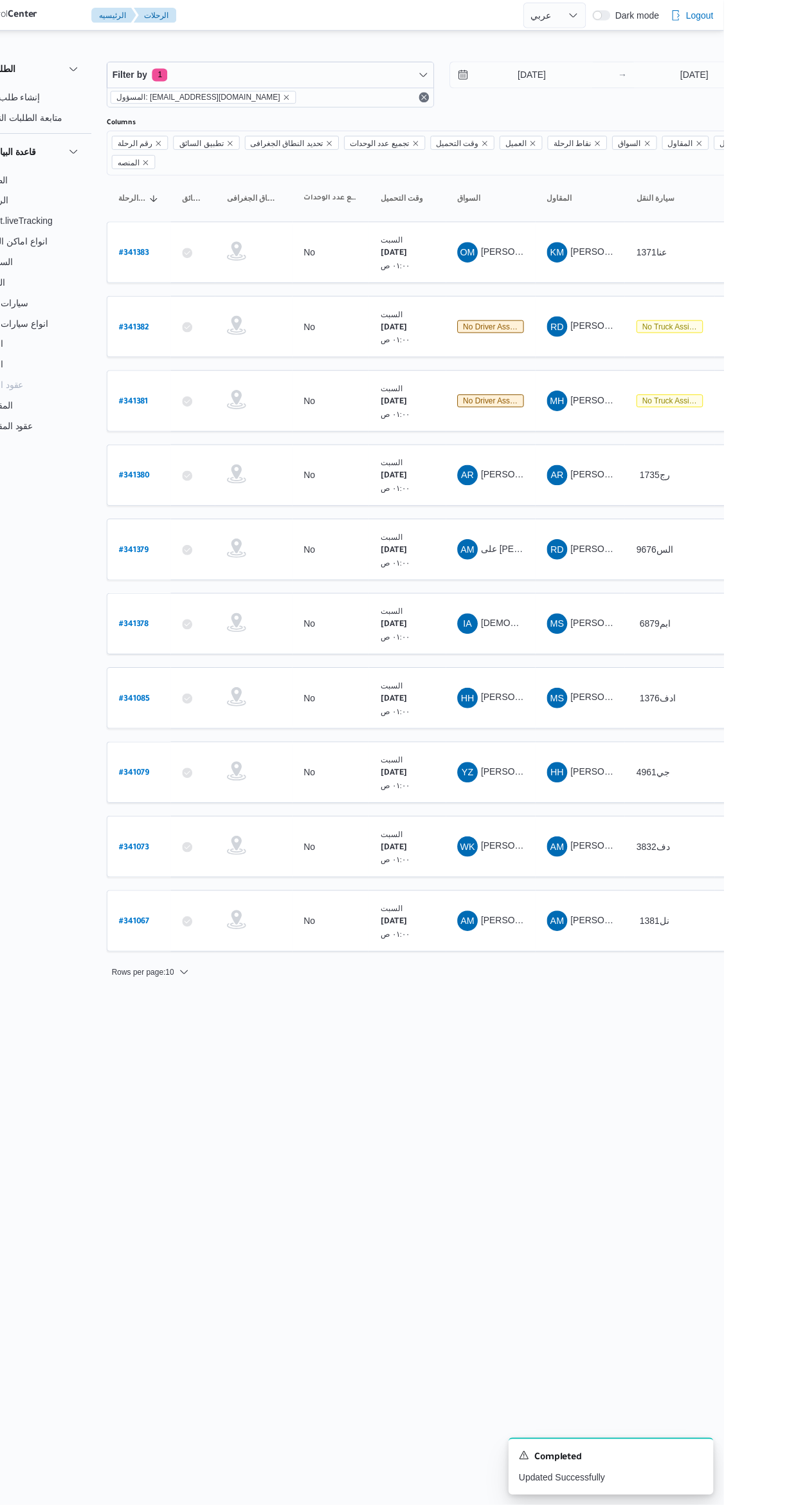
click at [200, 325] on b "# 341382" at bounding box center [194, 329] width 31 height 9
select select "ar"
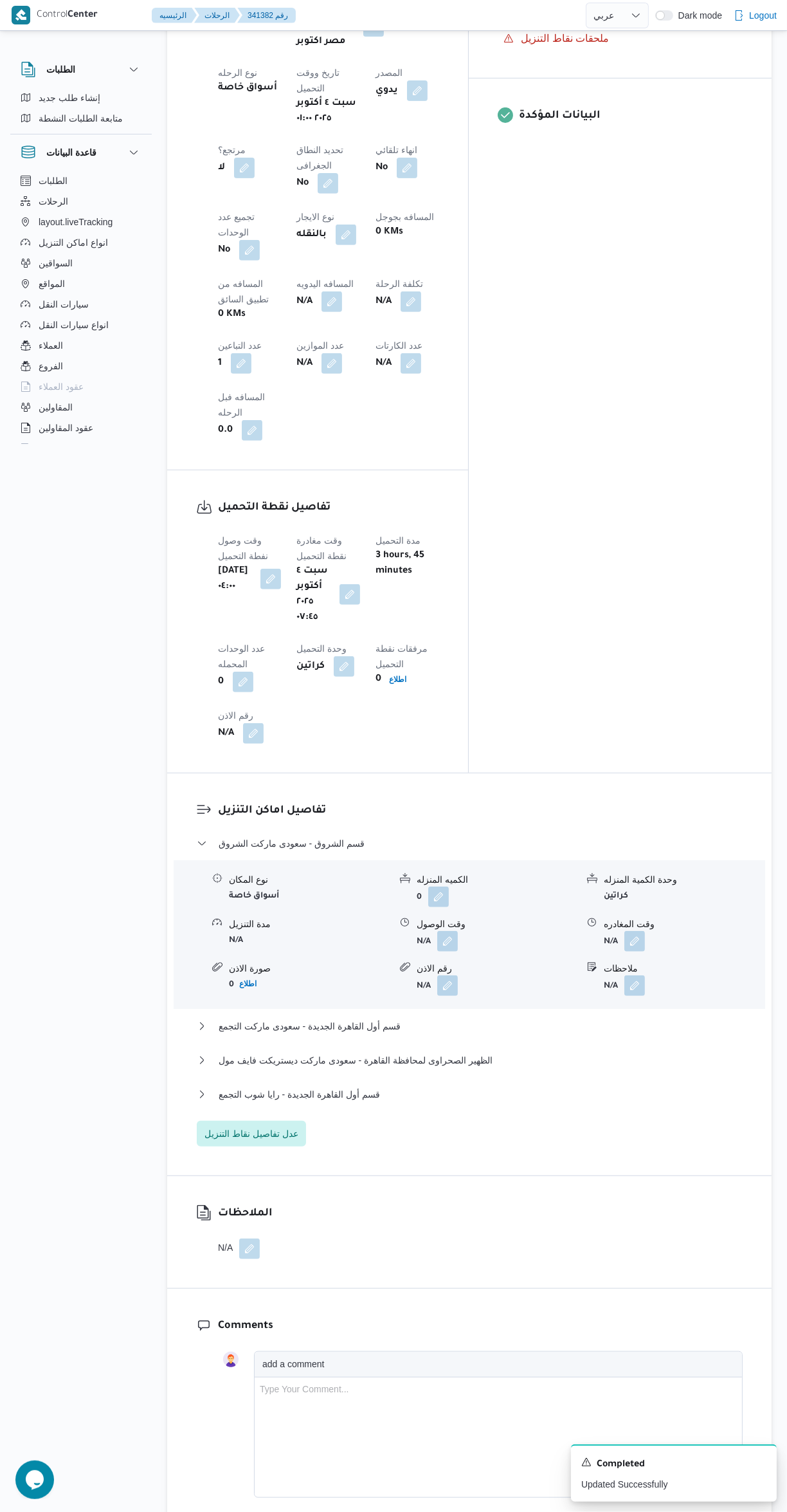
scroll to position [552, 0]
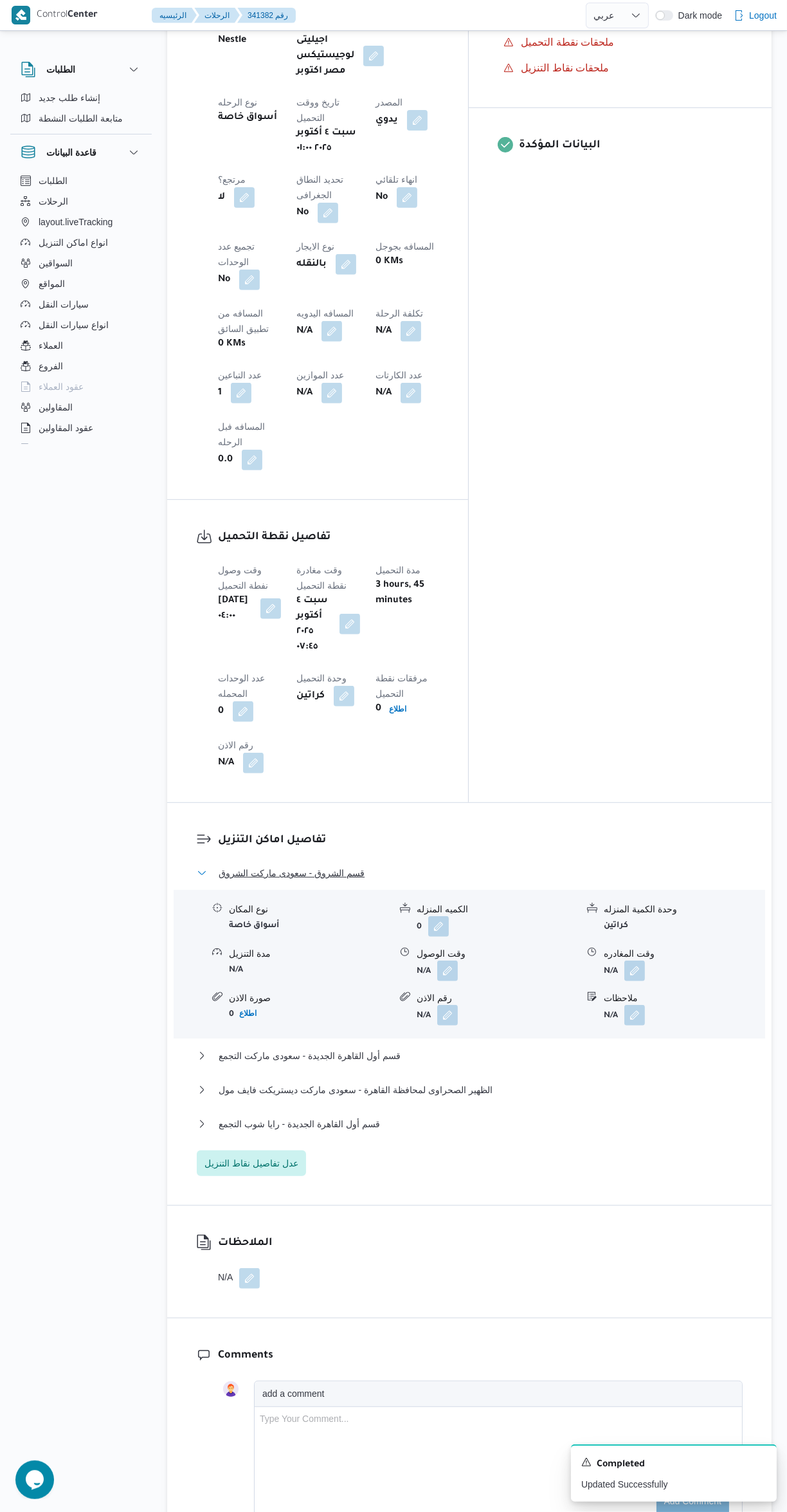
click at [444, 865] on button "قسم الشروق - سعودى ماركت الشروق" at bounding box center [470, 873] width 546 height 16
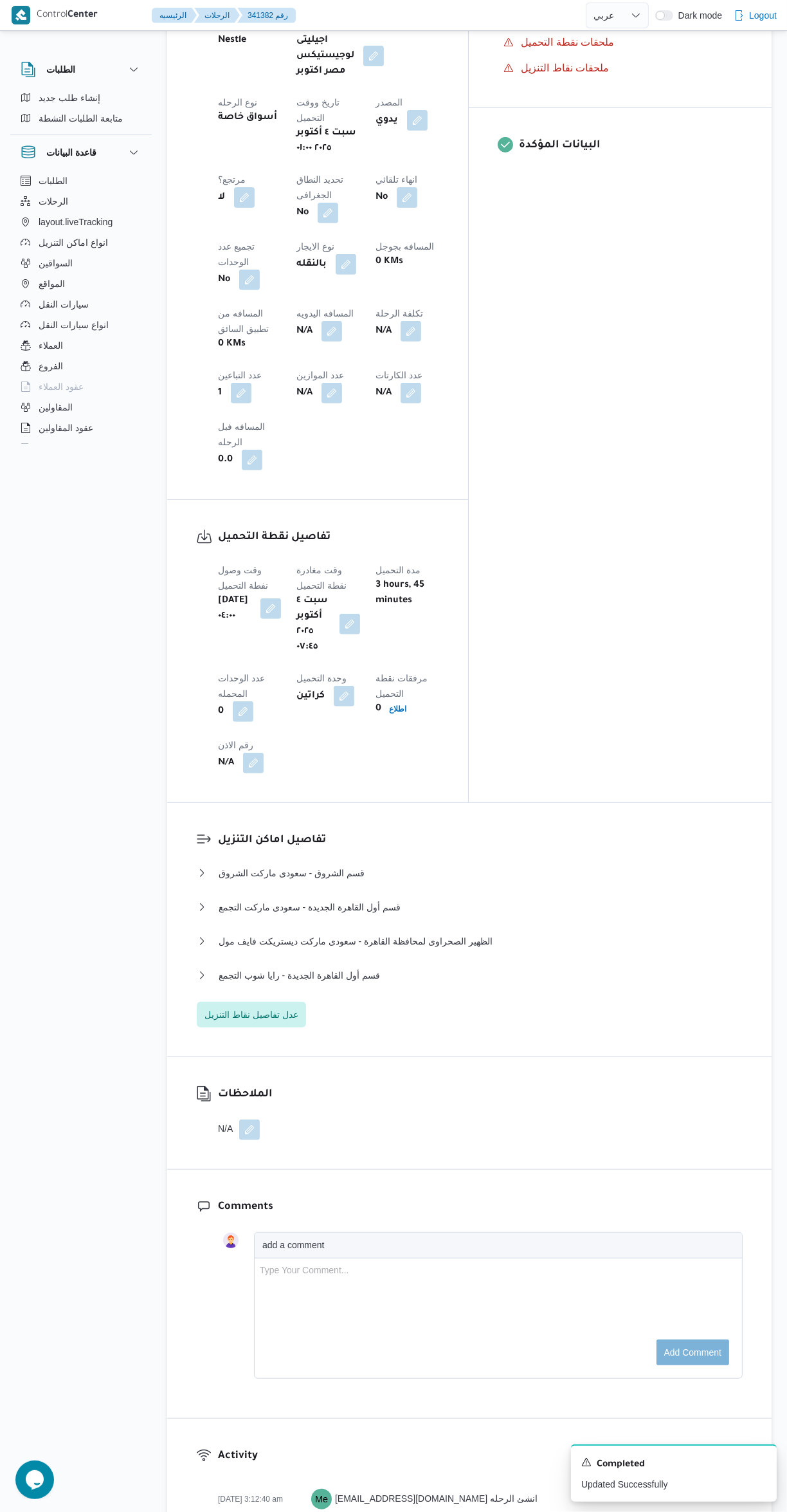
click at [360, 614] on button "button" at bounding box center [350, 624] width 21 height 21
click at [445, 489] on icon "Clear input" at bounding box center [446, 490] width 4 height 4
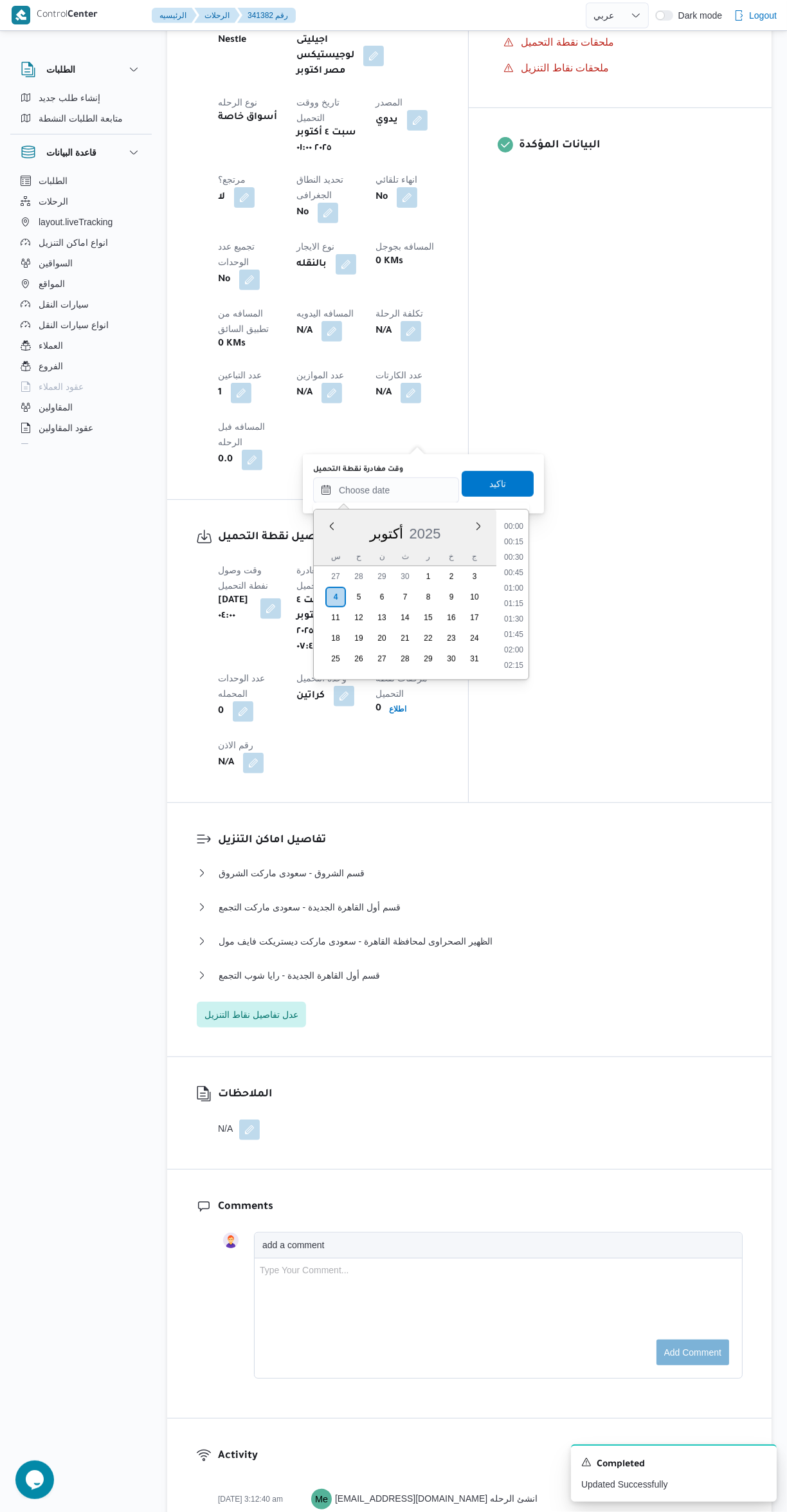
click at [425, 546] on h3 "تفاصيل نقطة التحميل" at bounding box center [328, 538] width 221 height 18
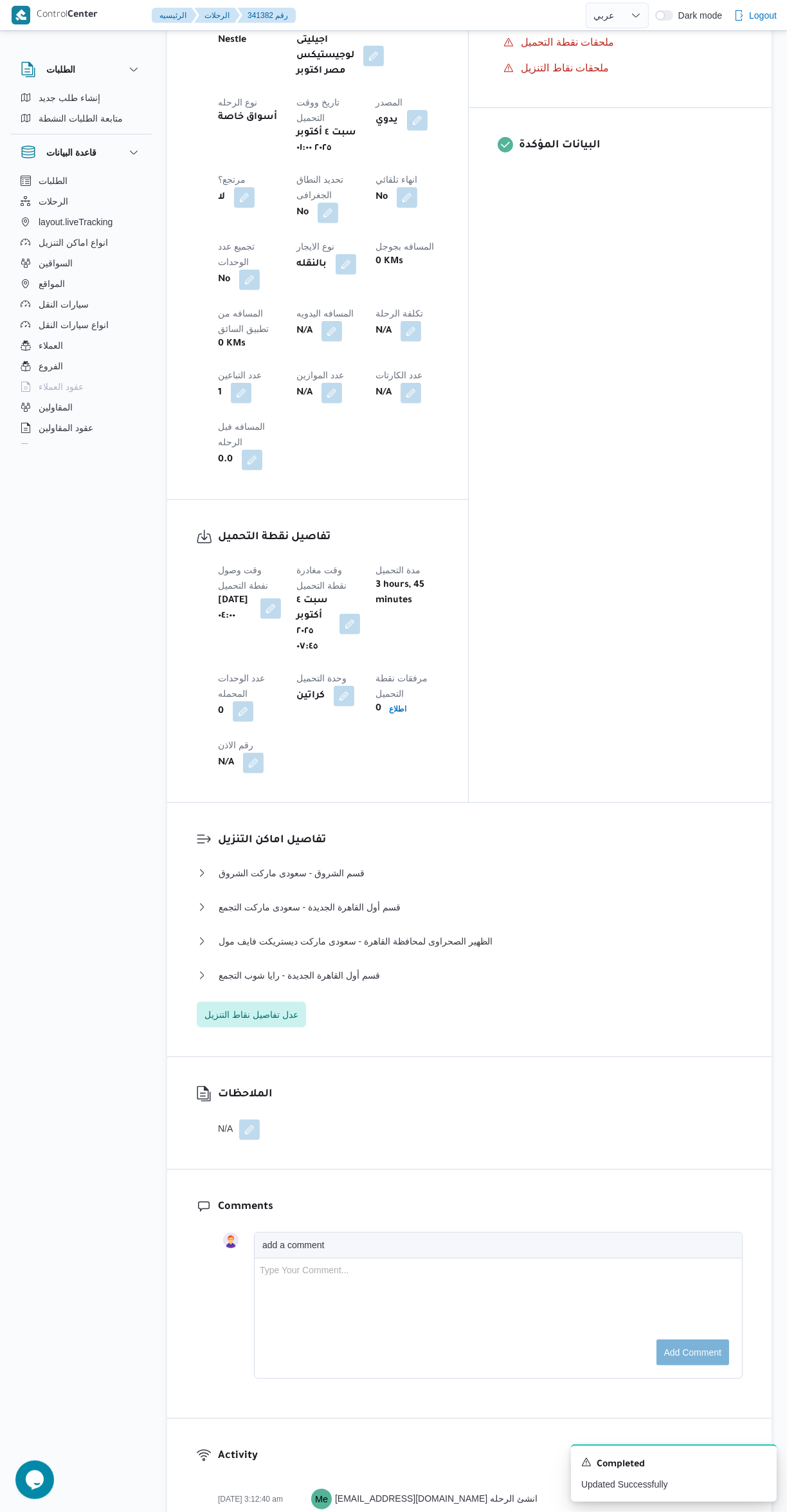
scroll to position [0, 0]
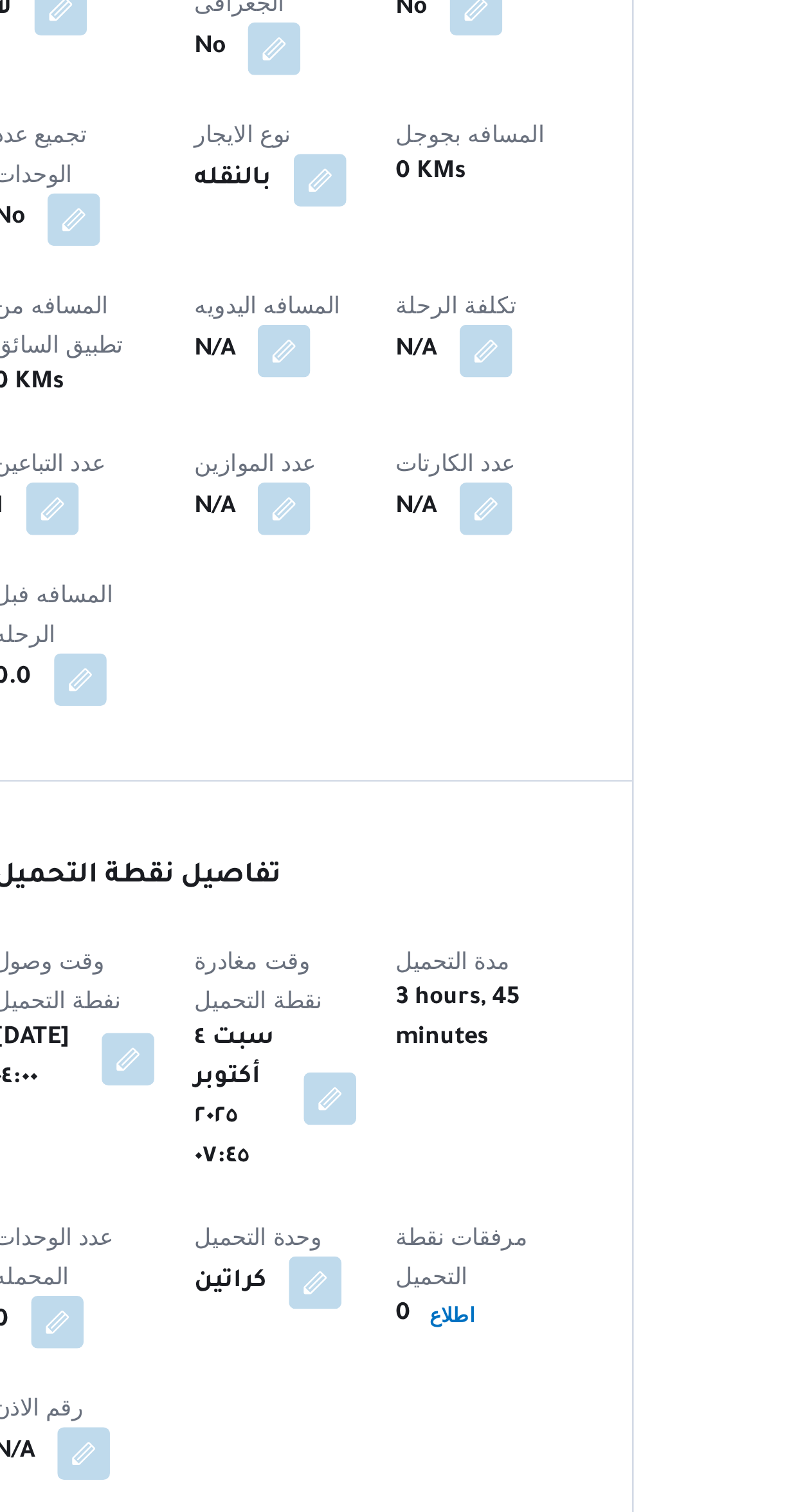
type input "[DATE] ٠٧:٤٥"
click at [360, 1166] on button "button" at bounding box center [350, 1177] width 21 height 21
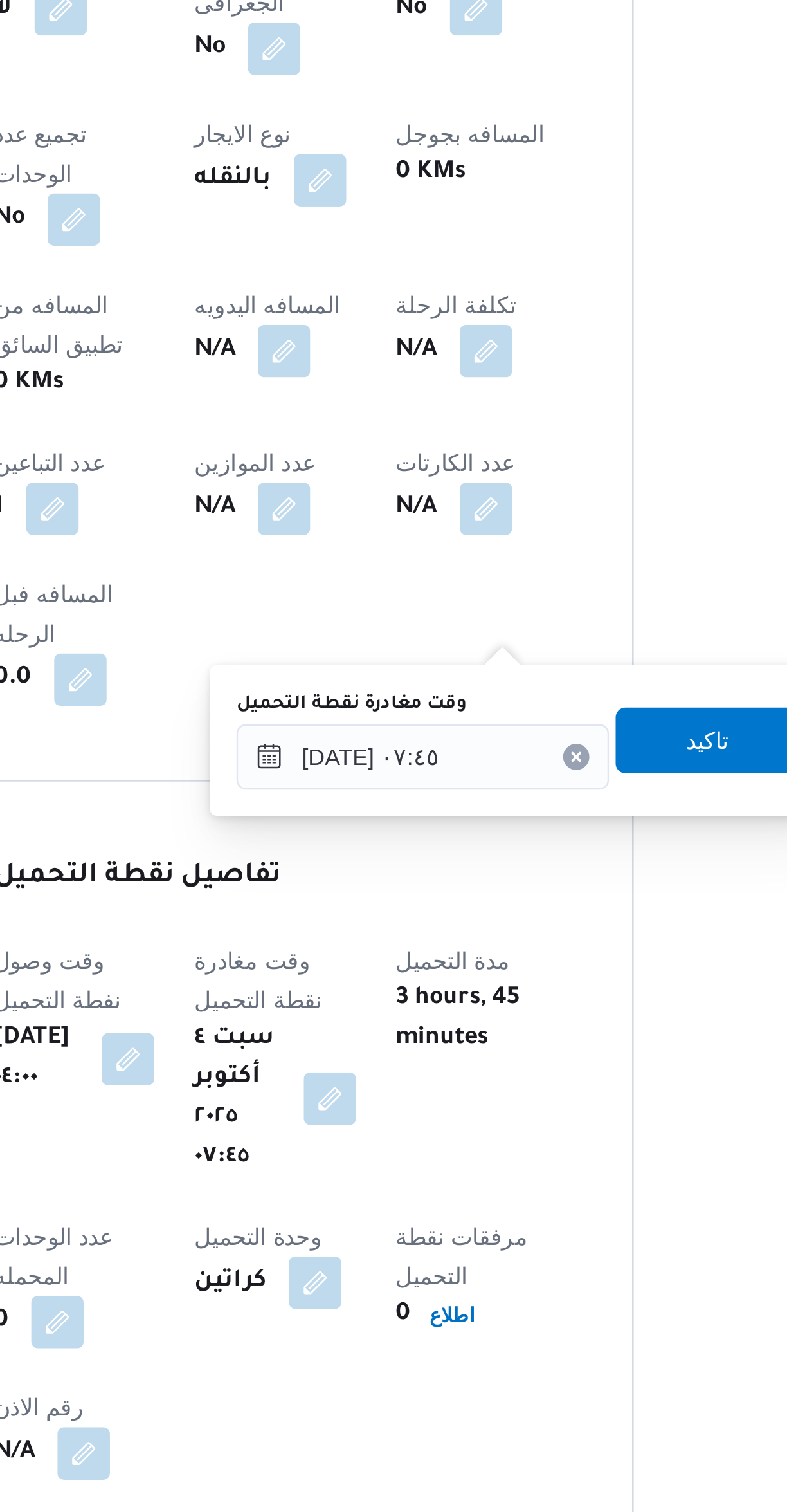
click at [441, 1039] on button "Clear input" at bounding box center [446, 1043] width 11 height 11
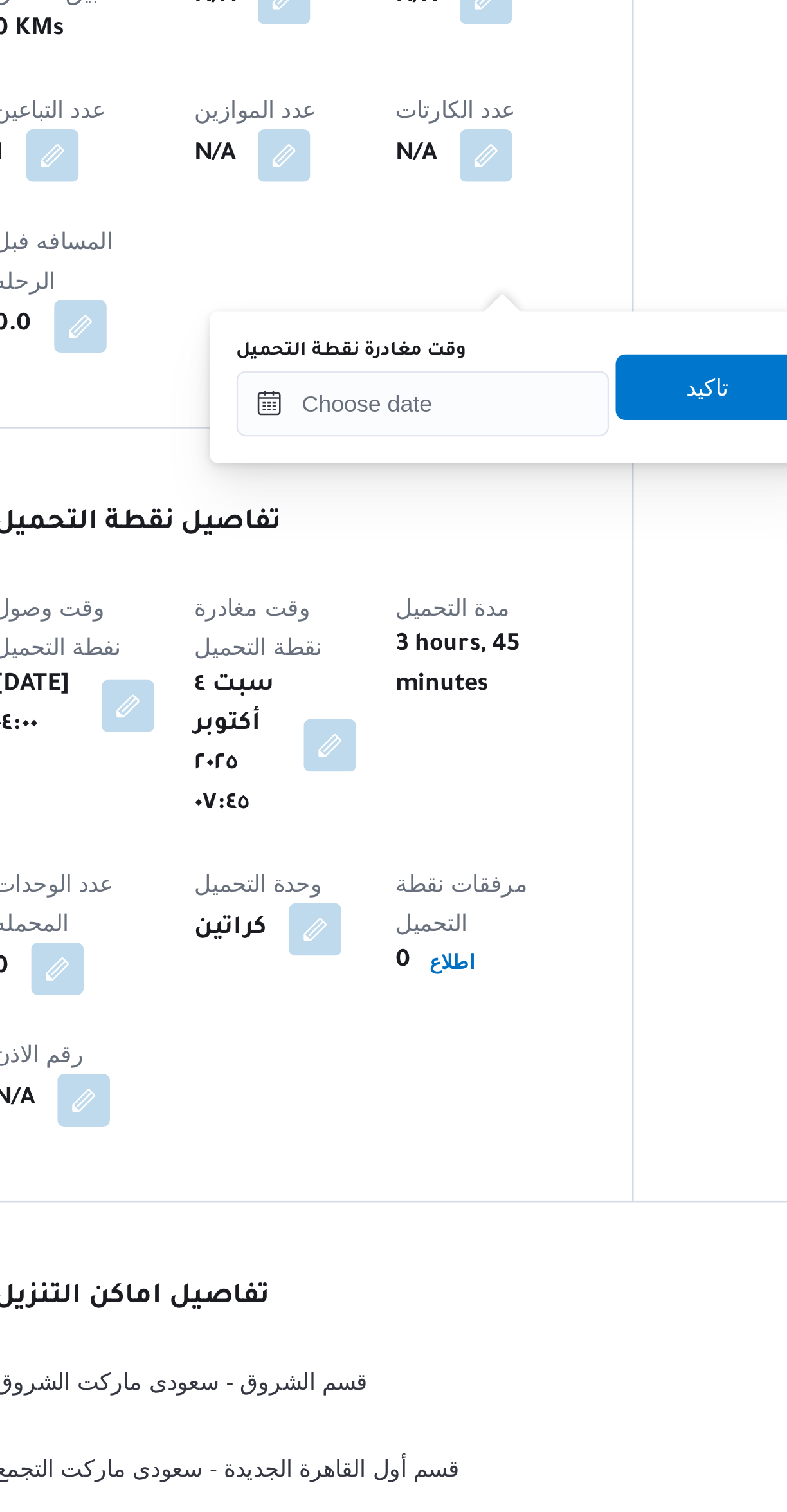
click at [487, 1010] on div "You are in a dialog. To close this dialog, hit escape. وقت مغادرة نقطة التحميل …" at bounding box center [424, 1037] width 242 height 60
click at [495, 1035] on span "تاكيد" at bounding box center [498, 1036] width 72 height 25
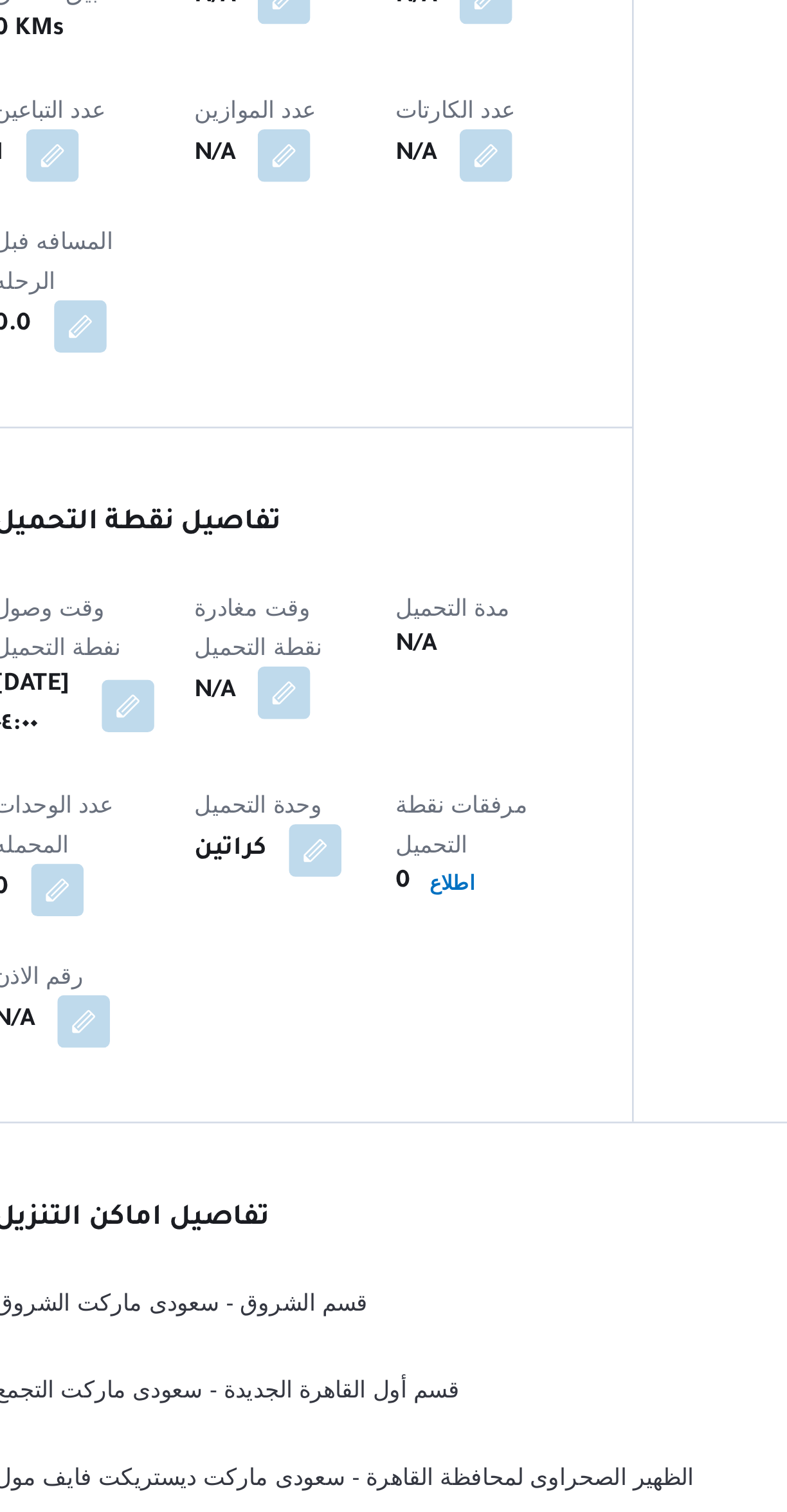
click at [281, 1150] on button "button" at bounding box center [271, 1161] width 21 height 21
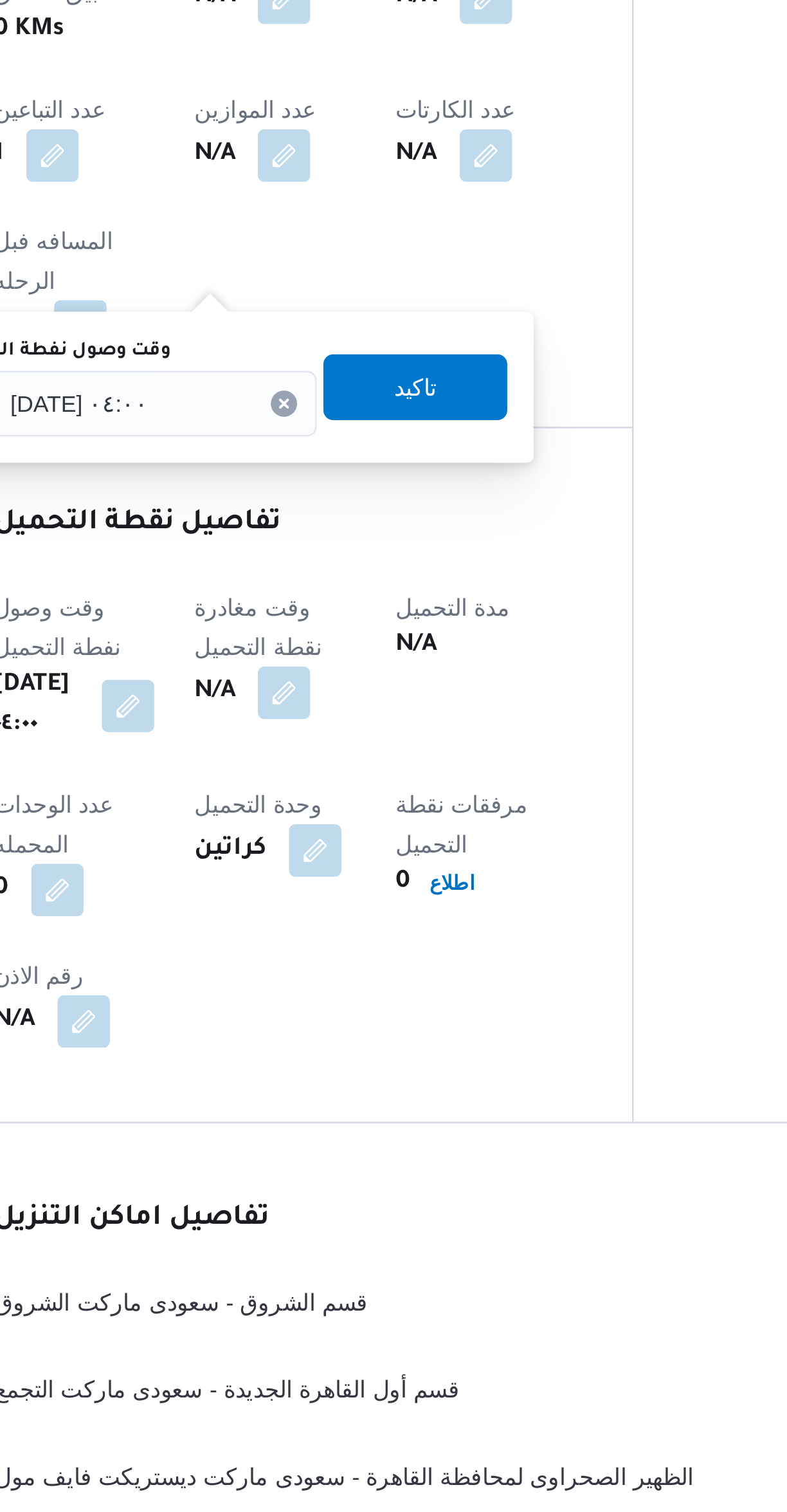
click at [331, 1043] on icon "Clear input" at bounding box center [333, 1043] width 4 height 4
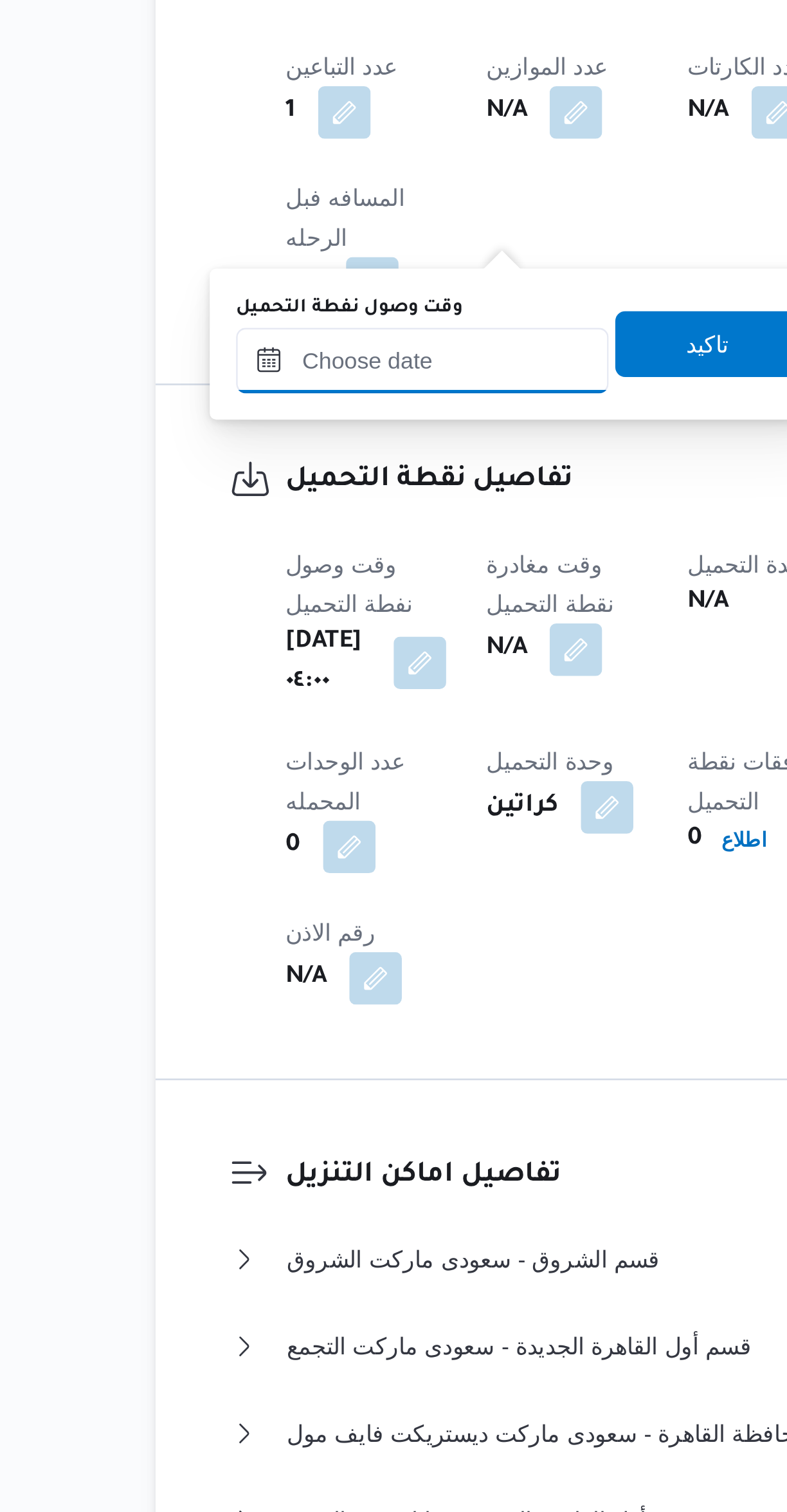
click at [268, 1051] on input "وقت وصول نفطة التحميل" at bounding box center [271, 1042] width 146 height 25
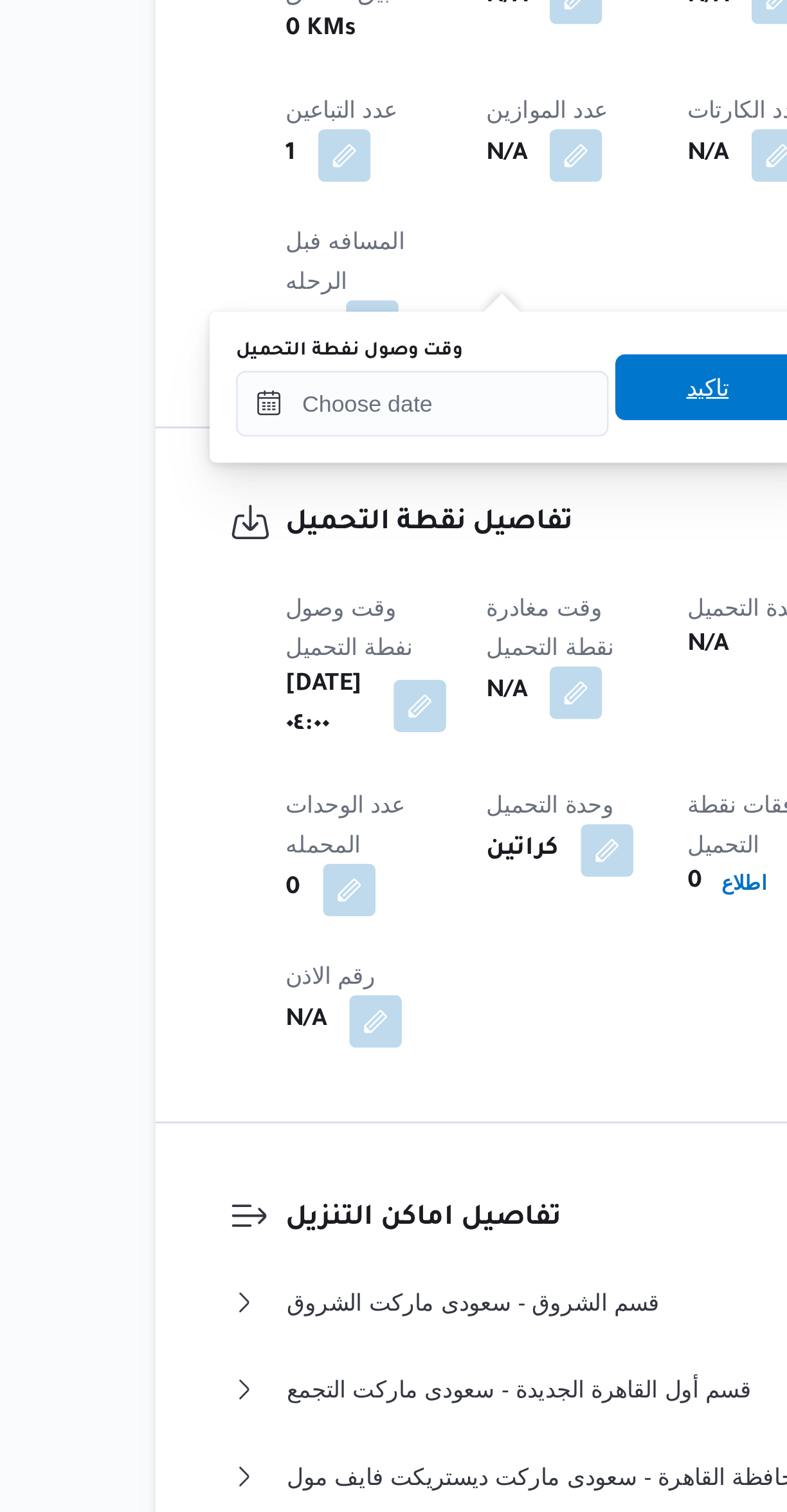
click at [365, 1025] on span "تاكيد" at bounding box center [383, 1036] width 72 height 25
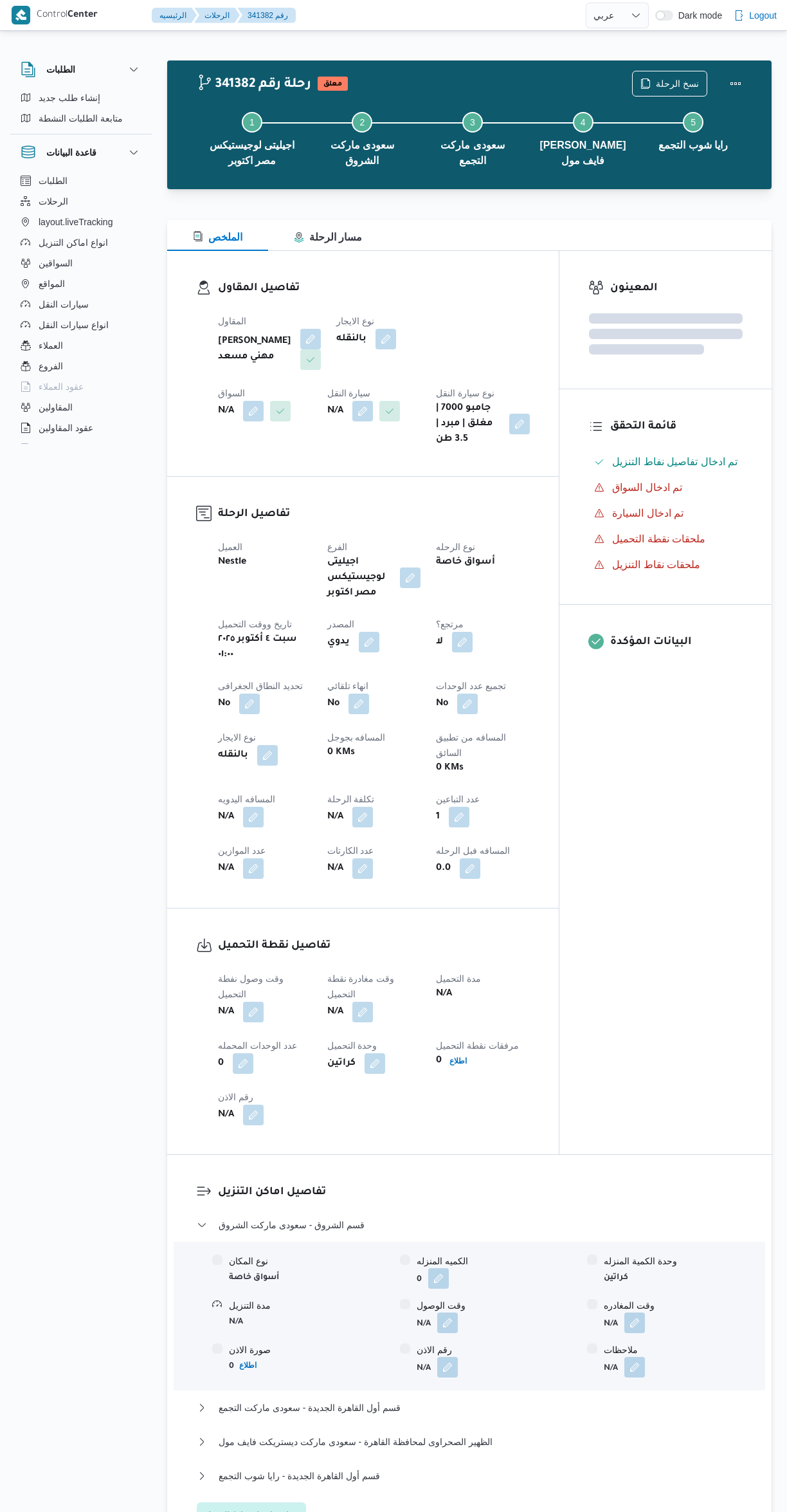
select select "ar"
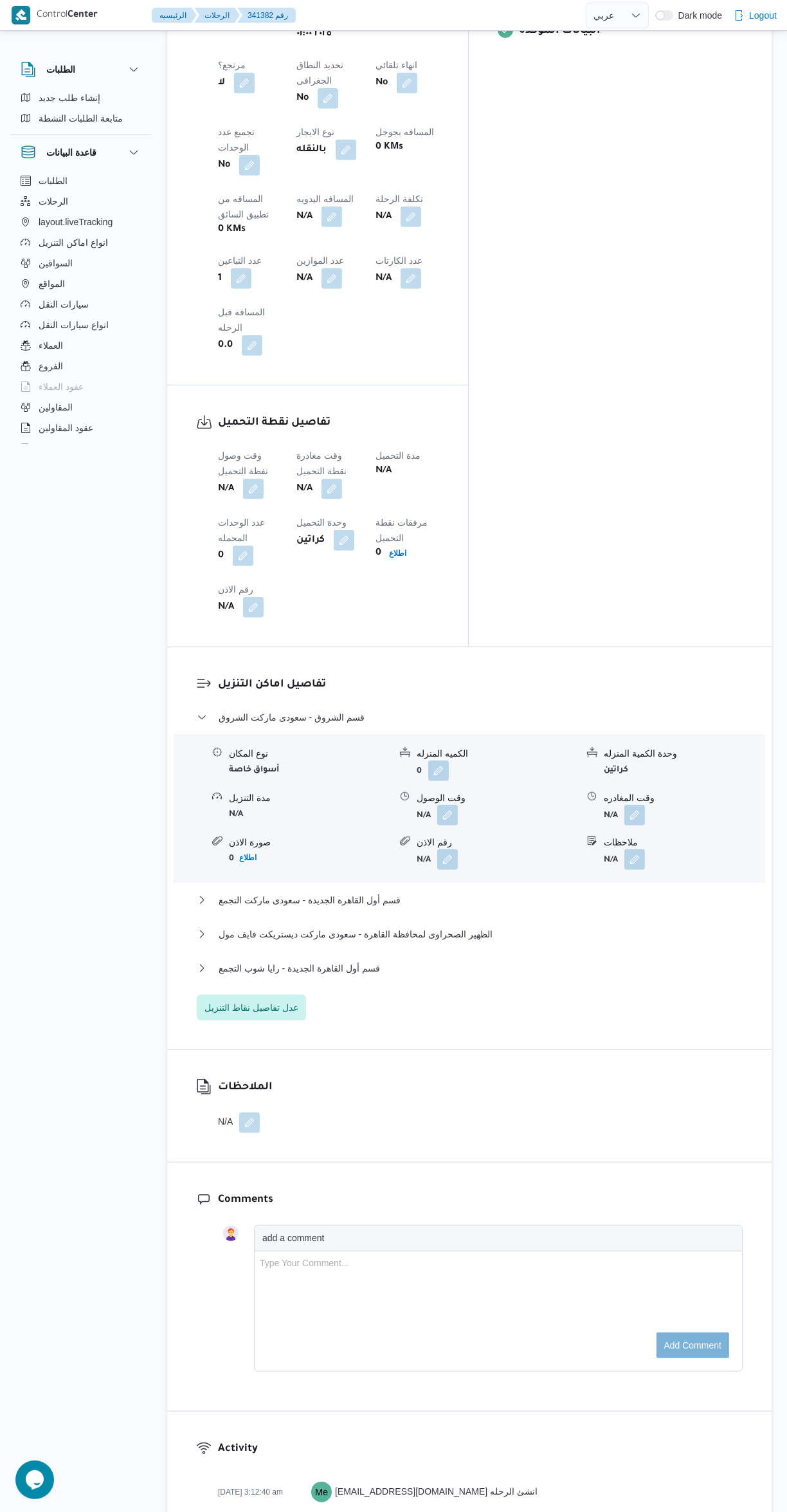
scroll to position [833, 0]
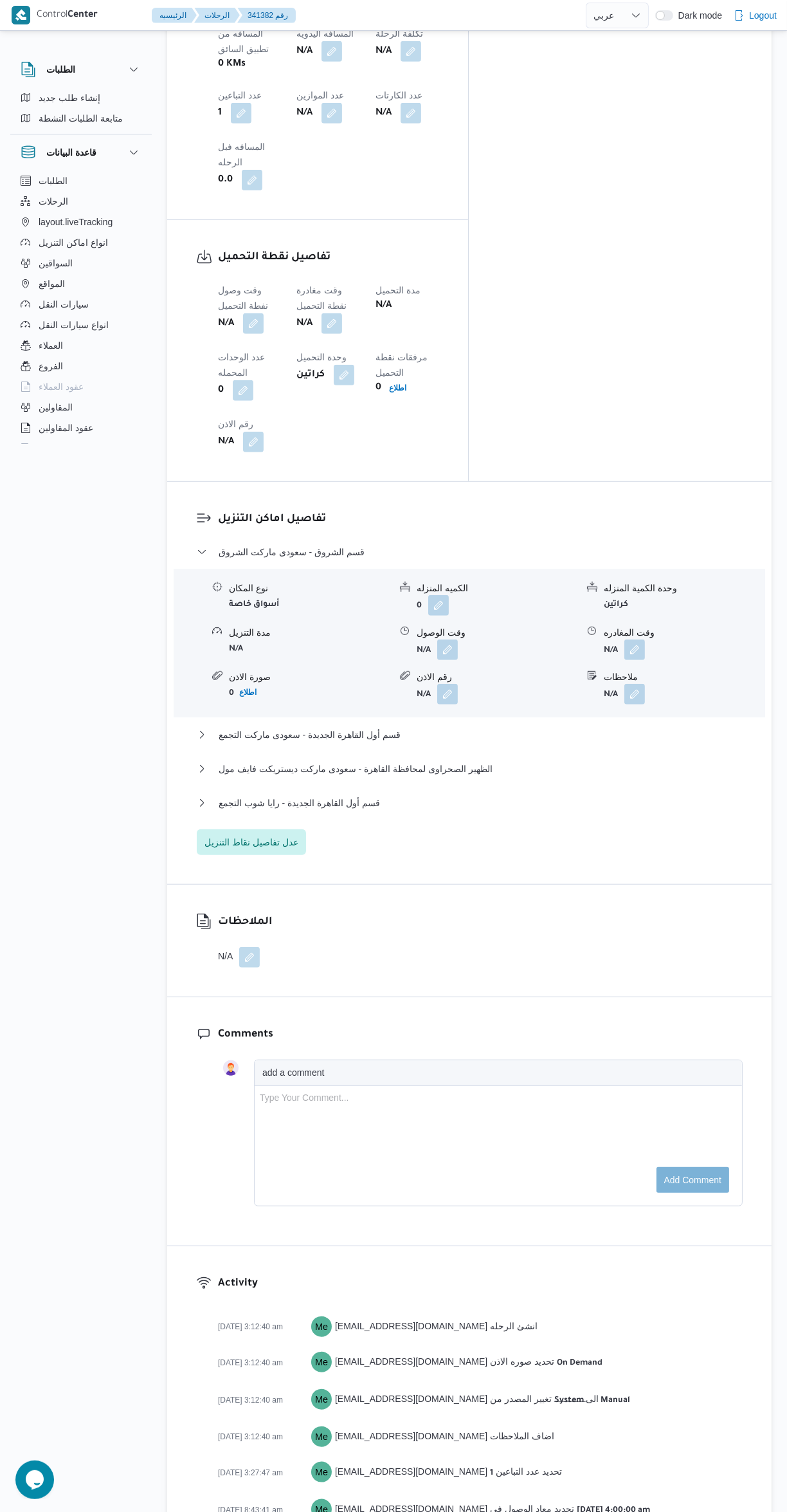
click at [249, 947] on button "button" at bounding box center [249, 958] width 21 height 21
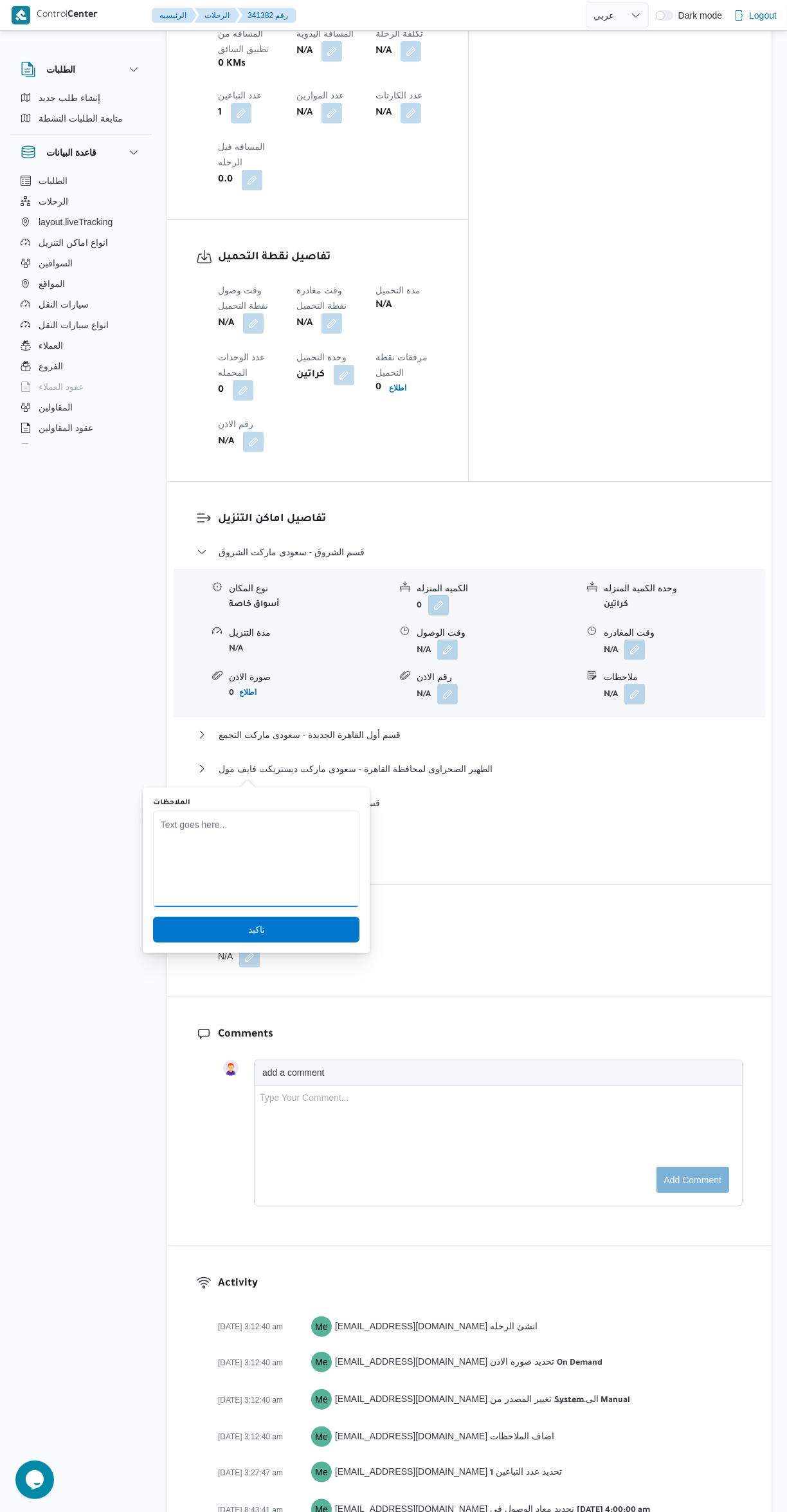
click at [271, 825] on textarea "الملاحظات" at bounding box center [256, 859] width 207 height 96
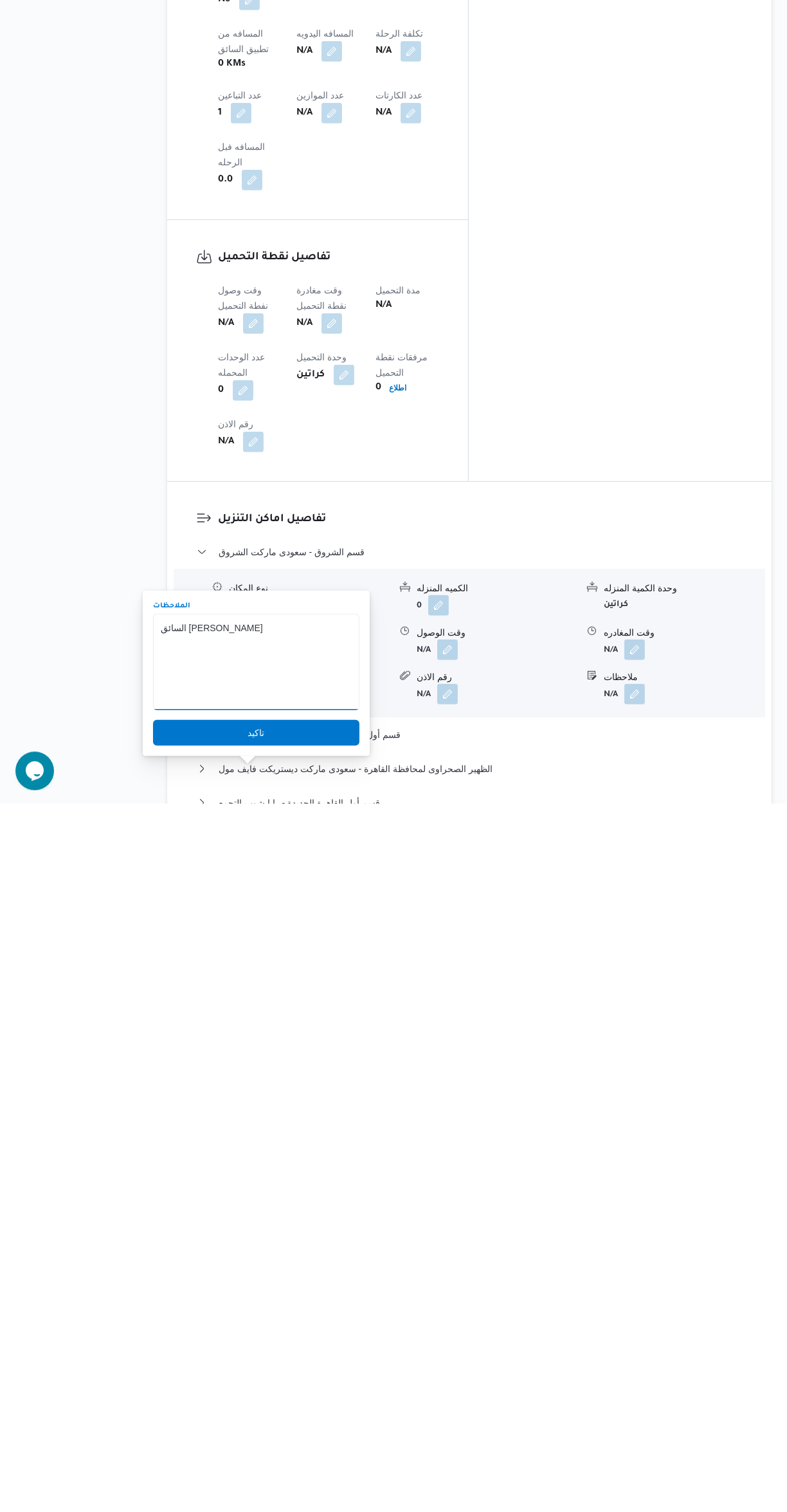
type textarea "السائق [PERSON_NAME]"
click at [310, 1447] on span "تاكيد" at bounding box center [256, 1441] width 207 height 25
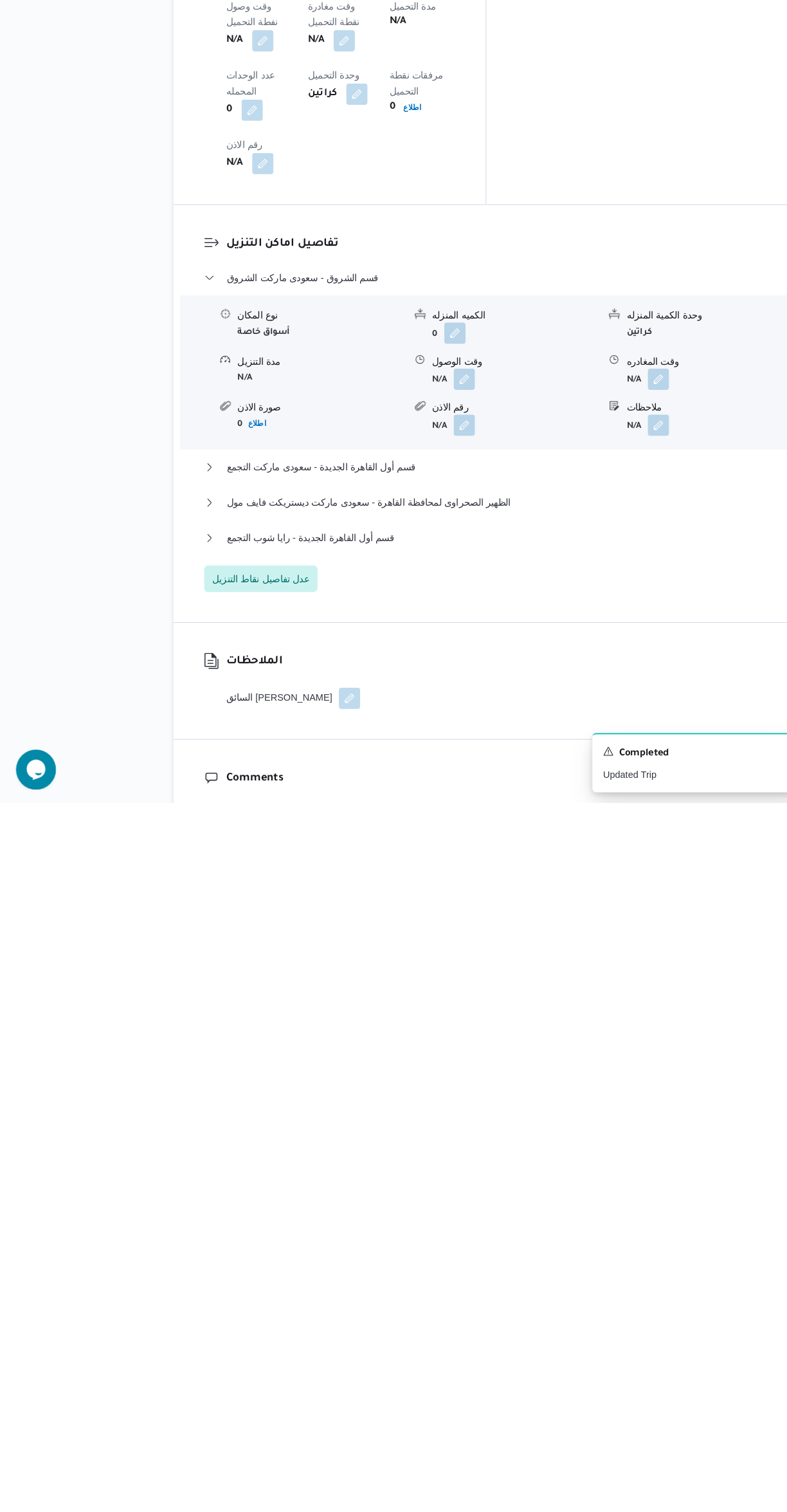
scroll to position [379, 0]
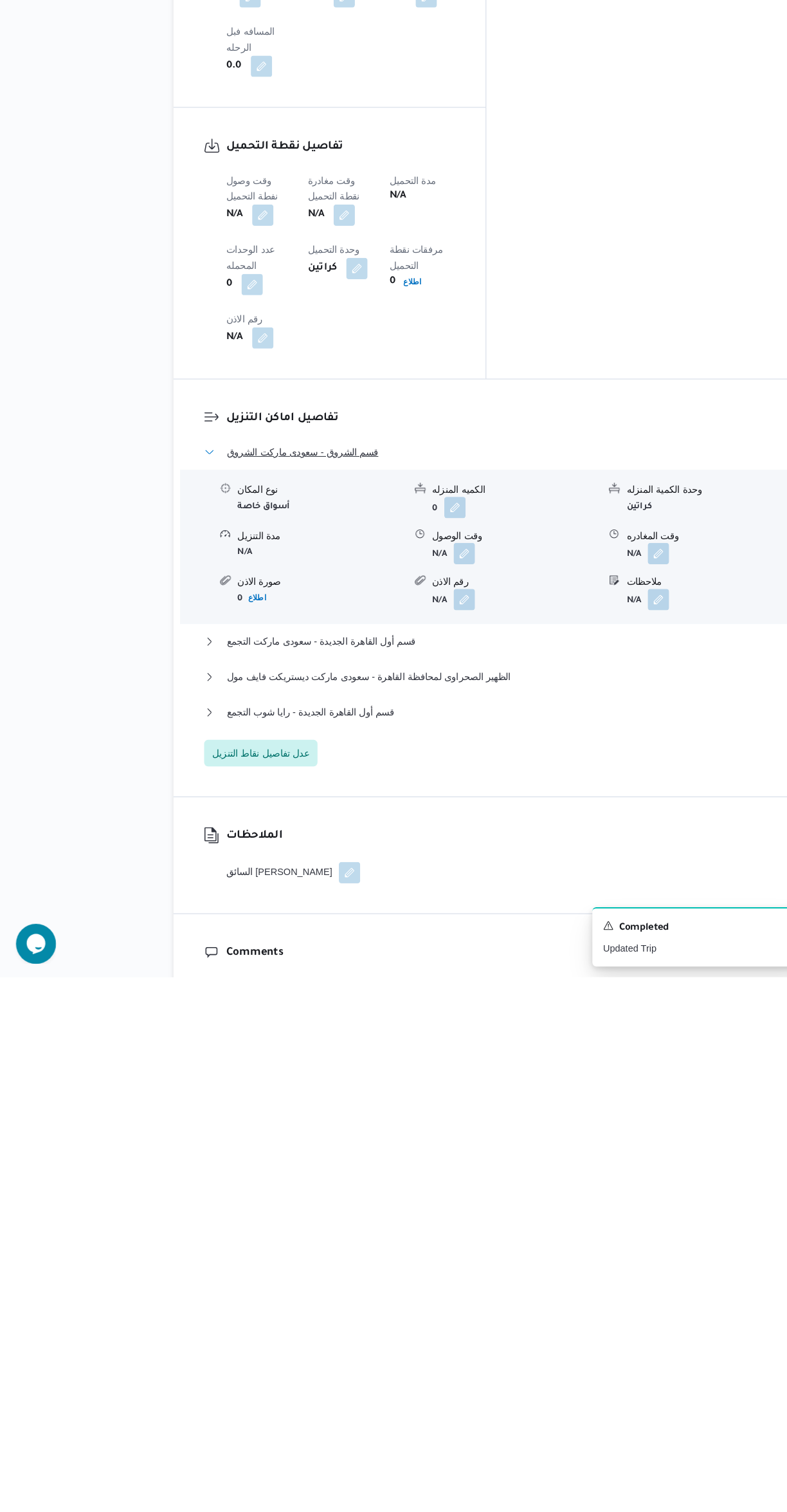
click at [454, 998] on button "قسم الشروق - سعودى ماركت الشروق" at bounding box center [470, 1006] width 546 height 16
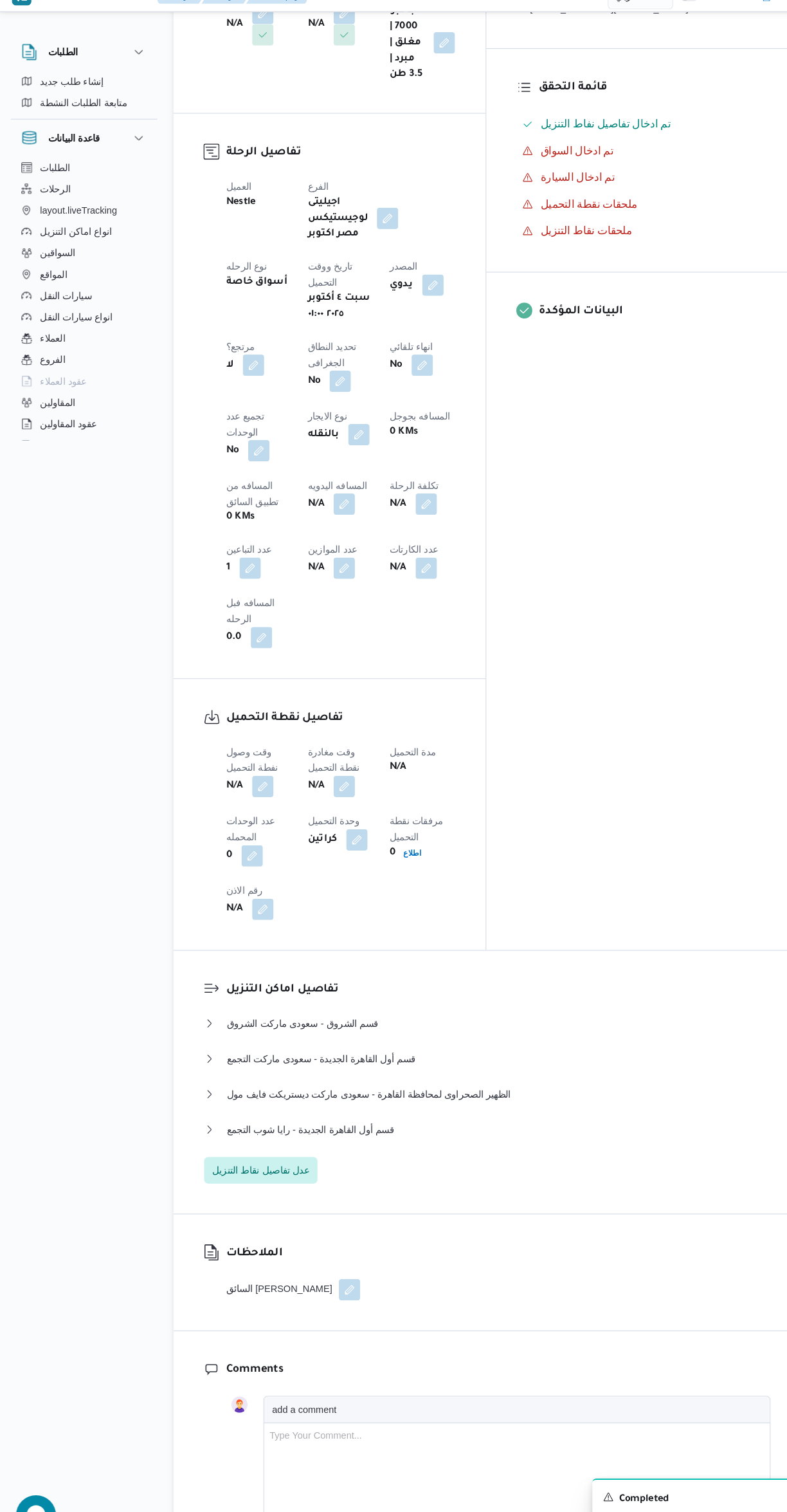
click at [252, 767] on button "button" at bounding box center [254, 777] width 21 height 21
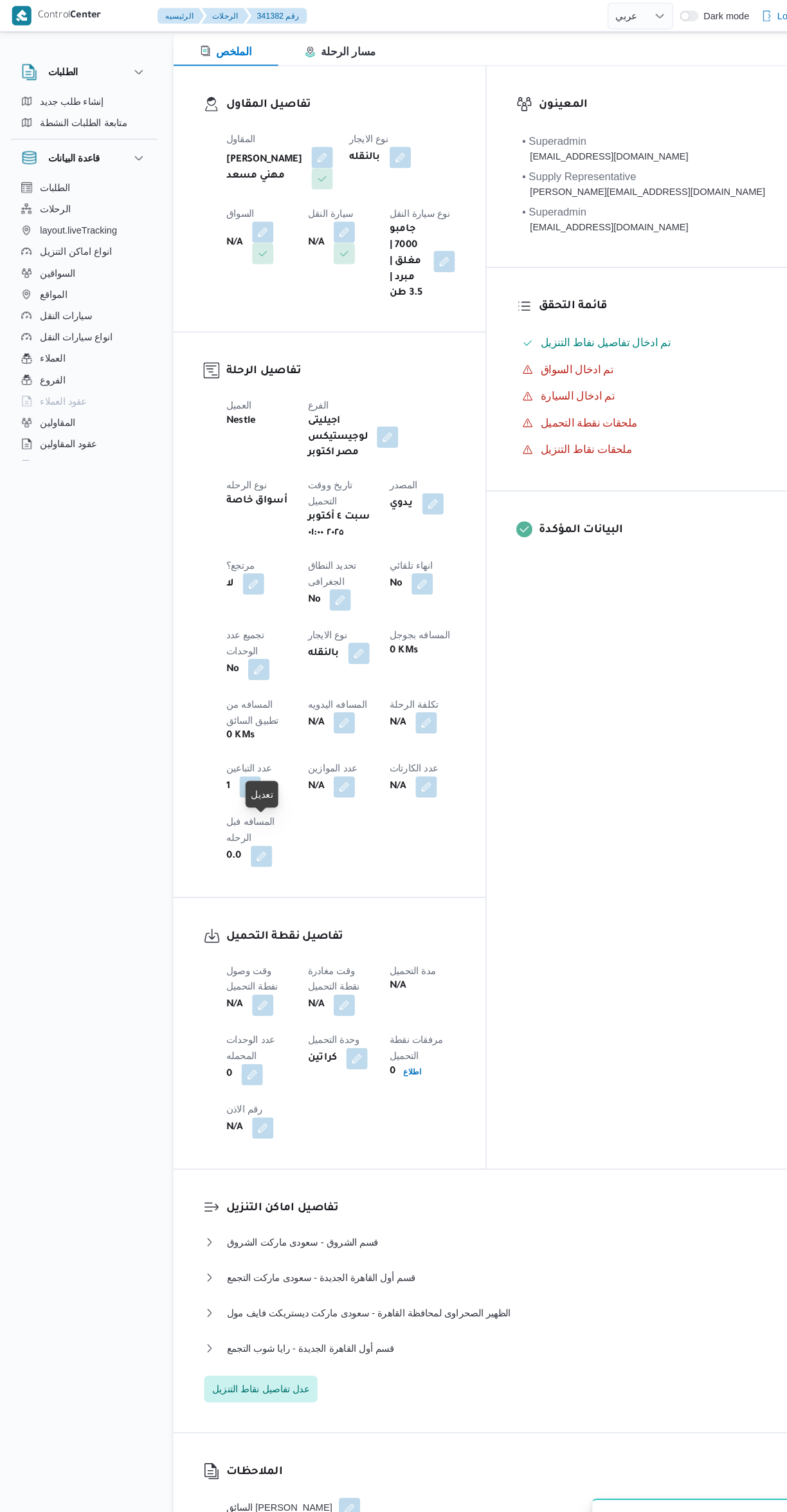
scroll to position [174, 0]
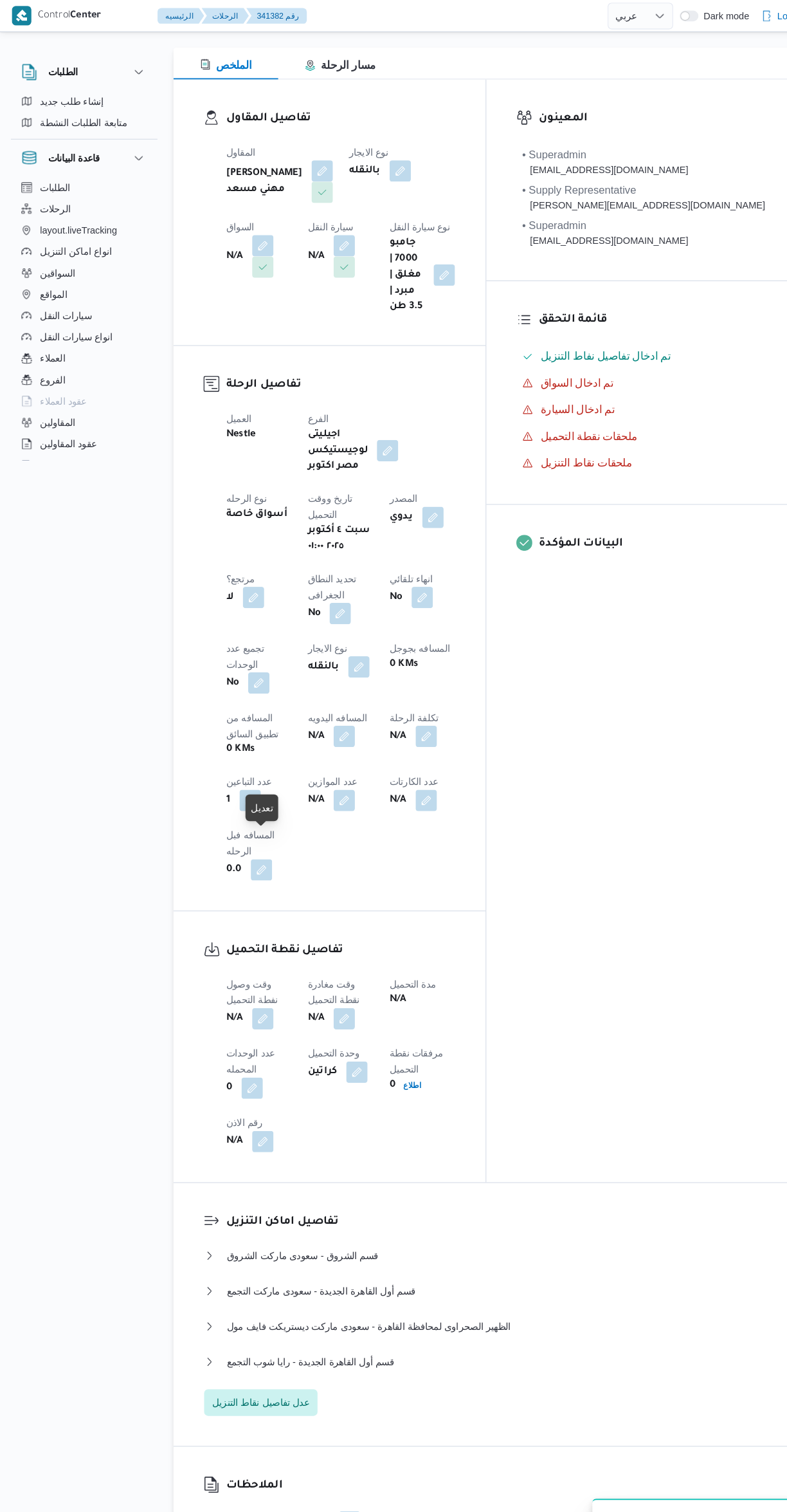
click at [249, 971] on button "button" at bounding box center [254, 981] width 21 height 21
click at [220, 862] on input "وقت وصول نفطة التحميل" at bounding box center [220, 862] width 146 height 25
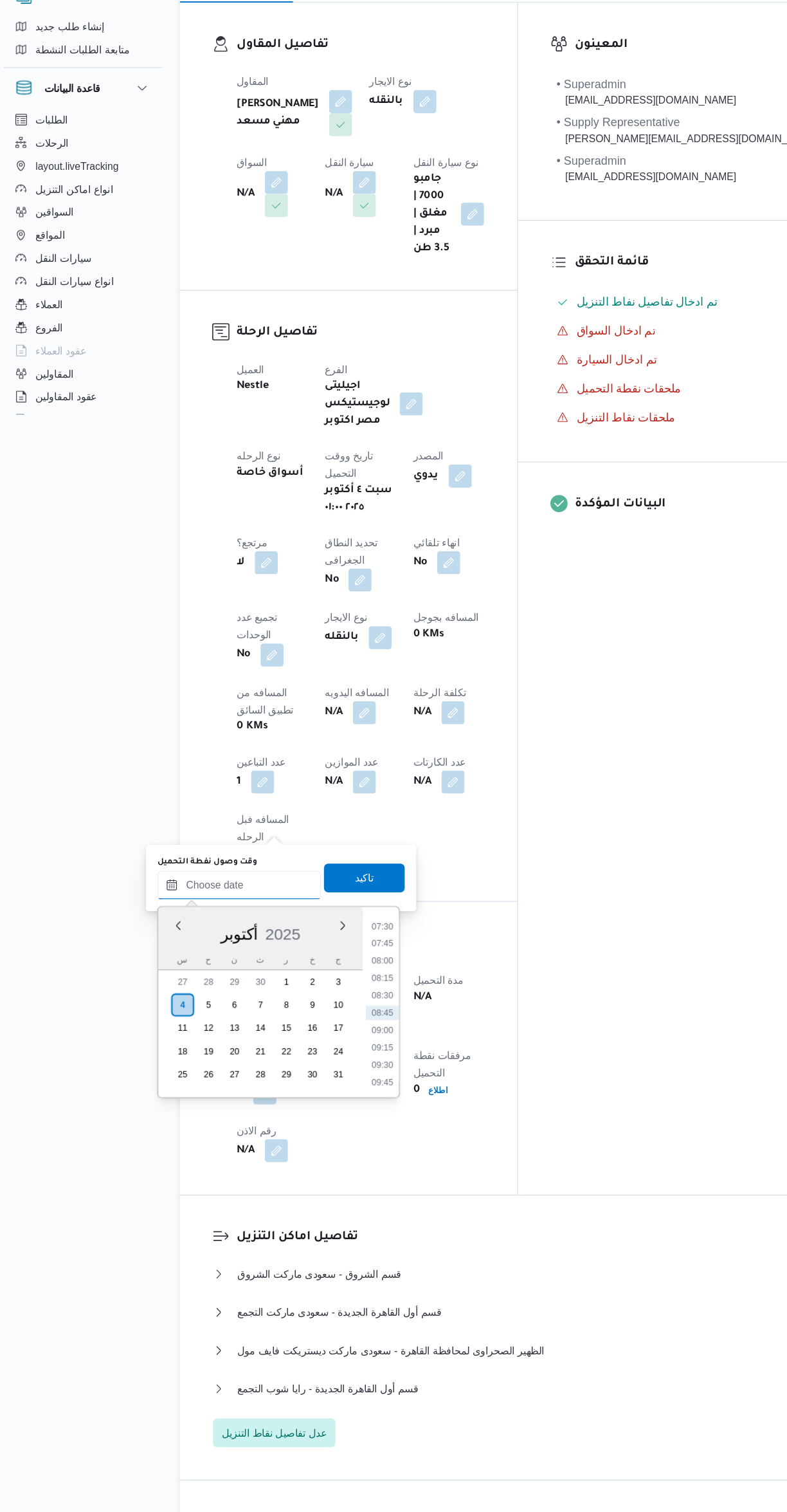
scroll to position [0, 0]
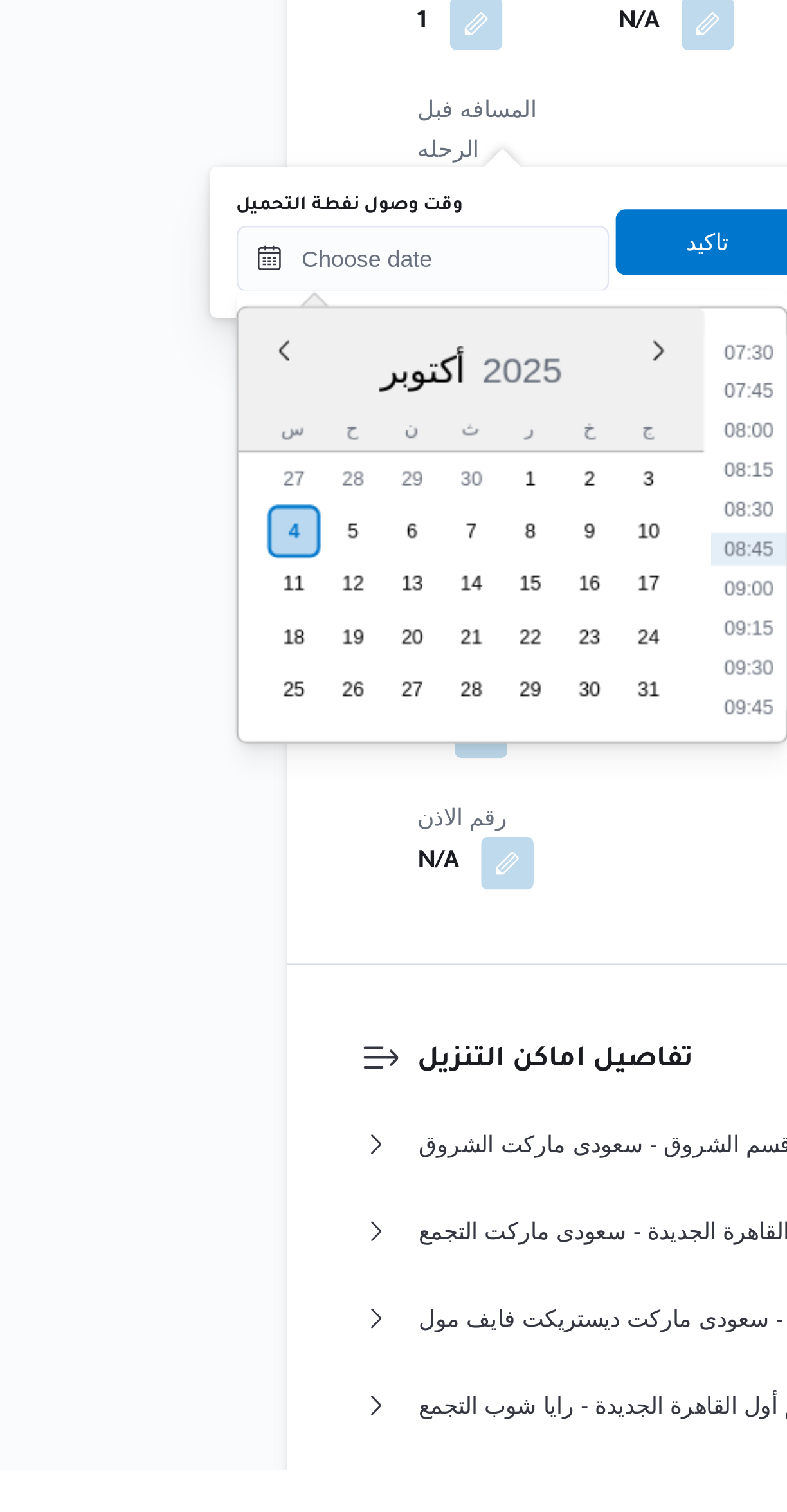
click at [342, 1075] on li "07:30" at bounding box center [348, 1074] width 30 height 13
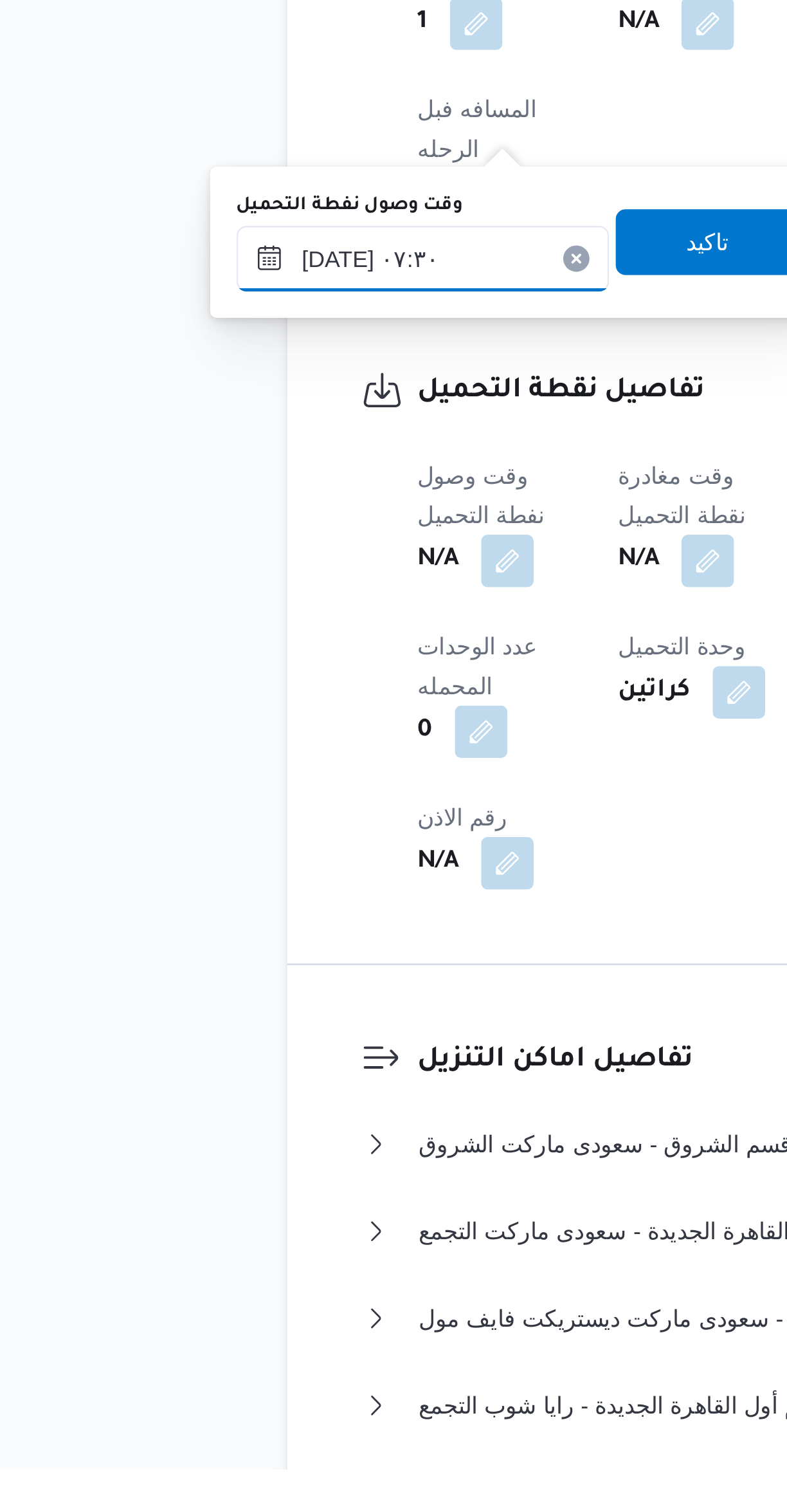
click at [236, 1042] on input "[DATE] ٠٧:٣٠" at bounding box center [220, 1037] width 146 height 25
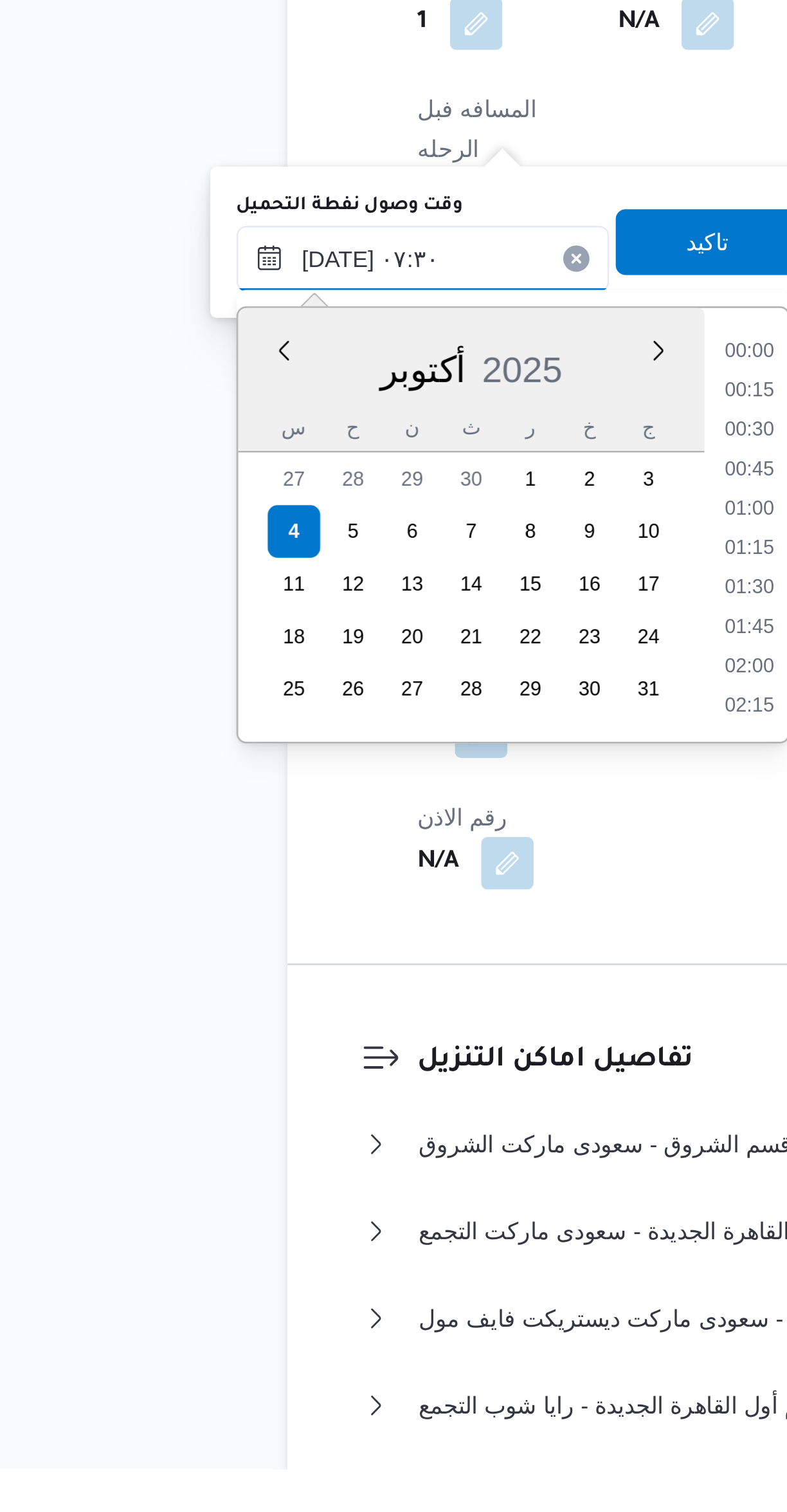
scroll to position [385, 0]
click at [346, 1075] on li "06:15" at bounding box center [348, 1074] width 30 height 13
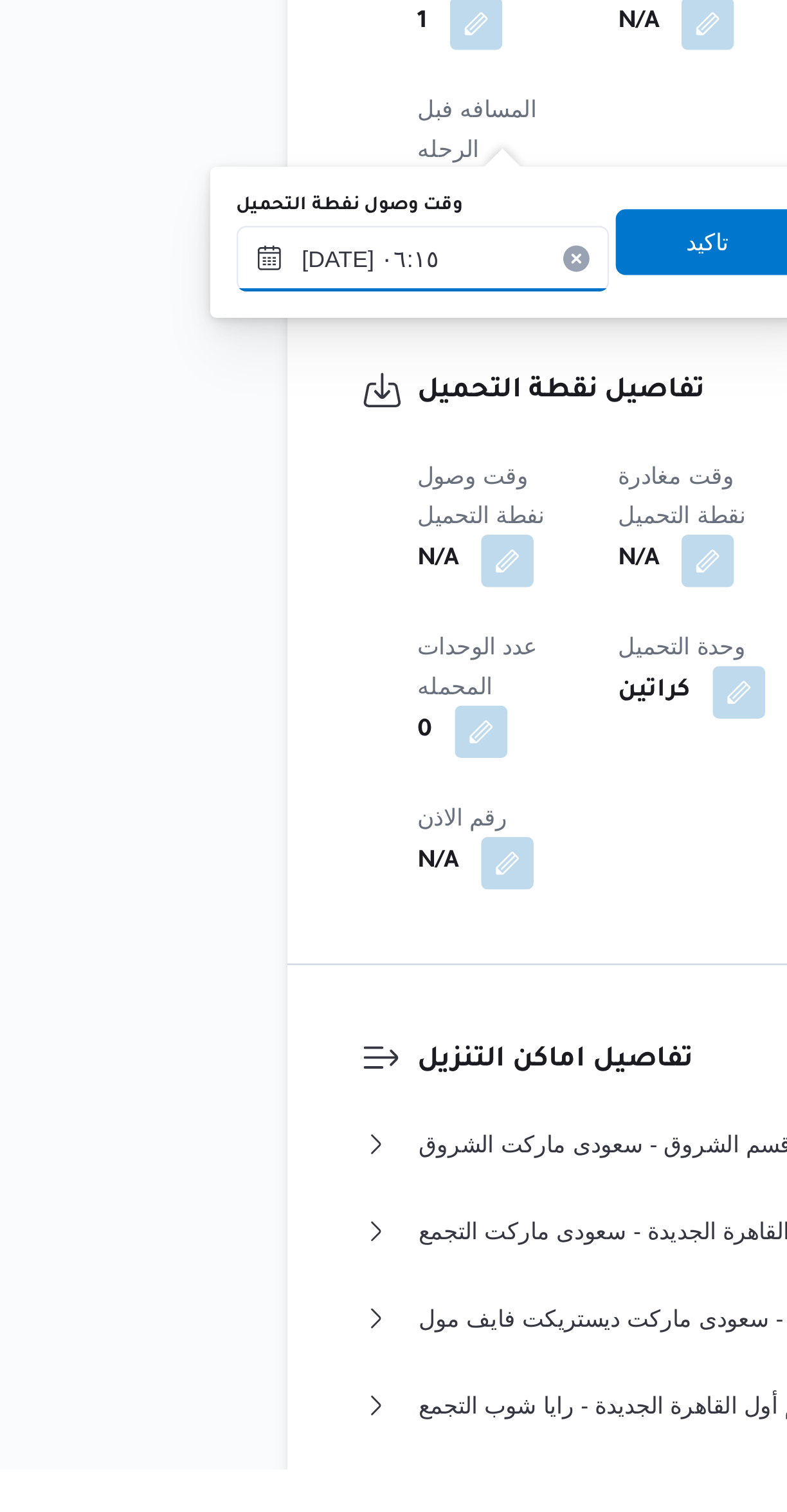
click at [235, 1041] on input "[DATE] ٠٦:١٥" at bounding box center [220, 1037] width 146 height 25
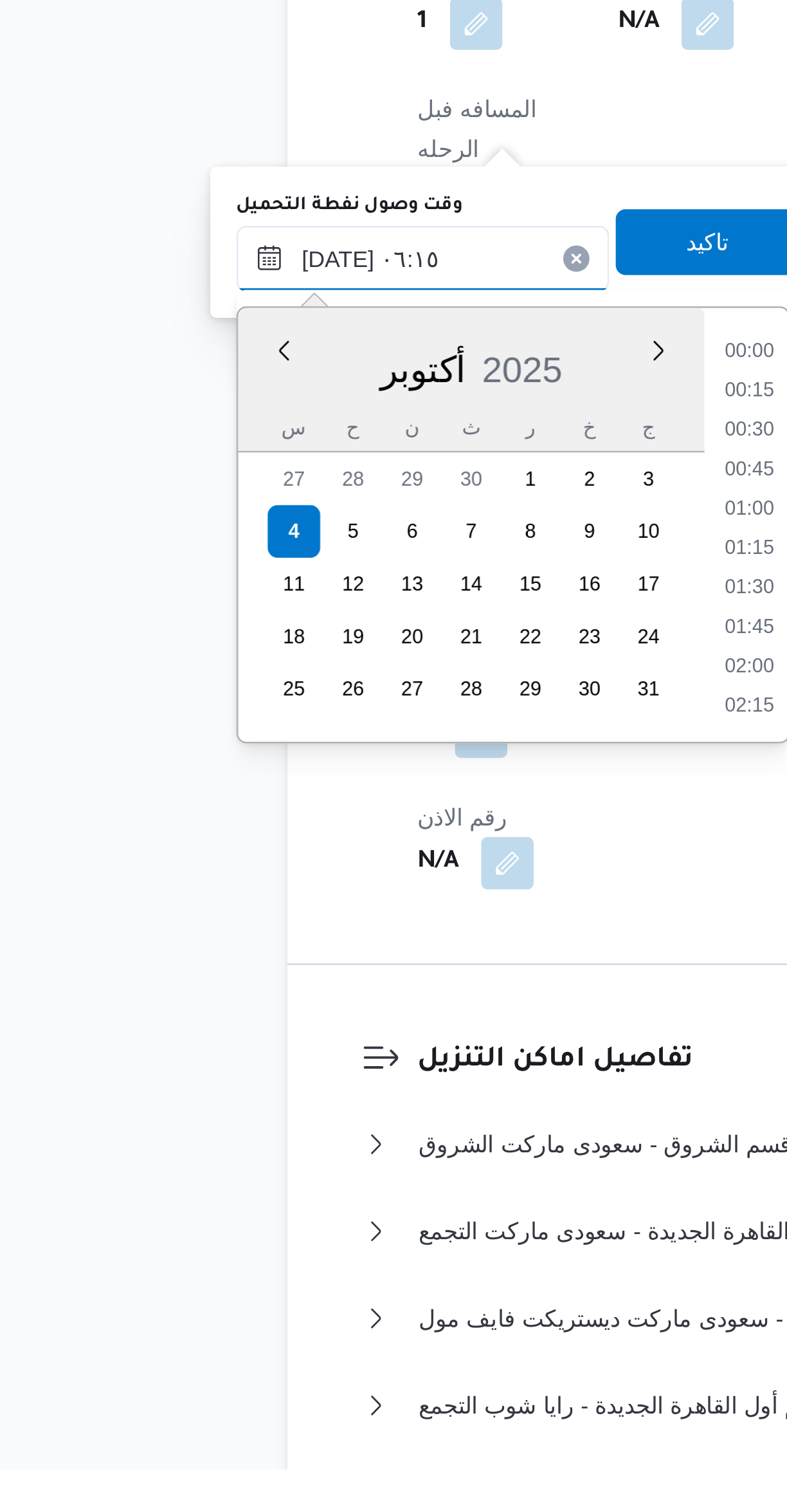
scroll to position [308, 0]
click at [348, 1073] on li "05:00" at bounding box center [348, 1074] width 30 height 13
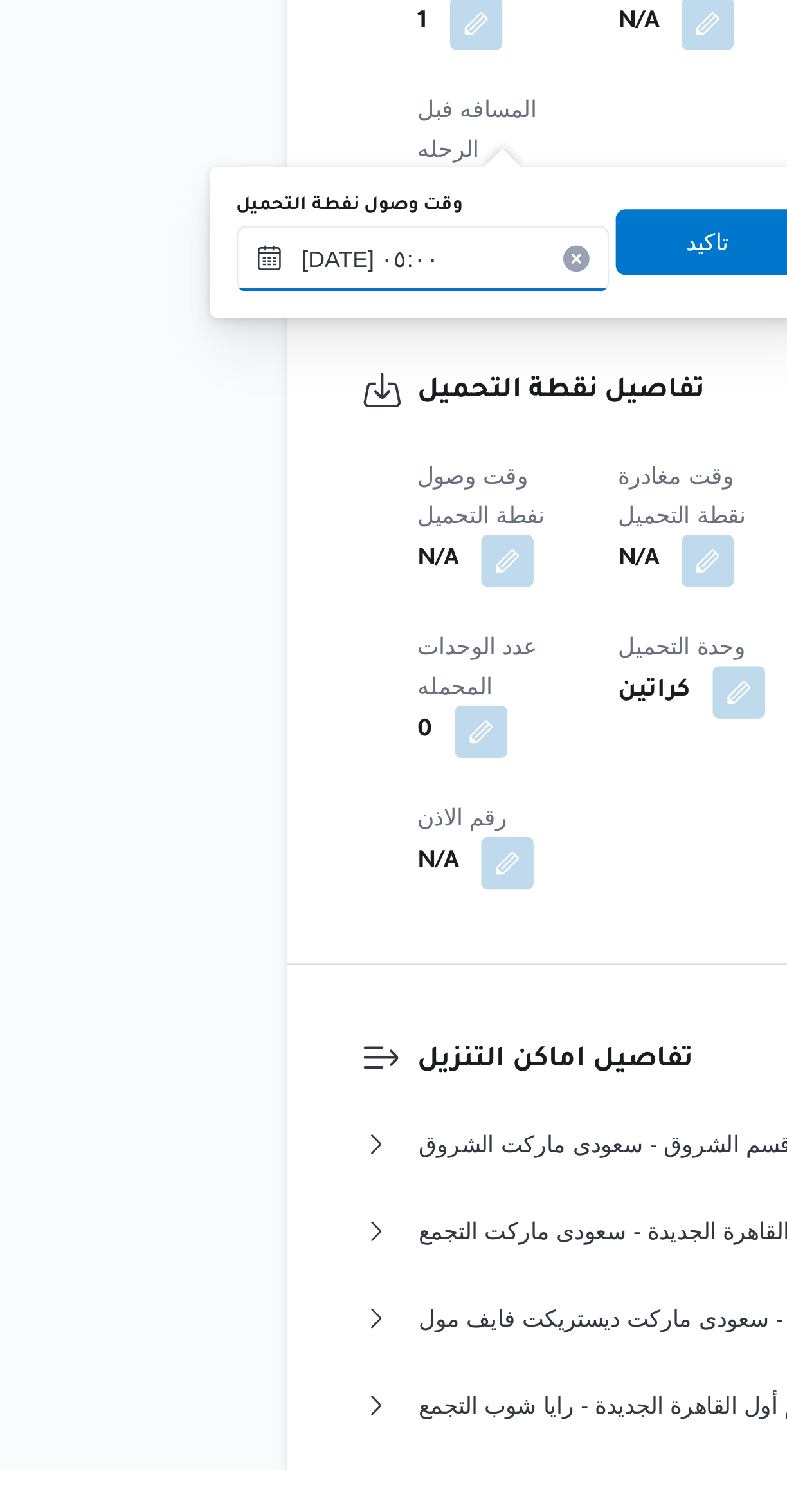
click at [236, 1033] on input "[DATE] ٠٥:٠٠" at bounding box center [220, 1037] width 146 height 25
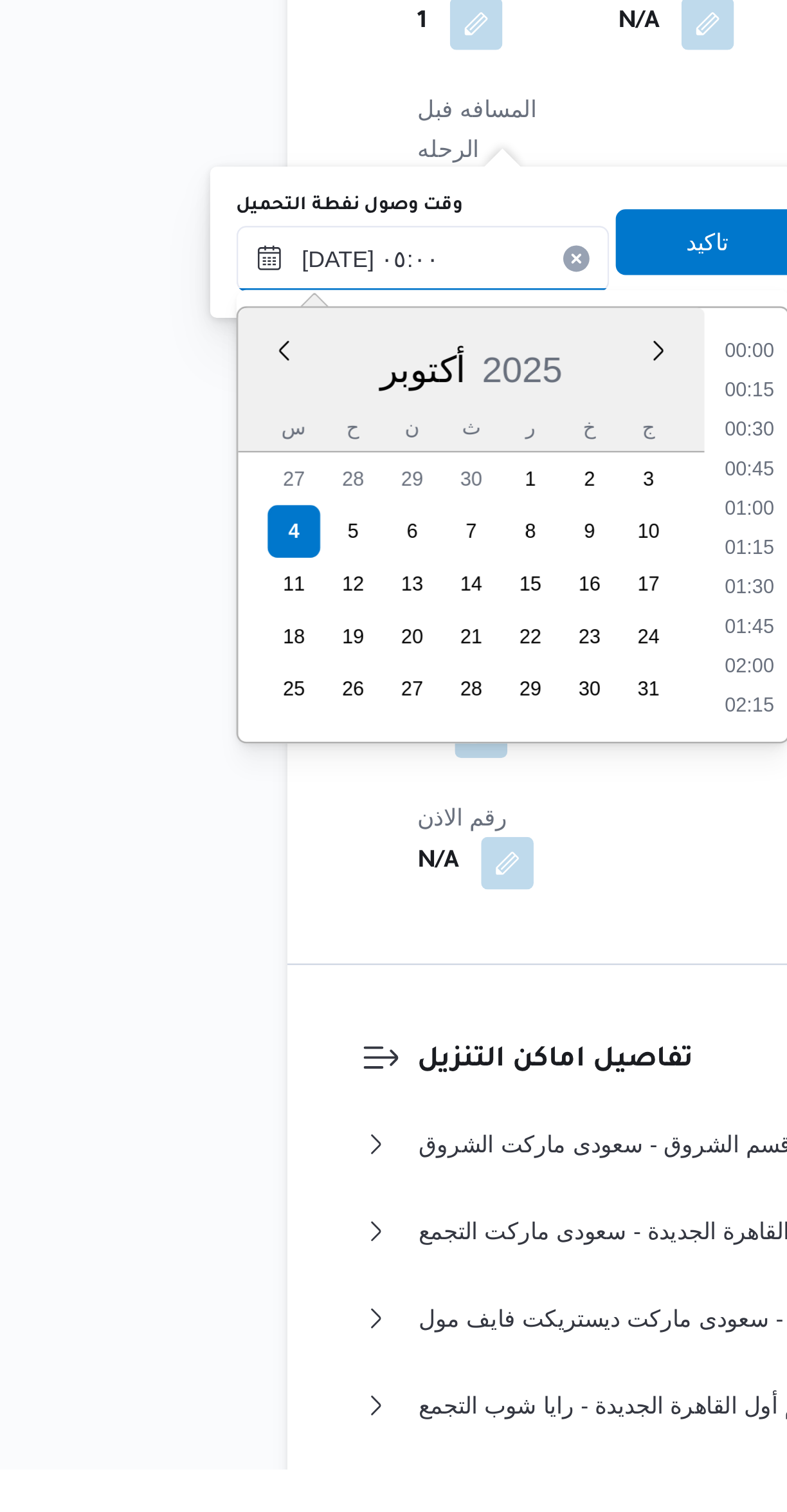
scroll to position [231, 0]
click at [348, 1088] on li "04:00" at bounding box center [348, 1089] width 30 height 13
type input "[DATE] ٠٤:٠٠"
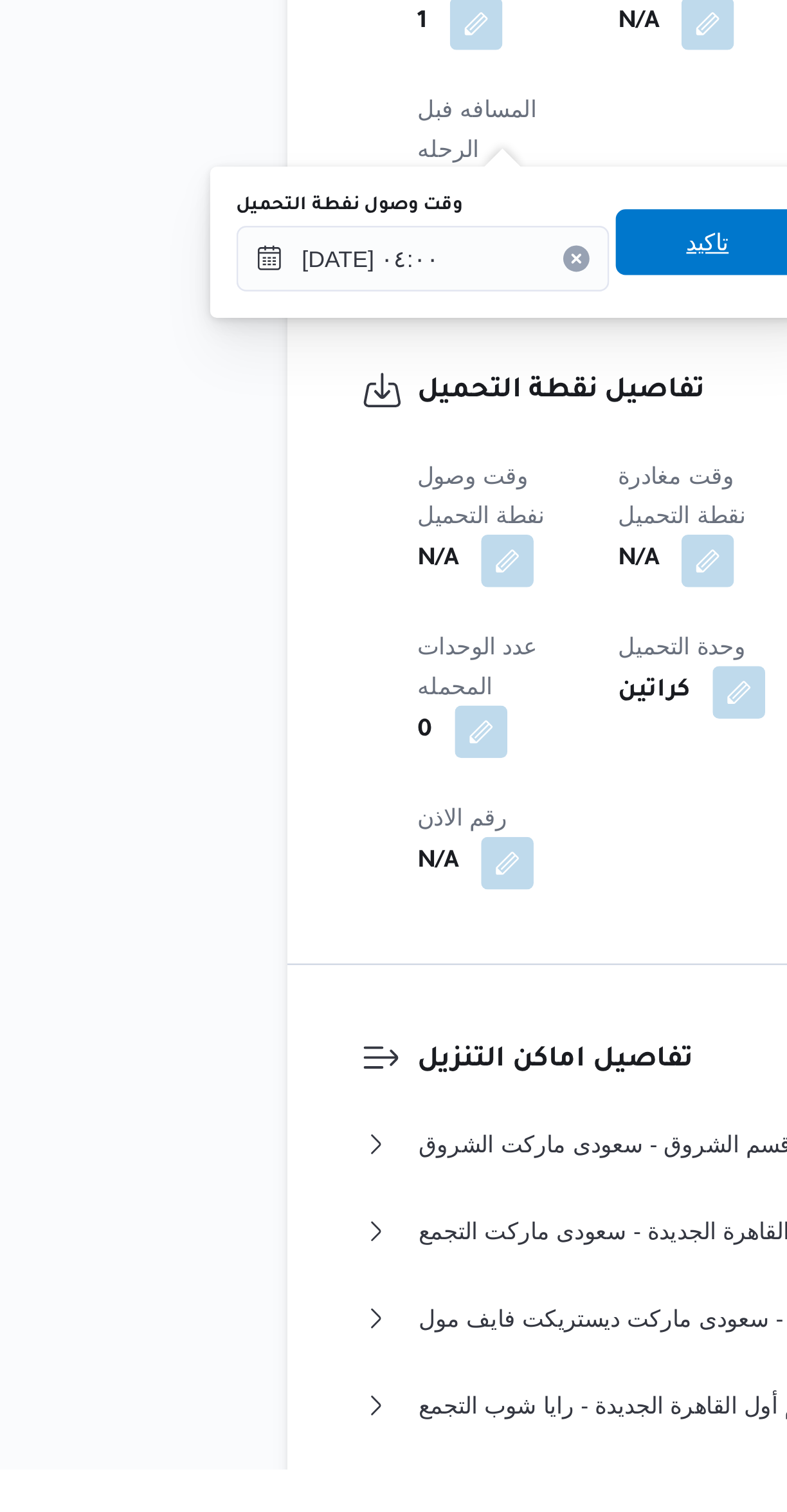
click at [328, 1024] on span "تاكيد" at bounding box center [332, 1030] width 72 height 25
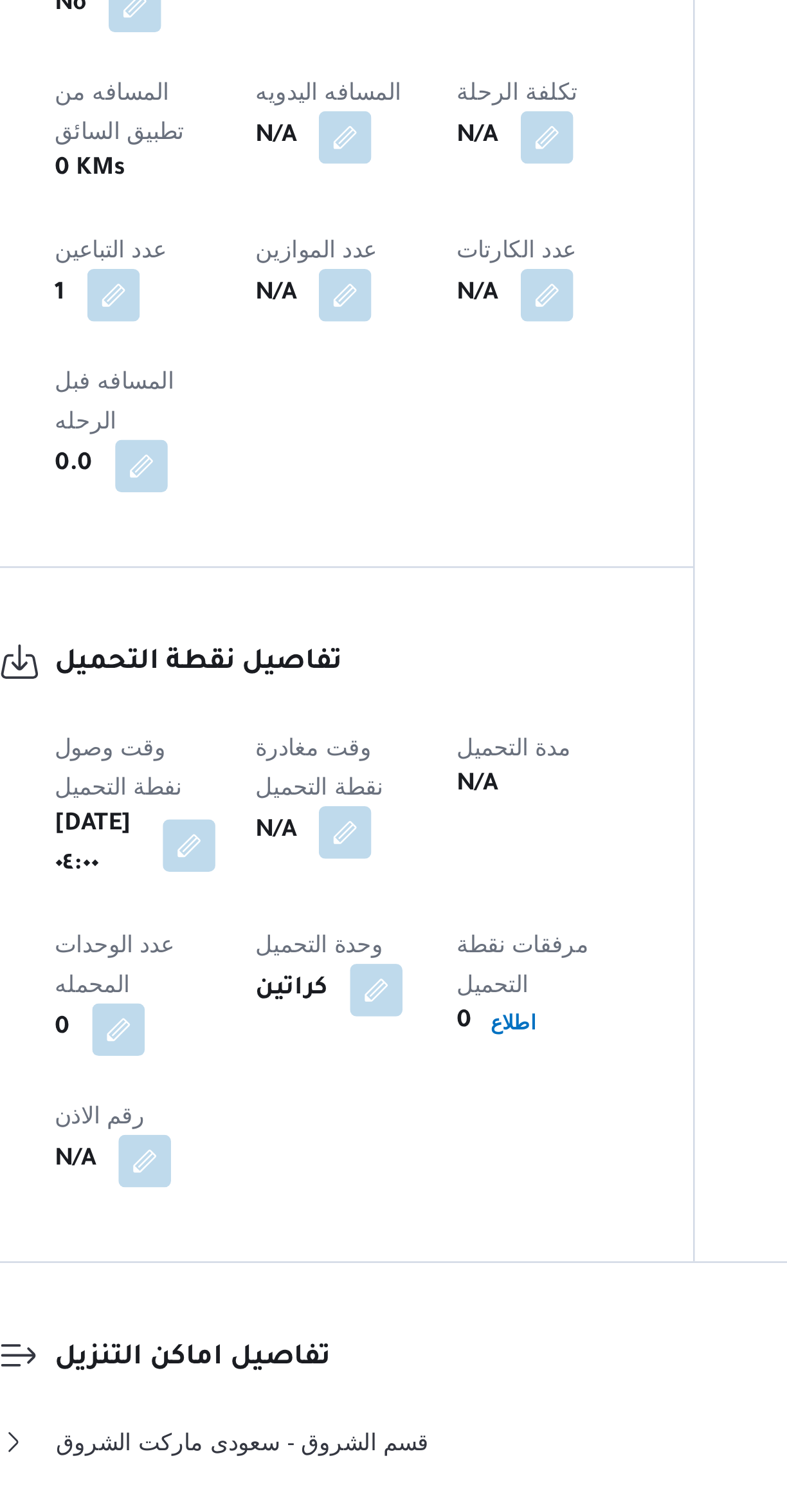
scroll to position [675, 0]
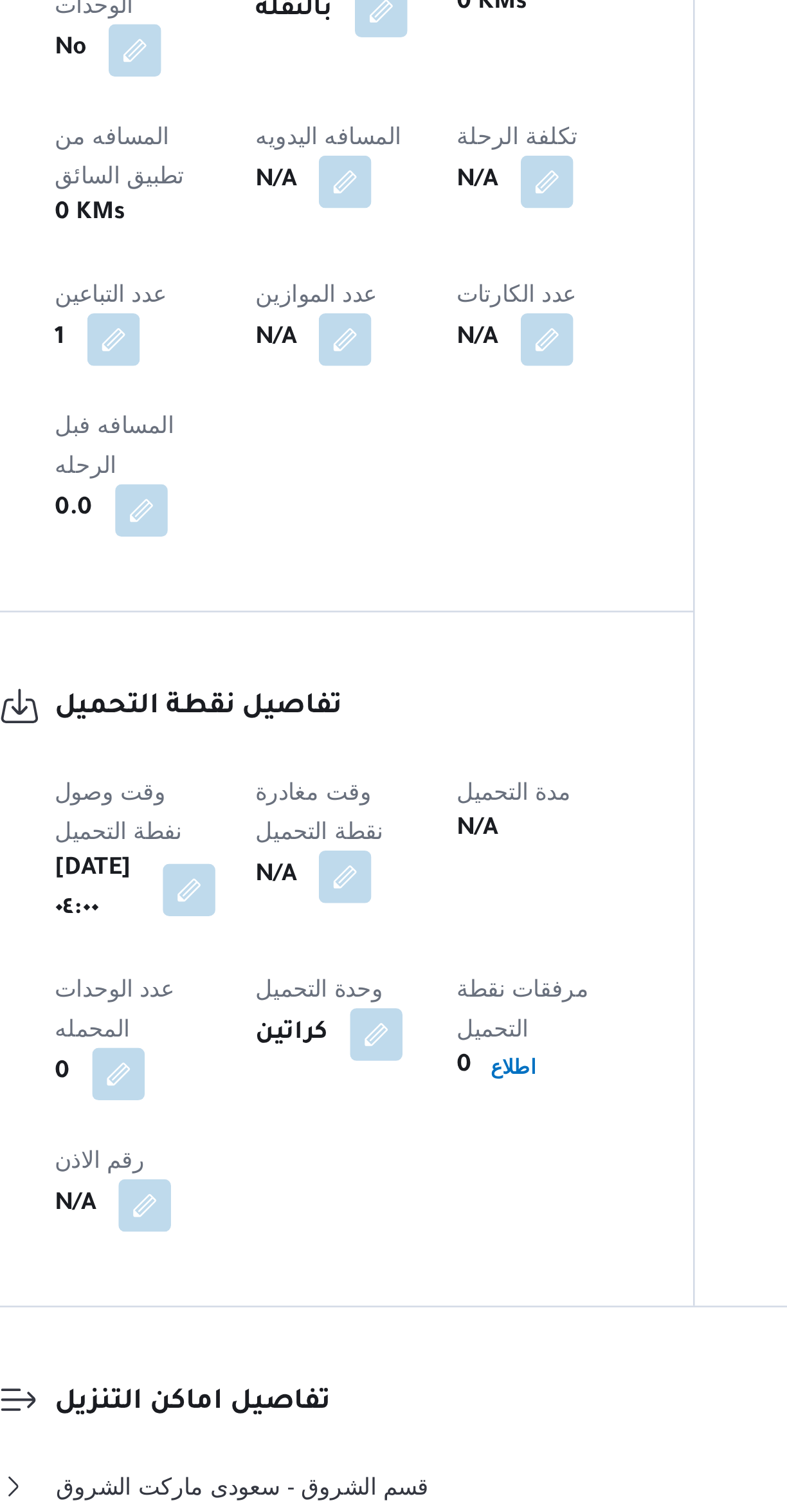
click at [342, 470] on button "button" at bounding box center [332, 481] width 21 height 21
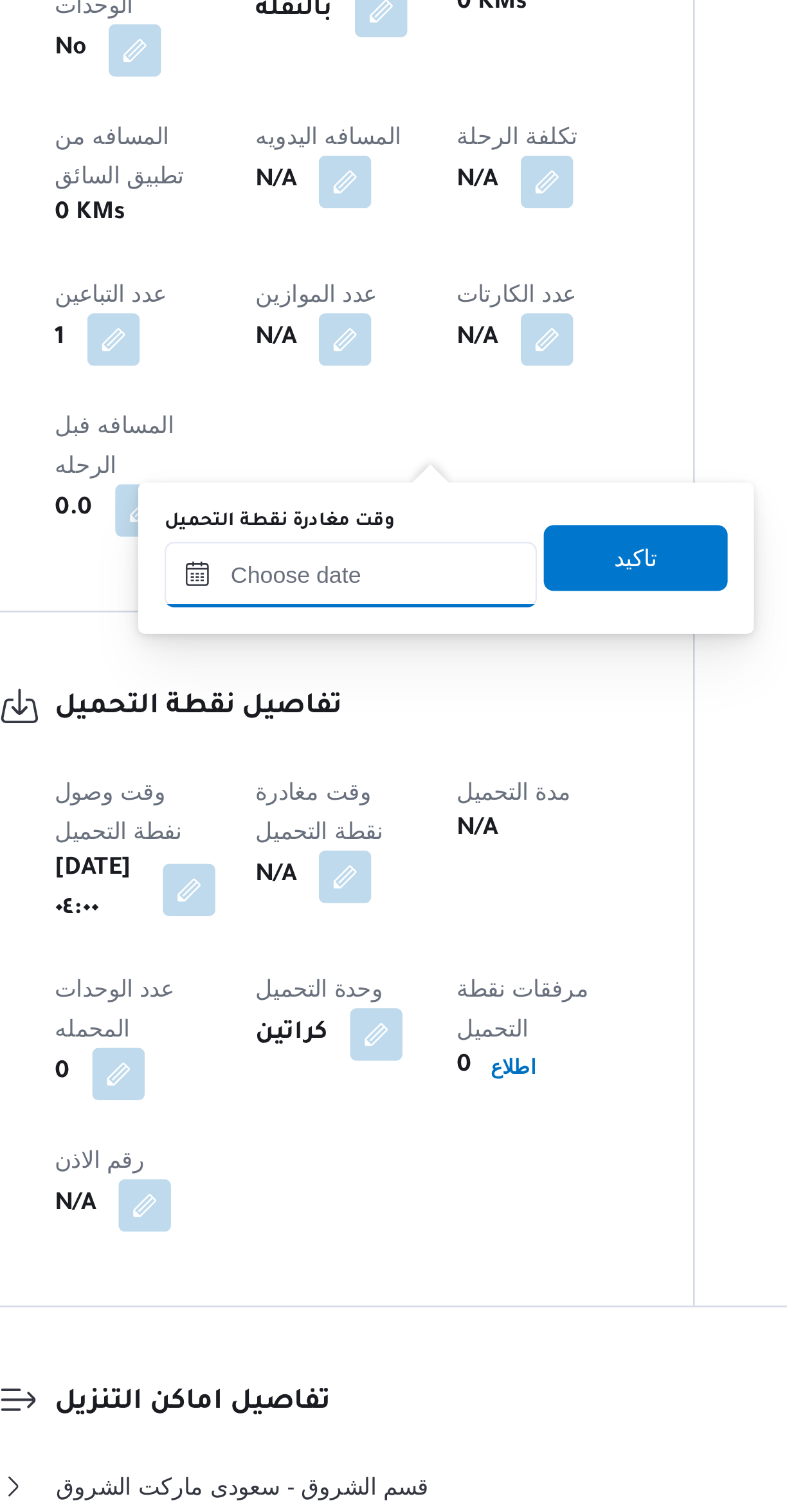
click at [341, 358] on input "وقت مغادرة نقطة التحميل" at bounding box center [334, 362] width 146 height 25
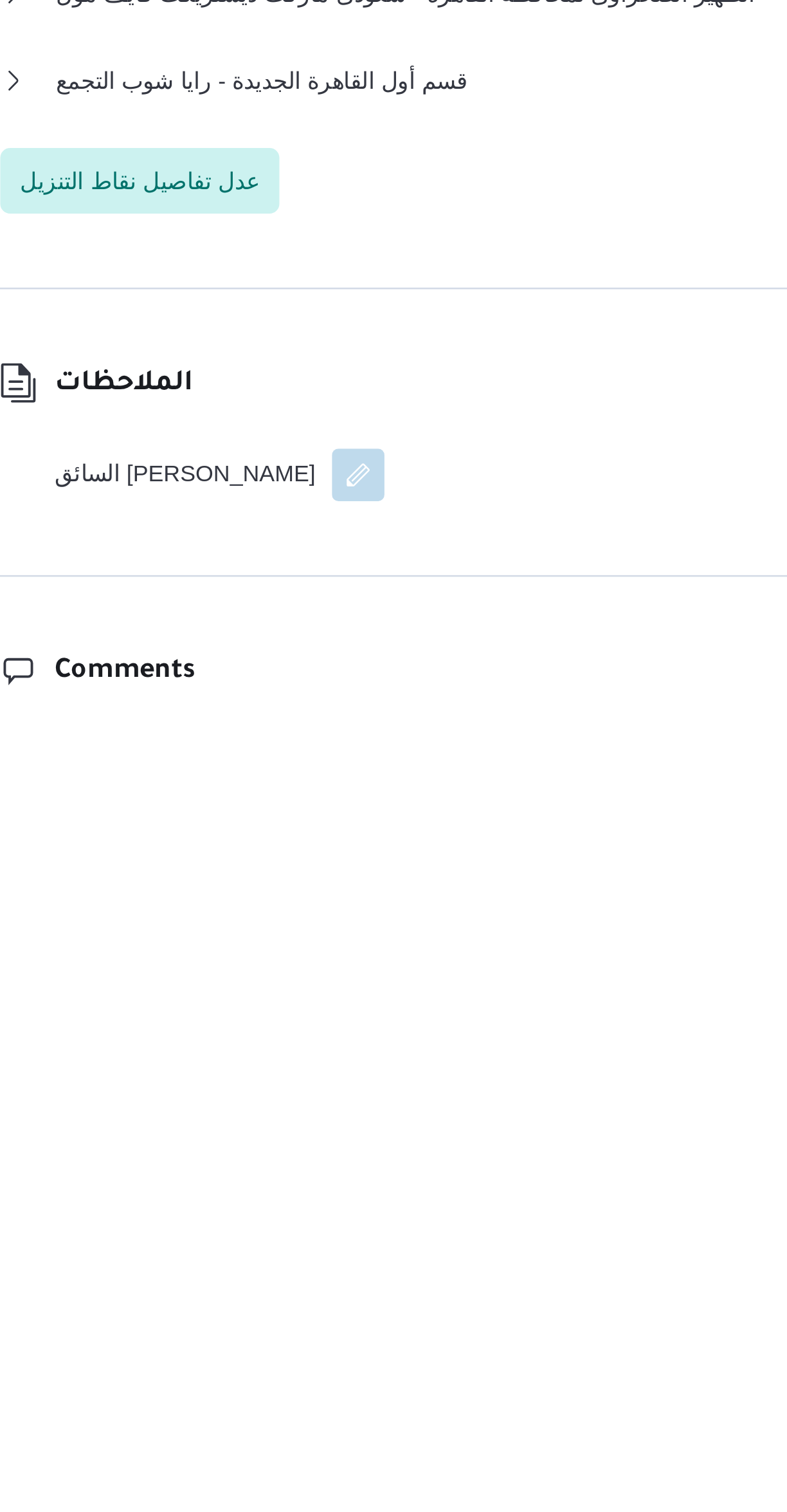
scroll to position [227, 0]
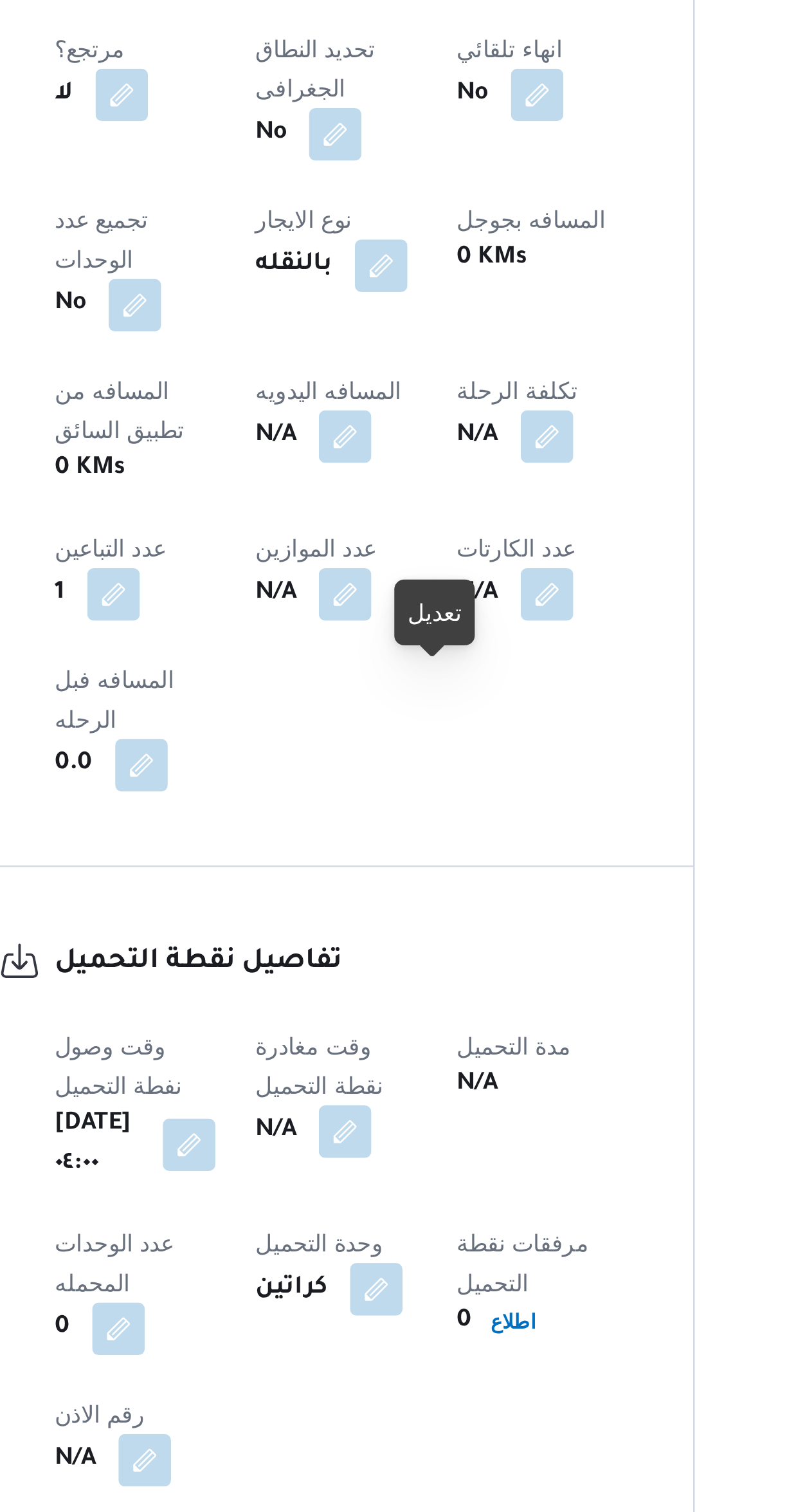
click at [342, 918] on button "button" at bounding box center [332, 929] width 21 height 21
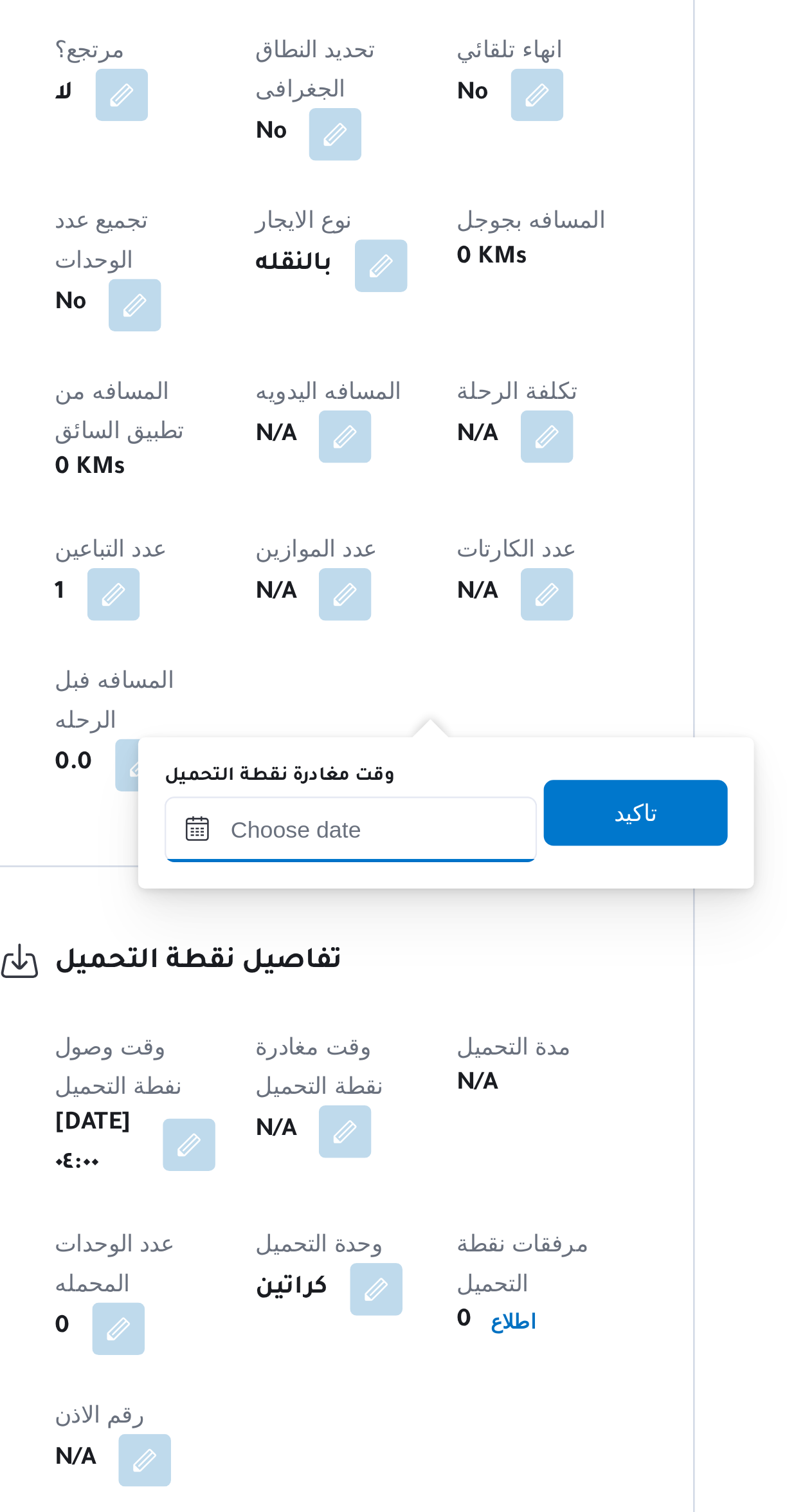
click at [350, 806] on input "وقت مغادرة نقطة التحميل" at bounding box center [334, 810] width 146 height 25
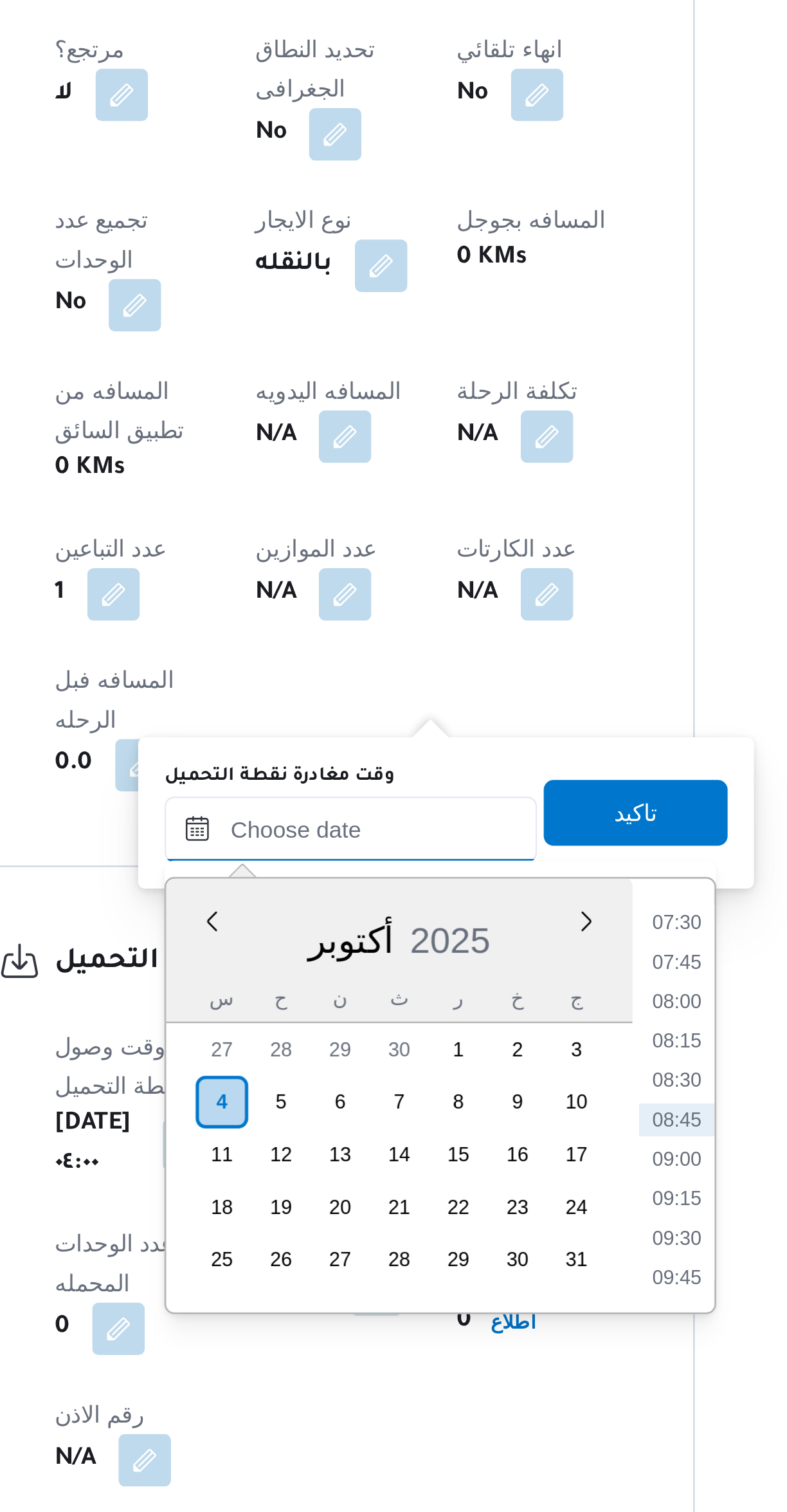
scroll to position [0, 0]
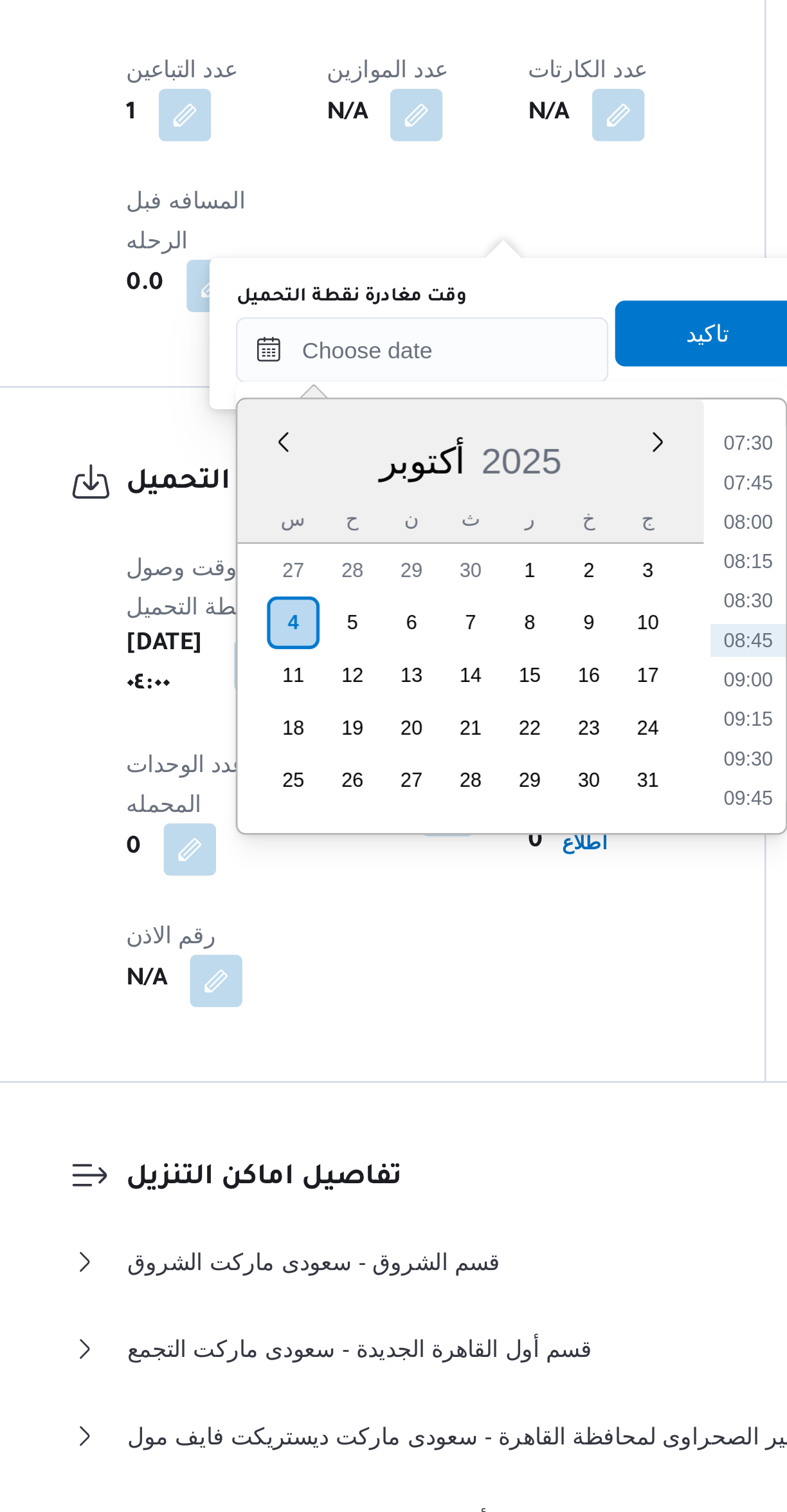
click at [460, 1088] on li "07:45" at bounding box center [462, 1089] width 30 height 13
type input "[DATE] ٠٧:٤٥"
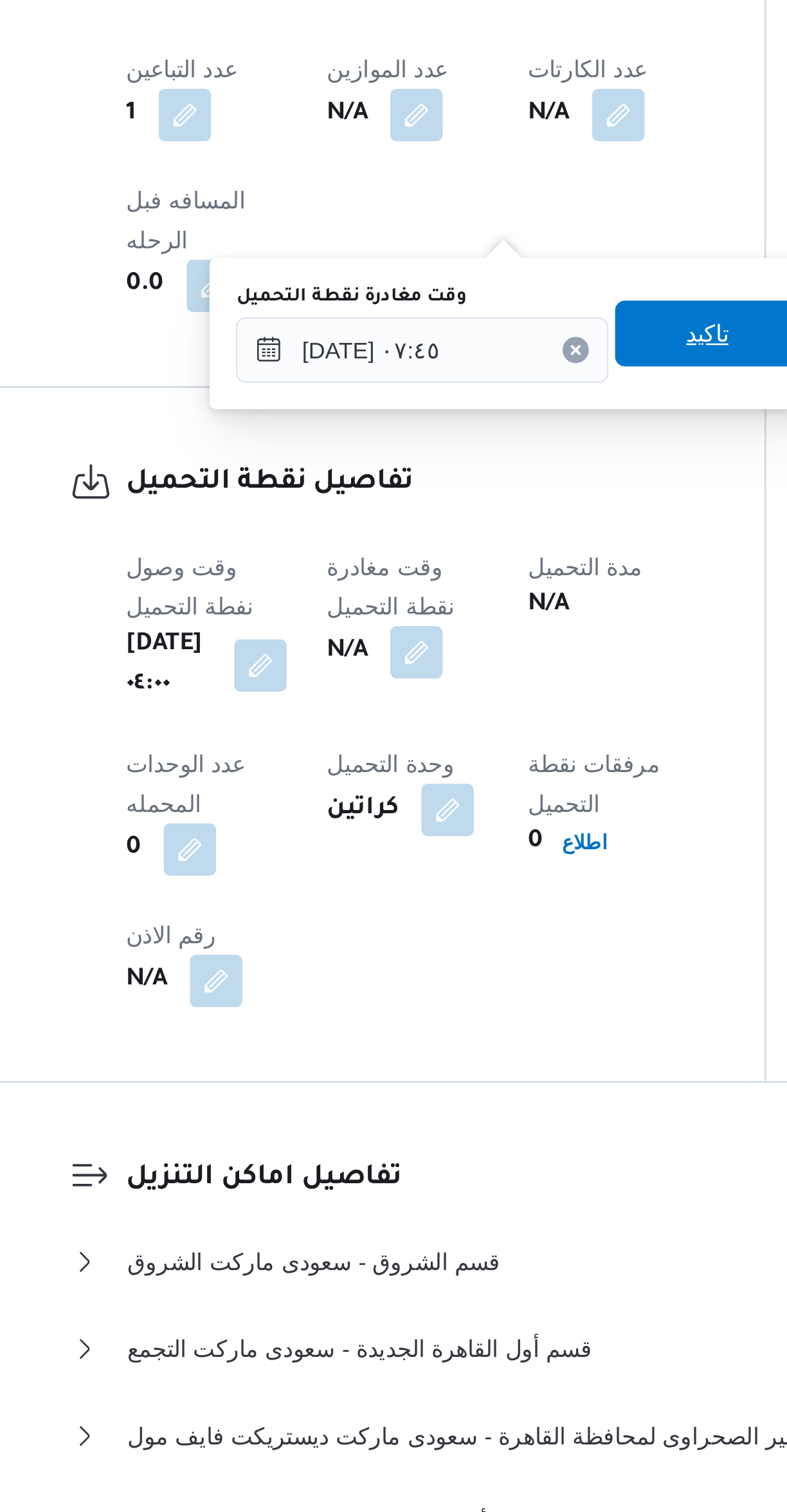
click at [446, 1027] on span "تاكيد" at bounding box center [446, 1030] width 72 height 25
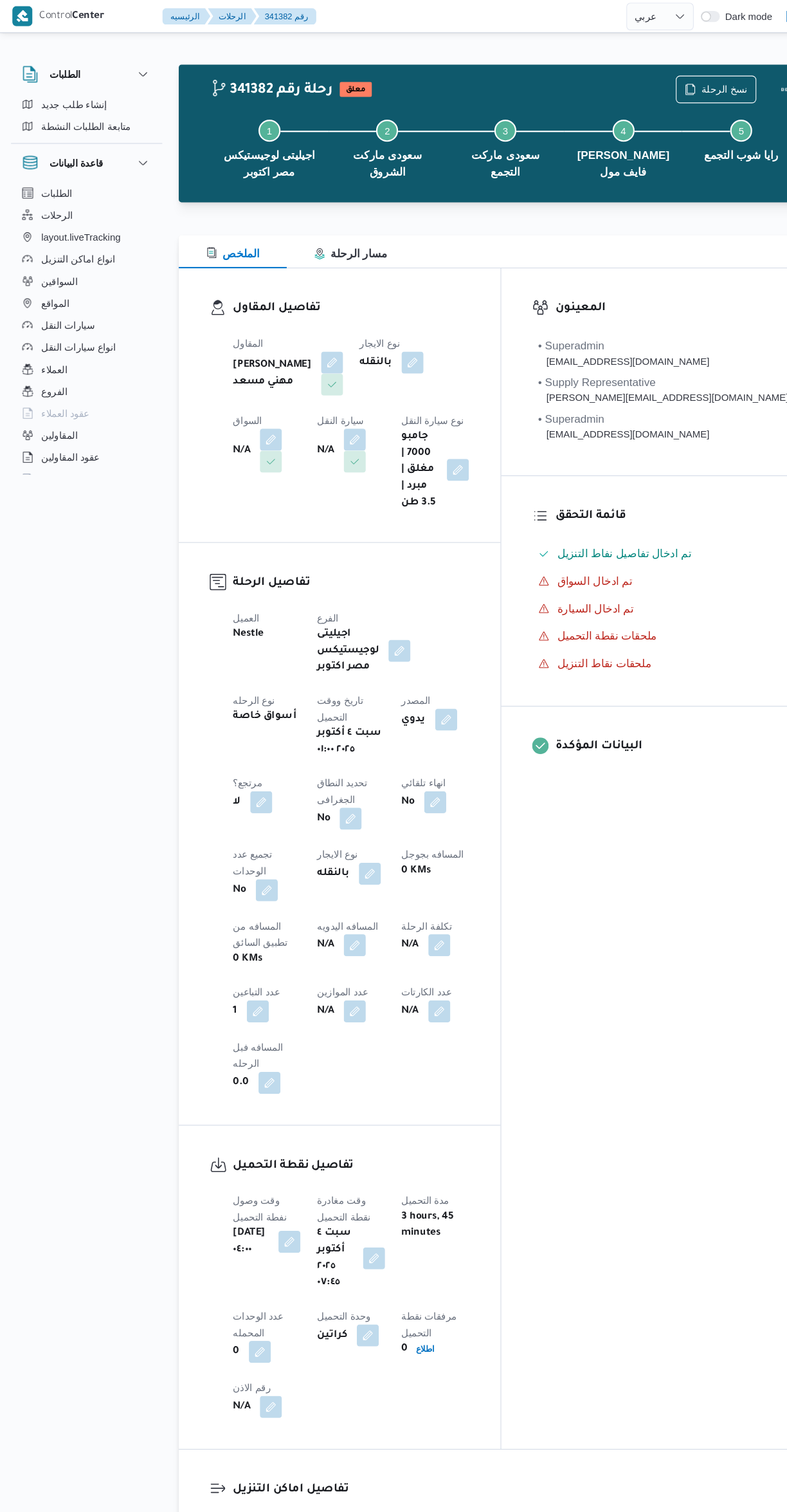
select select "ar"
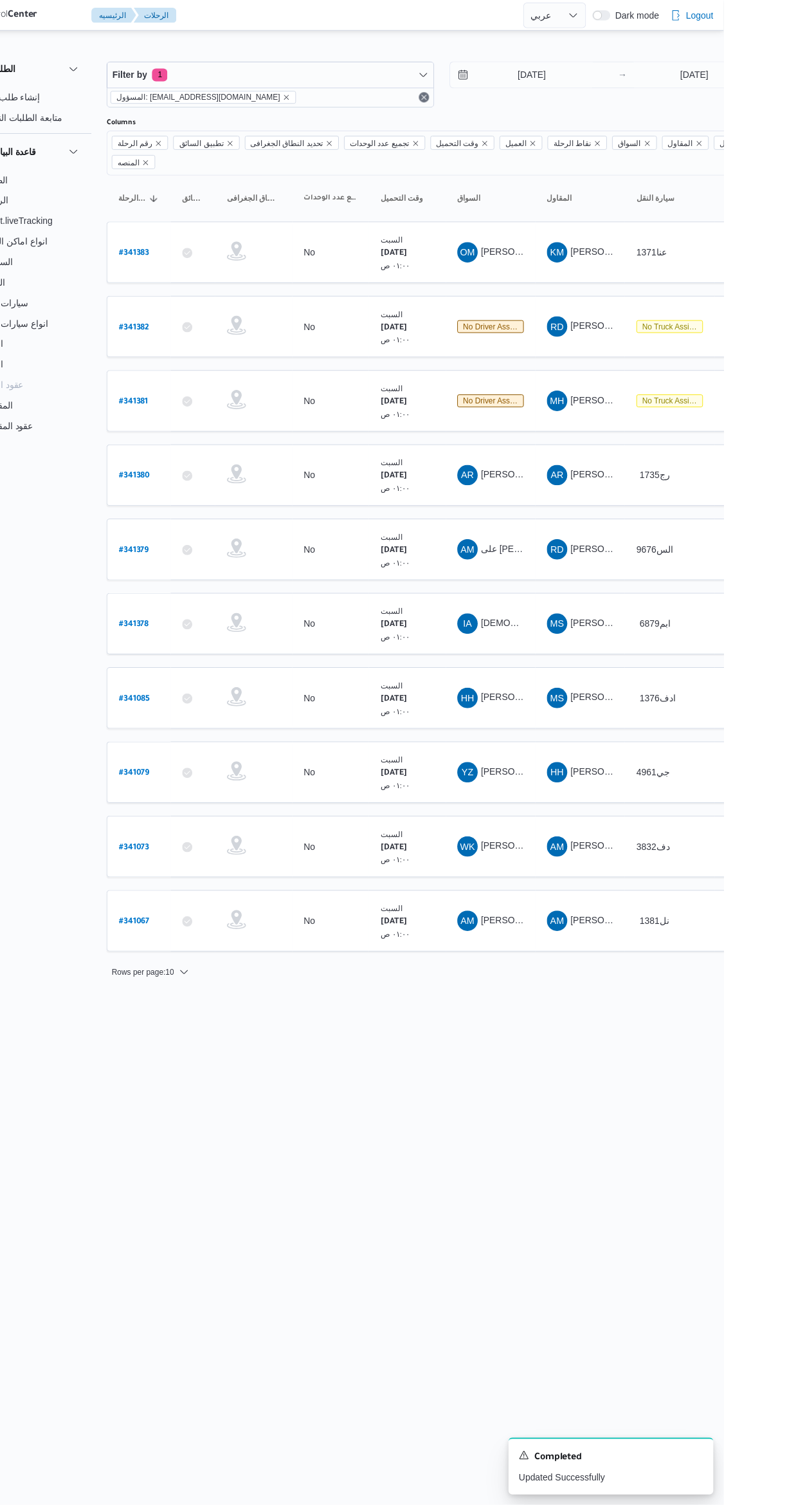
click at [197, 399] on b "# 341381" at bounding box center [194, 404] width 30 height 9
select select "ar"
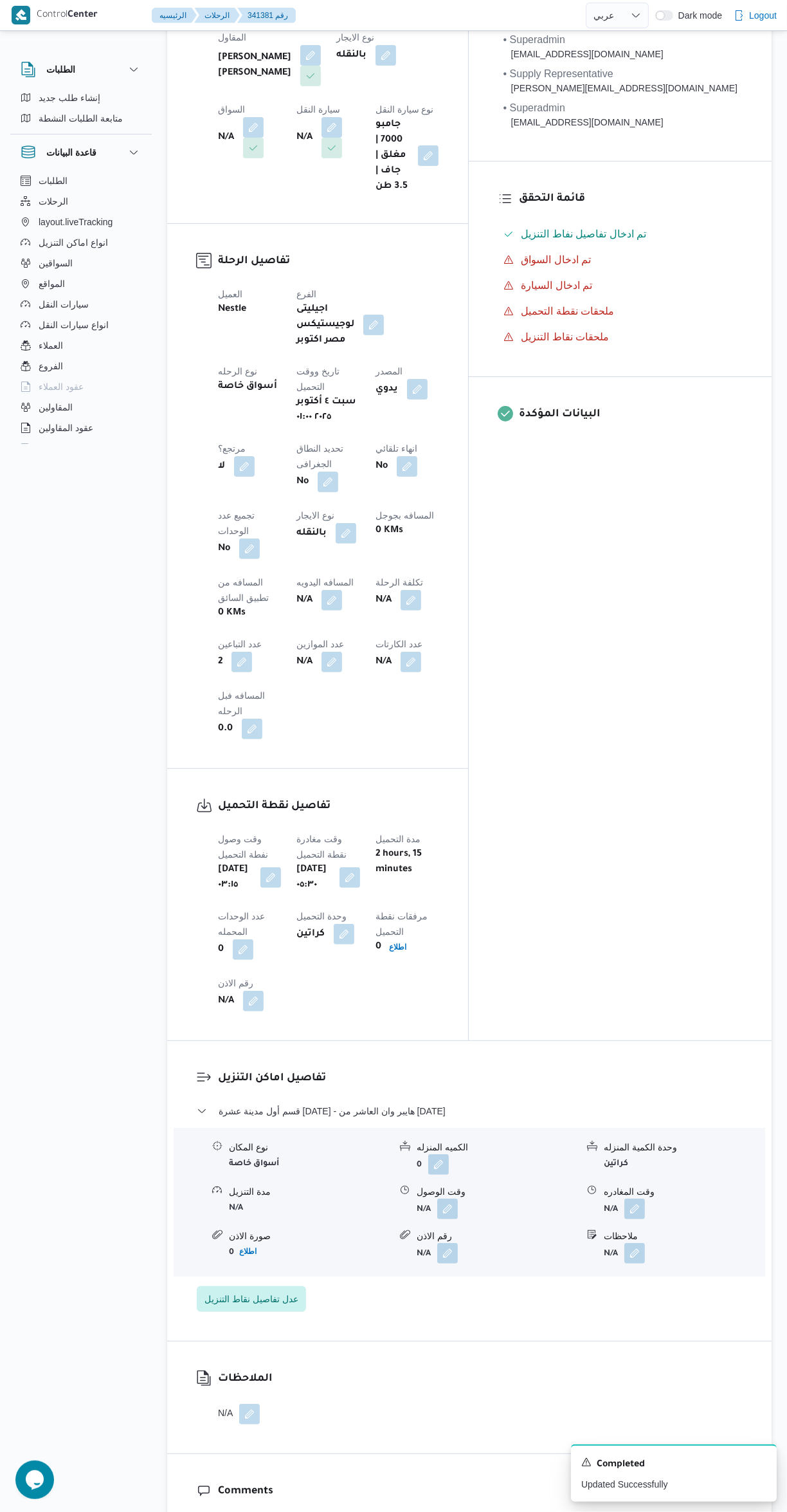
scroll to position [357, 0]
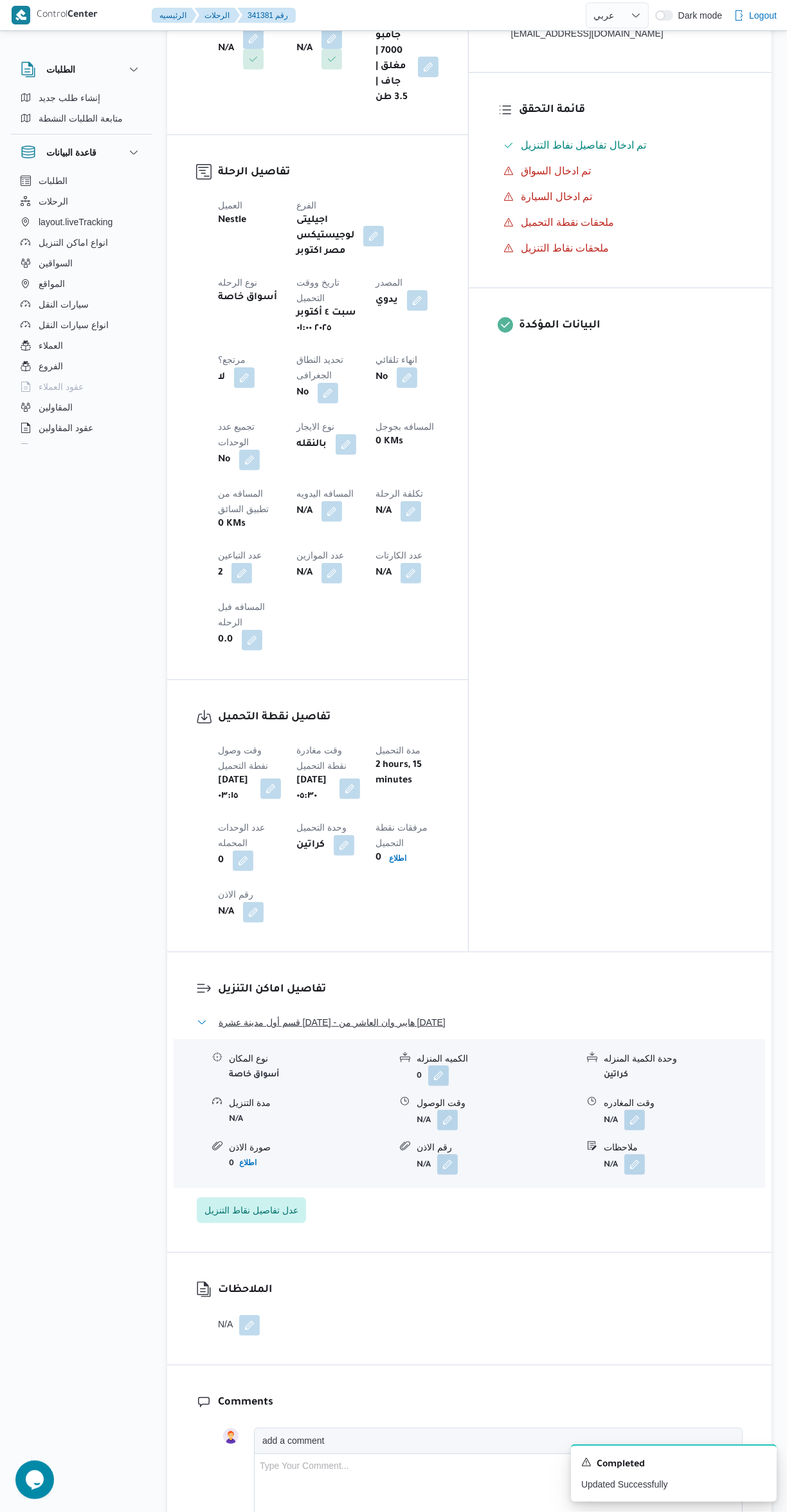
click at [474, 1015] on button "قسم أول مدينة عشرة [DATE] - هايبر وان العاشر من [DATE]" at bounding box center [470, 1023] width 546 height 16
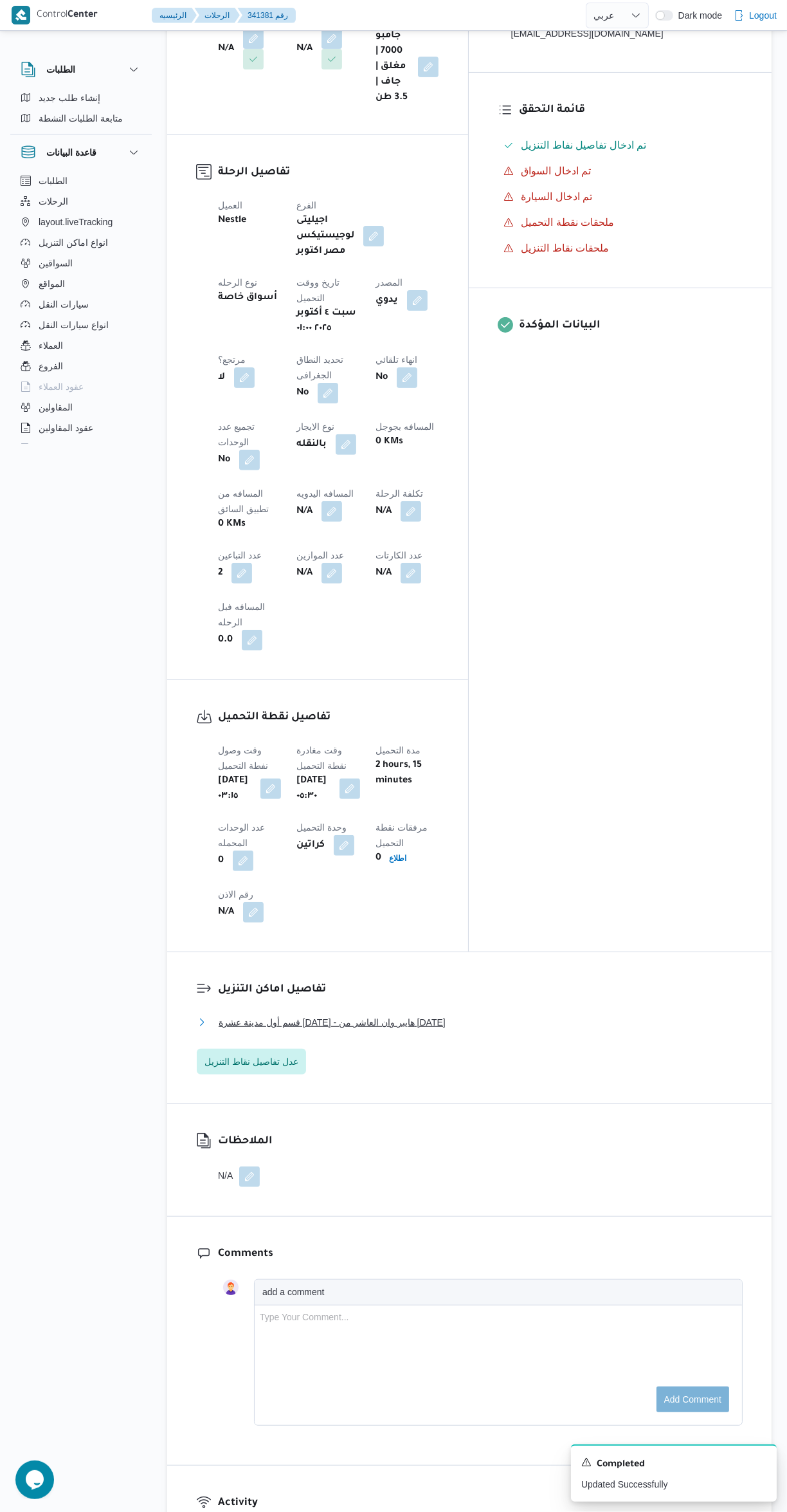
scroll to position [344, 0]
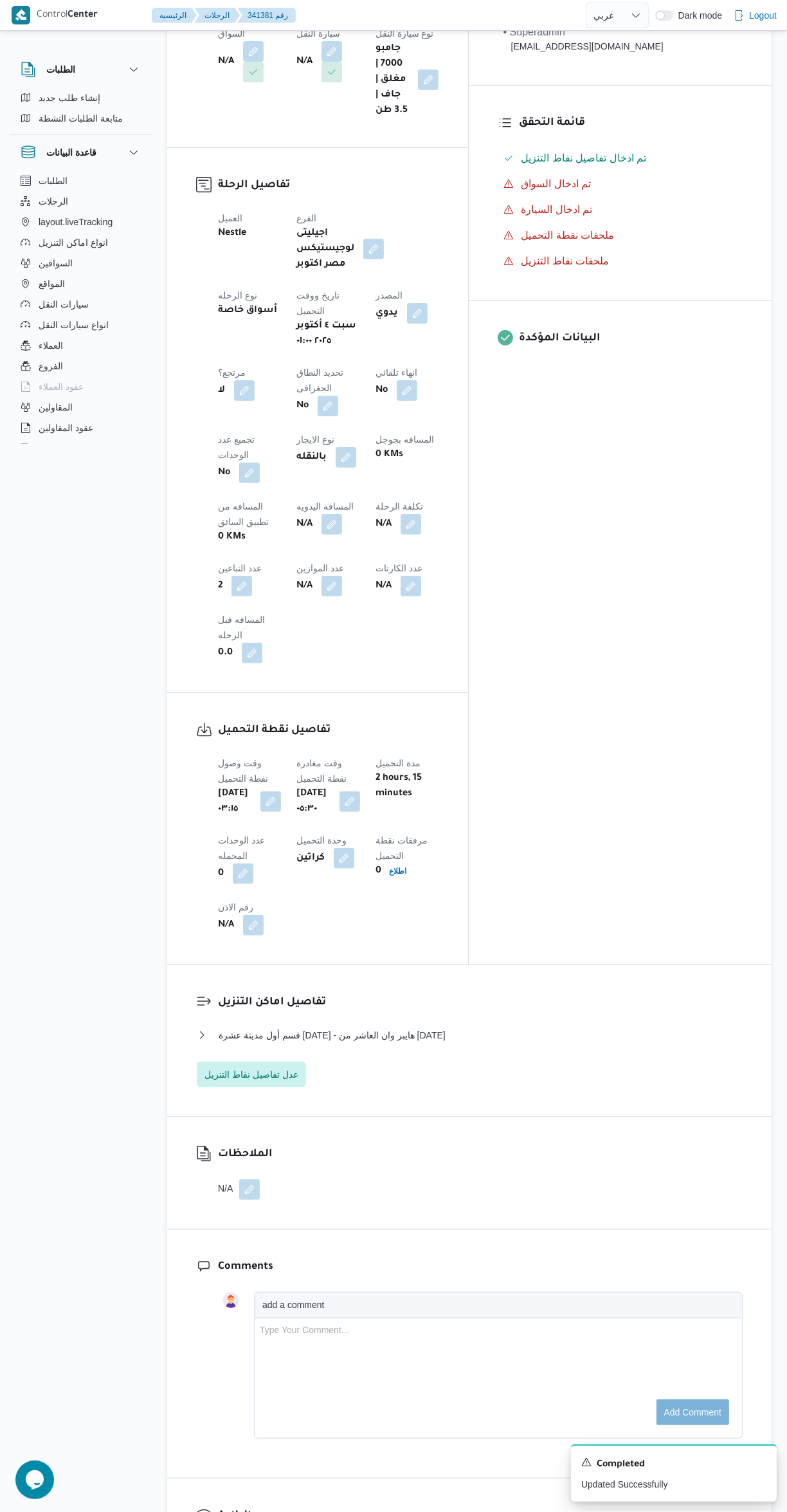
click at [251, 1179] on button "button" at bounding box center [249, 1190] width 21 height 21
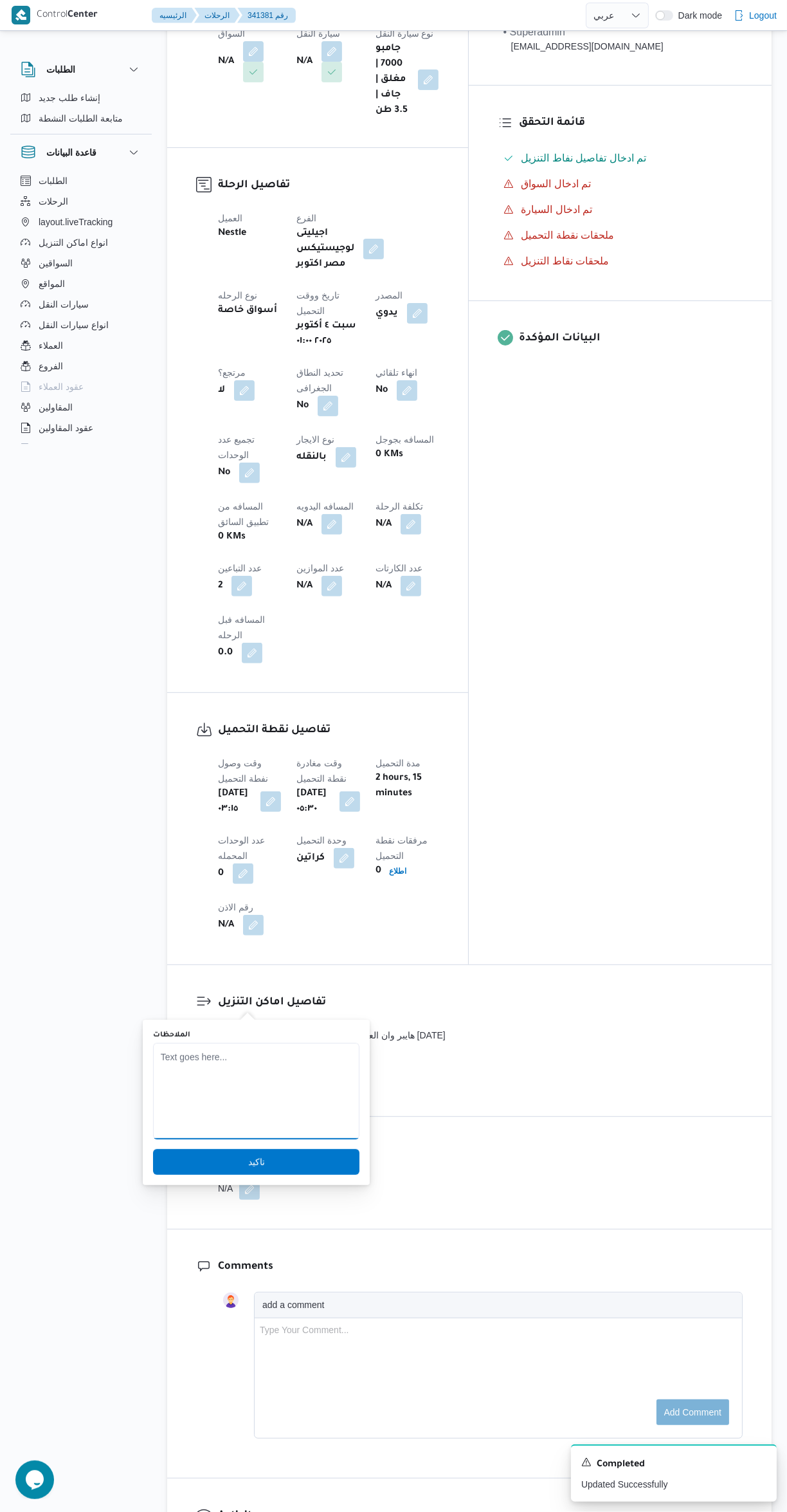
click at [337, 1119] on textarea "الملاحظات" at bounding box center [256, 1091] width 207 height 96
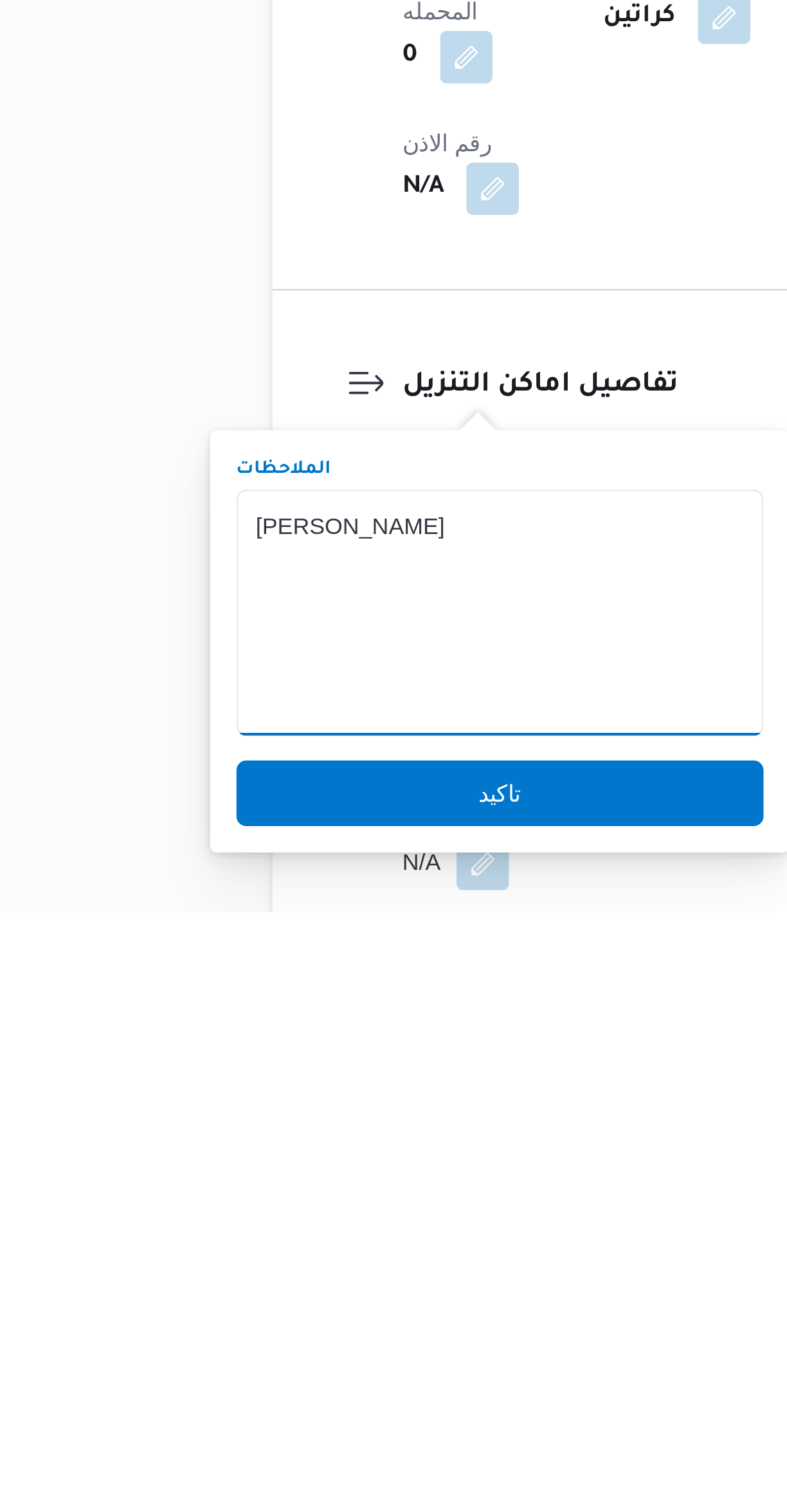
scroll to position [40, 0]
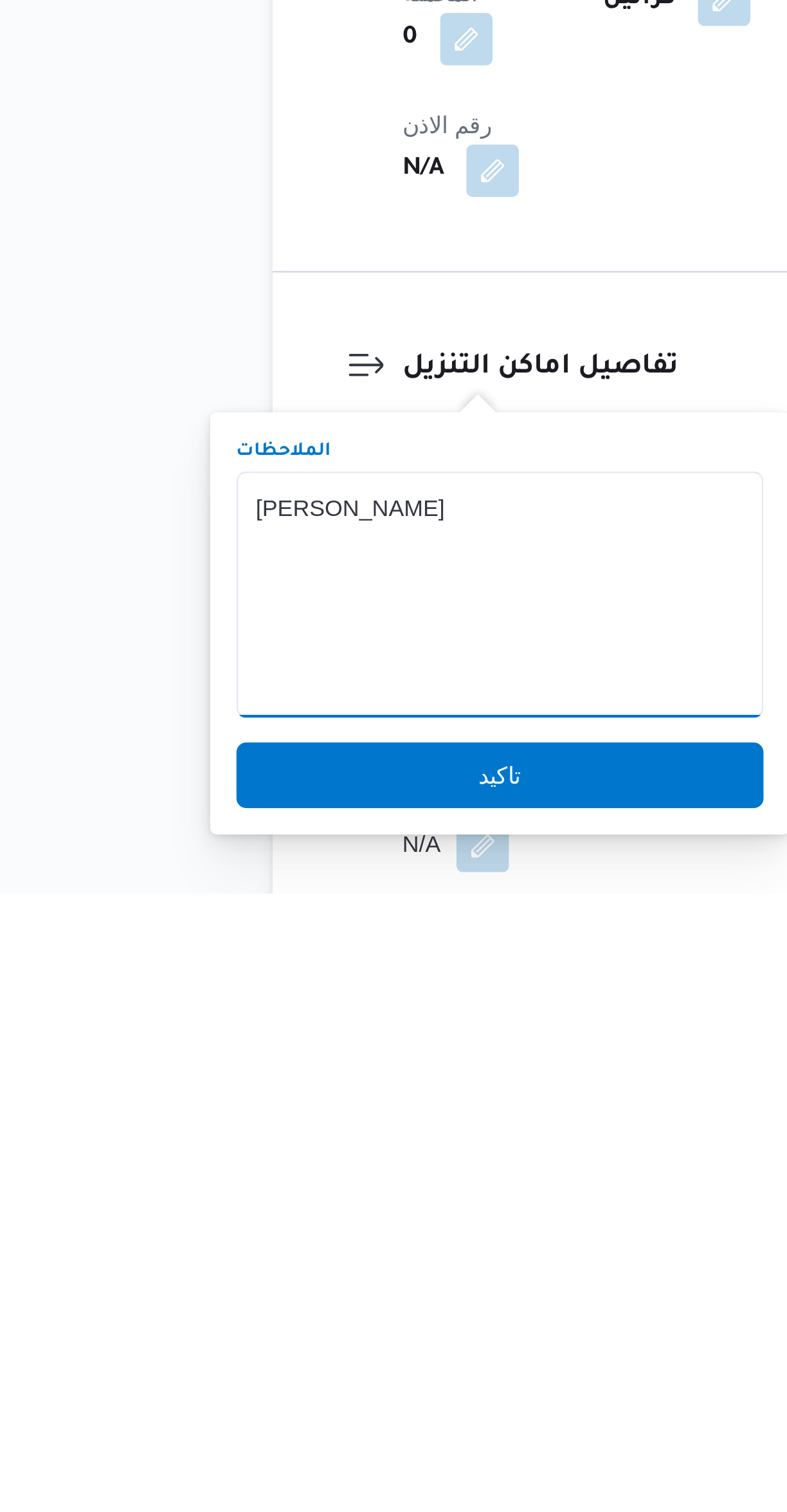
type textarea "[PERSON_NAME]"
click at [267, 1464] on span "تاكيد" at bounding box center [256, 1465] width 207 height 25
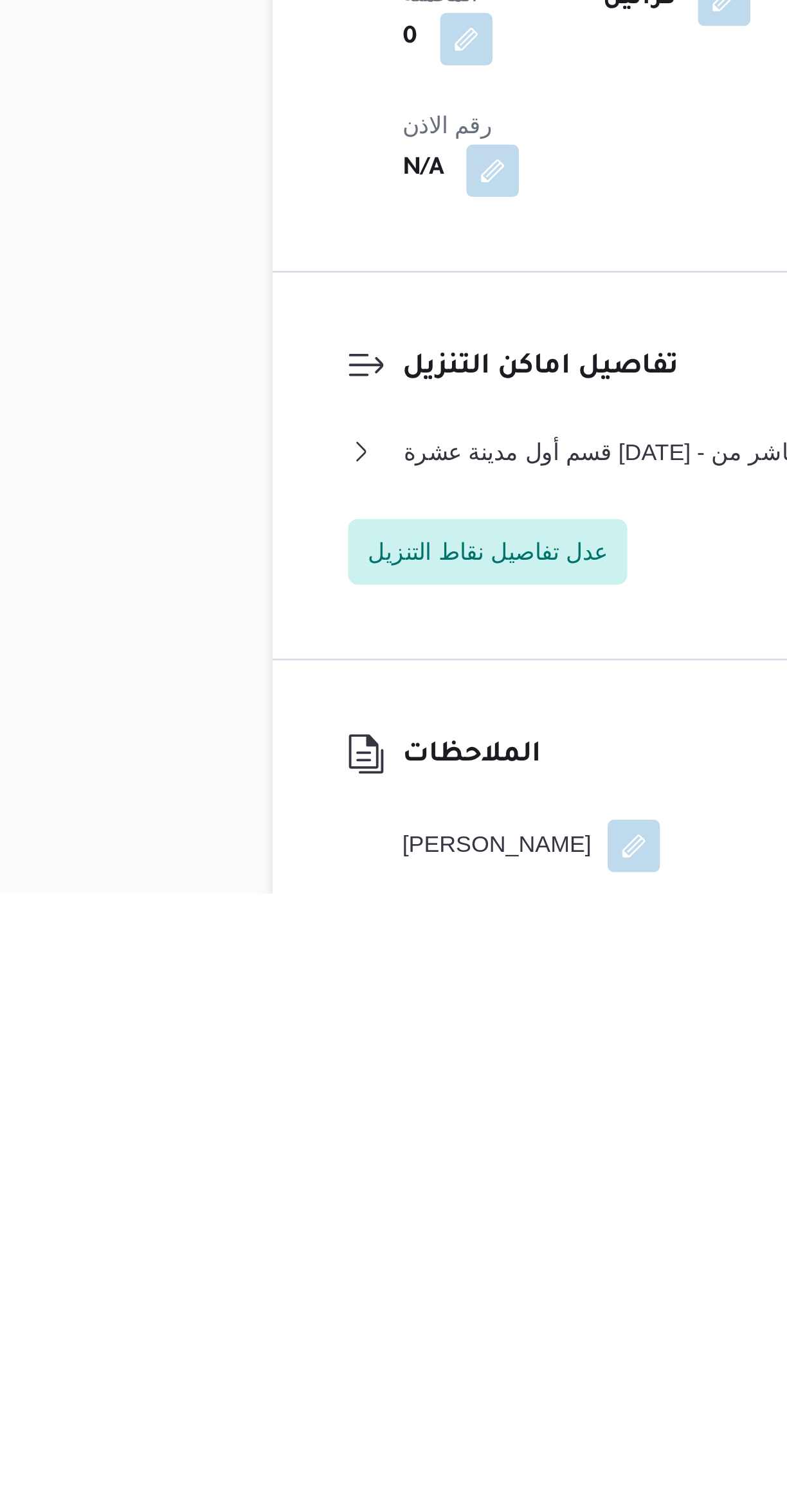
click at [317, 1420] on div "الملاحظات [PERSON_NAME]" at bounding box center [469, 1476] width 605 height 112
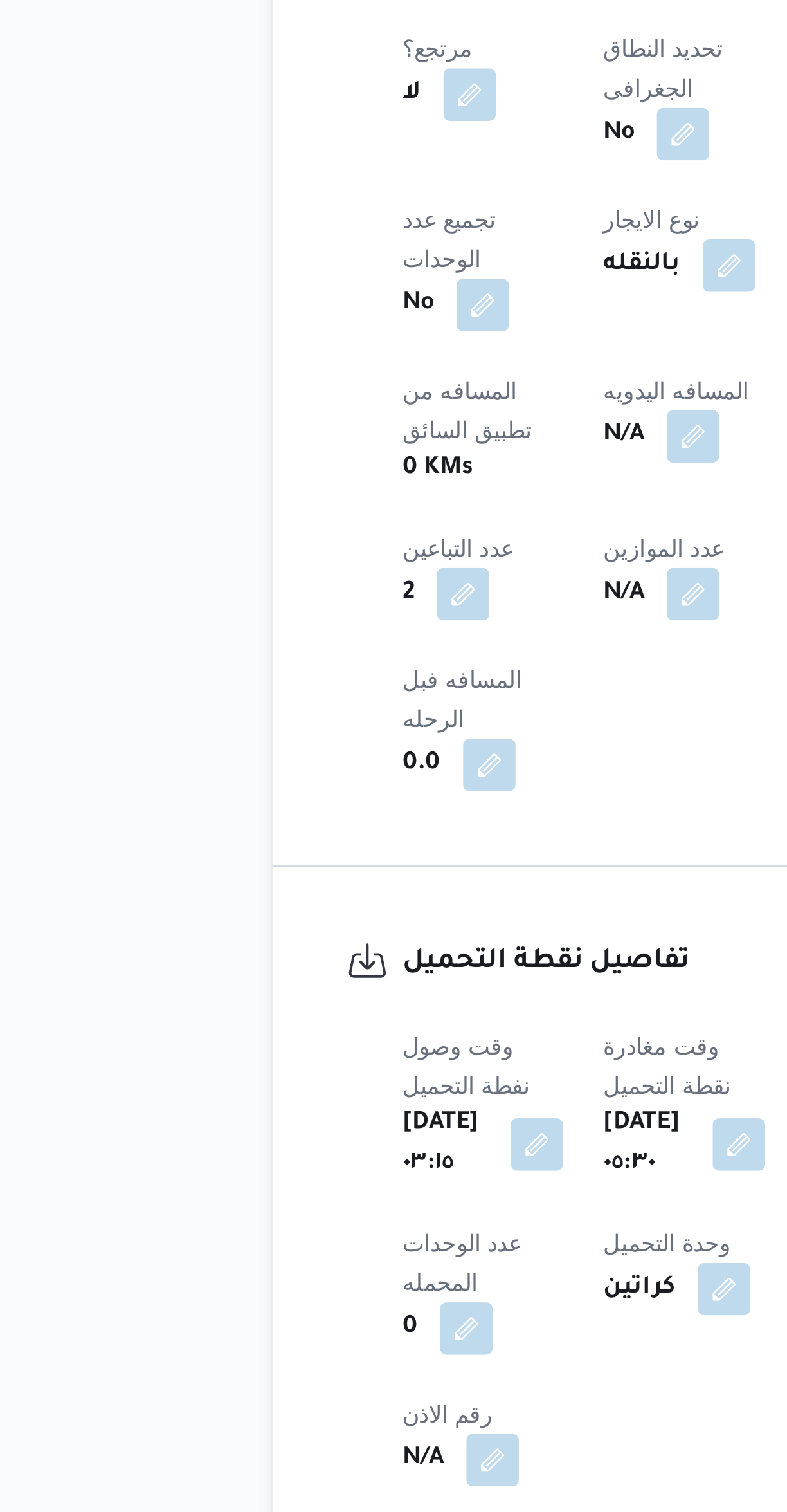
scroll to position [41, 0]
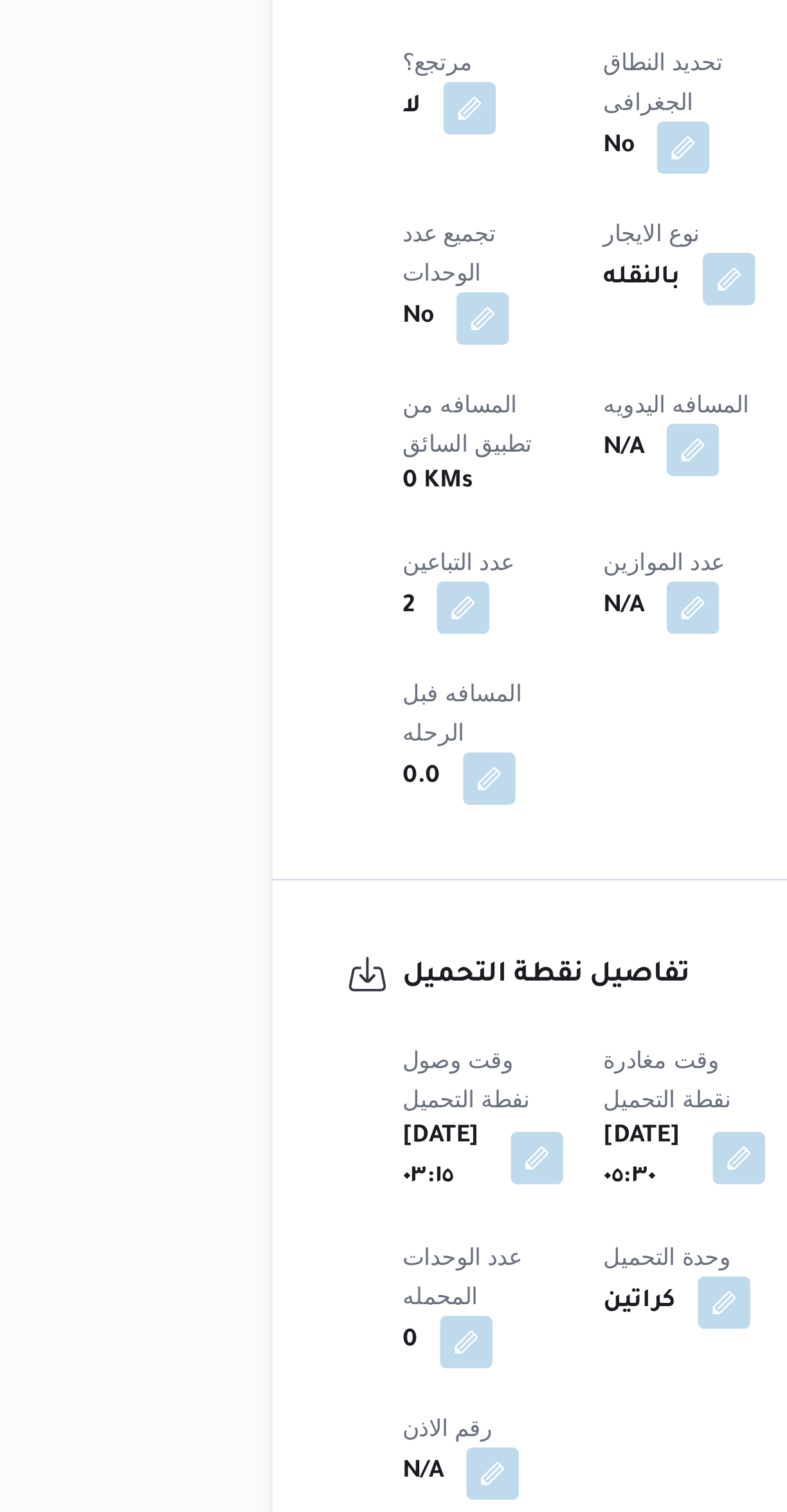
select select "ar"
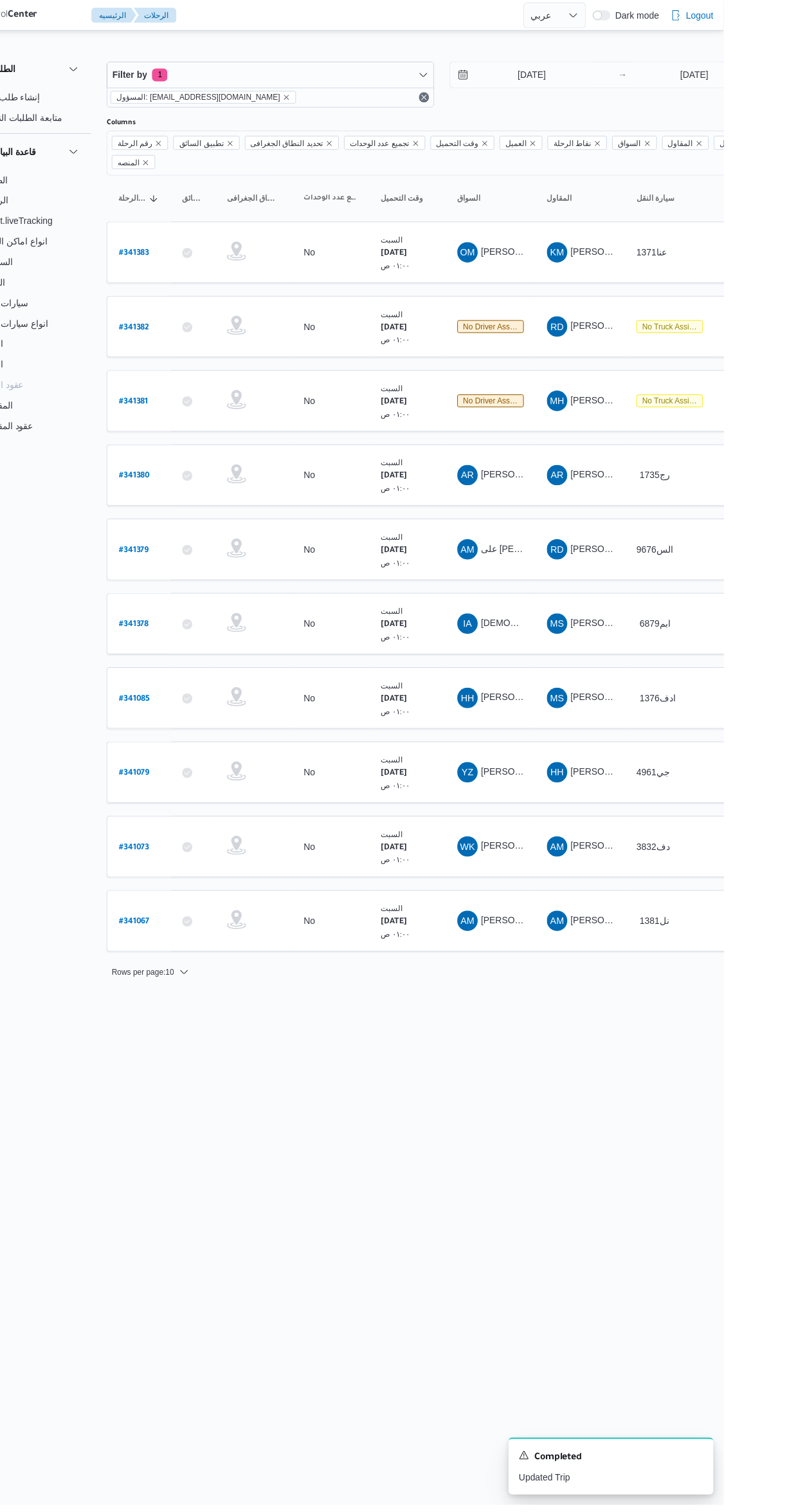
click at [565, 546] on span "على [PERSON_NAME]" at bounding box center [590, 552] width 93 height 11
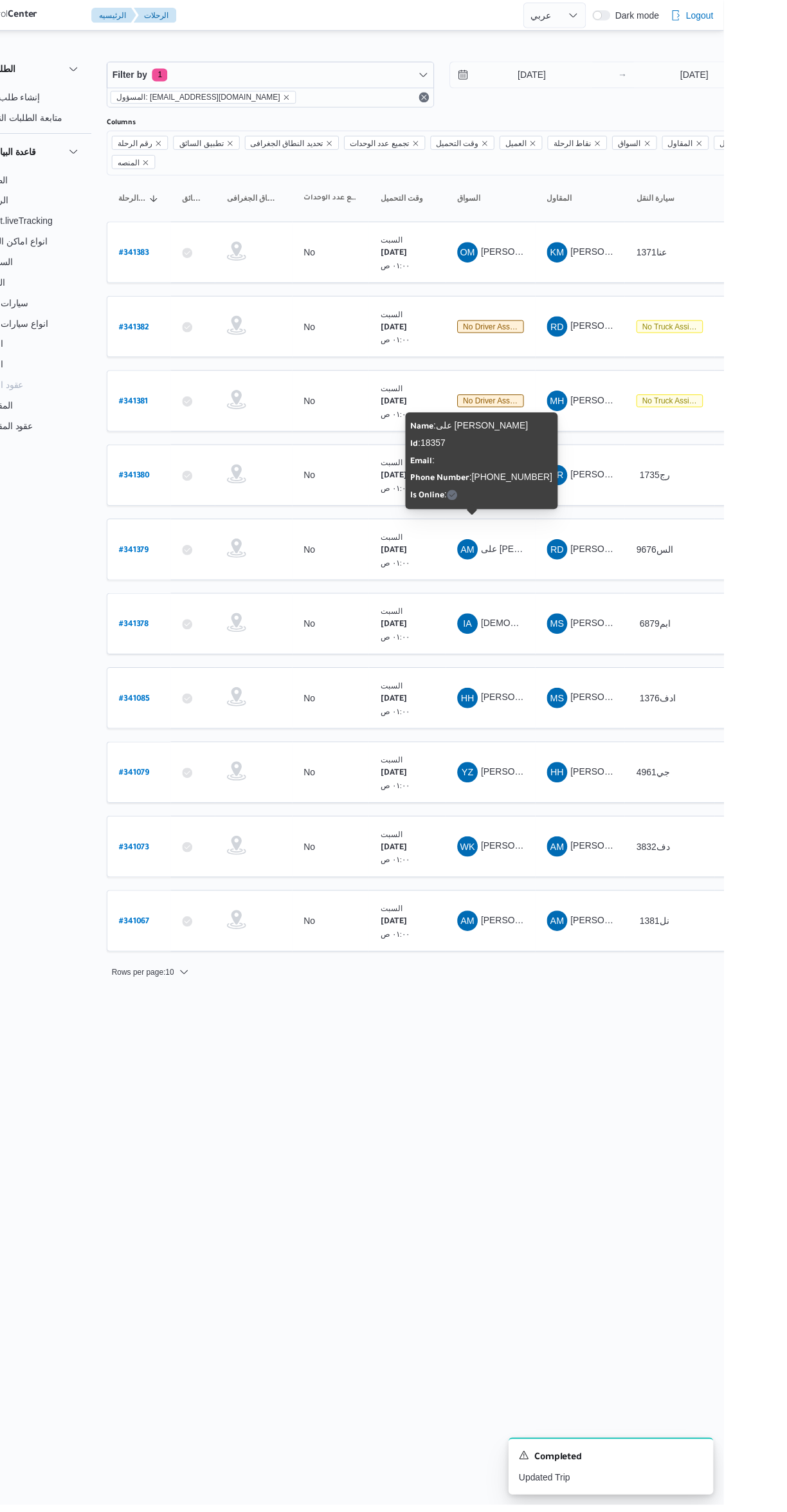
click at [193, 549] on b "# 341379" at bounding box center [194, 553] width 31 height 9
select select "ar"
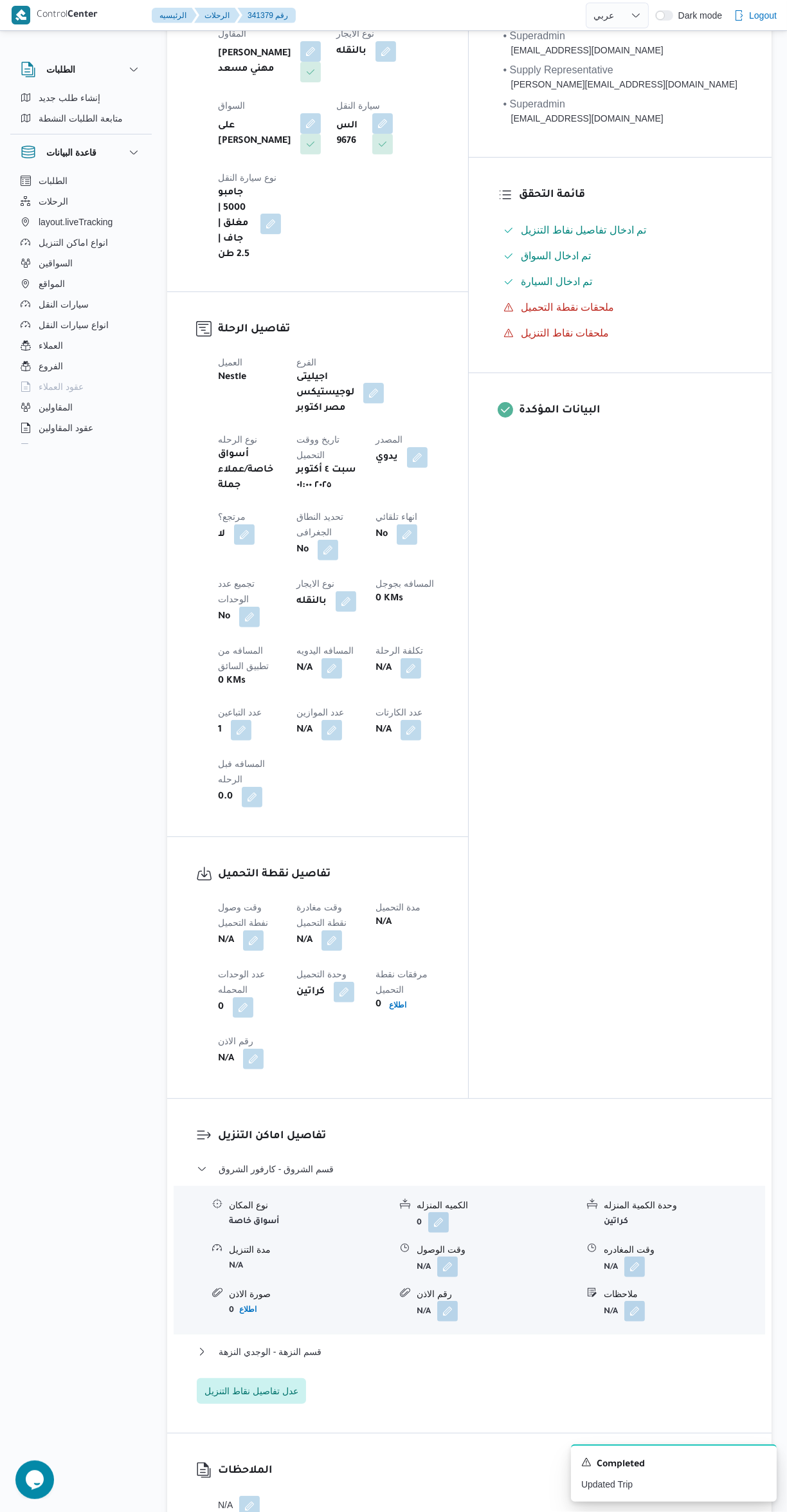
scroll to position [515, 0]
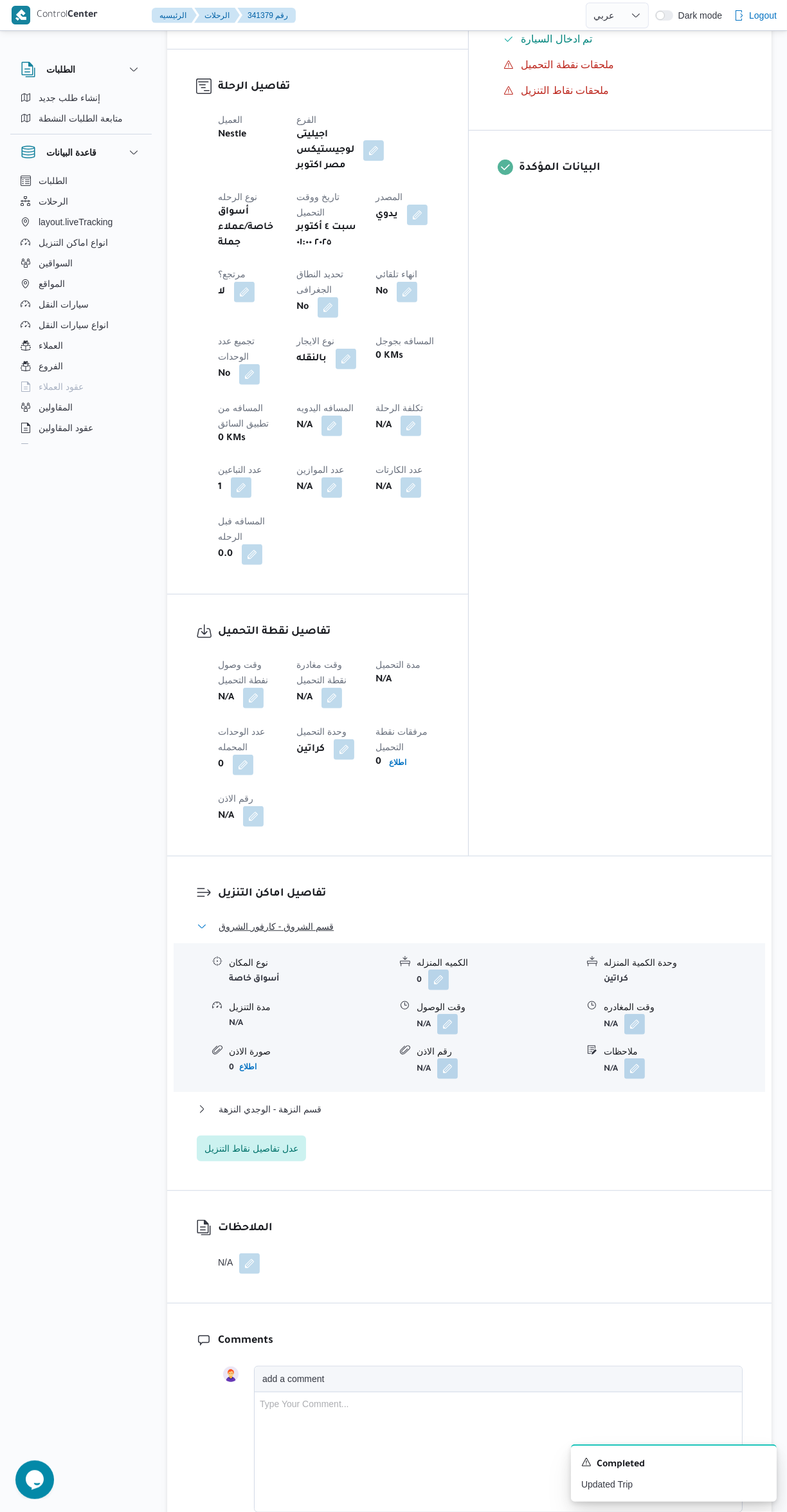
click at [480, 918] on button "قسم الشروق - كارفور الشروق" at bounding box center [470, 926] width 546 height 16
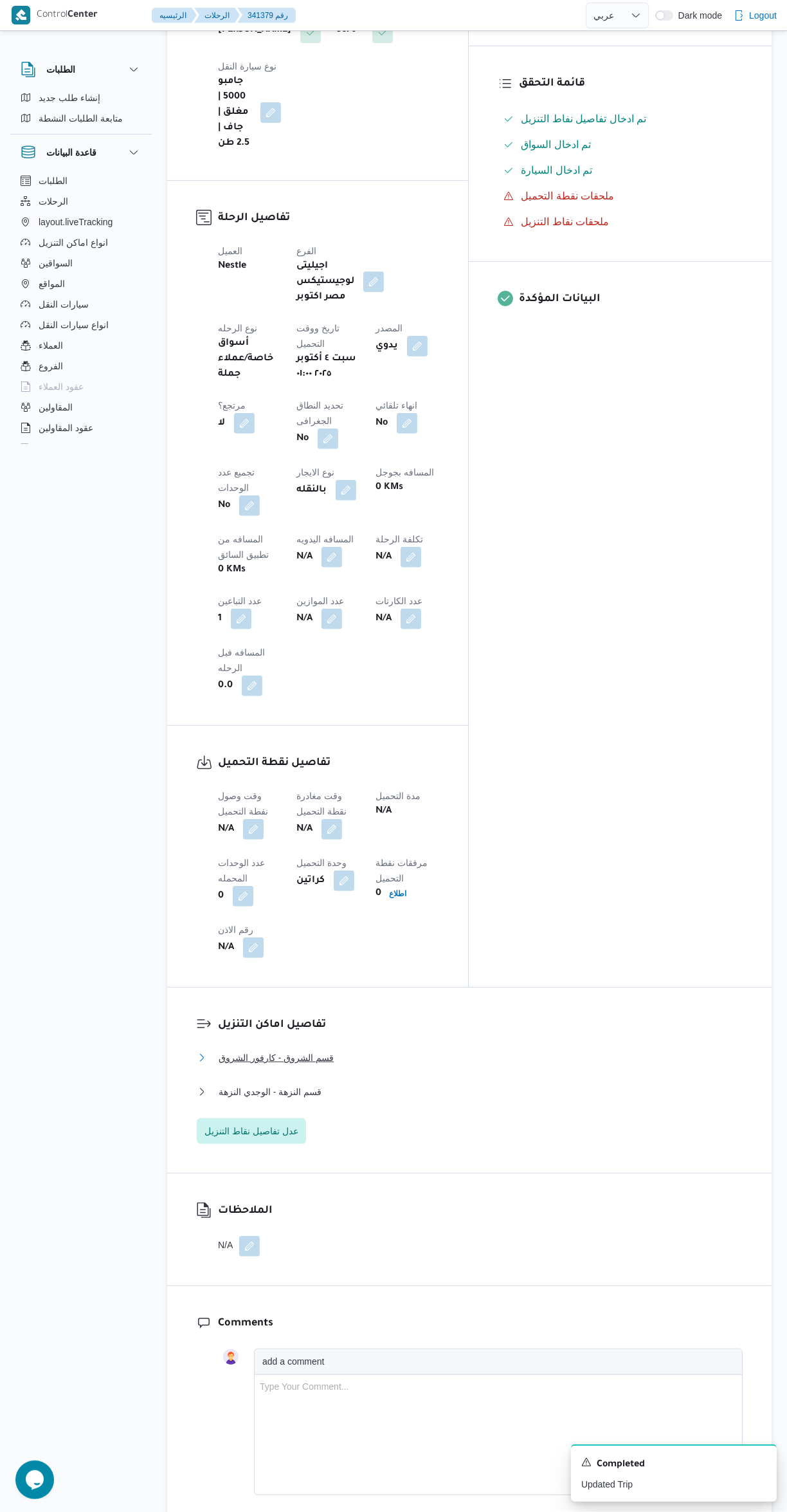
scroll to position [366, 0]
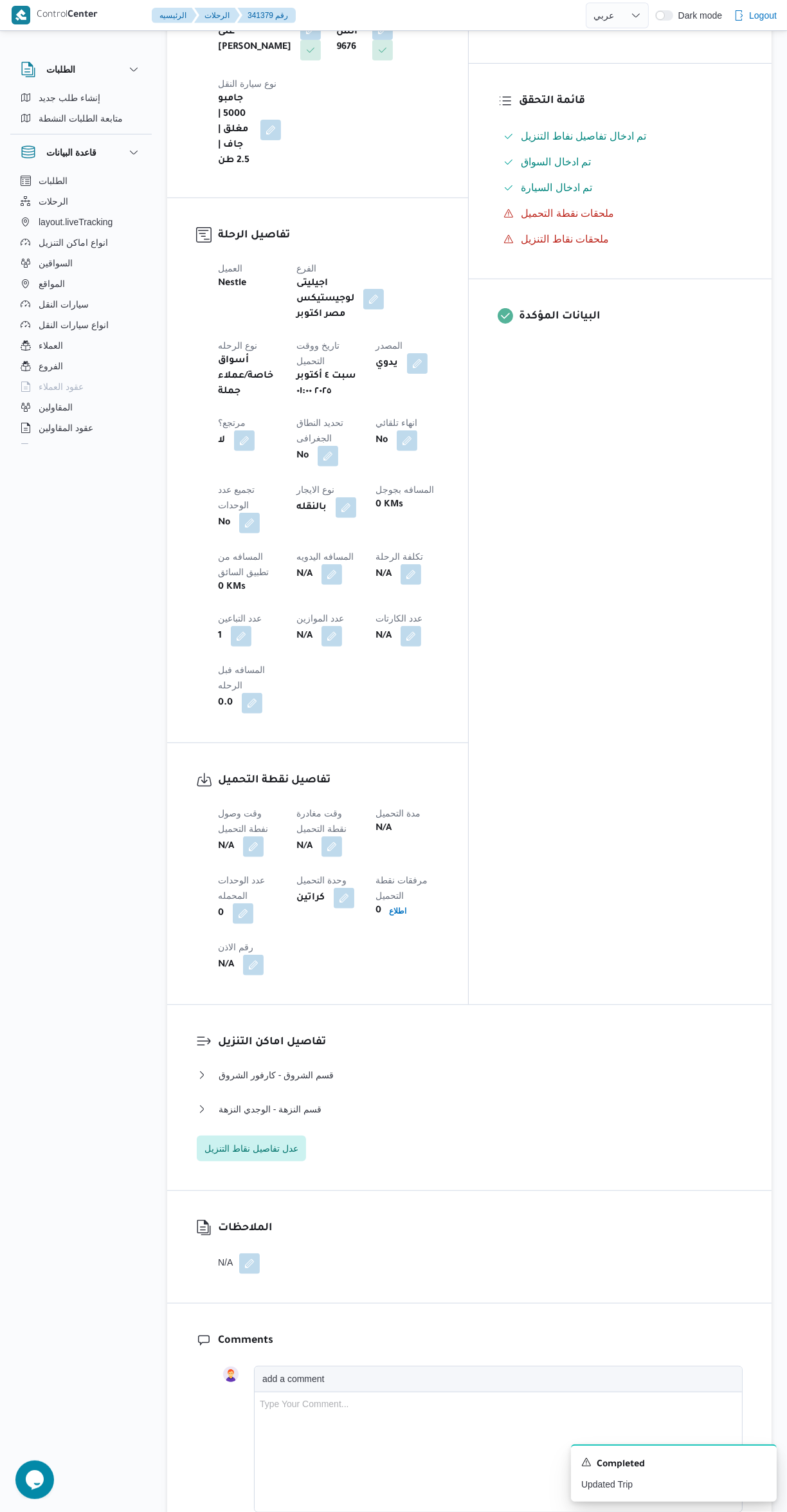
click at [251, 1253] on button "button" at bounding box center [249, 1263] width 21 height 21
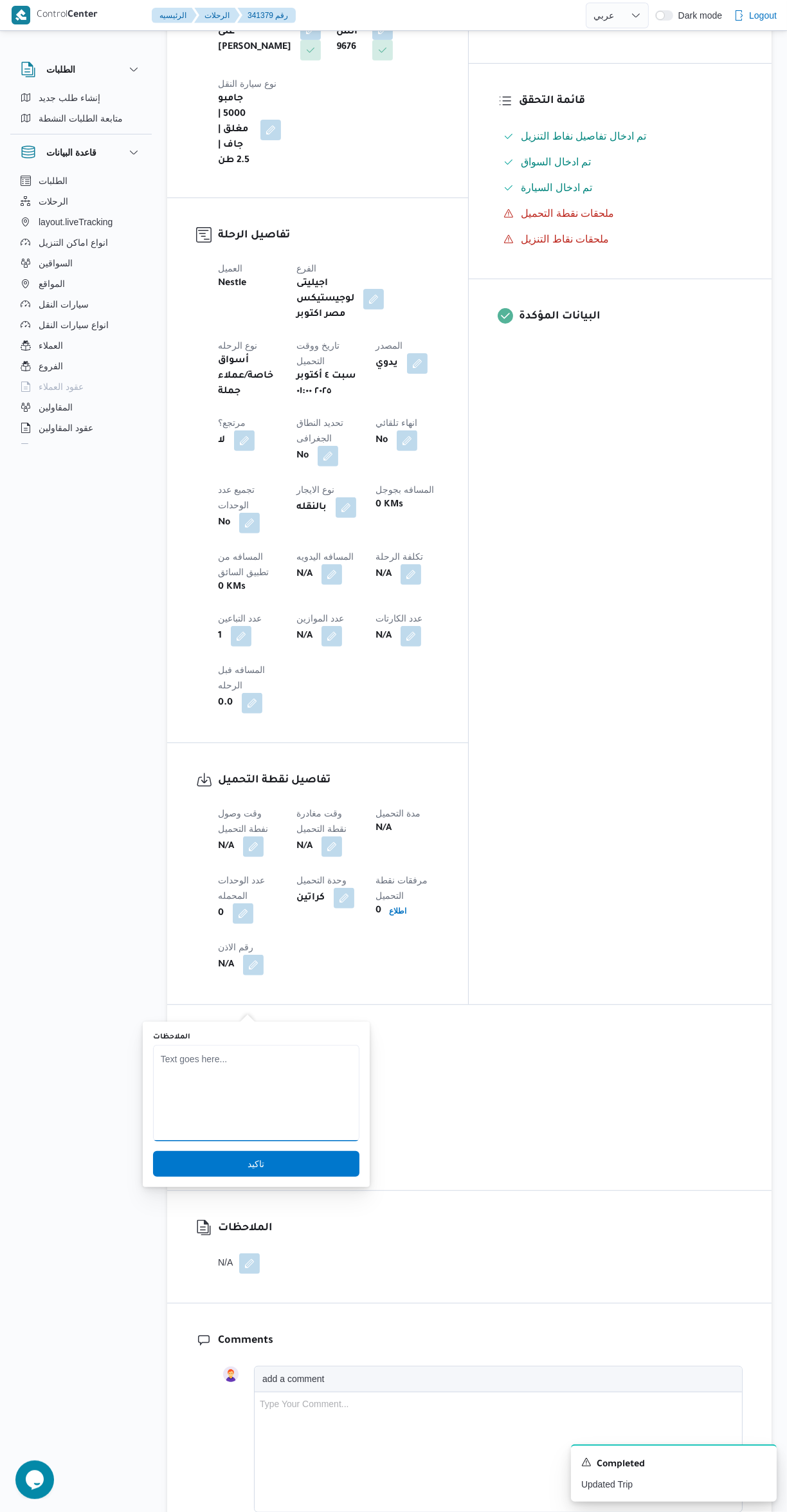
click at [262, 1054] on textarea "الملاحظات" at bounding box center [256, 1093] width 207 height 96
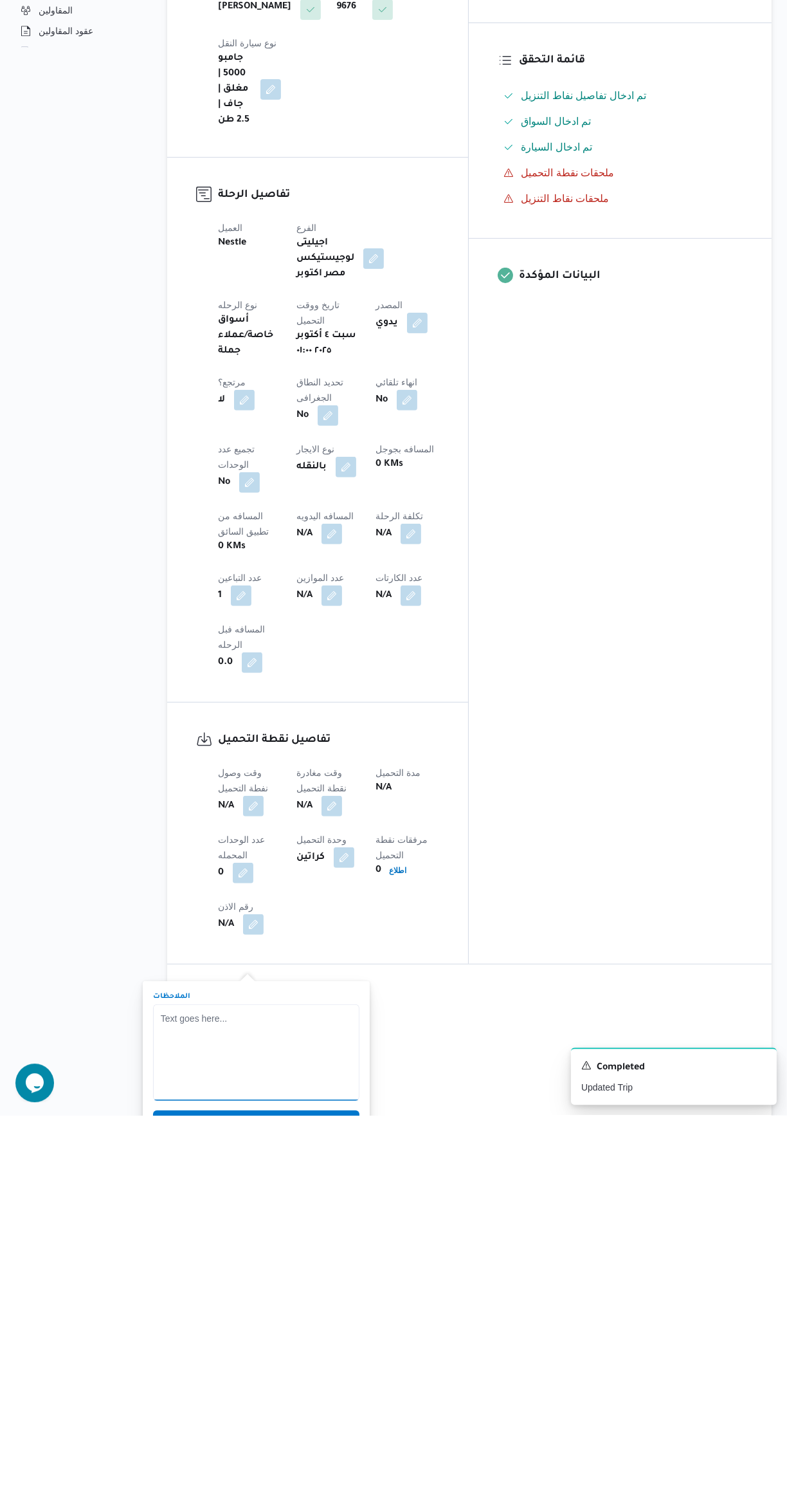
scroll to position [10, 0]
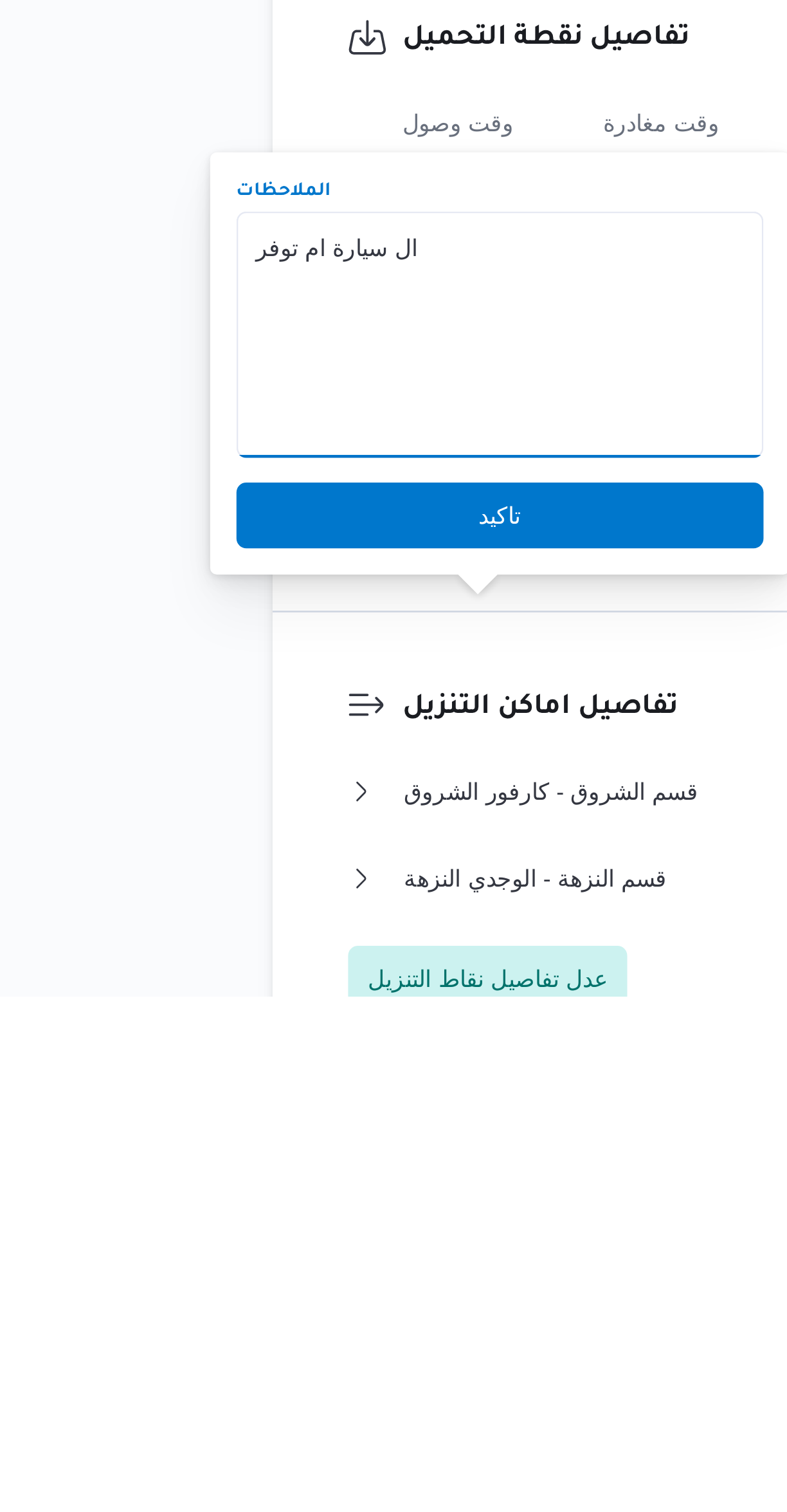
click at [177, 1220] on textarea "ال سيارة ام توفر" at bounding box center [256, 1252] width 207 height 96
click at [179, 1221] on textarea "ال سيارة ام توفر" at bounding box center [256, 1252] width 207 height 96
click at [204, 1221] on textarea "ال سيارة لم توفر" at bounding box center [256, 1252] width 207 height 96
type textarea "السيارة لم توفر"
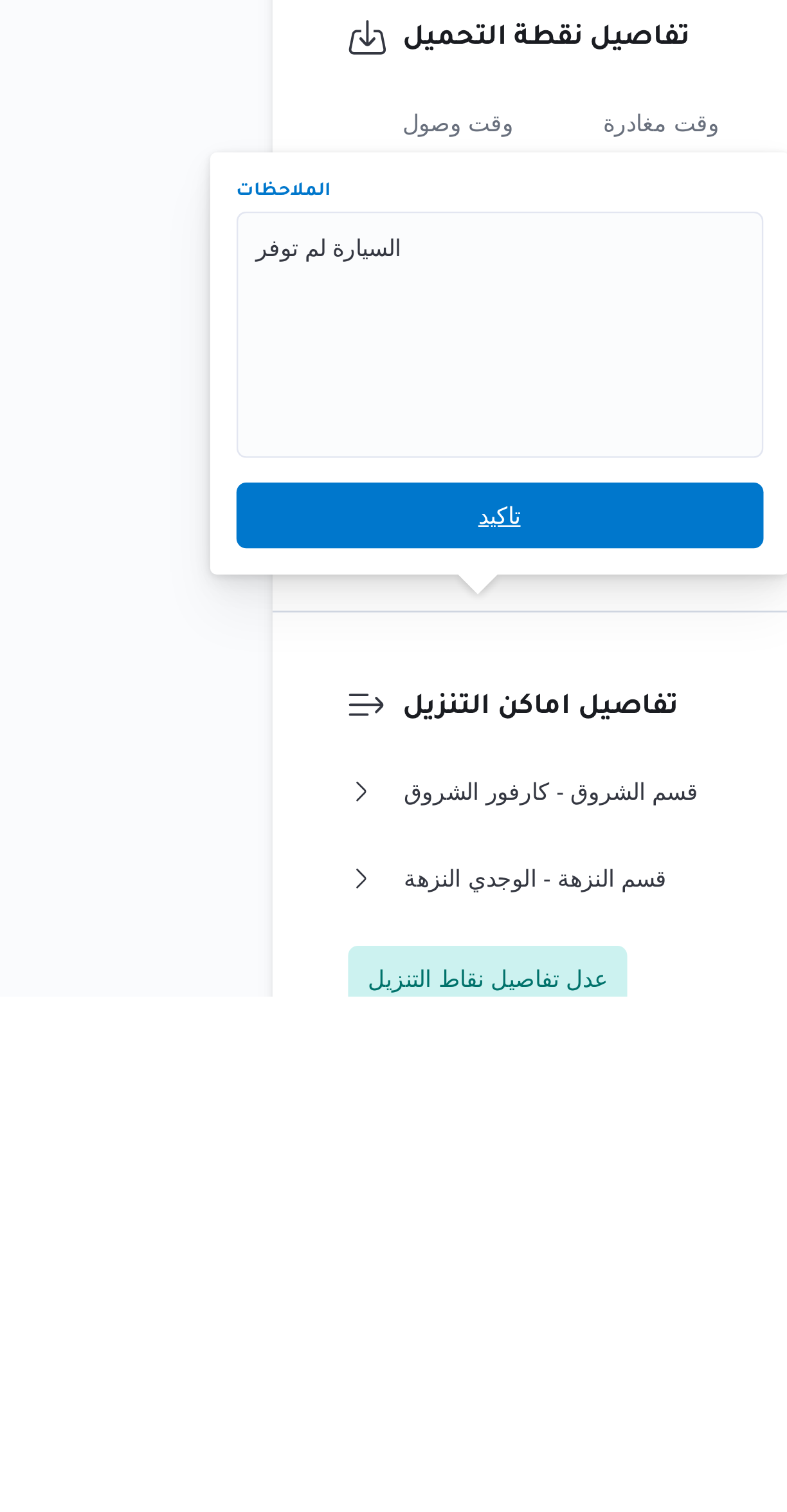
click at [261, 1323] on span "تاكيد" at bounding box center [256, 1323] width 207 height 25
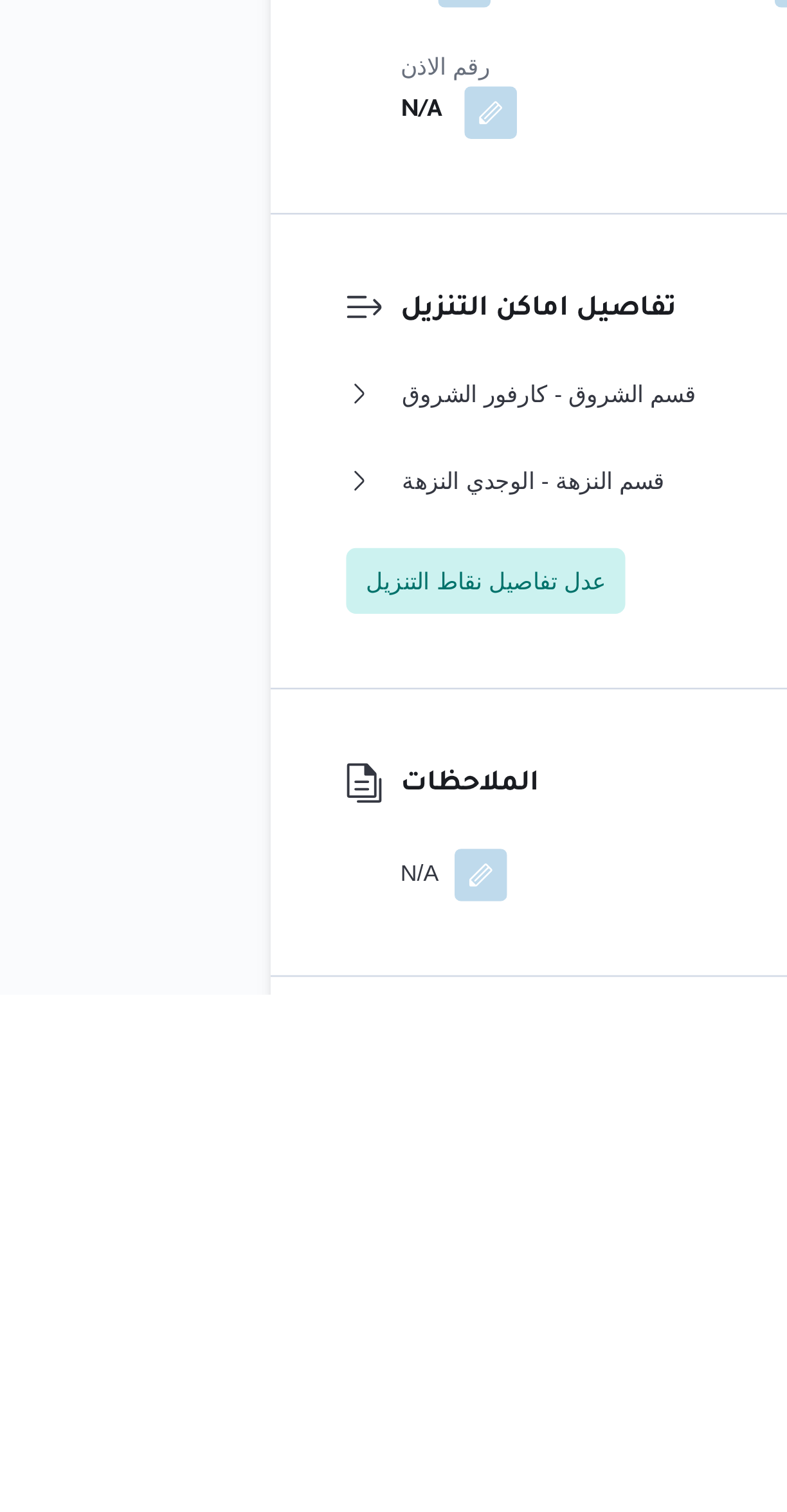
scroll to position [158, 0]
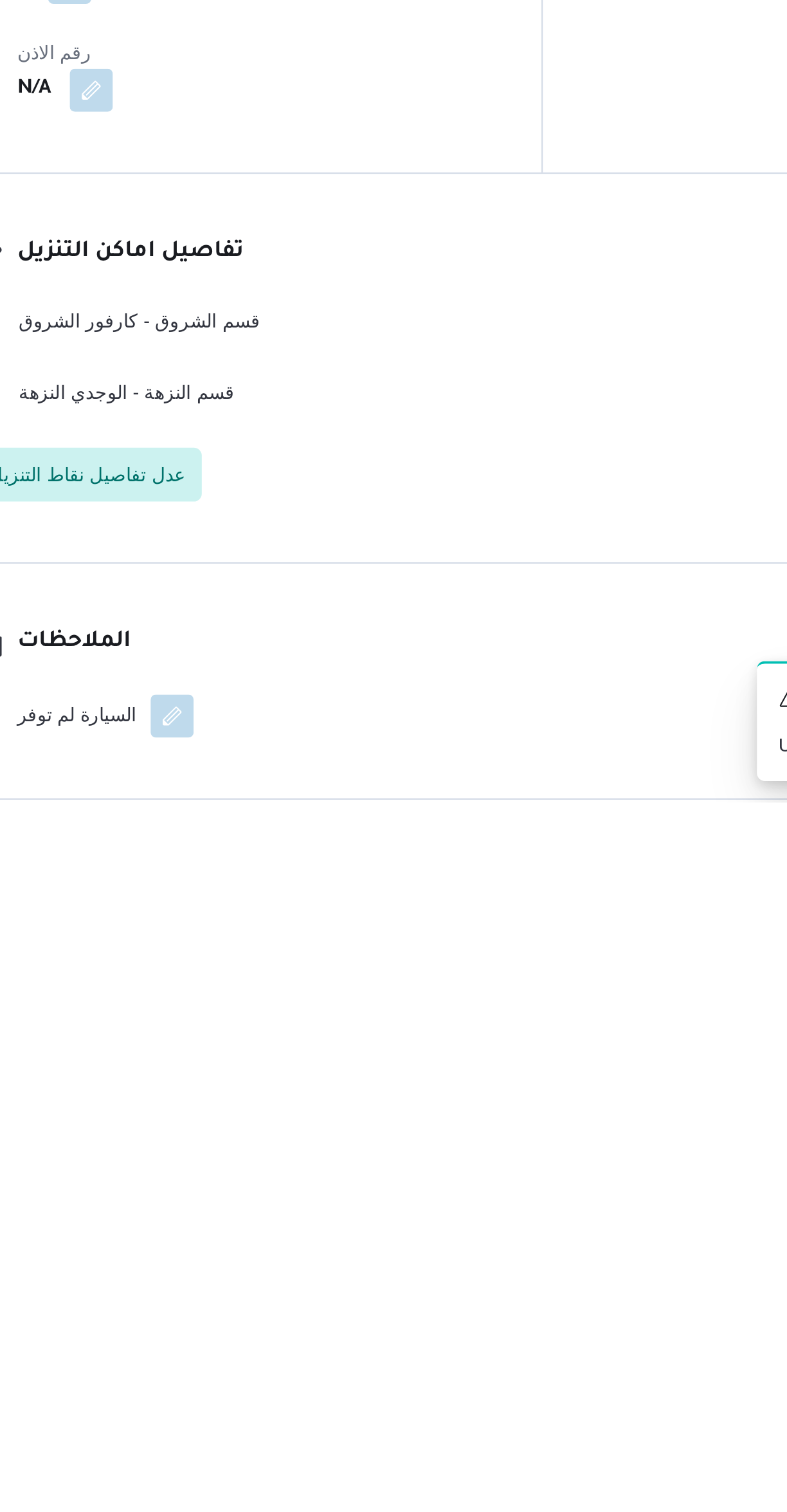
scroll to position [179, 0]
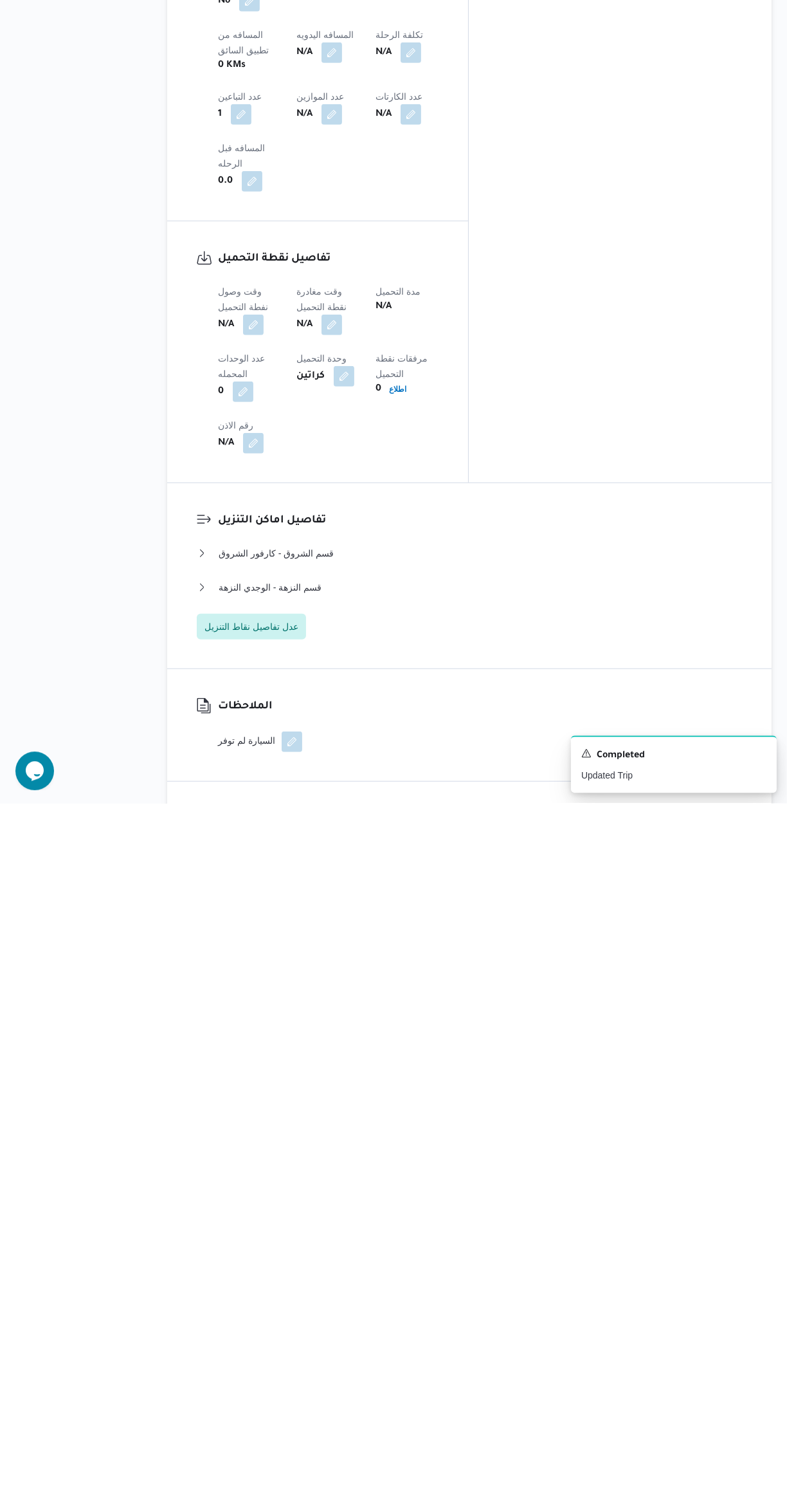
click at [621, 1378] on div "الملاحظات السيارة لم توفر" at bounding box center [469, 1434] width 605 height 112
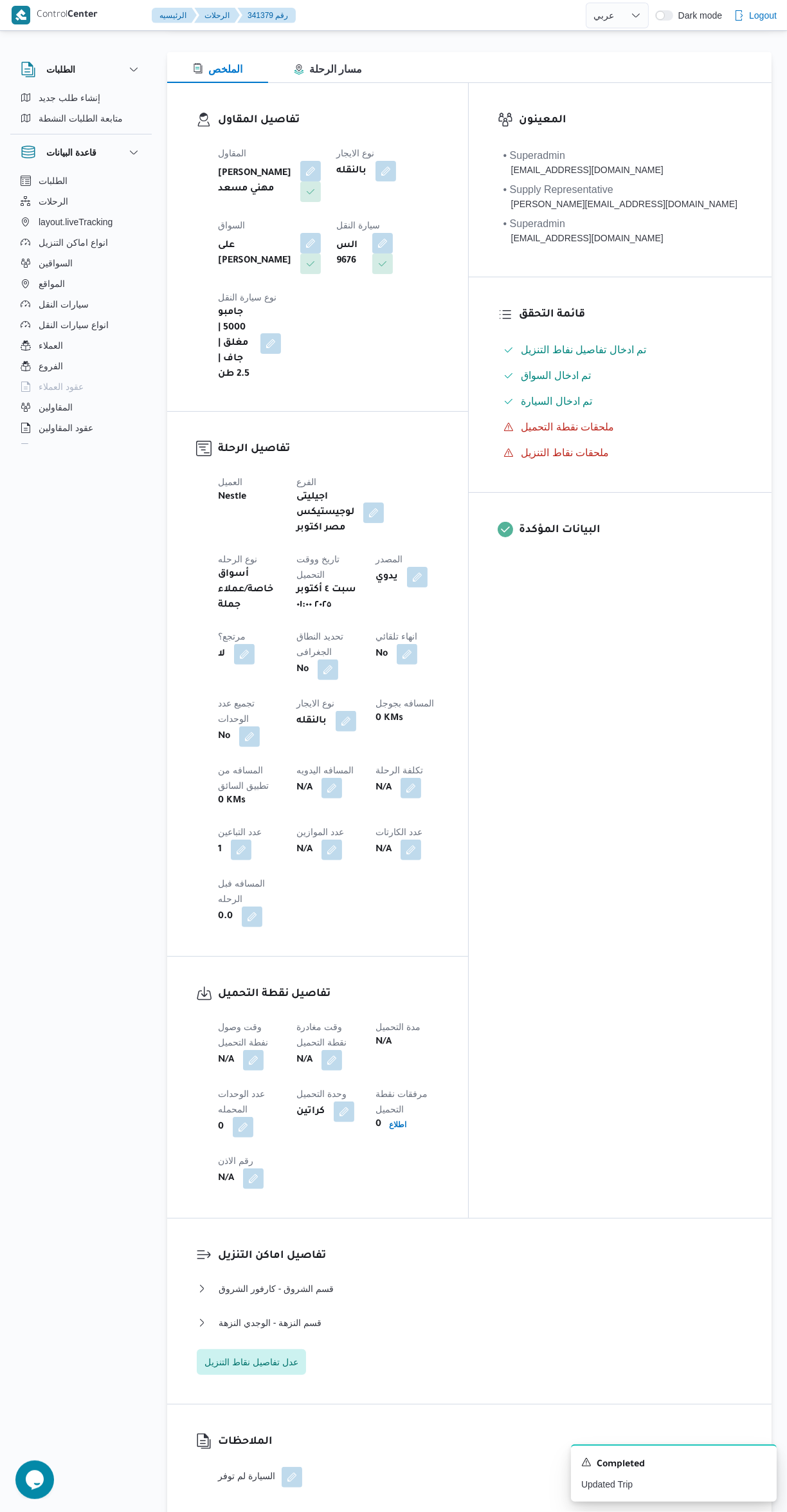
scroll to position [0, 0]
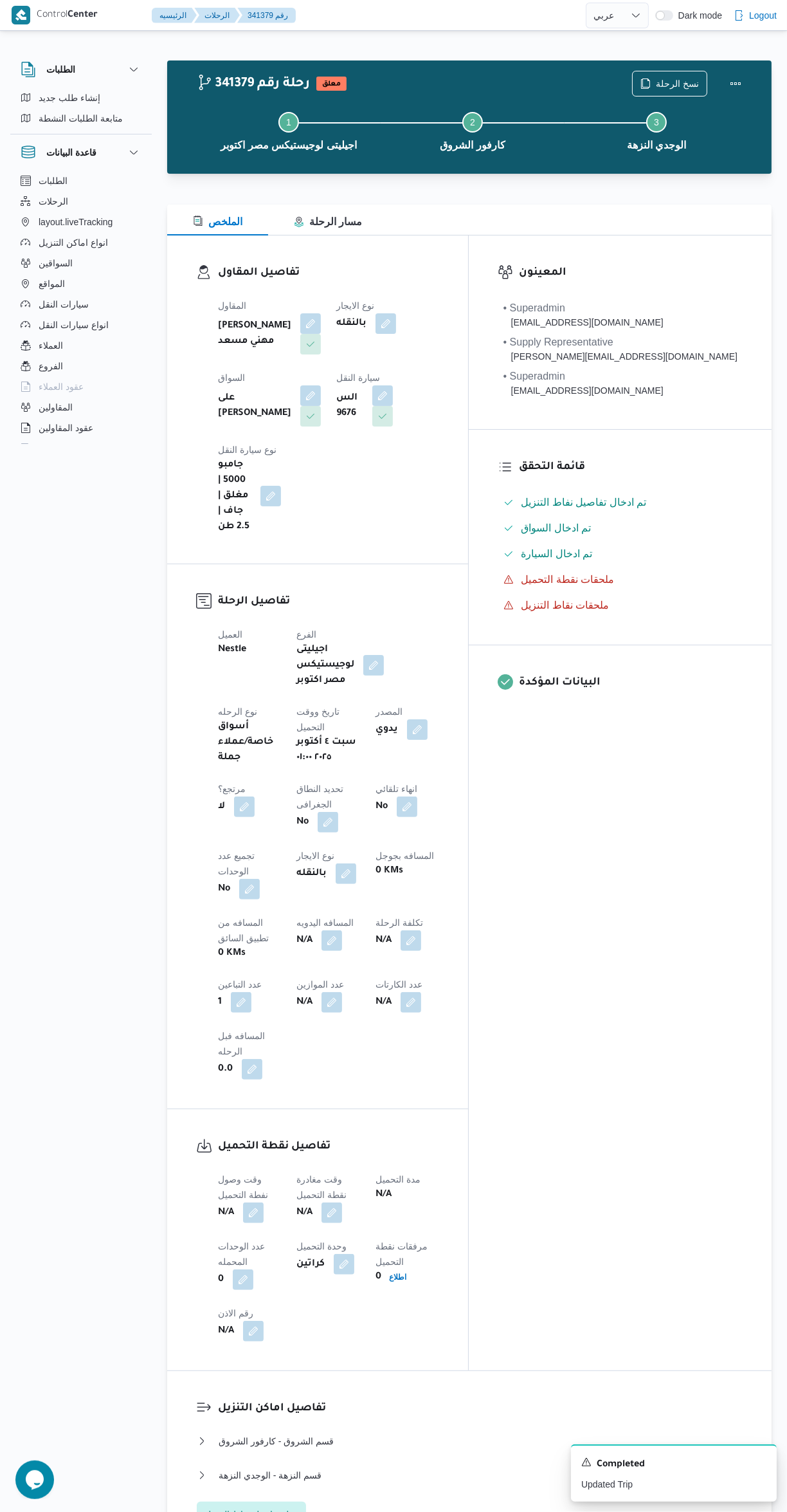
select select "ar"
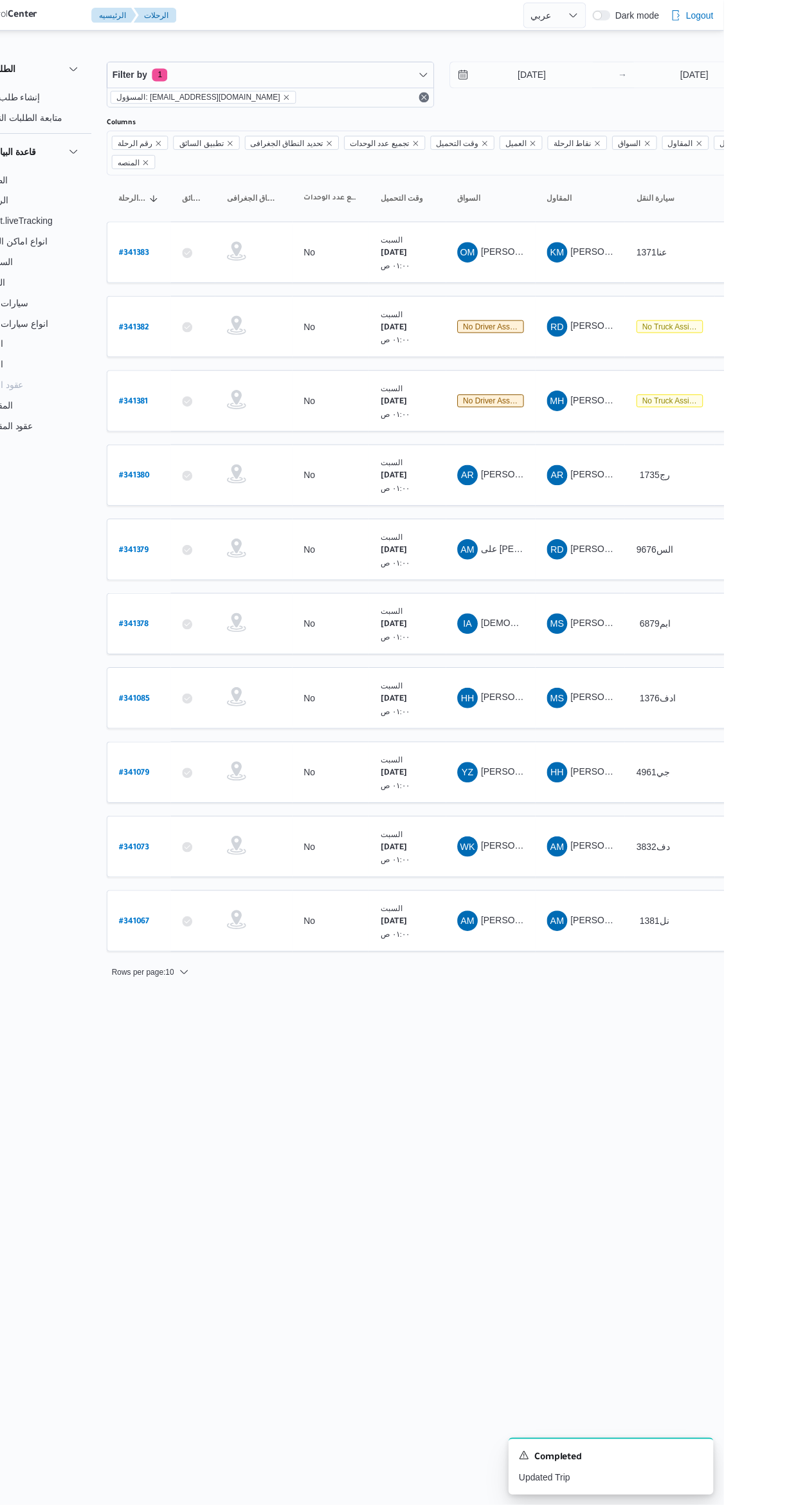
click at [567, 472] on span "[PERSON_NAME] [PERSON_NAME]" at bounding box center [619, 477] width 151 height 11
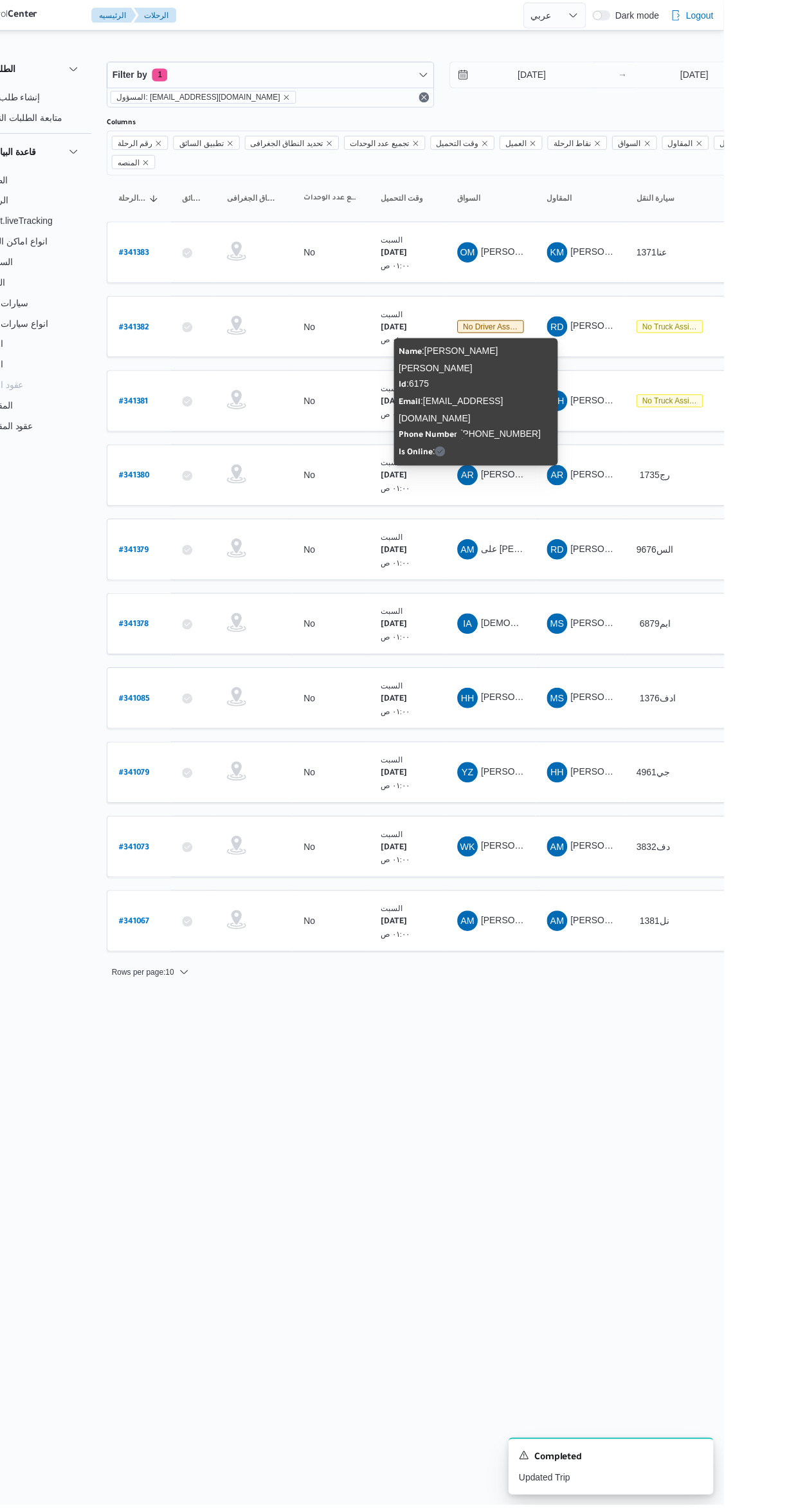
click at [195, 475] on b "# 341380" at bounding box center [195, 479] width 32 height 9
select select "ar"
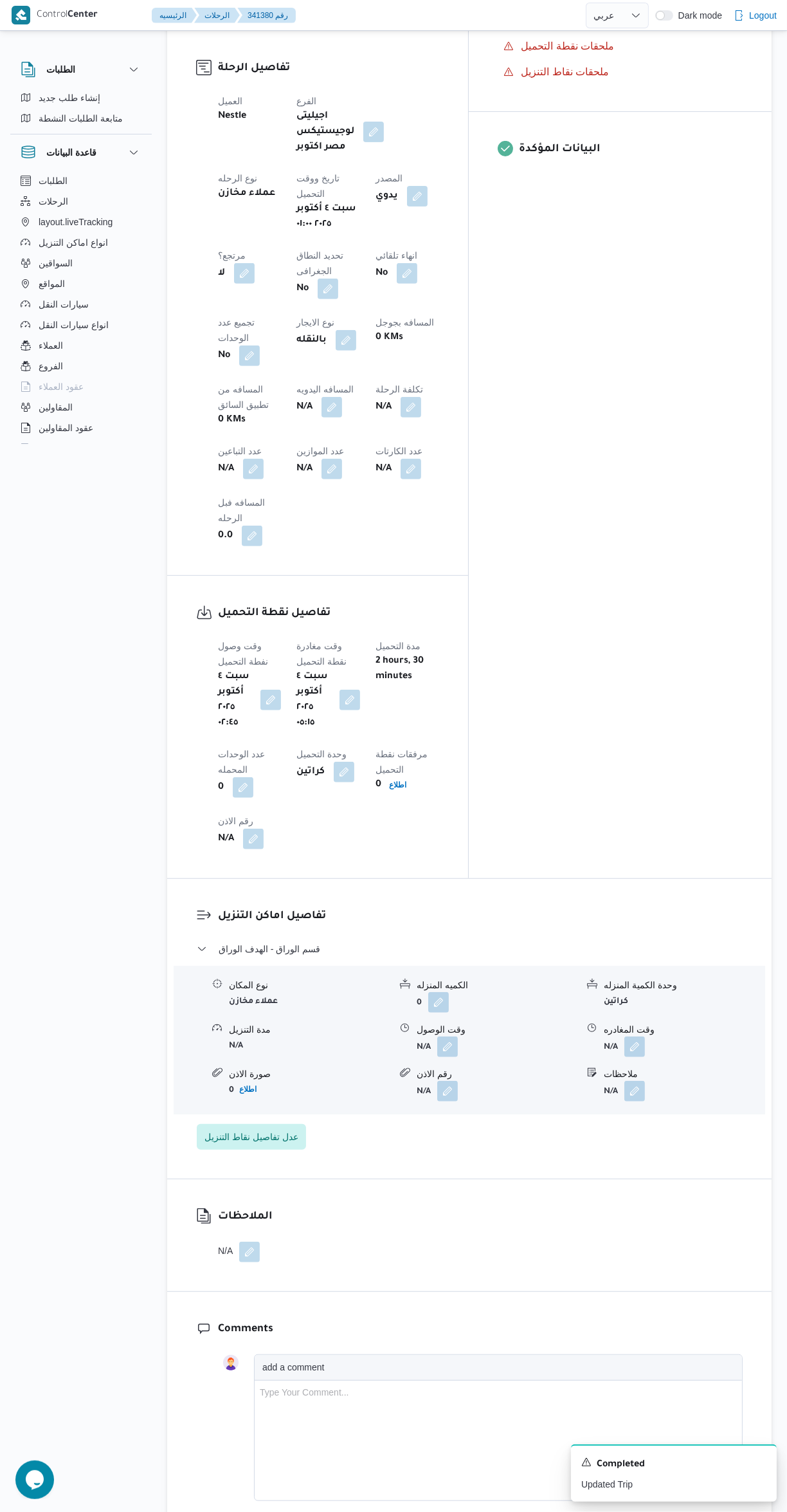
scroll to position [573, 0]
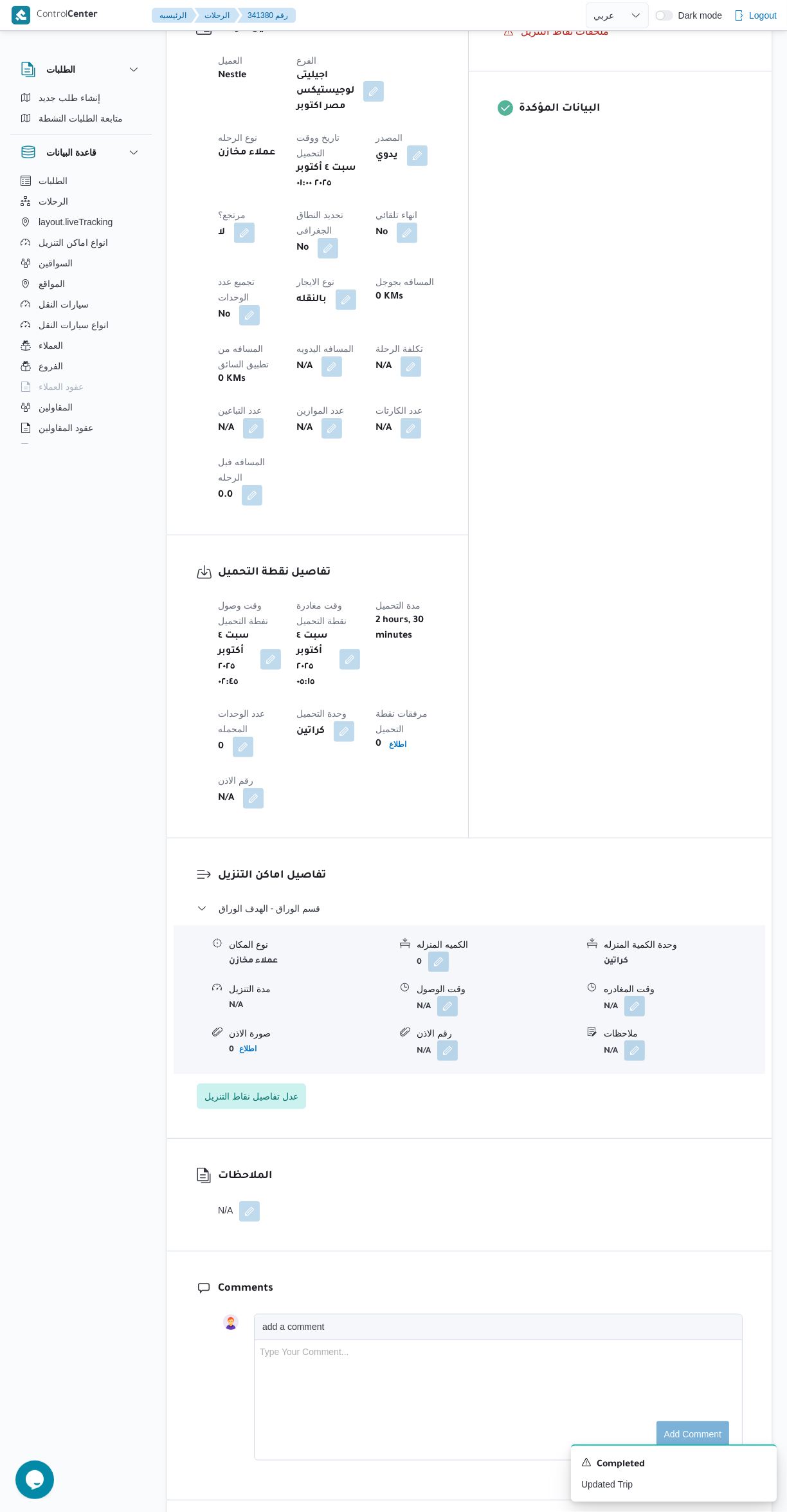
select select "ar"
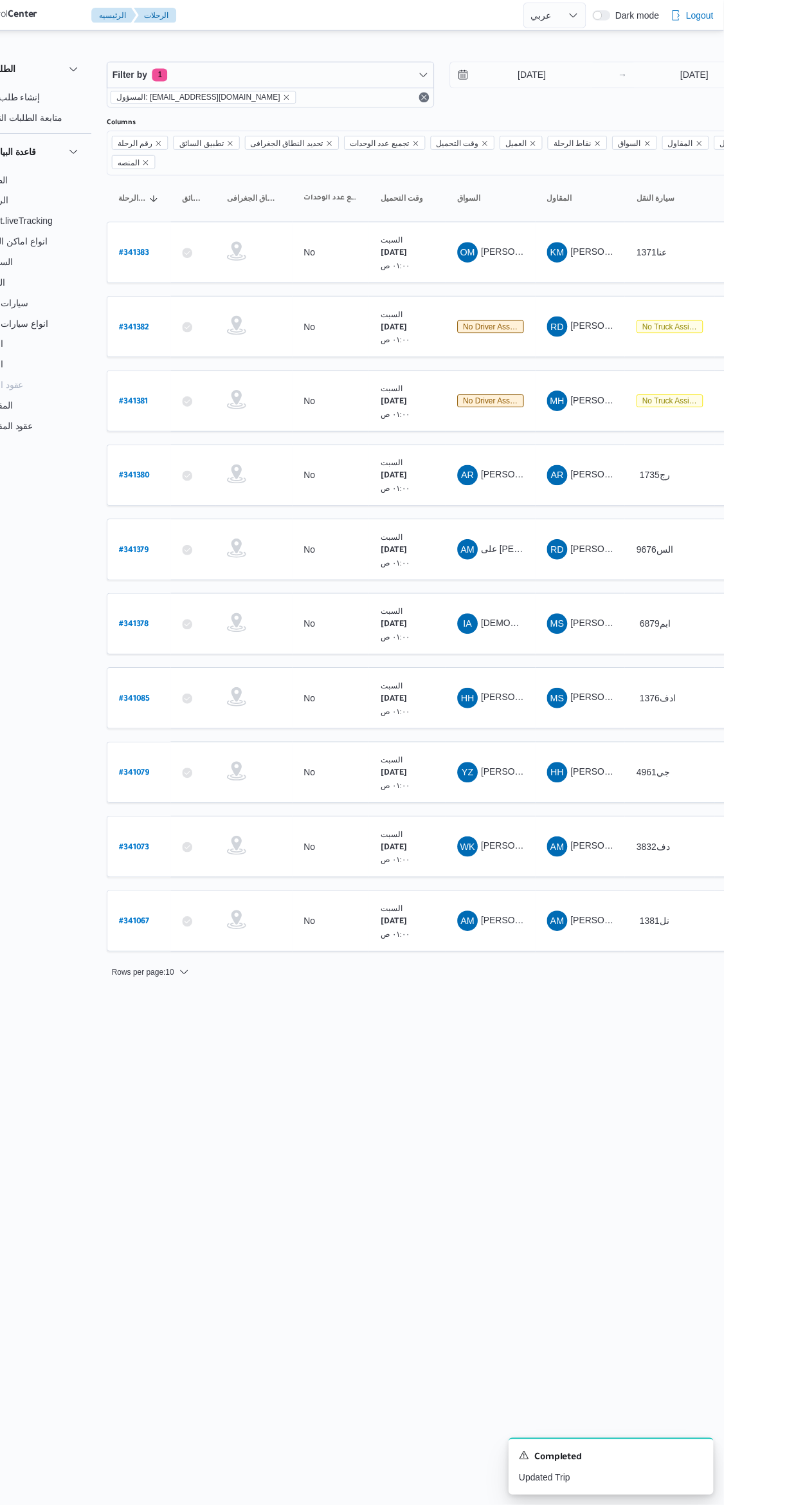
click at [196, 623] on b "# 341378" at bounding box center [194, 628] width 31 height 9
select select "ar"
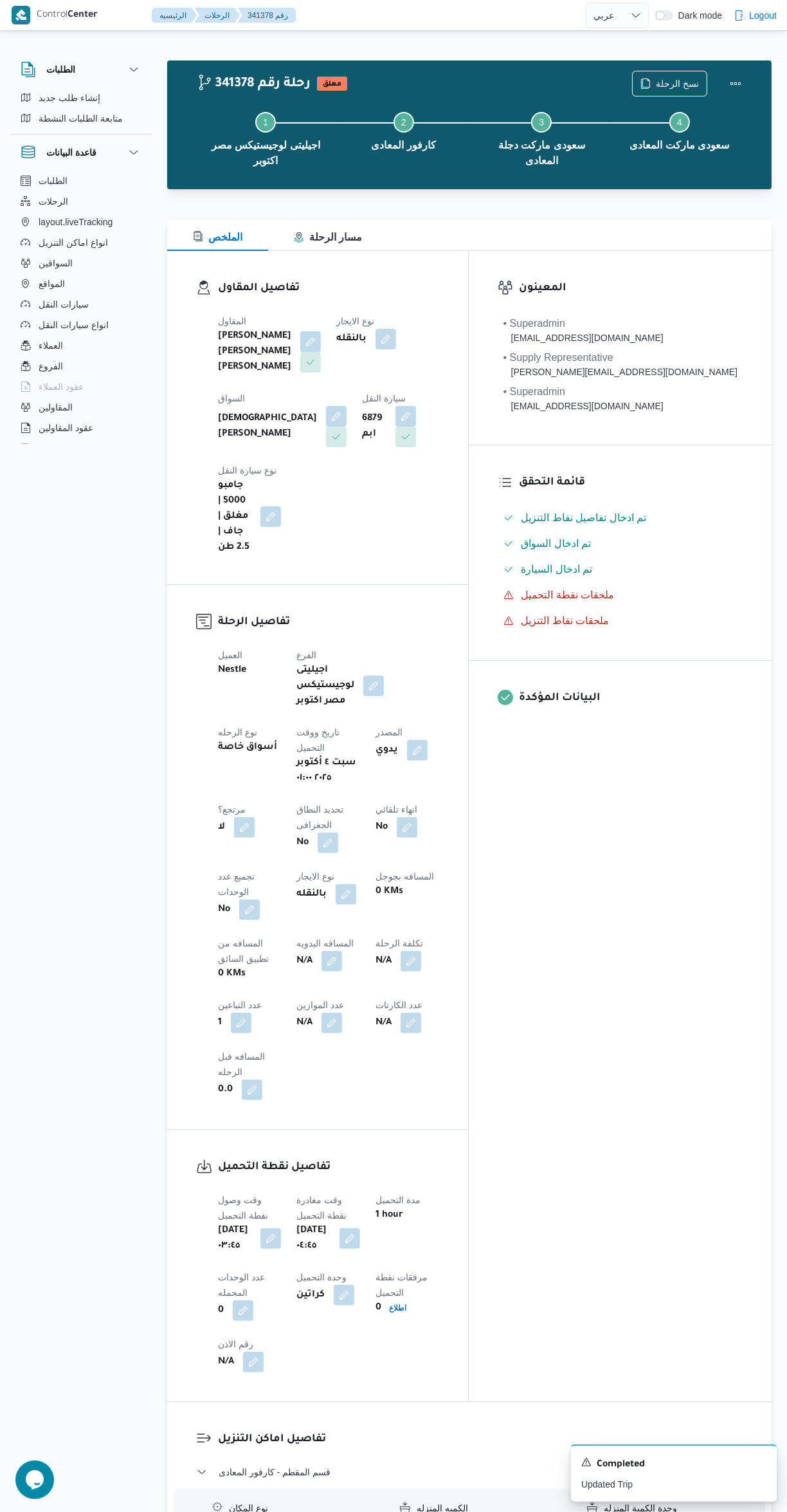
select select "ar"
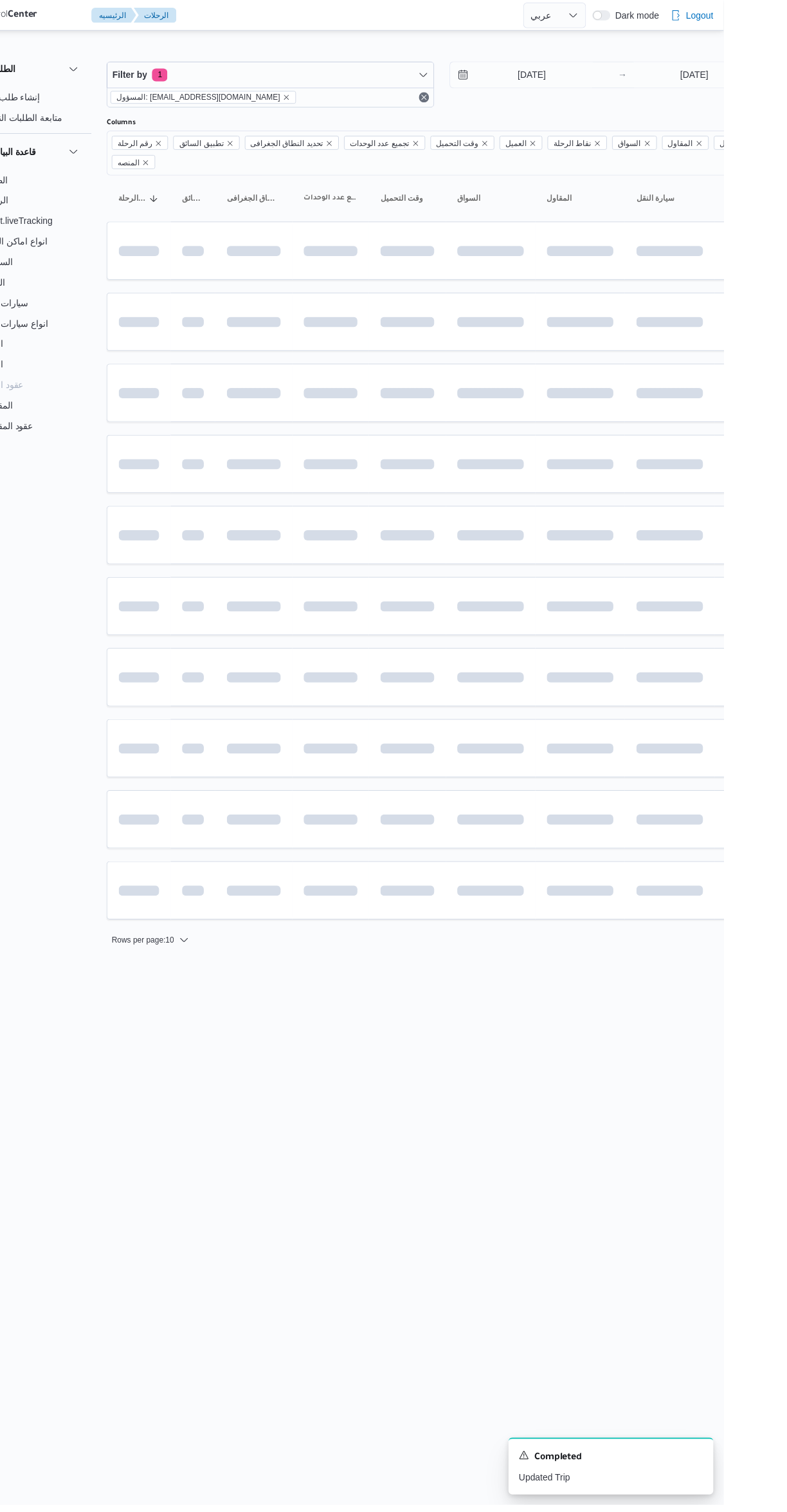
click at [212, 384] on div at bounding box center [200, 395] width 51 height 21
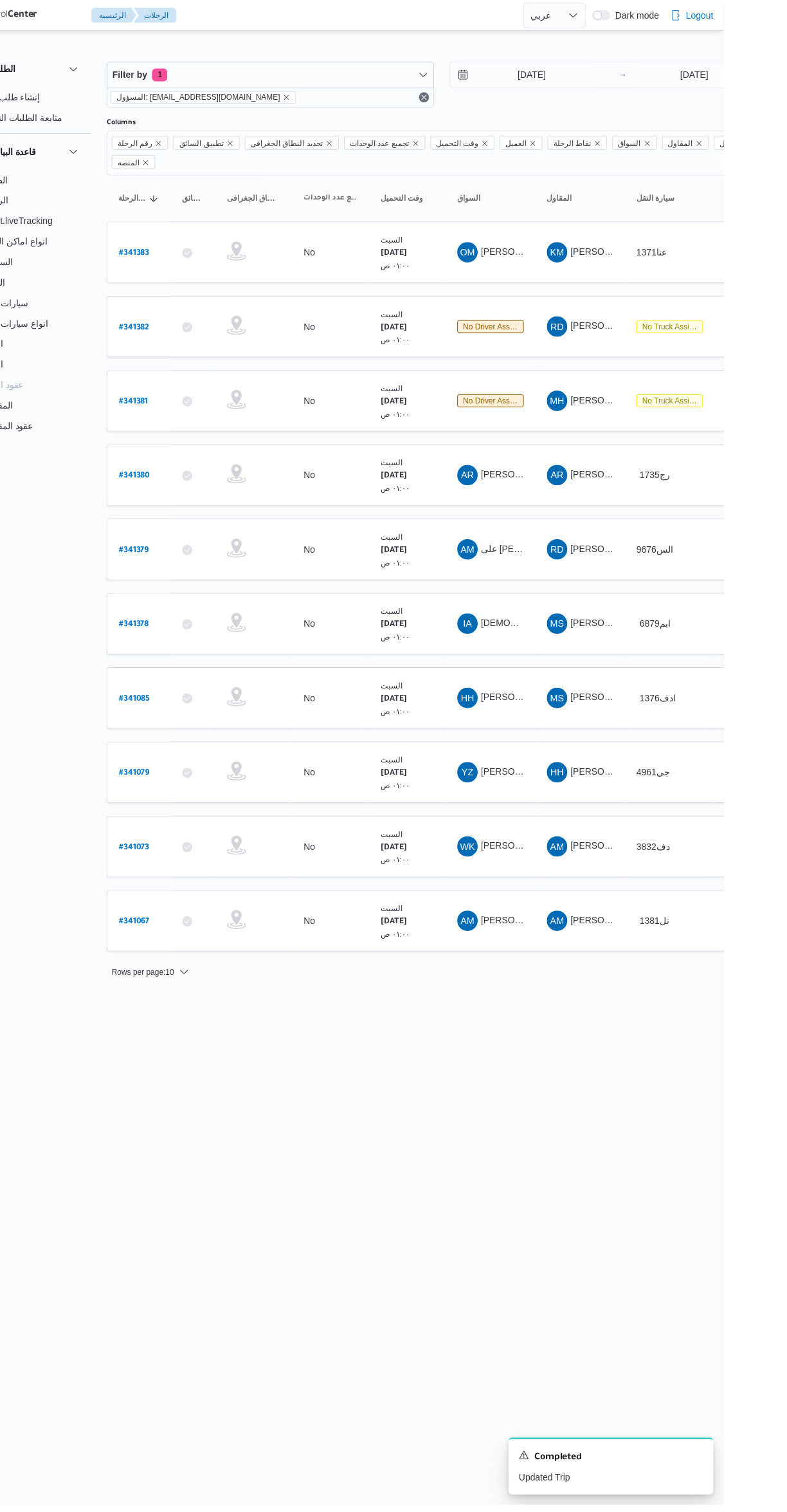
click at [200, 399] on b "# 341381" at bounding box center [194, 404] width 30 height 9
select select "ar"
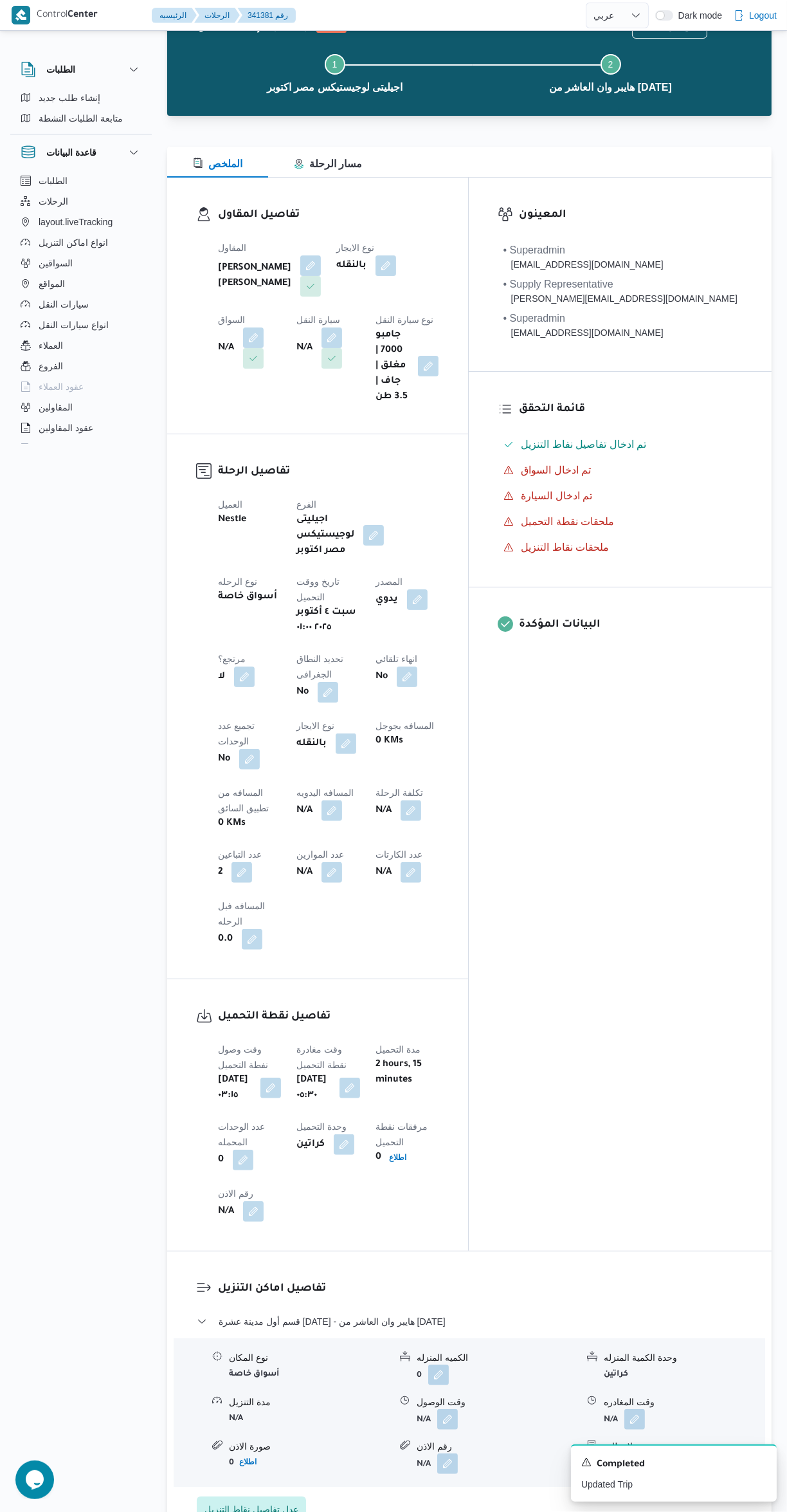
scroll to position [60, 0]
click at [504, 1349] on div "الكميه المنزله" at bounding box center [497, 1355] width 161 height 13
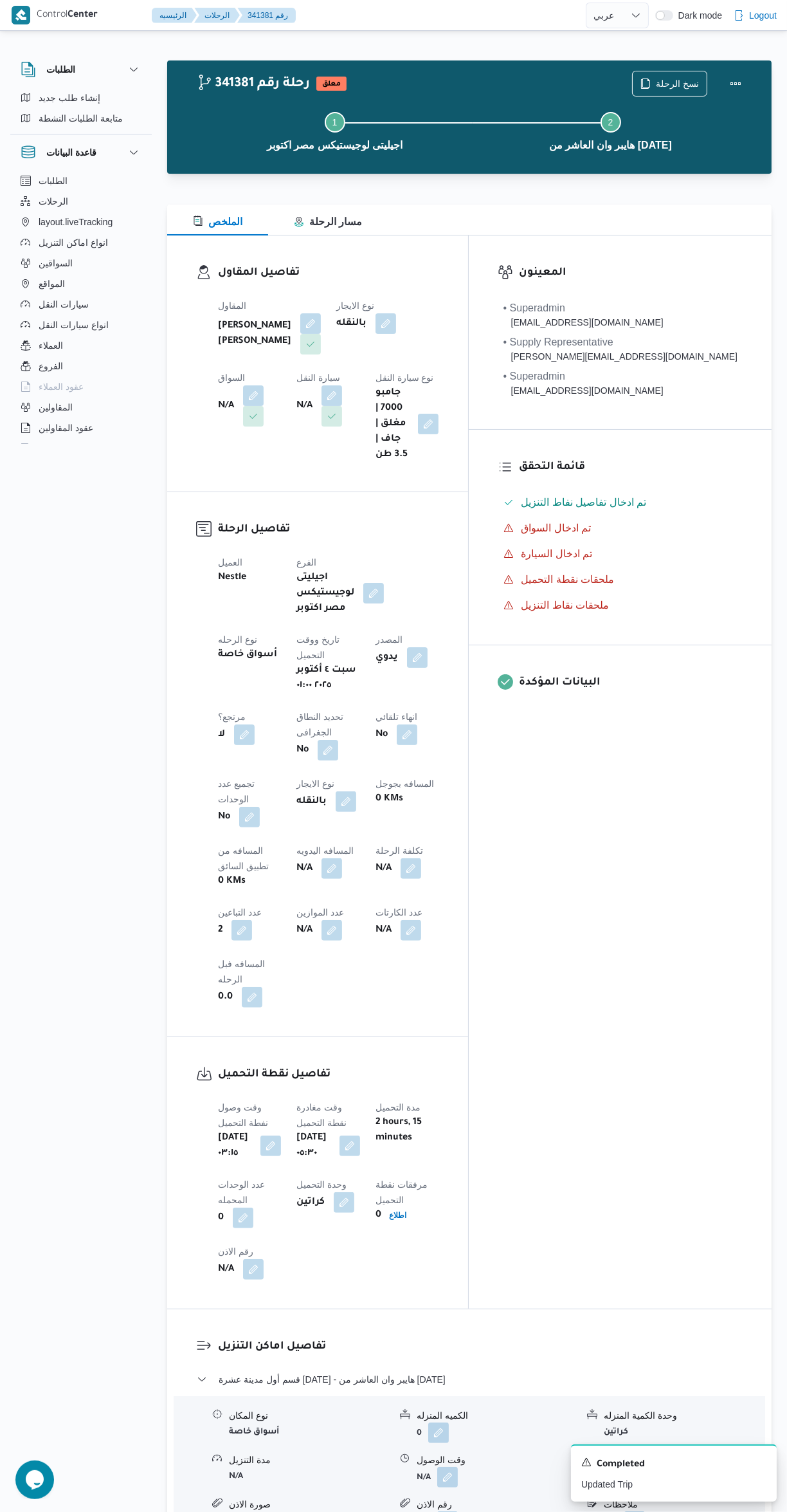
select select "ar"
